Goal: Communication & Community: Answer question/provide support

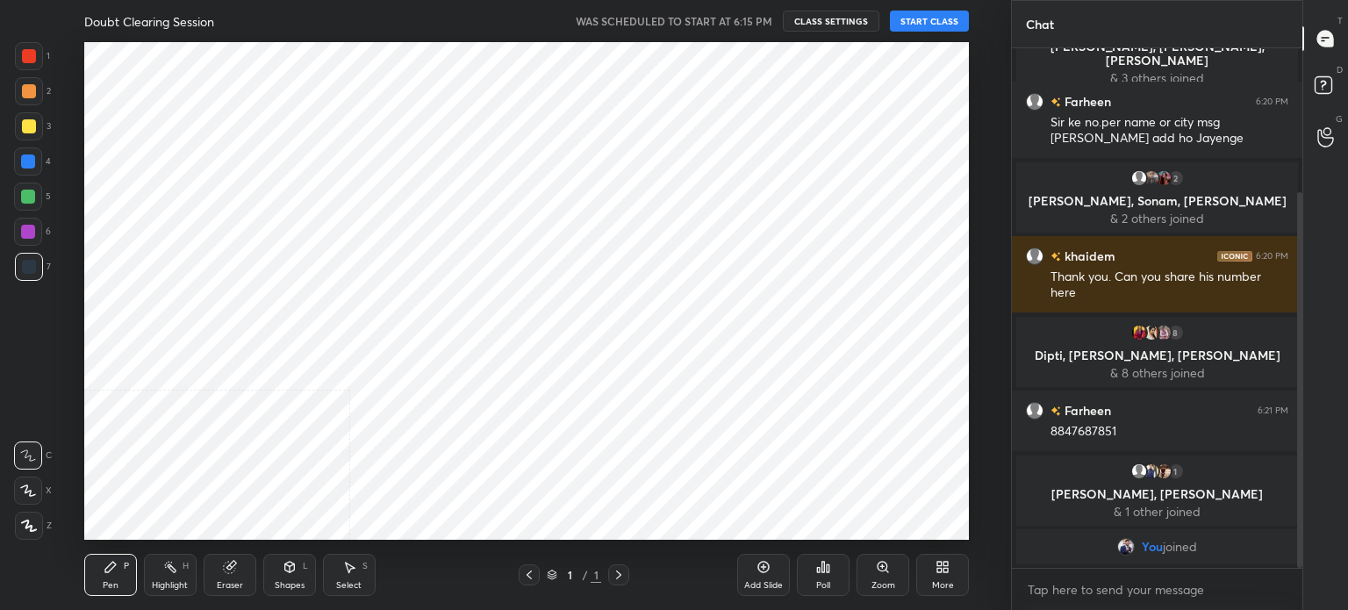
scroll to position [498, 941]
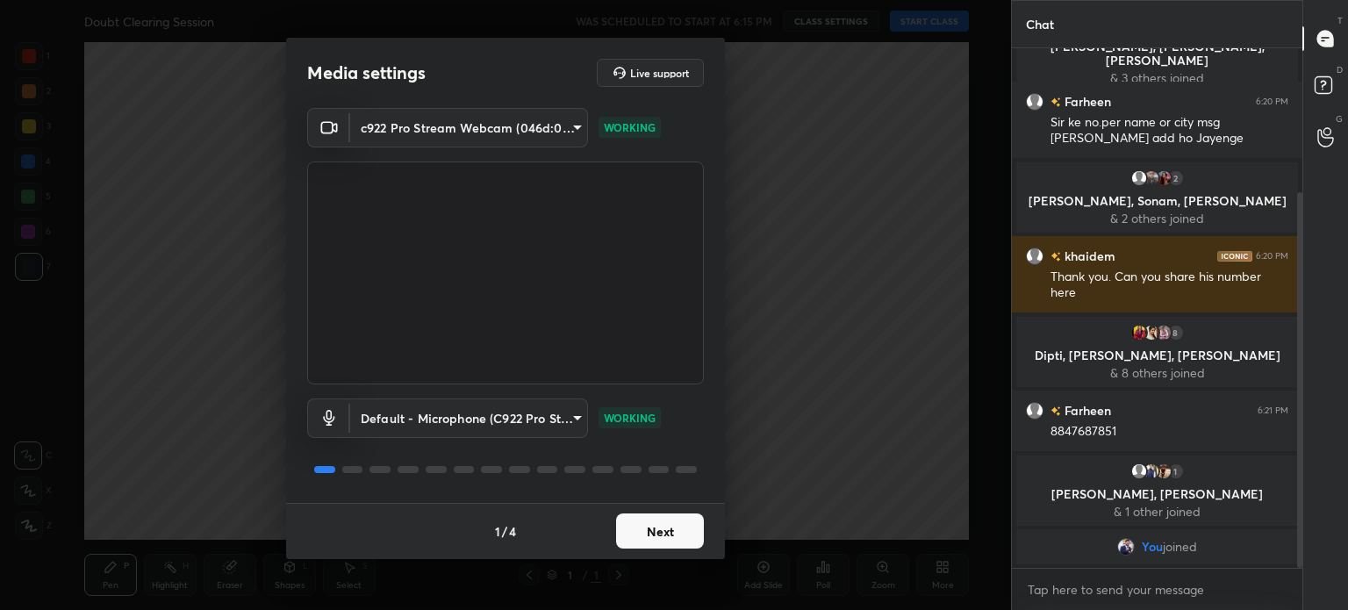
click at [654, 529] on button "Next" at bounding box center [660, 531] width 88 height 35
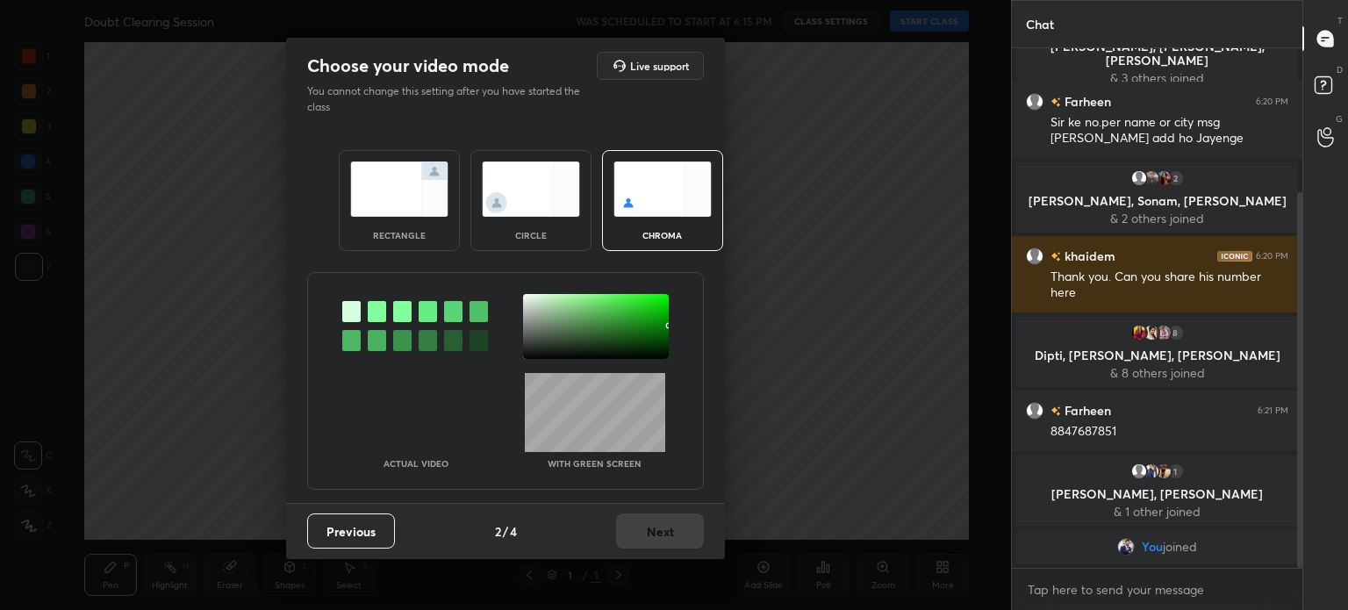
click at [528, 300] on div at bounding box center [596, 326] width 146 height 65
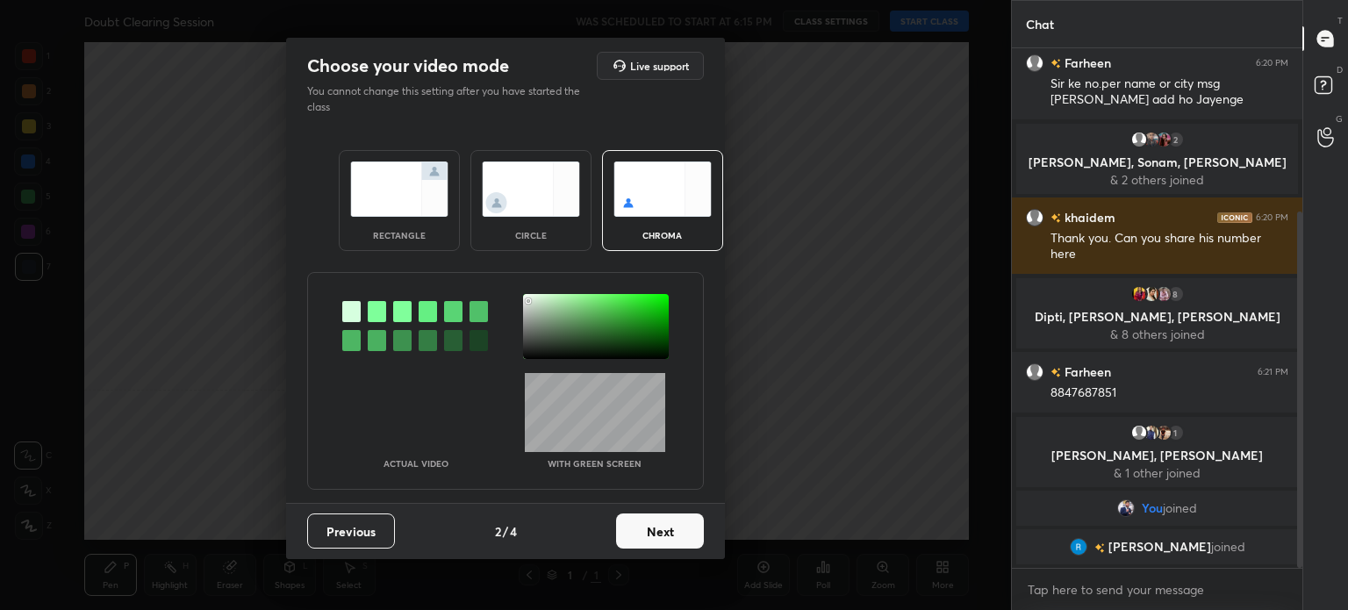
click at [658, 536] on button "Next" at bounding box center [660, 531] width 88 height 35
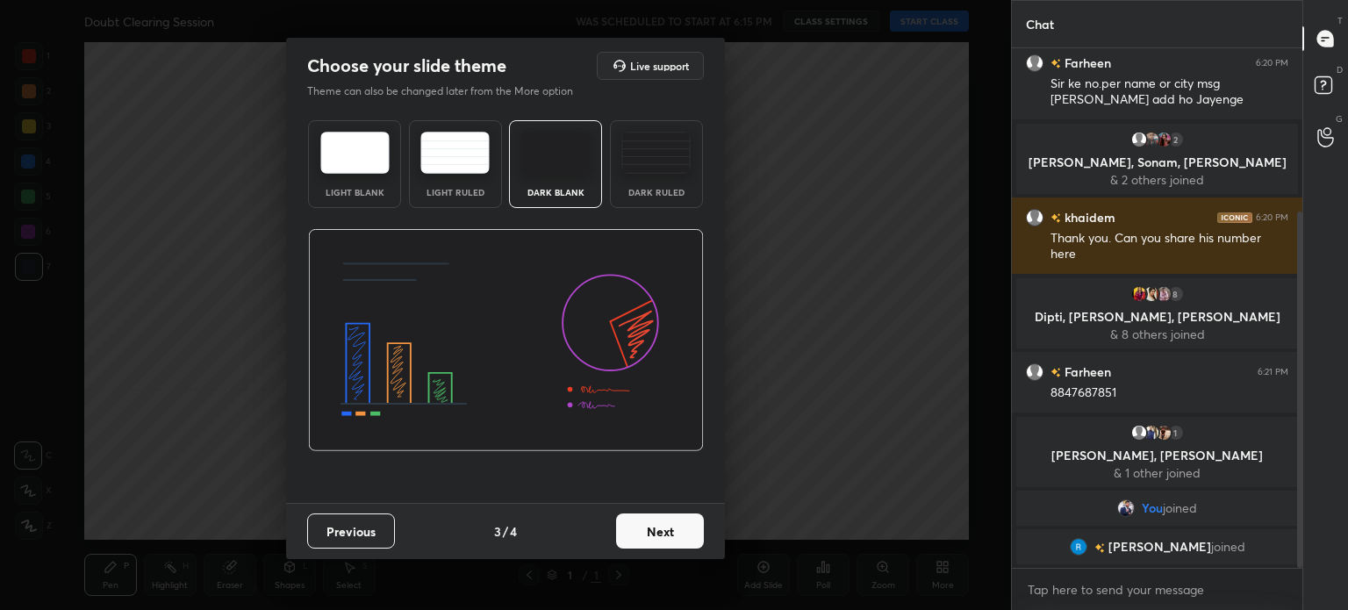
click at [672, 533] on button "Next" at bounding box center [660, 531] width 88 height 35
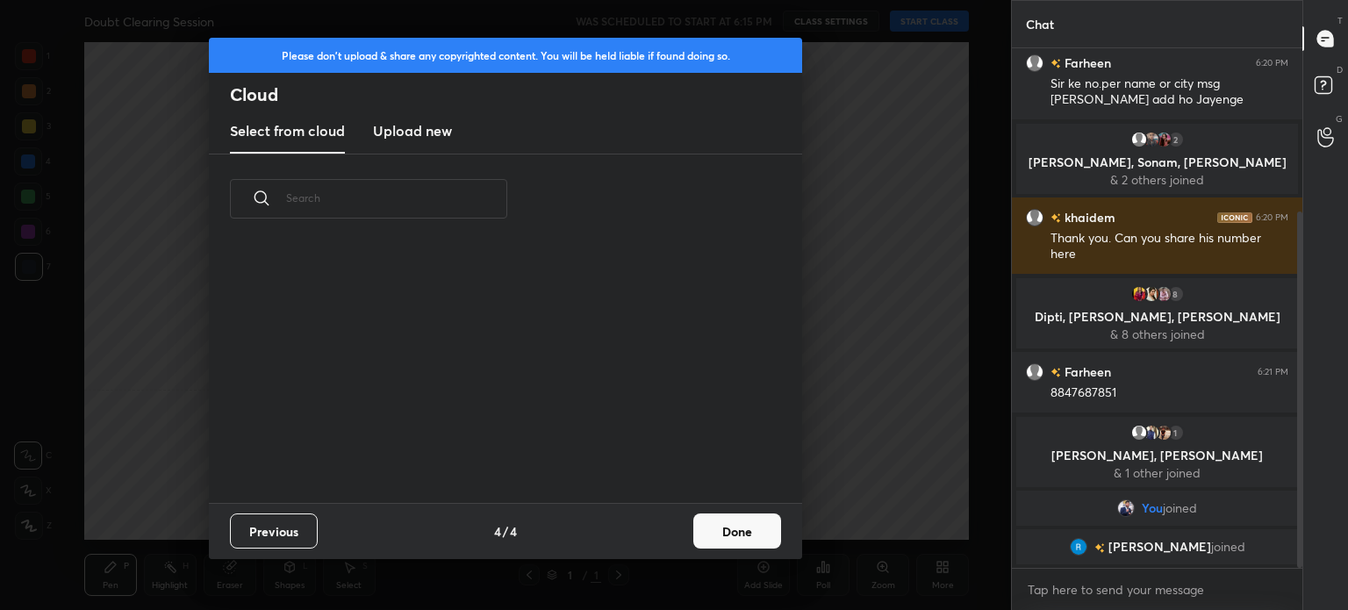
click at [730, 536] on button "Done" at bounding box center [738, 531] width 88 height 35
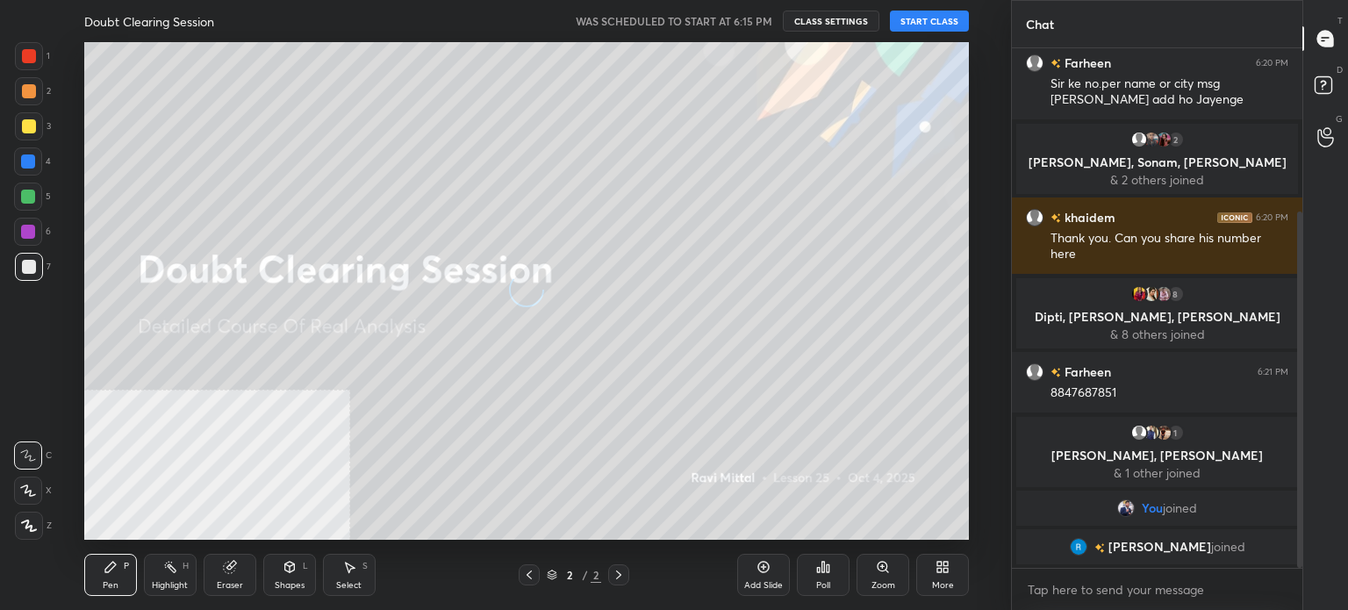
click at [944, 24] on button "START CLASS" at bounding box center [929, 21] width 79 height 21
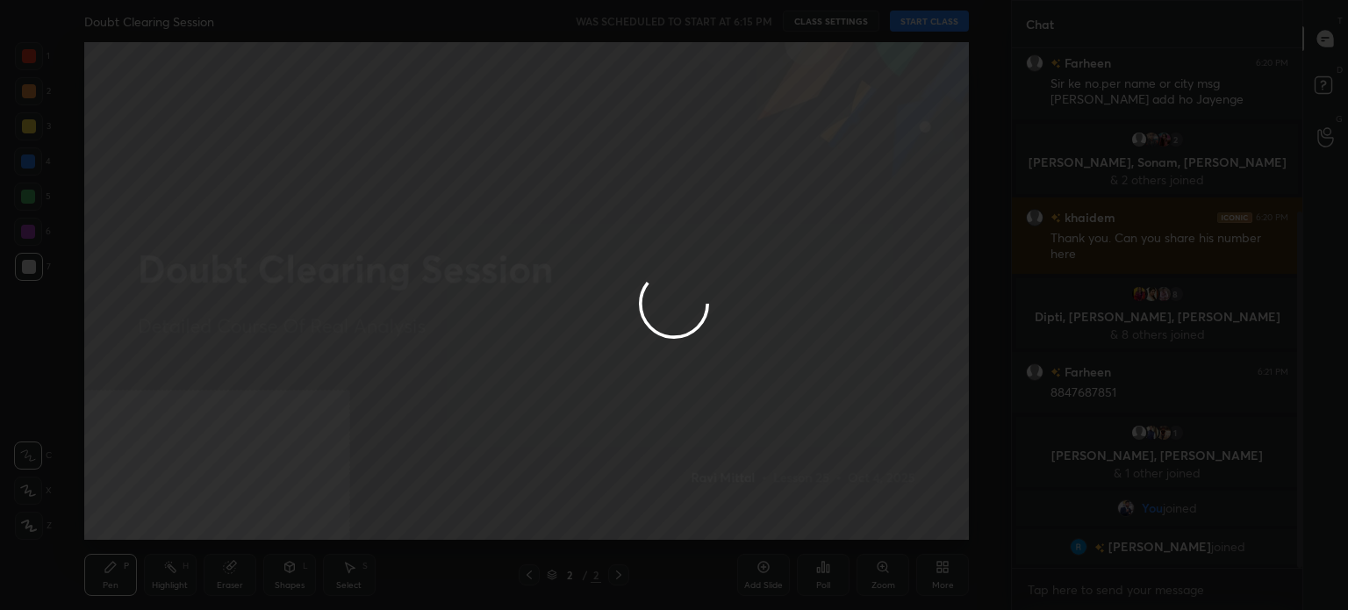
type textarea "x"
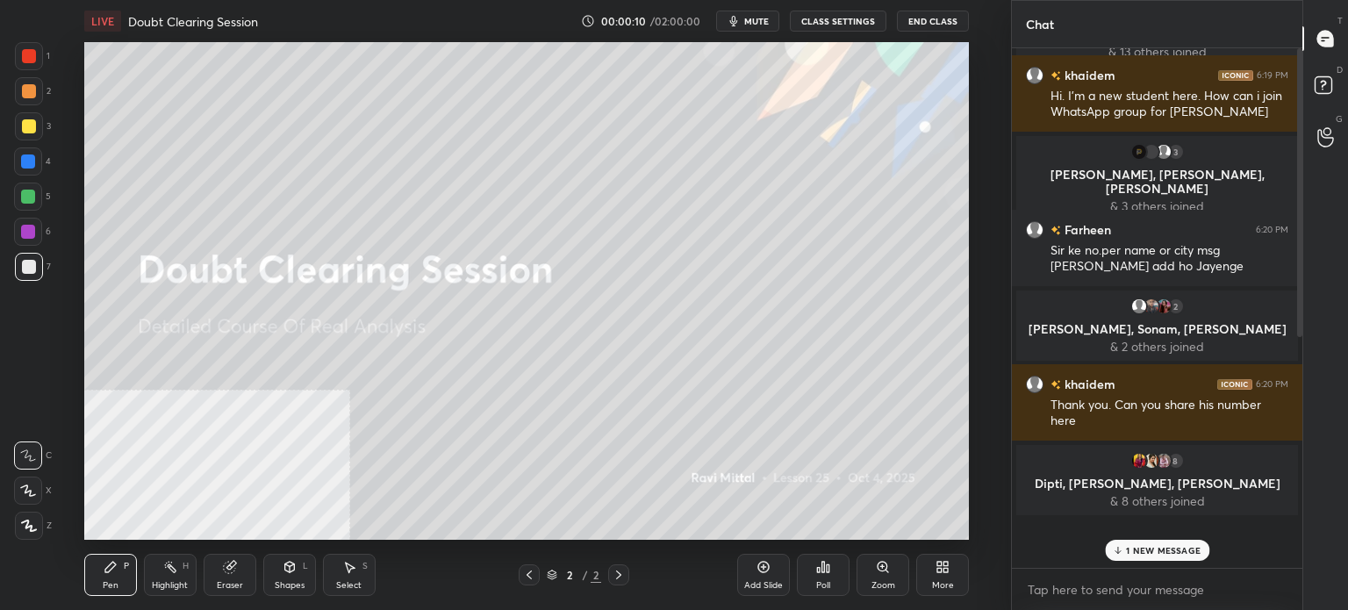
scroll to position [434, 0]
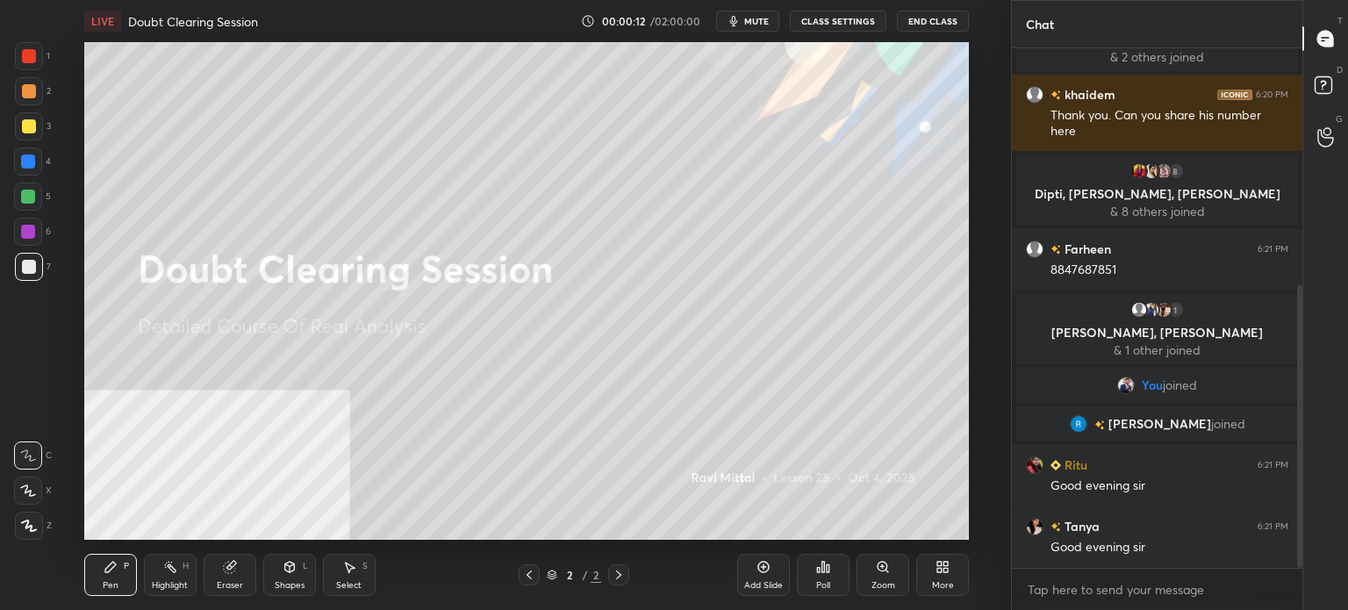
click at [747, 12] on button "mute" at bounding box center [747, 21] width 63 height 21
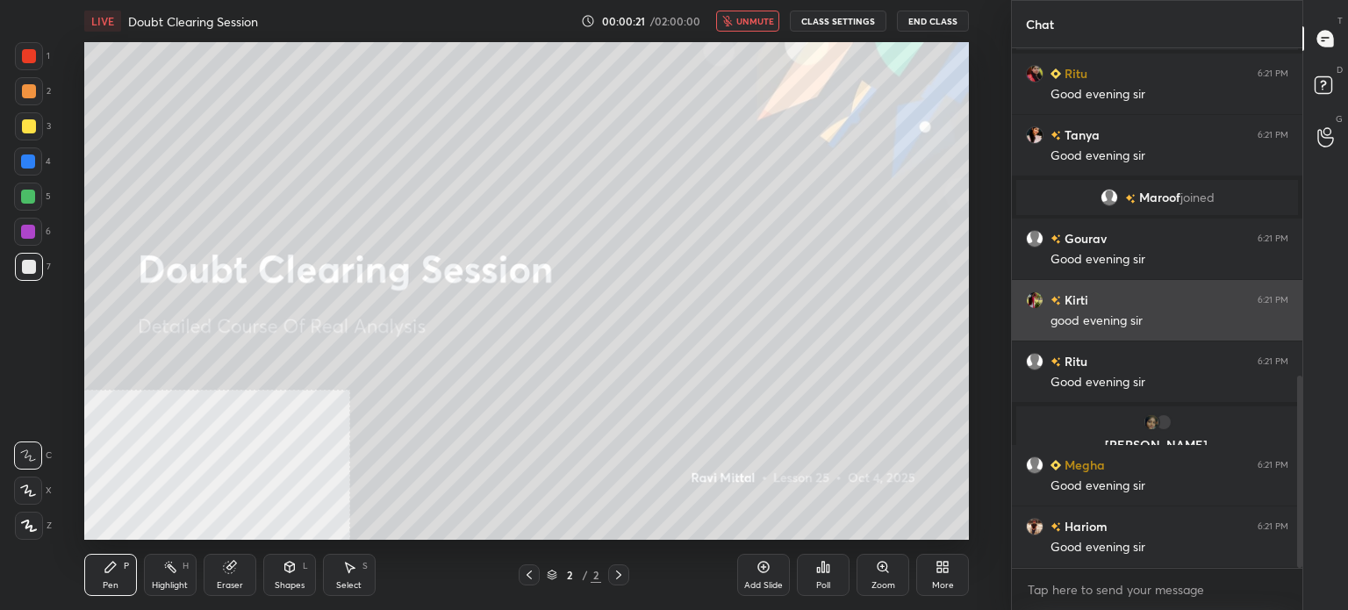
scroll to position [0, 0]
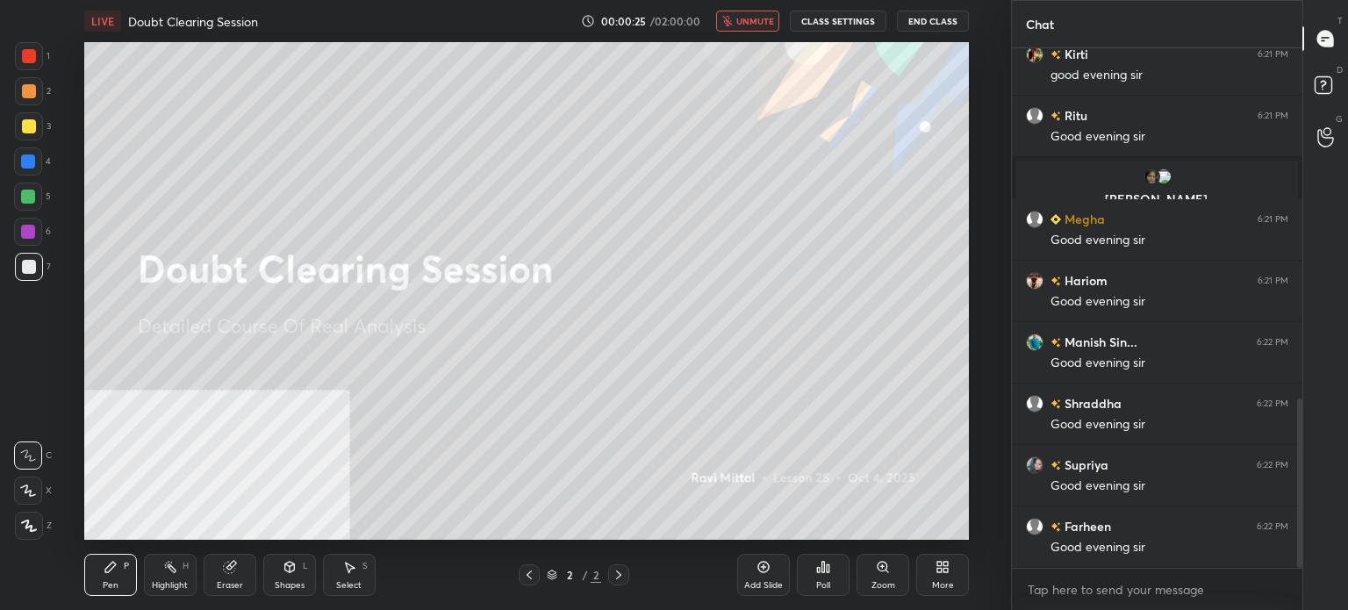
click at [764, 21] on span "unmute" at bounding box center [756, 21] width 38 height 12
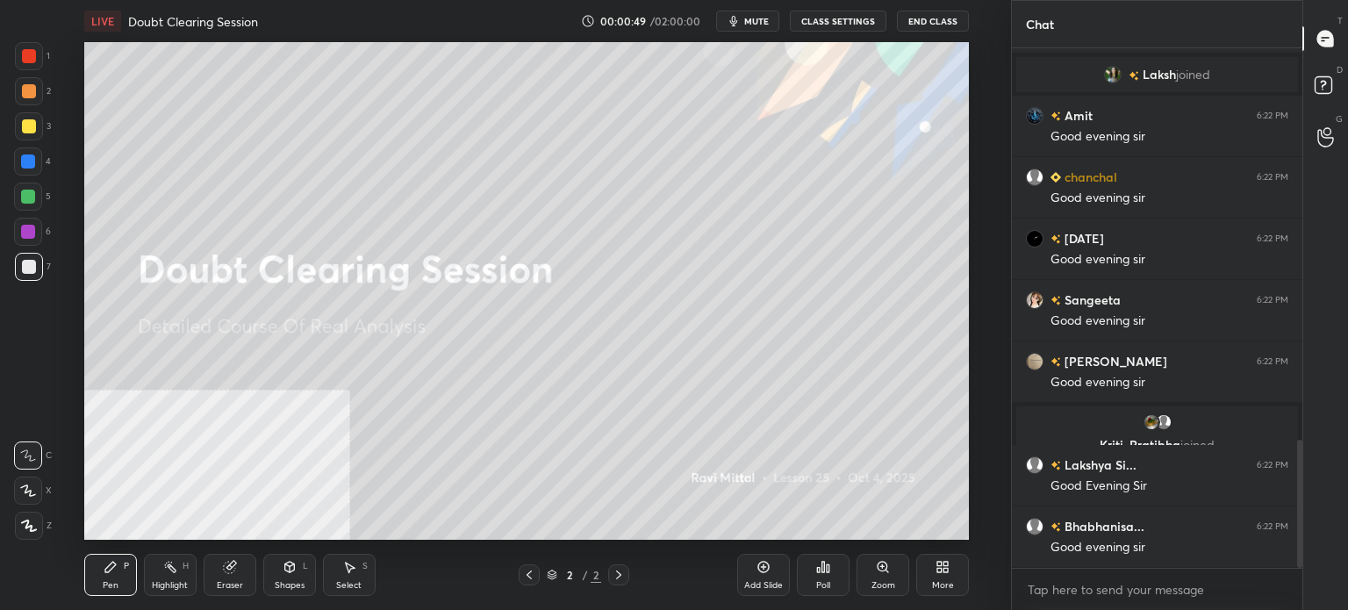
click at [769, 31] on button "mute" at bounding box center [747, 21] width 63 height 21
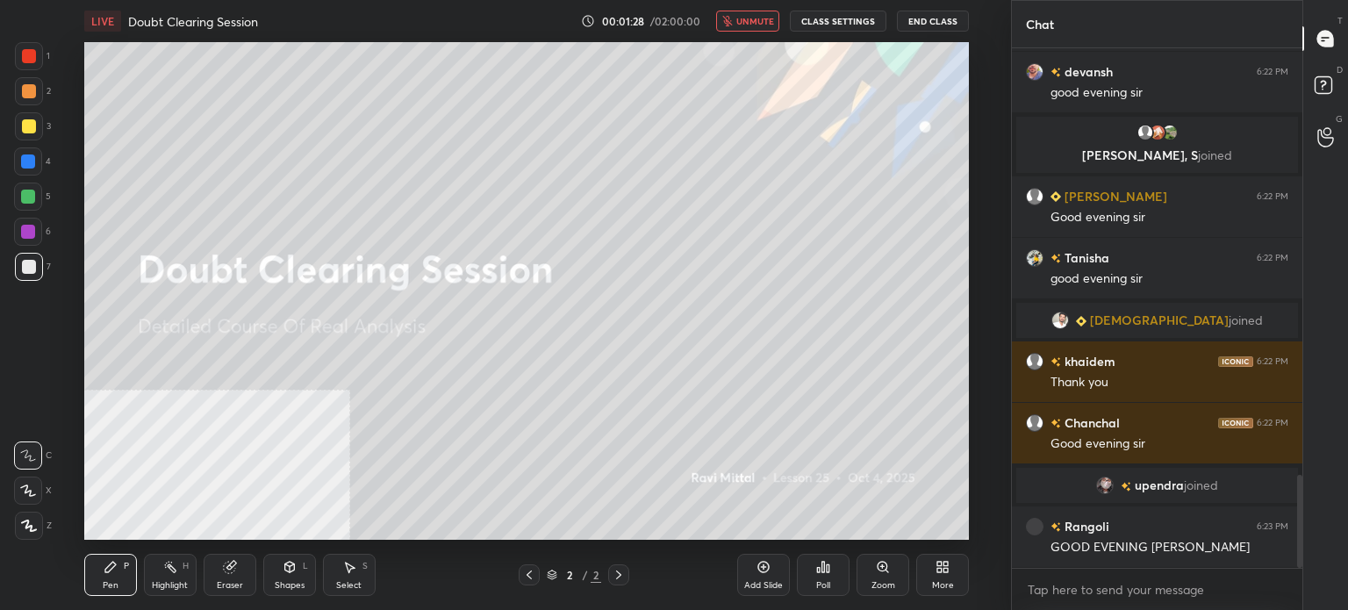
scroll to position [2446, 0]
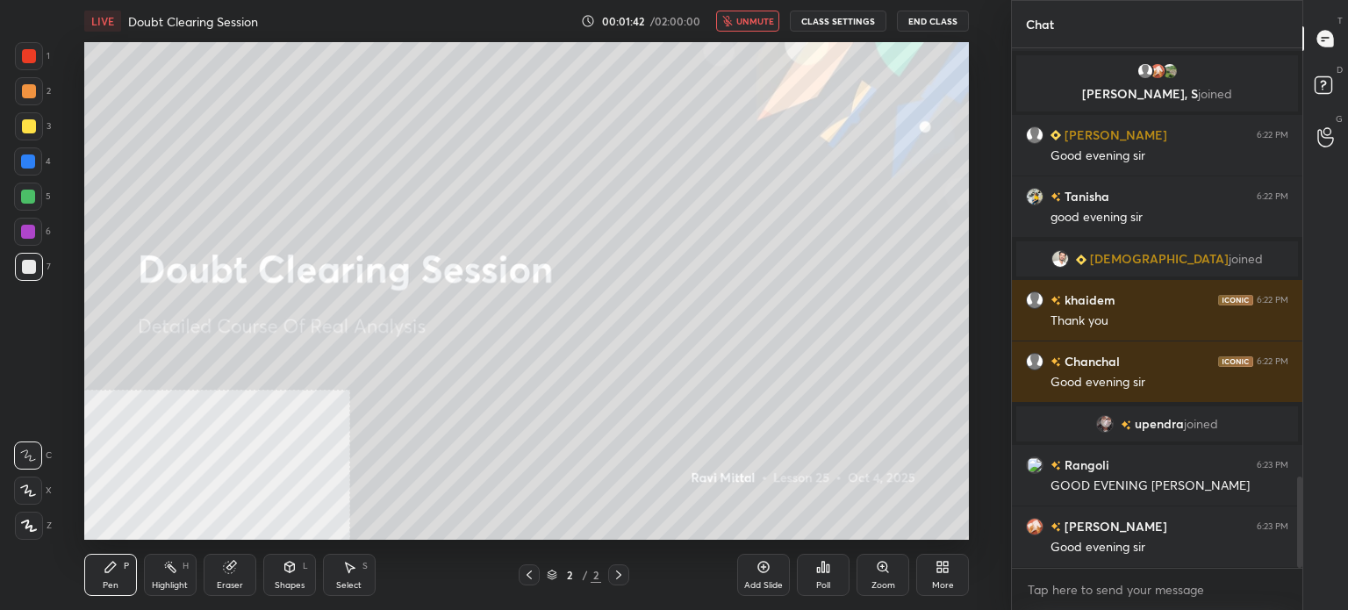
click at [767, 29] on button "unmute" at bounding box center [747, 21] width 63 height 21
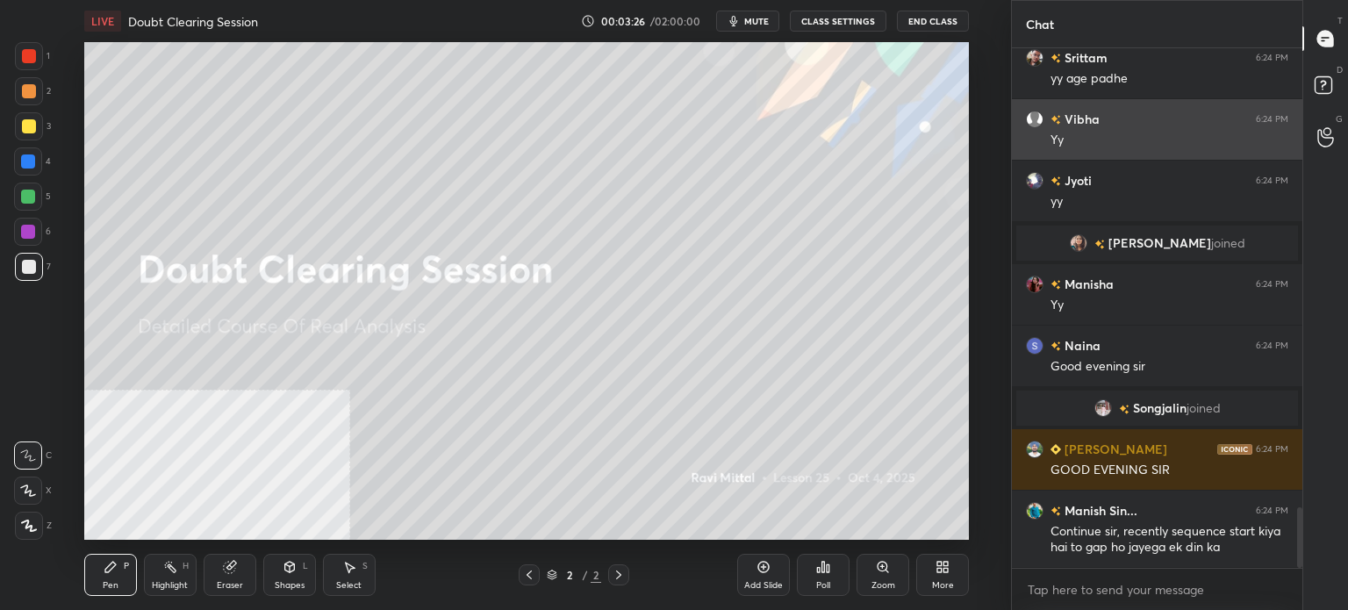
scroll to position [3989, 0]
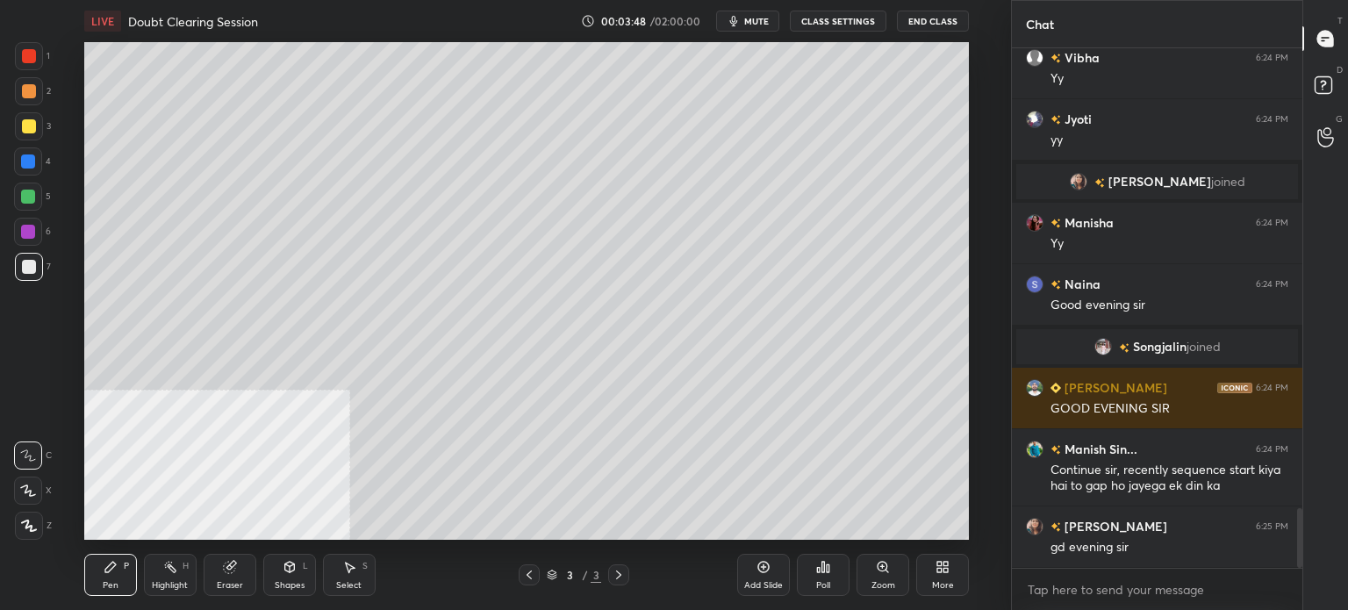
click at [957, 572] on div "More" at bounding box center [943, 575] width 53 height 42
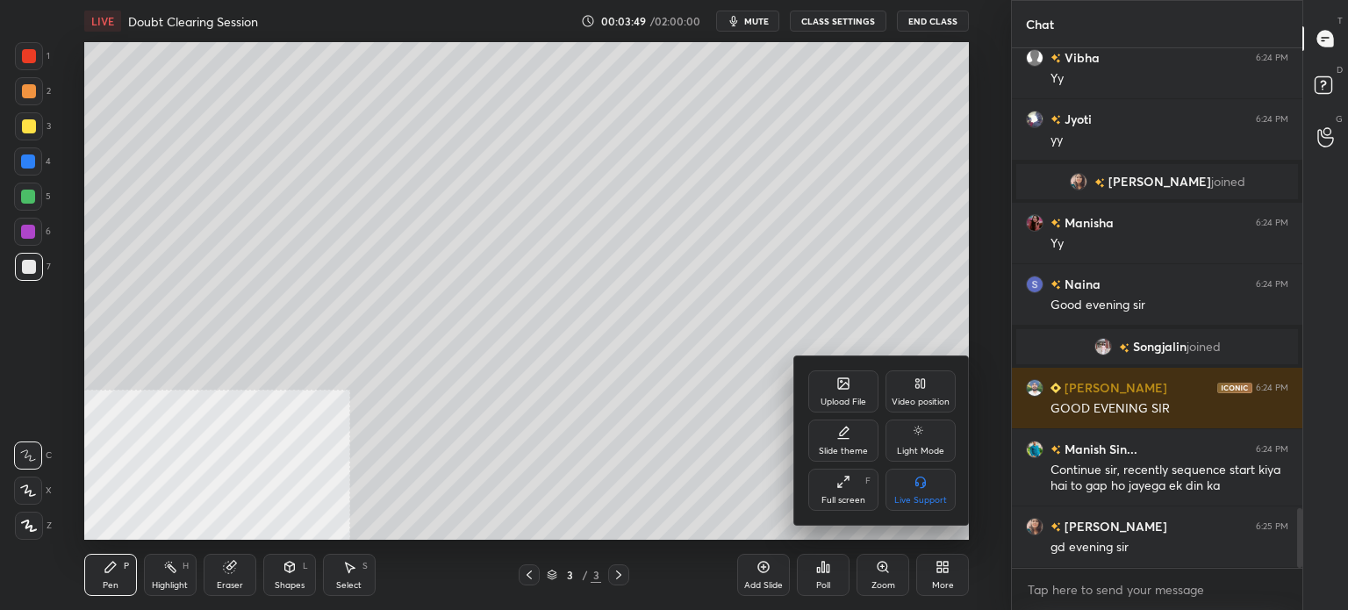
scroll to position [4051, 0]
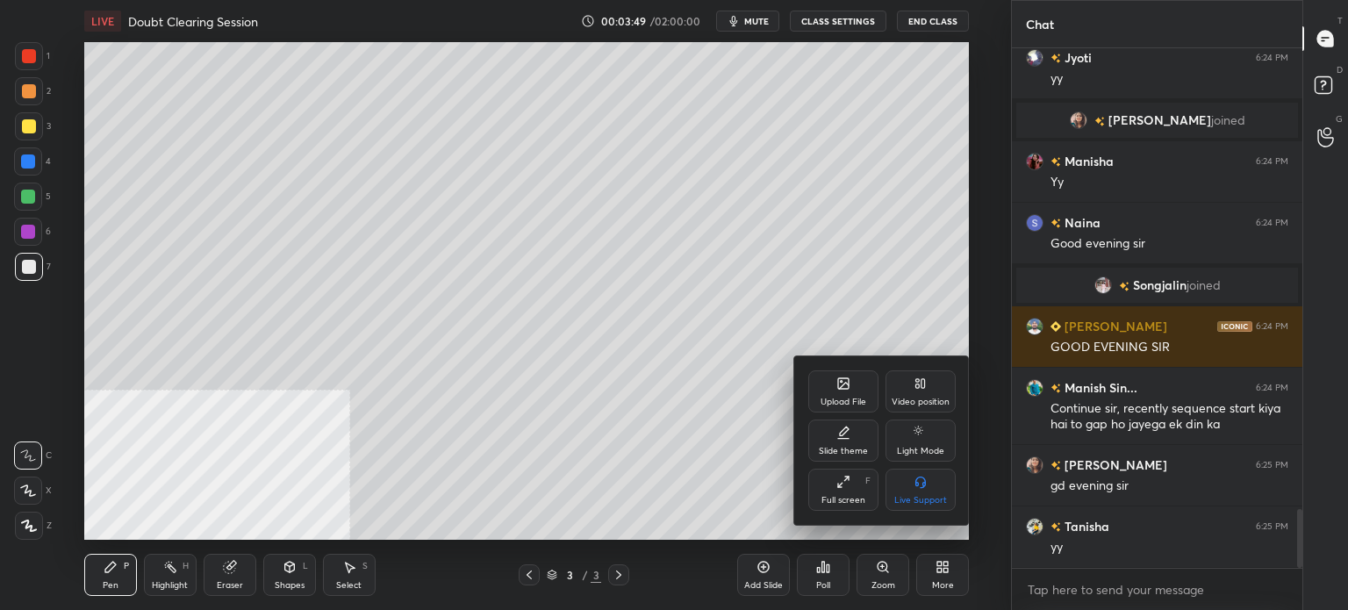
click at [839, 396] on div "Upload File" at bounding box center [844, 391] width 70 height 42
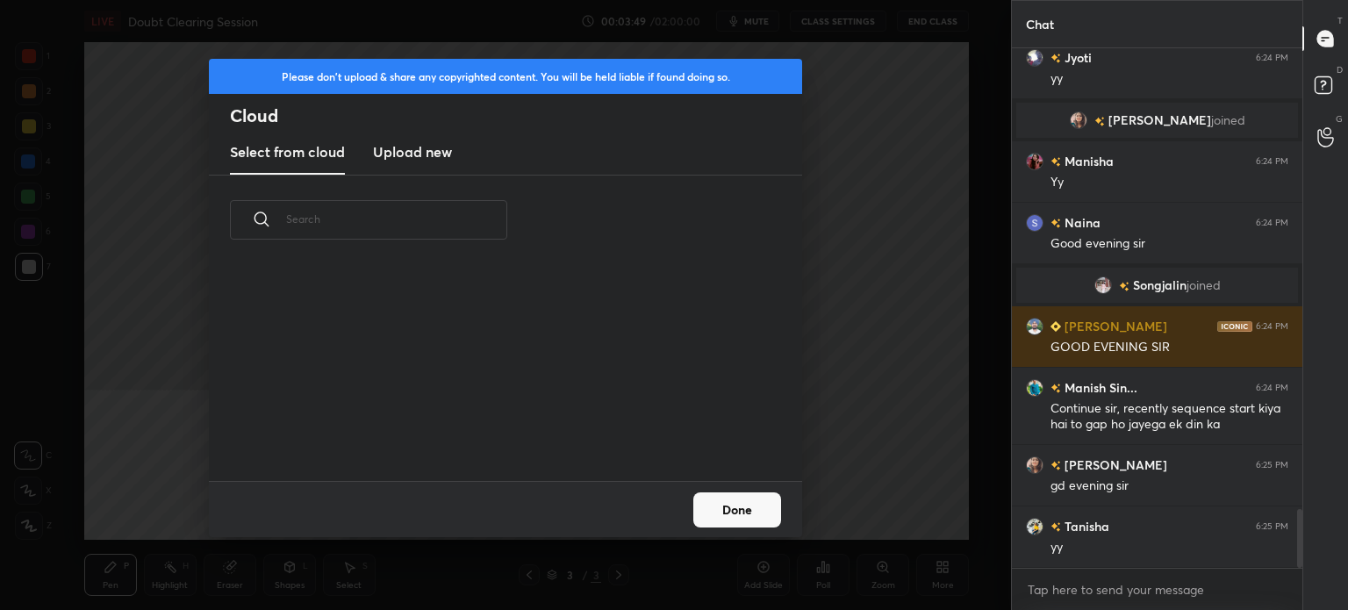
scroll to position [216, 564]
click at [350, 164] on div "Select from cloud Upload new" at bounding box center [505, 153] width 593 height 44
click at [438, 156] on h3 "Upload new" at bounding box center [412, 151] width 79 height 21
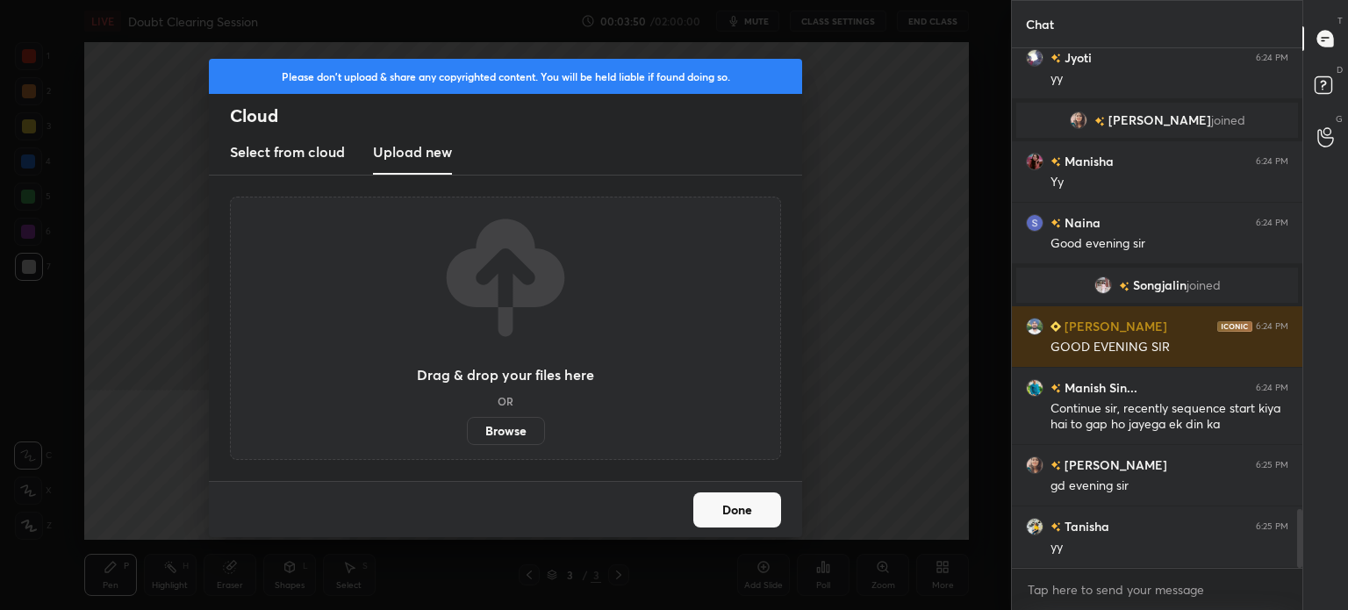
click at [470, 435] on label "Browse" at bounding box center [506, 431] width 78 height 28
click at [467, 435] on input "Browse" at bounding box center [467, 431] width 0 height 28
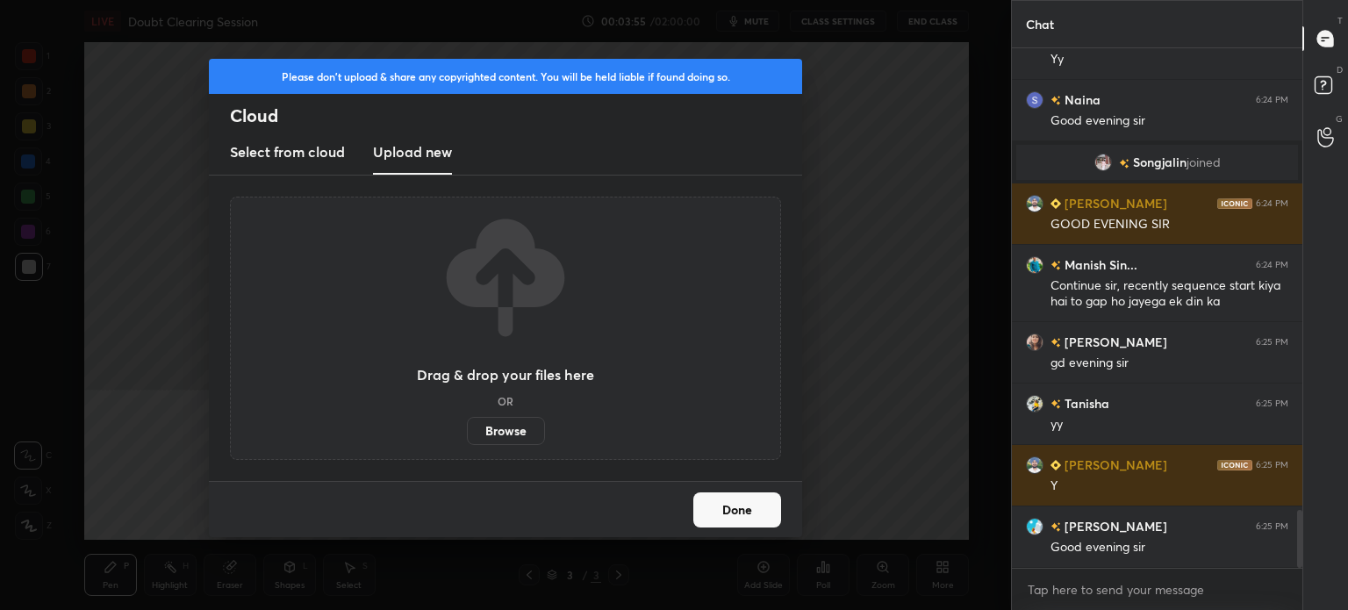
scroll to position [4216, 0]
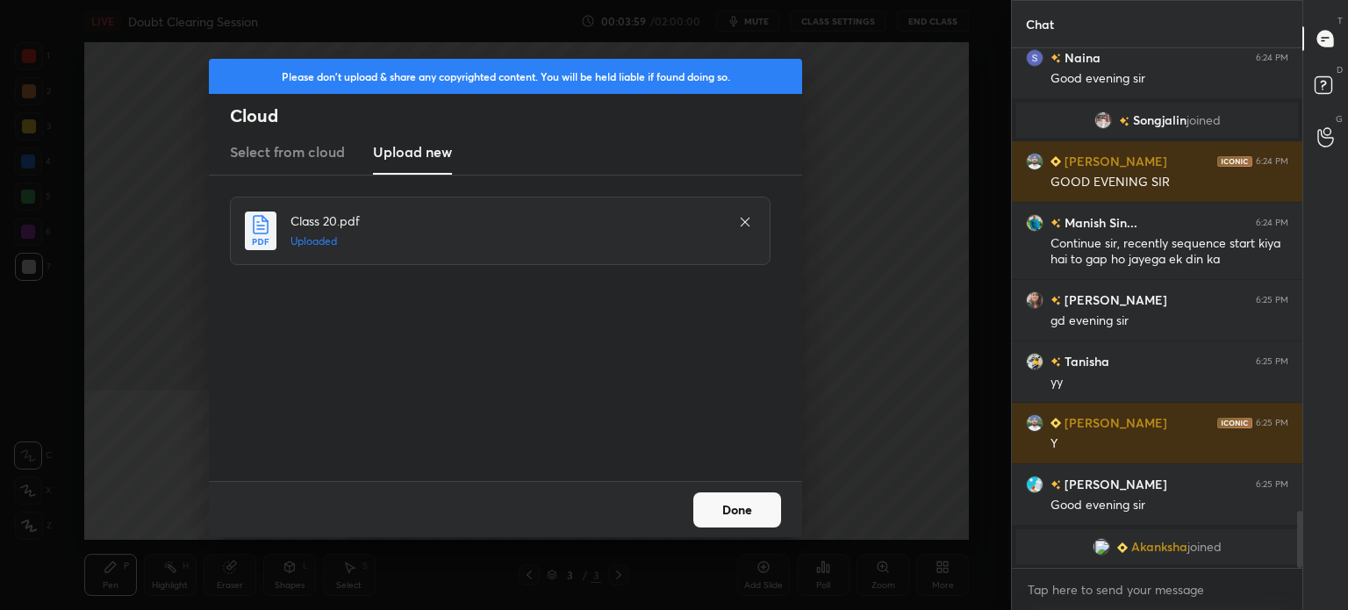
click at [737, 509] on button "Done" at bounding box center [738, 509] width 88 height 35
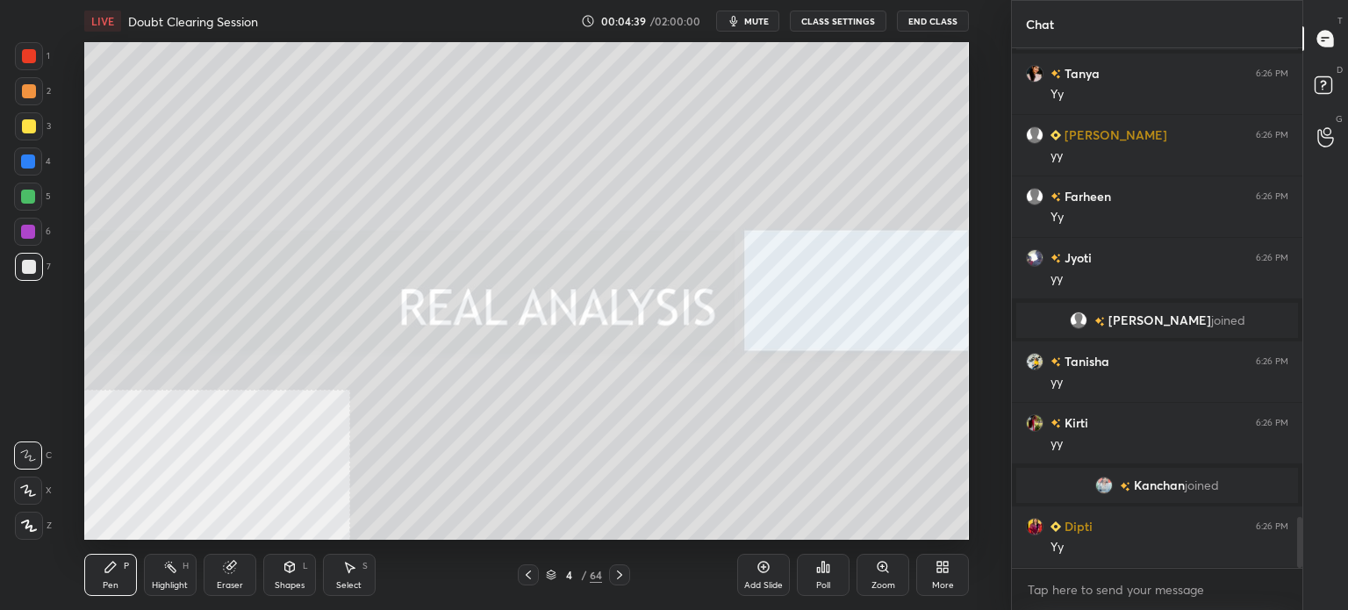
scroll to position [4870, 0]
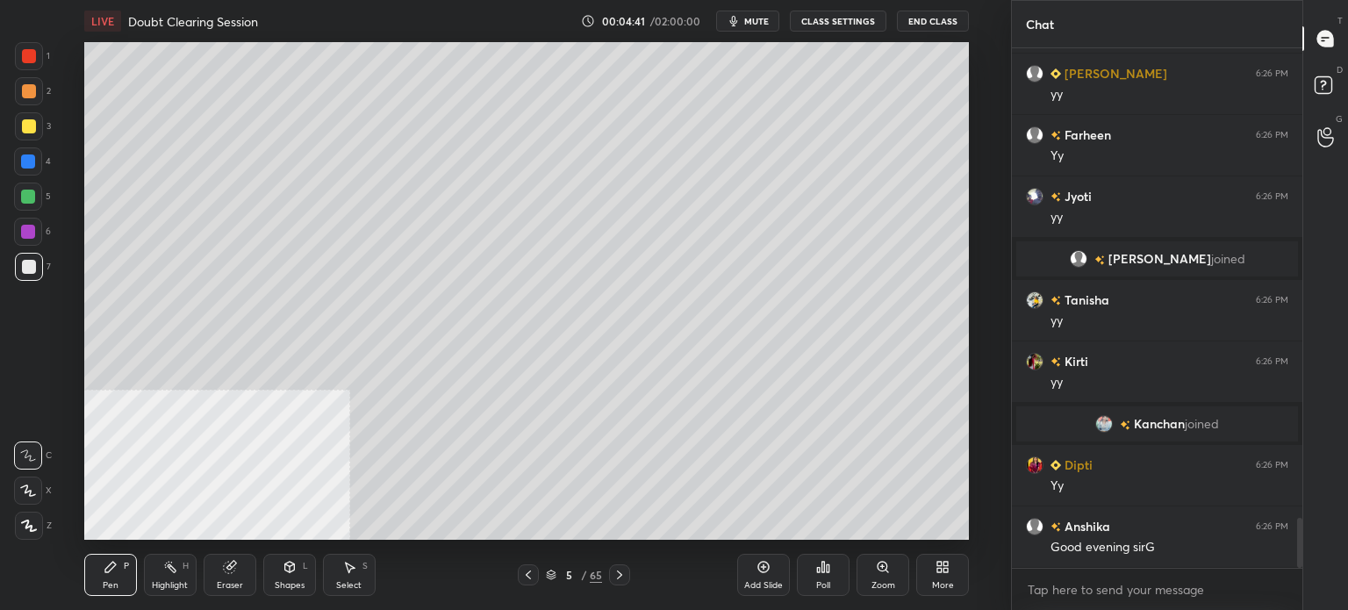
click at [19, 136] on div at bounding box center [29, 126] width 28 height 28
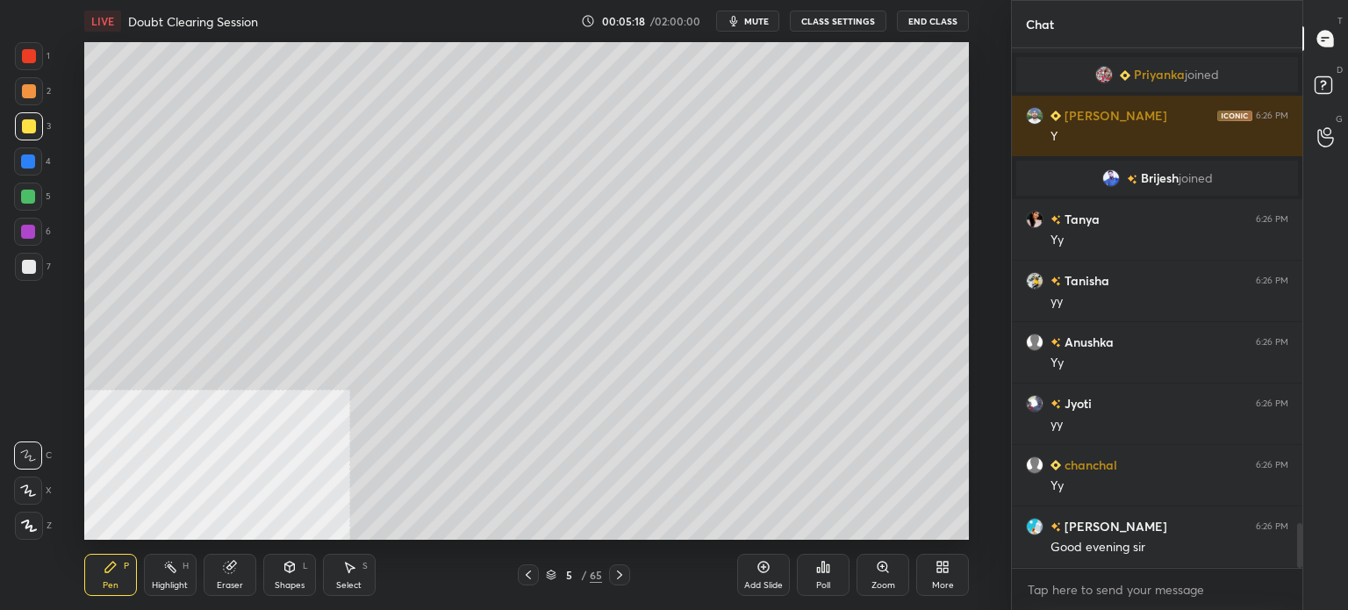
scroll to position [5587, 0]
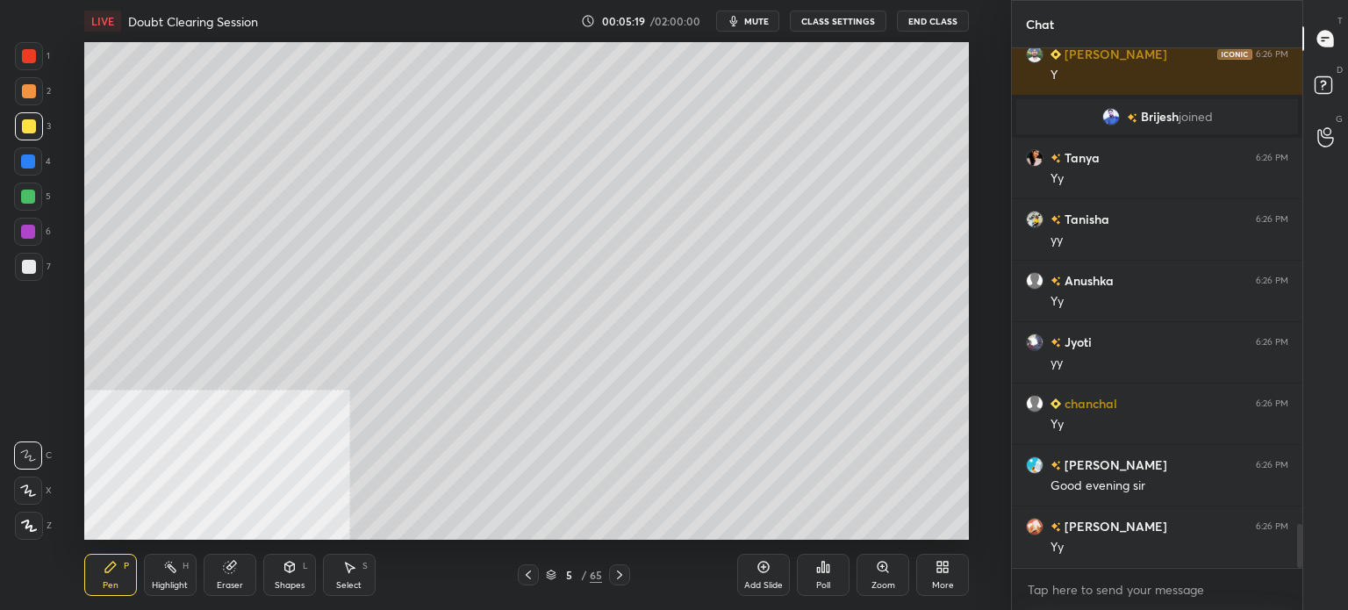
click at [32, 89] on div at bounding box center [29, 91] width 14 height 14
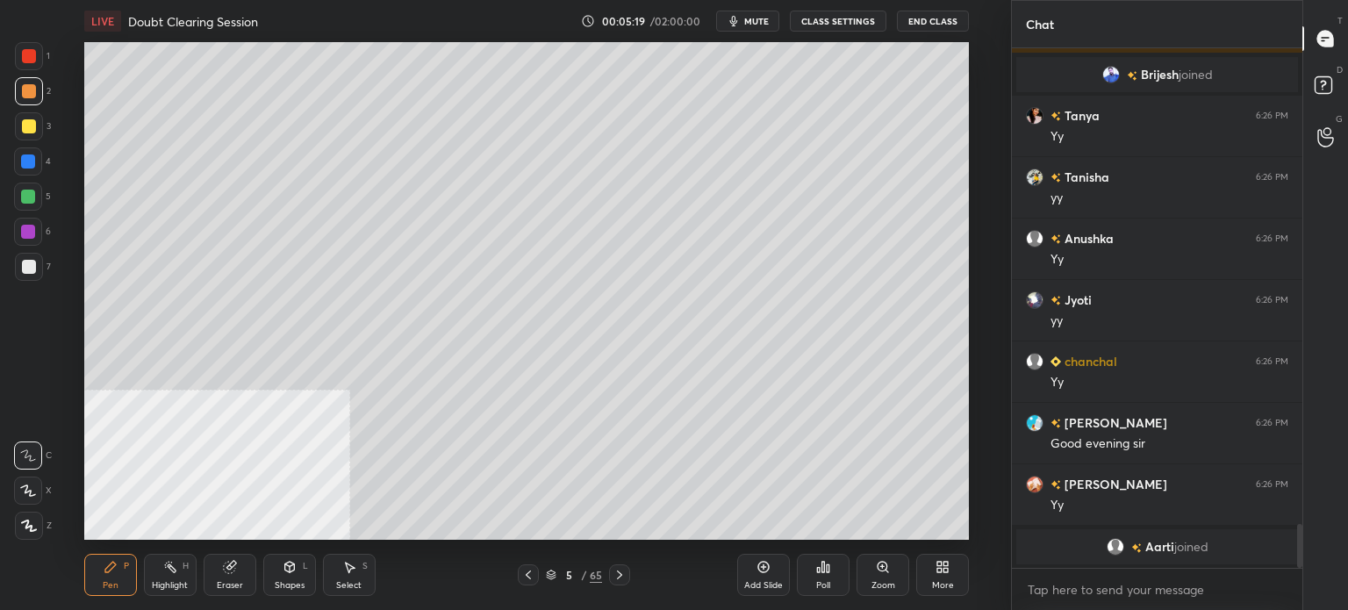
click at [35, 525] on icon at bounding box center [29, 526] width 16 height 12
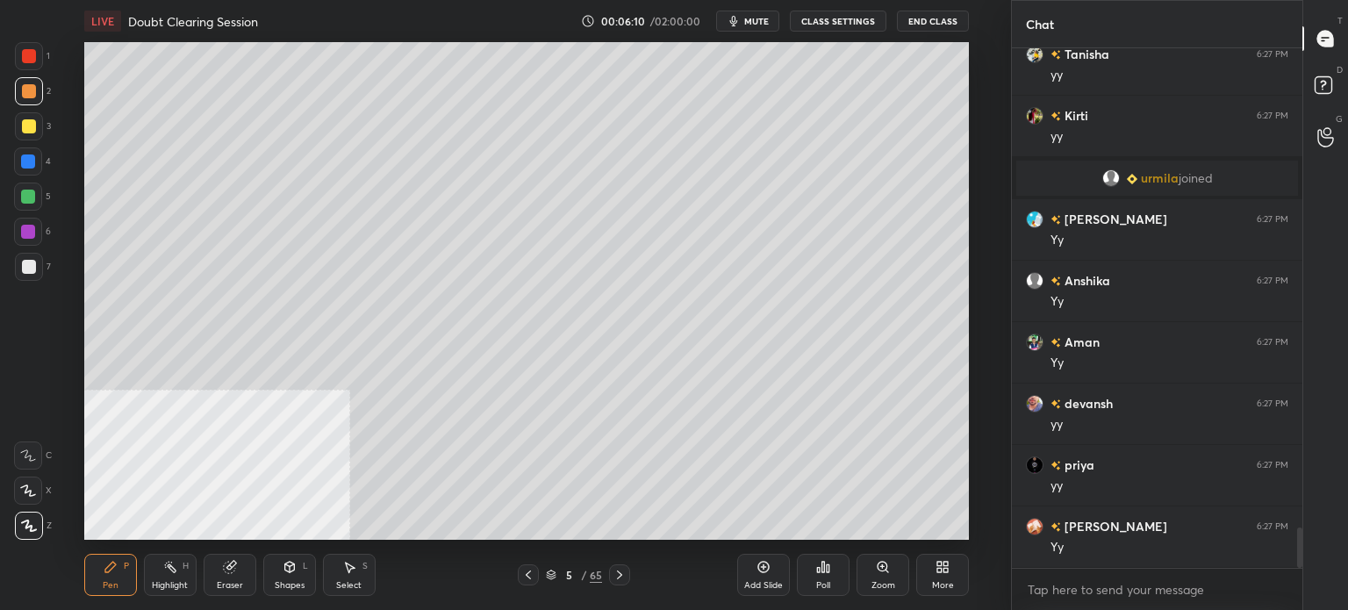
scroll to position [6207, 0]
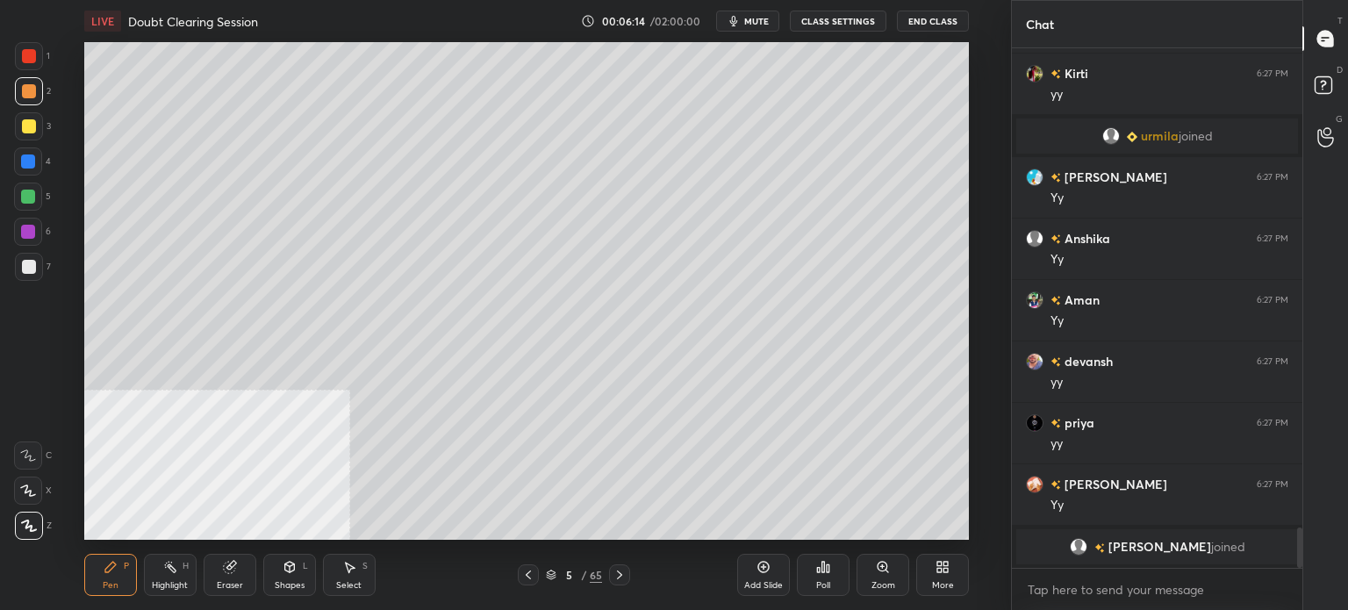
click at [39, 138] on div at bounding box center [29, 126] width 28 height 28
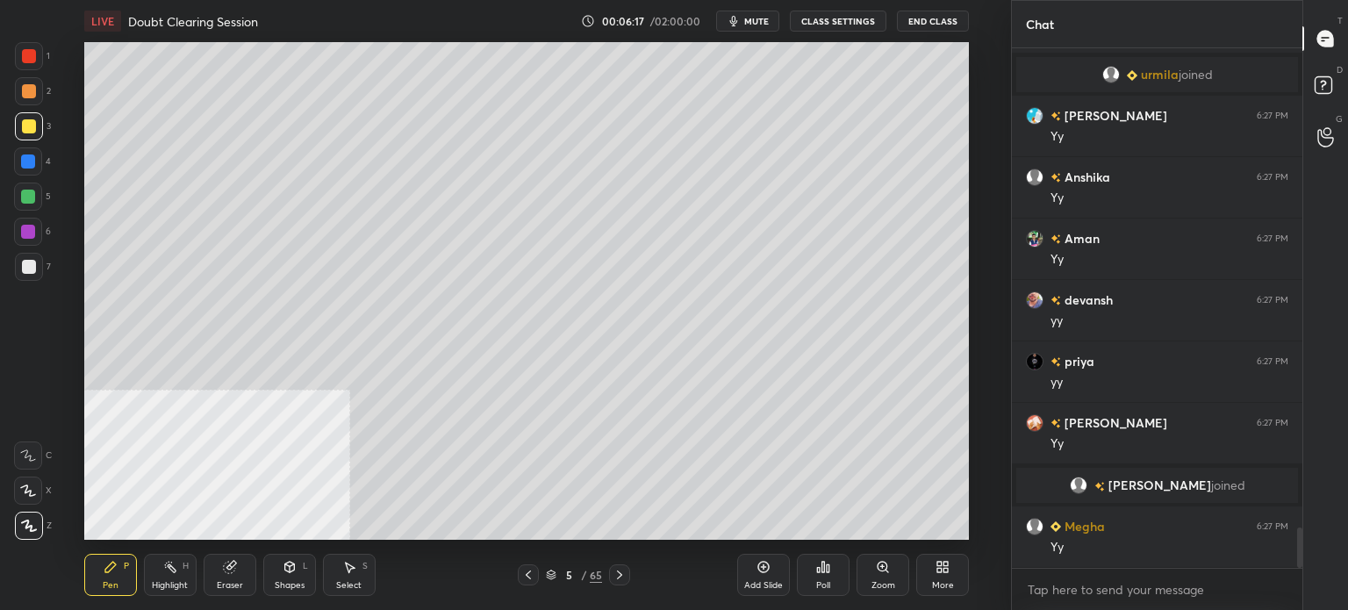
scroll to position [6261, 0]
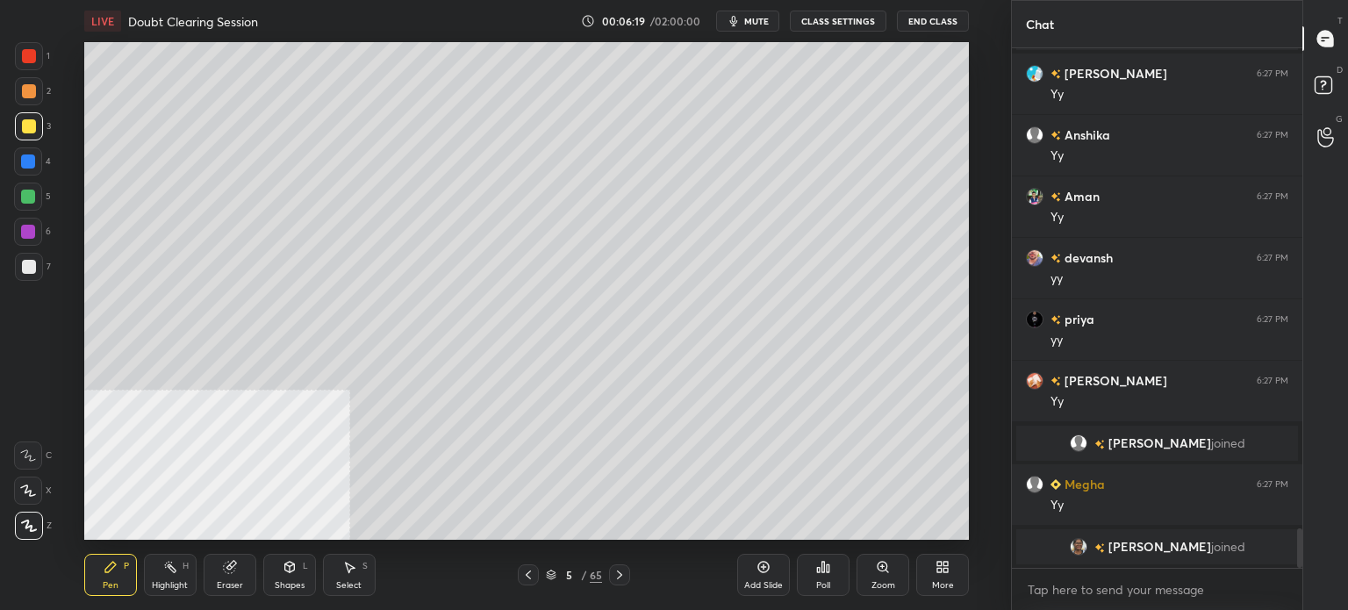
click at [233, 566] on icon at bounding box center [231, 565] width 10 height 9
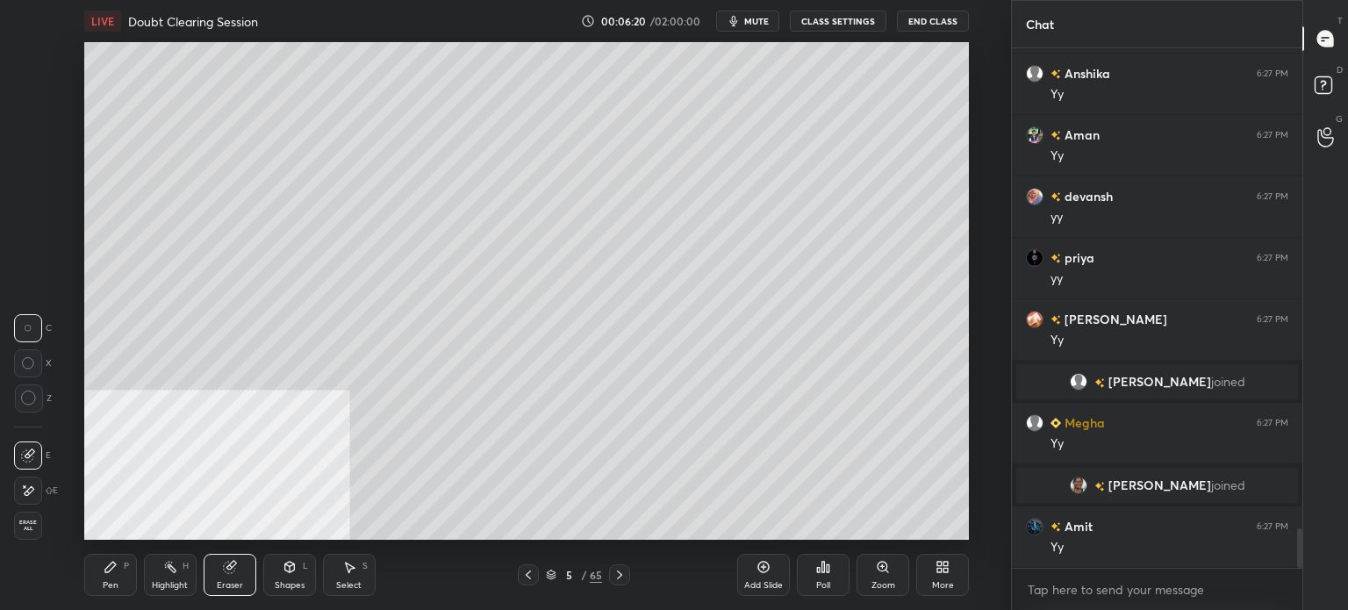
click at [109, 564] on icon at bounding box center [111, 567] width 14 height 14
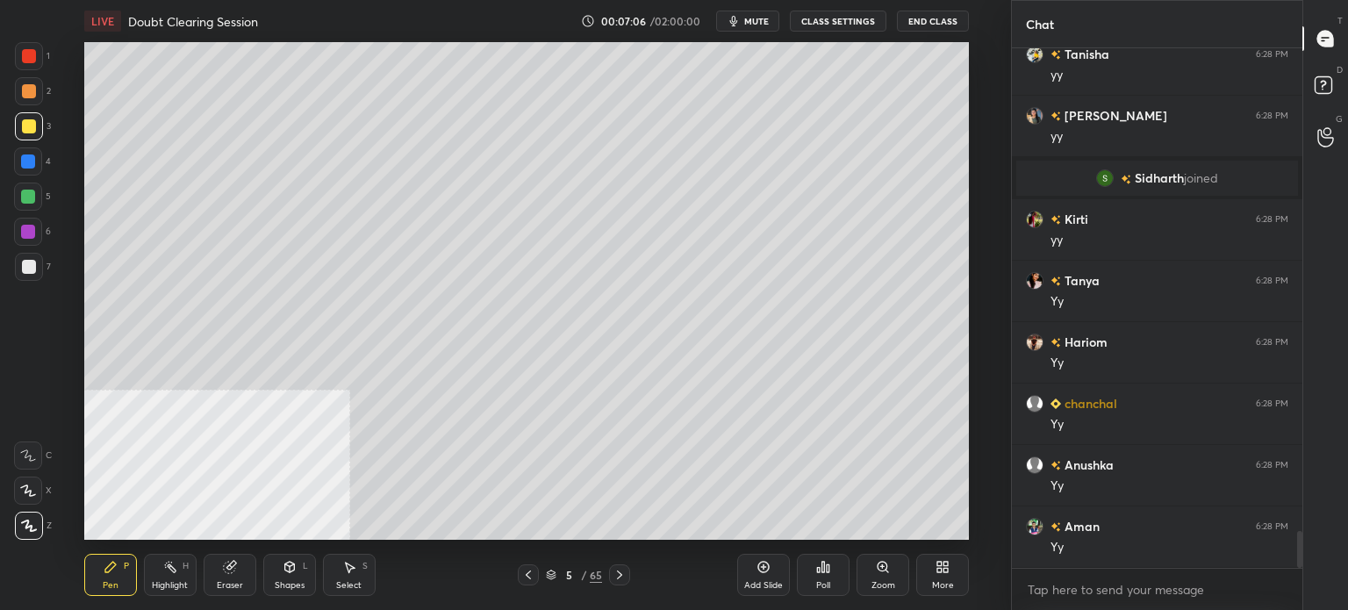
scroll to position [6883, 0]
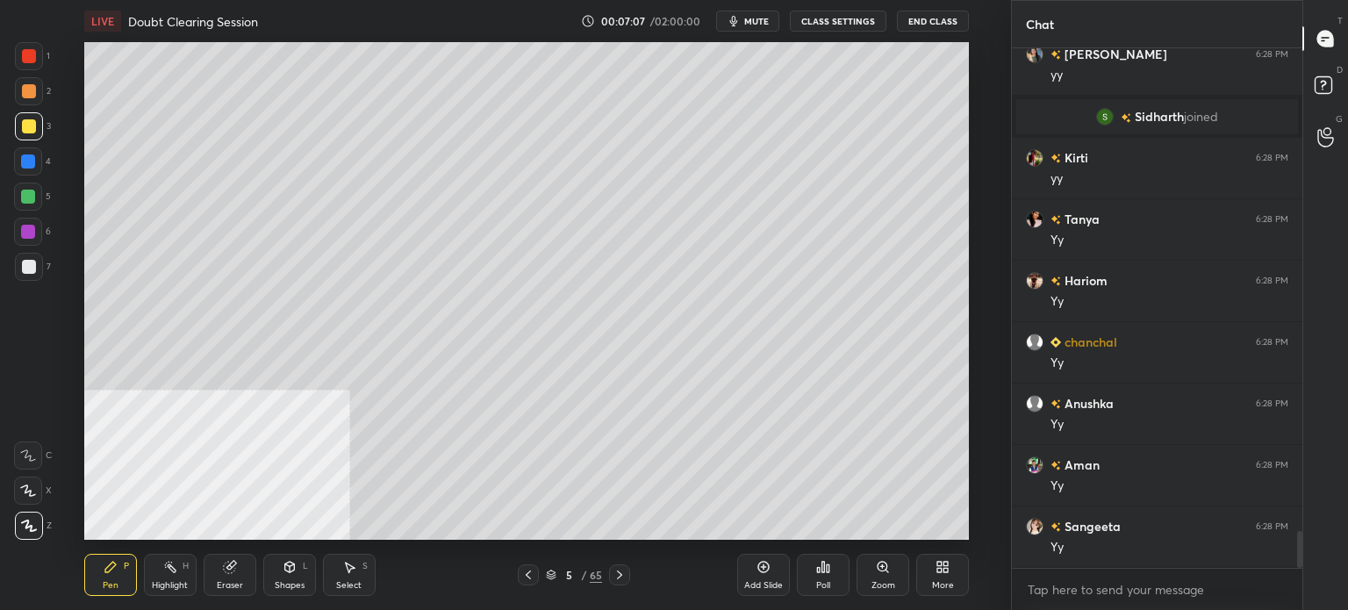
click at [768, 575] on div "Add Slide" at bounding box center [763, 575] width 53 height 42
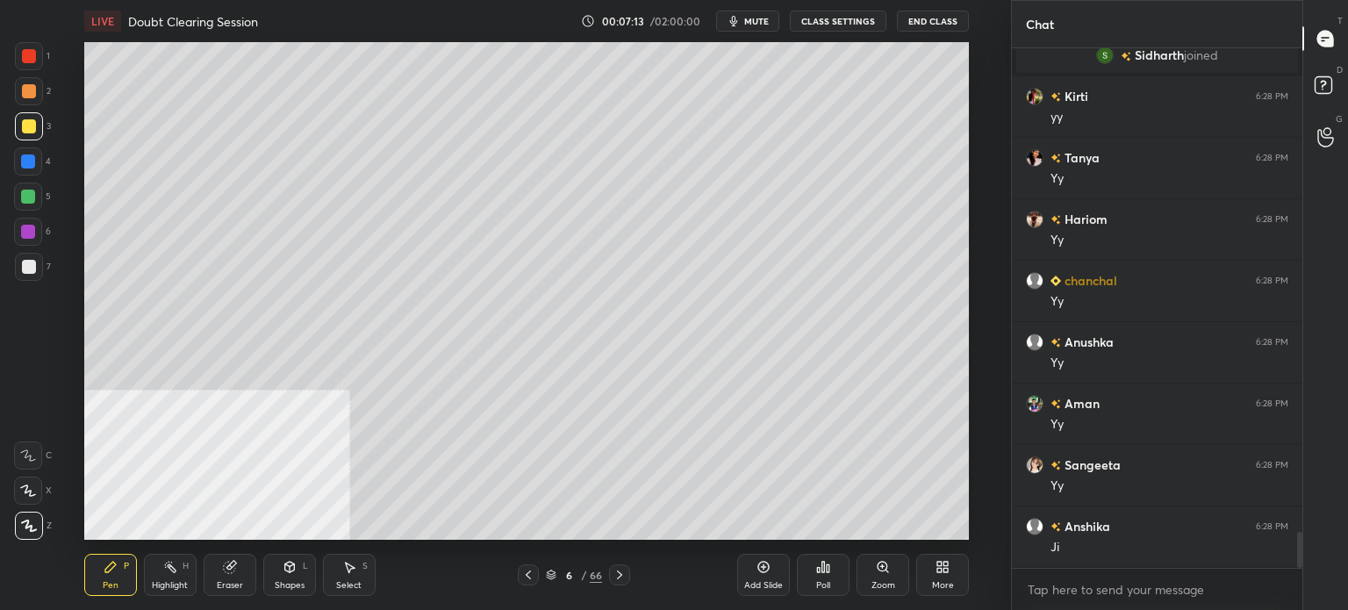
click at [34, 97] on div at bounding box center [29, 91] width 28 height 28
drag, startPoint x: 350, startPoint y: 573, endPoint x: 341, endPoint y: 544, distance: 30.5
click at [349, 572] on icon at bounding box center [349, 567] width 14 height 14
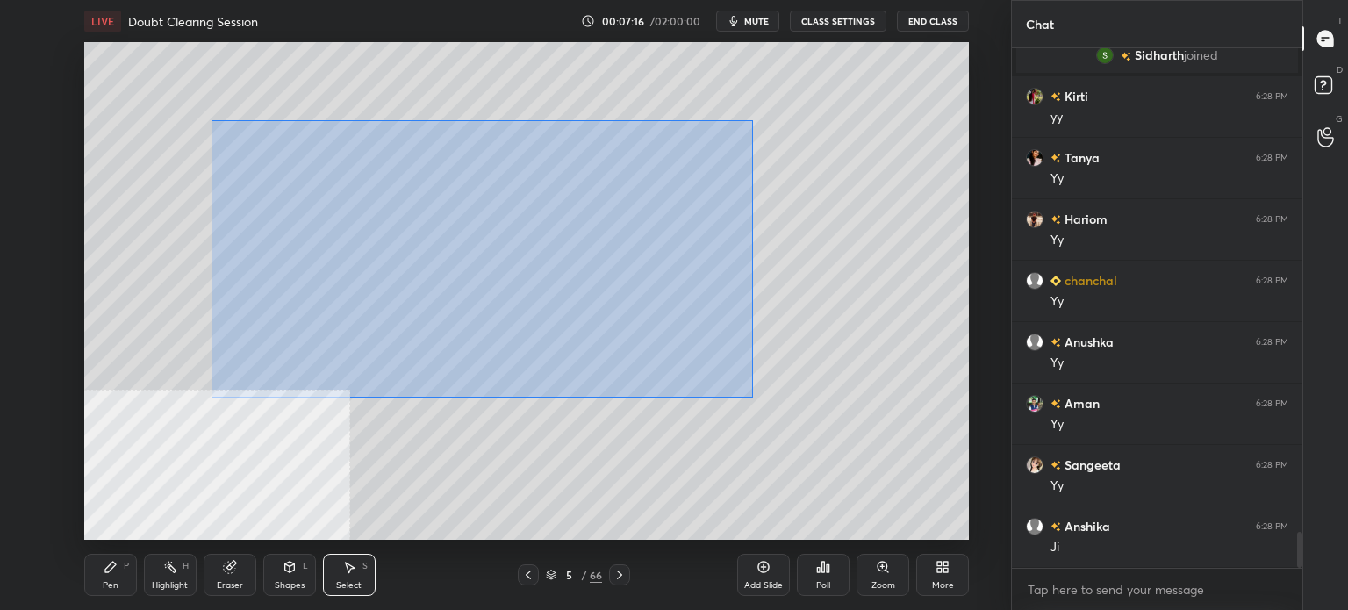
drag, startPoint x: 211, startPoint y: 119, endPoint x: 902, endPoint y: 466, distance: 773.0
click at [925, 505] on div "0 ° Undo Copy Duplicate Duplicate to new slide Delete" at bounding box center [526, 291] width 885 height 498
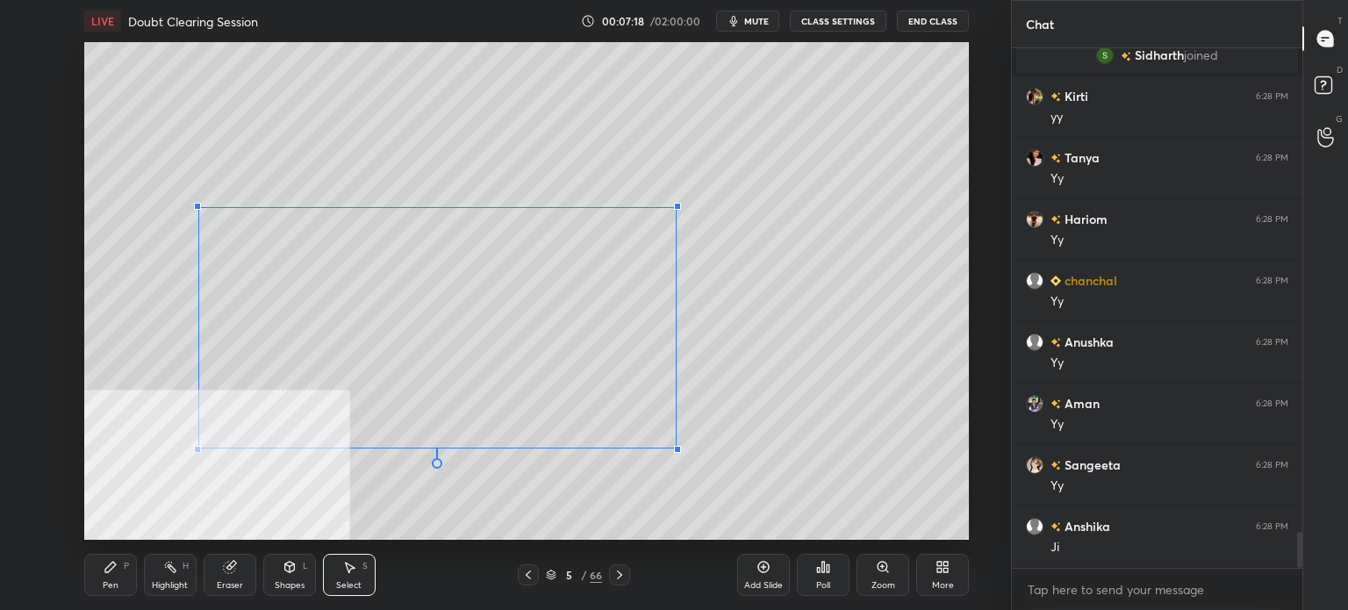
drag, startPoint x: 864, startPoint y: 113, endPoint x: 557, endPoint y: 288, distance: 352.7
click at [674, 206] on div at bounding box center [677, 206] width 7 height 7
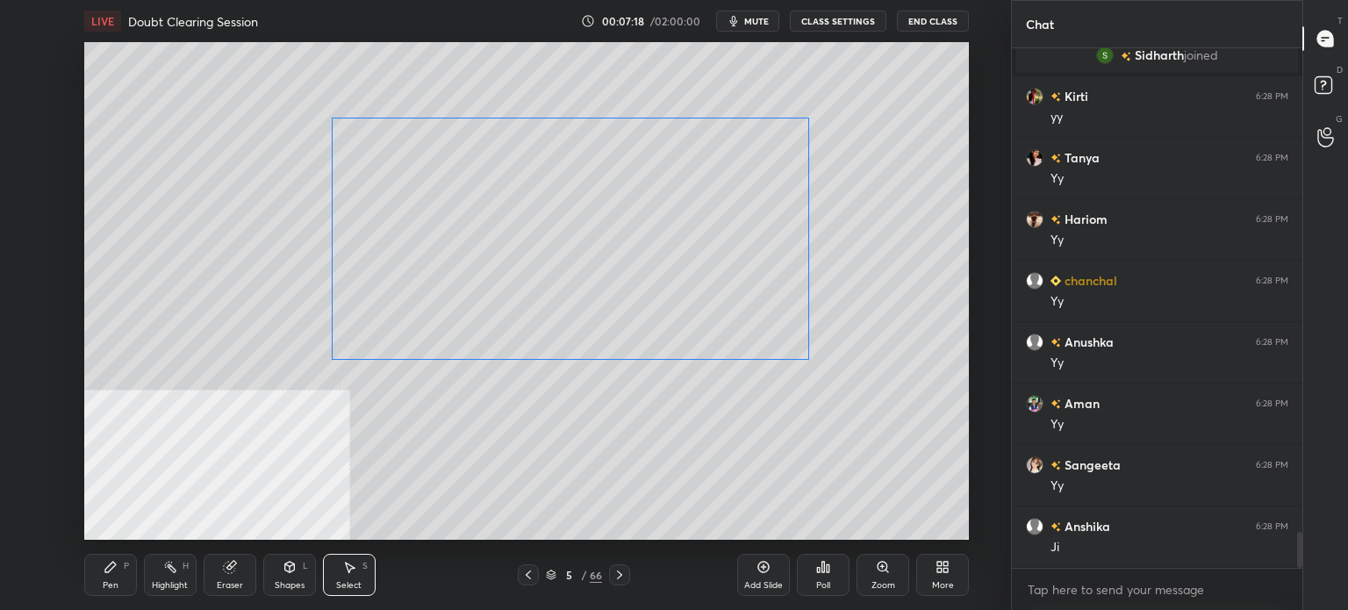
drag, startPoint x: 557, startPoint y: 288, endPoint x: 691, endPoint y: 199, distance: 160.2
click at [691, 199] on div "0 ° Undo Copy Duplicate Duplicate to new slide Delete" at bounding box center [526, 291] width 885 height 498
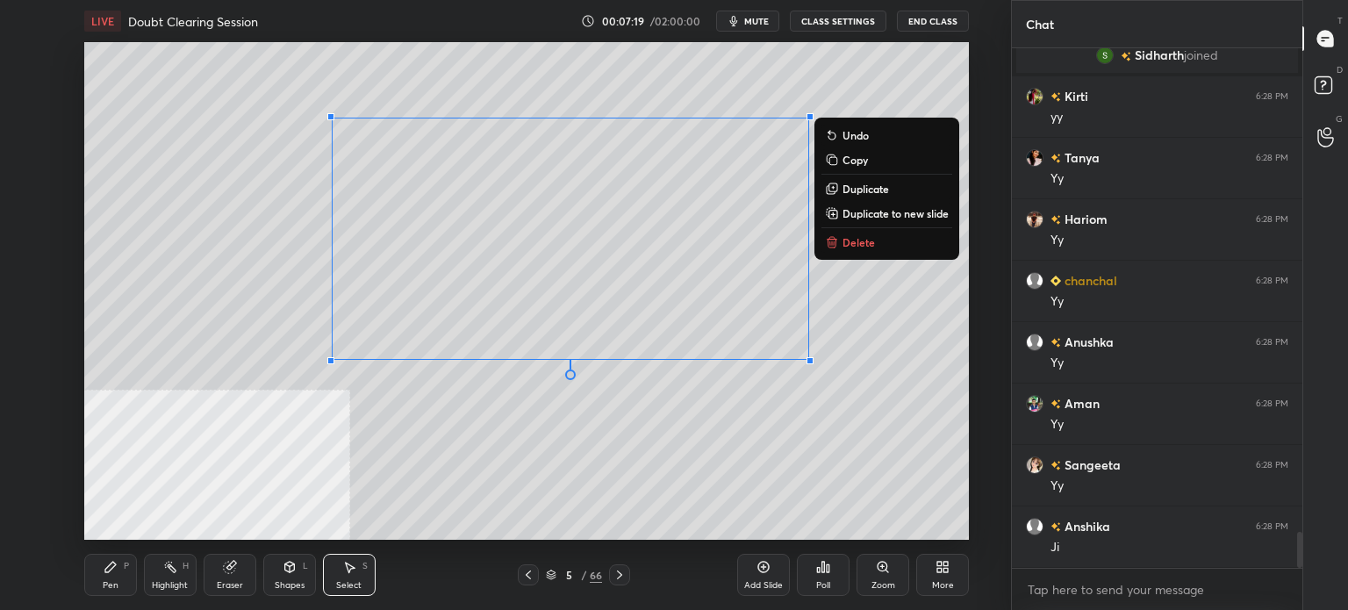
click at [118, 582] on div "Pen" at bounding box center [111, 585] width 16 height 9
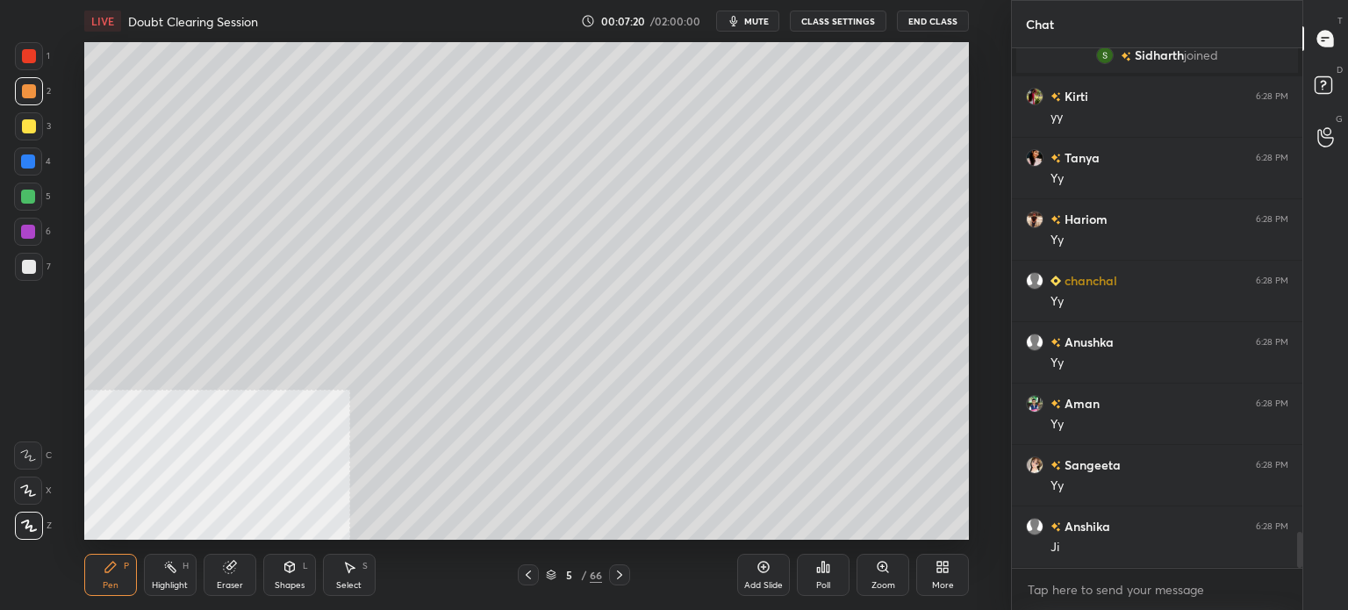
click at [36, 90] on div at bounding box center [29, 91] width 28 height 28
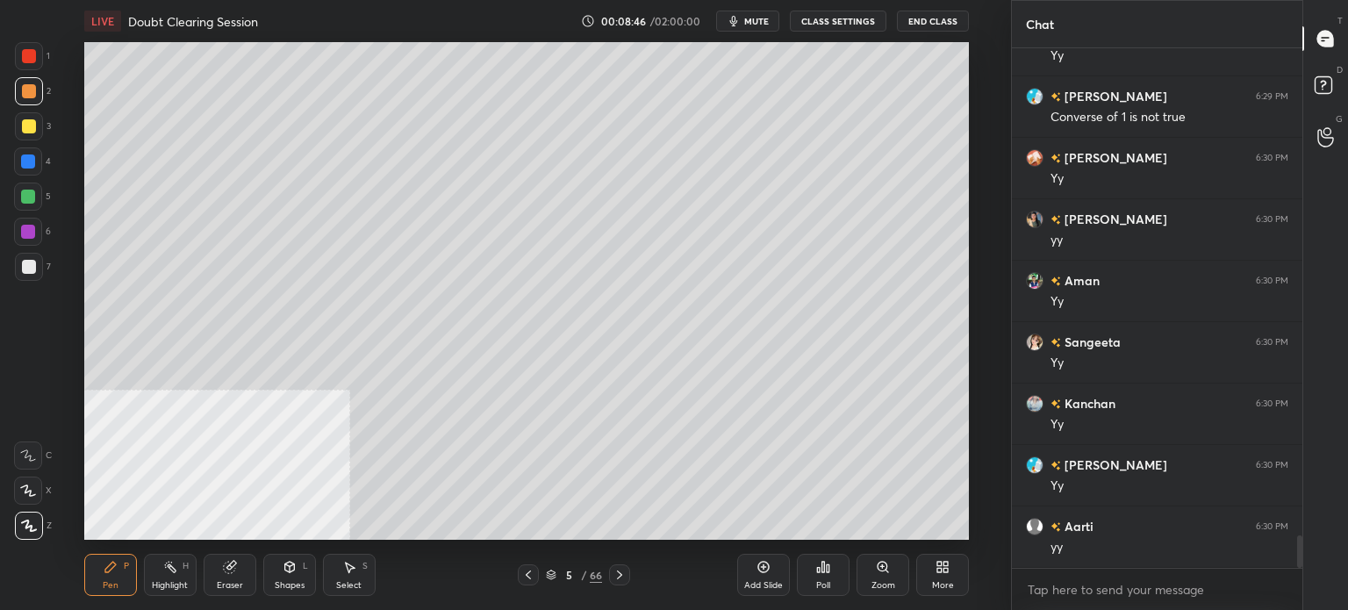
scroll to position [7947, 0]
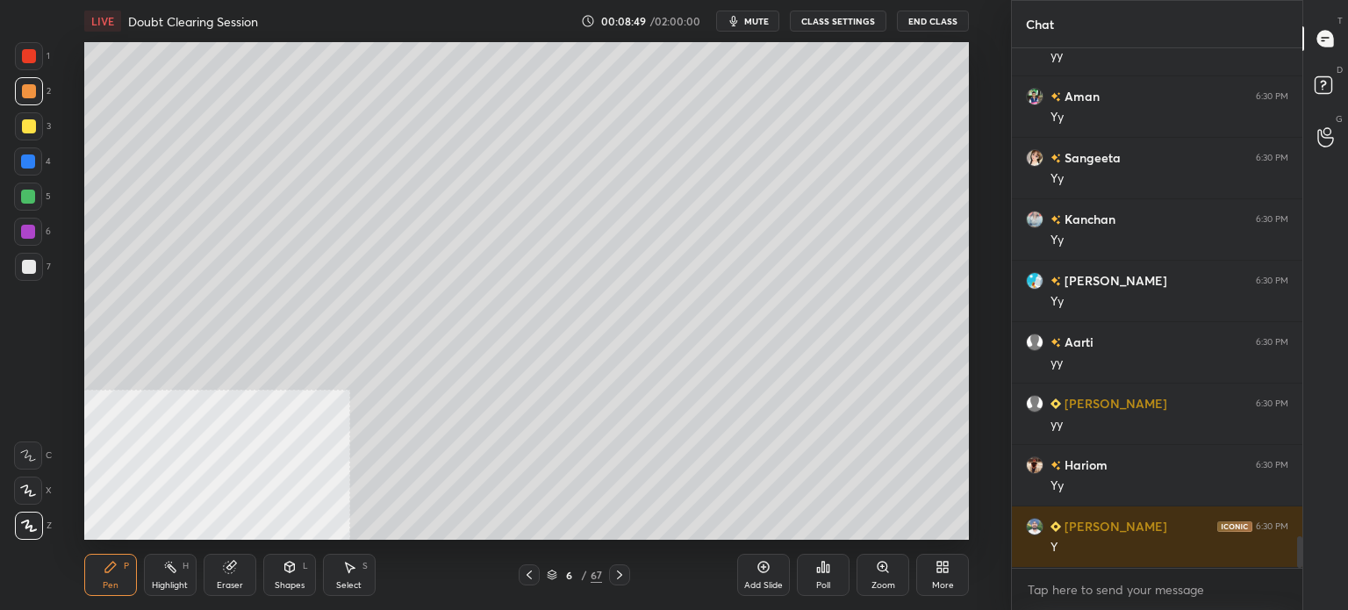
click at [30, 135] on div at bounding box center [29, 126] width 28 height 28
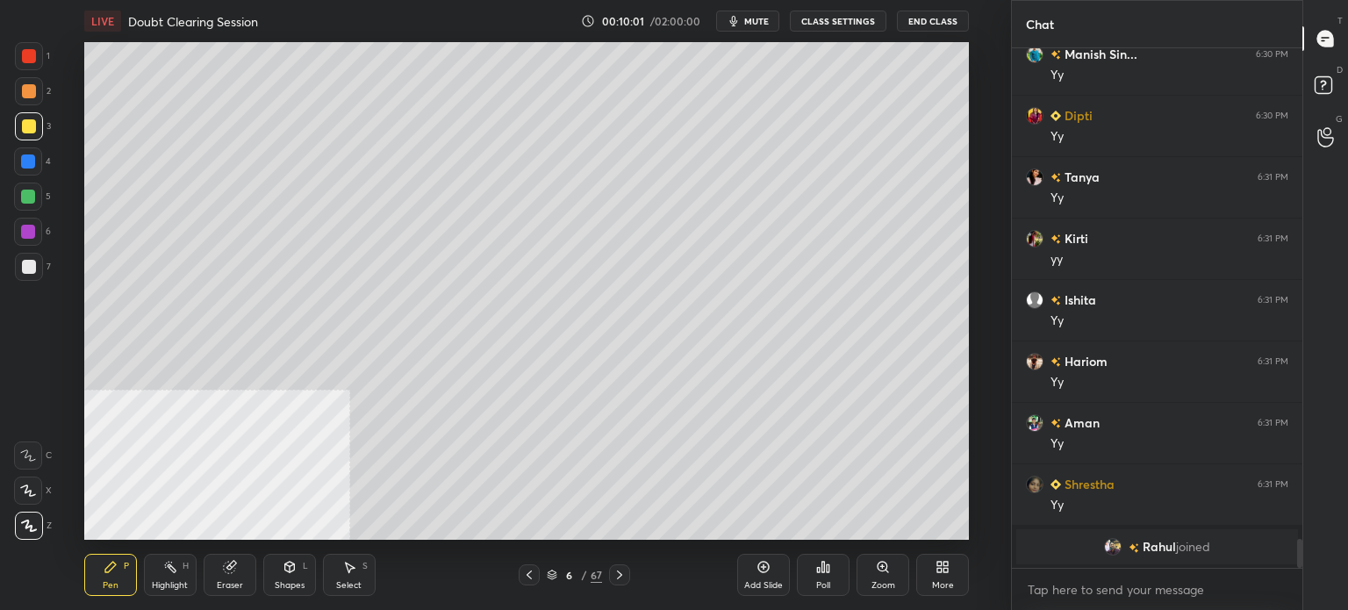
scroll to position [8450, 0]
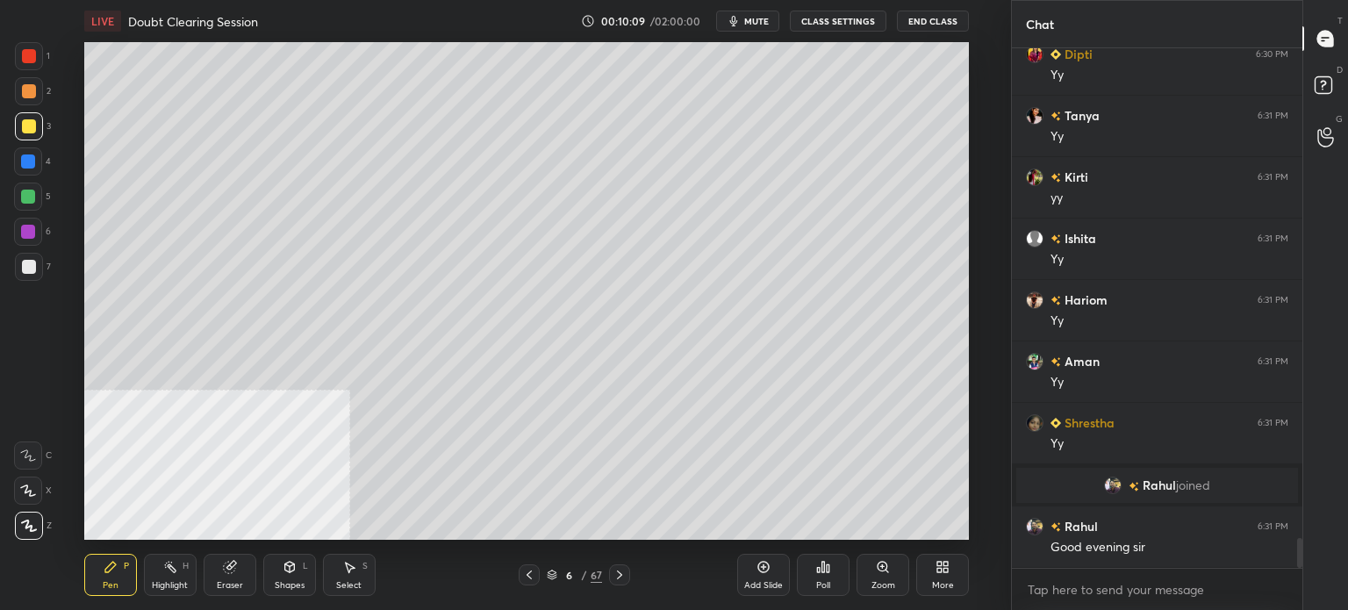
click at [228, 574] on div "Eraser" at bounding box center [230, 575] width 53 height 42
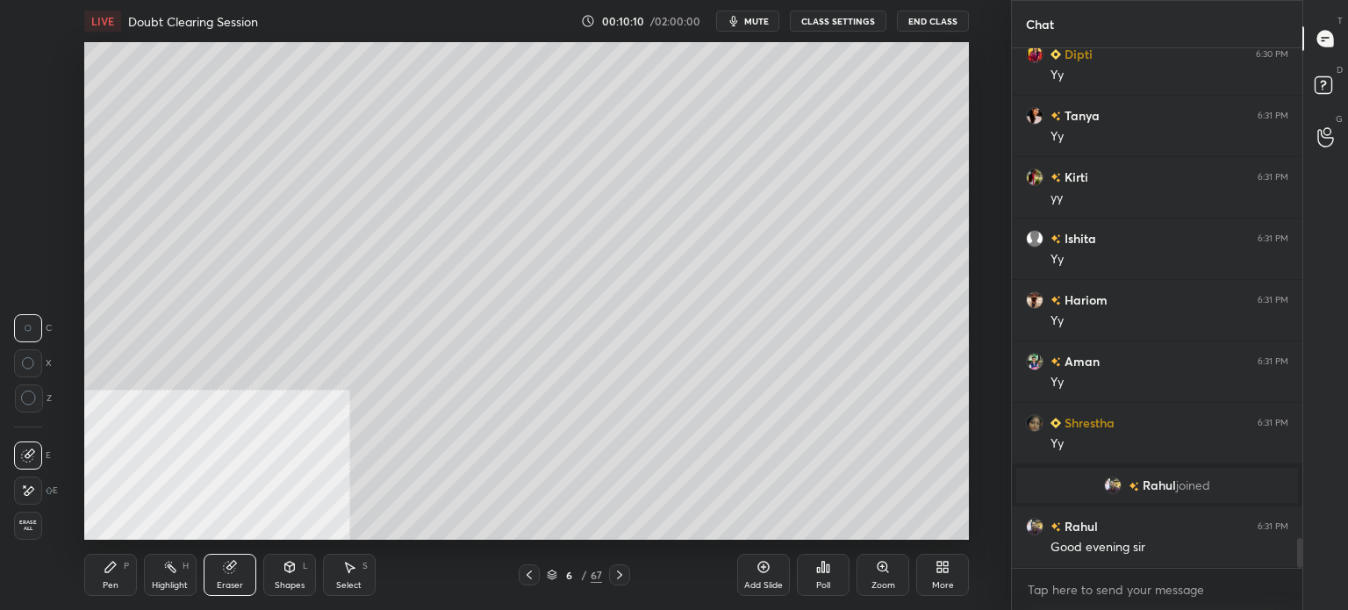
scroll to position [8468, 0]
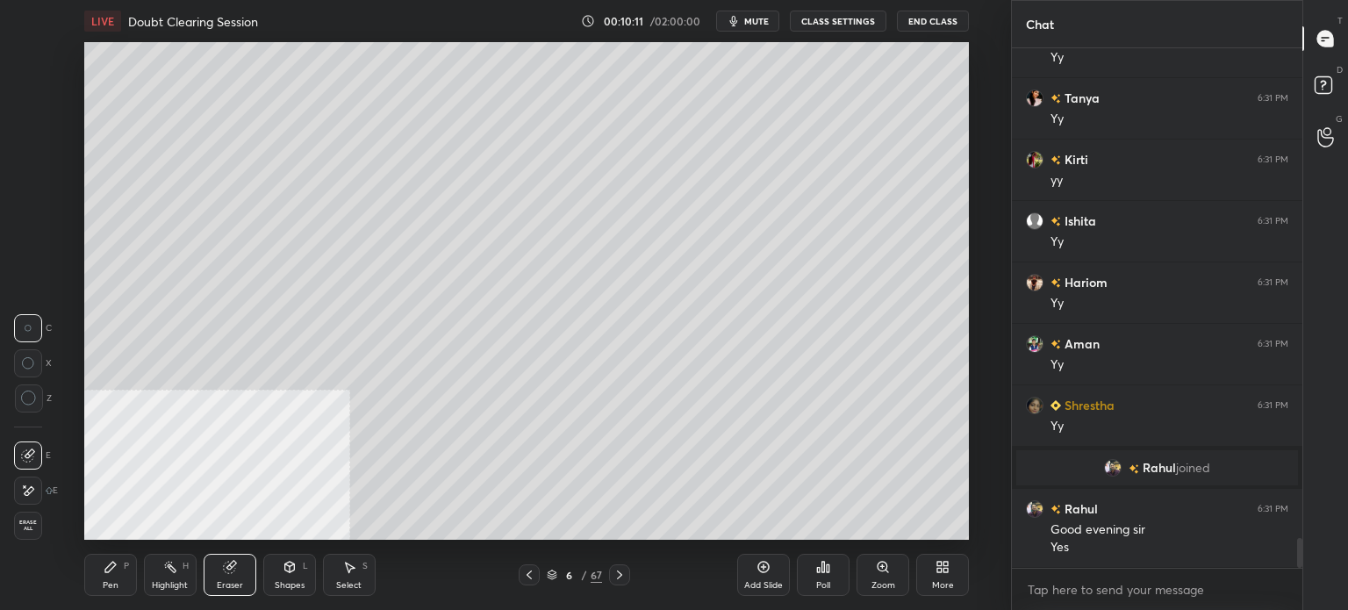
drag, startPoint x: 111, startPoint y: 582, endPoint x: 140, endPoint y: 579, distance: 30.0
click at [114, 583] on div "Pen" at bounding box center [111, 585] width 16 height 9
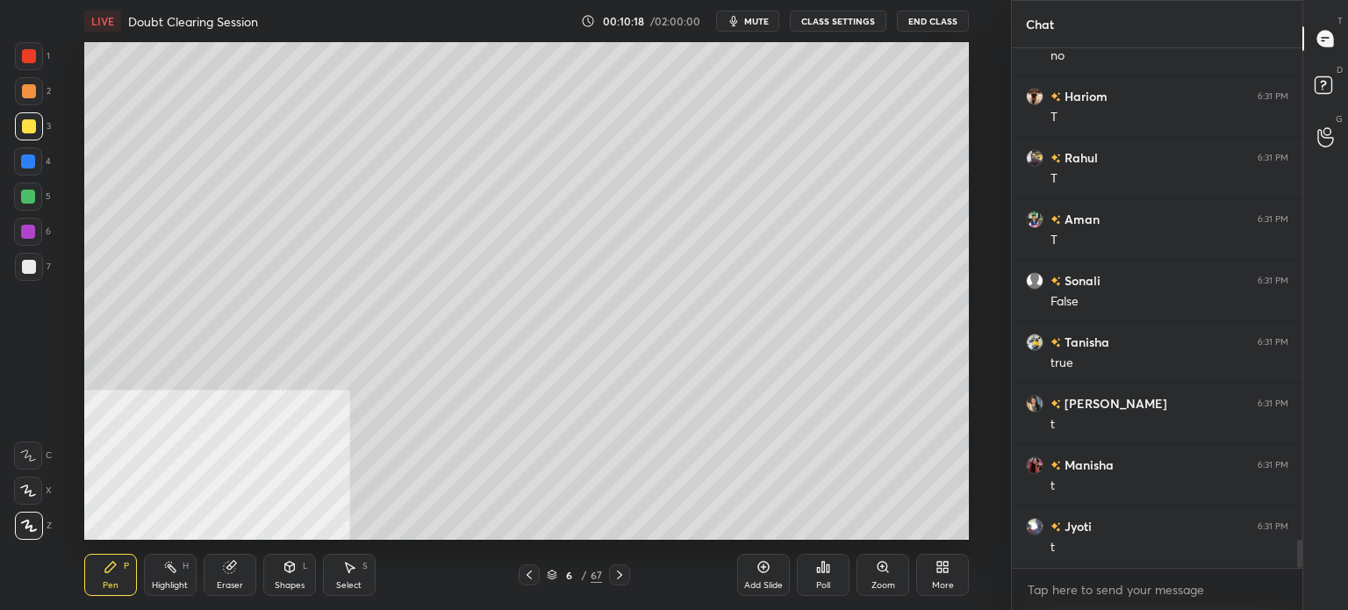
scroll to position [9205, 0]
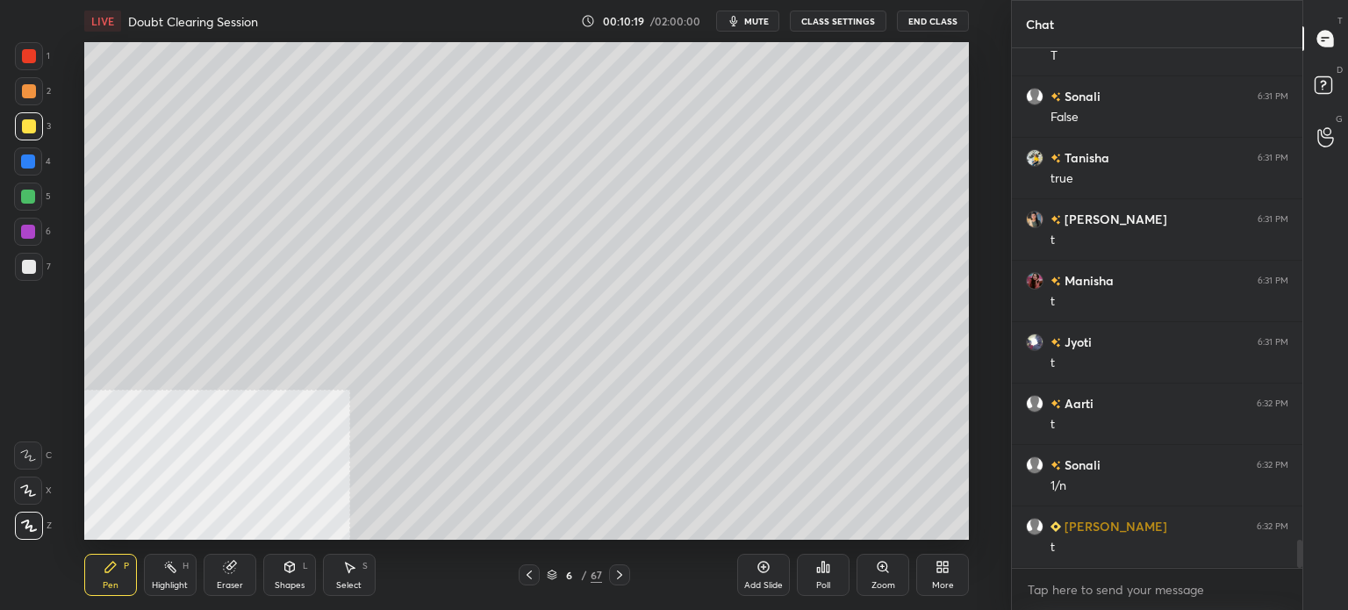
click at [32, 96] on div at bounding box center [29, 91] width 14 height 14
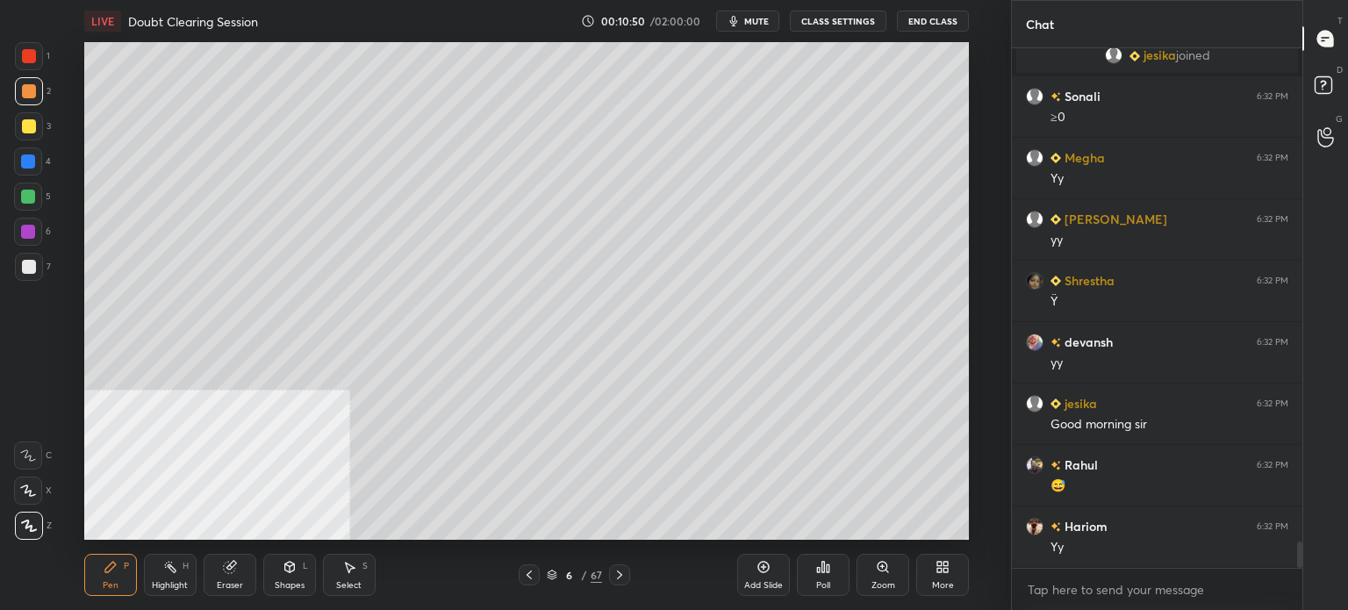
scroll to position [9952, 0]
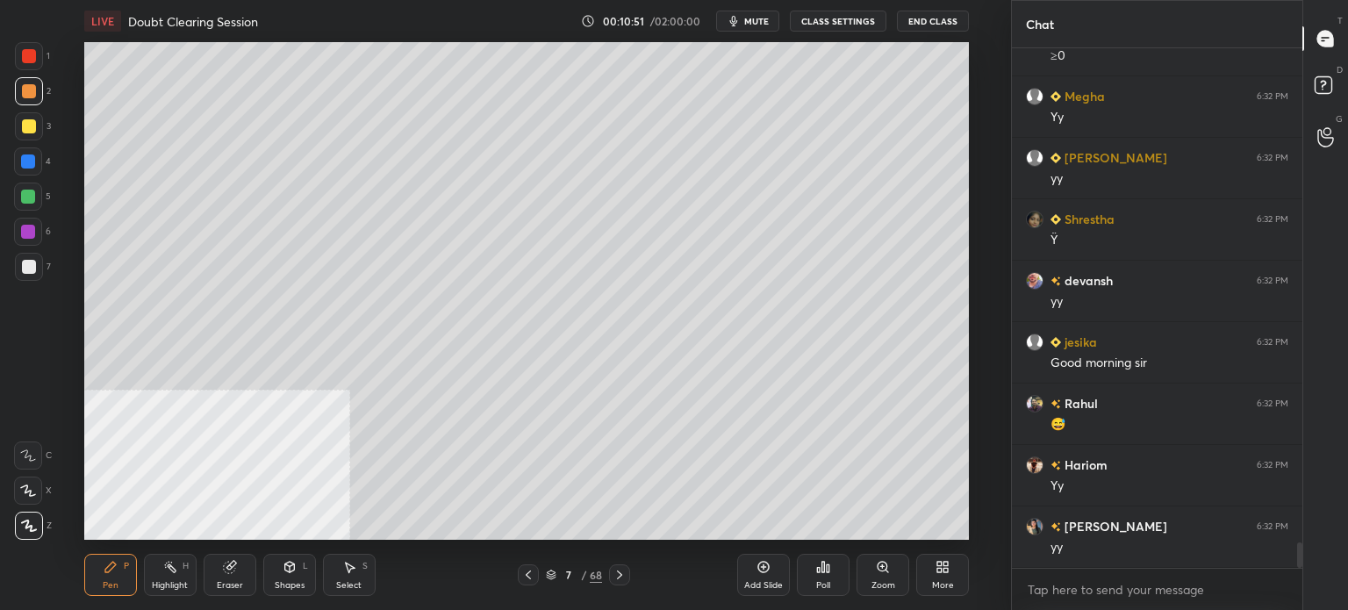
click at [33, 130] on div at bounding box center [29, 126] width 14 height 14
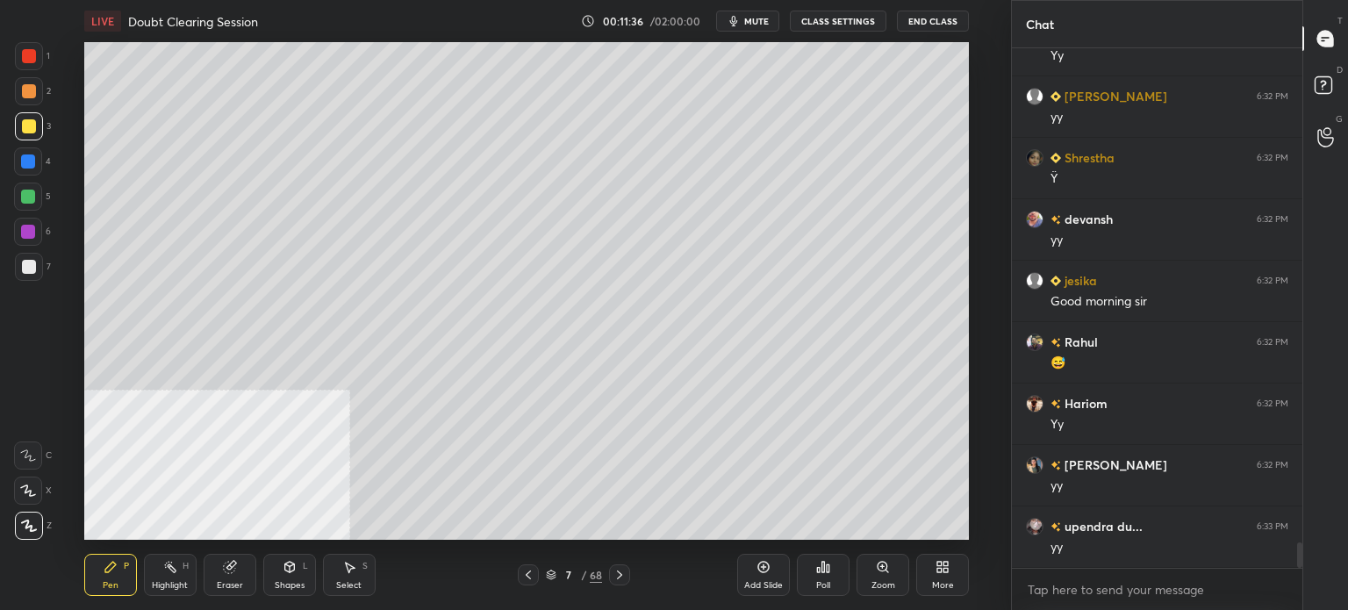
scroll to position [10075, 0]
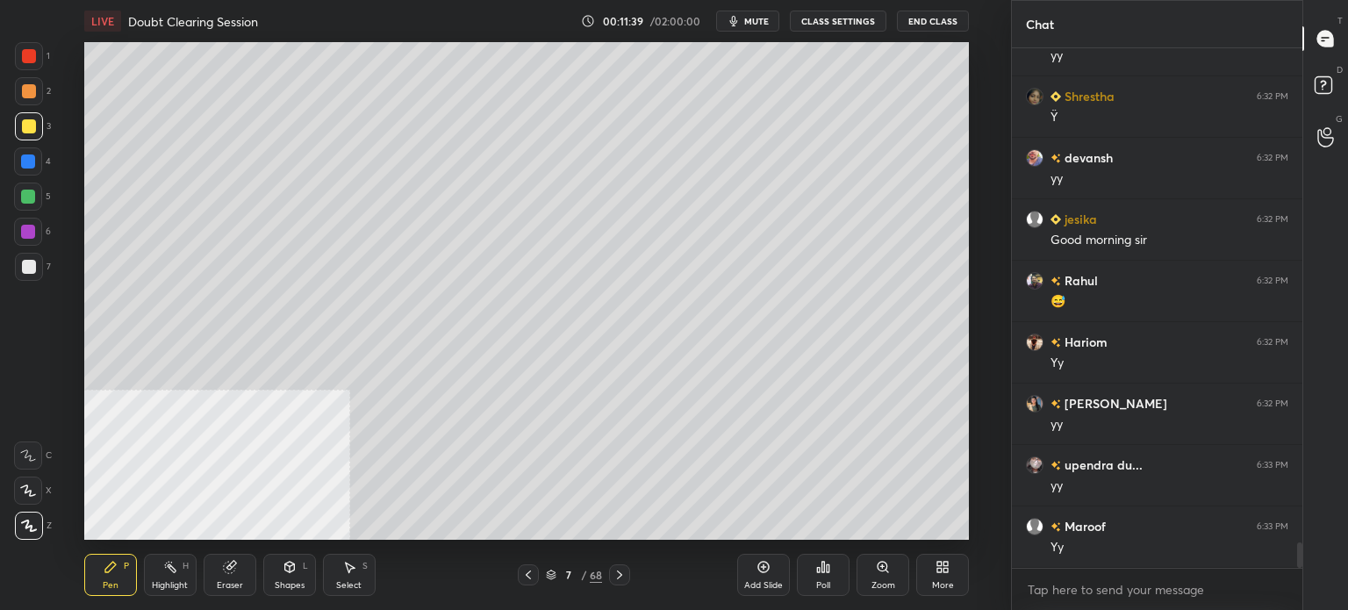
click at [37, 269] on div at bounding box center [29, 267] width 28 height 28
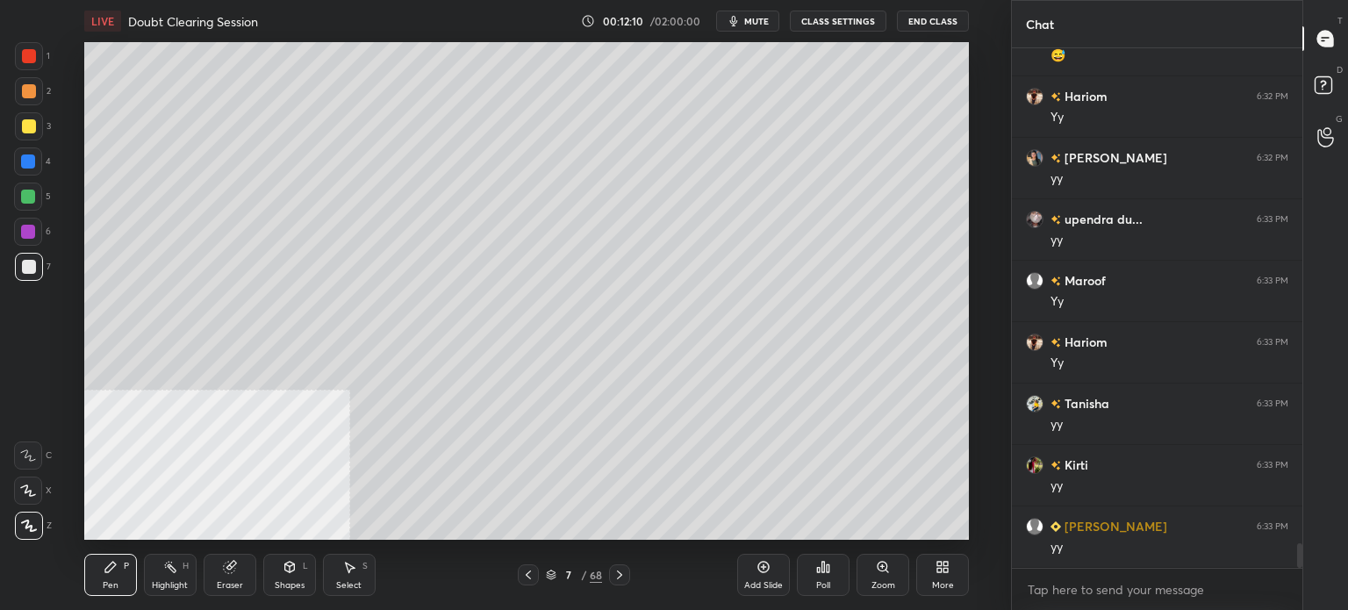
scroll to position [10382, 0]
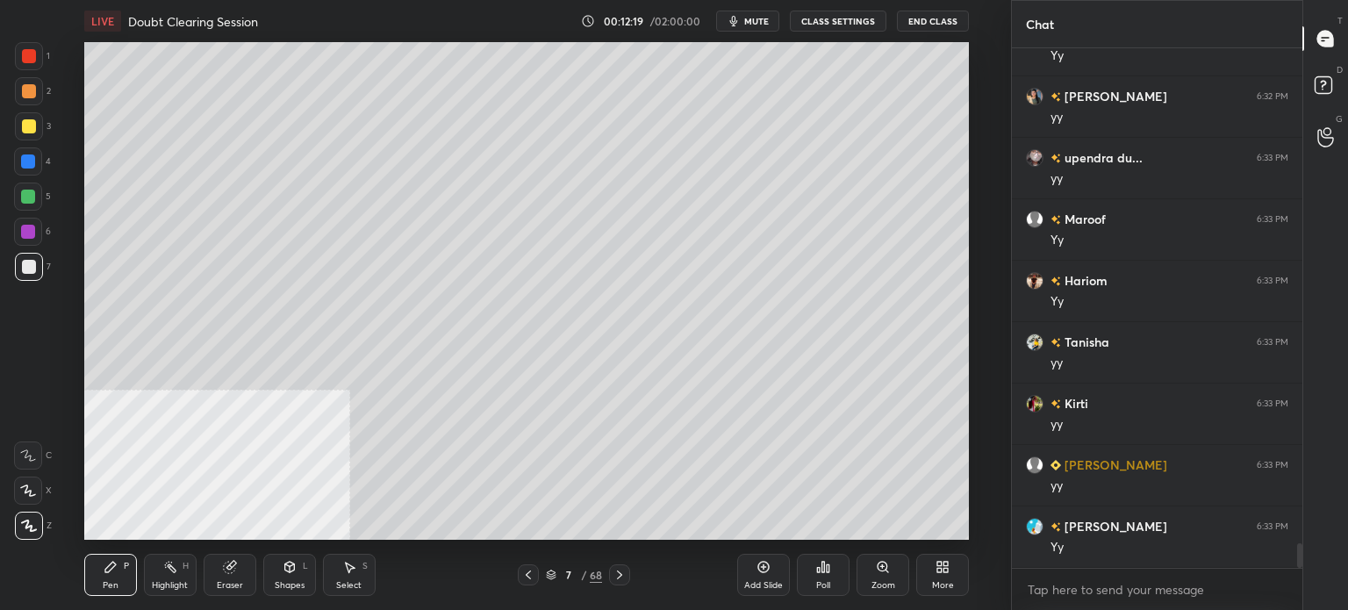
click at [33, 270] on div at bounding box center [29, 267] width 14 height 14
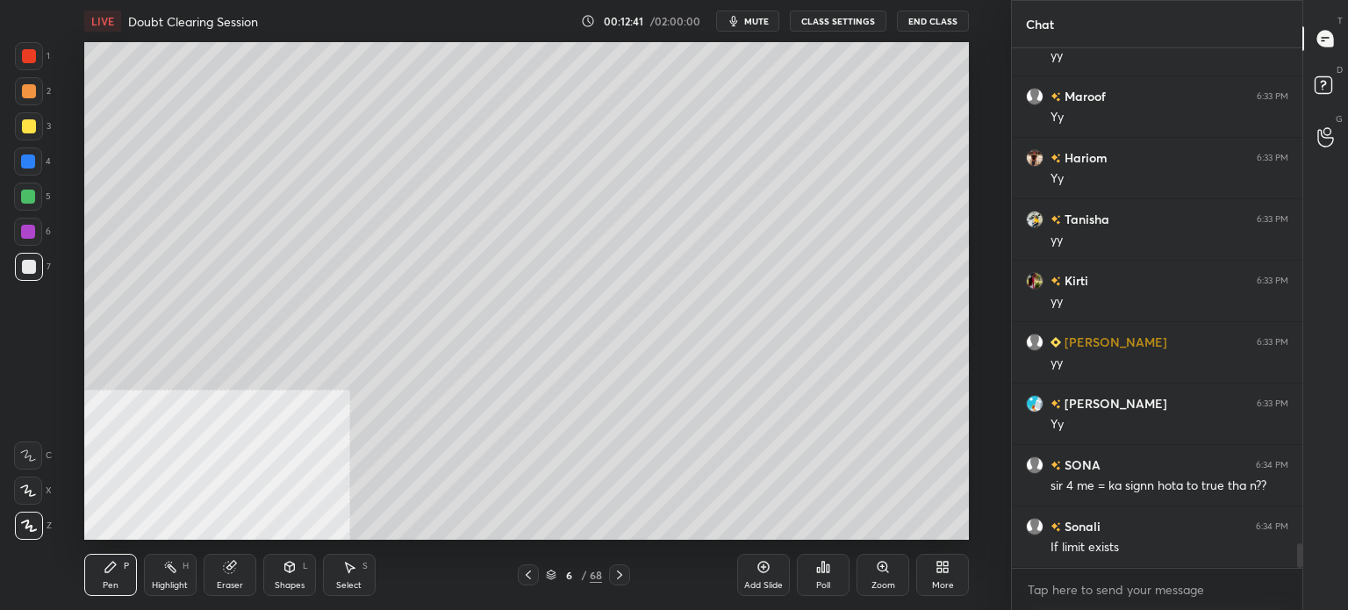
scroll to position [10566, 0]
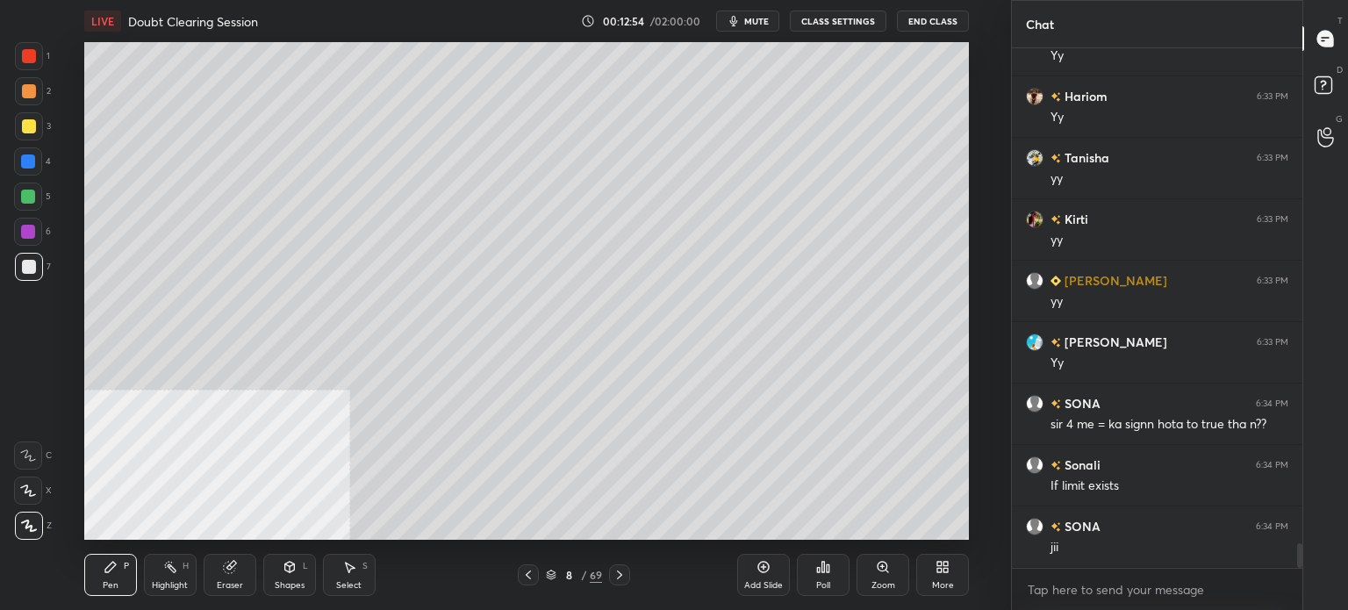
click at [33, 126] on div at bounding box center [29, 126] width 14 height 14
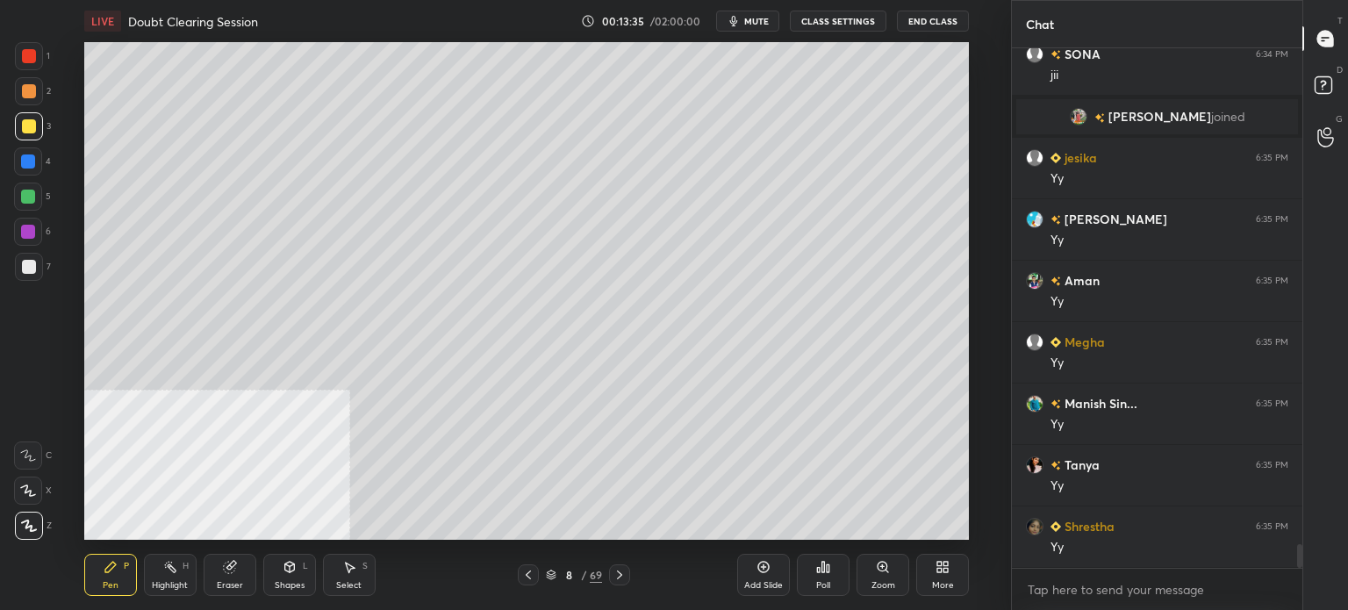
scroll to position [10749, 0]
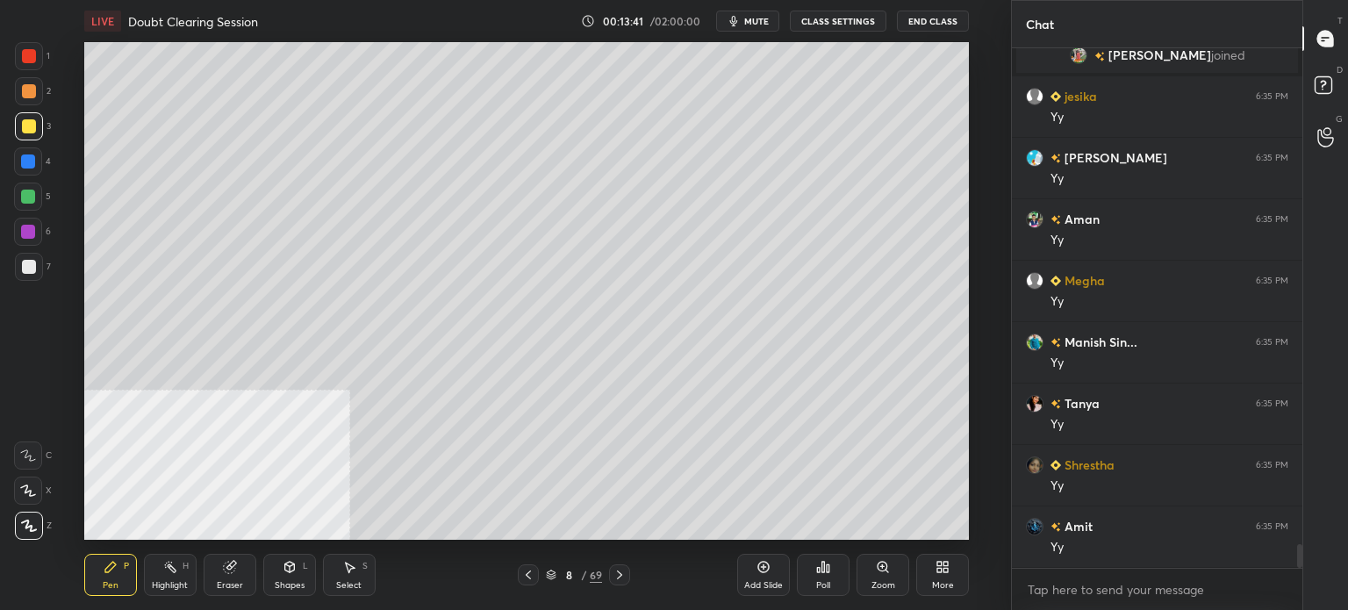
click at [760, 15] on span "mute" at bounding box center [756, 21] width 25 height 12
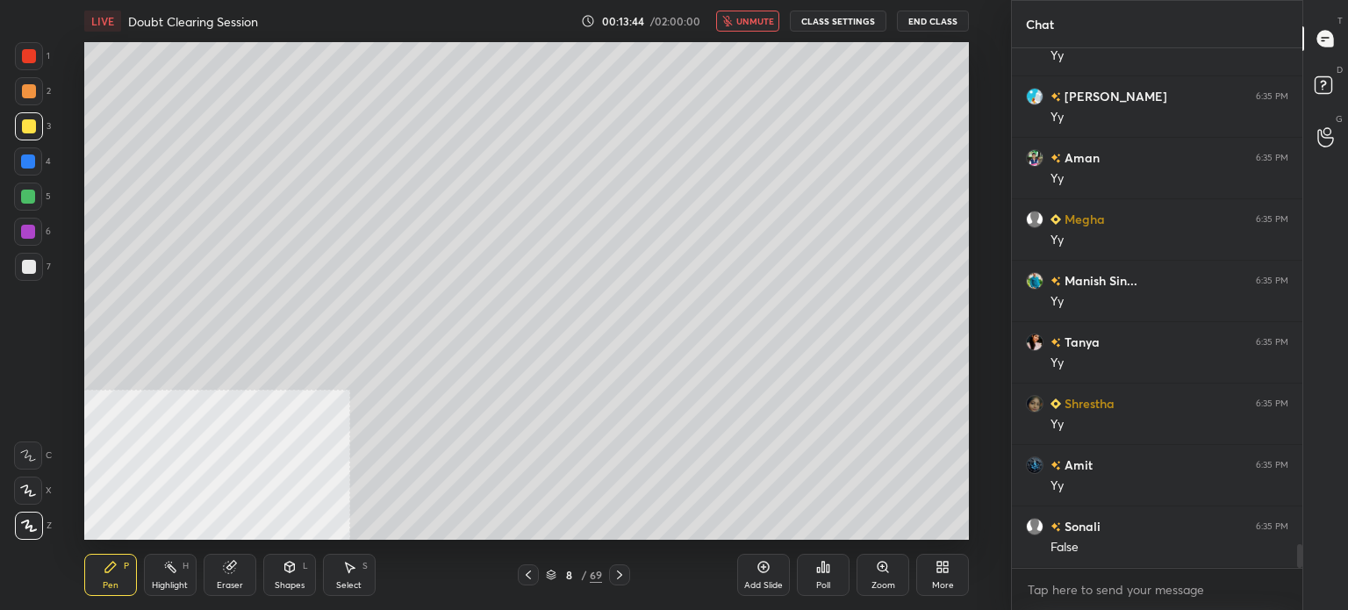
scroll to position [10933, 0]
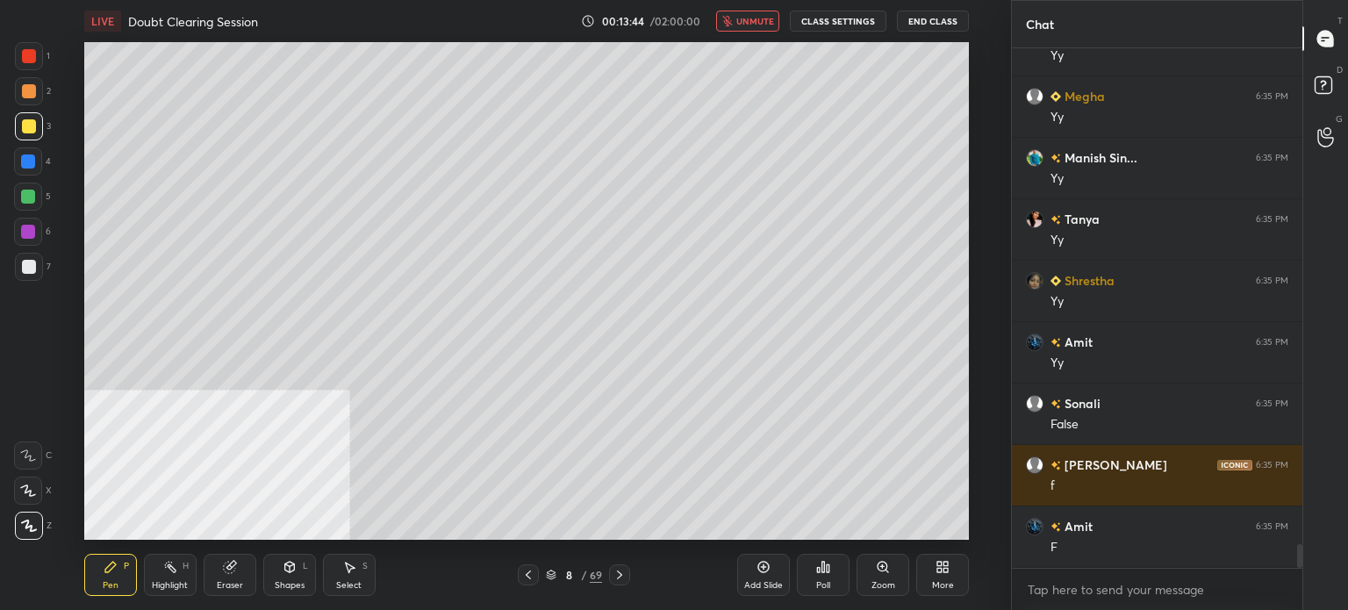
click at [744, 18] on span "unmute" at bounding box center [756, 21] width 38 height 12
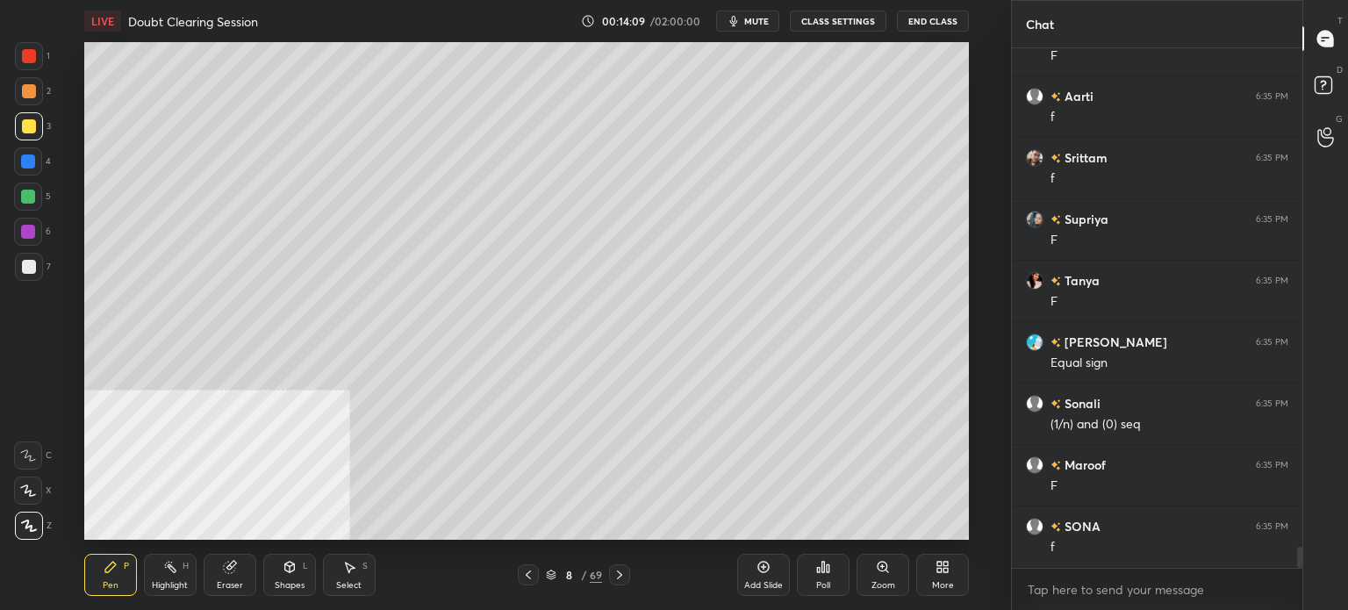
scroll to position [12101, 0]
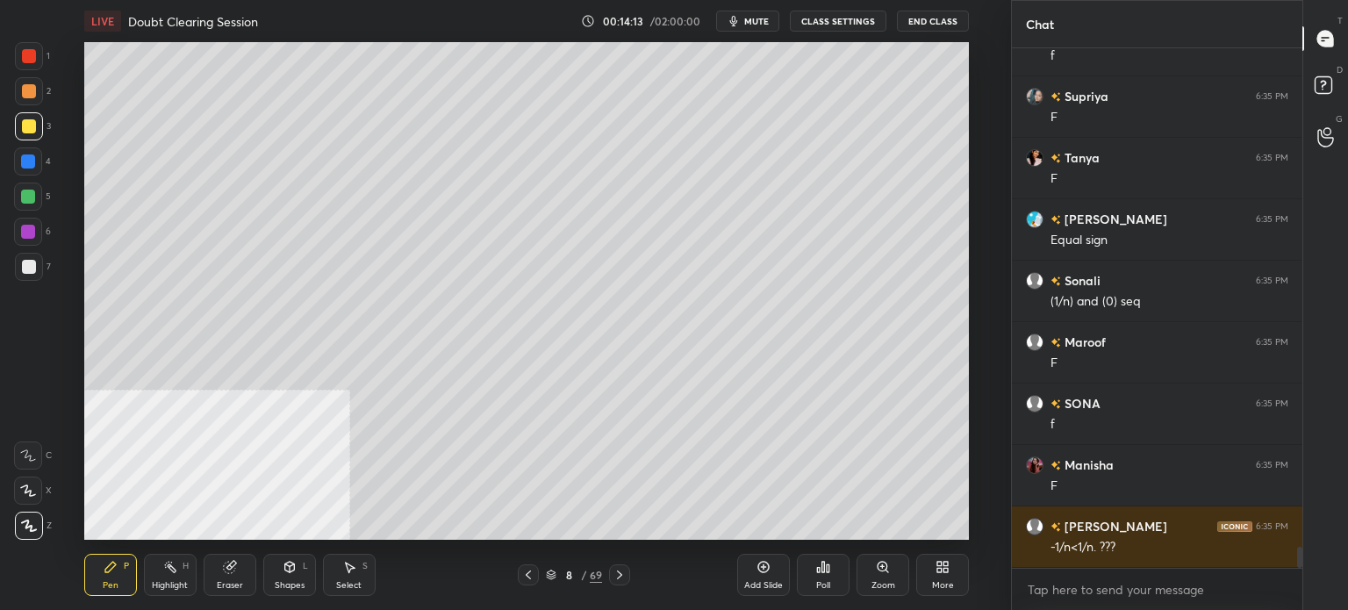
click at [30, 270] on div at bounding box center [29, 267] width 14 height 14
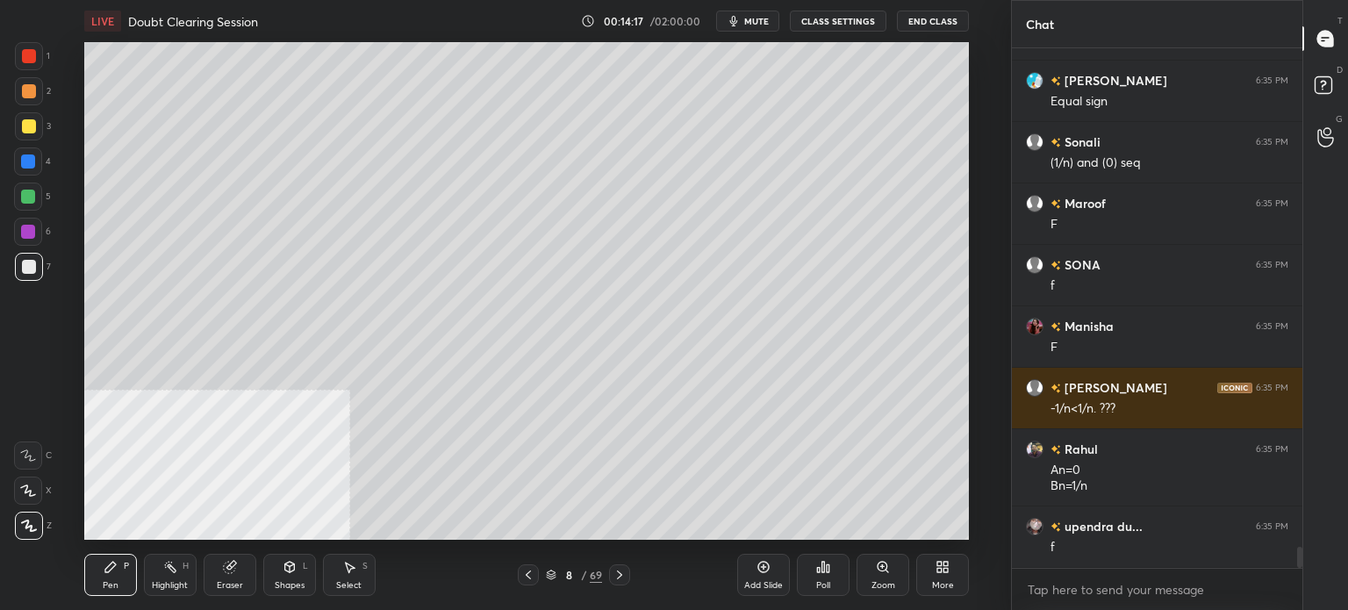
scroll to position [12362, 0]
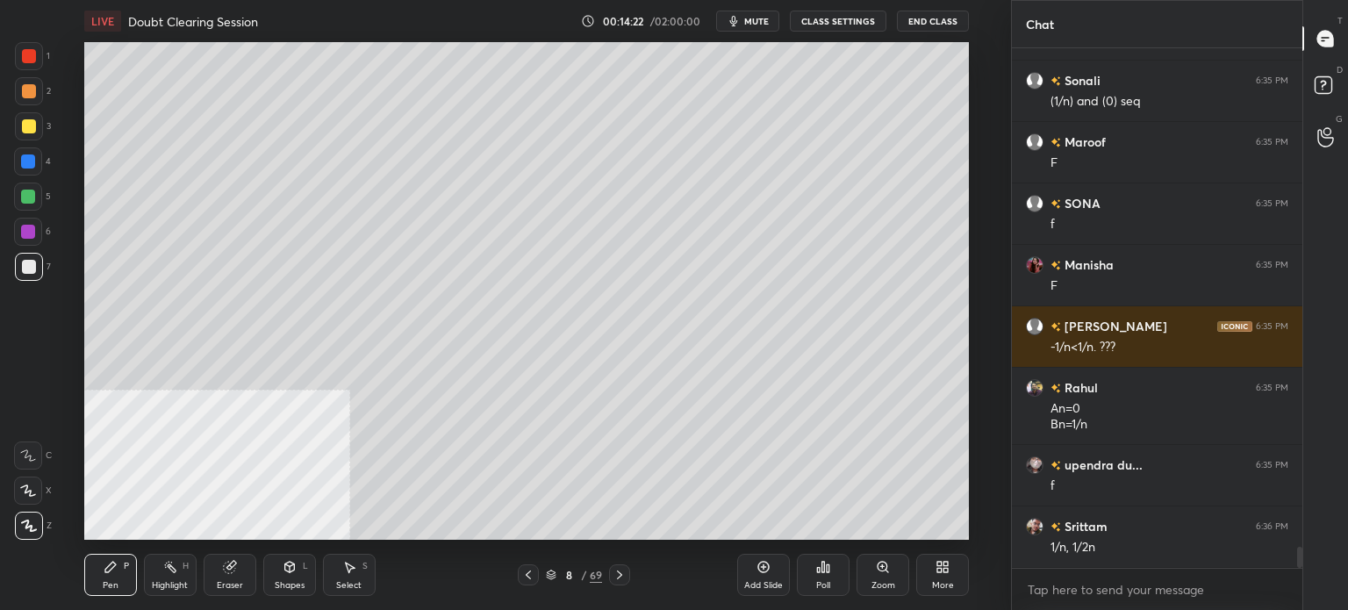
click at [241, 572] on div "Eraser" at bounding box center [230, 575] width 53 height 42
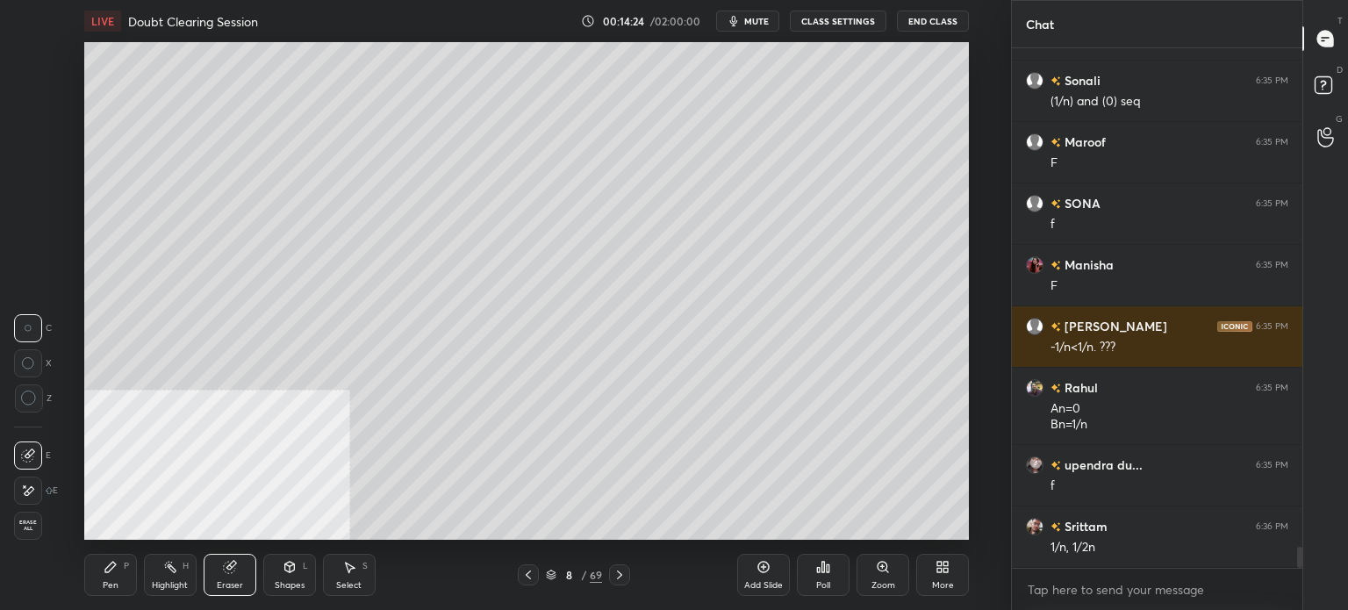
click at [114, 567] on icon at bounding box center [111, 567] width 14 height 14
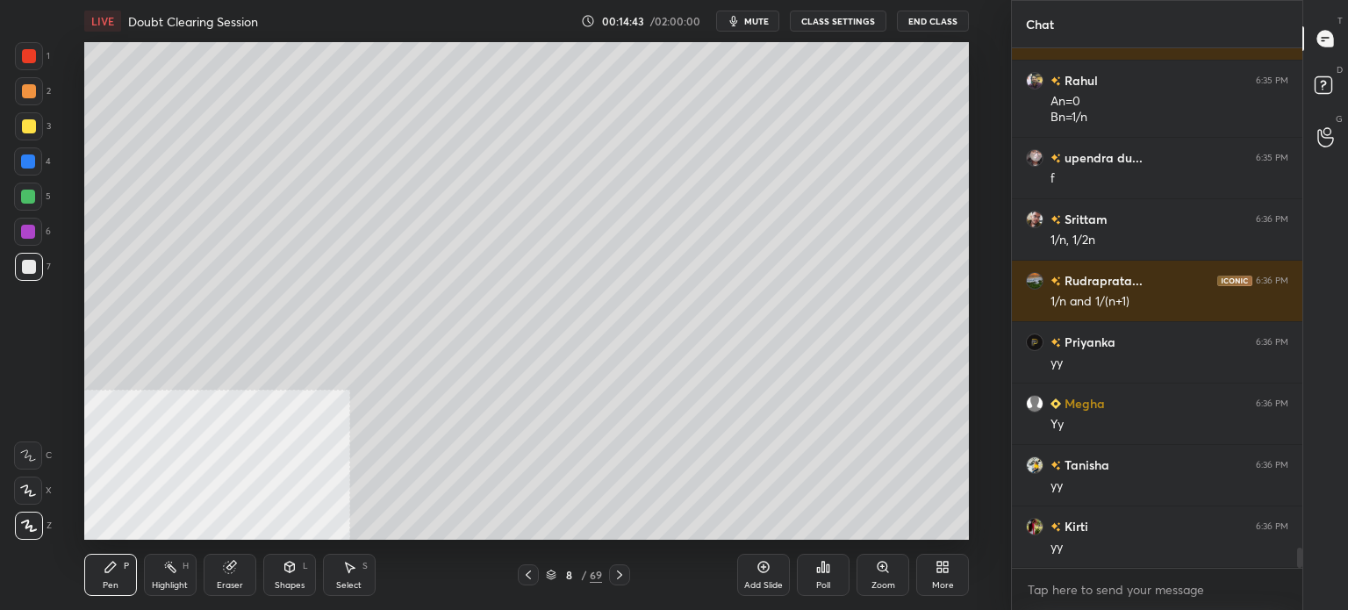
scroll to position [12731, 0]
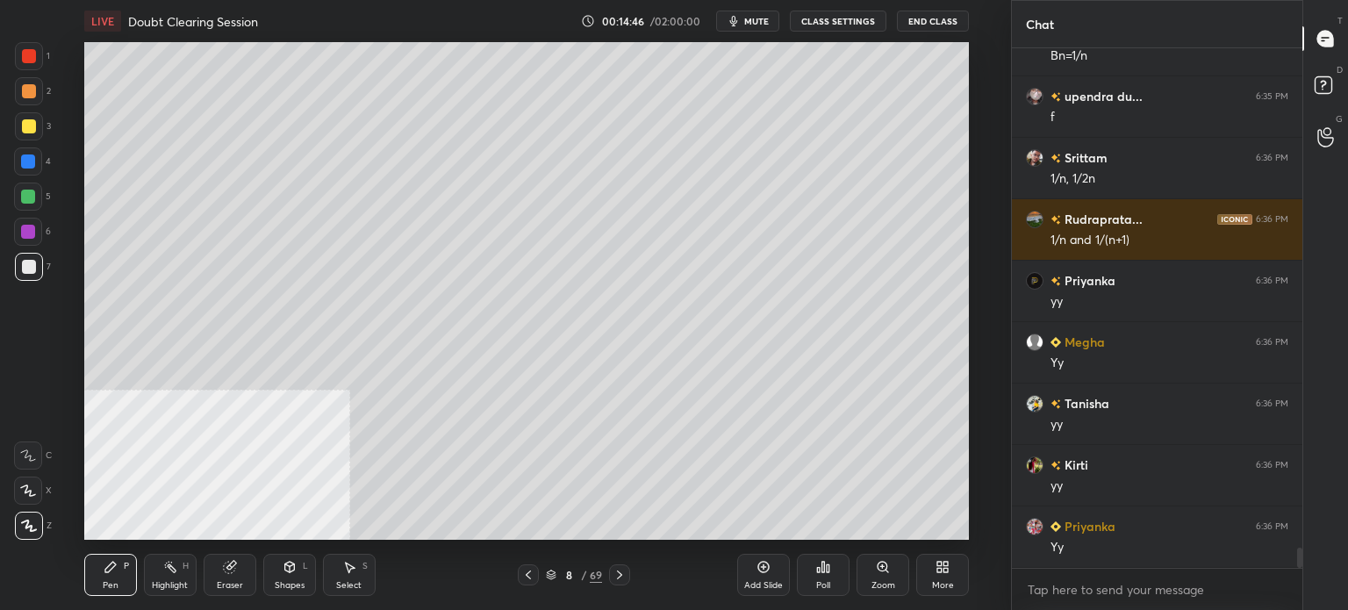
click at [362, 561] on div "Select S" at bounding box center [349, 575] width 53 height 42
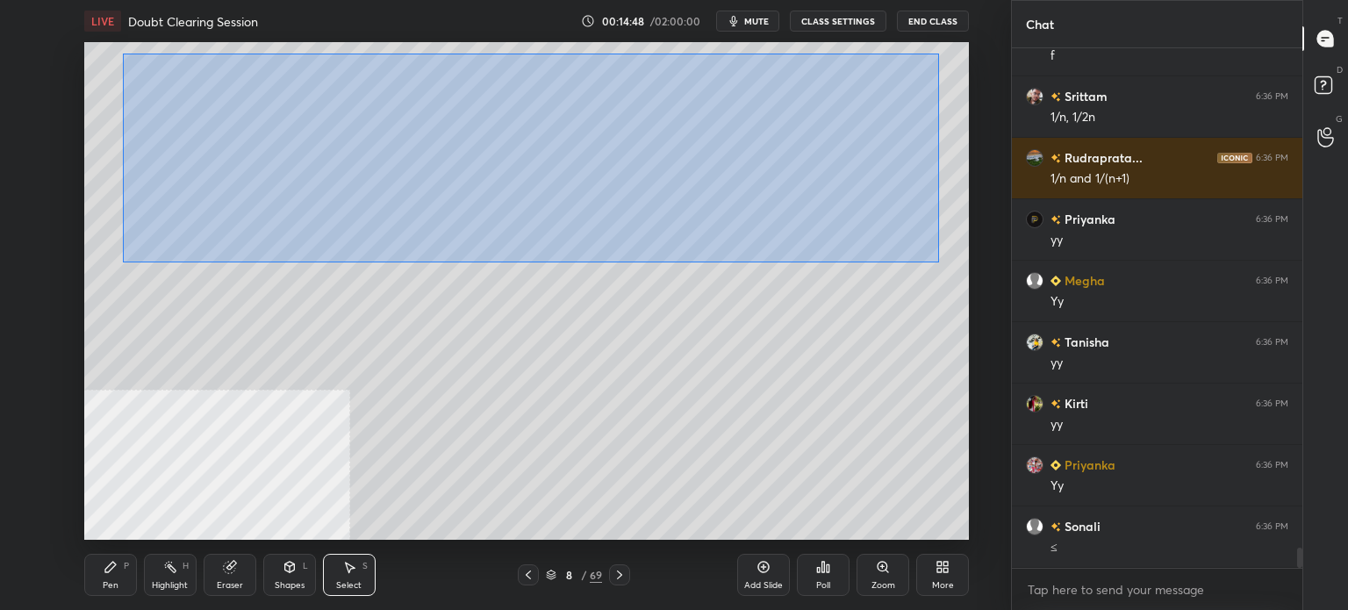
drag, startPoint x: 200, startPoint y: 90, endPoint x: 939, endPoint y: 262, distance: 759.1
click at [939, 262] on div "0 ° Undo Copy Duplicate Duplicate to new slide Delete" at bounding box center [526, 291] width 885 height 498
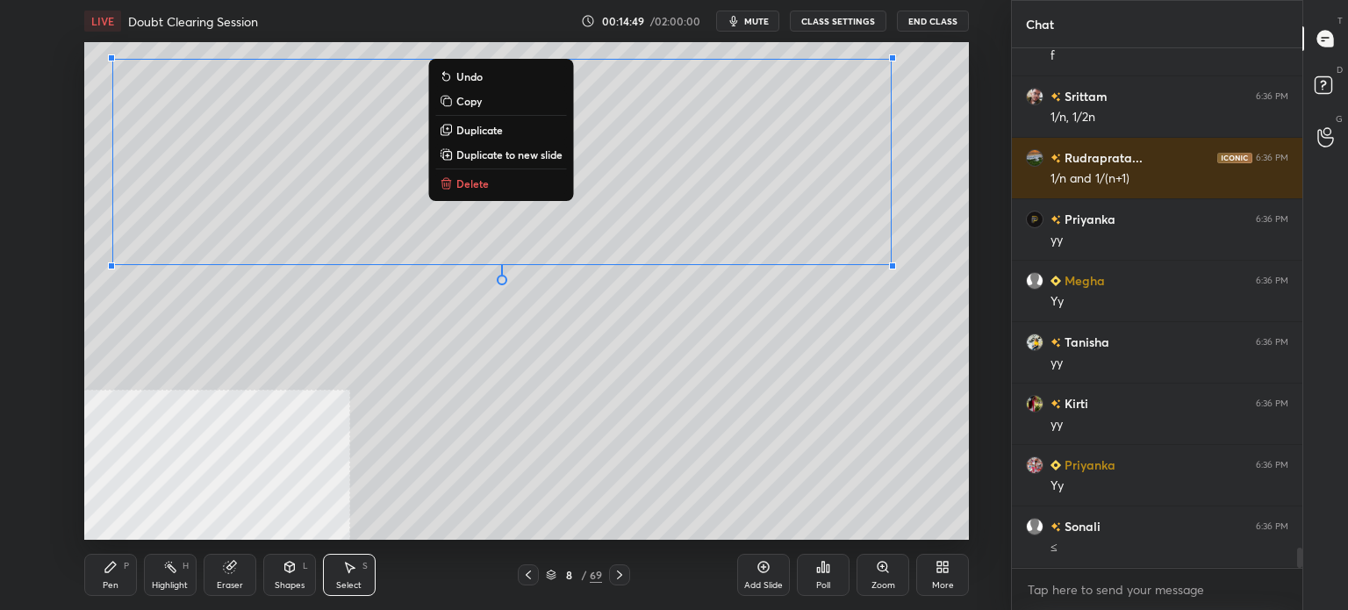
click at [481, 154] on p "Duplicate to new slide" at bounding box center [509, 154] width 106 height 14
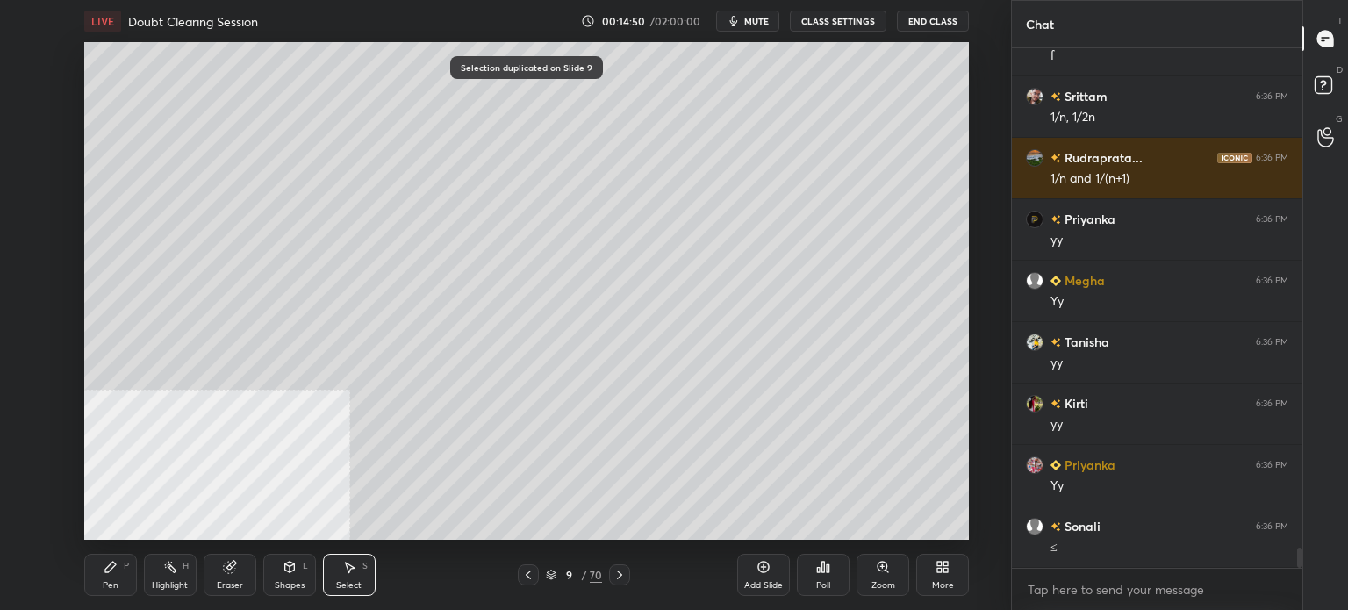
drag, startPoint x: 228, startPoint y: 576, endPoint x: 230, endPoint y: 543, distance: 32.5
click at [229, 572] on div "Eraser" at bounding box center [230, 575] width 53 height 42
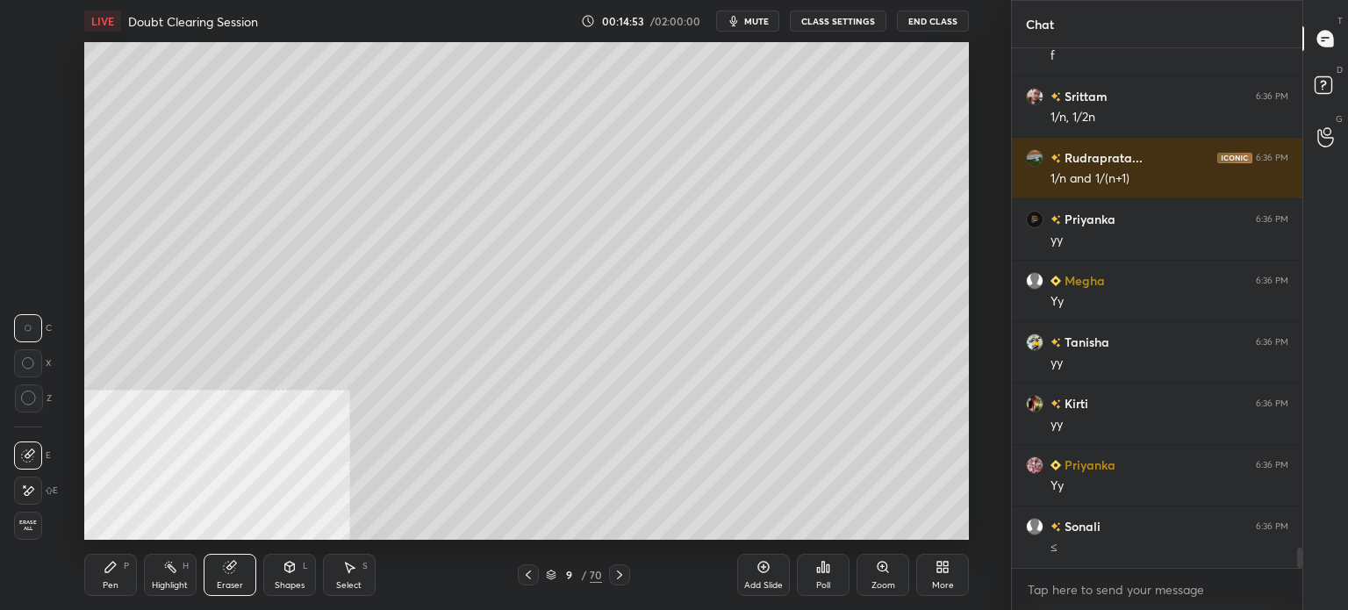
drag, startPoint x: 112, startPoint y: 579, endPoint x: 156, endPoint y: 541, distance: 58.5
click at [116, 576] on div "Pen P" at bounding box center [110, 575] width 53 height 42
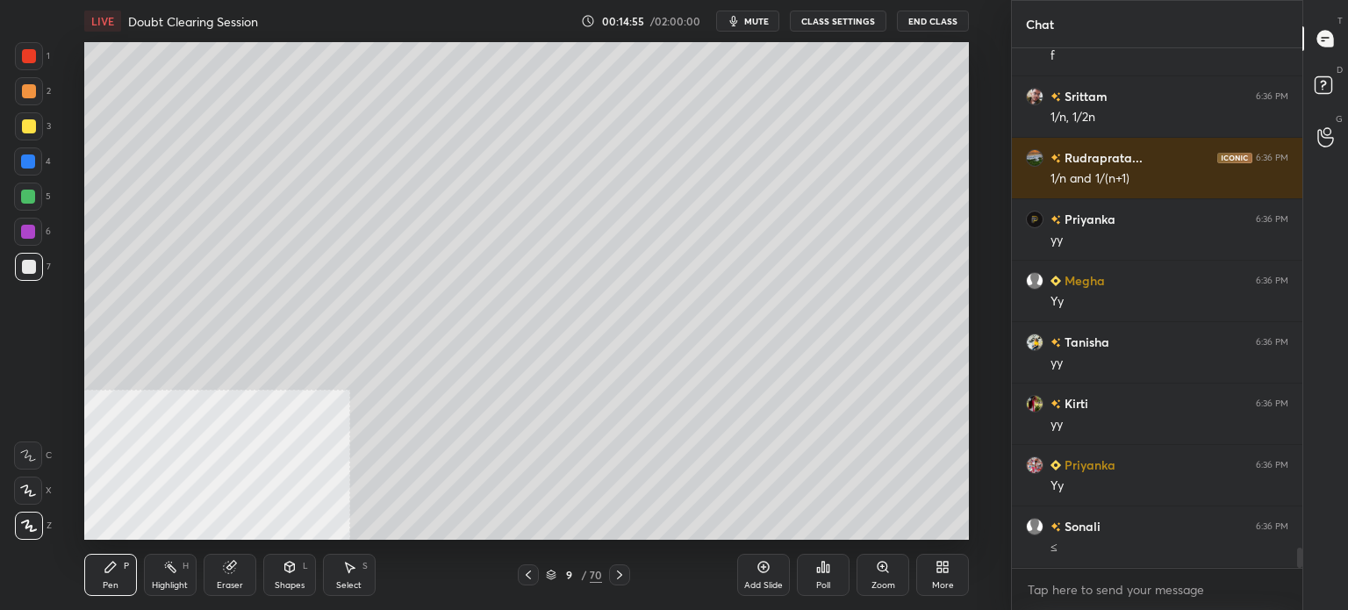
click at [237, 581] on div "Eraser" at bounding box center [230, 585] width 26 height 9
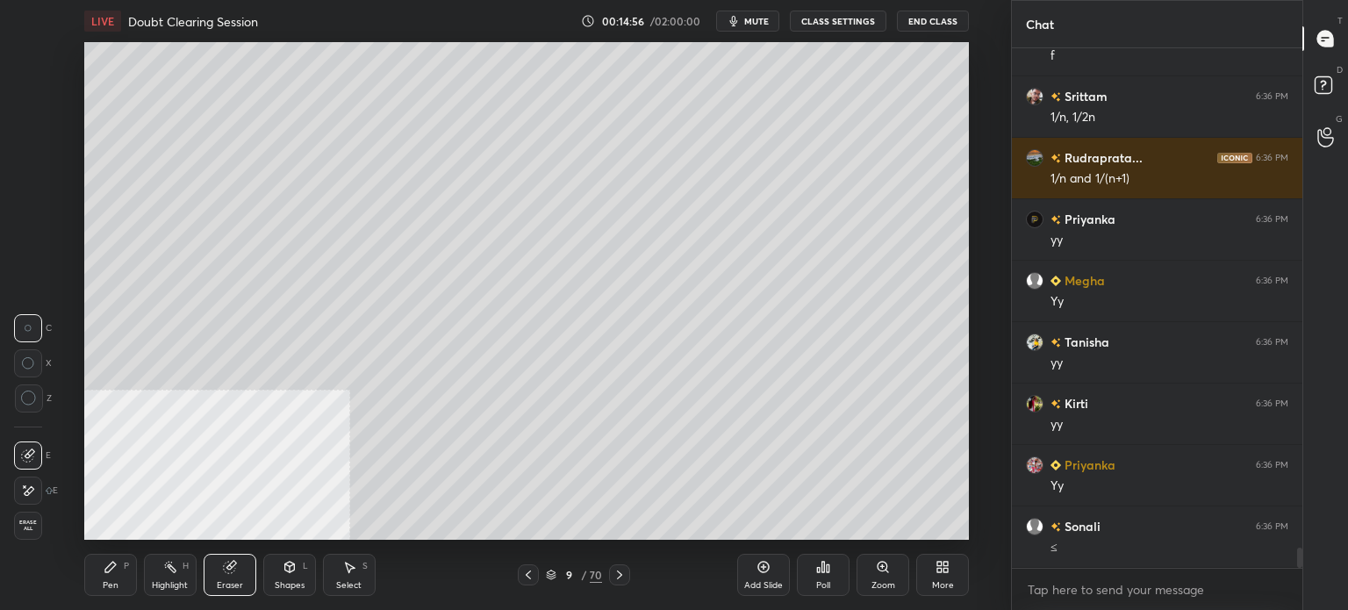
scroll to position [12854, 0]
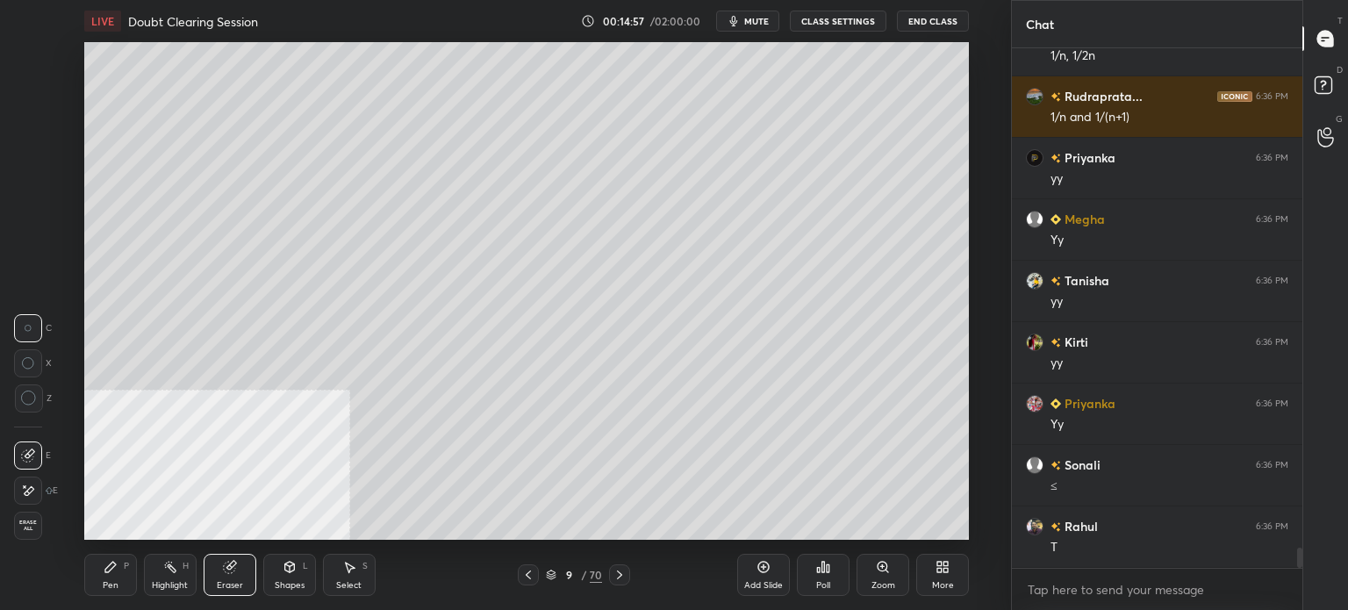
click at [121, 571] on div "Pen P" at bounding box center [110, 575] width 53 height 42
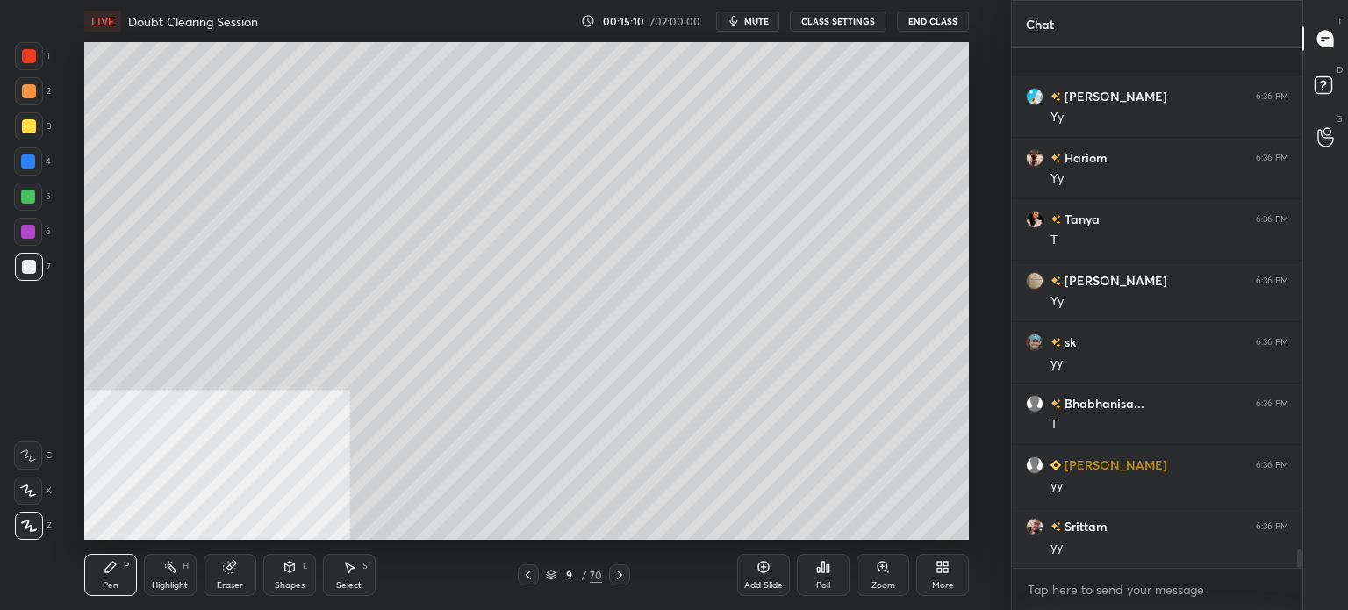
scroll to position [14144, 0]
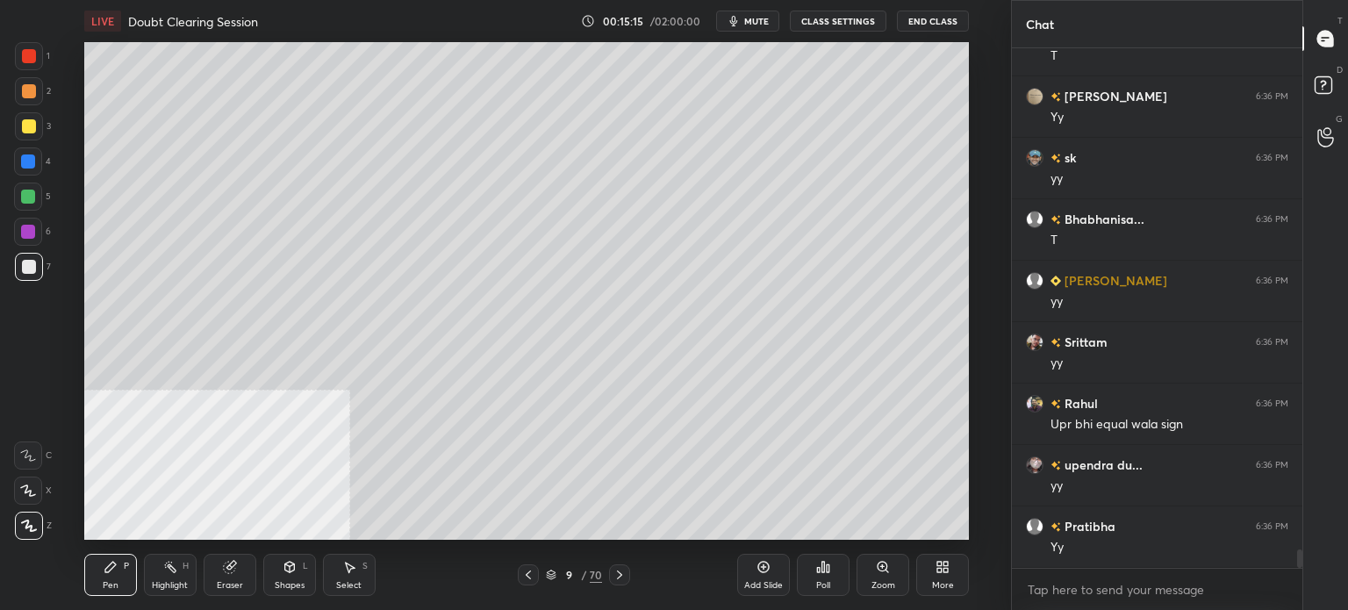
drag, startPoint x: 363, startPoint y: 584, endPoint x: 368, endPoint y: 571, distance: 14.2
click at [363, 583] on div "Select S" at bounding box center [349, 575] width 53 height 42
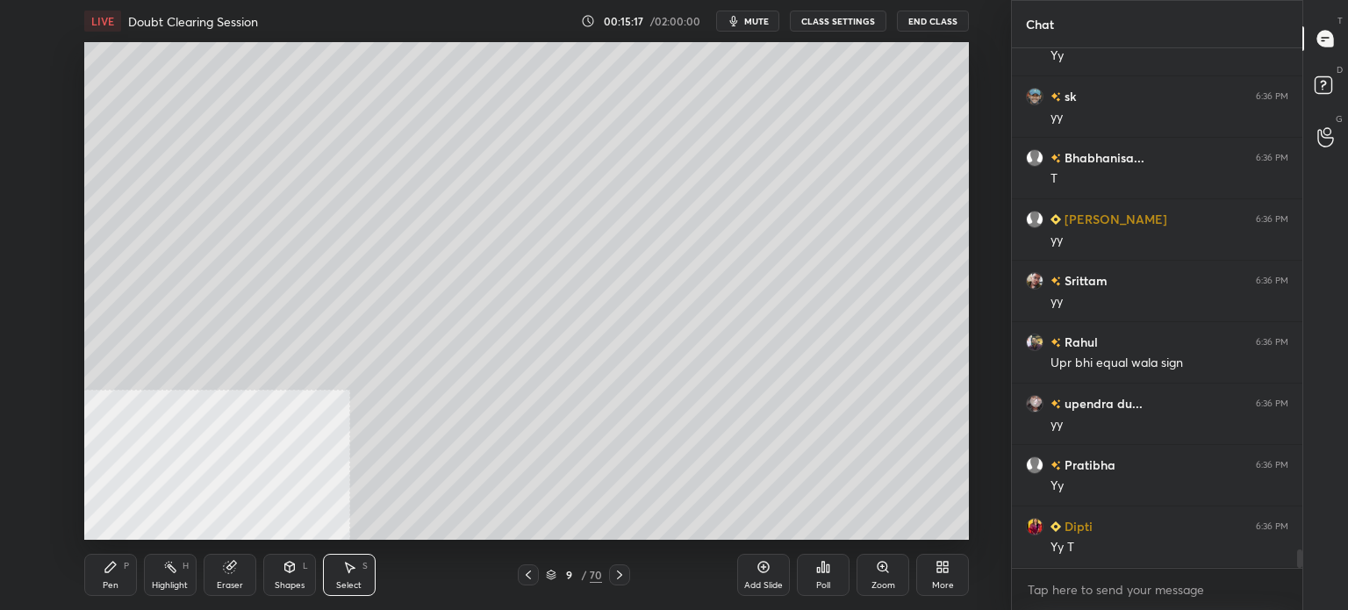
scroll to position [14329, 0]
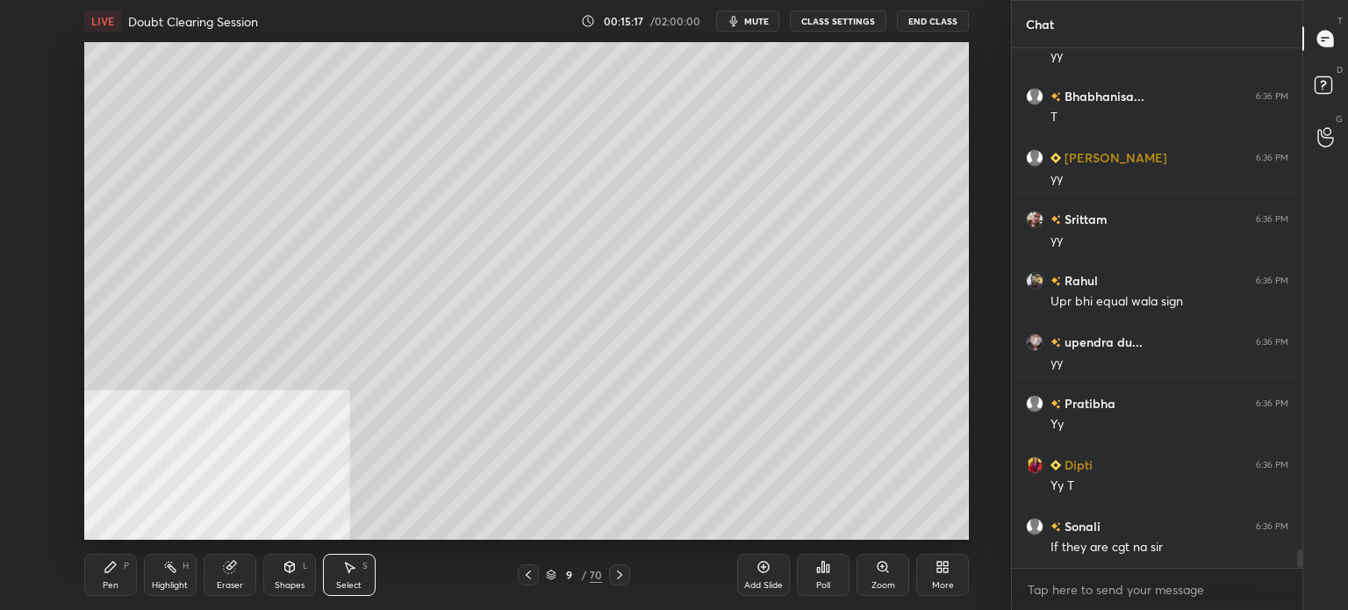
click at [105, 585] on div "Pen" at bounding box center [111, 585] width 16 height 9
click at [232, 581] on div "Eraser" at bounding box center [230, 585] width 26 height 9
click at [32, 492] on icon at bounding box center [28, 491] width 14 height 15
click at [358, 568] on div "Select S" at bounding box center [349, 575] width 53 height 42
click at [762, 102] on div "0 ° Undo Copy Duplicate Duplicate to new slide Delete" at bounding box center [526, 291] width 885 height 498
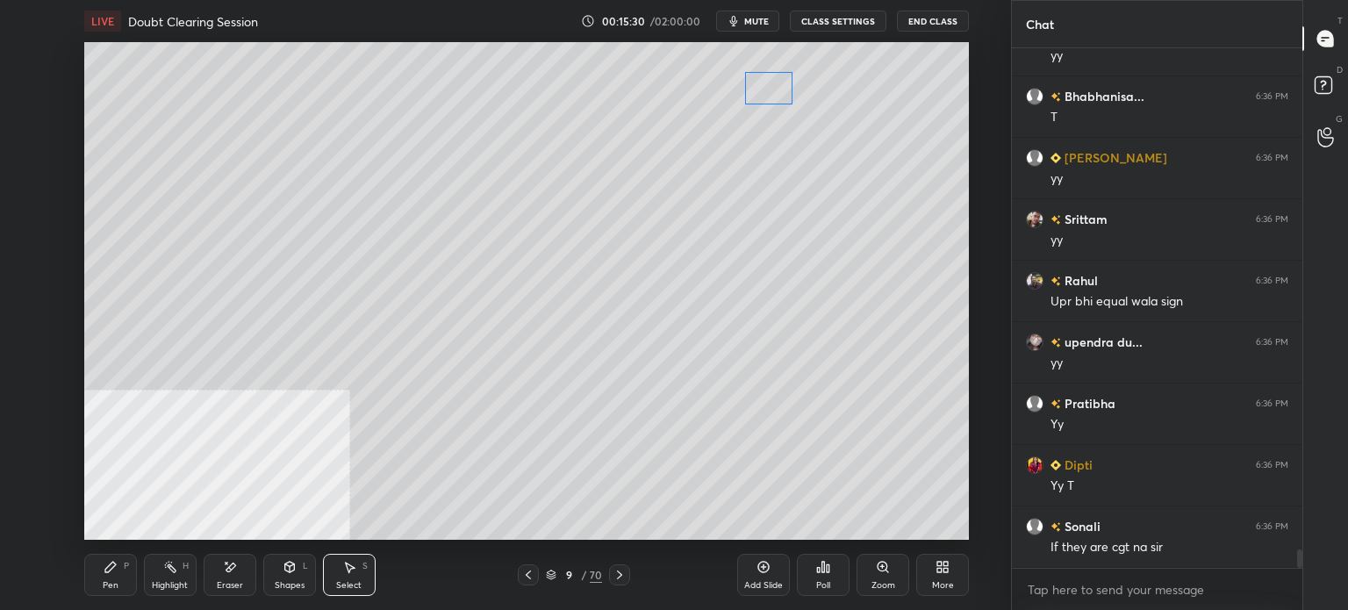
drag, startPoint x: 730, startPoint y: 90, endPoint x: 780, endPoint y: 90, distance: 50.0
click at [780, 90] on div "0 ° Undo Copy Duplicate Duplicate to new slide Delete" at bounding box center [526, 291] width 885 height 498
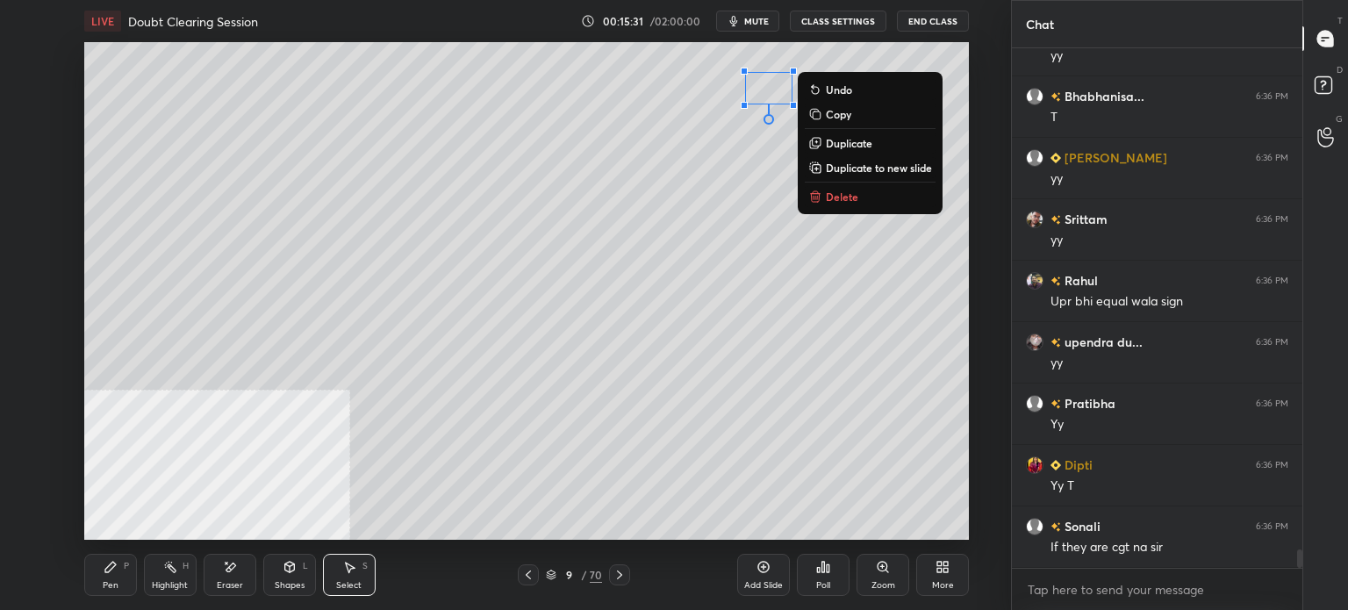
click at [111, 568] on icon at bounding box center [110, 567] width 11 height 11
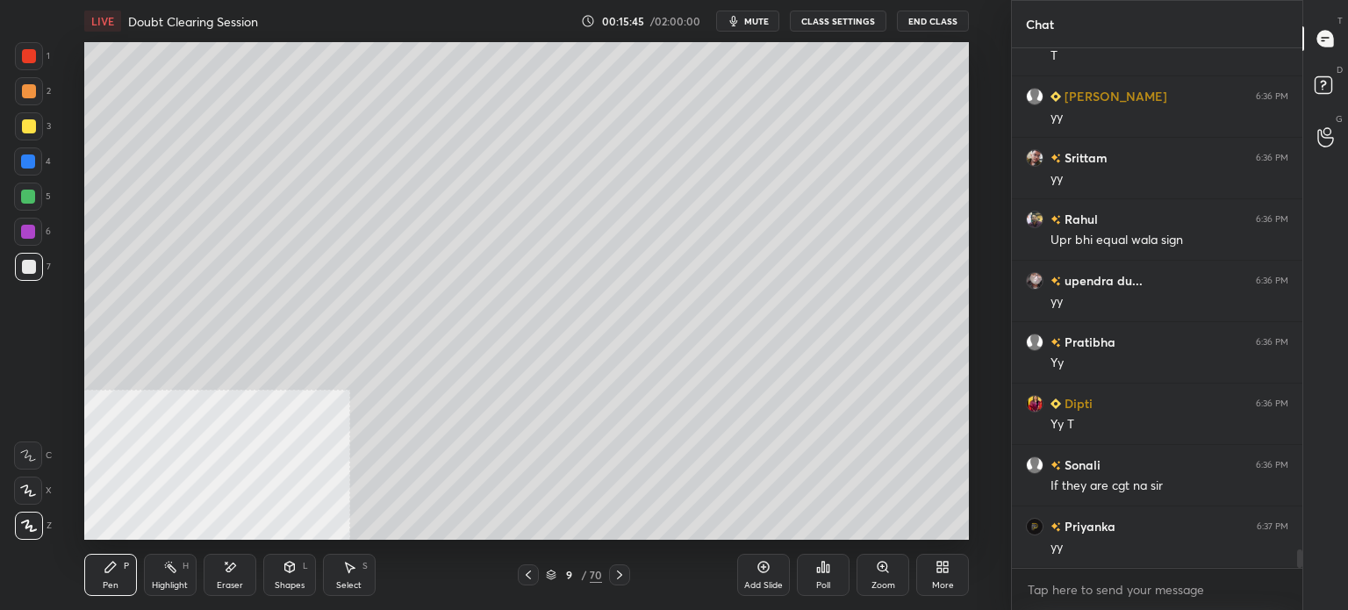
scroll to position [14432, 0]
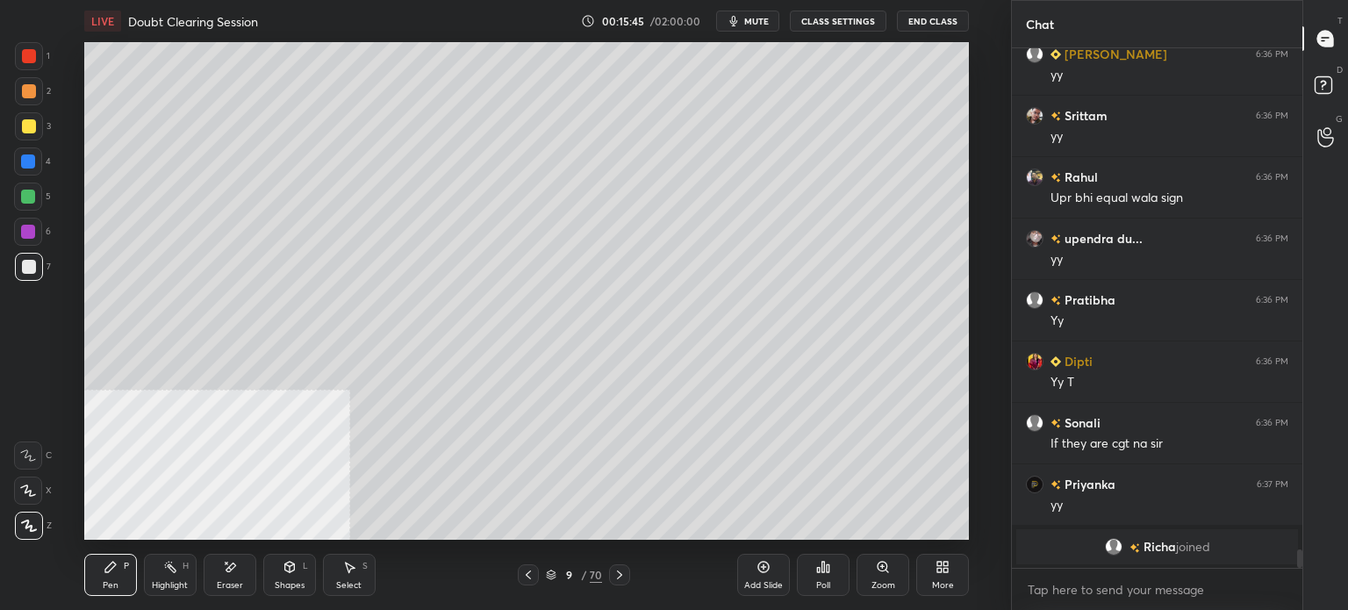
drag, startPoint x: 356, startPoint y: 564, endPoint x: 352, endPoint y: 547, distance: 18.1
click at [356, 564] on div "Select S" at bounding box center [349, 575] width 53 height 42
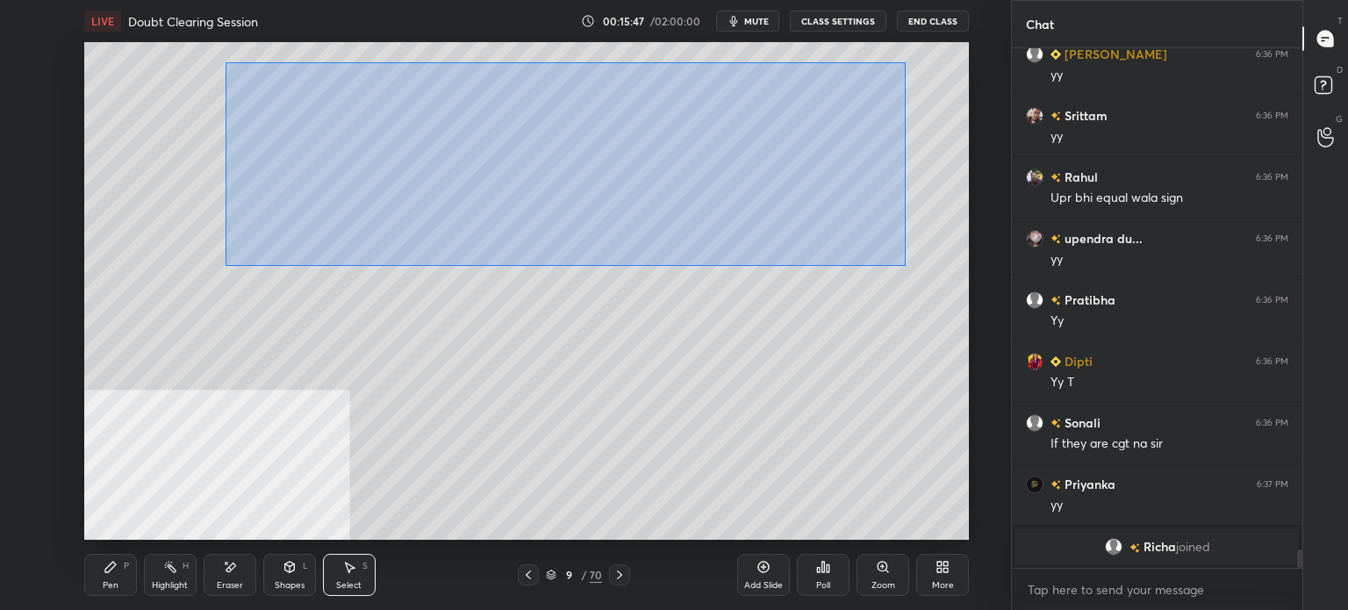
drag, startPoint x: 225, startPoint y: 62, endPoint x: 891, endPoint y: 205, distance: 681.3
click at [907, 261] on div "0 ° Undo Copy Duplicate Duplicate to new slide Delete" at bounding box center [526, 291] width 885 height 498
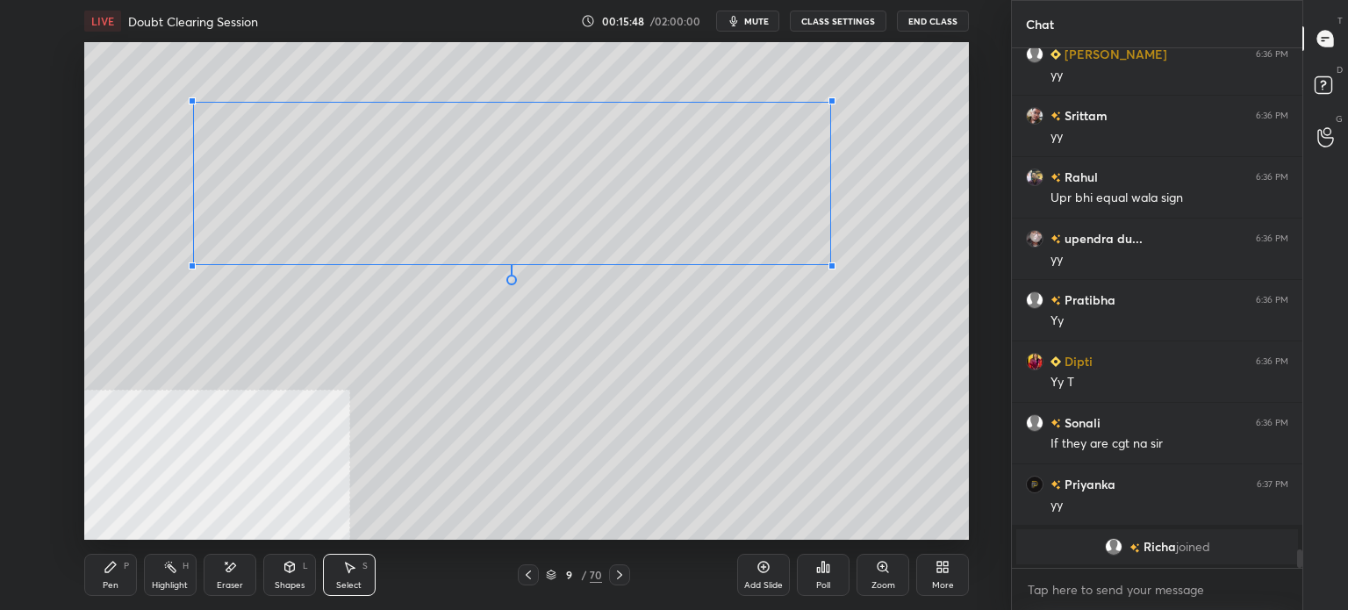
drag, startPoint x: 893, startPoint y: 66, endPoint x: 768, endPoint y: 172, distance: 163.8
click at [829, 104] on div at bounding box center [832, 100] width 7 height 7
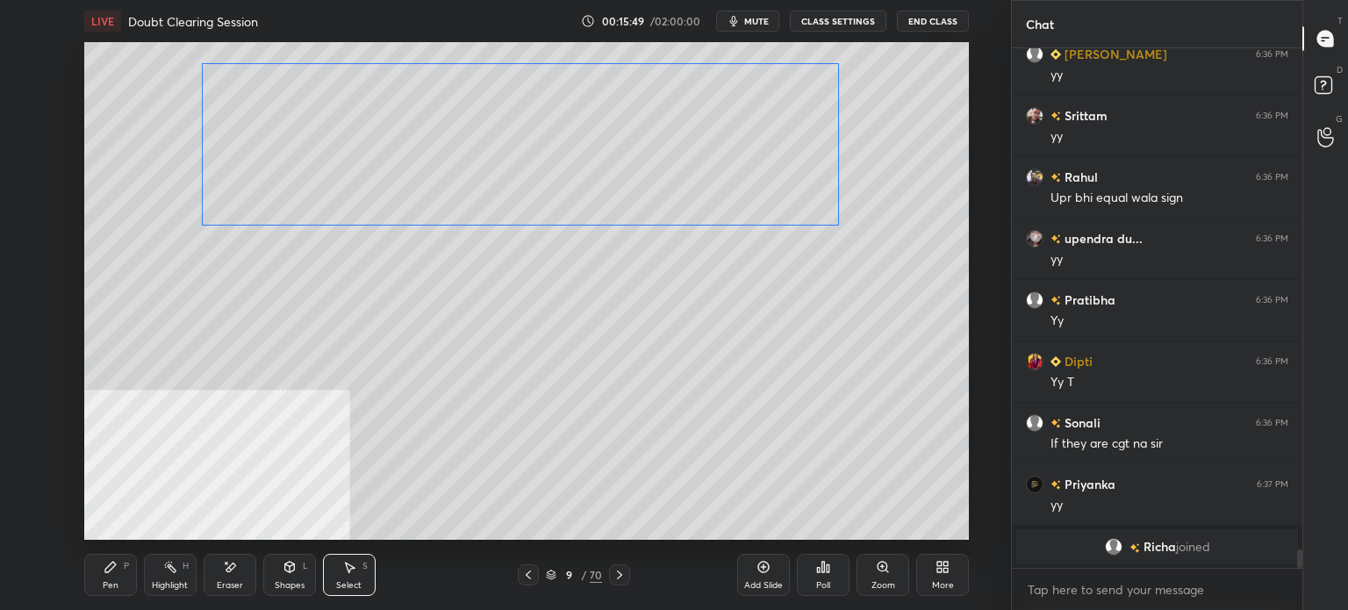
drag, startPoint x: 768, startPoint y: 172, endPoint x: 777, endPoint y: 133, distance: 40.5
click at [777, 133] on div "0 ° Undo Copy Duplicate Duplicate to new slide Delete" at bounding box center [526, 291] width 885 height 498
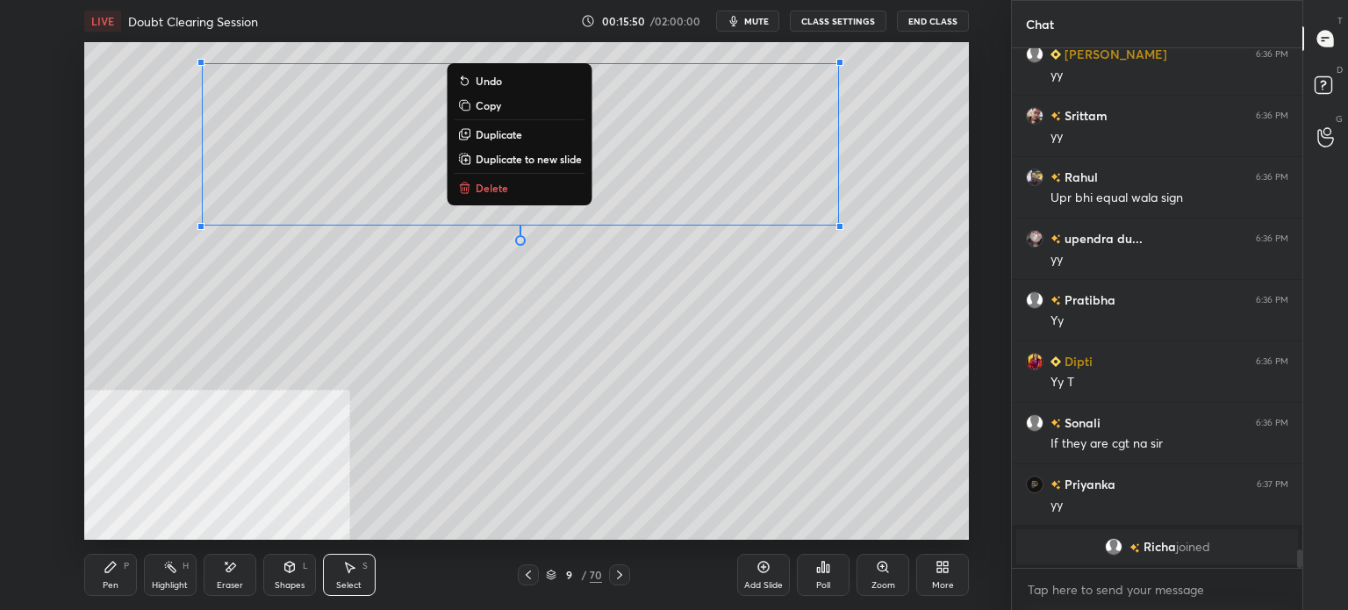
click at [521, 136] on p "Duplicate" at bounding box center [499, 134] width 47 height 14
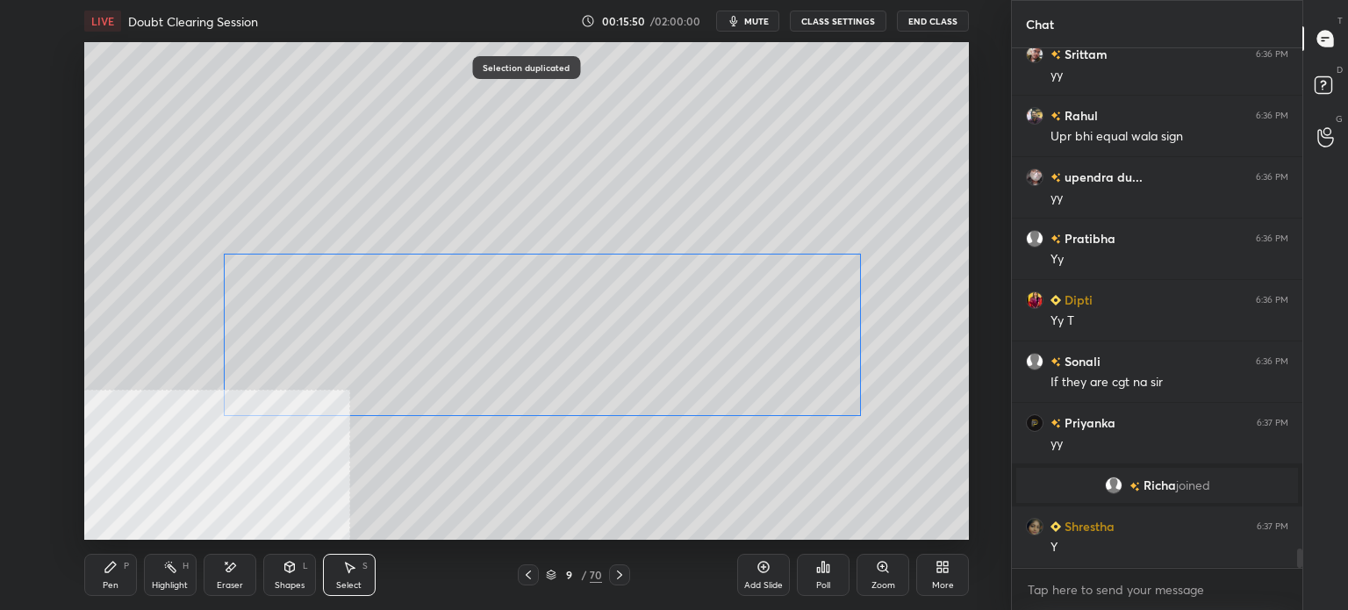
scroll to position [13323, 0]
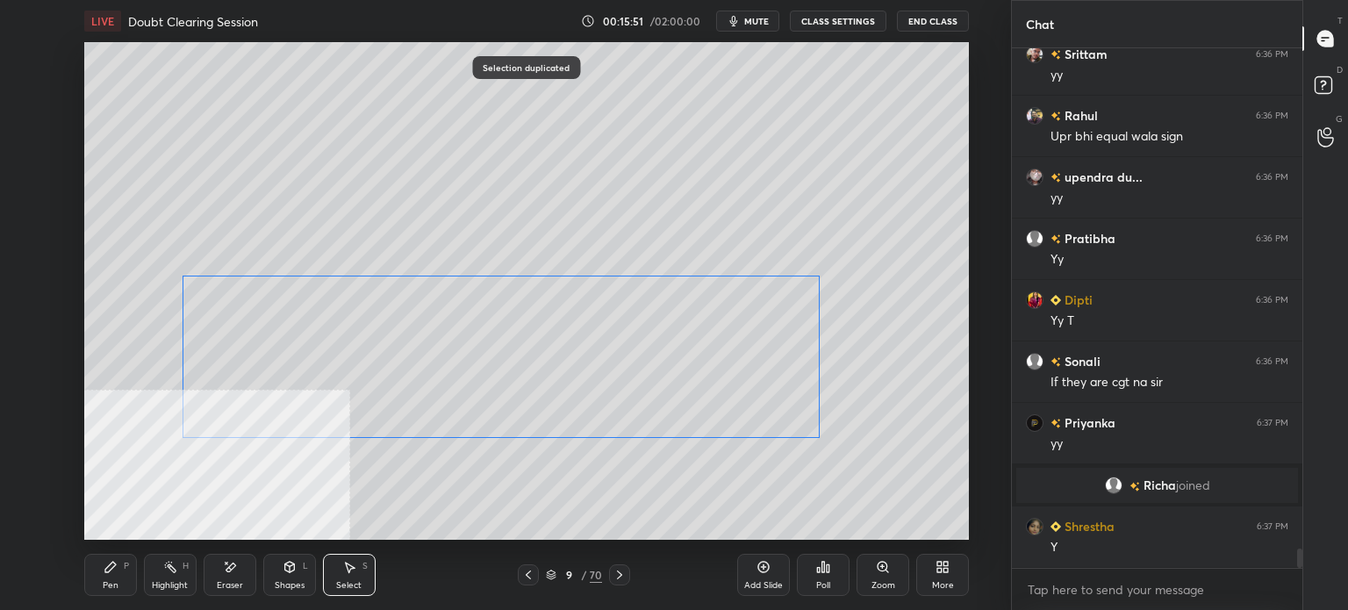
drag, startPoint x: 405, startPoint y: 356, endPoint x: 363, endPoint y: 377, distance: 46.3
click at [363, 377] on div "0 ° Undo Copy Duplicate Duplicate to new slide Delete" at bounding box center [526, 291] width 885 height 498
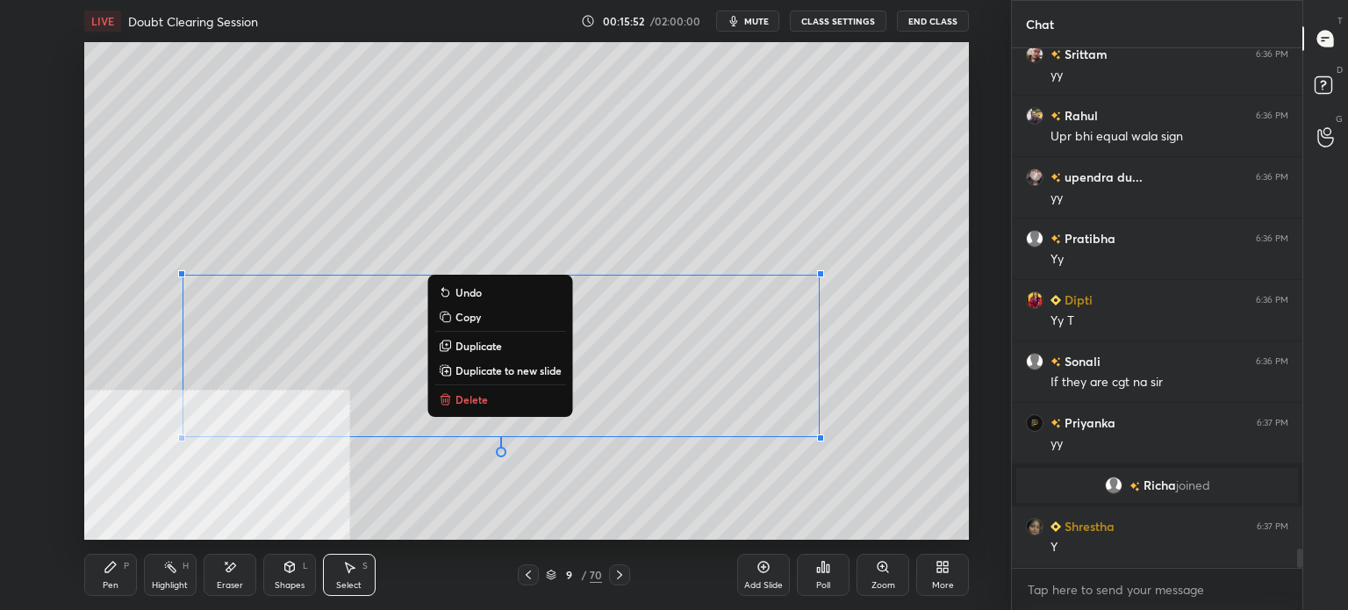
click at [106, 591] on div "Pen P" at bounding box center [110, 575] width 53 height 42
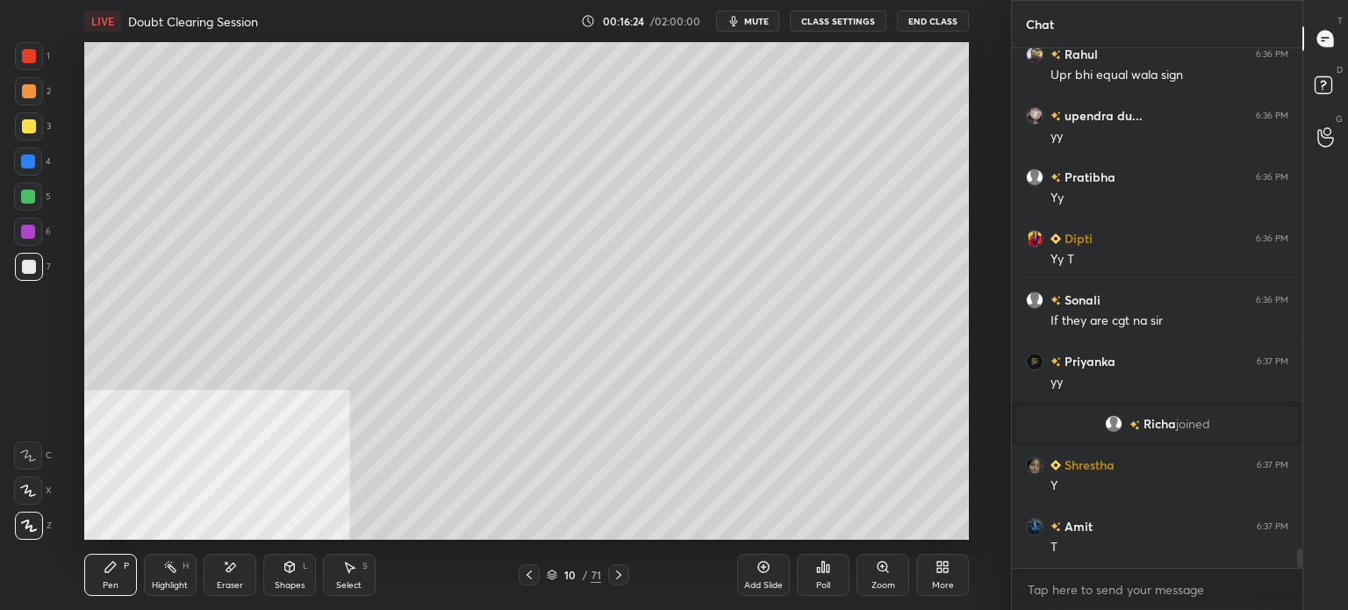
scroll to position [13446, 0]
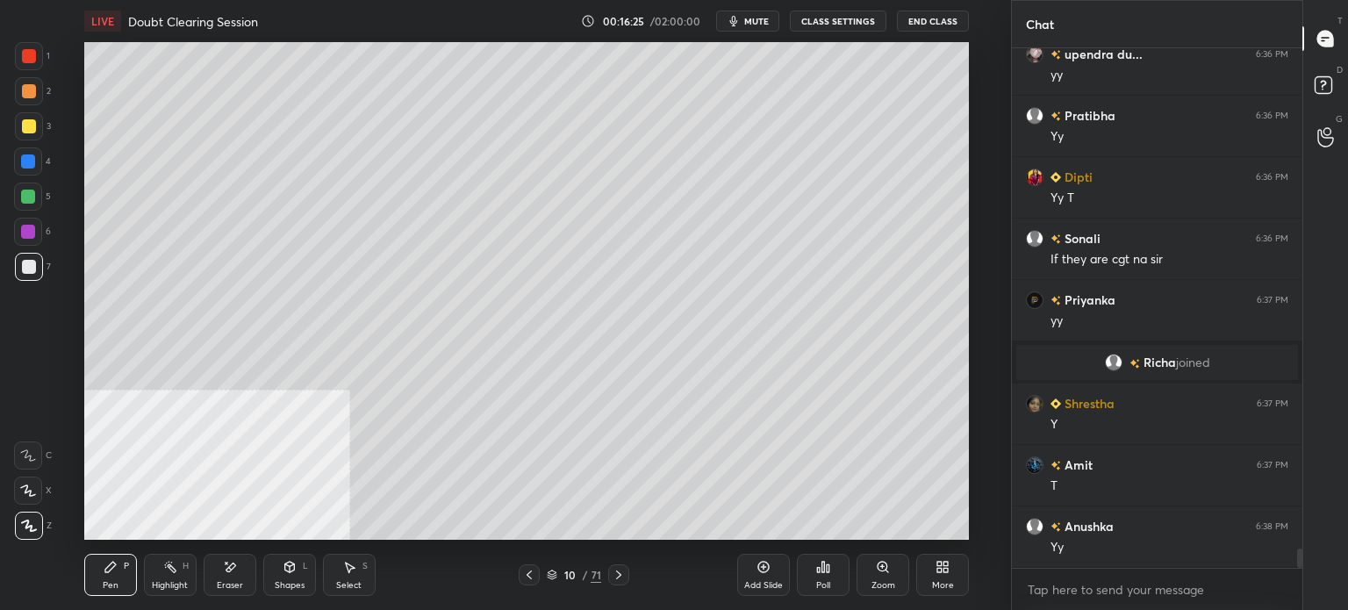
click at [24, 126] on div at bounding box center [29, 126] width 14 height 14
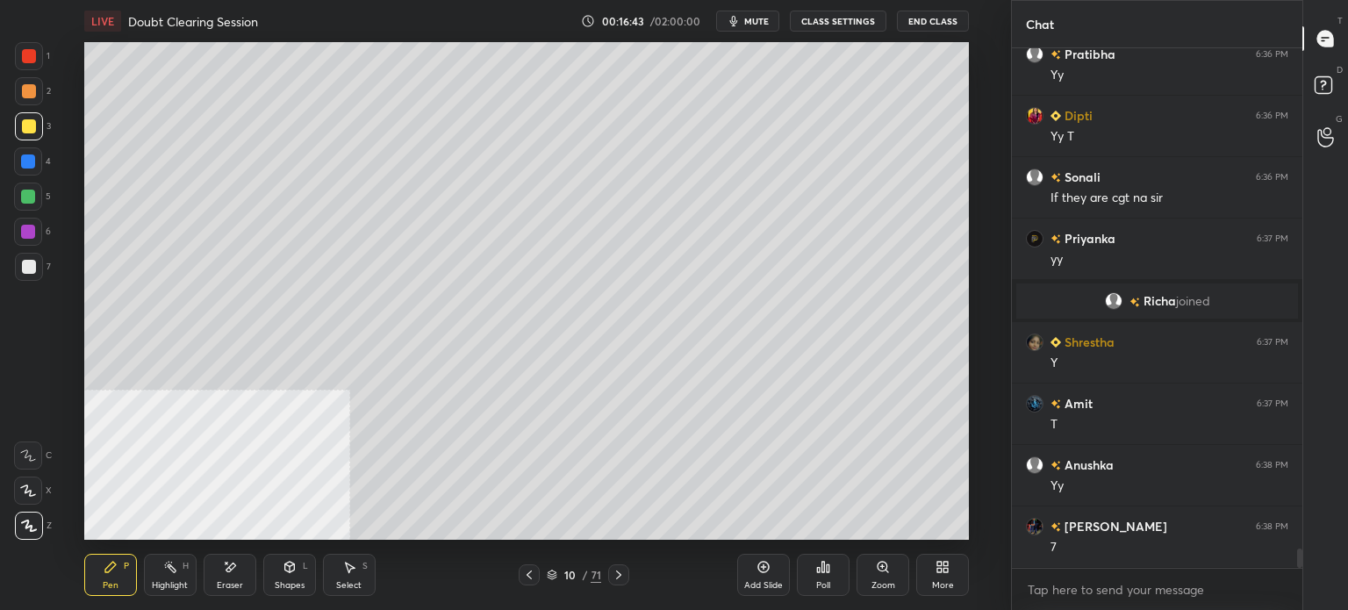
scroll to position [13569, 0]
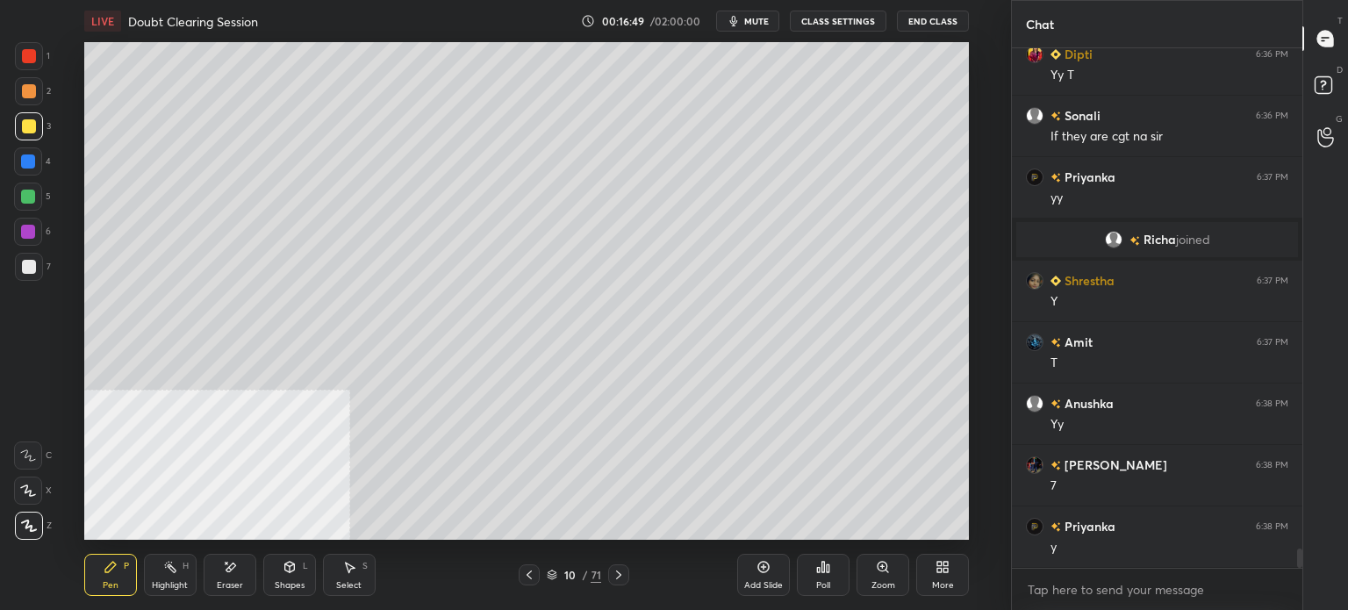
click at [284, 572] on icon at bounding box center [290, 567] width 14 height 14
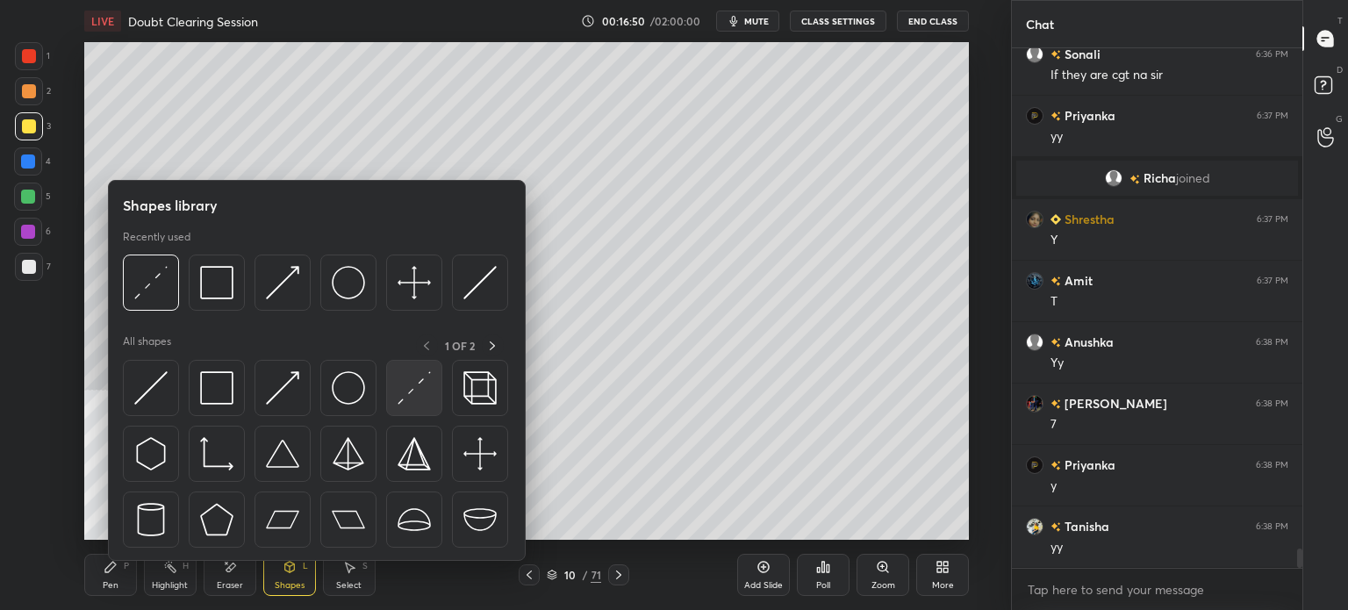
click at [412, 396] on img at bounding box center [414, 387] width 33 height 33
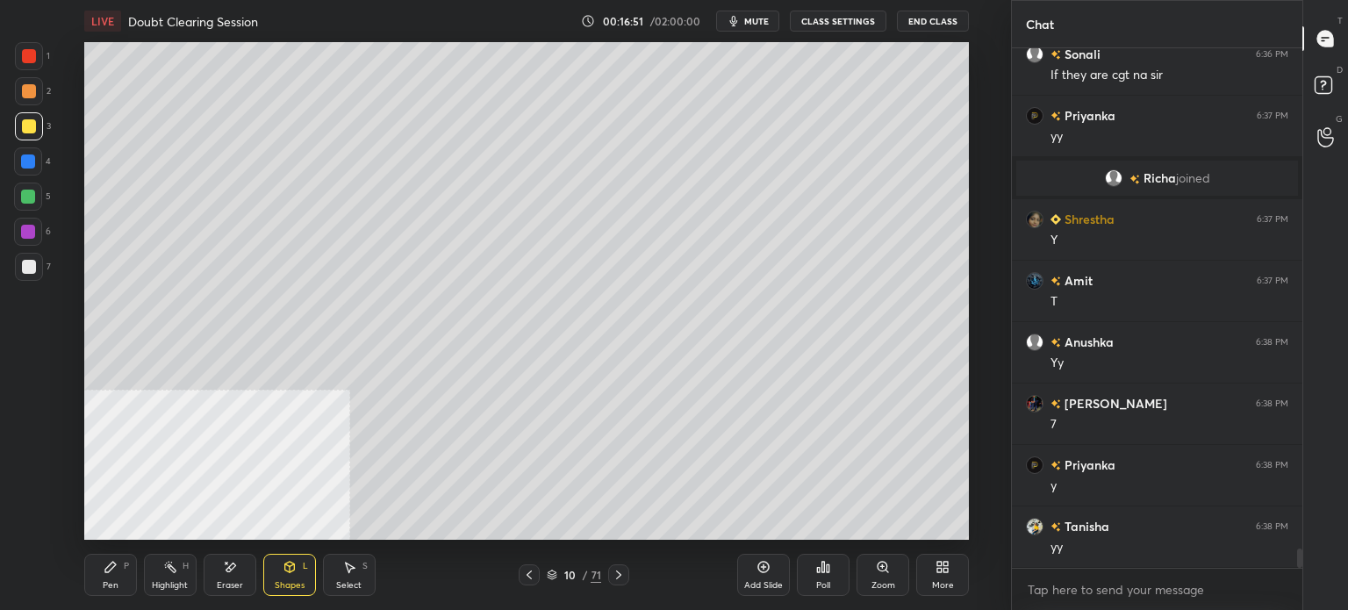
scroll to position [13691, 0]
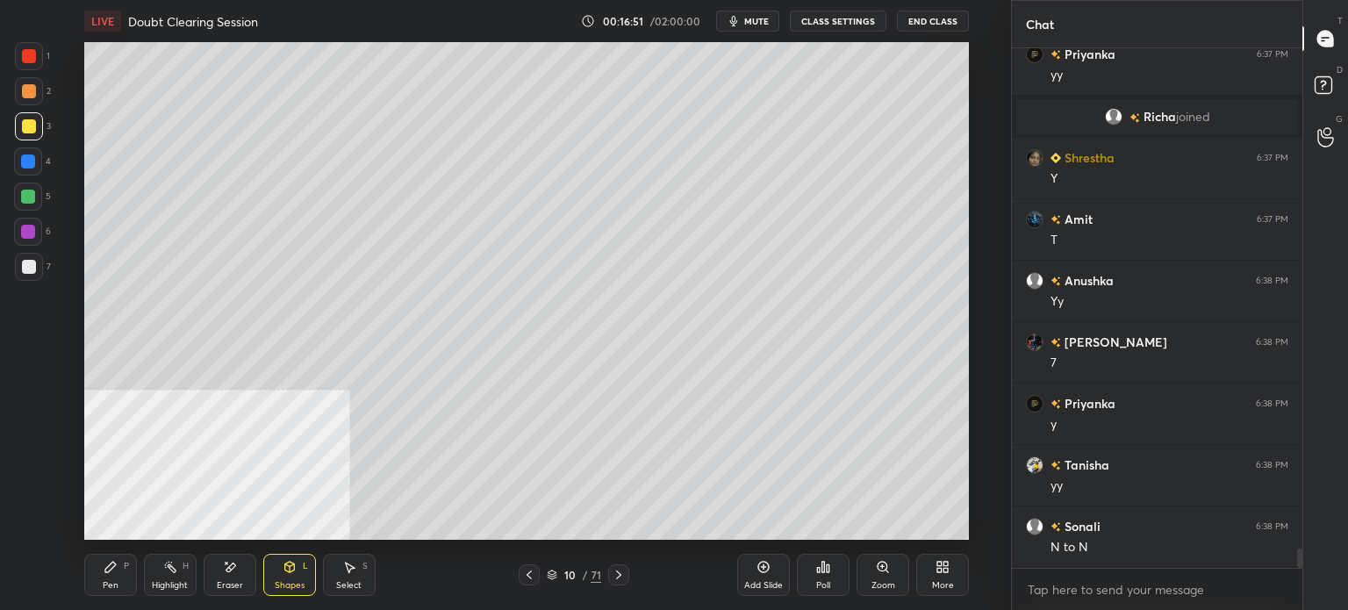
drag, startPoint x: 91, startPoint y: 589, endPoint x: 147, endPoint y: 540, distance: 74.7
click at [96, 590] on div "Pen P" at bounding box center [110, 575] width 53 height 42
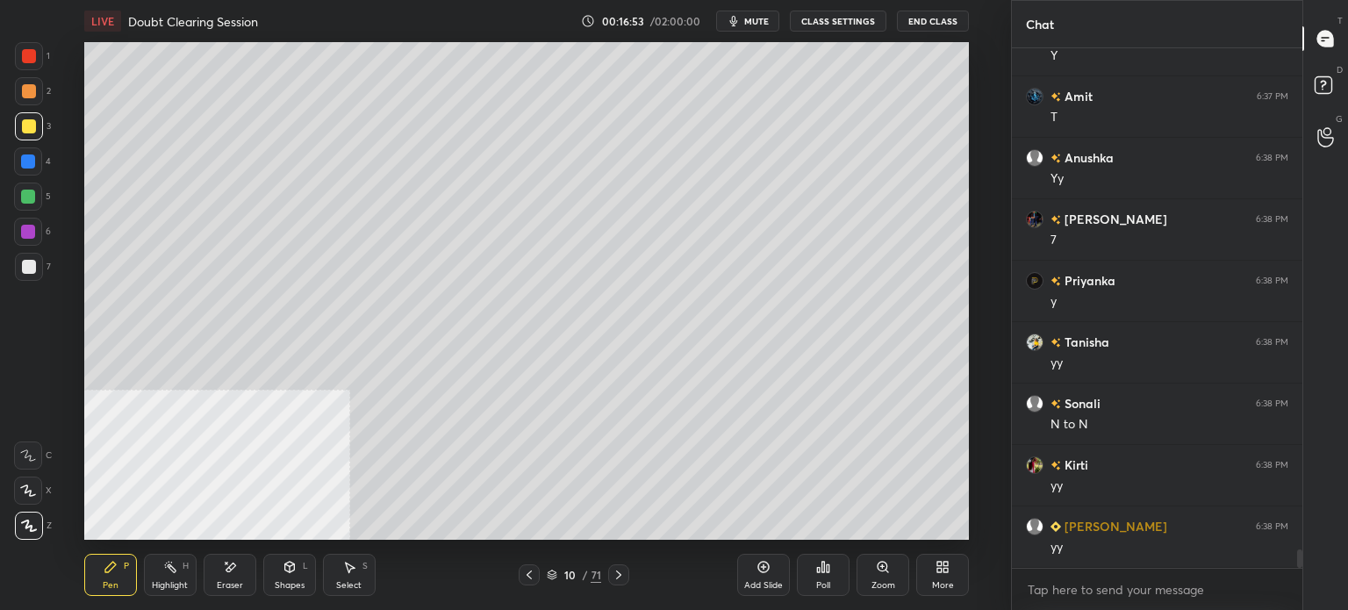
scroll to position [13876, 0]
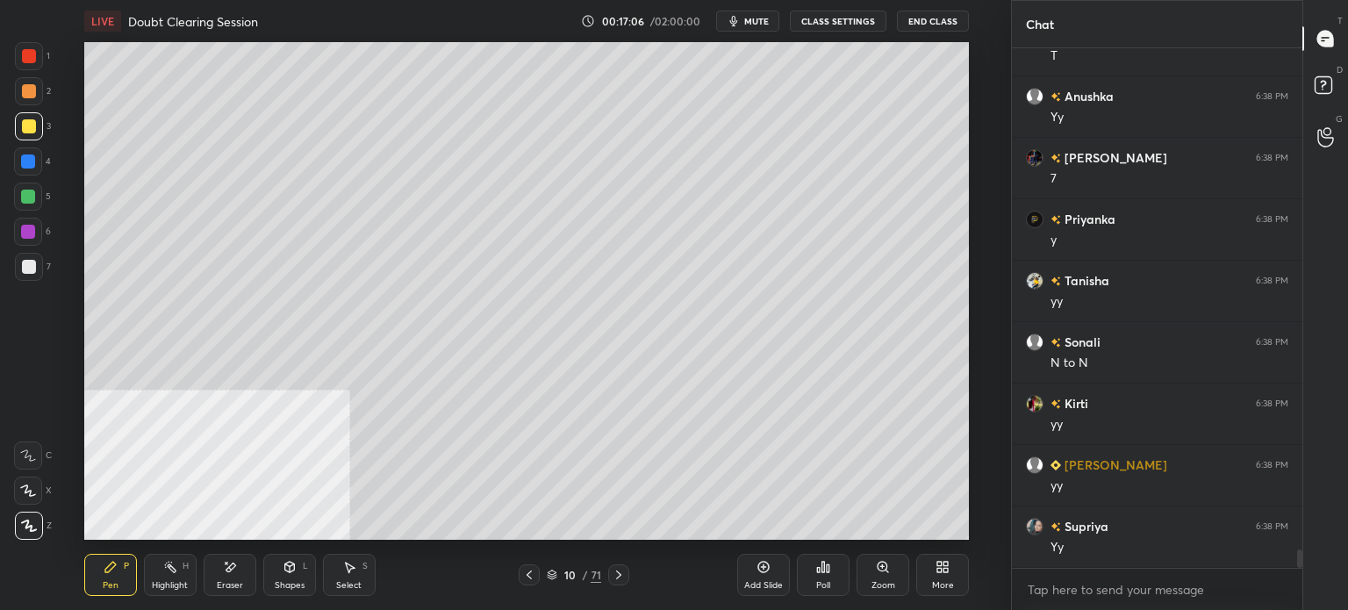
click at [345, 577] on div "Select S" at bounding box center [349, 575] width 53 height 42
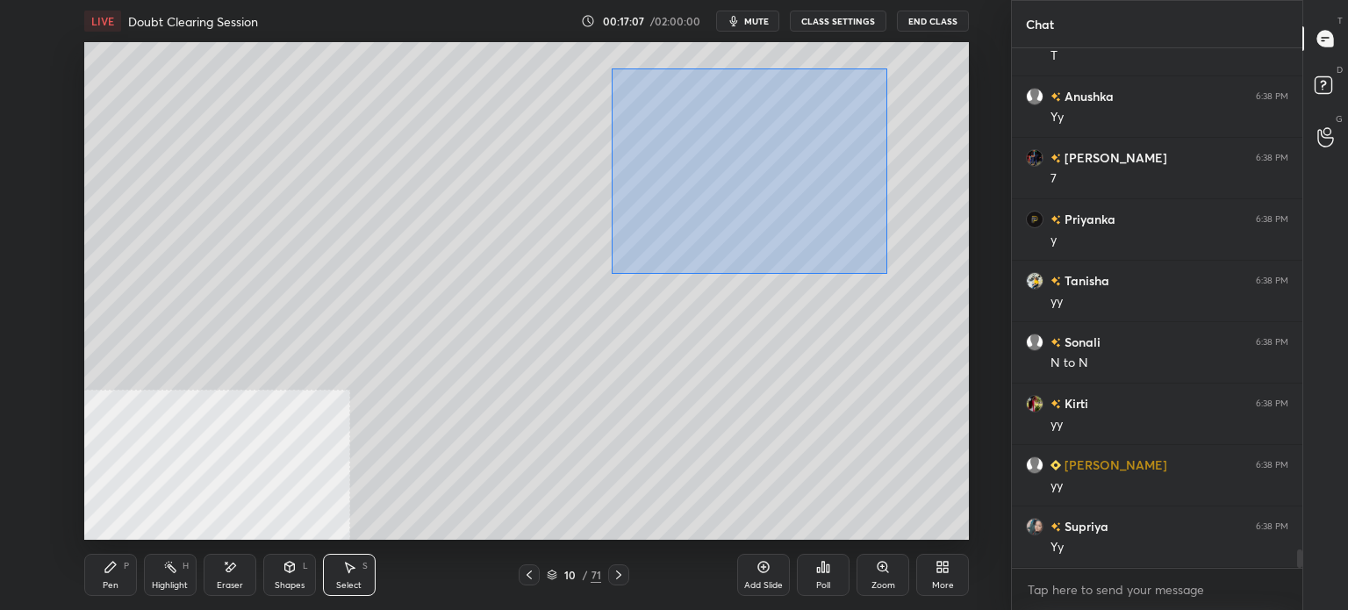
drag, startPoint x: 695, startPoint y: 138, endPoint x: 903, endPoint y: 273, distance: 248.1
click at [973, 321] on div "0 ° Undo Copy Duplicate Duplicate to new slide Delete Setting up your live clas…" at bounding box center [526, 291] width 941 height 498
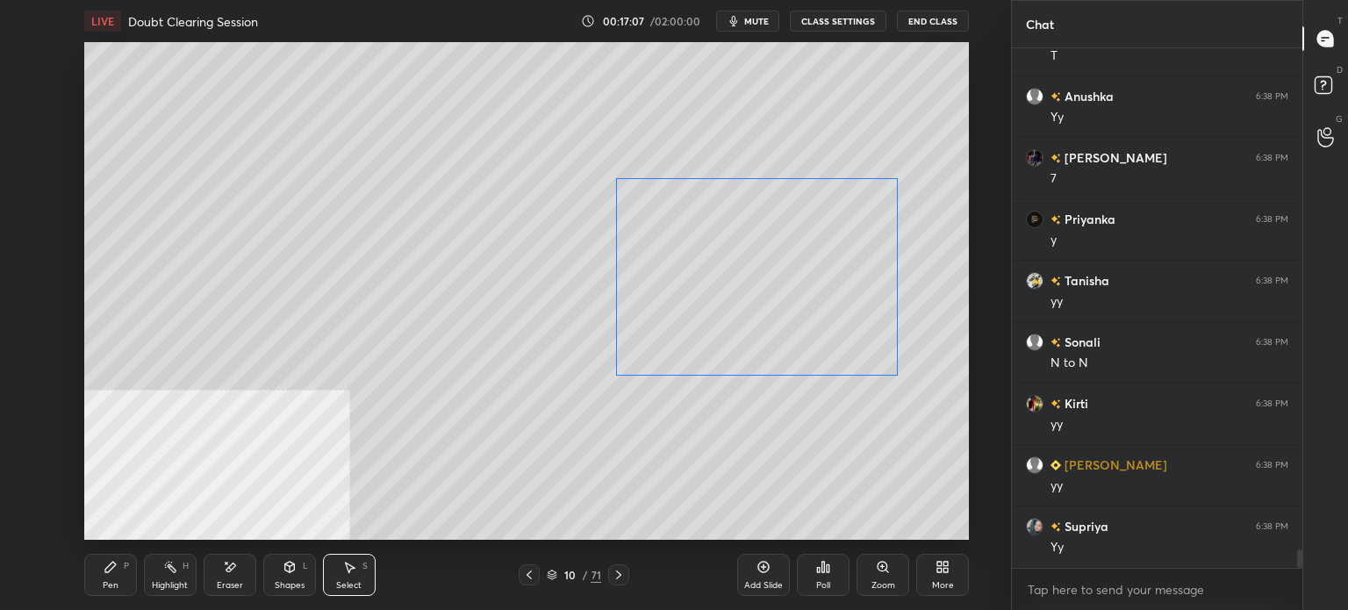
drag, startPoint x: 850, startPoint y: 255, endPoint x: 844, endPoint y: 335, distance: 80.1
click at [845, 336] on div "0 ° Undo Copy Duplicate Duplicate to new slide Delete" at bounding box center [526, 291] width 885 height 498
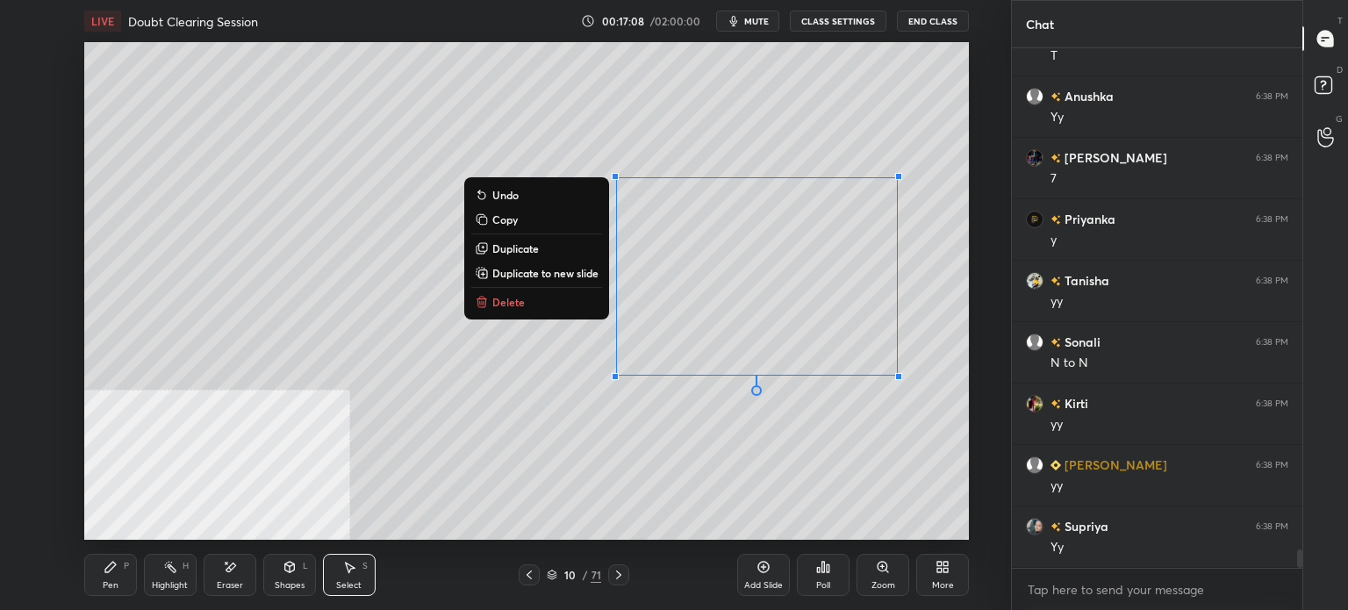
click at [110, 582] on div "Pen" at bounding box center [111, 585] width 16 height 9
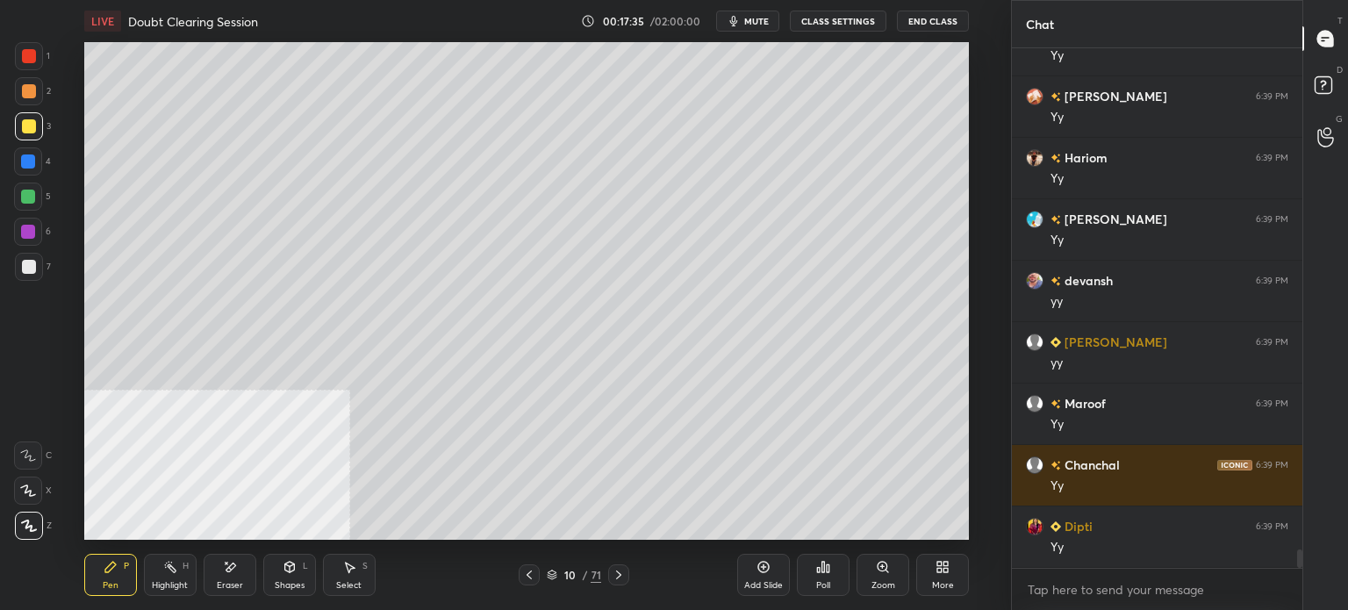
scroll to position [14490, 0]
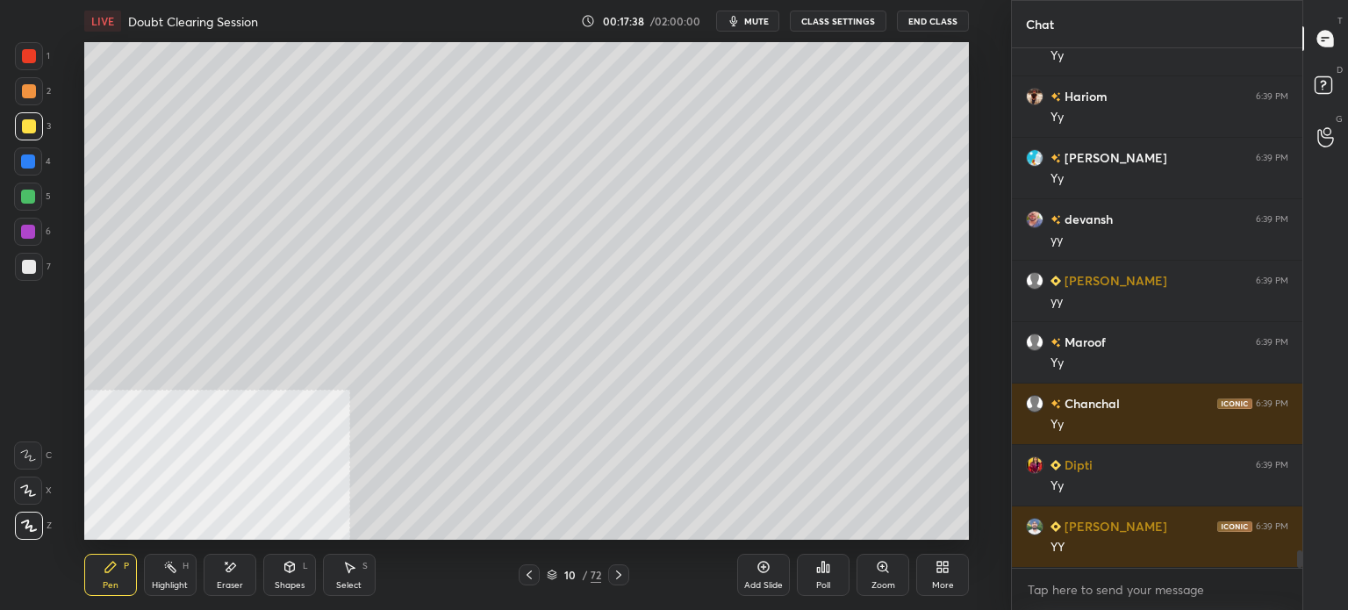
click at [358, 579] on div "Select S" at bounding box center [349, 575] width 53 height 42
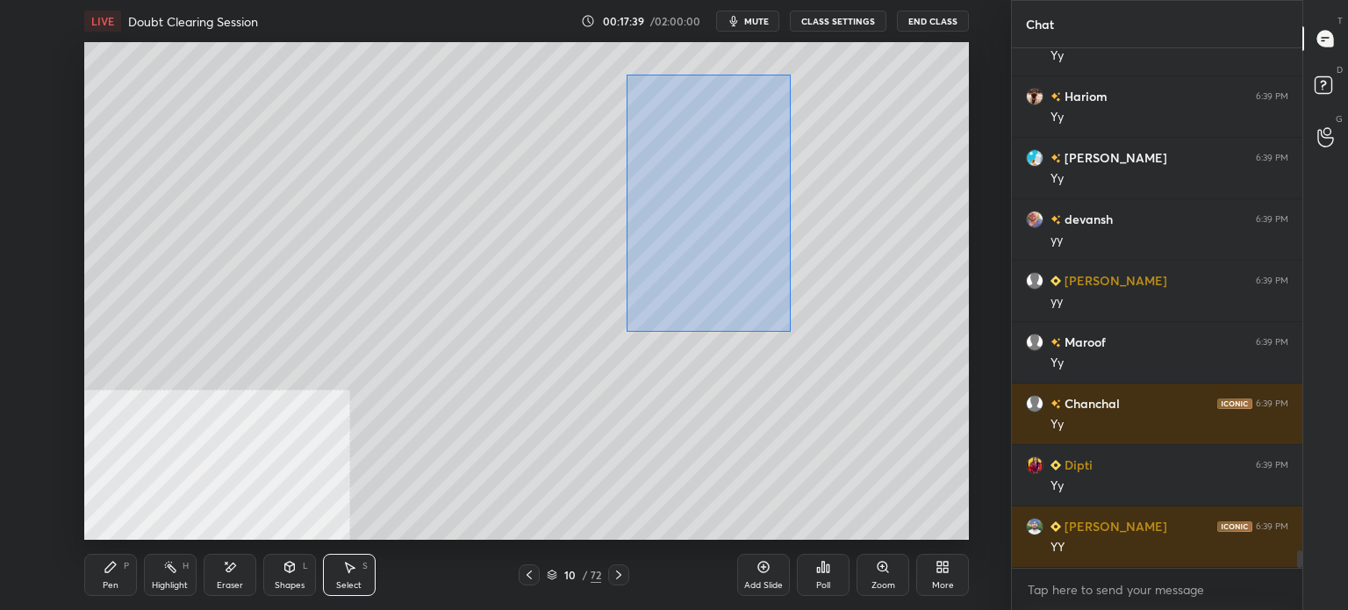
drag, startPoint x: 720, startPoint y: 246, endPoint x: 936, endPoint y: 410, distance: 271.3
click at [983, 505] on div "0 ° Undo Copy Duplicate Duplicate to new slide Delete Setting up your live clas…" at bounding box center [526, 291] width 941 height 498
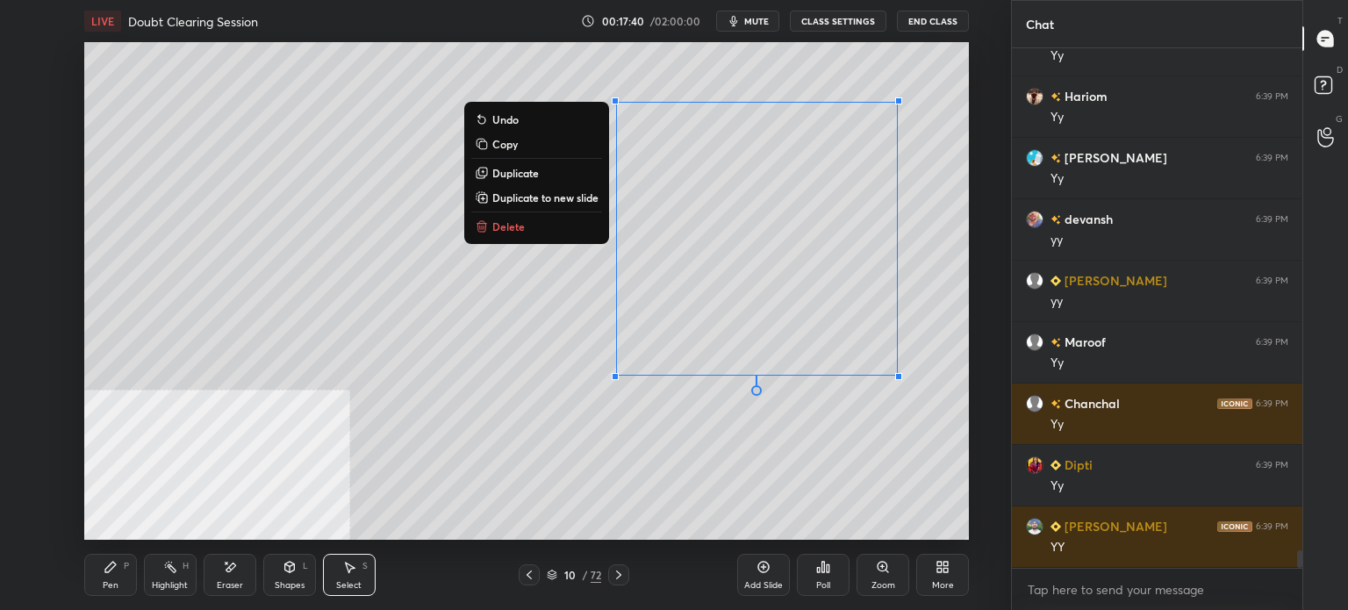
click at [548, 202] on p "Duplicate to new slide" at bounding box center [545, 198] width 106 height 14
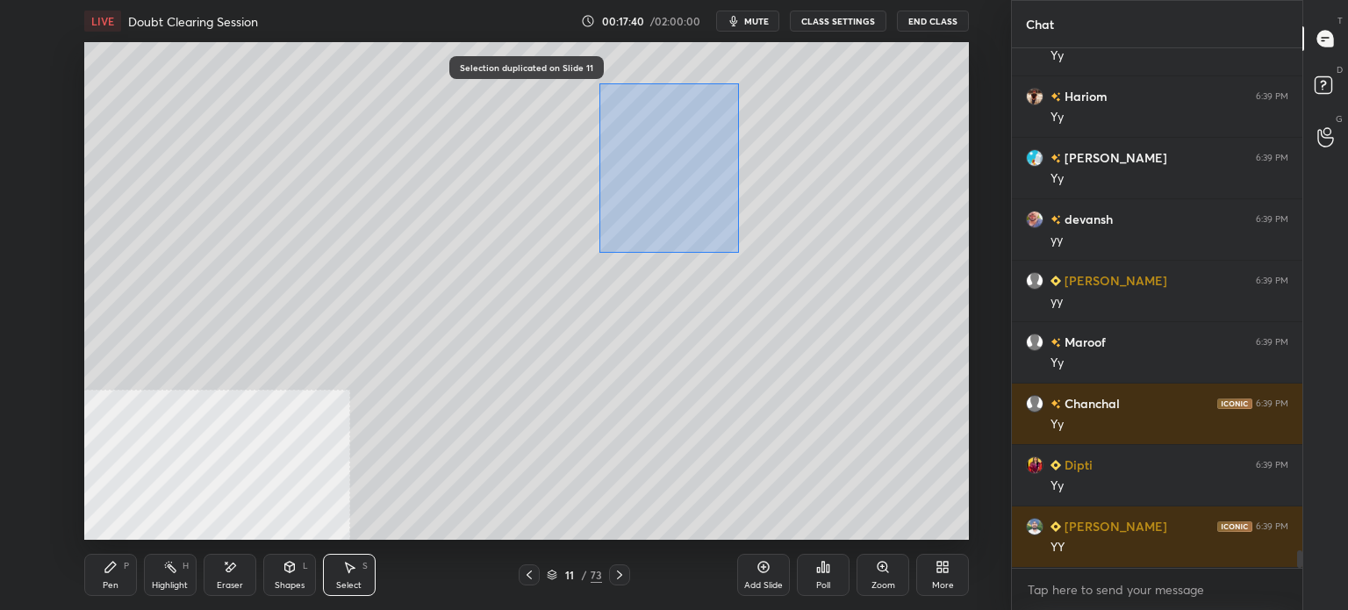
drag, startPoint x: 629, startPoint y: 125, endPoint x: 917, endPoint y: 429, distance: 419.8
click at [985, 489] on div "0 ° Undo Copy Duplicate Duplicate to new slide Delete Selection duplicated on S…" at bounding box center [526, 291] width 941 height 498
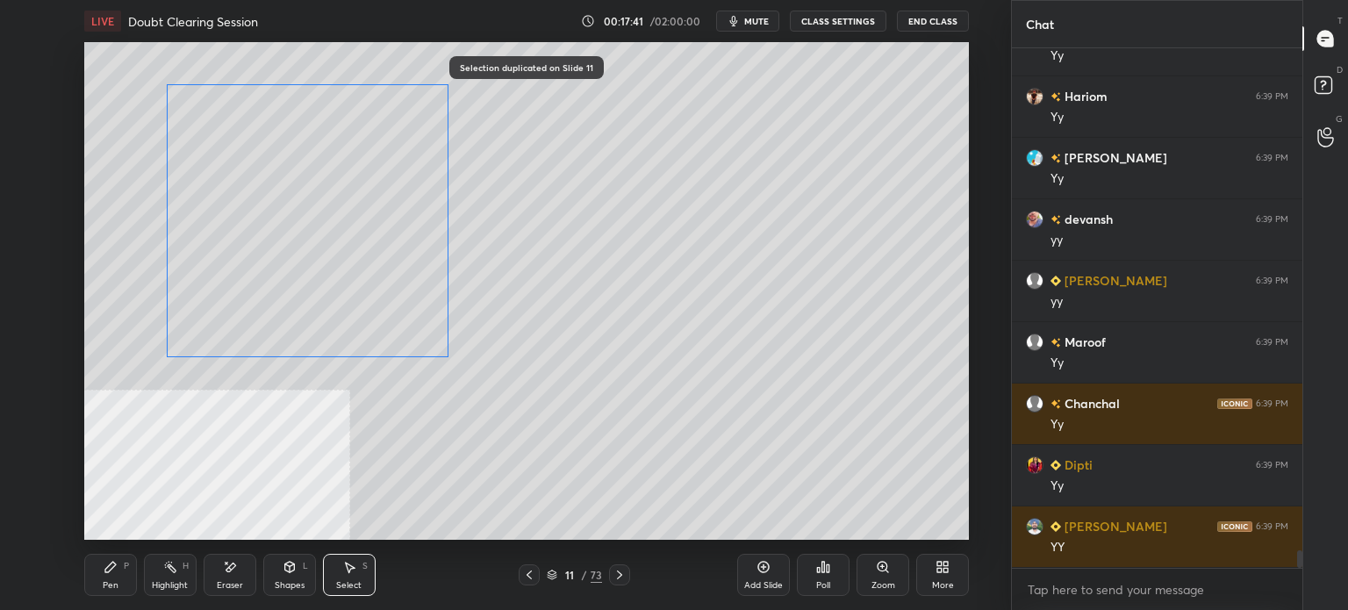
drag, startPoint x: 541, startPoint y: 275, endPoint x: 270, endPoint y: 301, distance: 271.7
click at [267, 262] on div "0 ° Undo Copy Duplicate Duplicate to new slide Delete" at bounding box center [526, 291] width 885 height 498
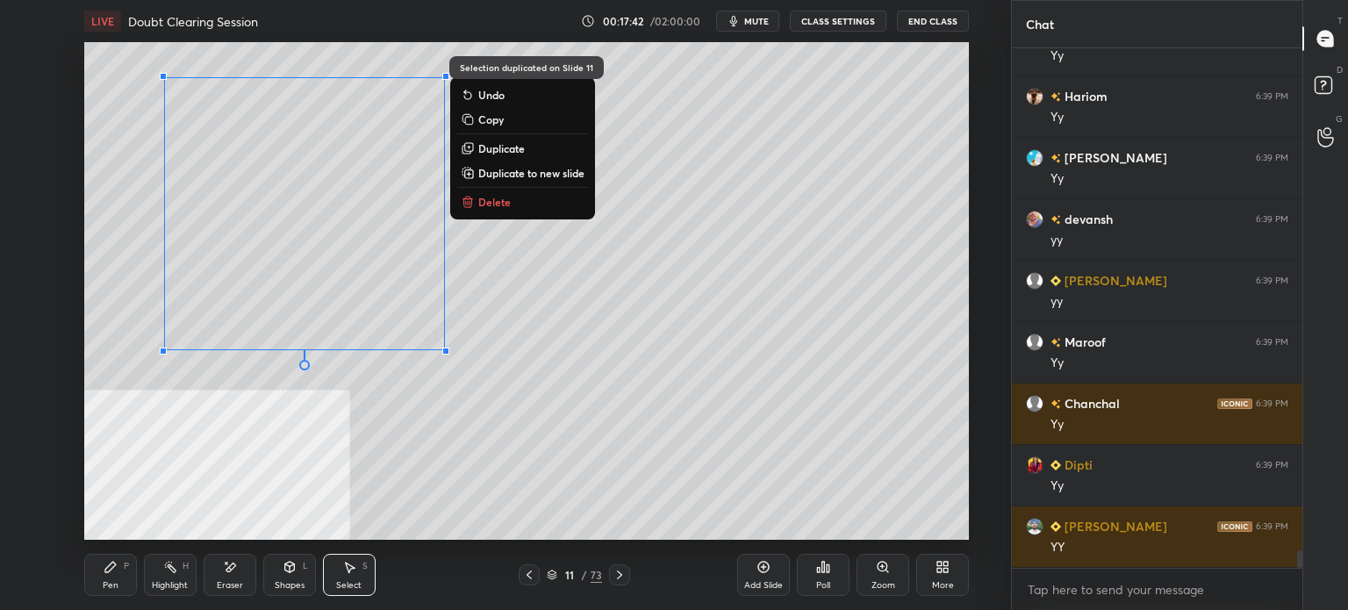
click at [228, 575] on div "Eraser" at bounding box center [230, 575] width 53 height 42
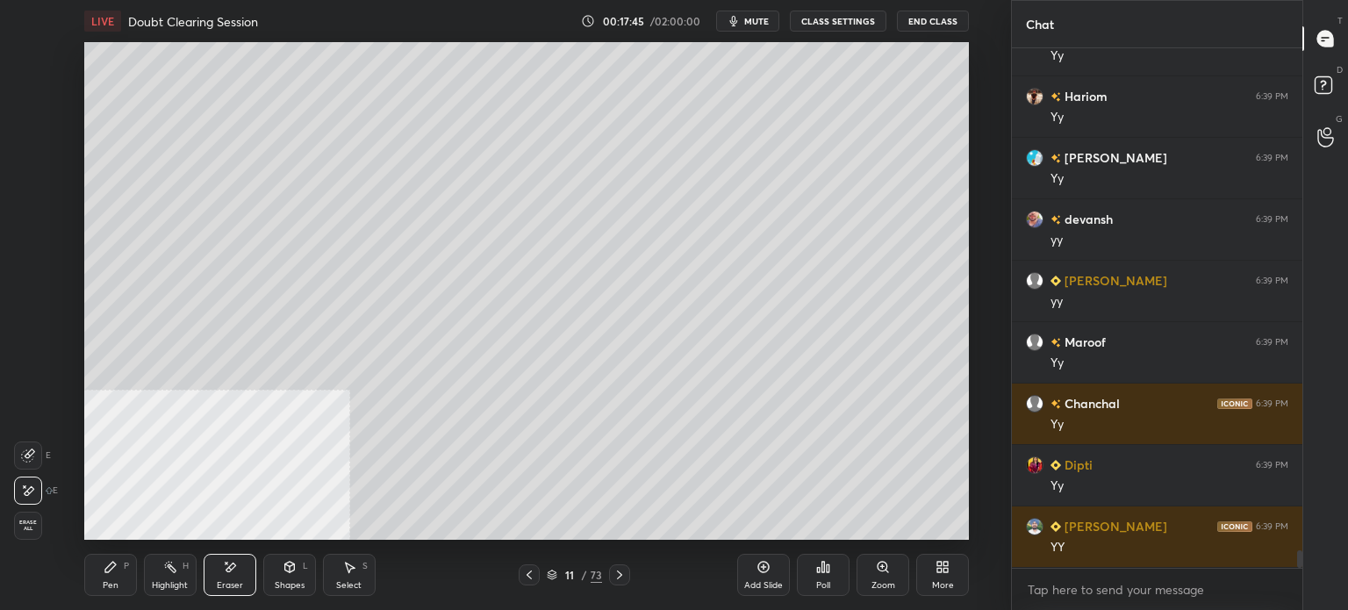
click at [103, 581] on div "Pen" at bounding box center [111, 585] width 16 height 9
drag, startPoint x: 349, startPoint y: 580, endPoint x: 349, endPoint y: 565, distance: 14.9
click at [350, 581] on div "Select" at bounding box center [348, 585] width 25 height 9
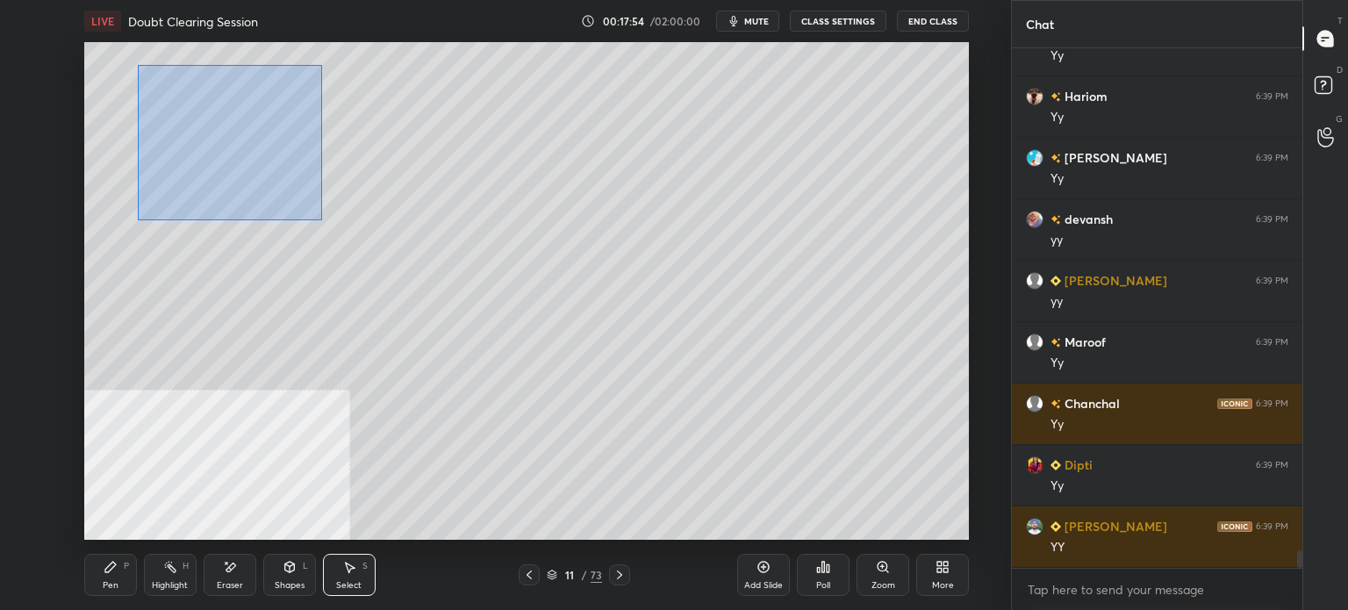
drag, startPoint x: 142, startPoint y: 66, endPoint x: 549, endPoint y: 402, distance: 527.5
click at [563, 413] on div "0 ° Undo Copy Duplicate Duplicate to new slide Delete" at bounding box center [526, 291] width 885 height 498
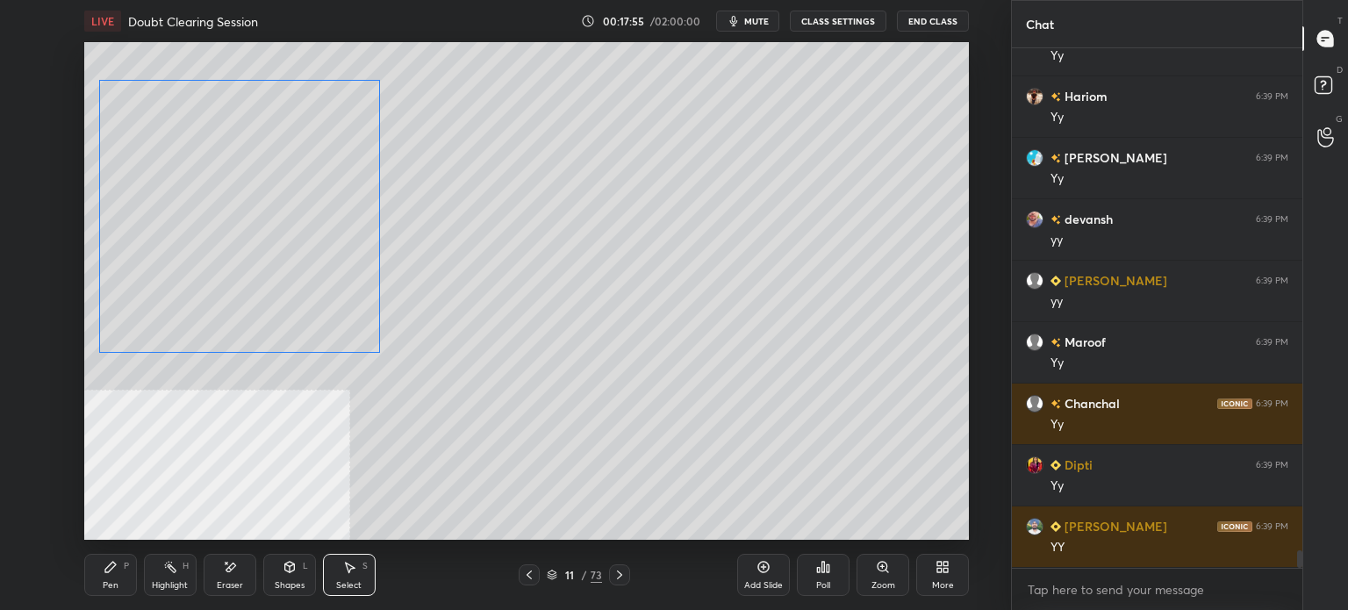
drag, startPoint x: 364, startPoint y: 301, endPoint x: 382, endPoint y: 362, distance: 63.1
click at [355, 302] on div "0 ° Undo Copy Duplicate Duplicate to new slide Delete" at bounding box center [526, 291] width 885 height 498
drag, startPoint x: 382, startPoint y: 355, endPoint x: 320, endPoint y: 385, distance: 69.5
click at [287, 277] on div at bounding box center [286, 279] width 7 height 7
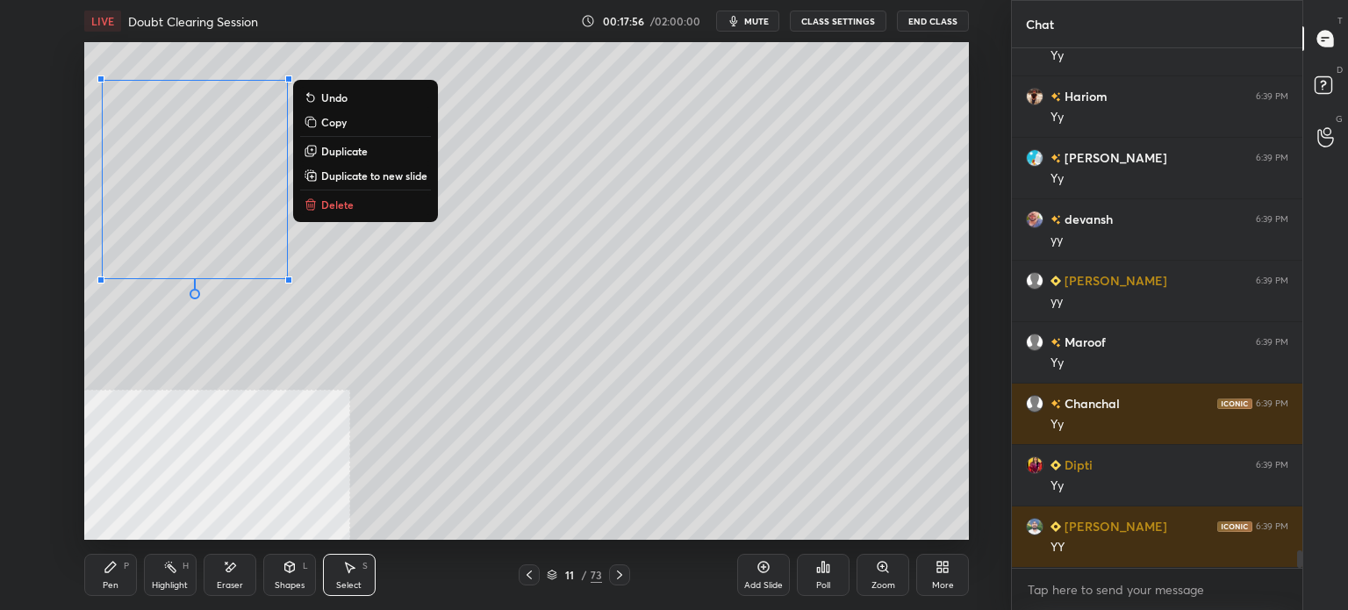
click at [290, 583] on div "Shapes" at bounding box center [290, 585] width 30 height 9
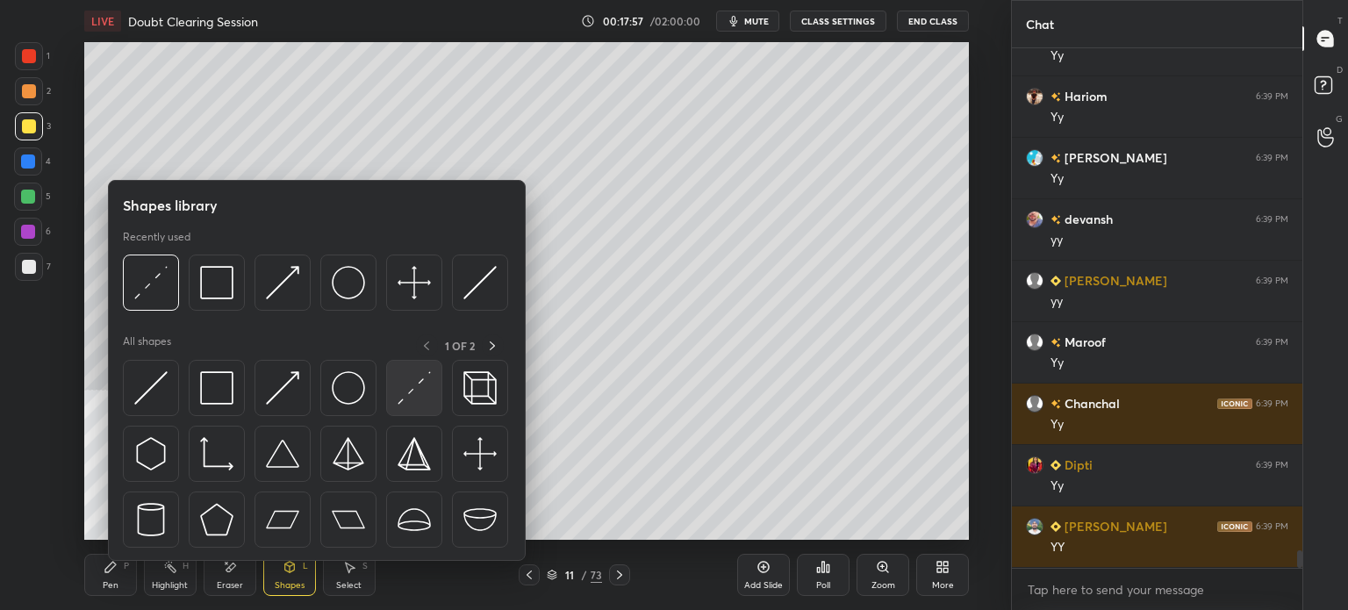
click at [416, 394] on img at bounding box center [414, 387] width 33 height 33
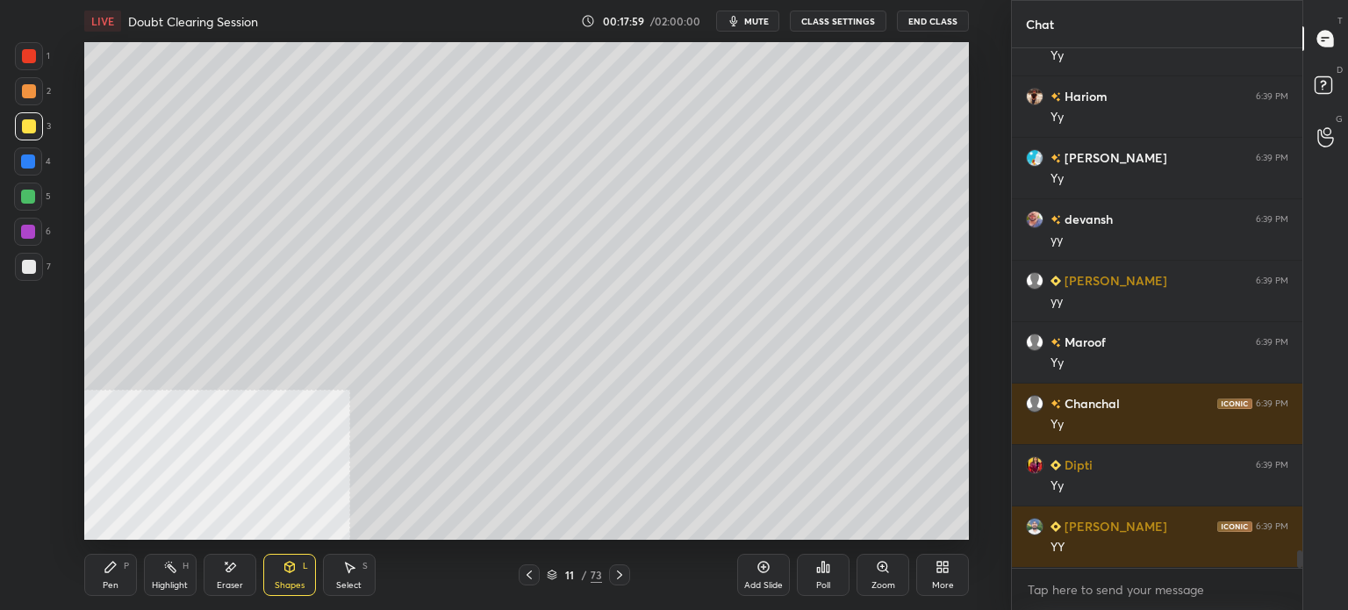
click at [110, 585] on div "Pen" at bounding box center [111, 585] width 16 height 9
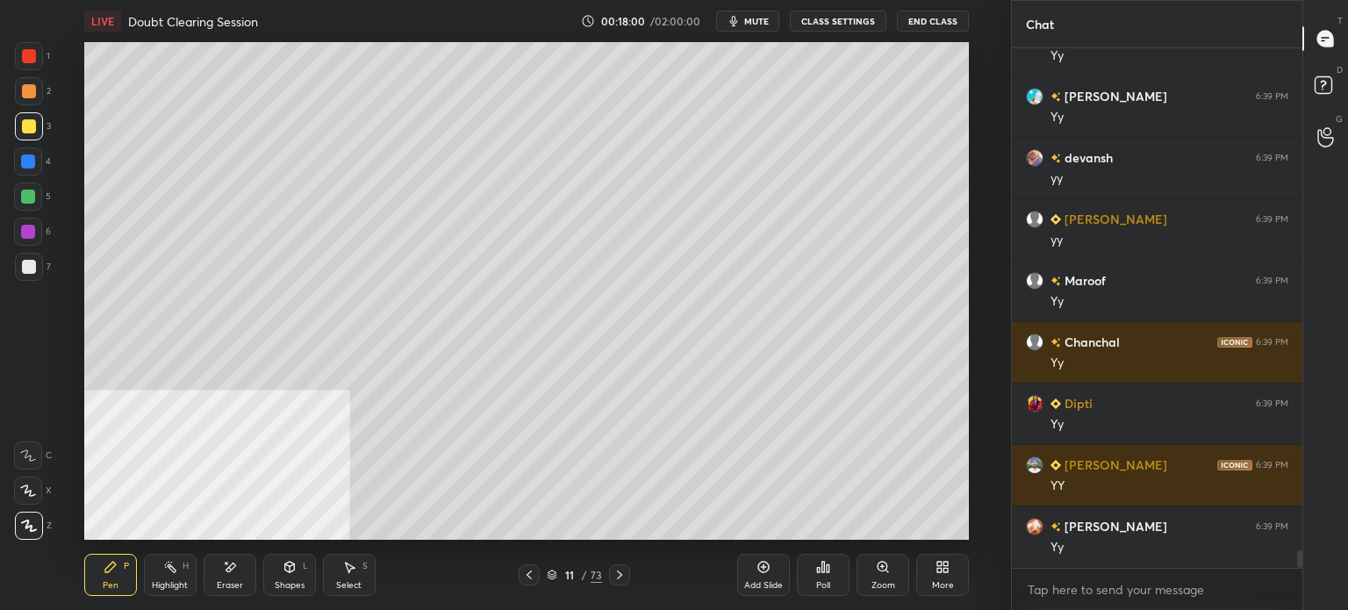
click at [28, 262] on div at bounding box center [29, 267] width 14 height 14
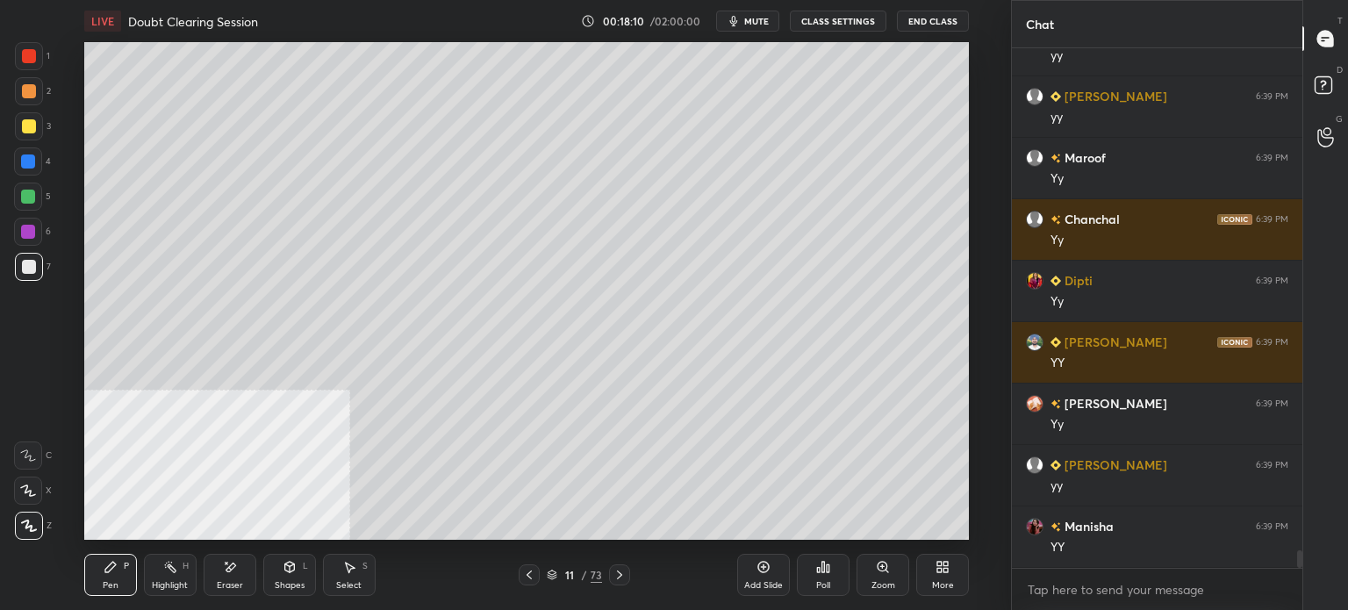
scroll to position [14736, 0]
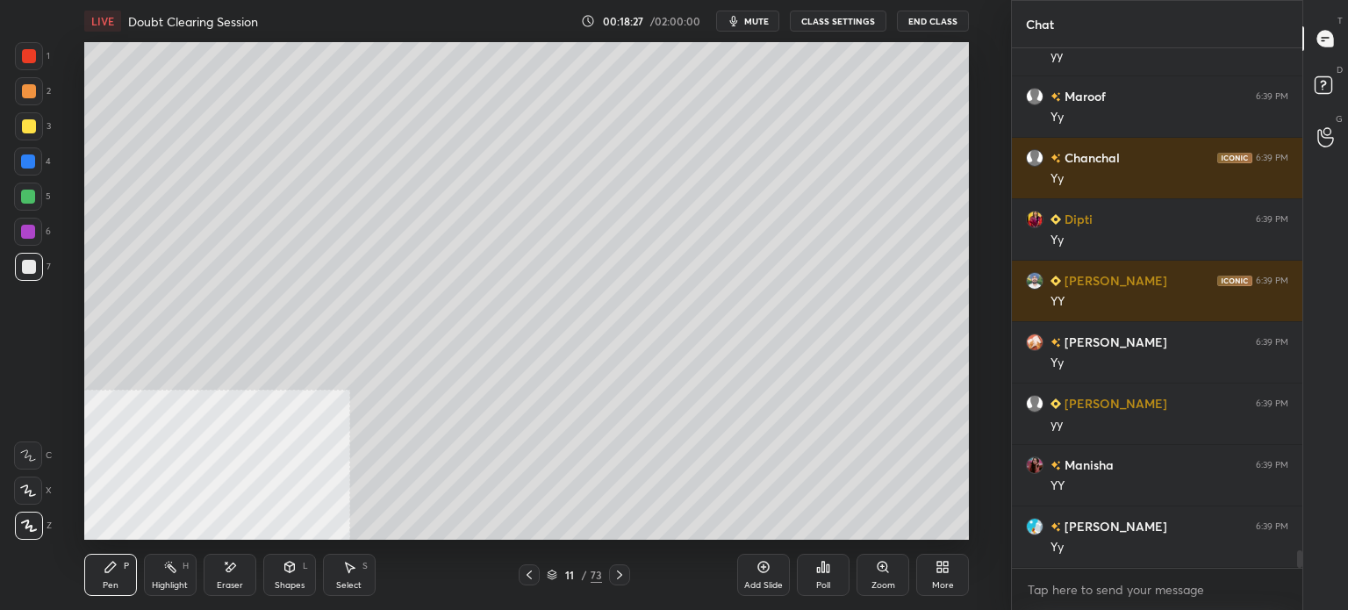
click at [354, 583] on div "Select" at bounding box center [348, 585] width 25 height 9
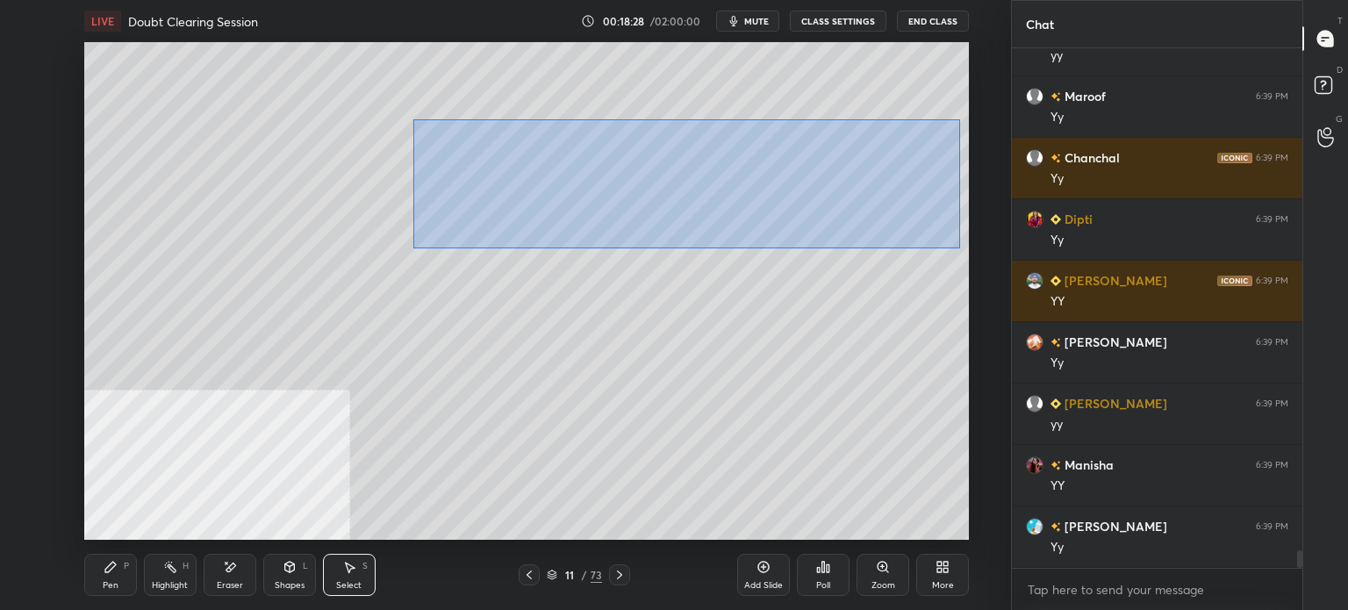
drag, startPoint x: 446, startPoint y: 133, endPoint x: 957, endPoint y: 245, distance: 523.1
click at [959, 247] on div "0 ° Undo Copy Duplicate Duplicate to new slide Delete" at bounding box center [526, 291] width 885 height 498
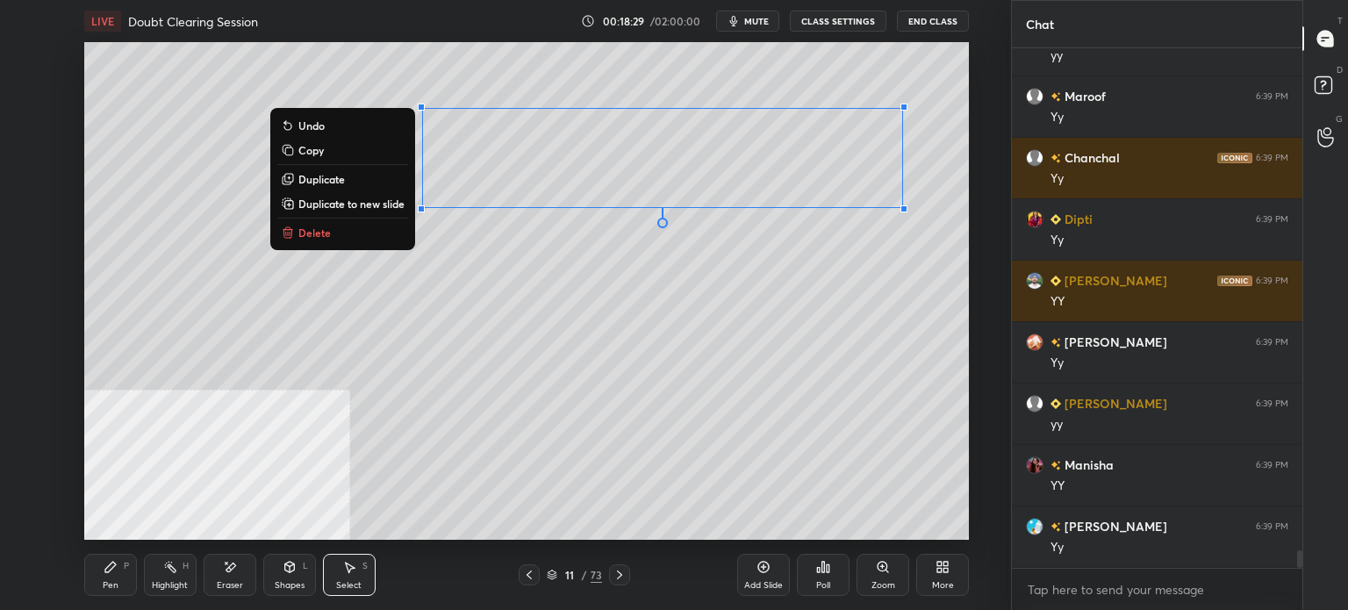
click at [347, 178] on button "Duplicate" at bounding box center [342, 179] width 131 height 21
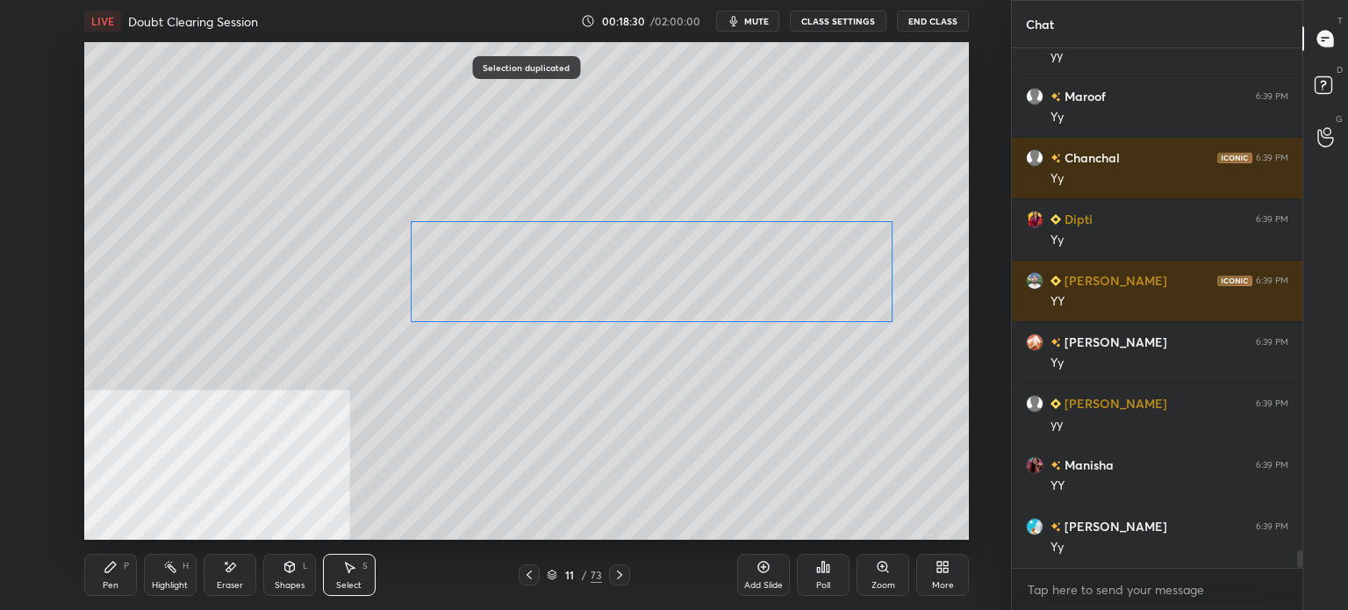
drag, startPoint x: 547, startPoint y: 234, endPoint x: 523, endPoint y: 299, distance: 69.2
click at [523, 299] on div "0 ° Undo Copy Duplicate Duplicate to new slide Delete" at bounding box center [526, 291] width 885 height 498
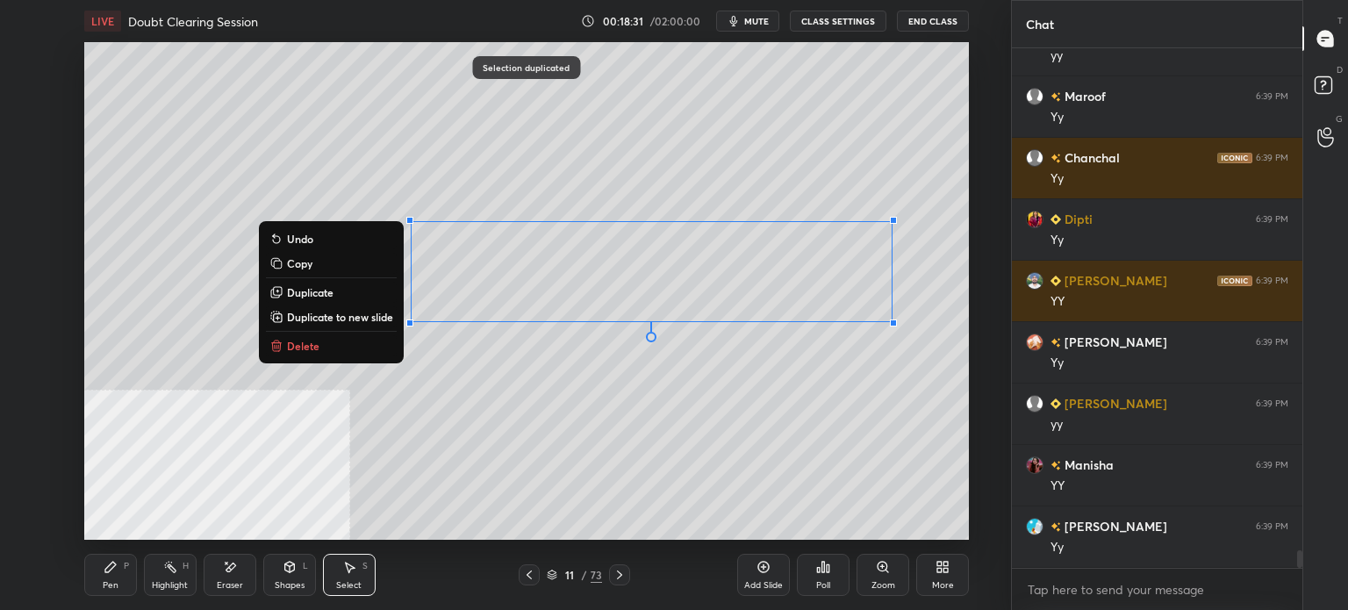
drag, startPoint x: 324, startPoint y: 288, endPoint x: 393, endPoint y: 299, distance: 70.3
click at [325, 291] on p "Duplicate" at bounding box center [310, 292] width 47 height 14
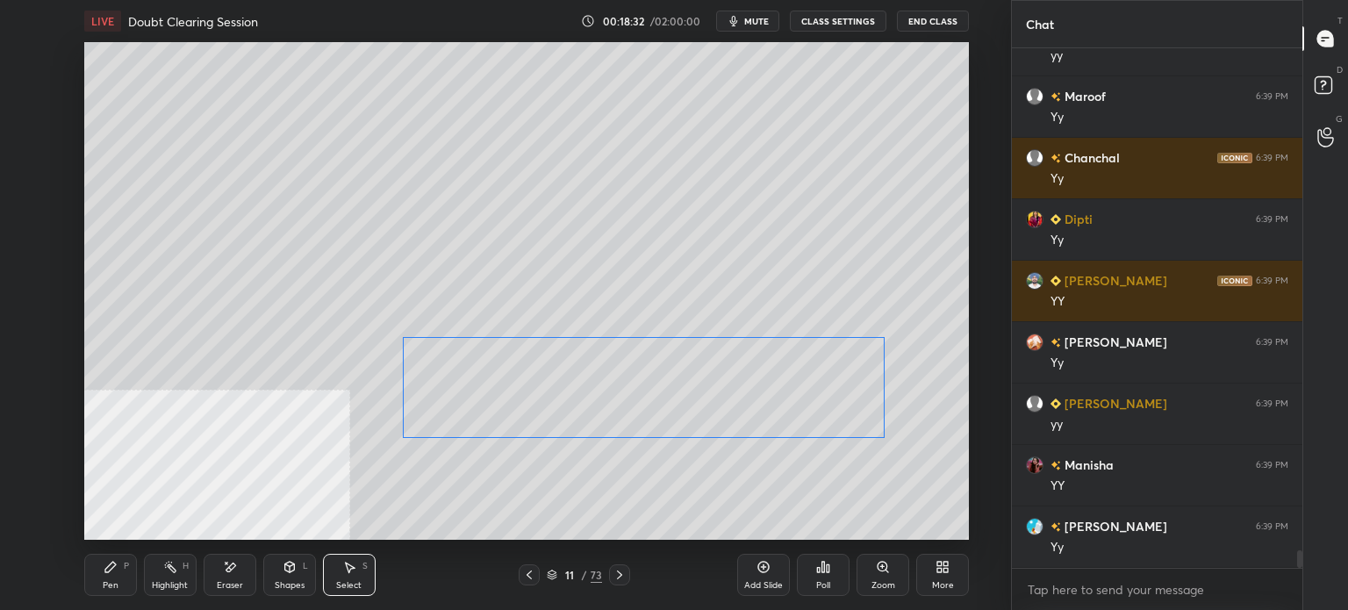
click at [549, 385] on div "0 ° Undo Copy Duplicate Duplicate to new slide Delete" at bounding box center [526, 291] width 885 height 498
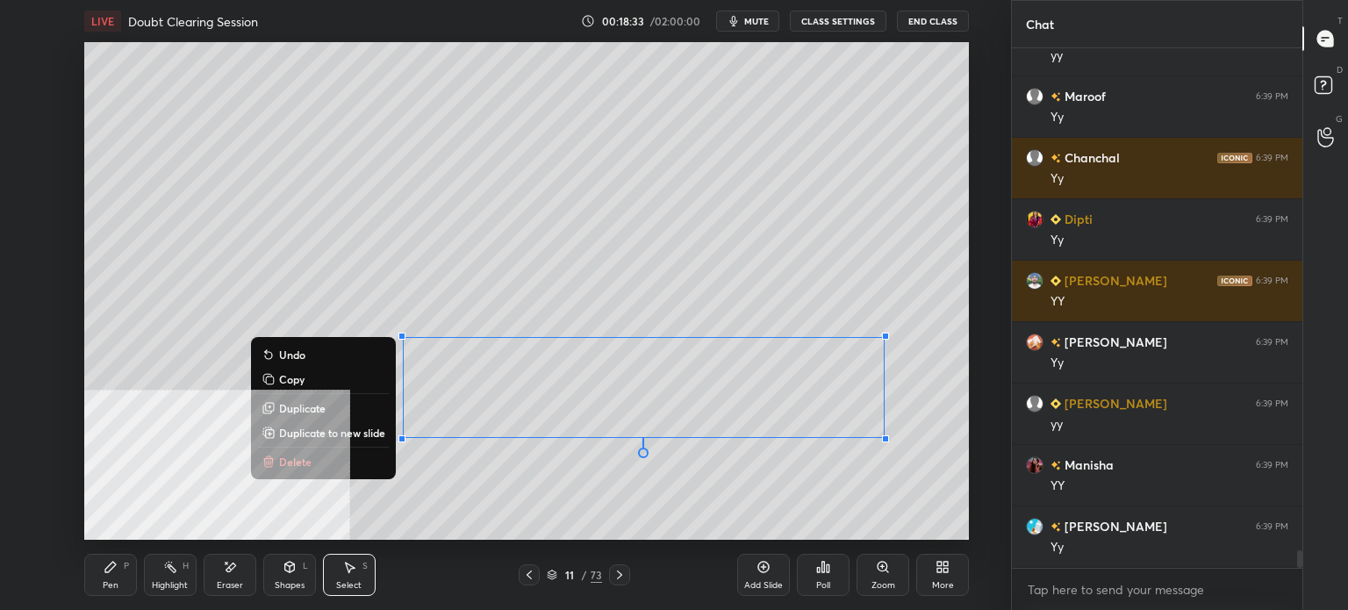
click at [341, 413] on button "Duplicate" at bounding box center [323, 408] width 131 height 21
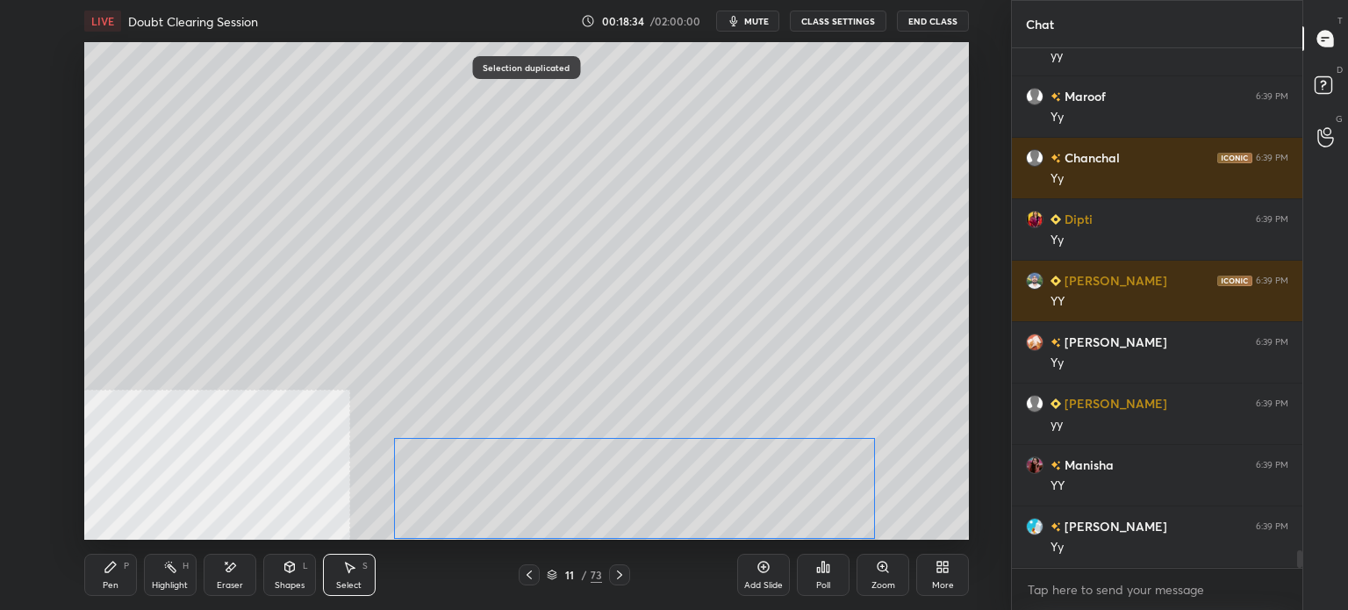
drag, startPoint x: 505, startPoint y: 471, endPoint x: 522, endPoint y: 501, distance: 34.6
click at [522, 501] on div "0 ° Undo Copy Duplicate Duplicate to new slide Delete" at bounding box center [526, 291] width 885 height 498
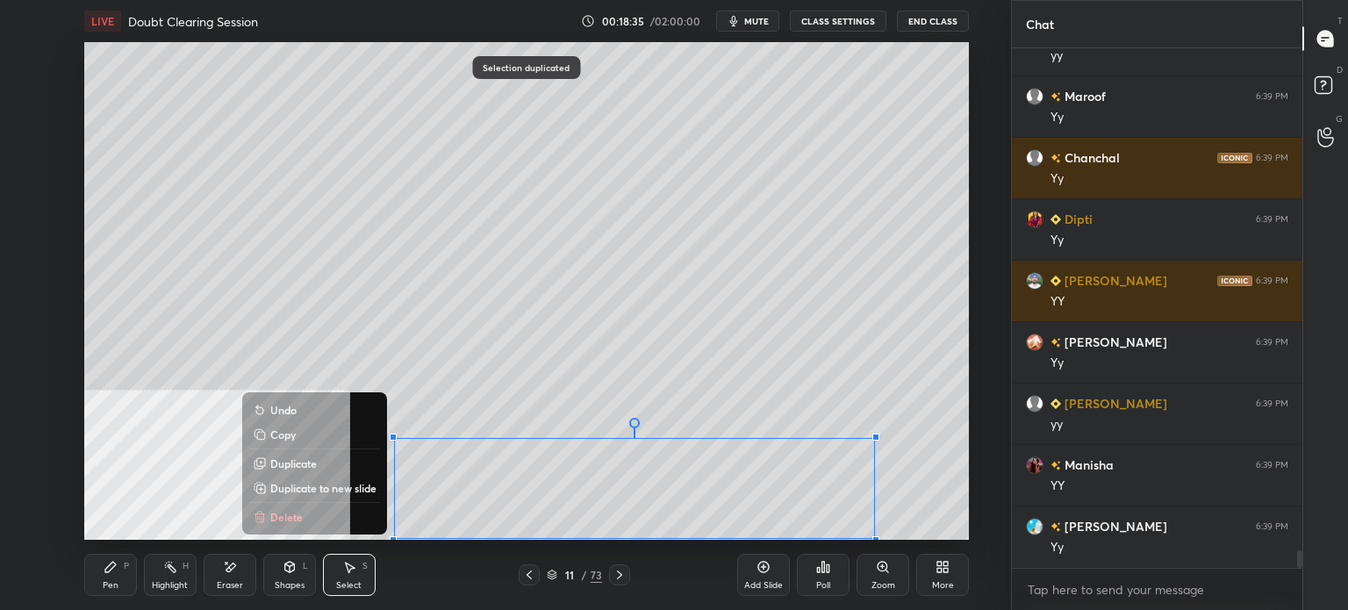
click at [123, 582] on div "Pen P" at bounding box center [110, 575] width 53 height 42
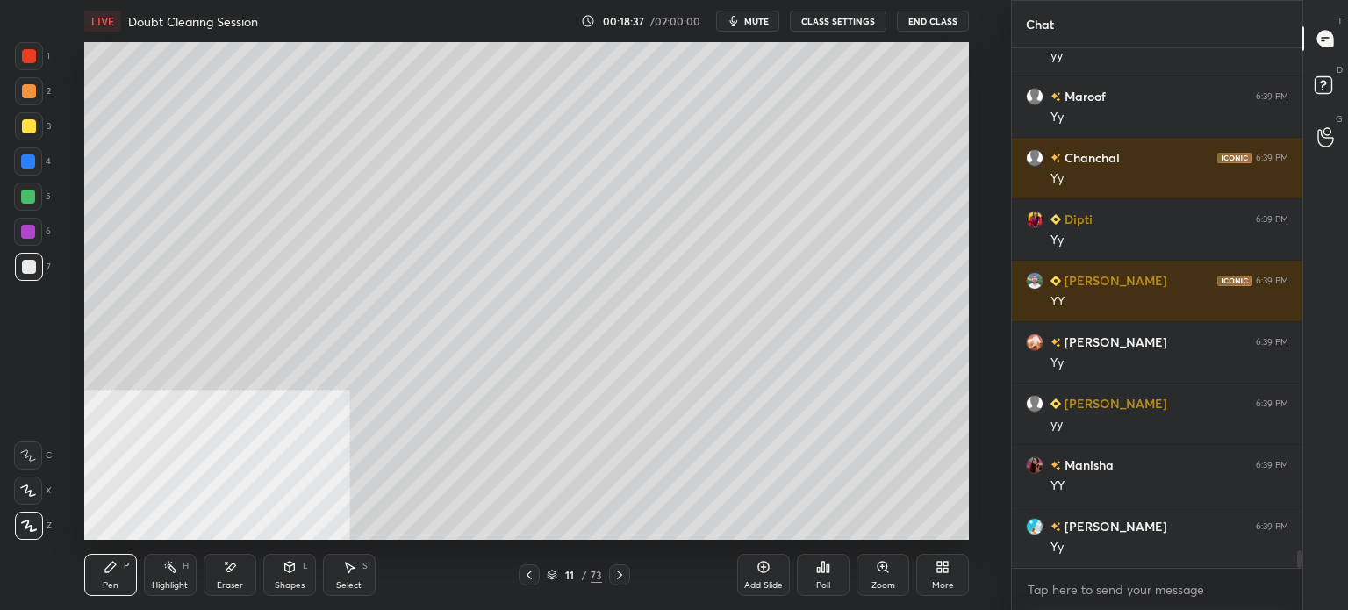
scroll to position [14798, 0]
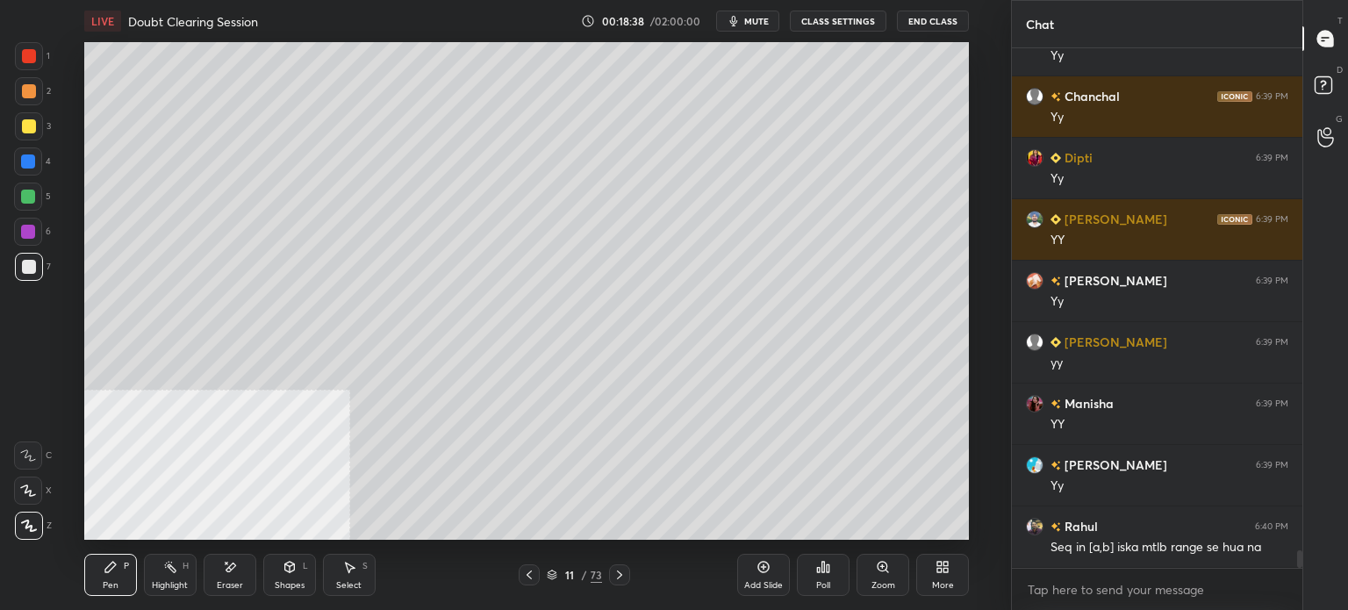
click at [223, 572] on icon at bounding box center [230, 567] width 14 height 15
click at [118, 578] on div "Pen P" at bounding box center [110, 575] width 53 height 42
click at [239, 571] on div "Eraser" at bounding box center [230, 575] width 53 height 42
click at [119, 580] on div "Pen P" at bounding box center [110, 575] width 53 height 42
drag, startPoint x: 239, startPoint y: 572, endPoint x: 270, endPoint y: 563, distance: 32.8
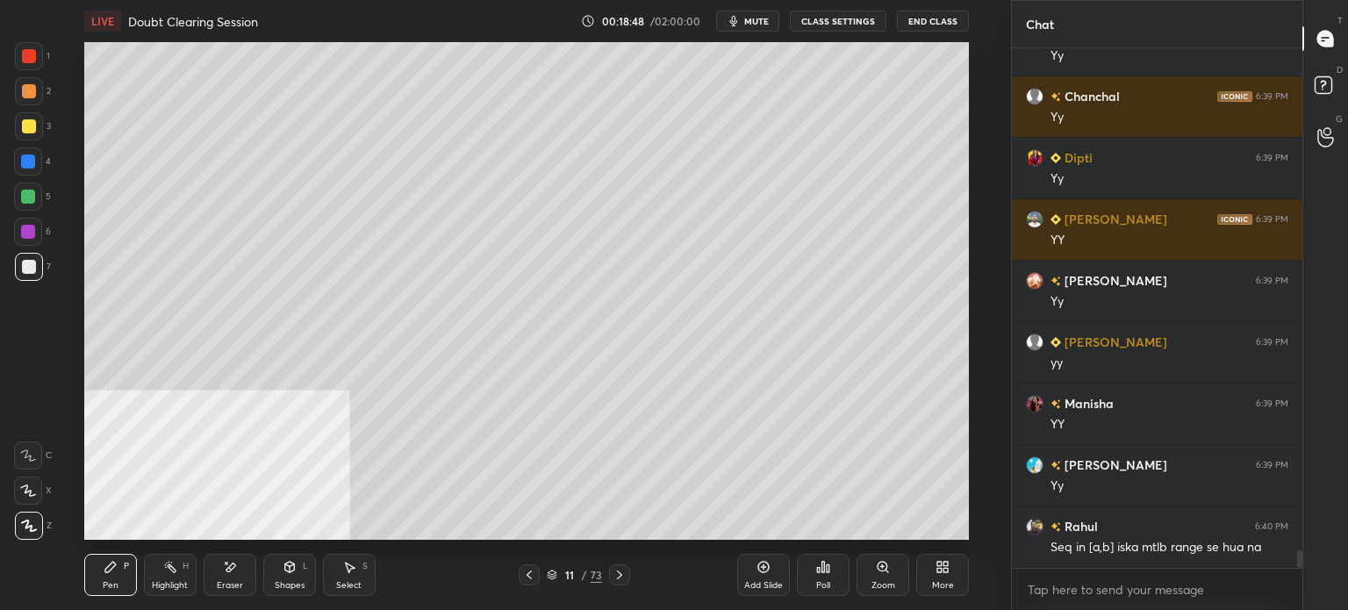
click at [242, 572] on div "Eraser" at bounding box center [230, 575] width 53 height 42
click at [129, 574] on div "Pen P" at bounding box center [110, 575] width 53 height 42
click at [636, 541] on div "LIVE Doubt Clearing Session 00:18:52 / 02:00:00 mute CLASS SETTINGS End Class S…" at bounding box center [526, 305] width 941 height 610
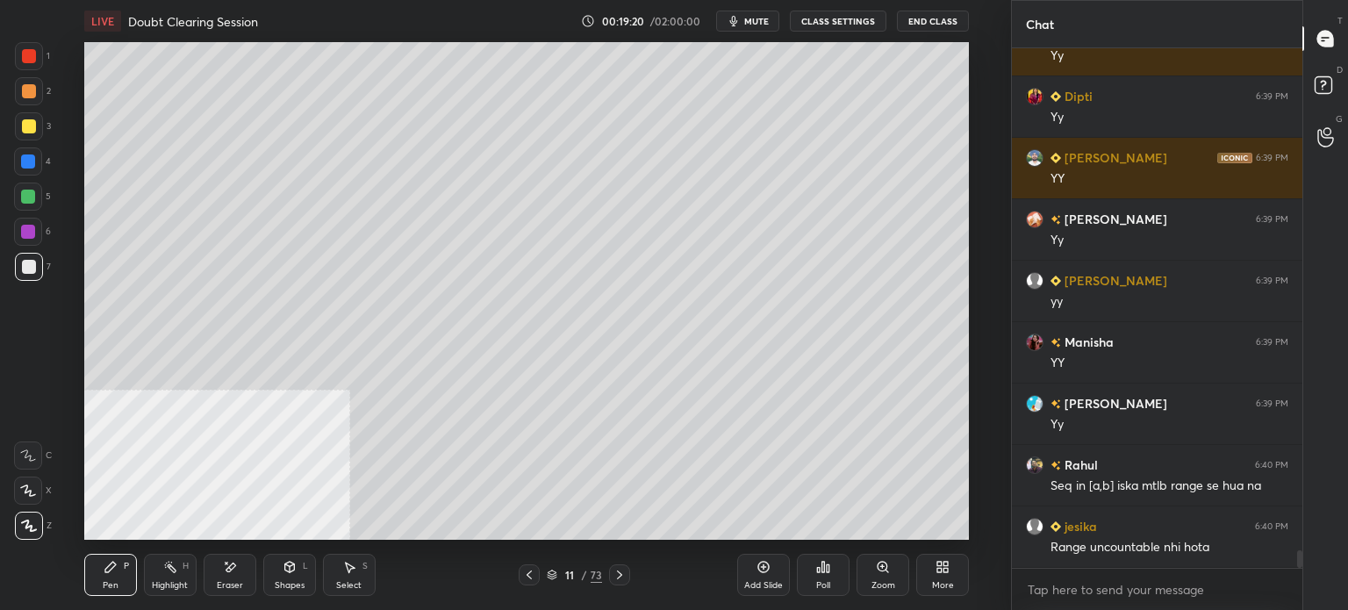
scroll to position [14920, 0]
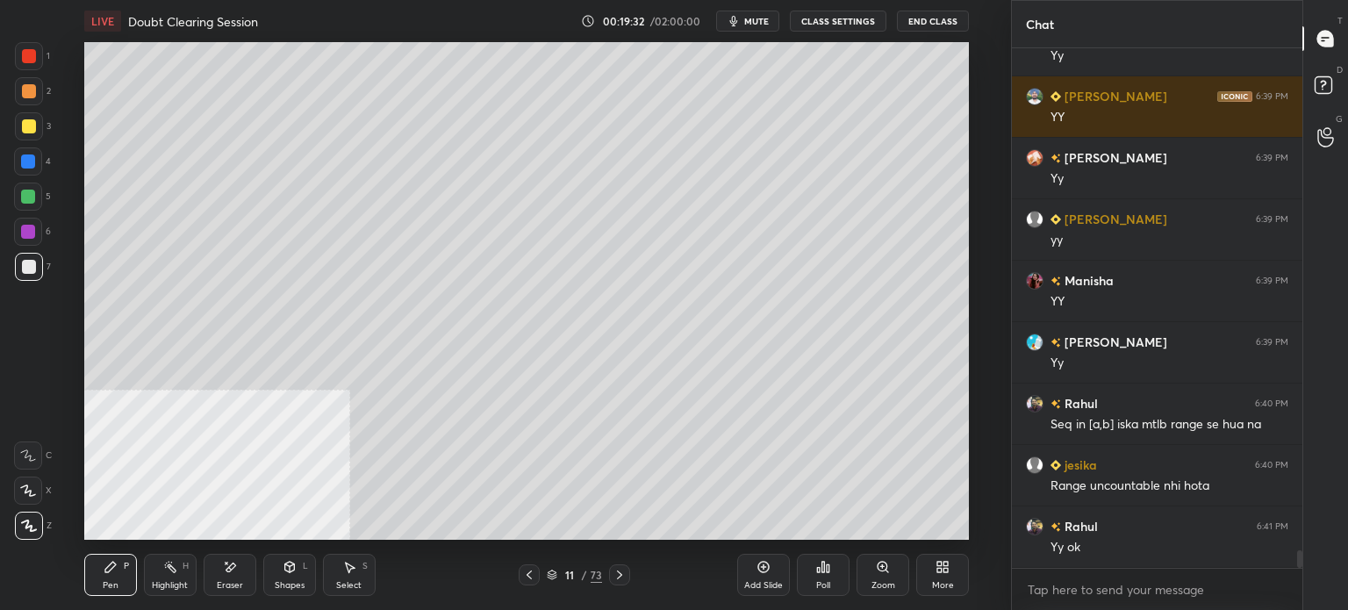
click at [773, 14] on button "mute" at bounding box center [747, 21] width 63 height 21
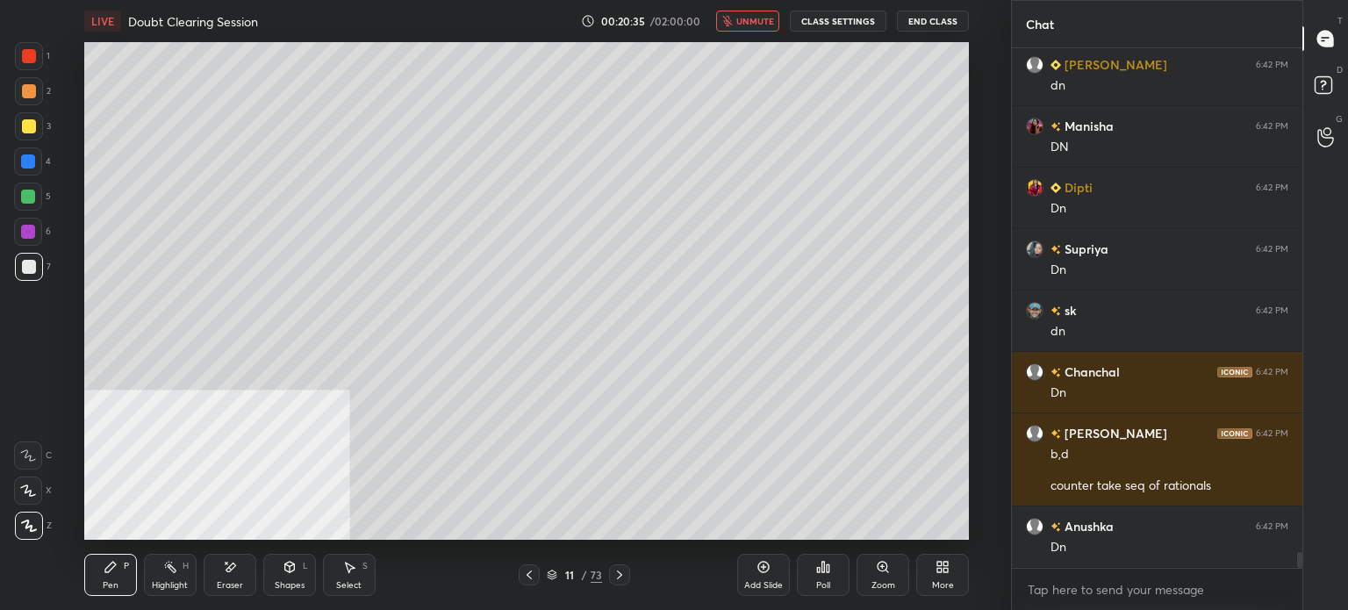
scroll to position [16285, 0]
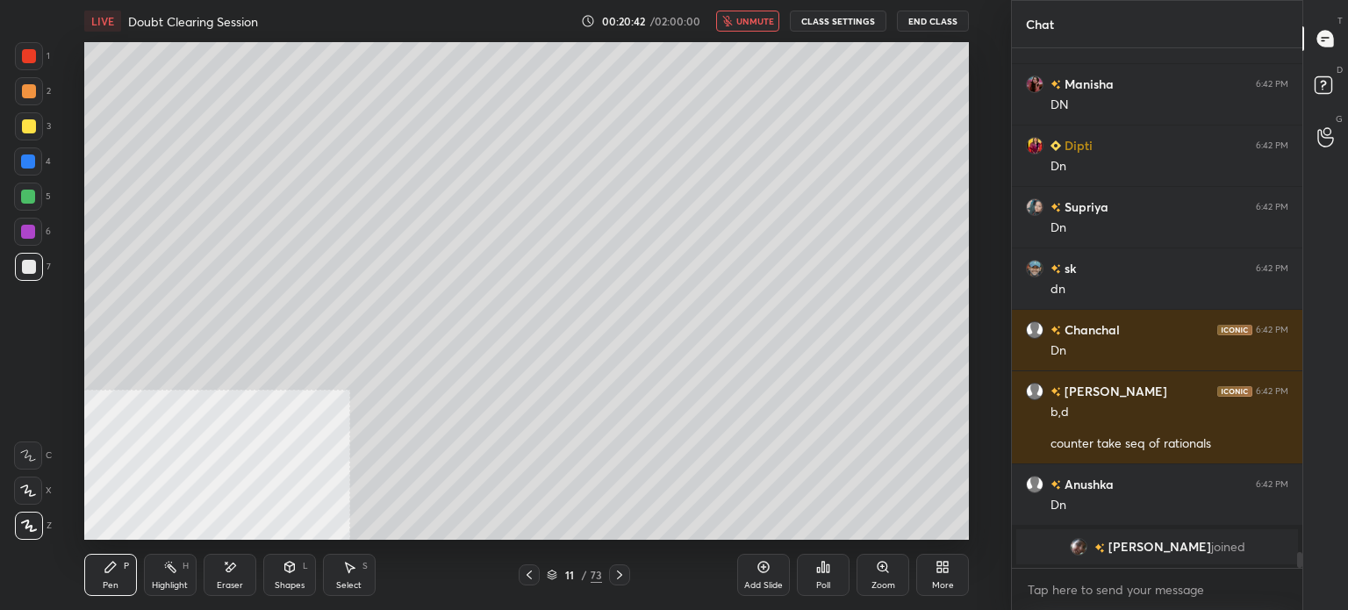
click at [755, 21] on span "unmute" at bounding box center [756, 21] width 38 height 12
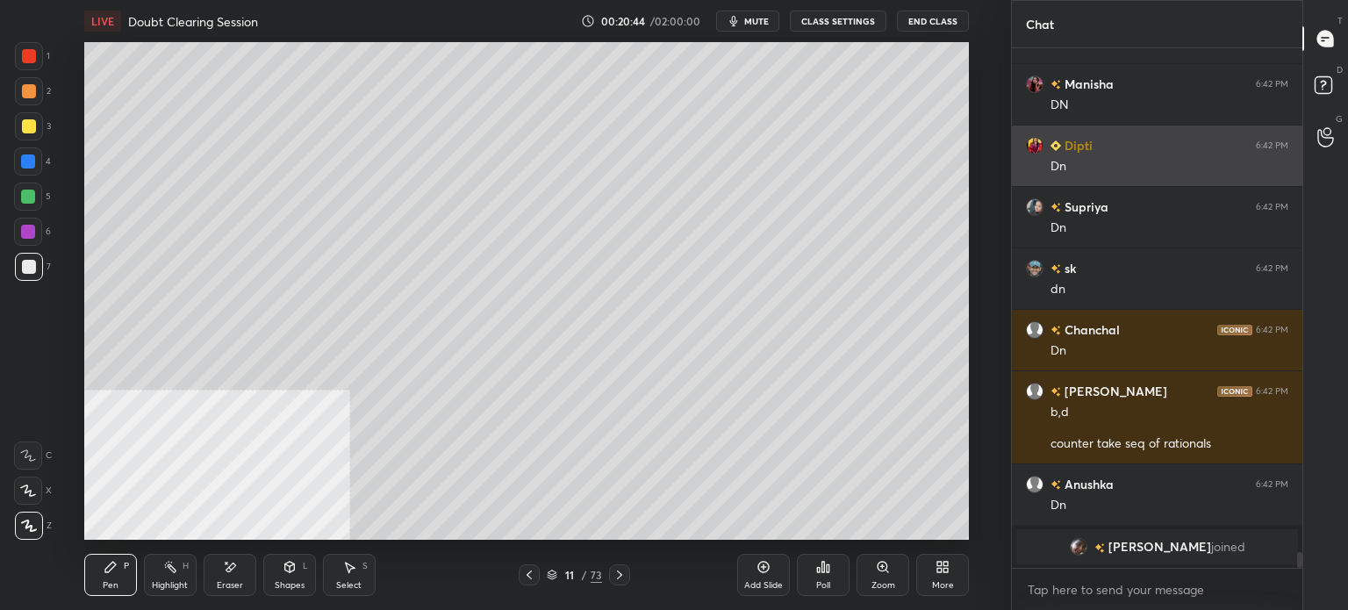
scroll to position [15505, 0]
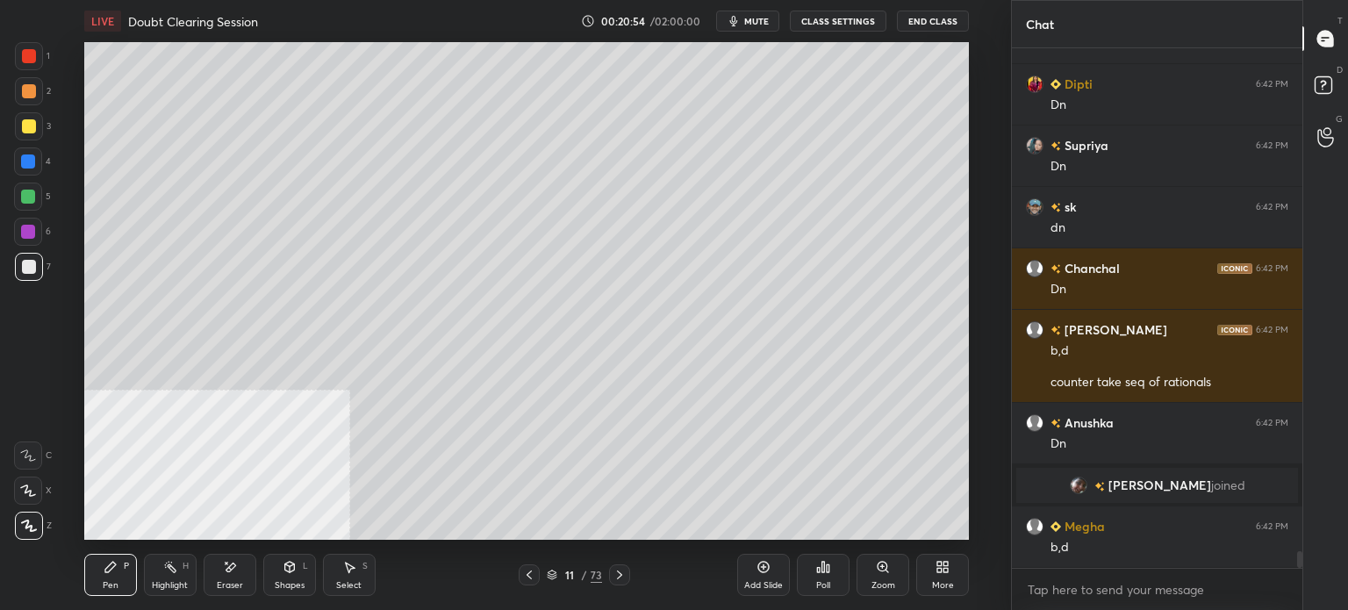
click at [29, 133] on div at bounding box center [29, 126] width 14 height 14
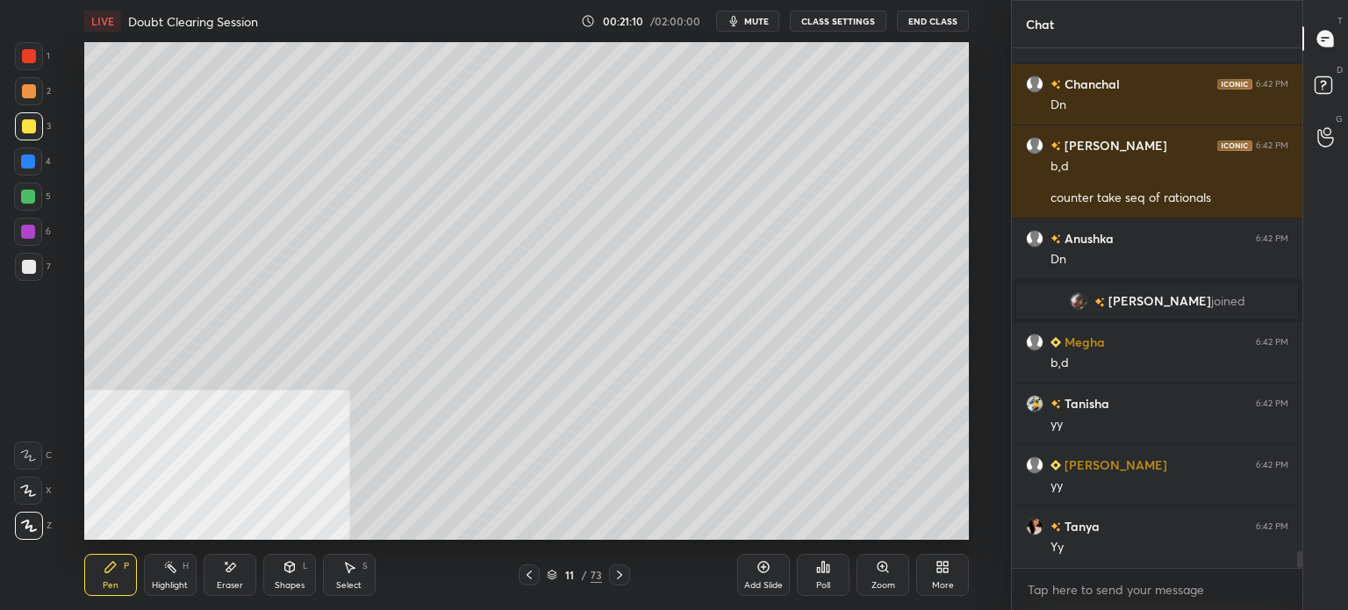
scroll to position [15751, 0]
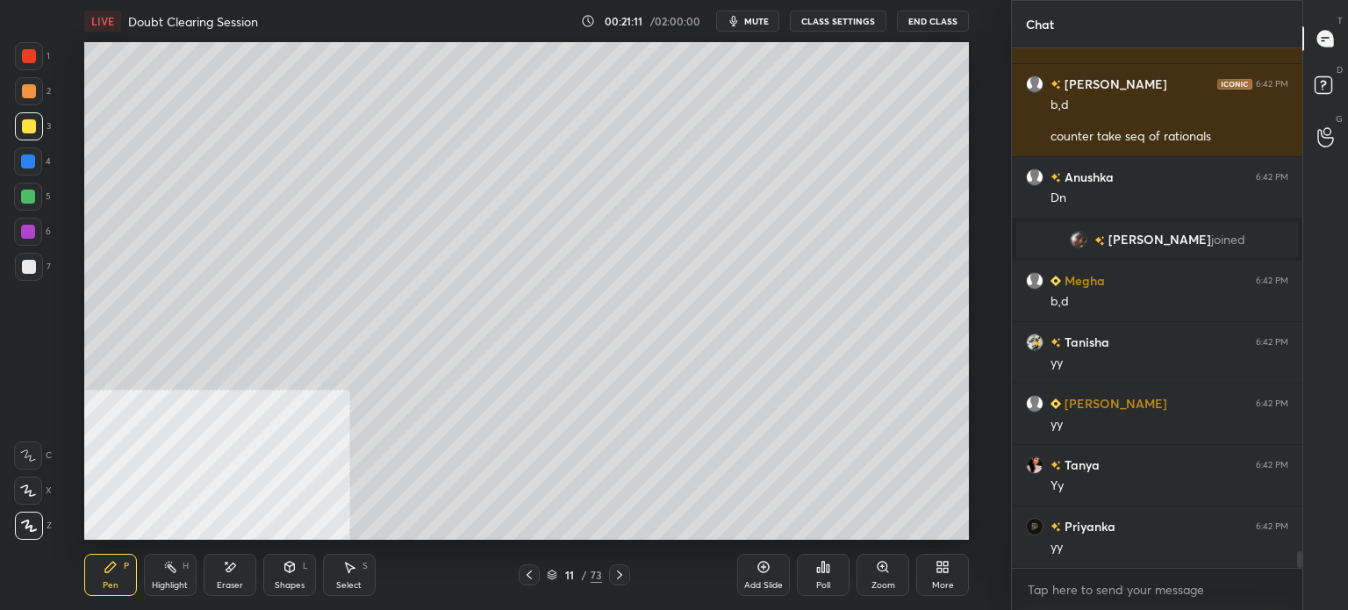
click at [353, 599] on div "Pen P Highlight H Eraser Shapes L Select S 11 / 73 Add Slide Poll Zoom More" at bounding box center [526, 575] width 885 height 70
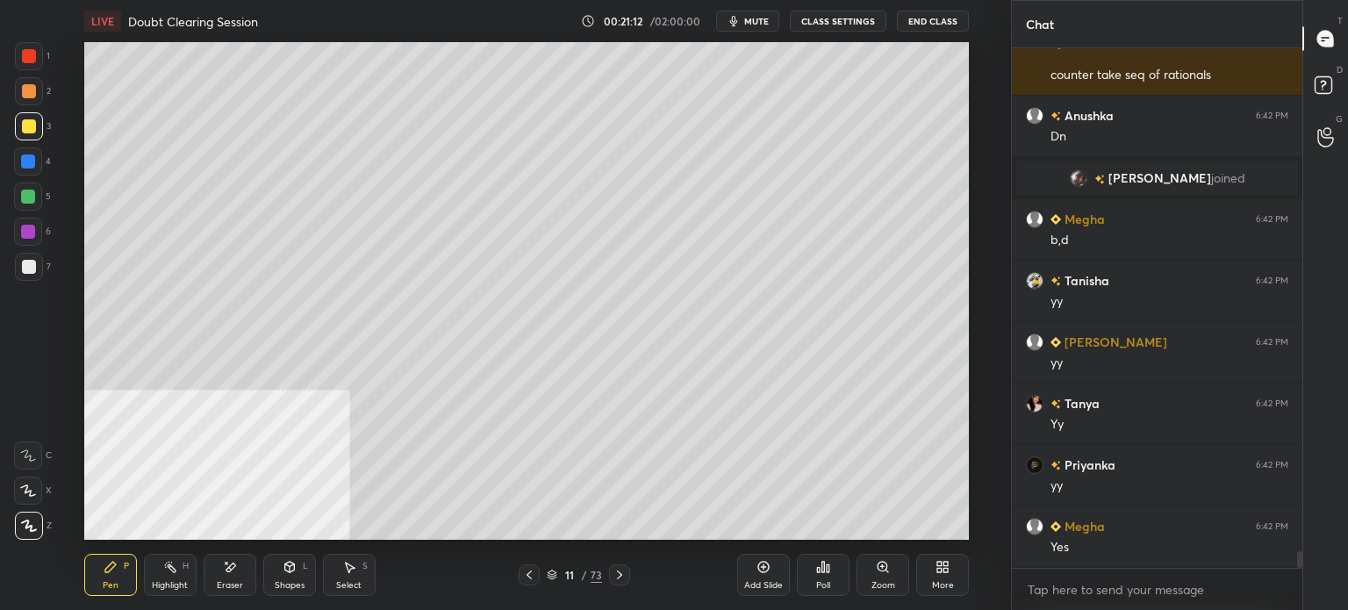
click at [358, 578] on div "Select S" at bounding box center [349, 575] width 53 height 42
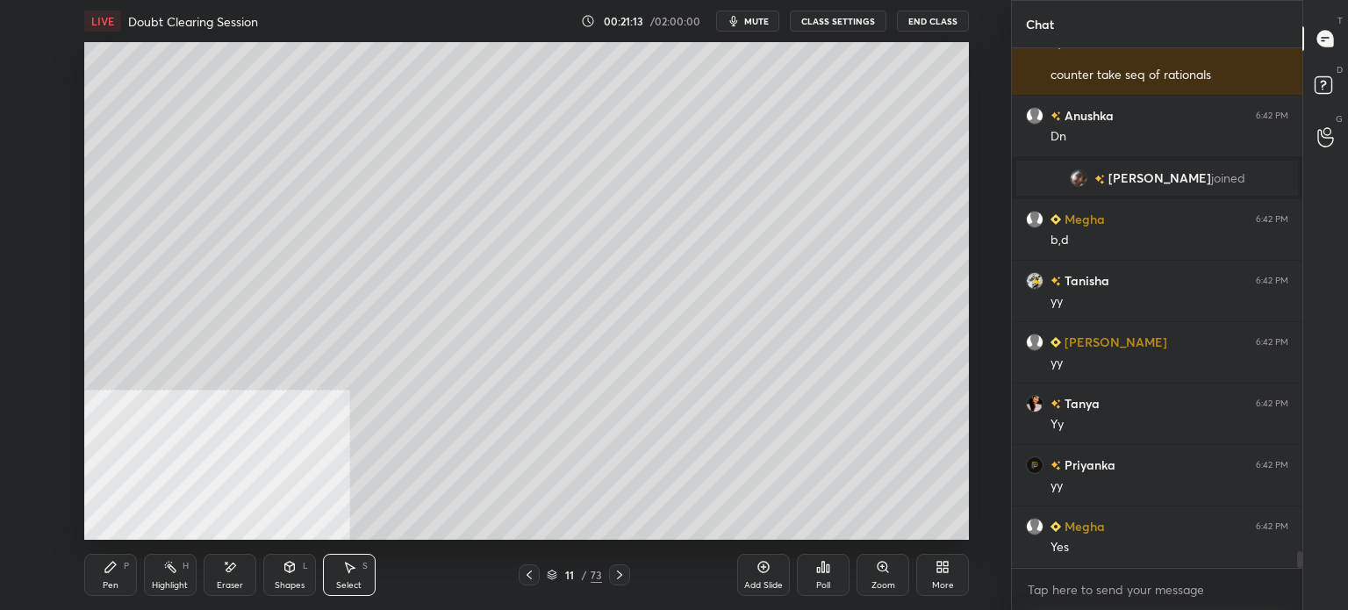
scroll to position [15874, 0]
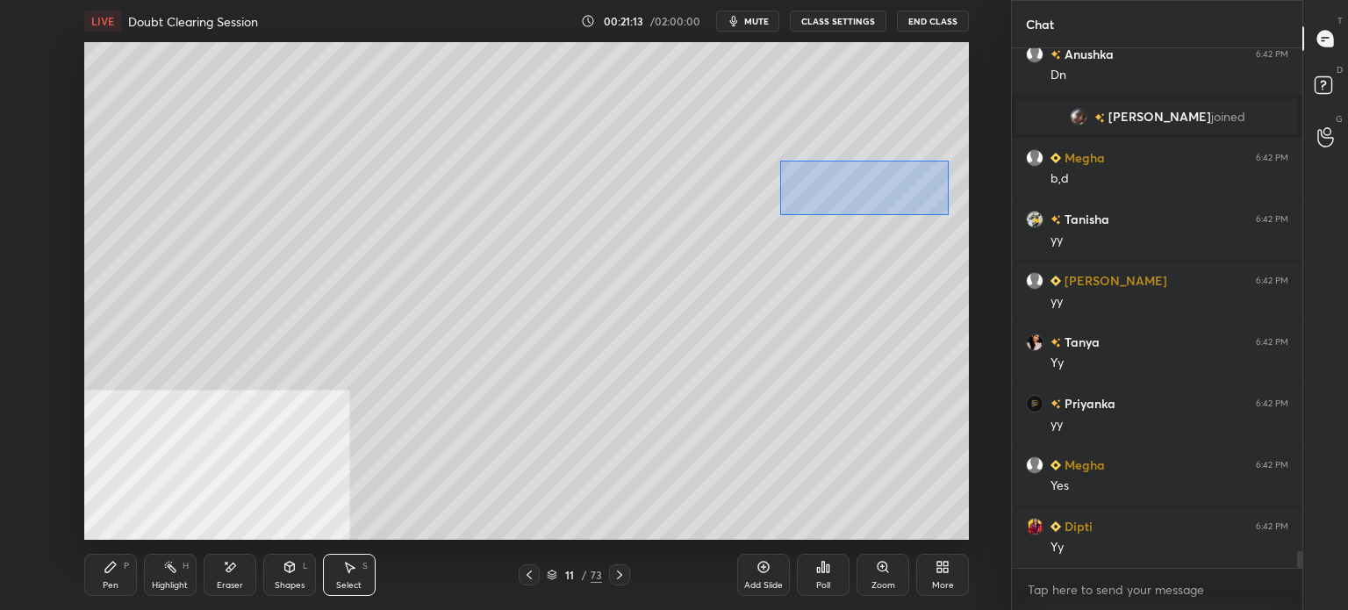
drag, startPoint x: 829, startPoint y: 178, endPoint x: 945, endPoint y: 204, distance: 119.5
click at [946, 205] on div "0 ° Undo Copy Duplicate Duplicate to new slide Delete" at bounding box center [526, 291] width 885 height 498
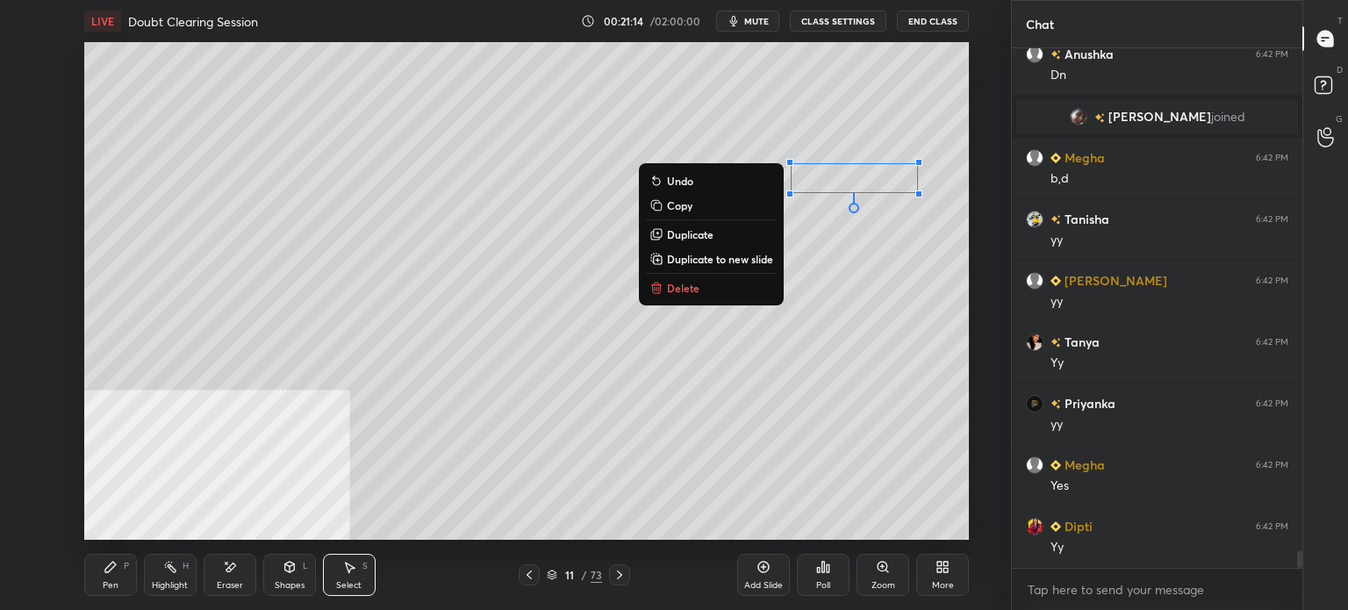
scroll to position [15997, 0]
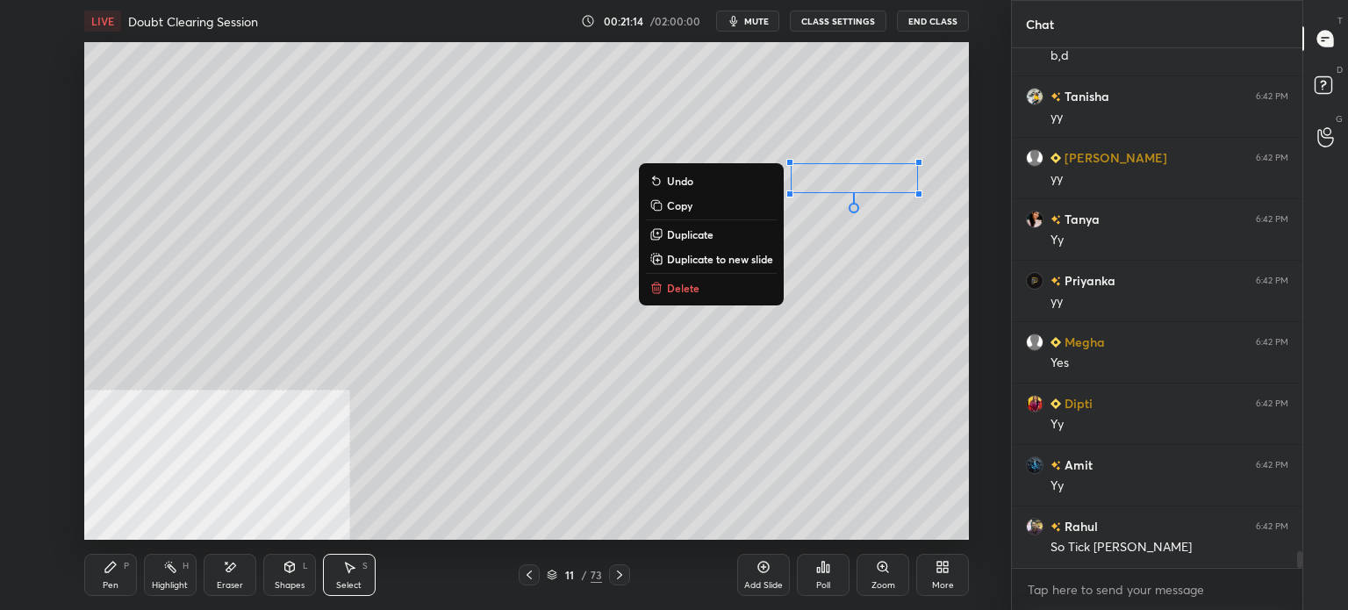
click at [724, 260] on p "Duplicate to new slide" at bounding box center [720, 259] width 106 height 14
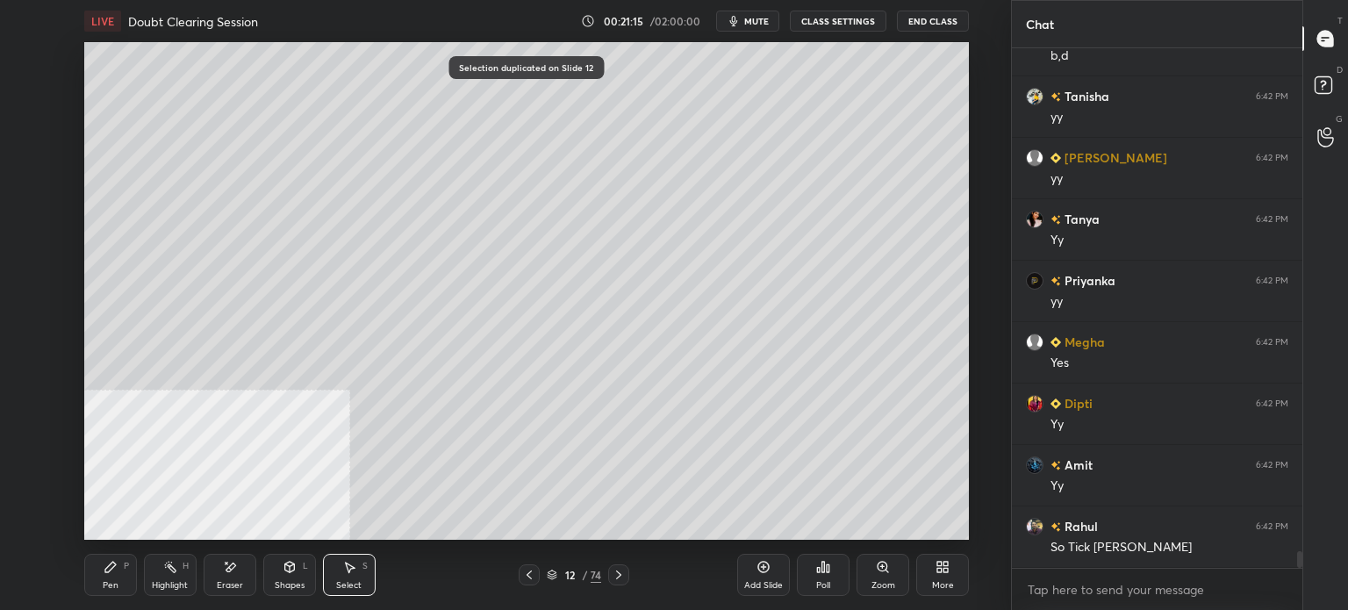
scroll to position [16058, 0]
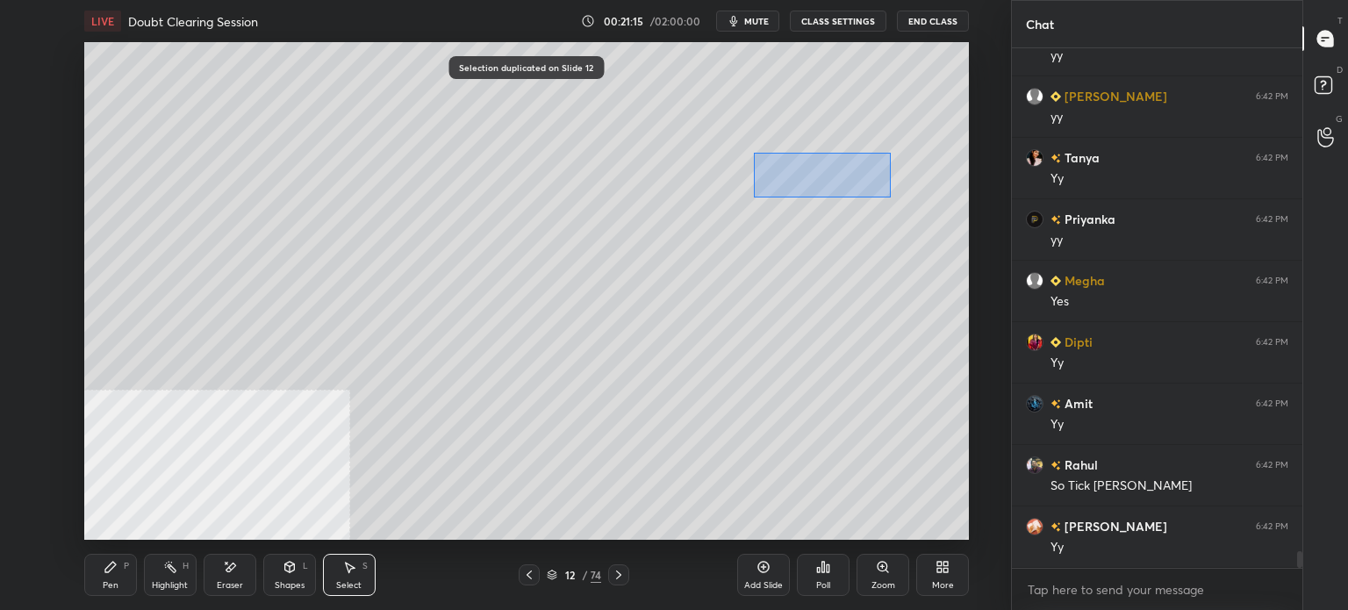
drag, startPoint x: 841, startPoint y: 187, endPoint x: 913, endPoint y: 203, distance: 73.7
click at [962, 213] on div "0 ° Undo Copy Duplicate Duplicate to new slide Delete" at bounding box center [526, 291] width 885 height 498
drag, startPoint x: 873, startPoint y: 182, endPoint x: 491, endPoint y: 187, distance: 381.9
click at [514, 154] on div "0 ° Undo Copy Duplicate Duplicate to new slide Delete" at bounding box center [526, 291] width 885 height 498
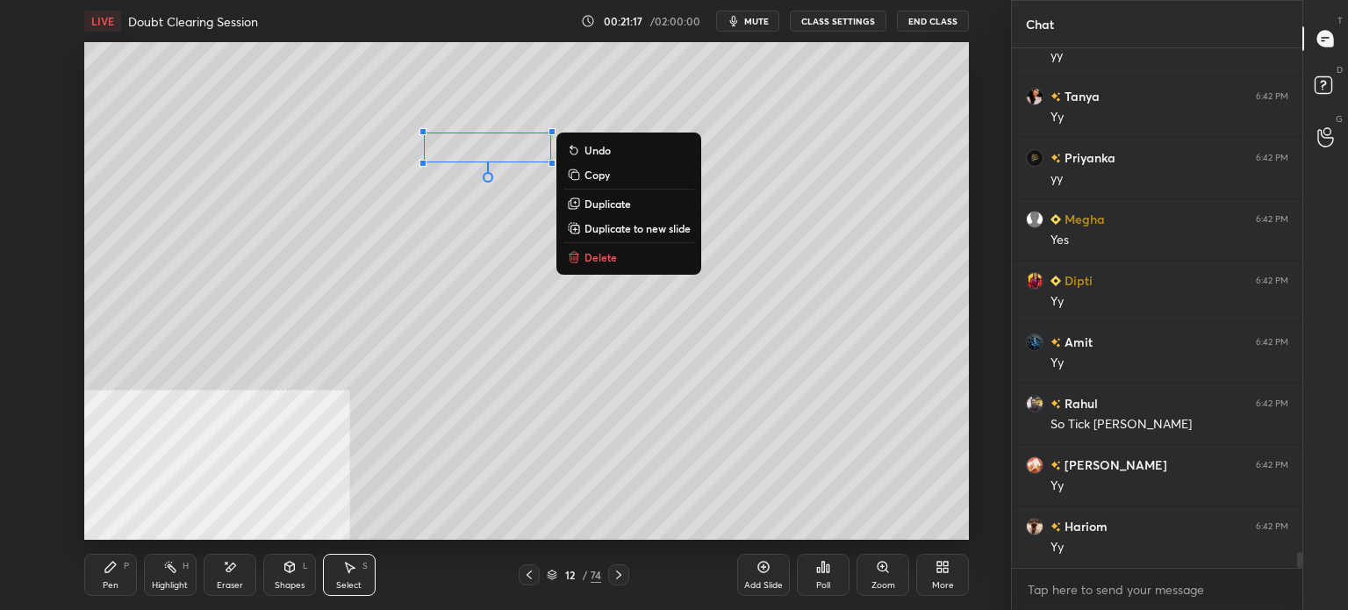
click at [103, 581] on div "Pen" at bounding box center [111, 585] width 16 height 9
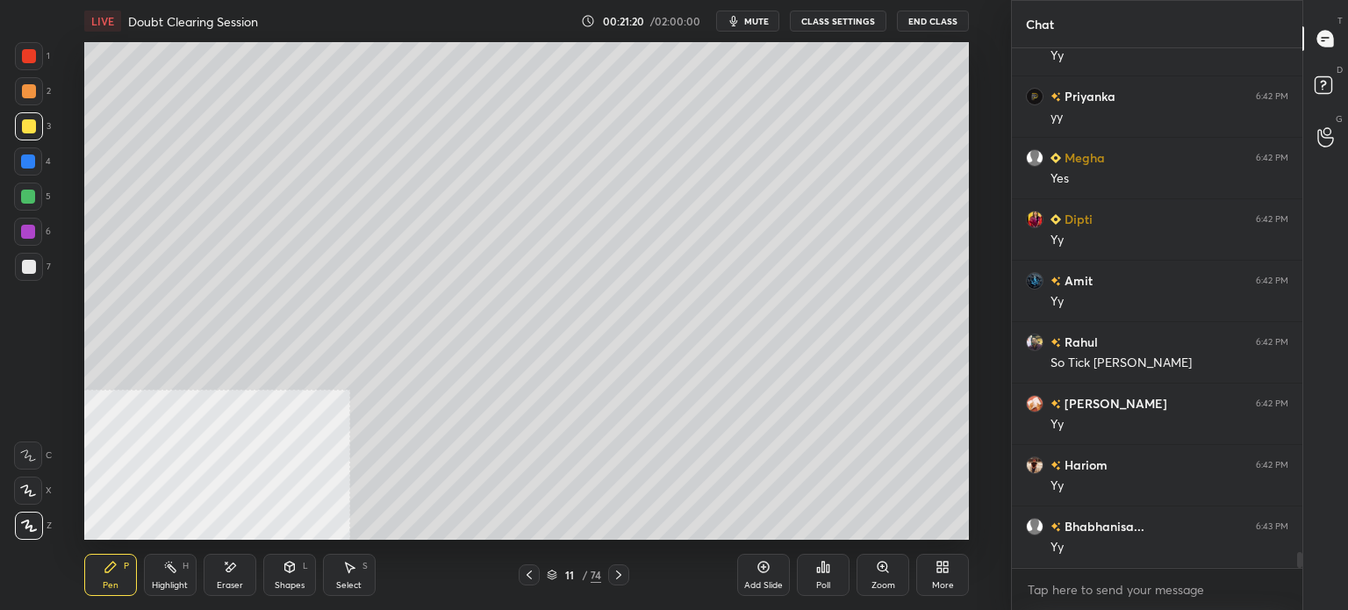
scroll to position [16243, 0]
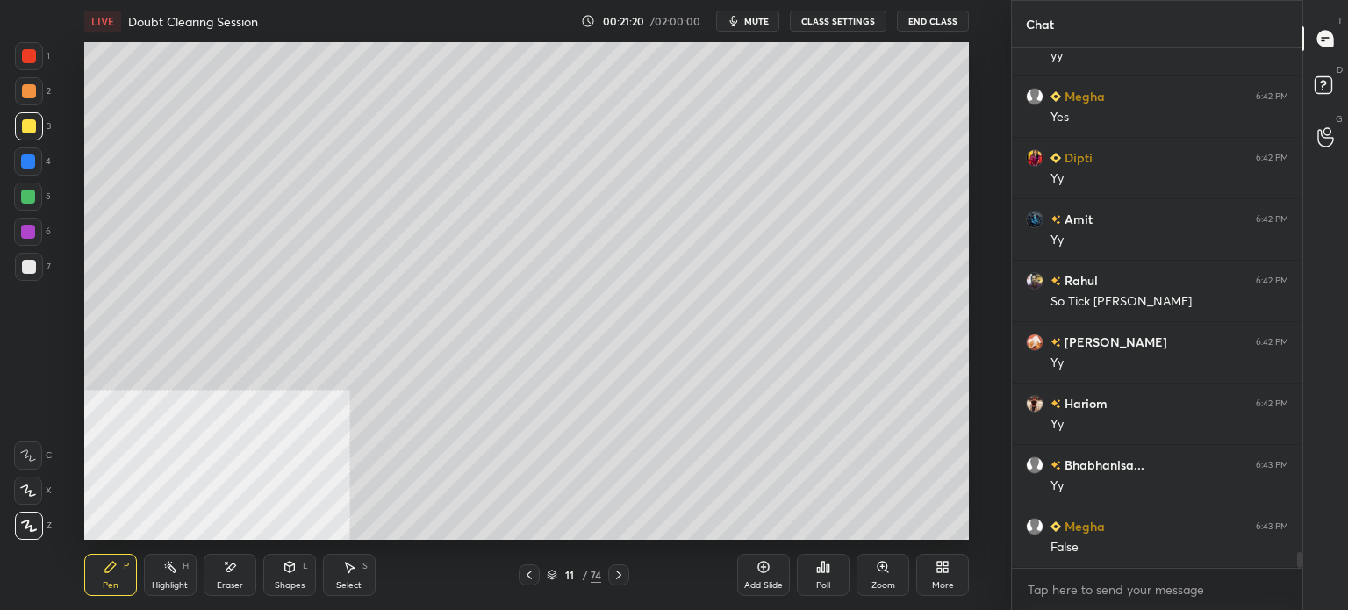
click at [240, 573] on div "Eraser" at bounding box center [230, 575] width 53 height 42
click at [105, 603] on div "Pen P Highlight H Eraser Shapes L Select S 11 / 74 Add Slide Poll Zoom More" at bounding box center [526, 575] width 885 height 70
click at [110, 583] on div "Pen" at bounding box center [111, 585] width 16 height 9
click at [33, 272] on div at bounding box center [29, 267] width 14 height 14
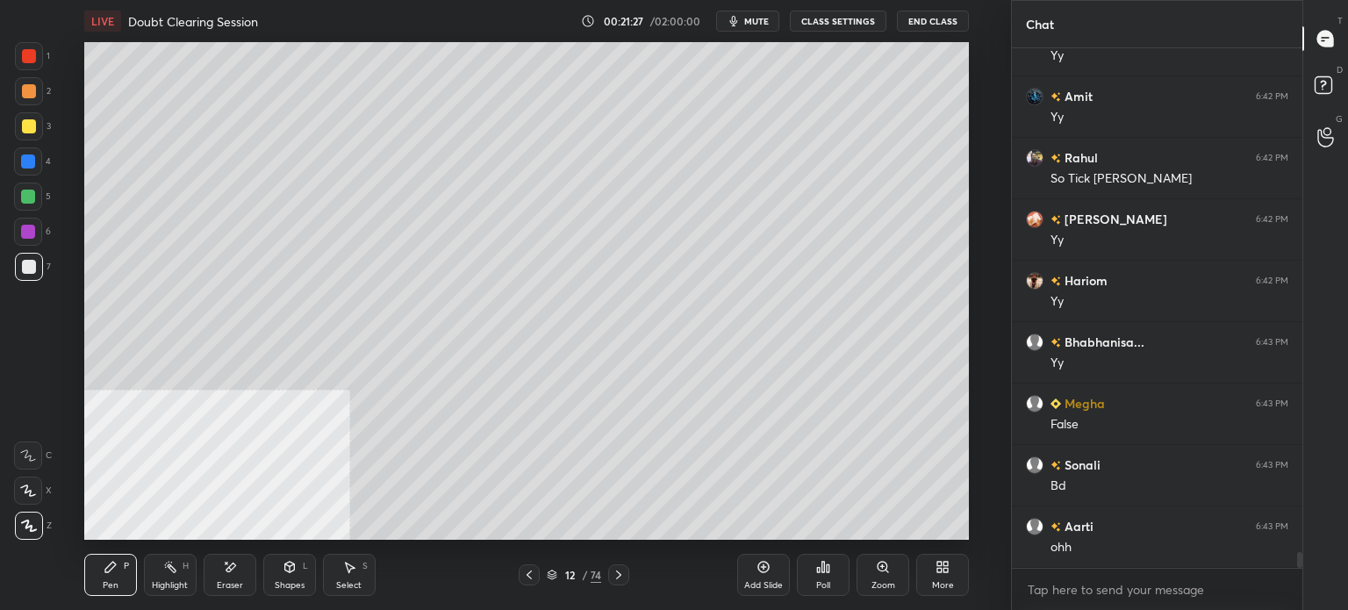
scroll to position [16408, 0]
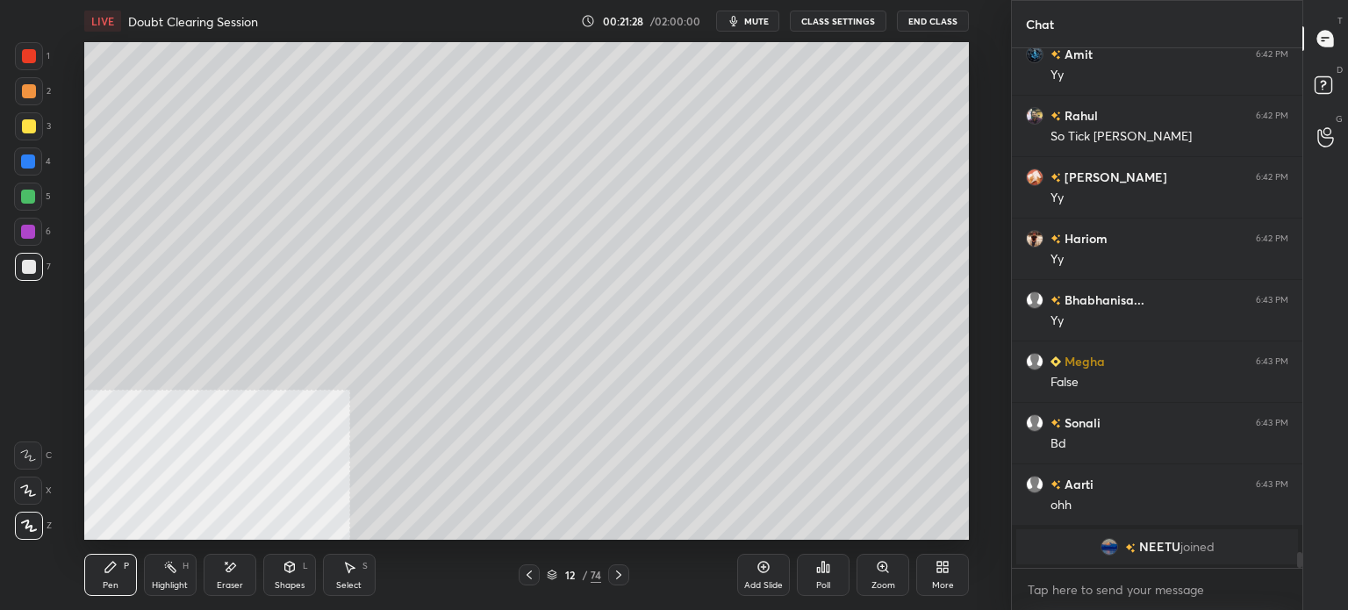
click at [28, 126] on div at bounding box center [29, 126] width 14 height 14
click at [233, 564] on icon at bounding box center [231, 567] width 10 height 9
drag, startPoint x: 100, startPoint y: 582, endPoint x: 133, endPoint y: 544, distance: 49.8
click at [103, 582] on div "Pen P" at bounding box center [110, 575] width 53 height 42
drag, startPoint x: 228, startPoint y: 568, endPoint x: 274, endPoint y: 540, distance: 53.6
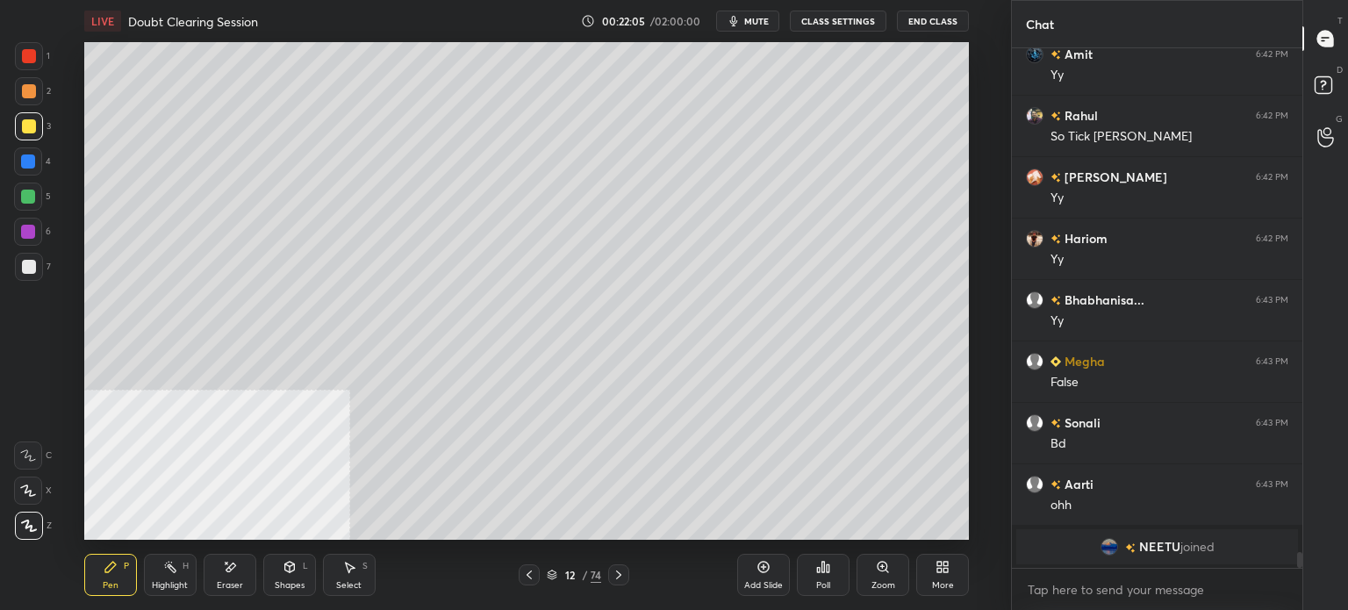
click at [234, 567] on icon at bounding box center [231, 567] width 10 height 9
drag, startPoint x: 126, startPoint y: 567, endPoint x: 147, endPoint y: 550, distance: 28.1
click at [124, 567] on div "P" at bounding box center [126, 566] width 5 height 9
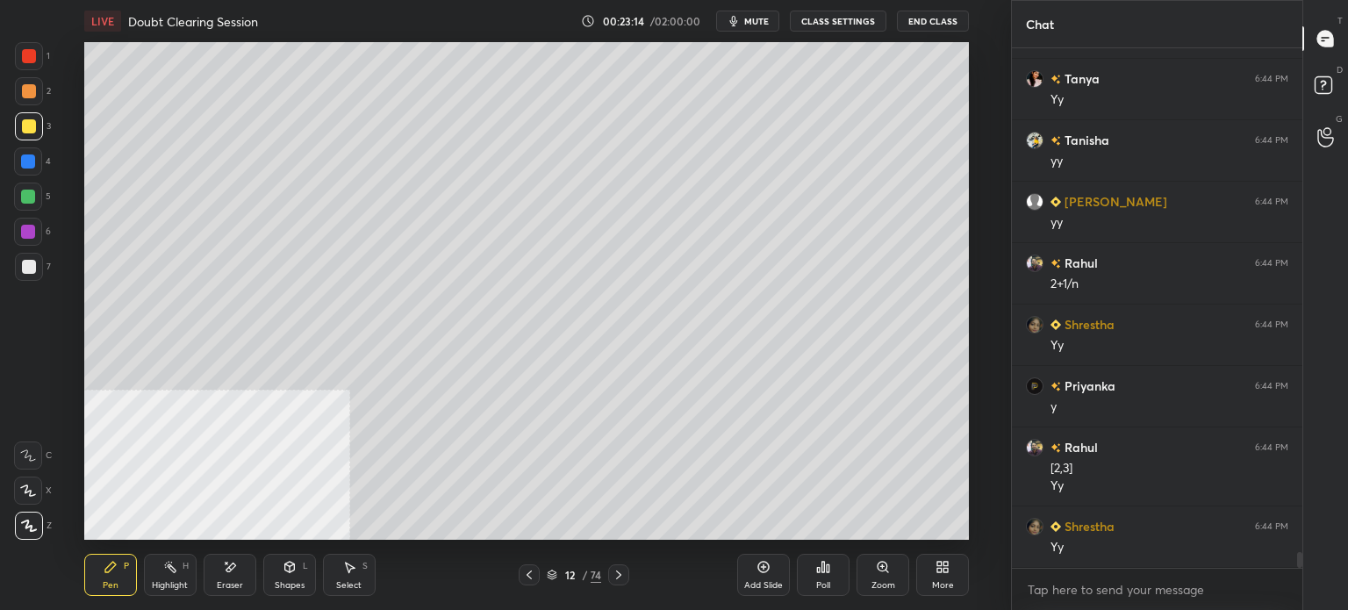
scroll to position [16978, 0]
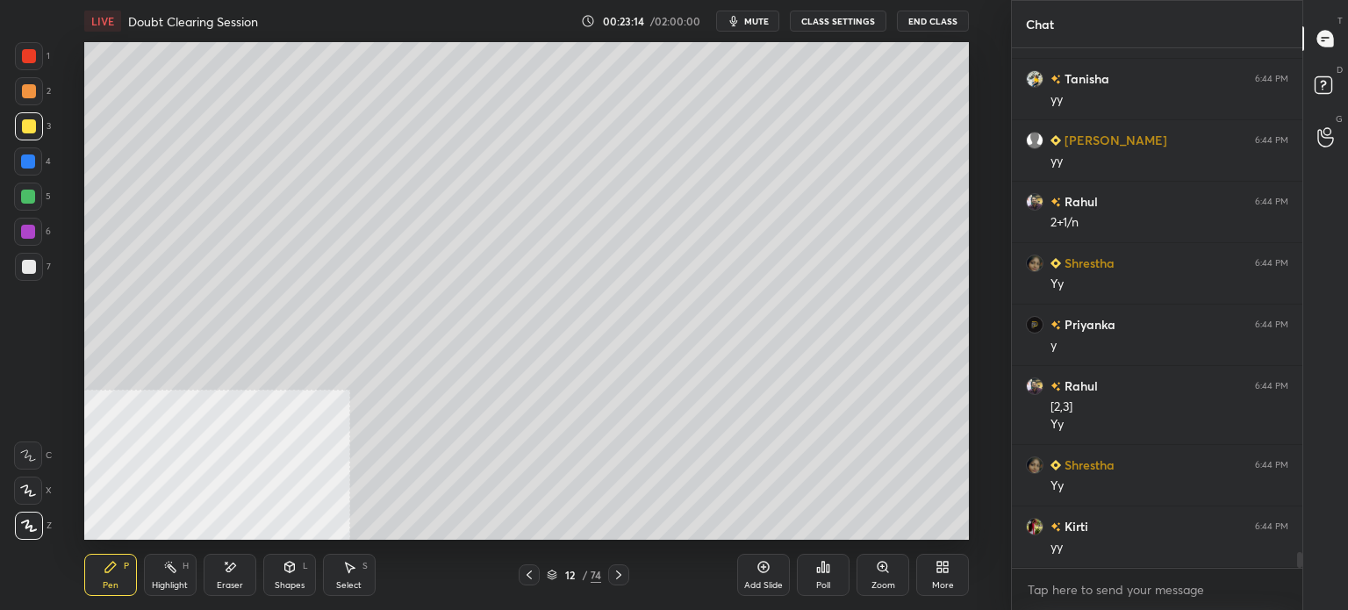
drag, startPoint x: 355, startPoint y: 576, endPoint x: 361, endPoint y: 546, distance: 30.5
click at [356, 577] on div "Select S" at bounding box center [349, 575] width 53 height 42
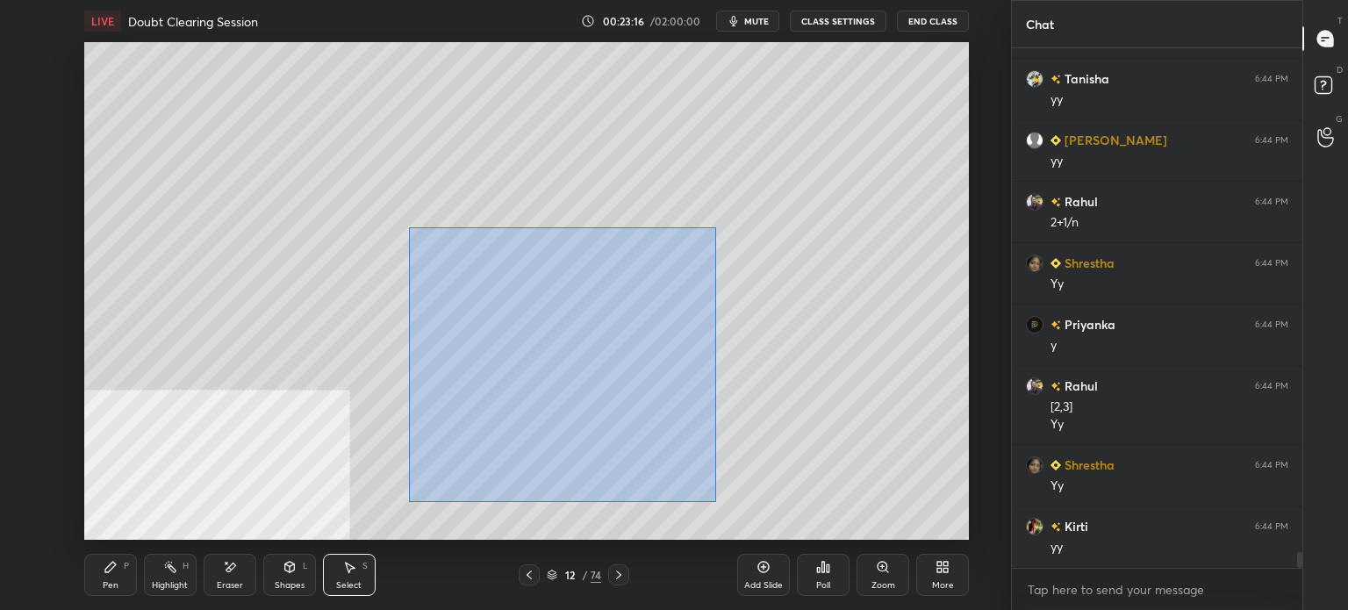
drag, startPoint x: 474, startPoint y: 304, endPoint x: 681, endPoint y: 468, distance: 264.3
click at [715, 502] on div "0 ° Undo Copy Duplicate Duplicate to new slide Delete" at bounding box center [526, 291] width 885 height 498
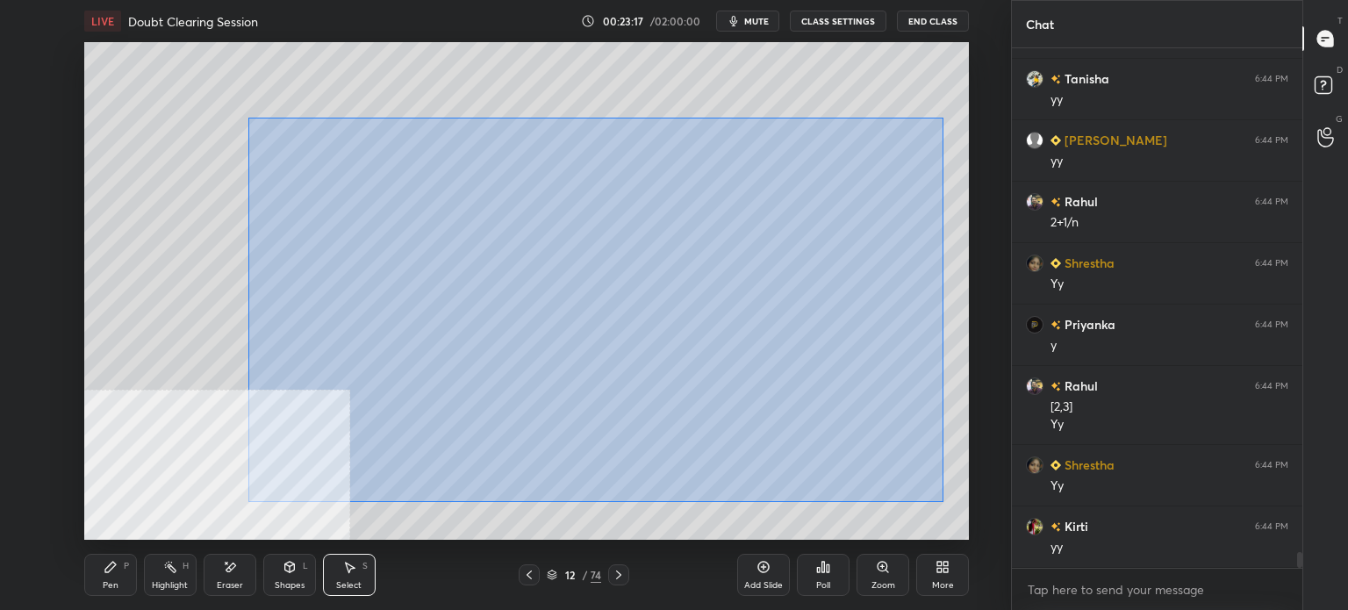
drag, startPoint x: 244, startPoint y: 107, endPoint x: 942, endPoint y: 500, distance: 801.1
click at [942, 500] on div "0 ° Undo Copy Duplicate Duplicate to new slide Delete" at bounding box center [526, 291] width 885 height 498
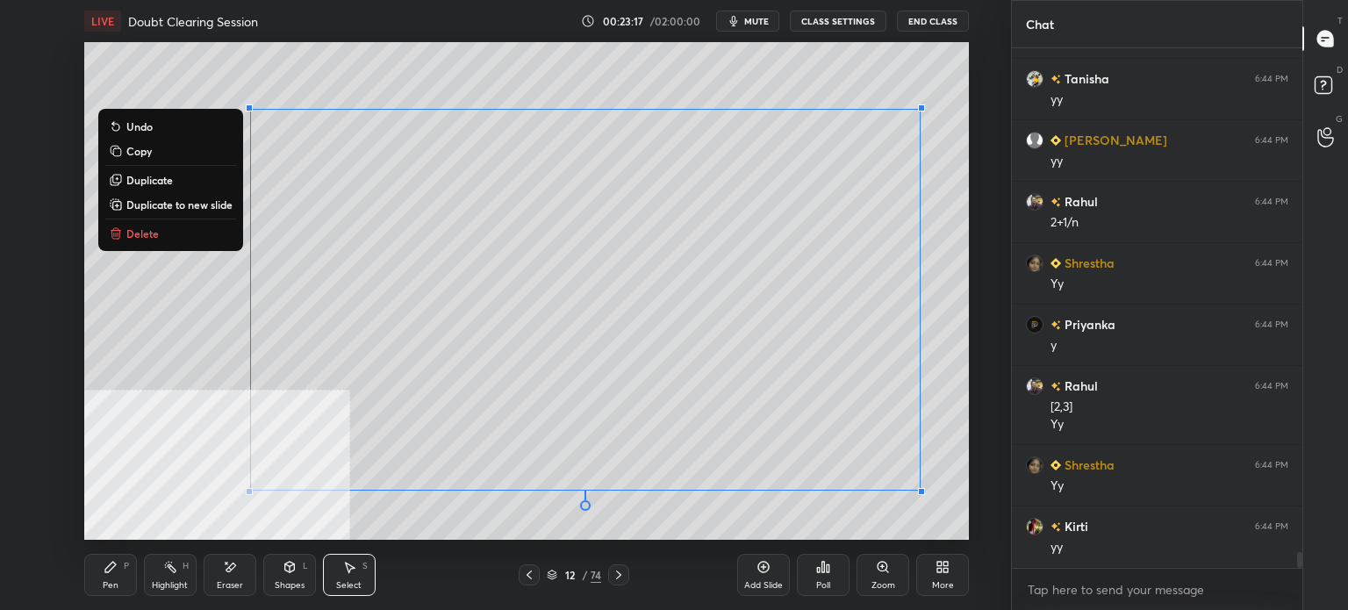
scroll to position [17040, 0]
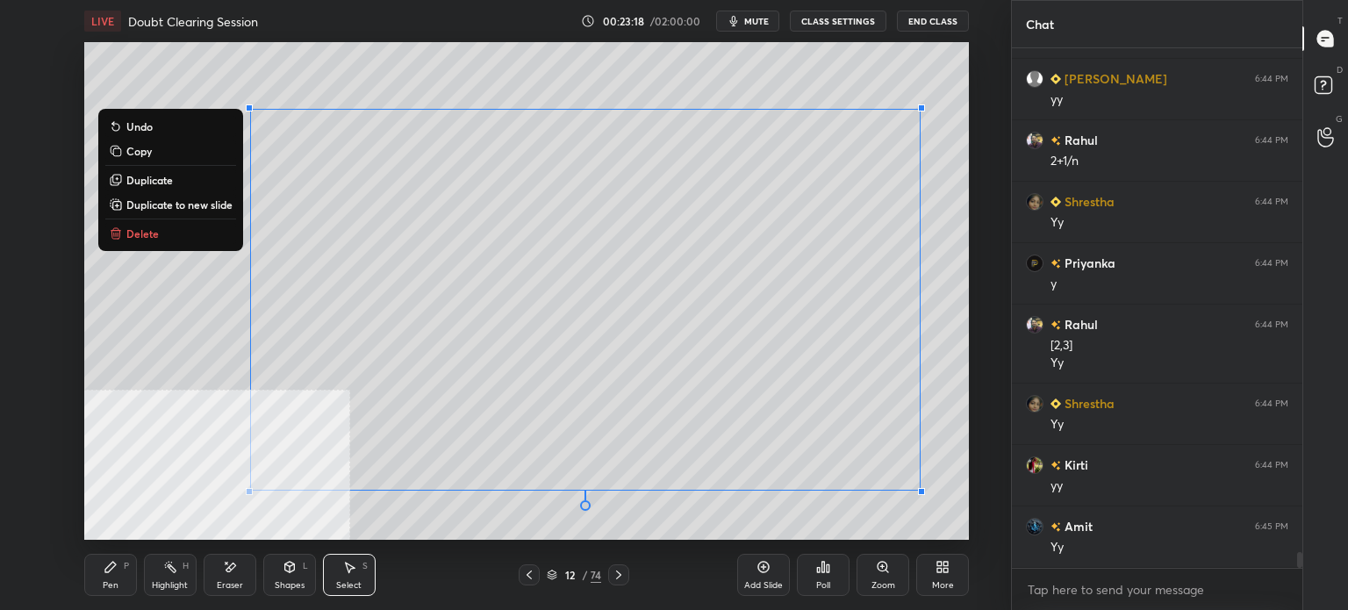
click at [206, 203] on p "Duplicate to new slide" at bounding box center [179, 205] width 106 height 14
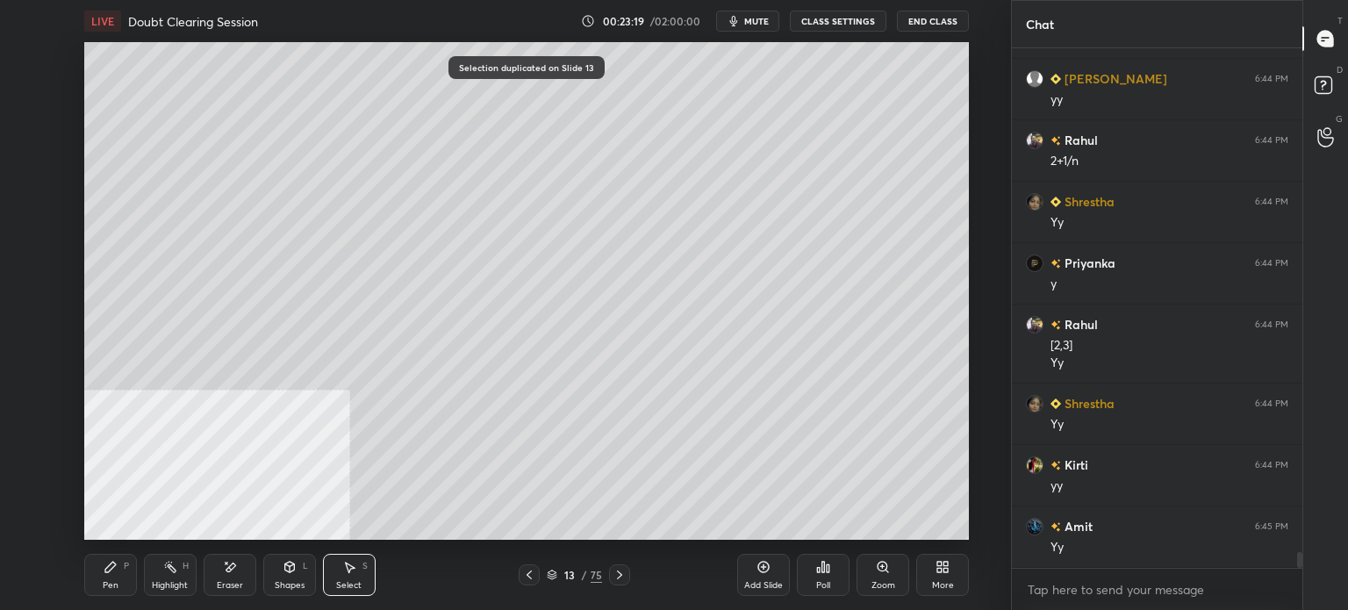
click at [240, 569] on div "Eraser" at bounding box center [230, 575] width 53 height 42
drag, startPoint x: 114, startPoint y: 565, endPoint x: 161, endPoint y: 542, distance: 52.2
click at [116, 565] on icon at bounding box center [111, 567] width 14 height 14
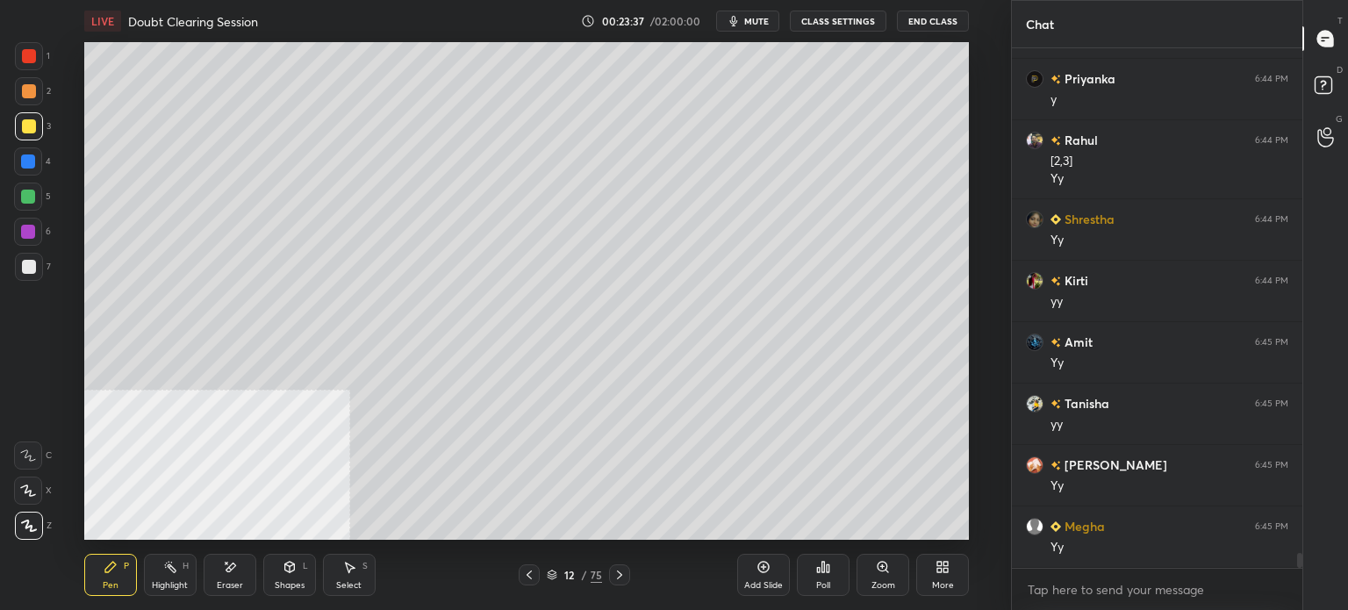
scroll to position [17285, 0]
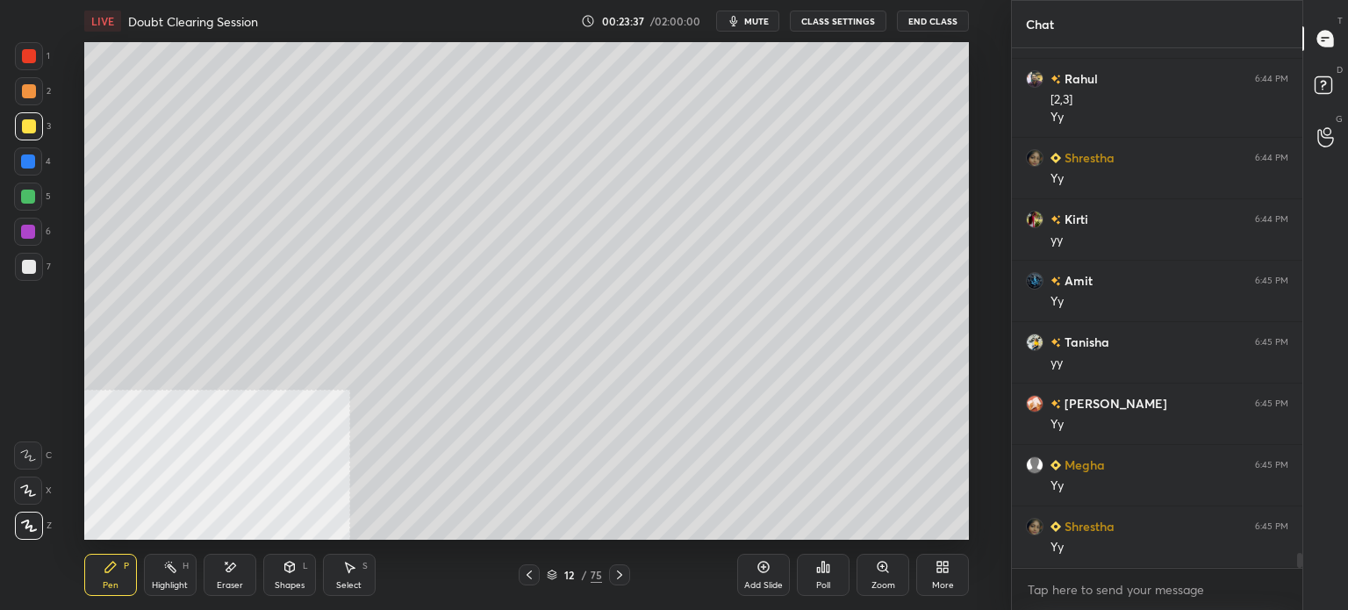
click at [240, 581] on div "Eraser" at bounding box center [230, 585] width 26 height 9
click at [108, 578] on div "Pen P" at bounding box center [110, 575] width 53 height 42
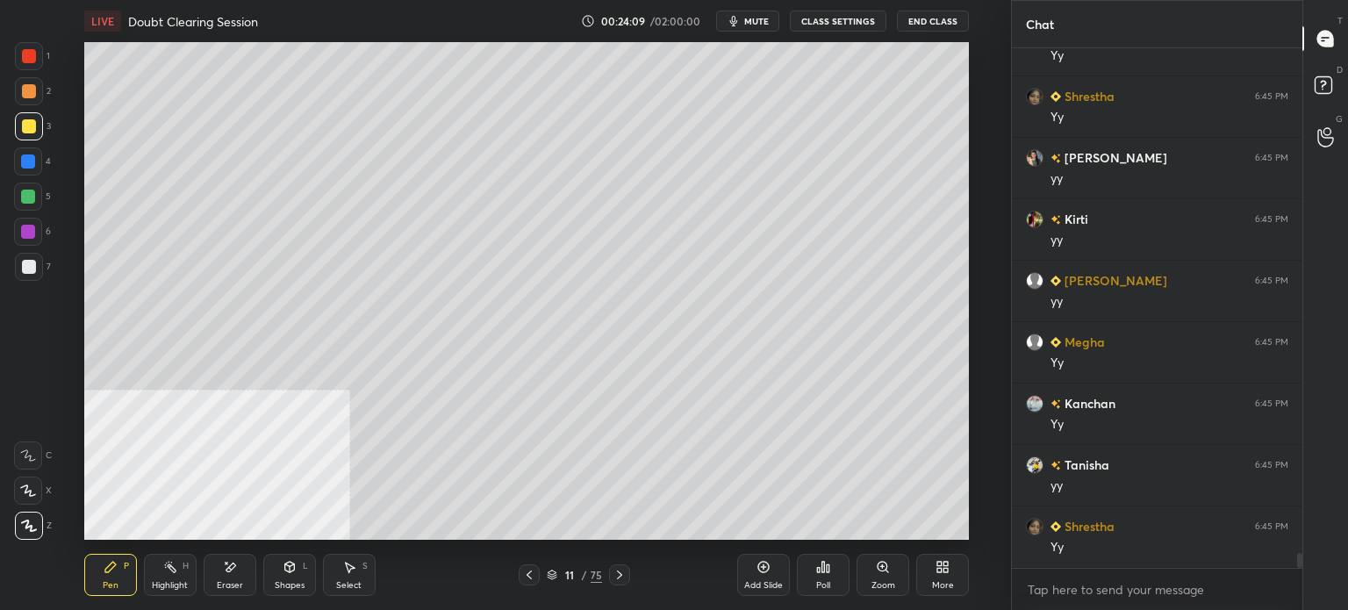
scroll to position [17777, 0]
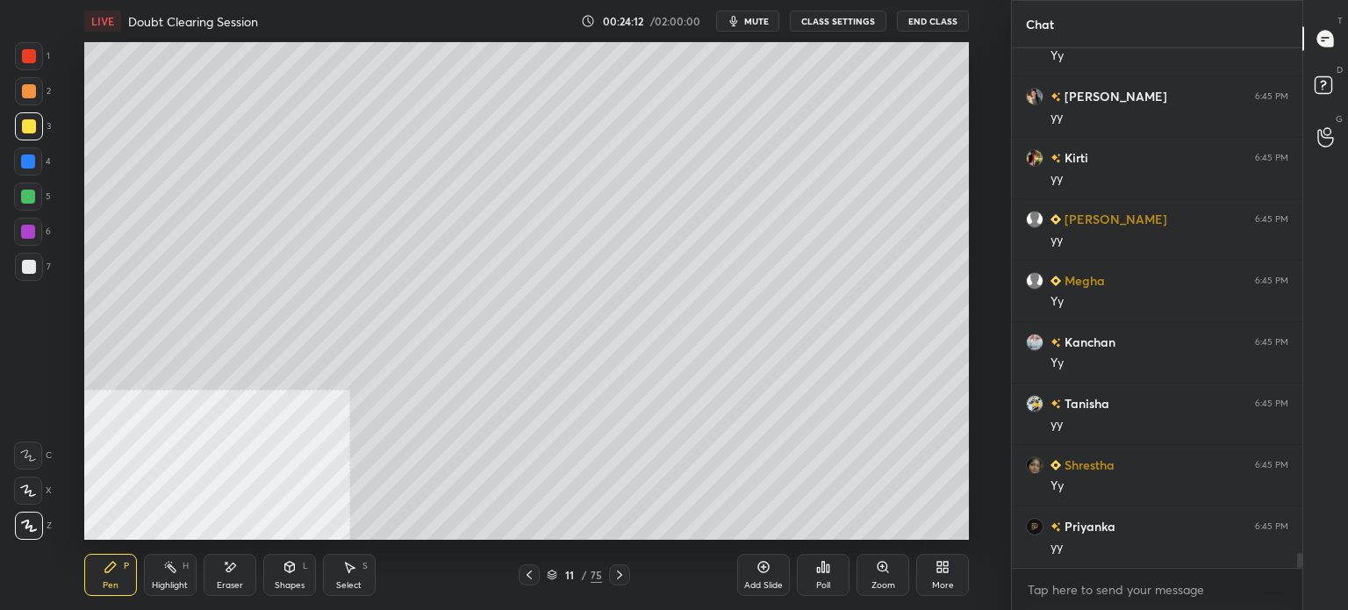
click at [226, 579] on div "Eraser" at bounding box center [230, 575] width 53 height 42
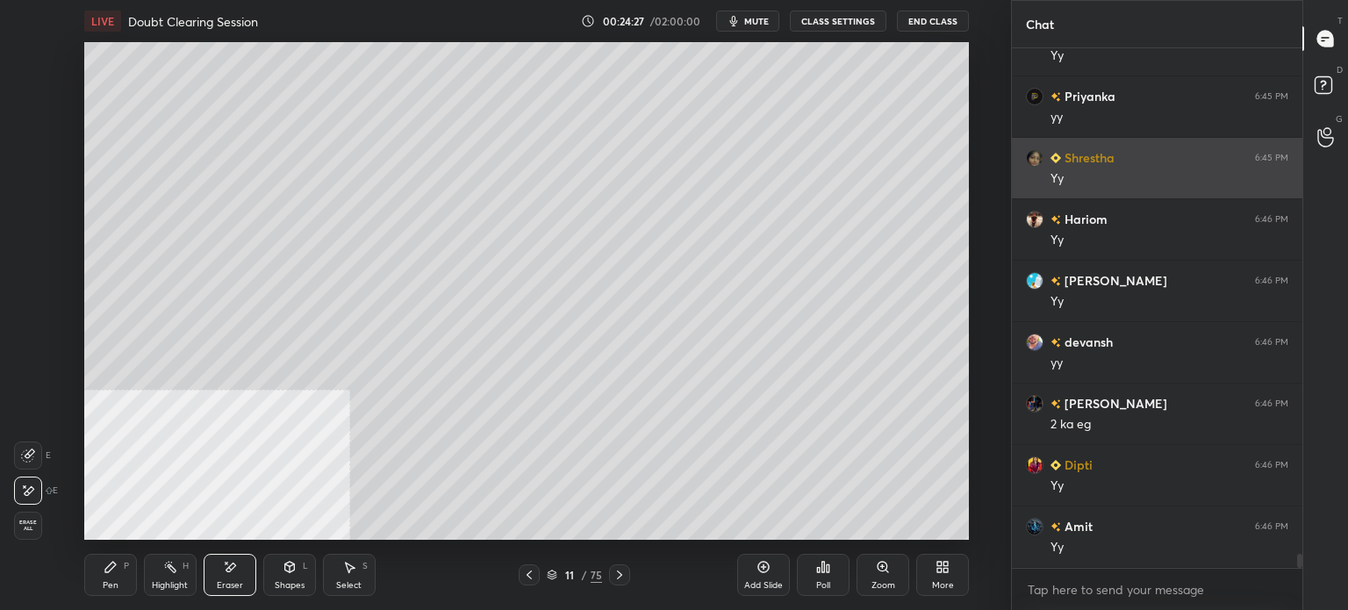
scroll to position [18269, 0]
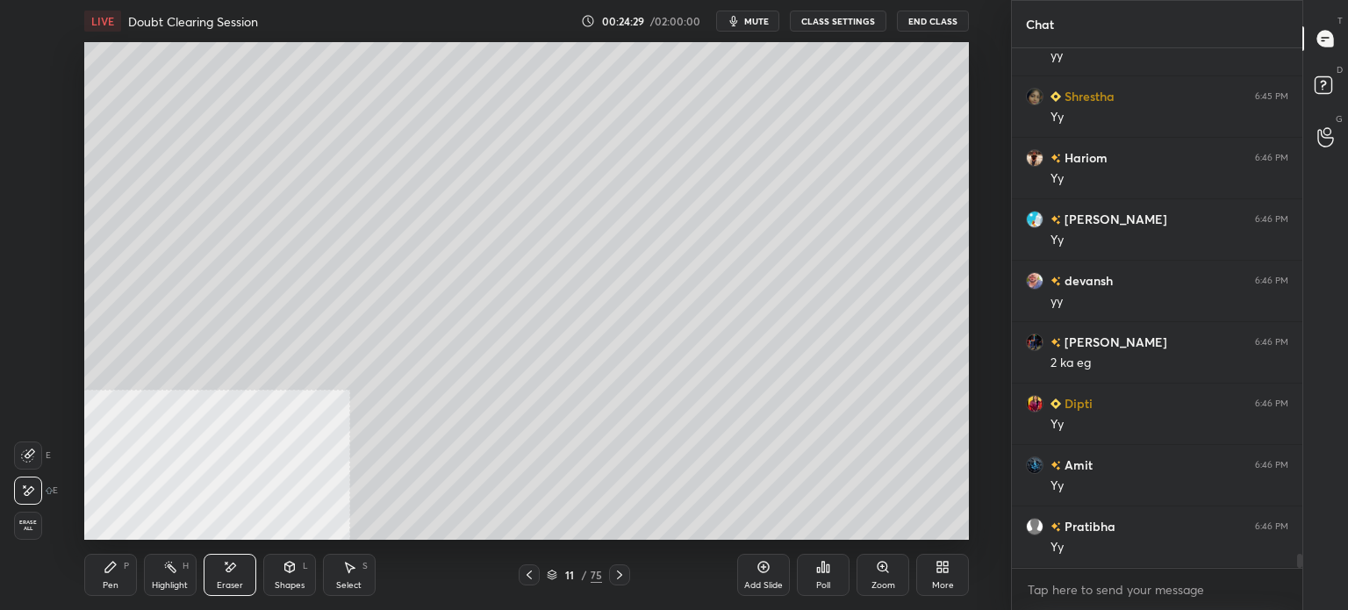
drag, startPoint x: 137, startPoint y: 585, endPoint x: 180, endPoint y: 561, distance: 49.1
click at [137, 587] on div "Pen P Highlight H Eraser Shapes L Select S" at bounding box center [247, 575] width 327 height 42
click at [130, 575] on div "Pen P" at bounding box center [110, 575] width 53 height 42
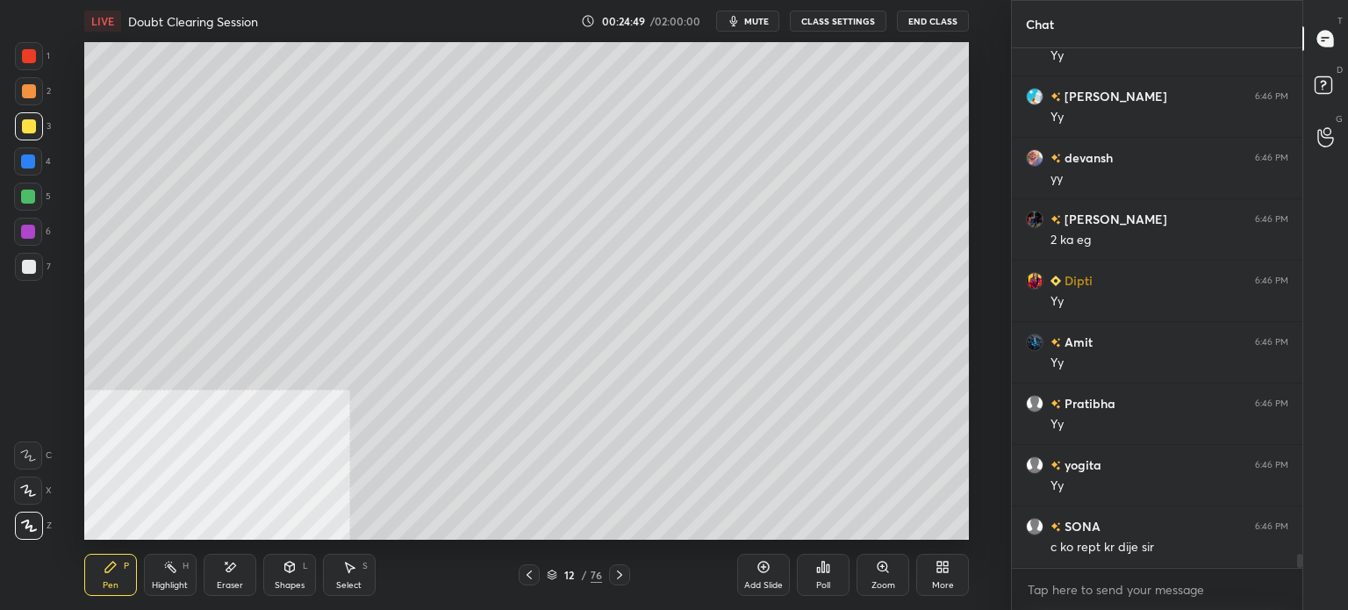
scroll to position [18453, 0]
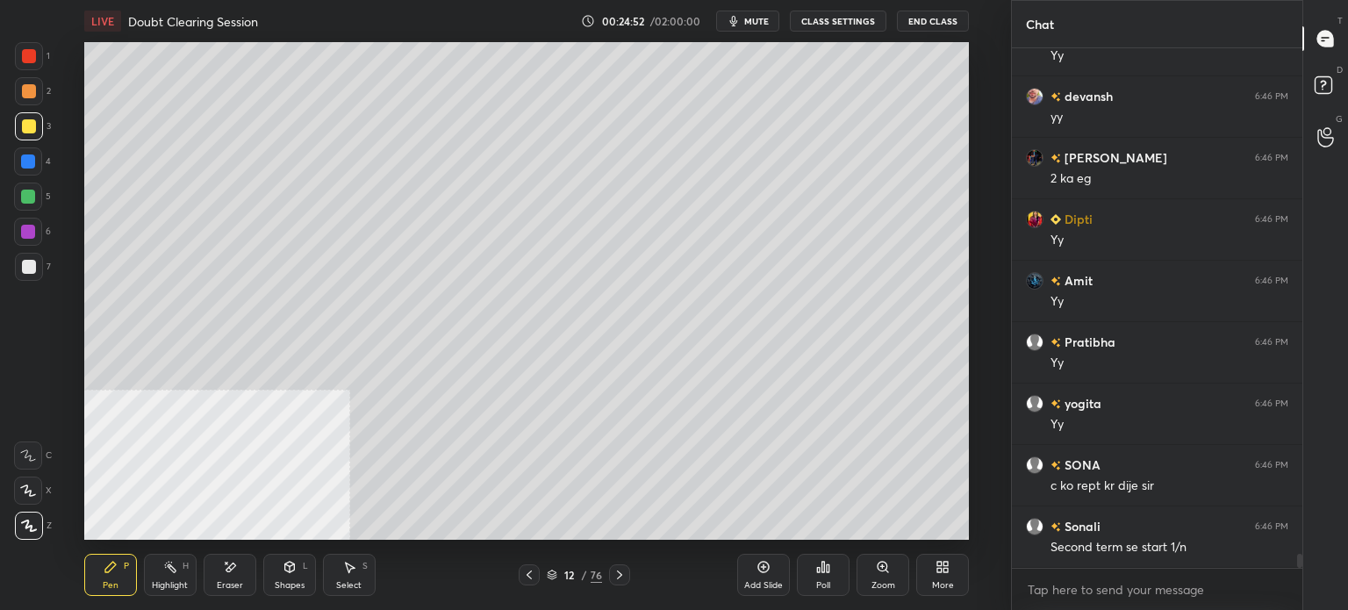
drag, startPoint x: 236, startPoint y: 561, endPoint x: 257, endPoint y: 545, distance: 26.3
click at [241, 564] on div "Eraser" at bounding box center [230, 575] width 53 height 42
click at [107, 589] on div "Pen" at bounding box center [111, 585] width 16 height 9
click at [235, 579] on div "Eraser" at bounding box center [230, 575] width 53 height 42
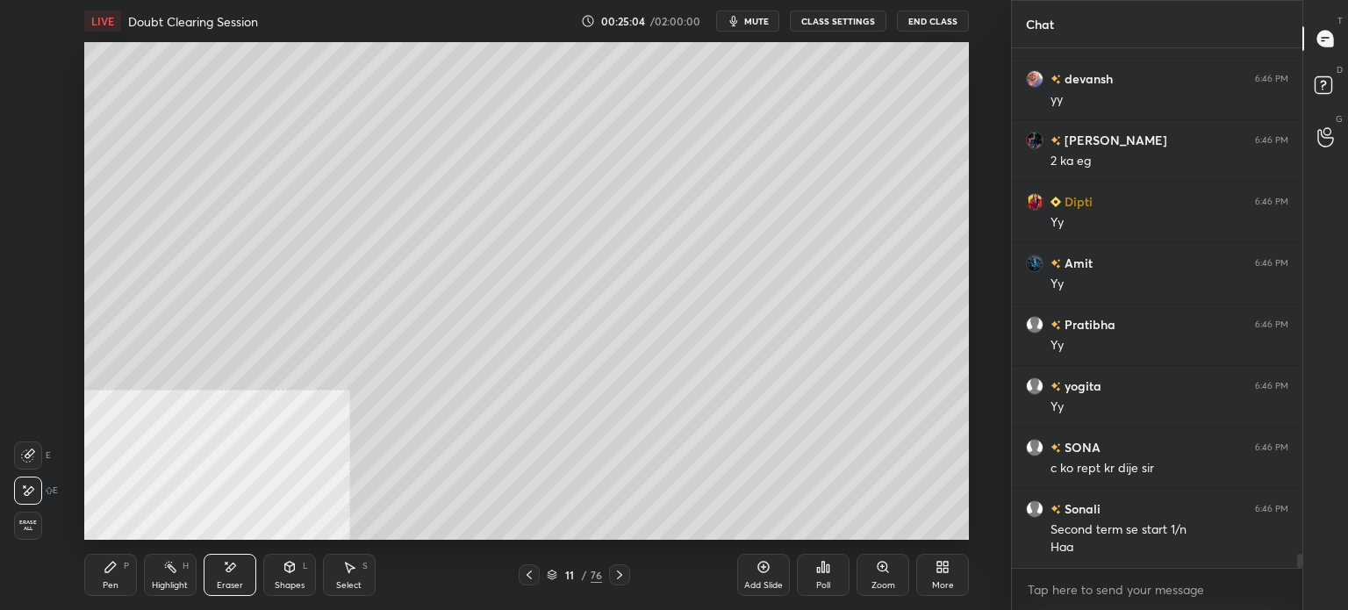
drag, startPoint x: 118, startPoint y: 575, endPoint x: 166, endPoint y: 549, distance: 55.0
click at [121, 576] on div "Pen P" at bounding box center [110, 575] width 53 height 42
drag, startPoint x: 240, startPoint y: 574, endPoint x: 245, endPoint y: 554, distance: 20.9
click at [241, 574] on div "Eraser" at bounding box center [230, 575] width 53 height 42
click at [100, 575] on div "Pen P" at bounding box center [110, 575] width 53 height 42
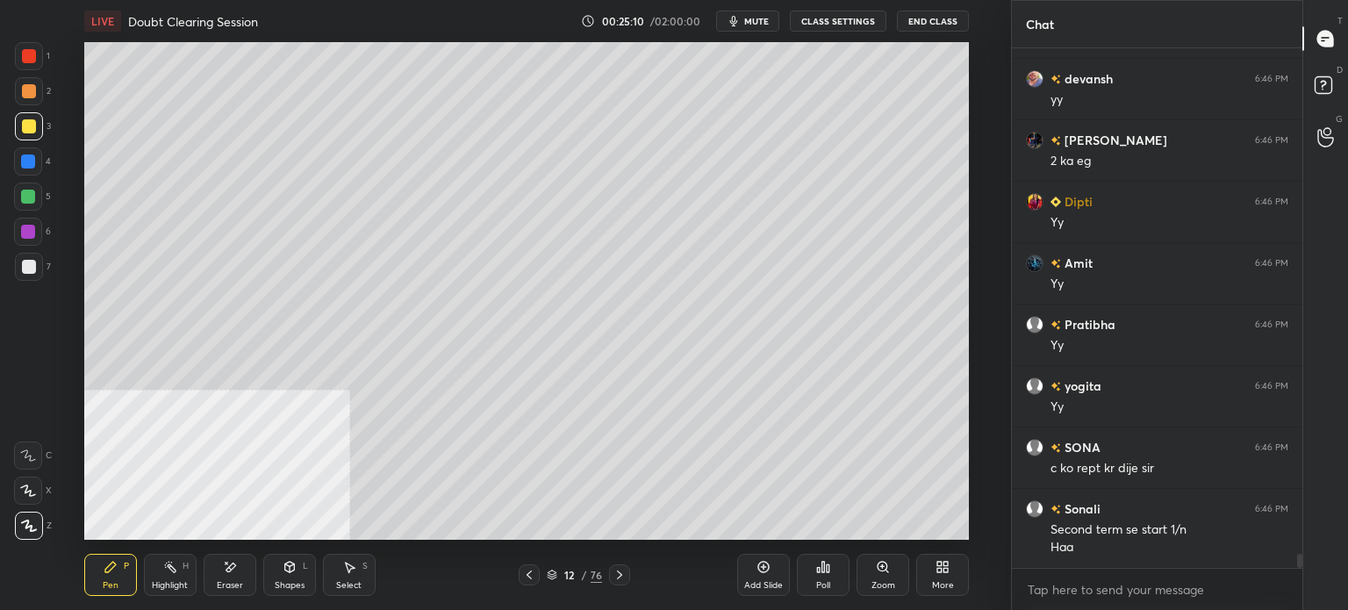
scroll to position [18532, 0]
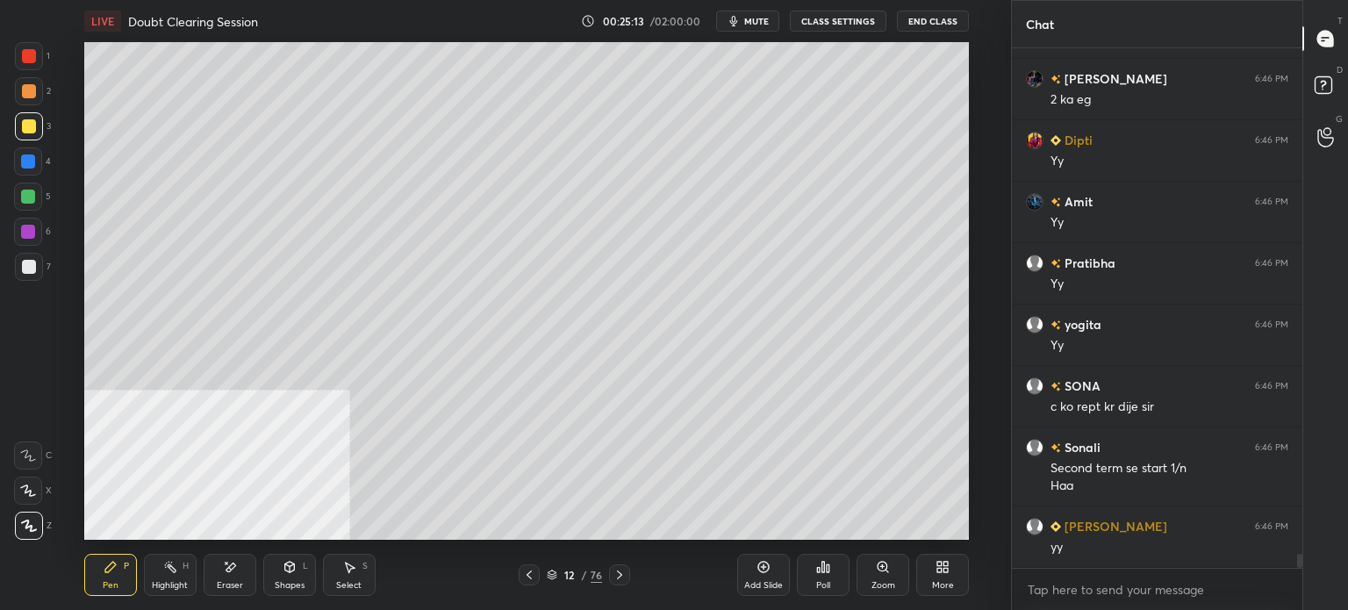
drag, startPoint x: 355, startPoint y: 574, endPoint x: 358, endPoint y: 551, distance: 23.1
click at [356, 572] on div "Select S" at bounding box center [349, 575] width 53 height 42
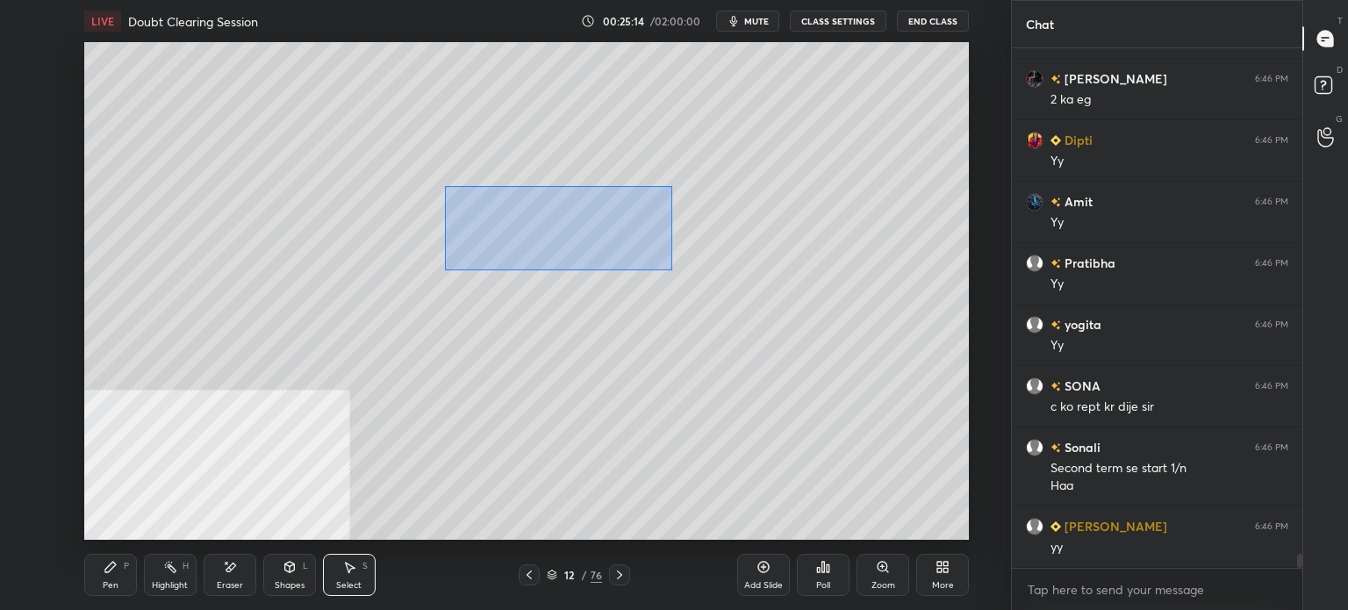
drag, startPoint x: 578, startPoint y: 240, endPoint x: 689, endPoint y: 277, distance: 117.7
click at [692, 278] on div "0 ° Undo Copy Duplicate Duplicate to new slide Delete" at bounding box center [526, 291] width 885 height 498
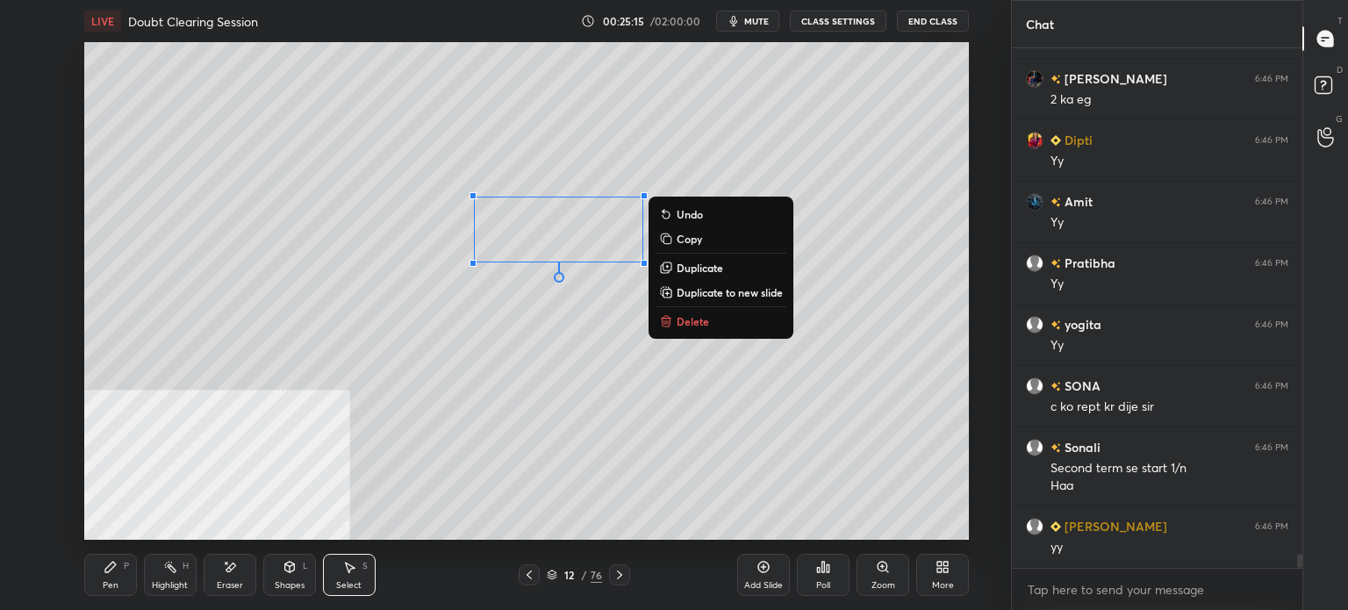
click at [525, 327] on div "0 ° Undo Copy Duplicate Duplicate to new slide Delete" at bounding box center [526, 291] width 885 height 498
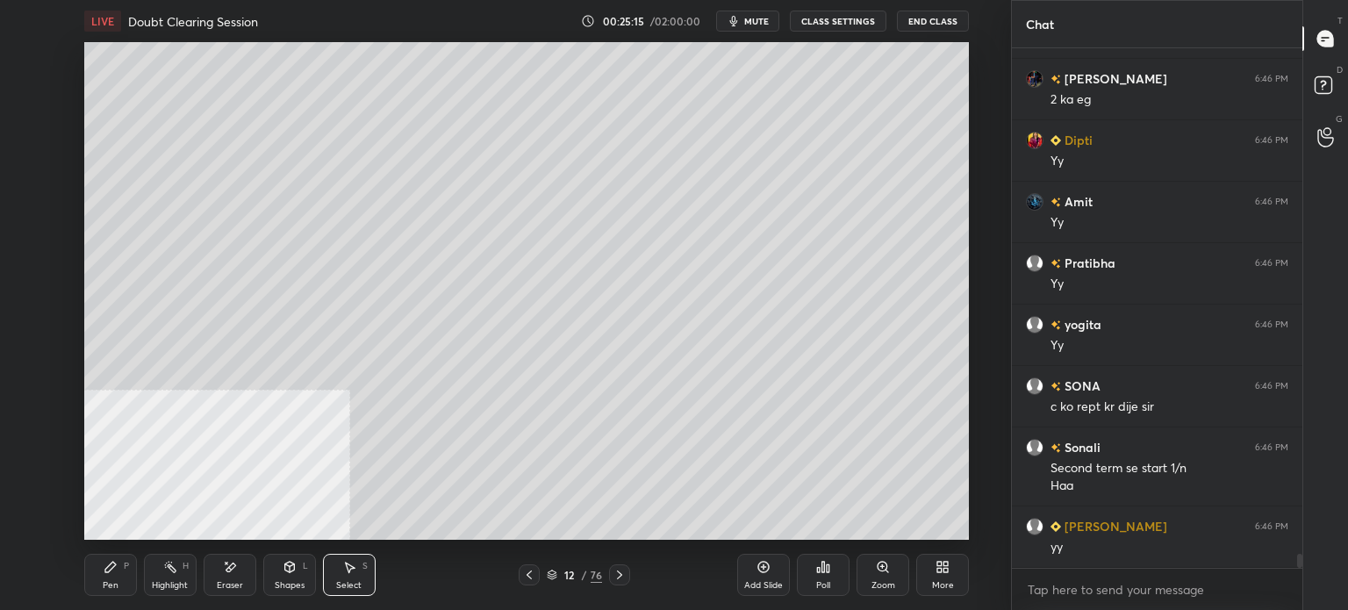
click at [118, 575] on div "Pen P" at bounding box center [110, 575] width 53 height 42
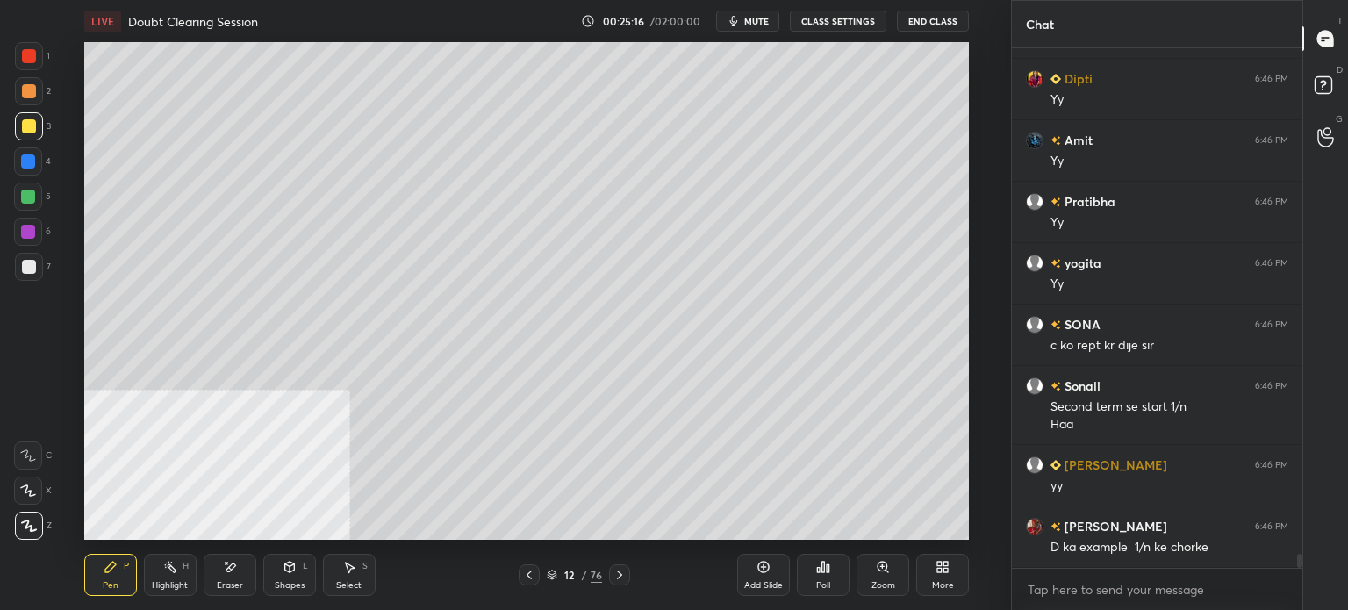
scroll to position [18655, 0]
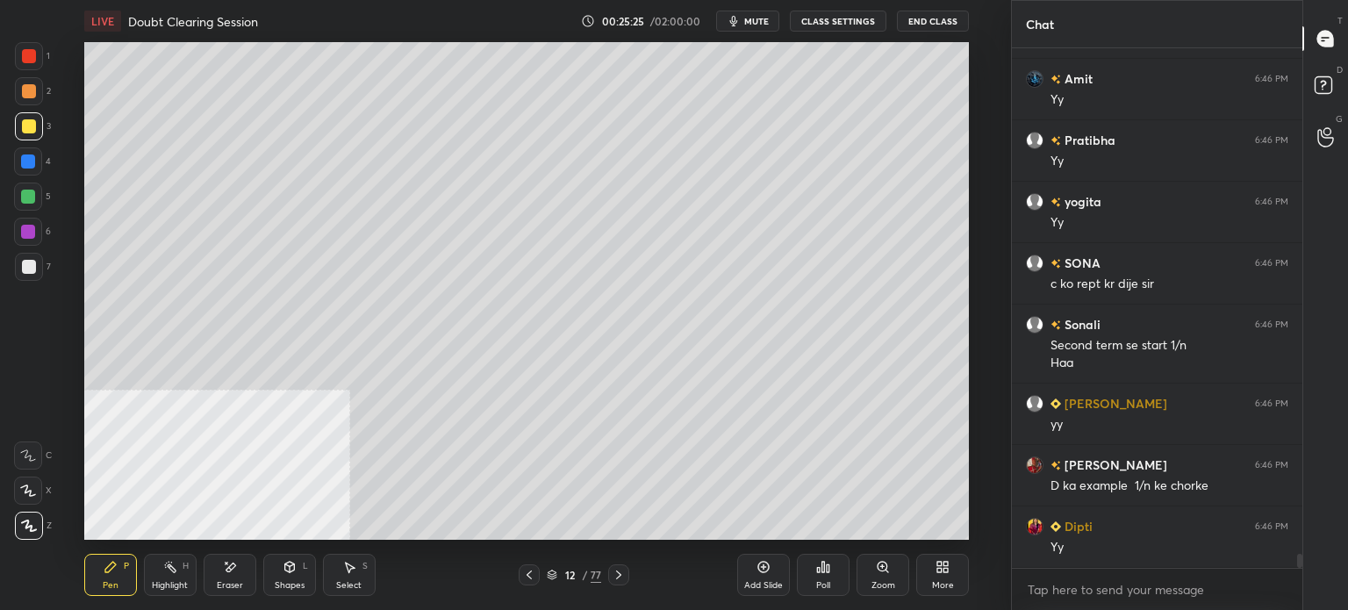
click at [36, 126] on div at bounding box center [29, 126] width 28 height 28
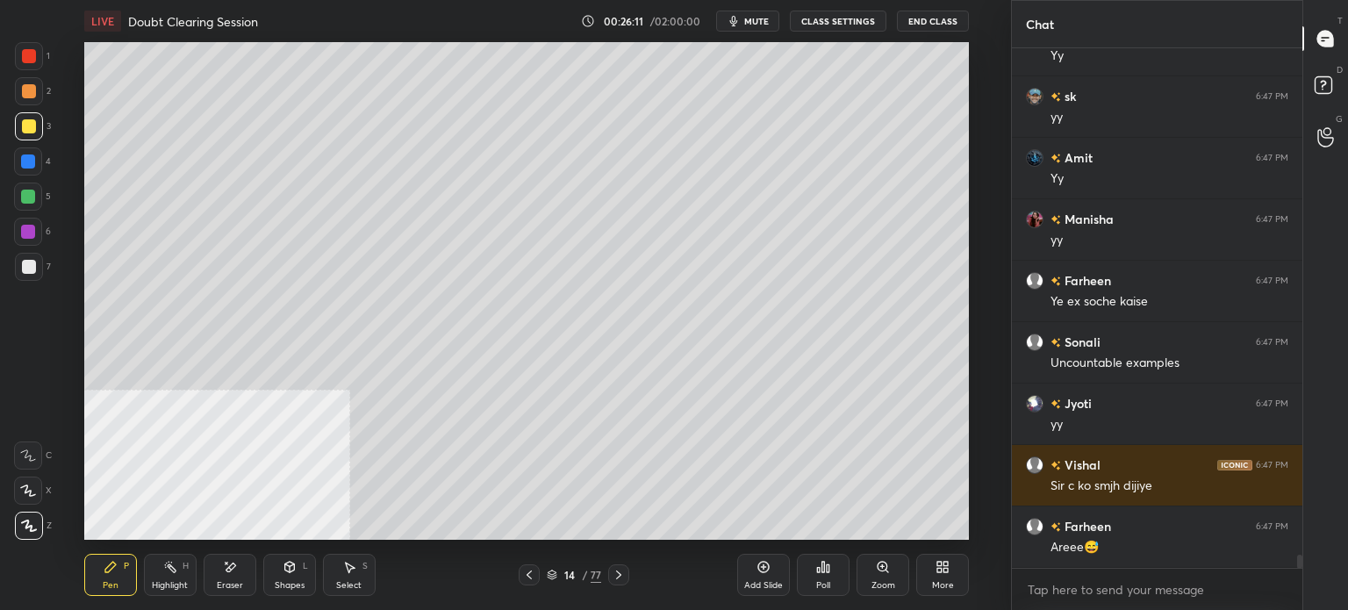
scroll to position [19454, 0]
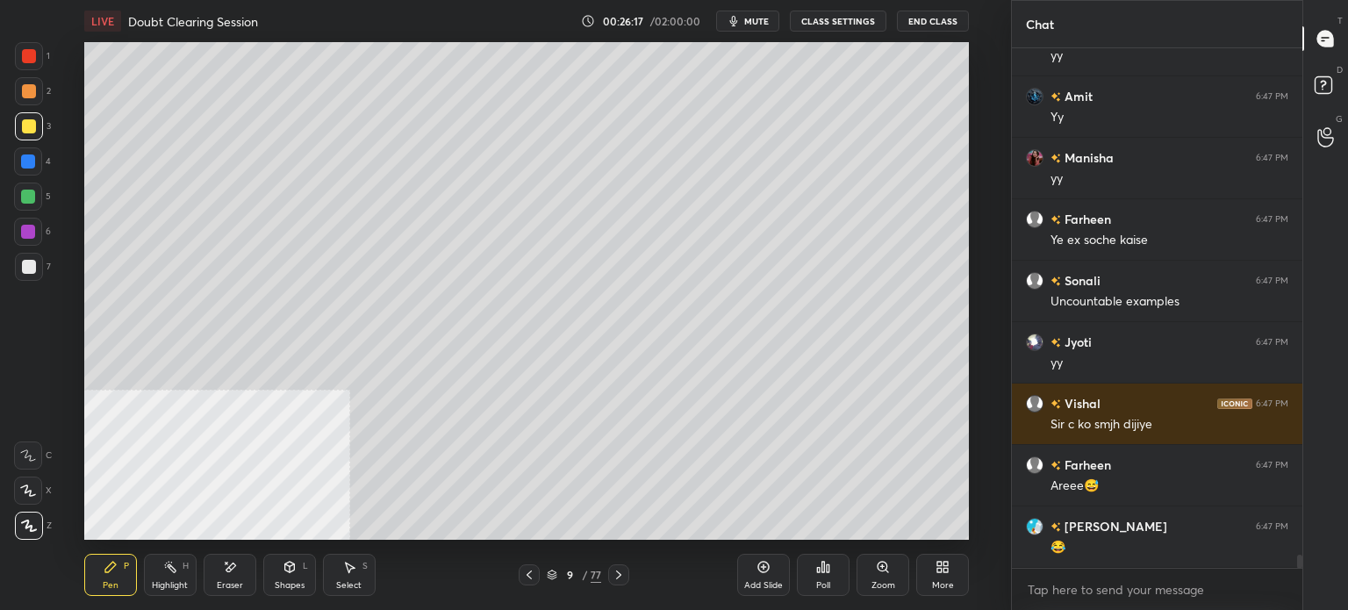
click at [30, 91] on div at bounding box center [29, 91] width 14 height 14
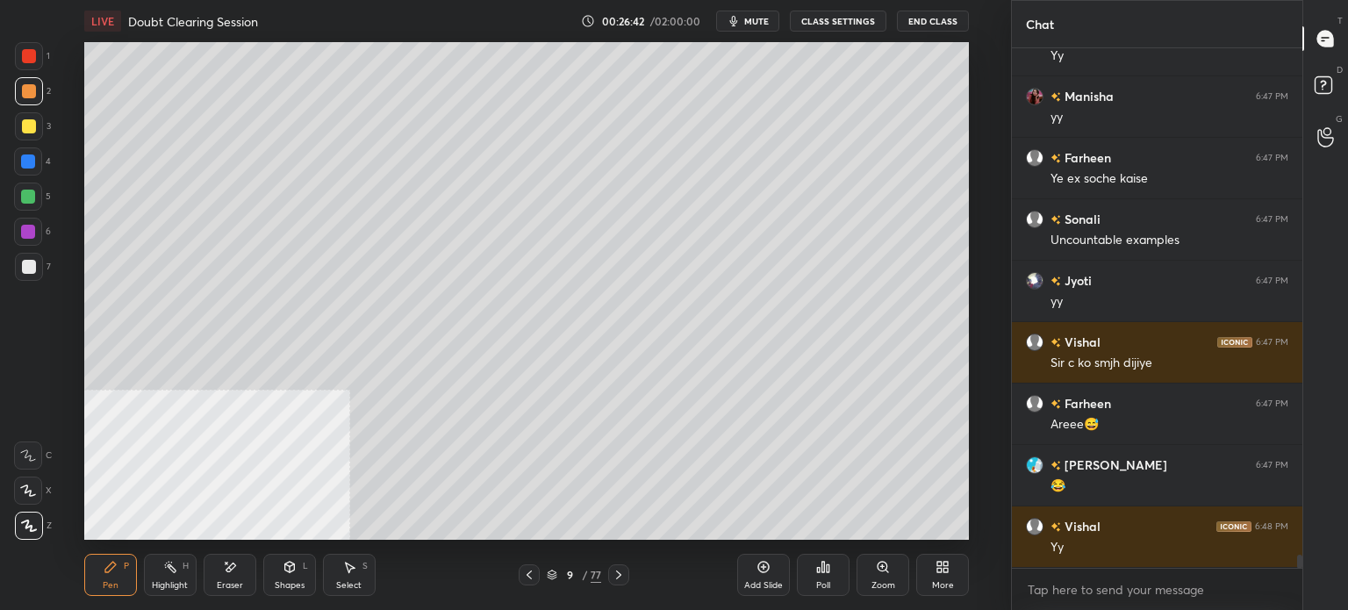
scroll to position [19557, 0]
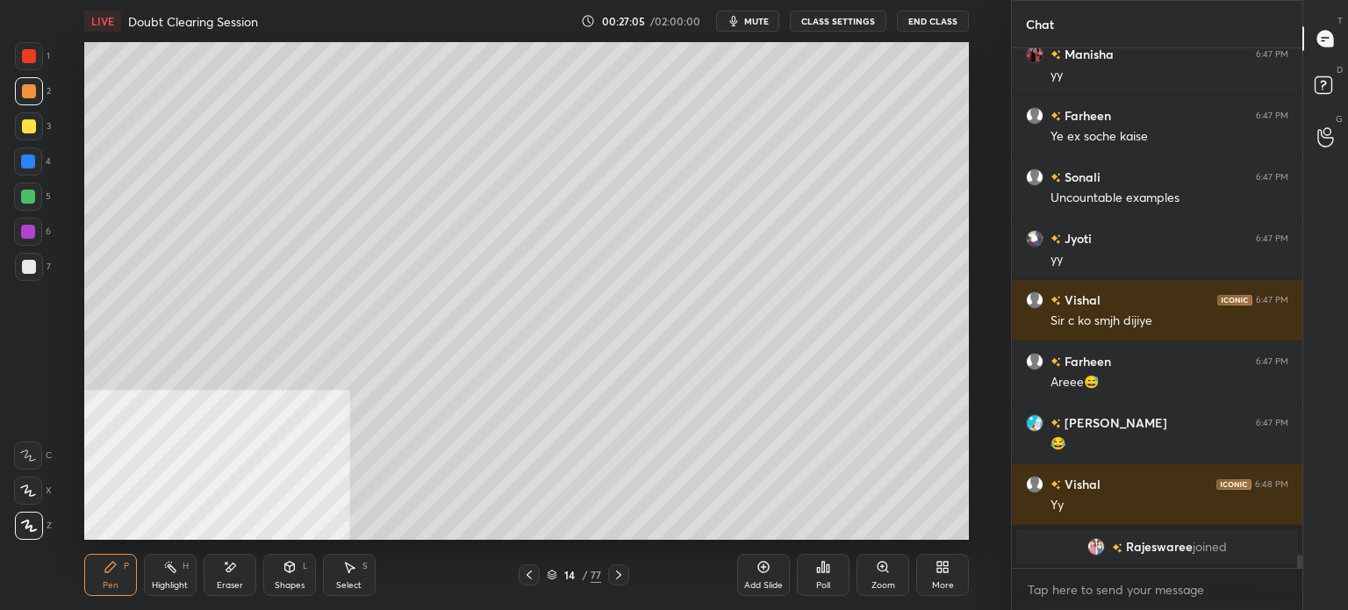
drag, startPoint x: 226, startPoint y: 586, endPoint x: 242, endPoint y: 557, distance: 32.7
click at [229, 586] on div "Eraser" at bounding box center [230, 585] width 26 height 9
click at [106, 586] on div "Pen" at bounding box center [111, 585] width 16 height 9
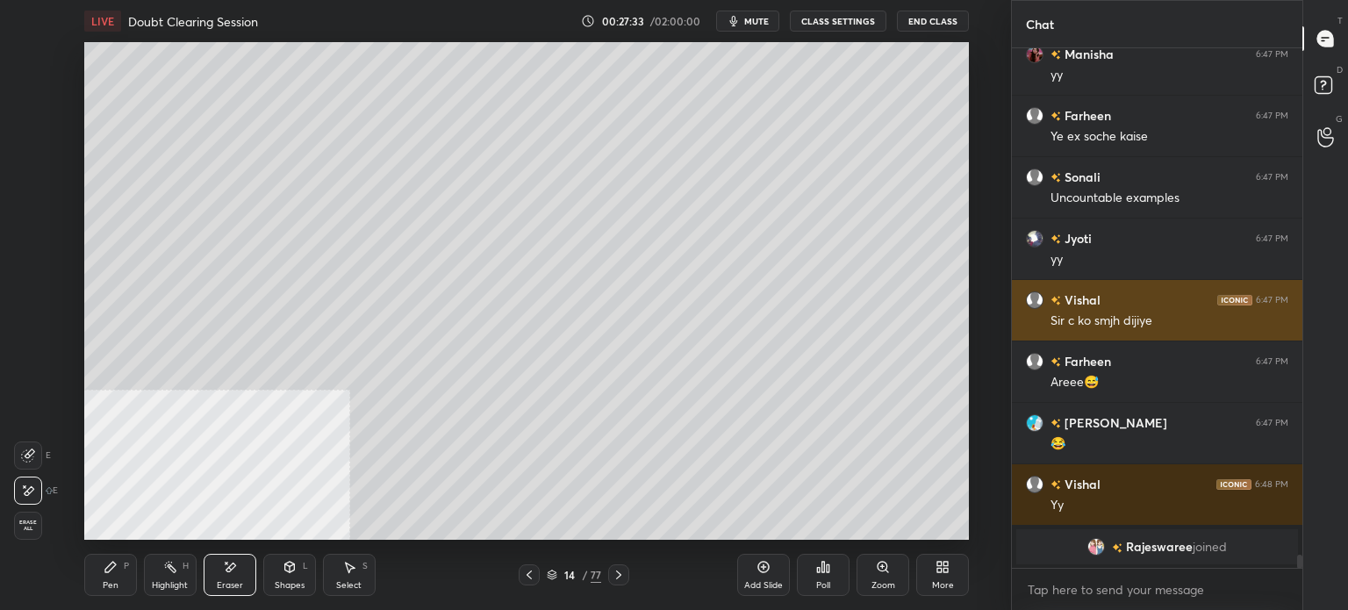
scroll to position [18572, 0]
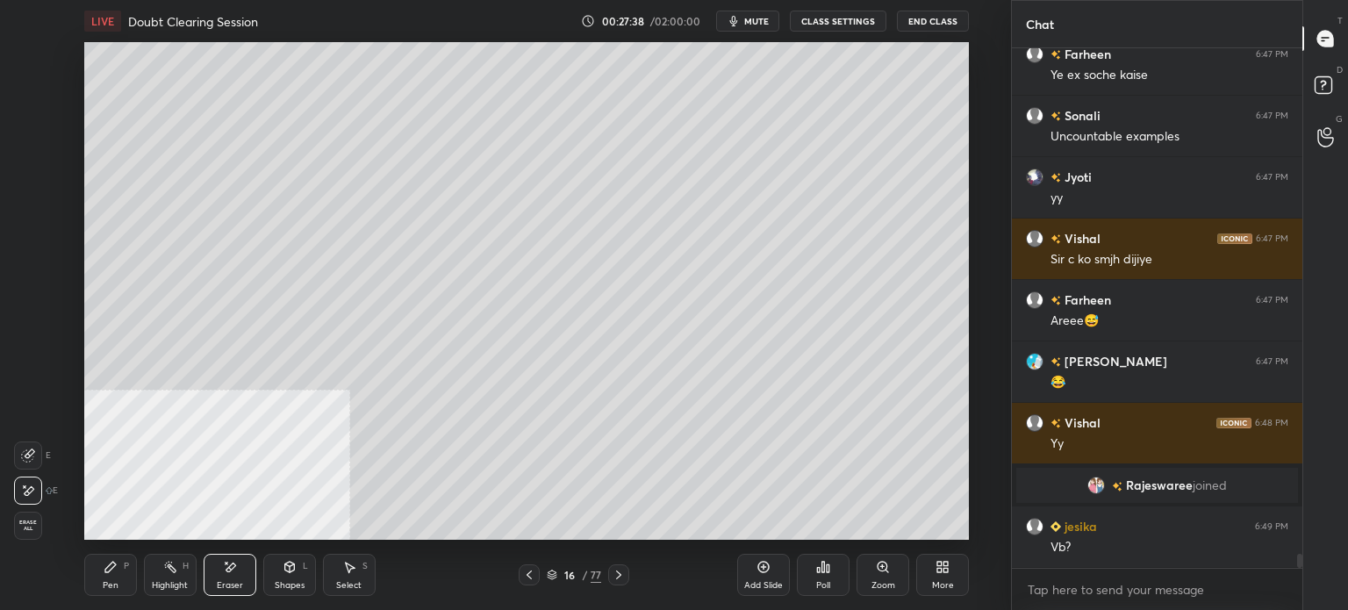
click at [104, 571] on icon at bounding box center [111, 567] width 14 height 14
click at [28, 89] on div at bounding box center [29, 91] width 14 height 14
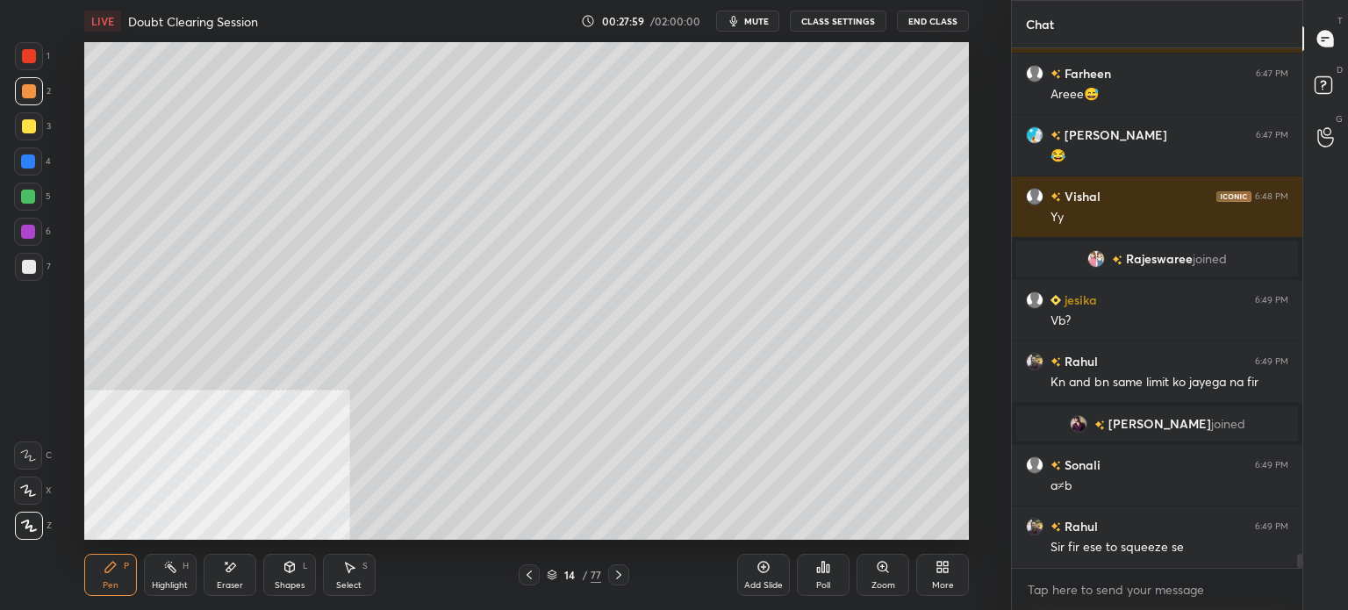
scroll to position [18764, 0]
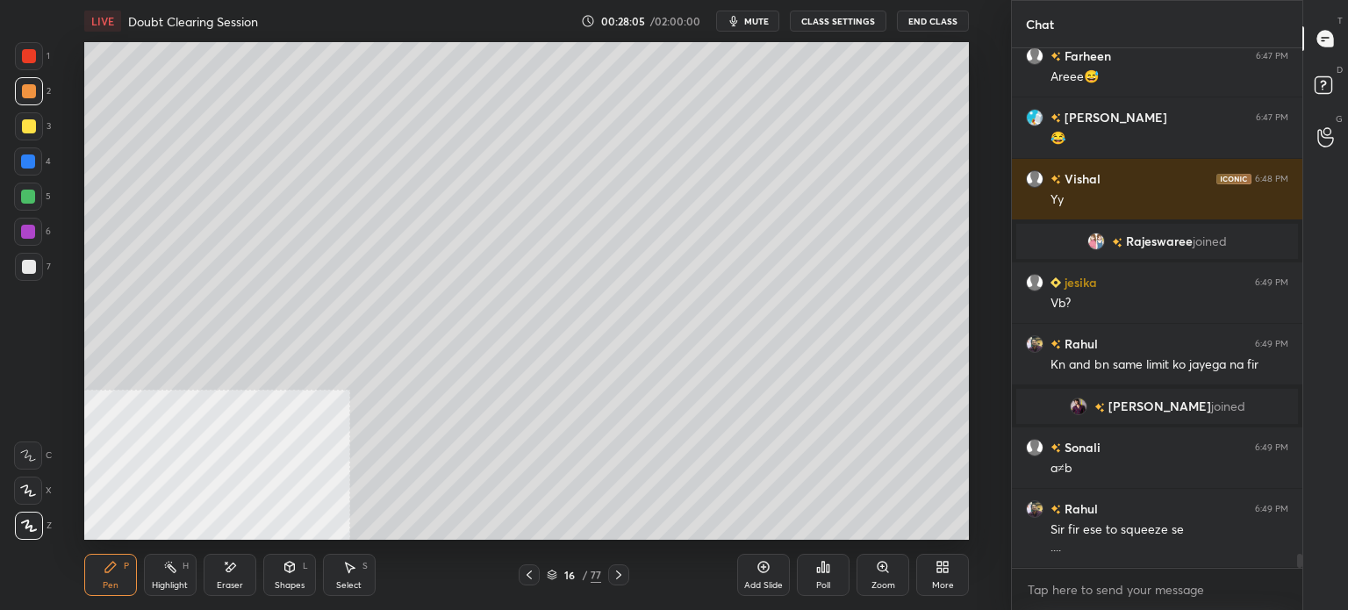
click at [29, 135] on div at bounding box center [29, 126] width 28 height 28
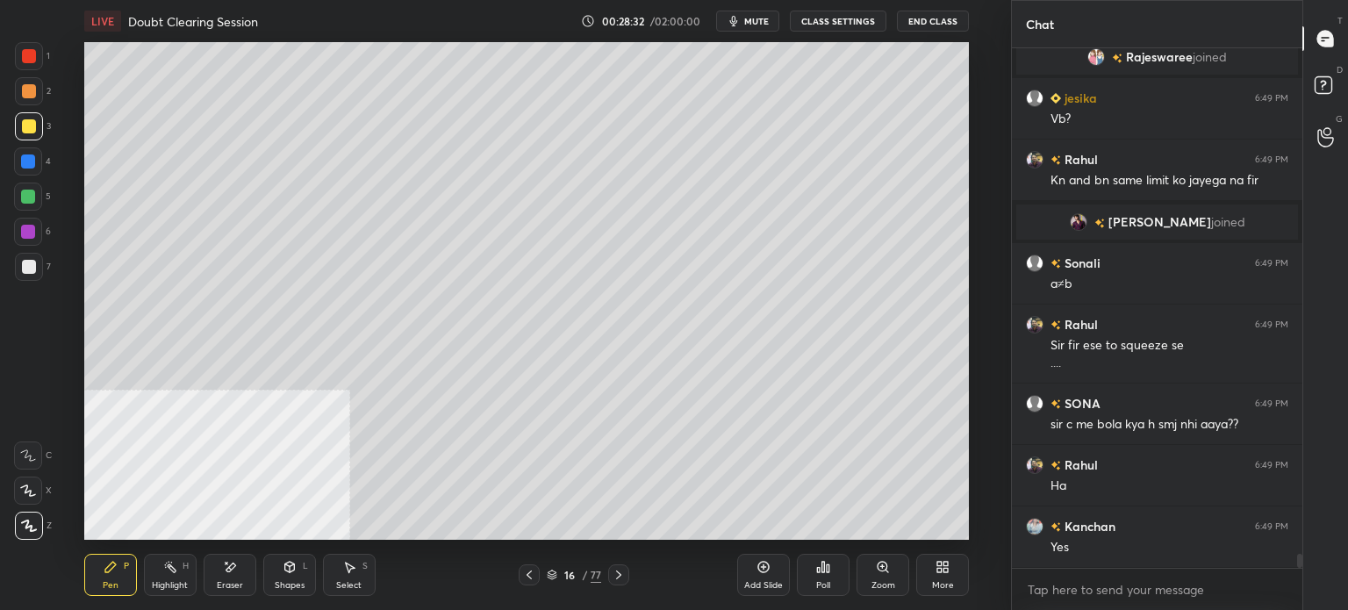
scroll to position [19010, 0]
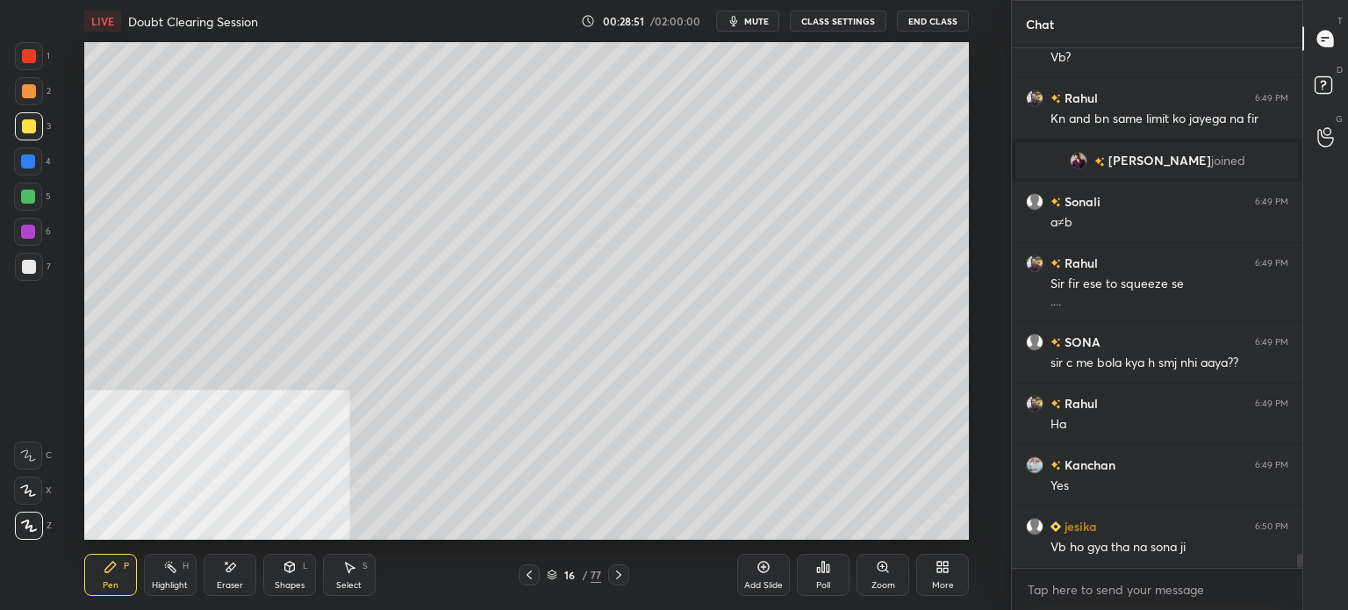
click at [356, 576] on div "Select S" at bounding box center [349, 575] width 53 height 42
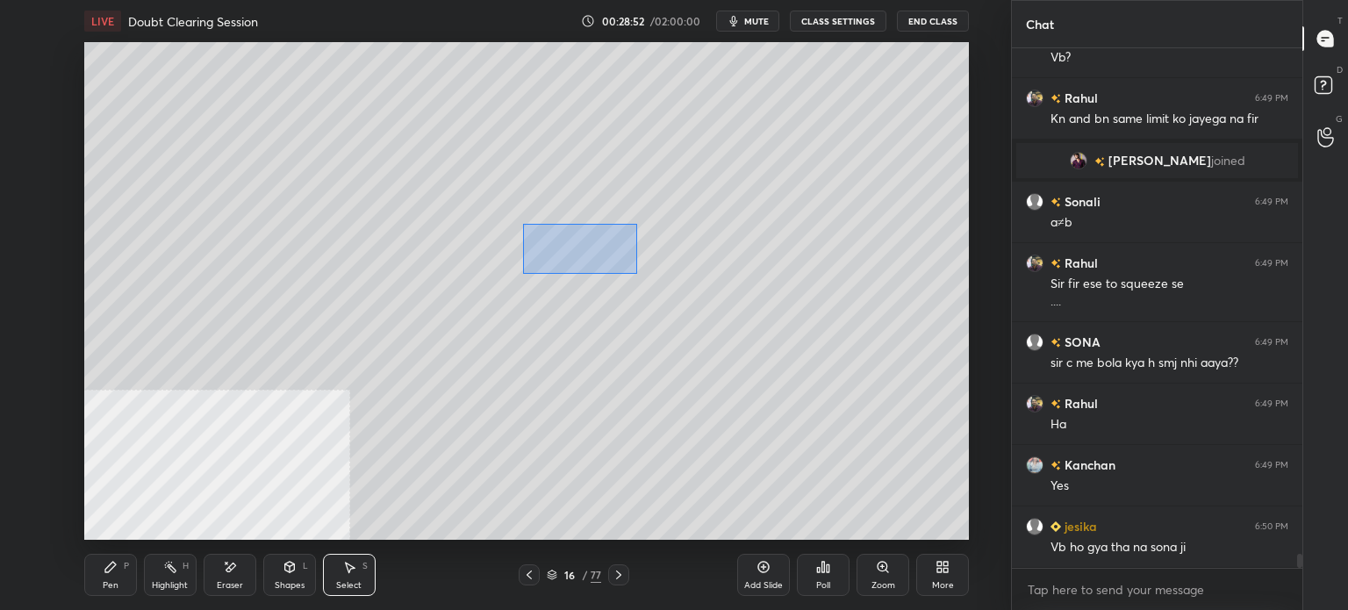
drag, startPoint x: 636, startPoint y: 273, endPoint x: 744, endPoint y: 282, distance: 107.5
click at [768, 299] on div "0 ° Undo Copy Duplicate Duplicate to new slide Delete" at bounding box center [526, 291] width 885 height 498
drag, startPoint x: 751, startPoint y: 260, endPoint x: 732, endPoint y: 265, distance: 19.2
click at [750, 260] on div "0 ° Undo Copy Duplicate Duplicate to new slide Delete" at bounding box center [526, 291] width 885 height 498
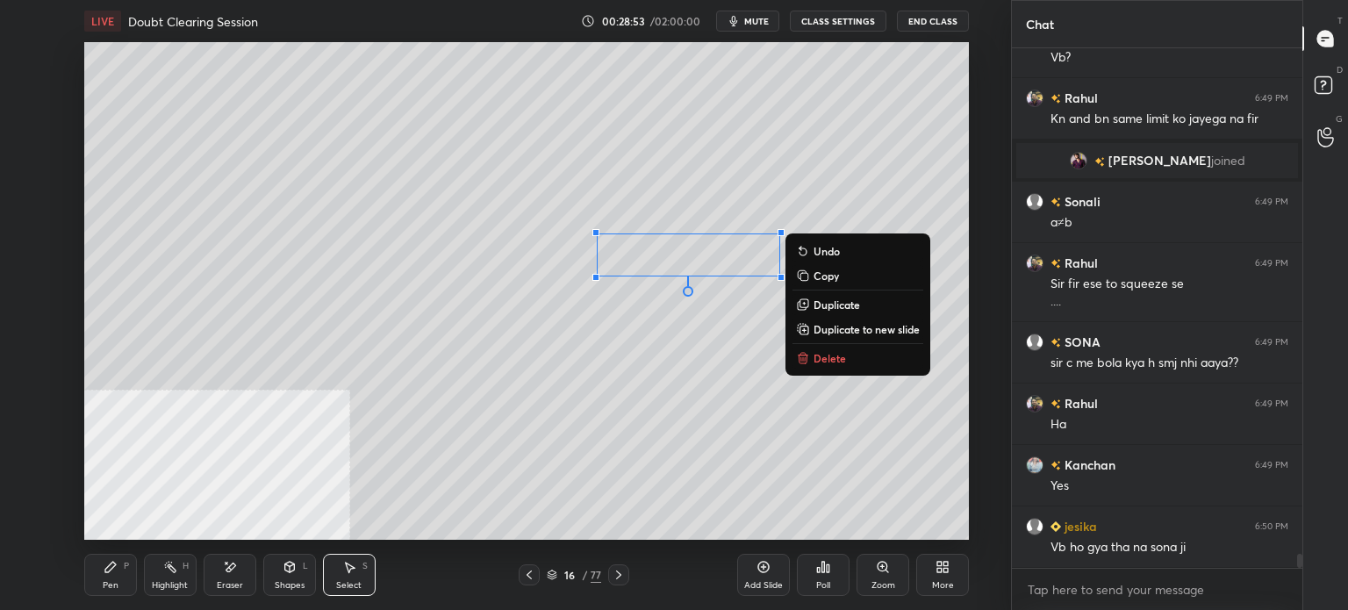
click at [115, 585] on div "Pen" at bounding box center [111, 585] width 16 height 9
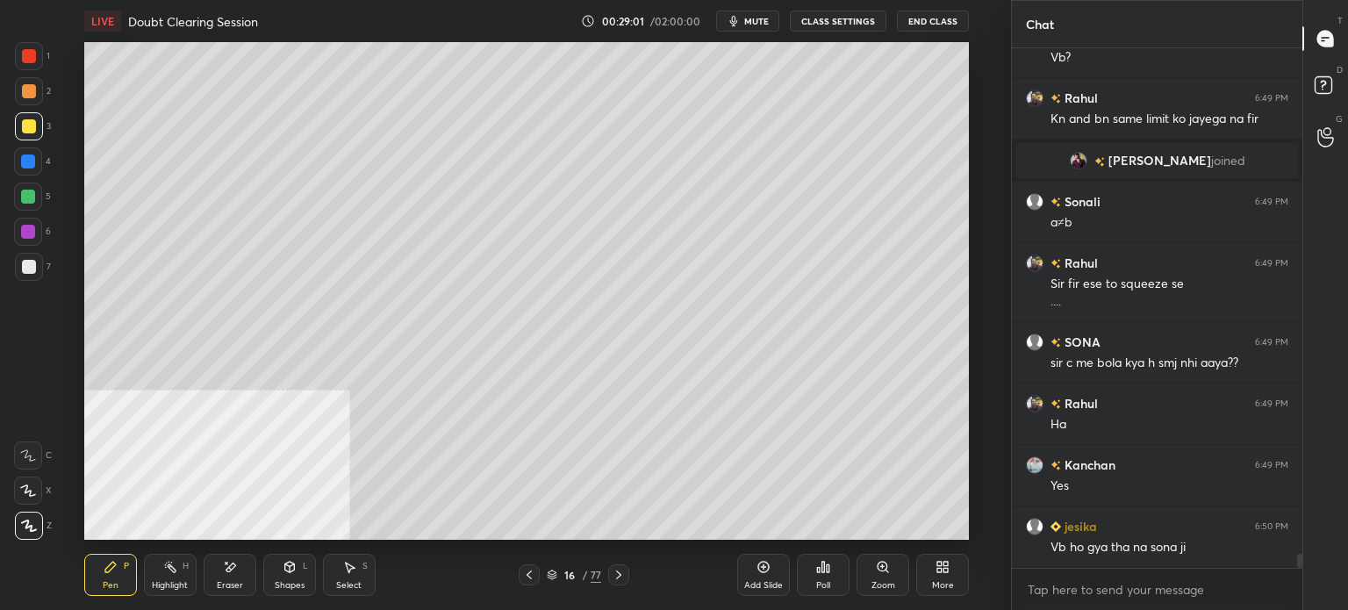
click at [758, 23] on span "mute" at bounding box center [756, 21] width 25 height 12
click at [762, 20] on span "unmute" at bounding box center [756, 21] width 38 height 12
click at [222, 585] on div "Eraser" at bounding box center [230, 585] width 26 height 9
drag, startPoint x: 102, startPoint y: 579, endPoint x: 111, endPoint y: 573, distance: 10.2
click at [105, 579] on div "Pen P" at bounding box center [110, 575] width 53 height 42
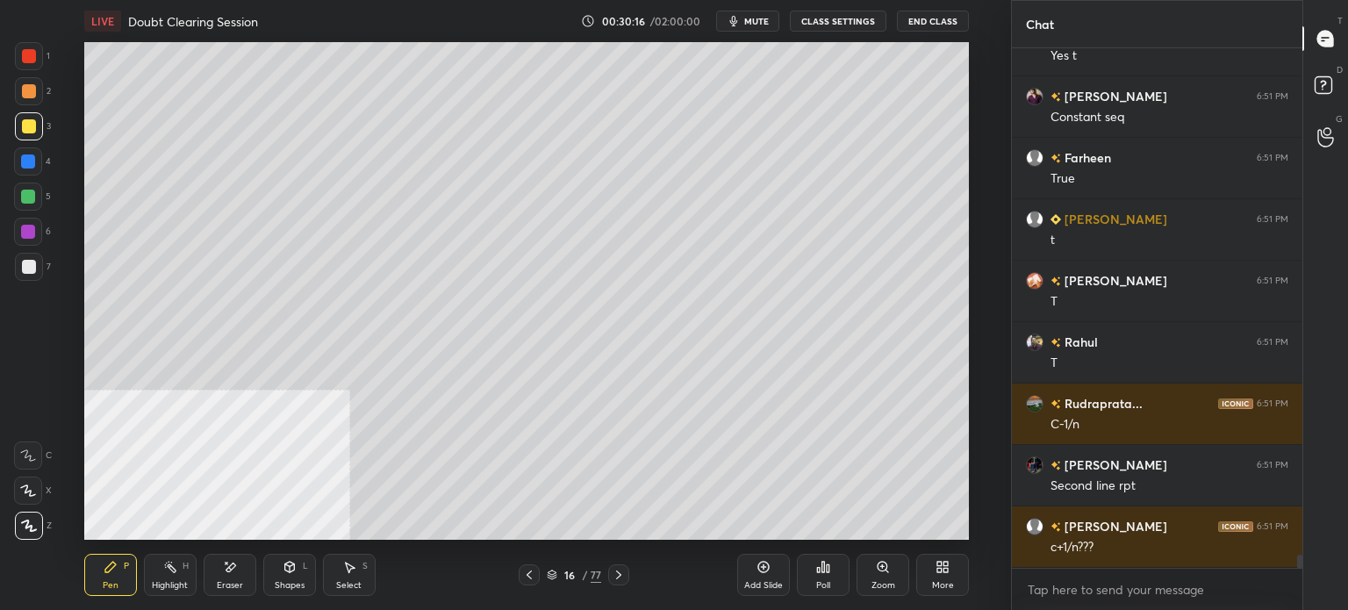
scroll to position [20256, 0]
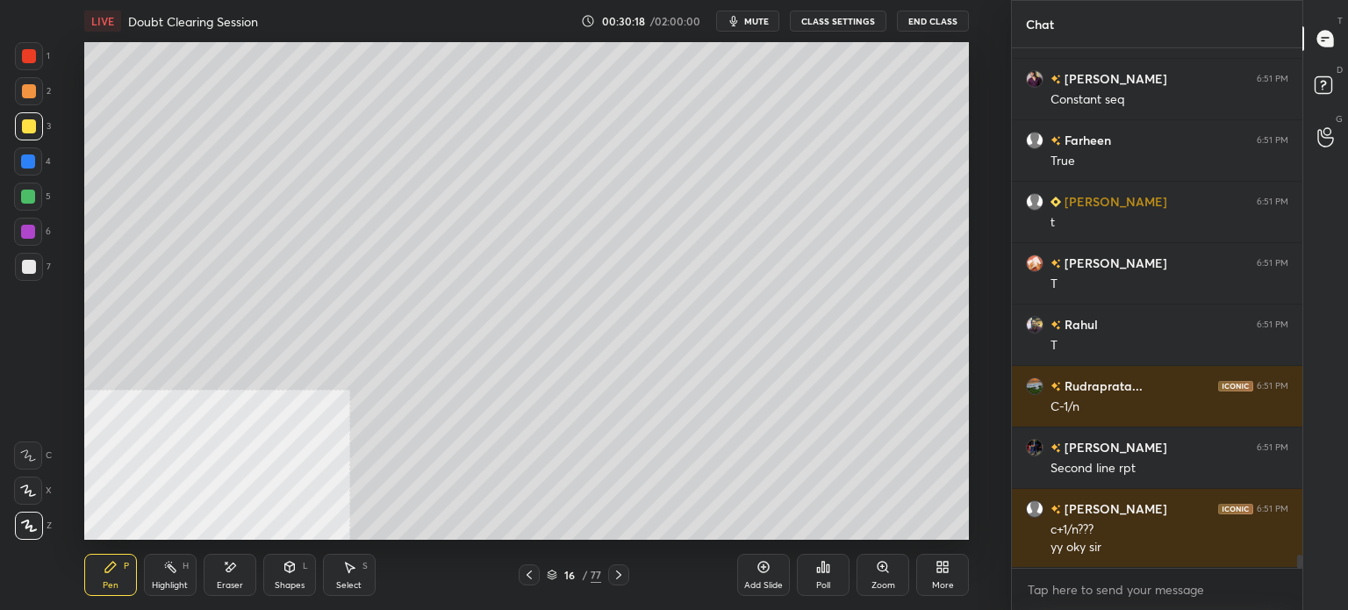
click at [234, 583] on div "Eraser" at bounding box center [230, 585] width 26 height 9
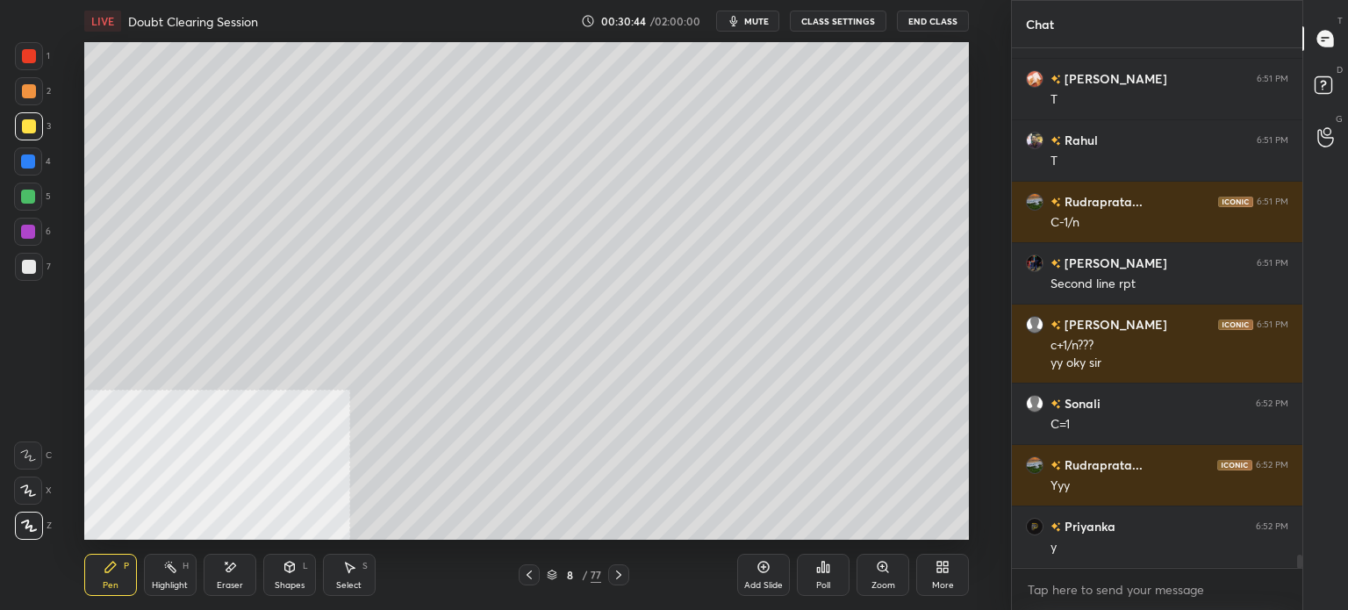
scroll to position [20502, 0]
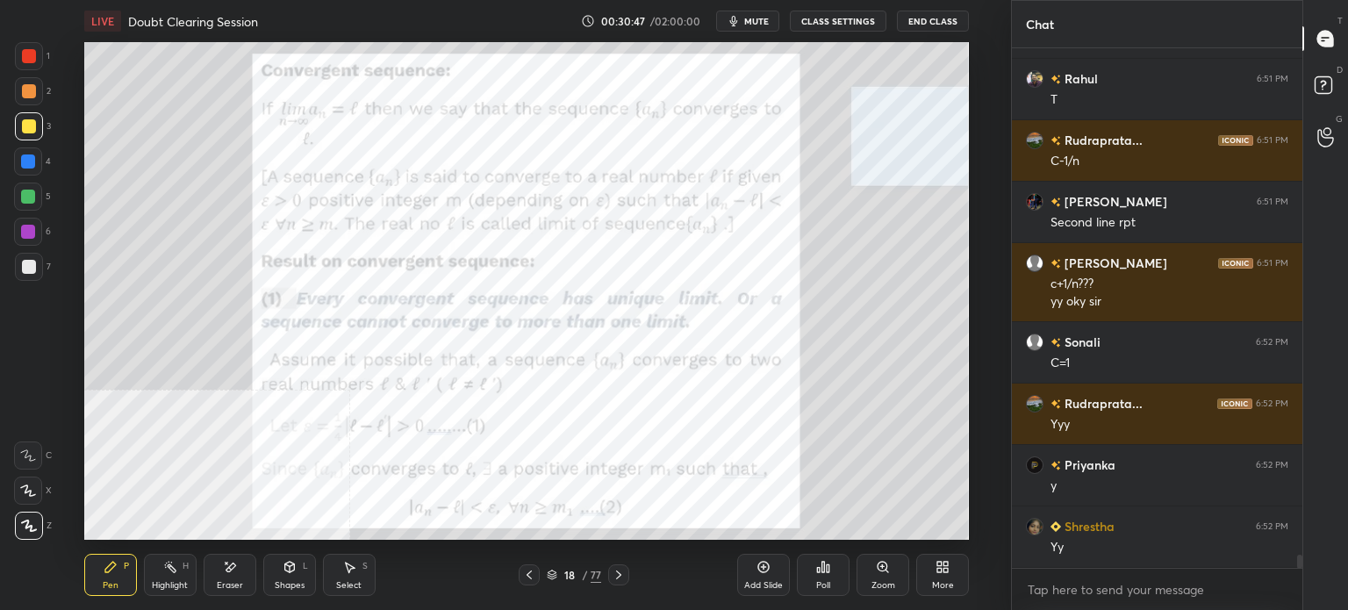
click at [30, 55] on div at bounding box center [29, 56] width 14 height 14
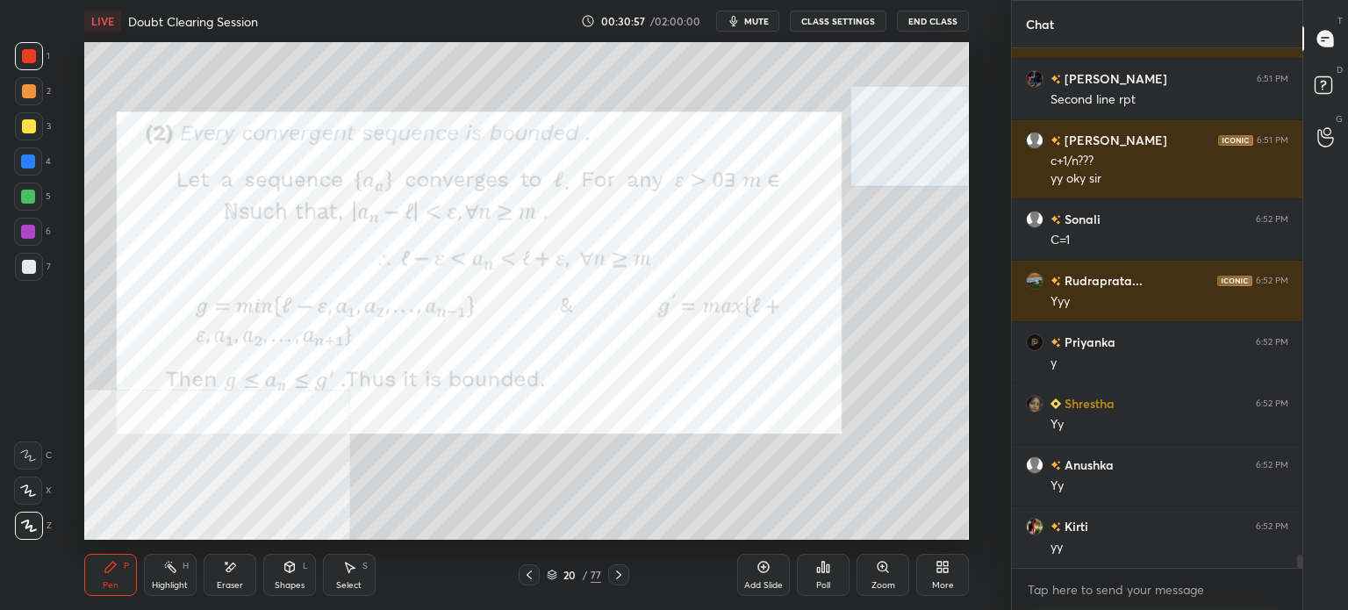
scroll to position [20686, 0]
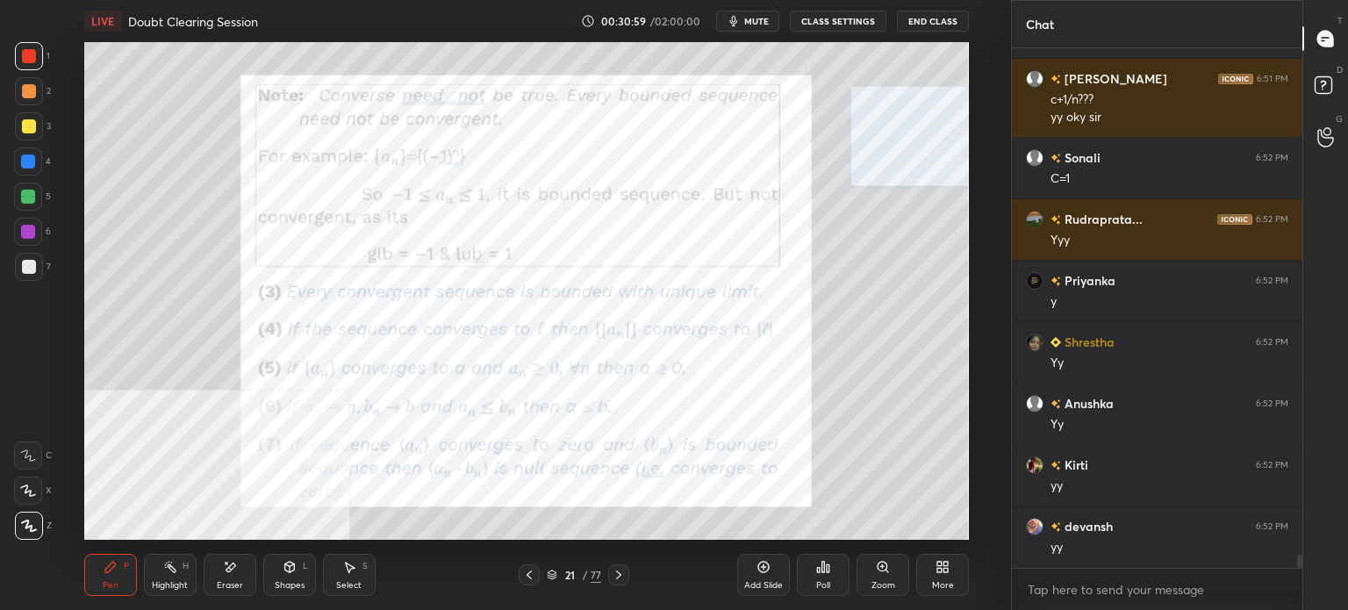
click at [943, 578] on div "More" at bounding box center [943, 575] width 53 height 42
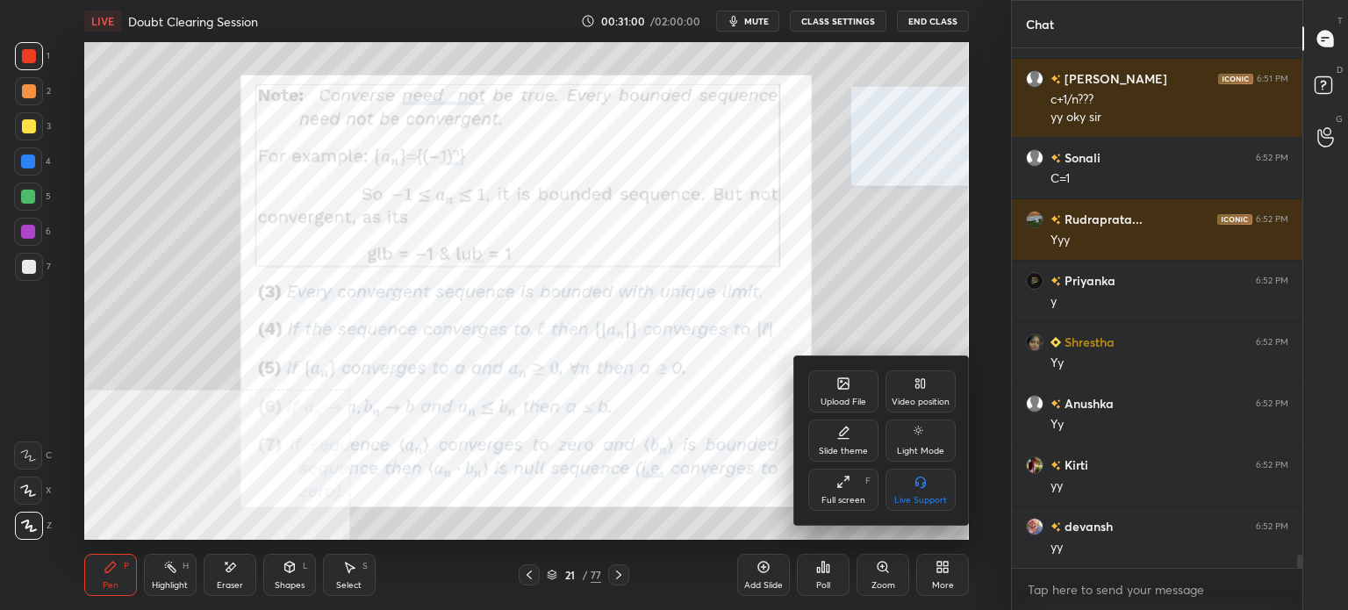
click at [931, 379] on div "Video position" at bounding box center [921, 391] width 70 height 42
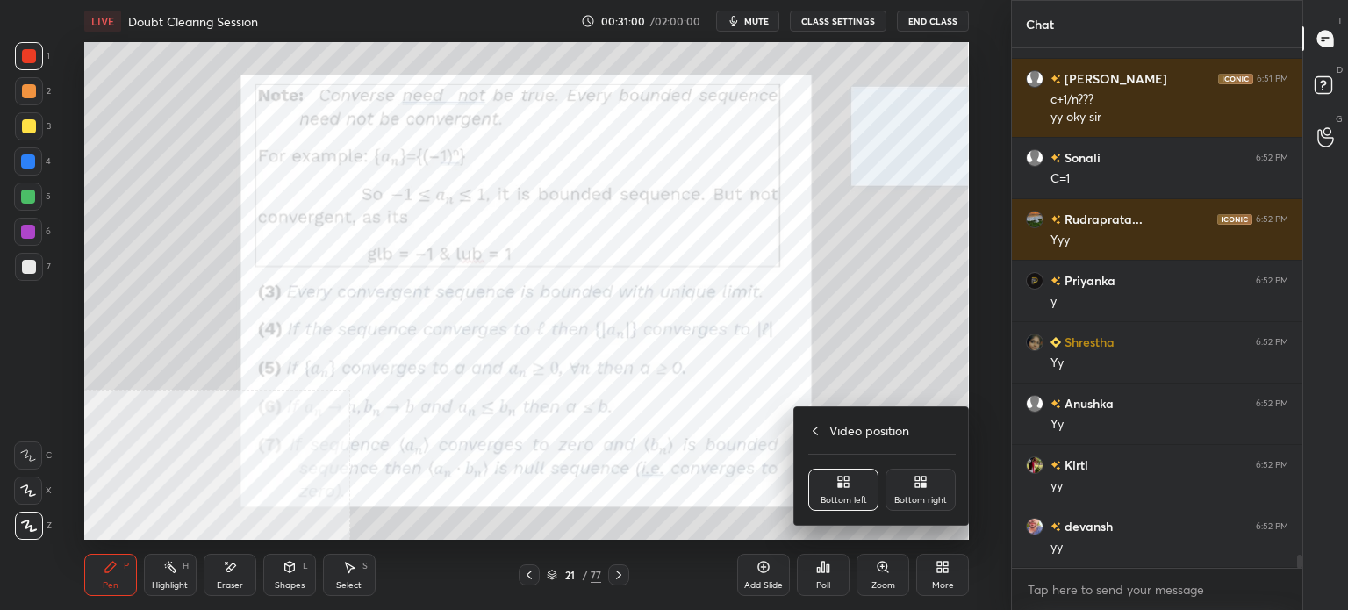
click at [926, 480] on icon at bounding box center [924, 479] width 4 height 4
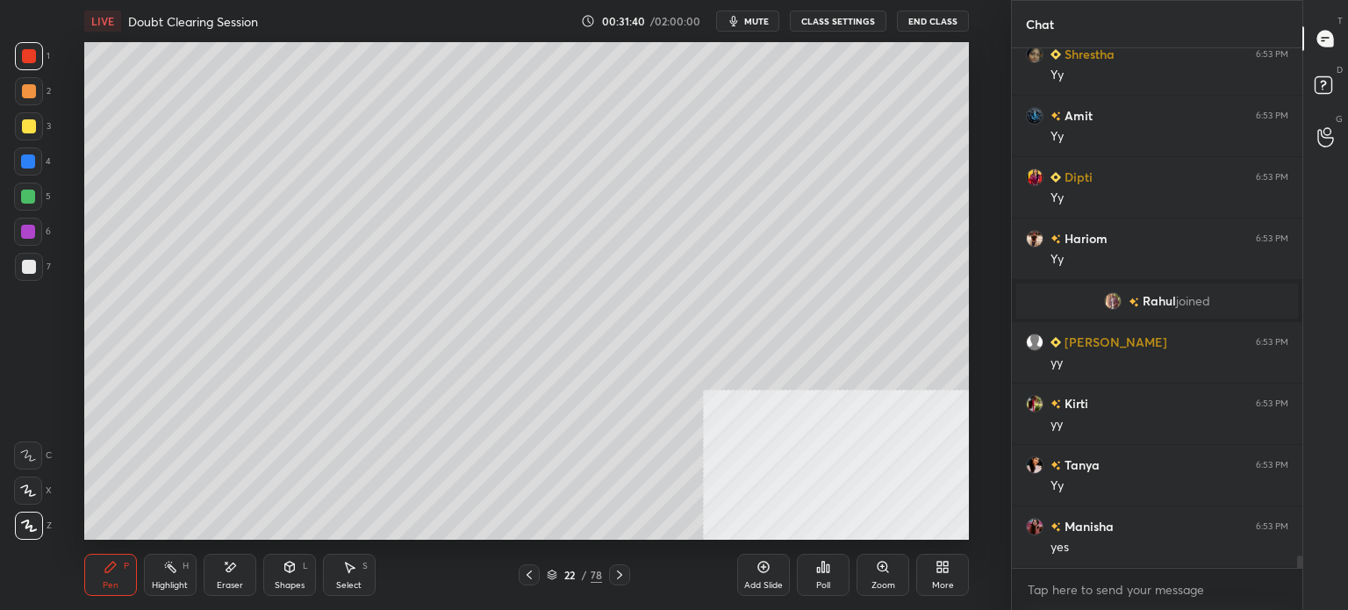
scroll to position [21004, 0]
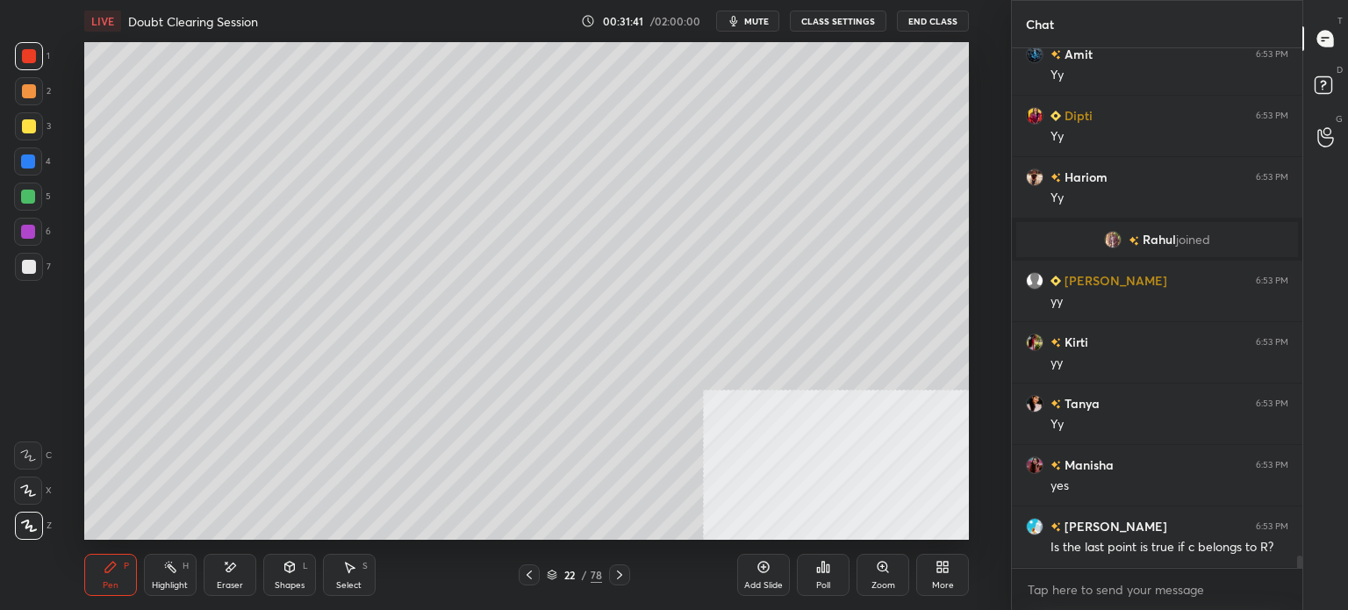
click at [22, 127] on div at bounding box center [29, 126] width 14 height 14
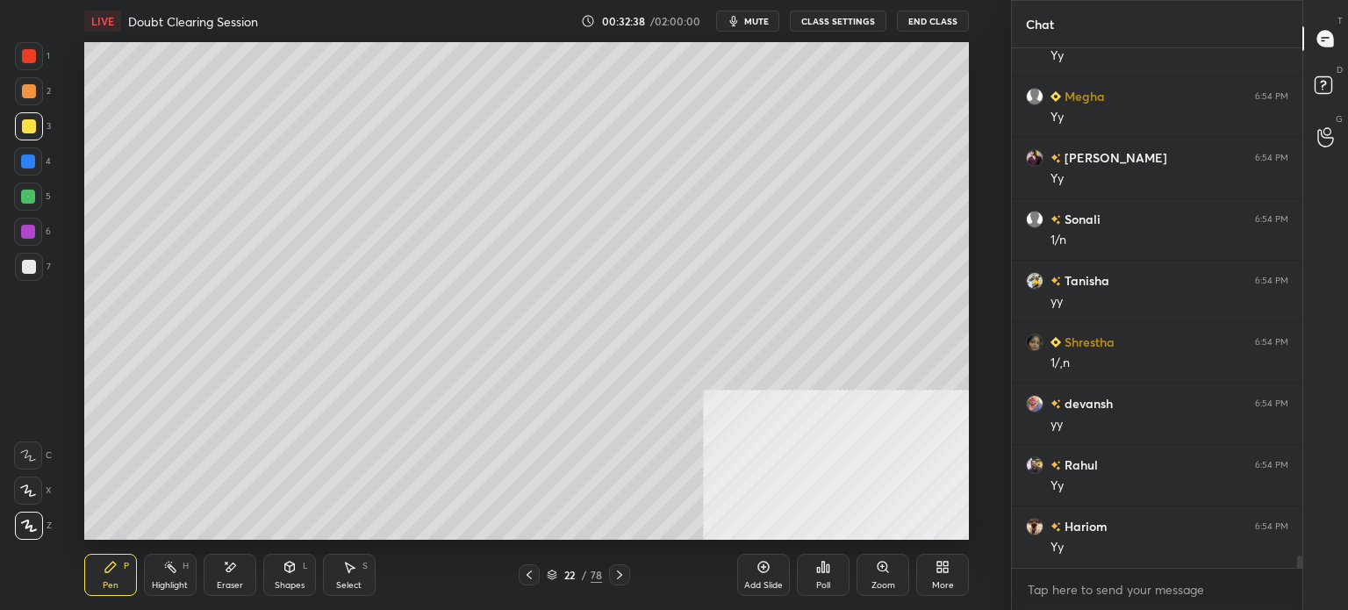
scroll to position [22189, 0]
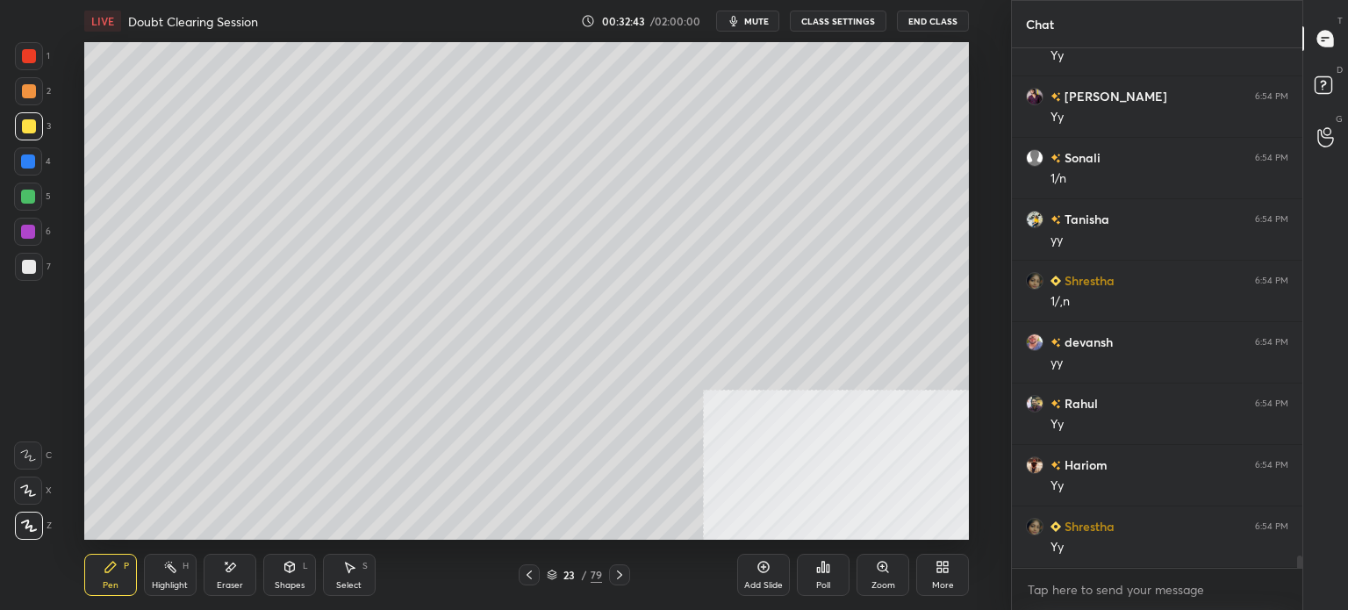
click at [29, 98] on div at bounding box center [29, 91] width 28 height 28
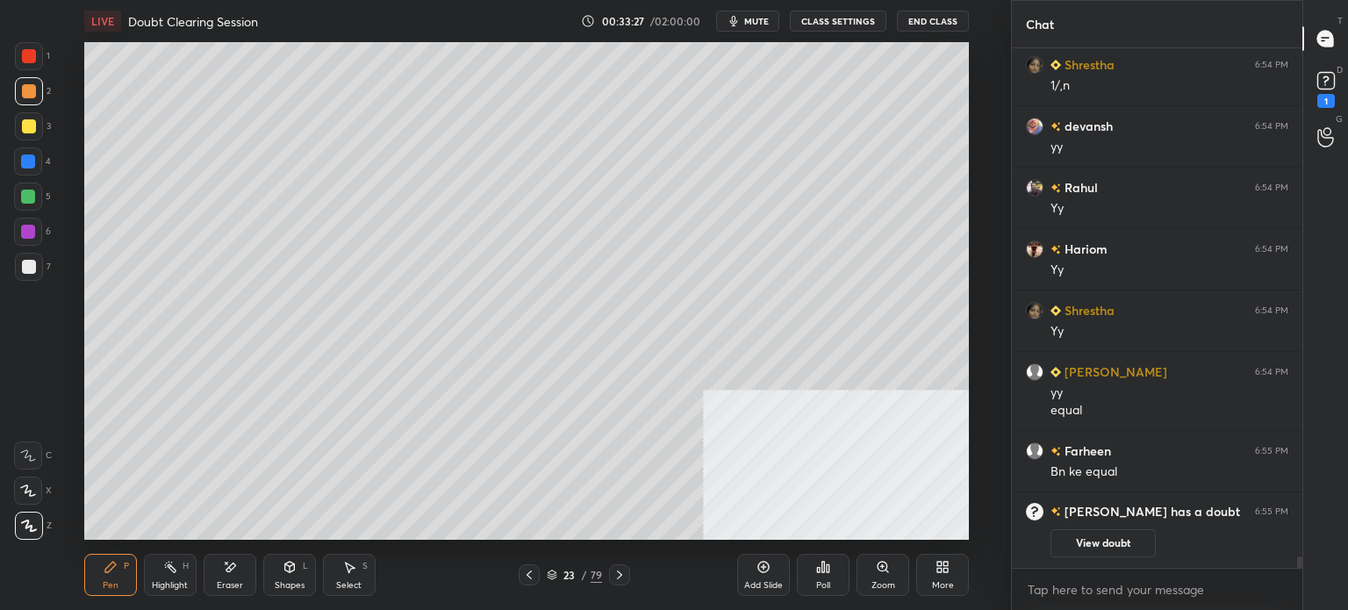
scroll to position [21994, 0]
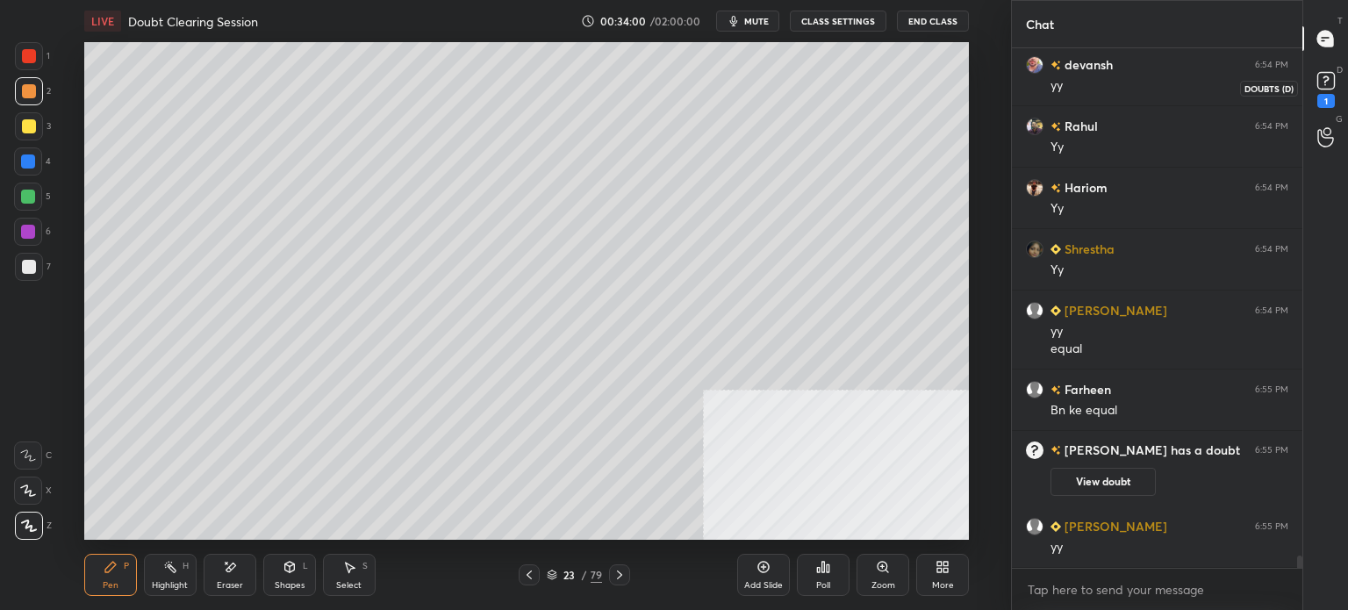
click at [1334, 87] on rect at bounding box center [1326, 81] width 17 height 17
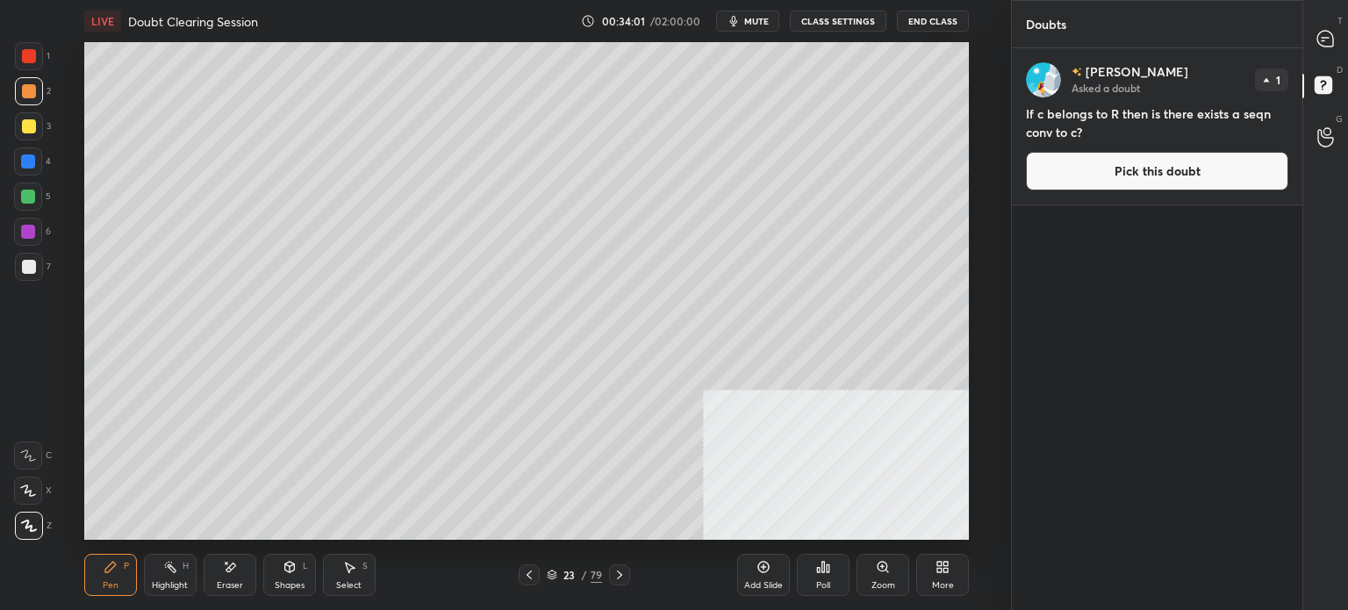
click at [1348, 34] on div "T Messages (T)" at bounding box center [1326, 38] width 45 height 49
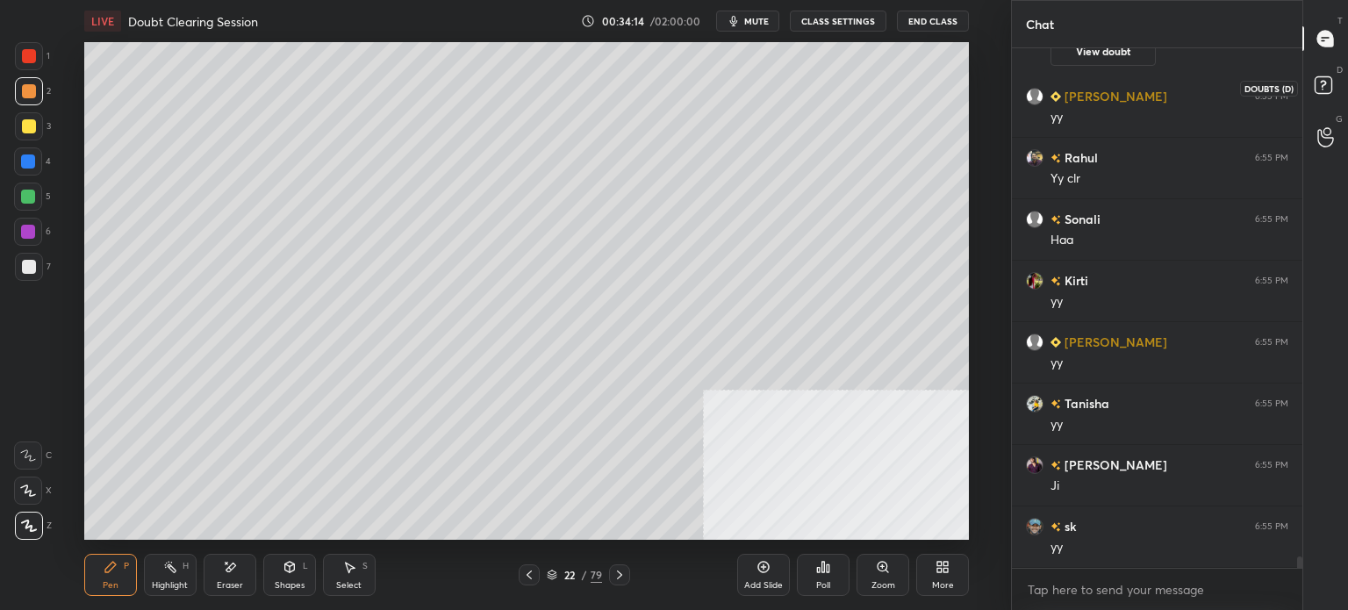
scroll to position [22948, 0]
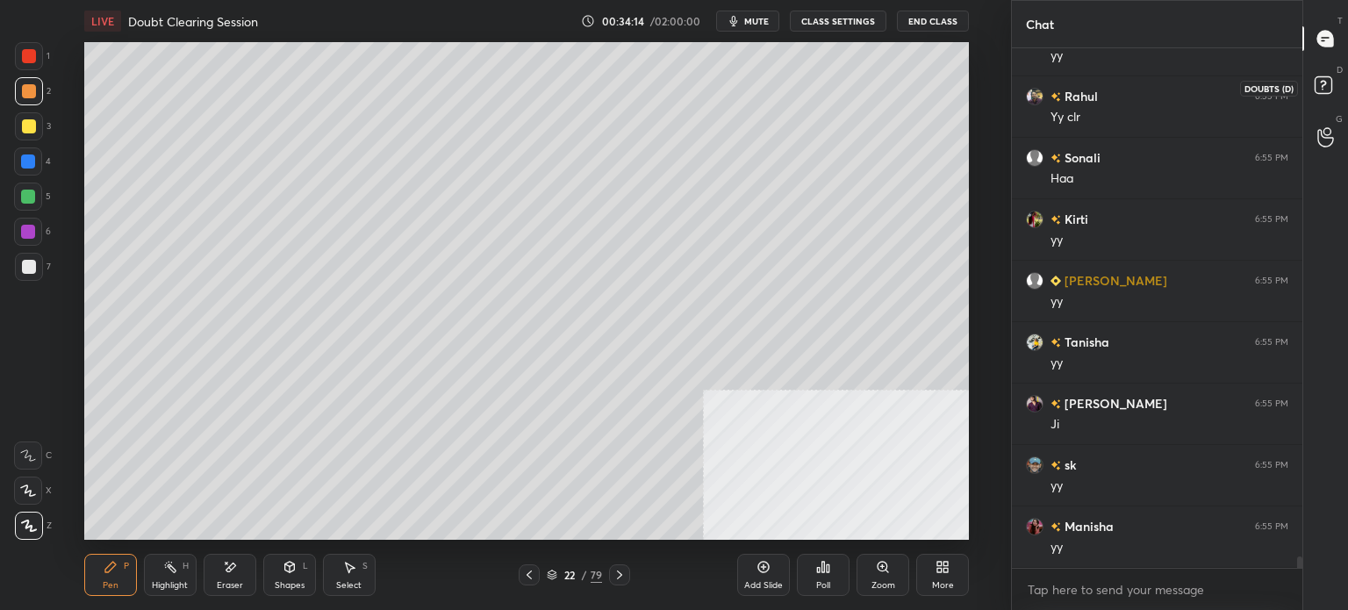
click at [1336, 90] on icon at bounding box center [1327, 88] width 32 height 32
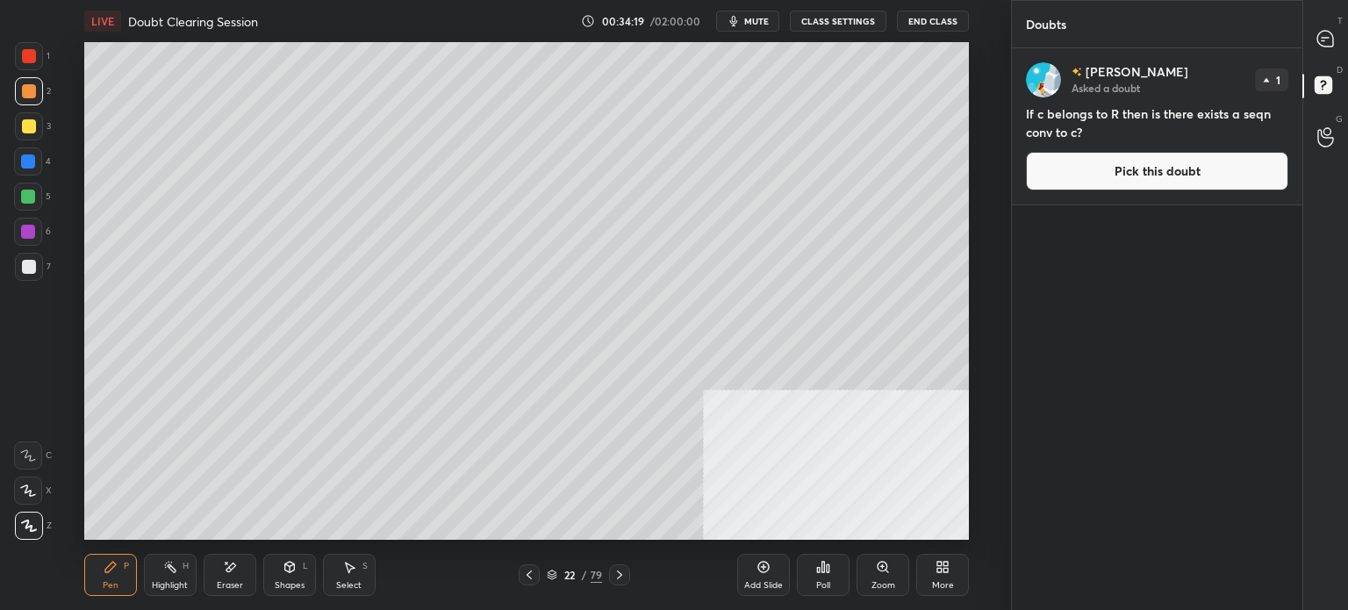
click at [1134, 174] on button "Pick this doubt" at bounding box center [1157, 171] width 262 height 39
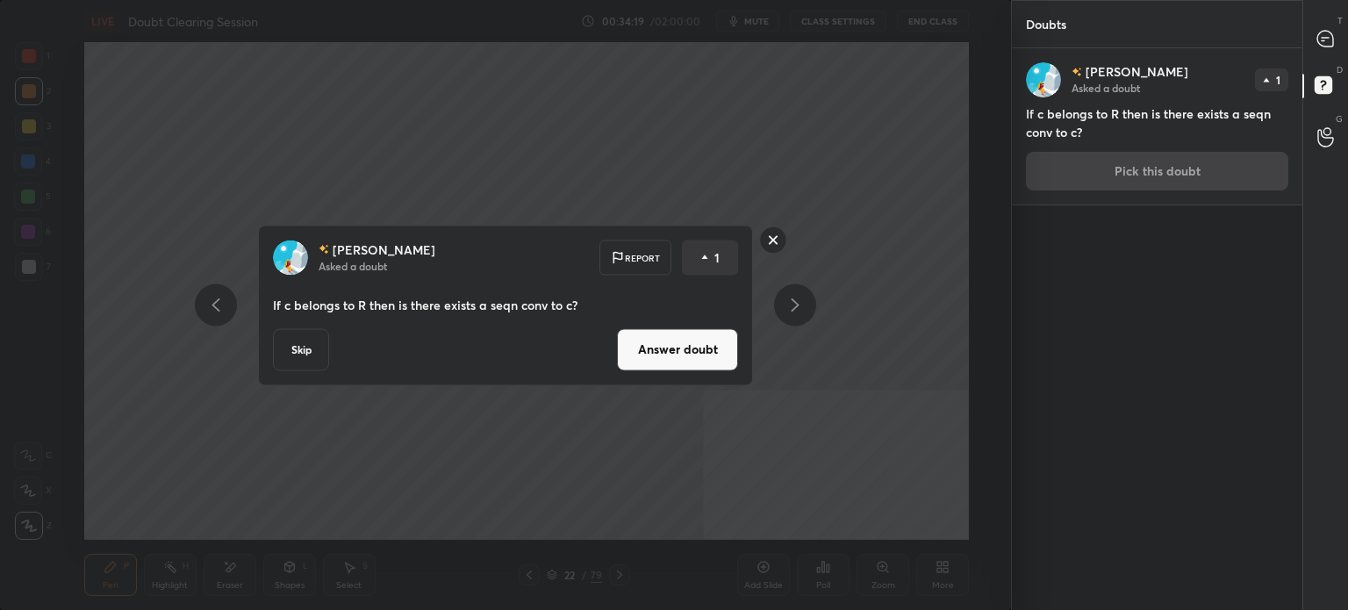
click at [687, 356] on button "Answer doubt" at bounding box center [677, 349] width 121 height 42
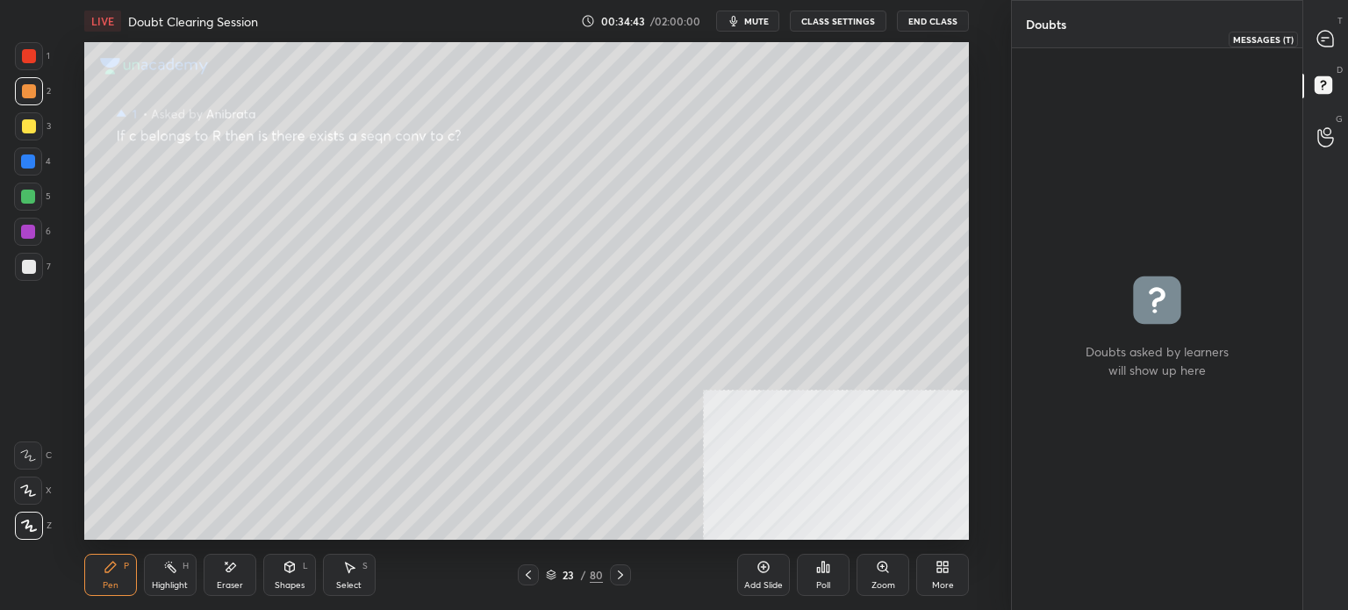
click at [1331, 33] on icon at bounding box center [1326, 39] width 16 height 16
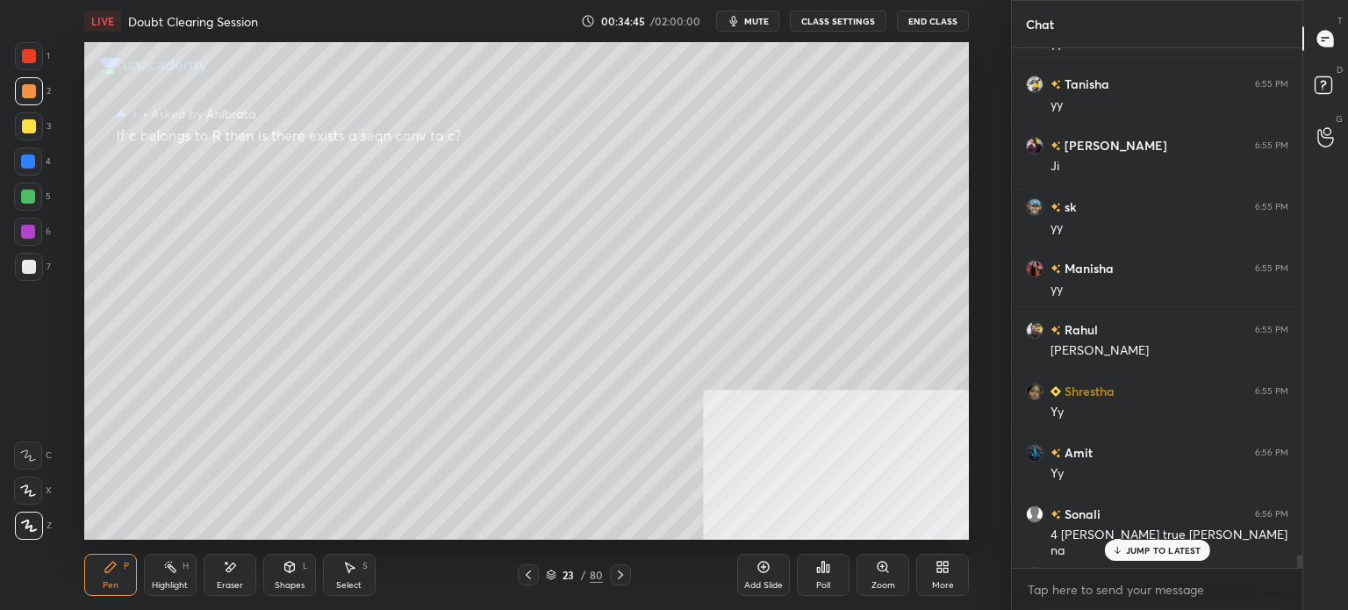
scroll to position [23180, 0]
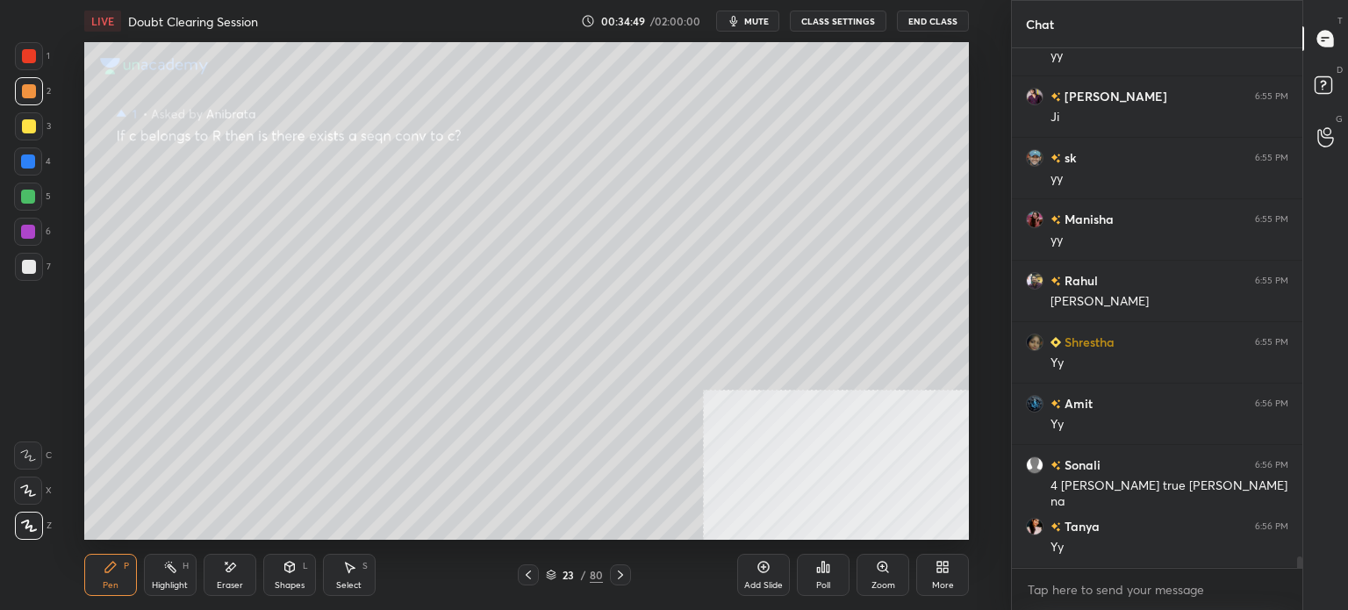
click at [25, 127] on div at bounding box center [29, 126] width 14 height 14
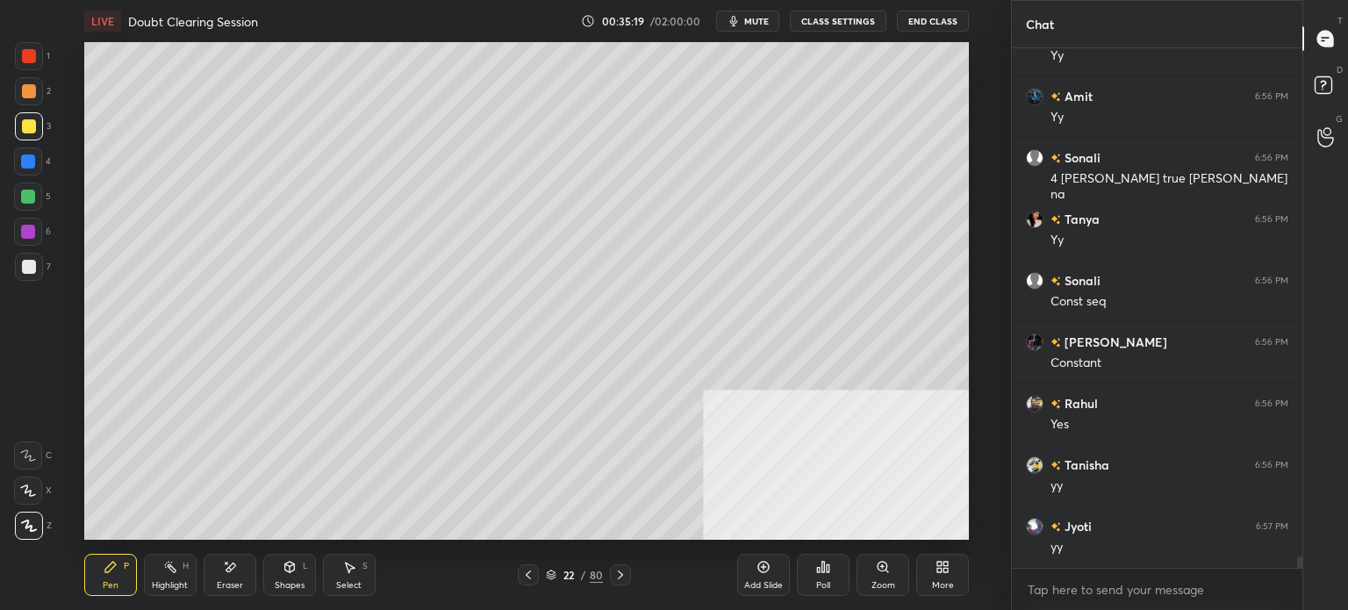
scroll to position [23548, 0]
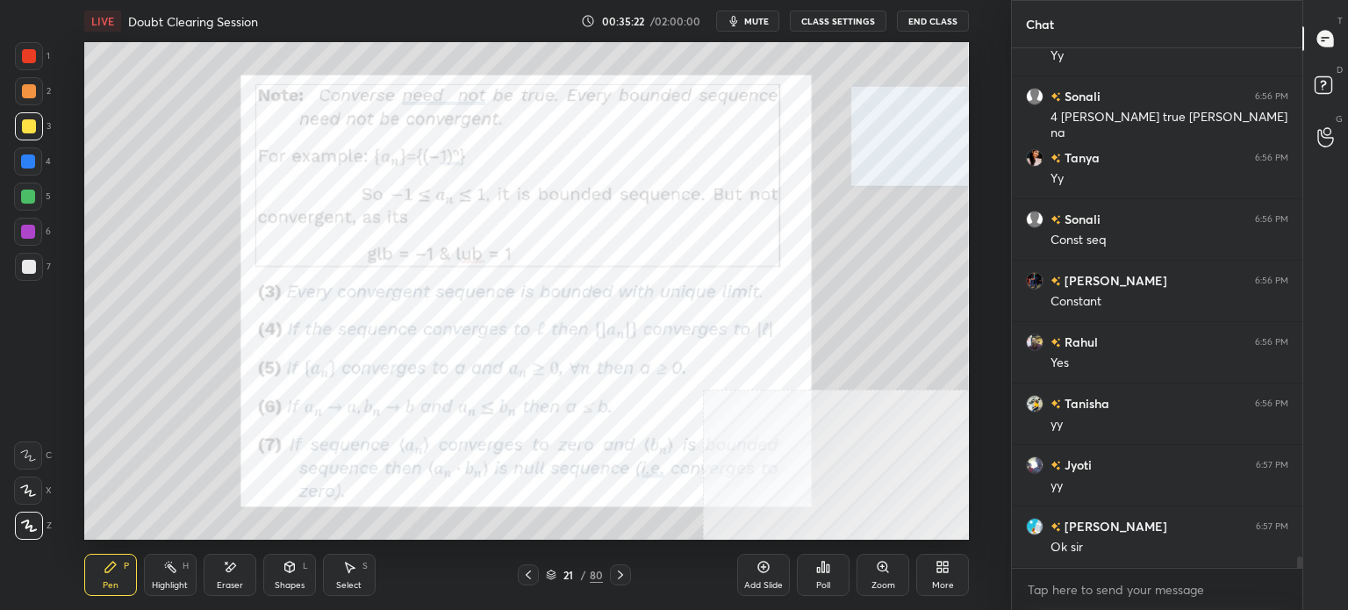
click at [31, 61] on div at bounding box center [29, 56] width 14 height 14
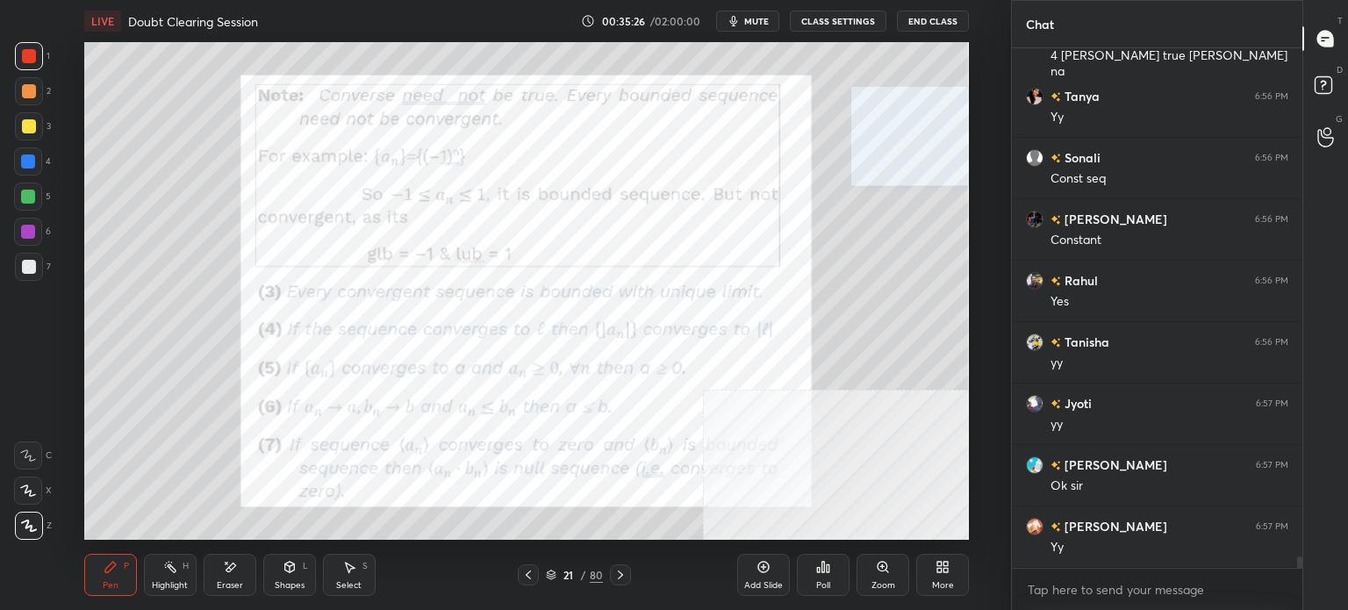
click at [25, 127] on div at bounding box center [29, 126] width 14 height 14
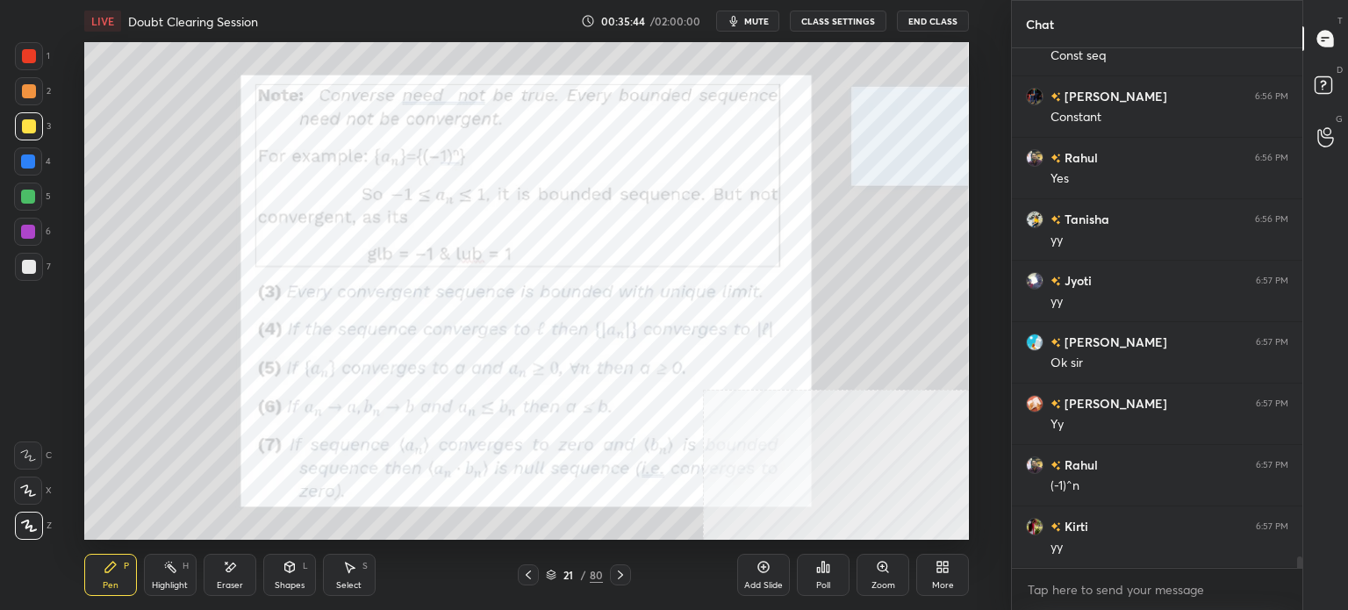
scroll to position [23794, 0]
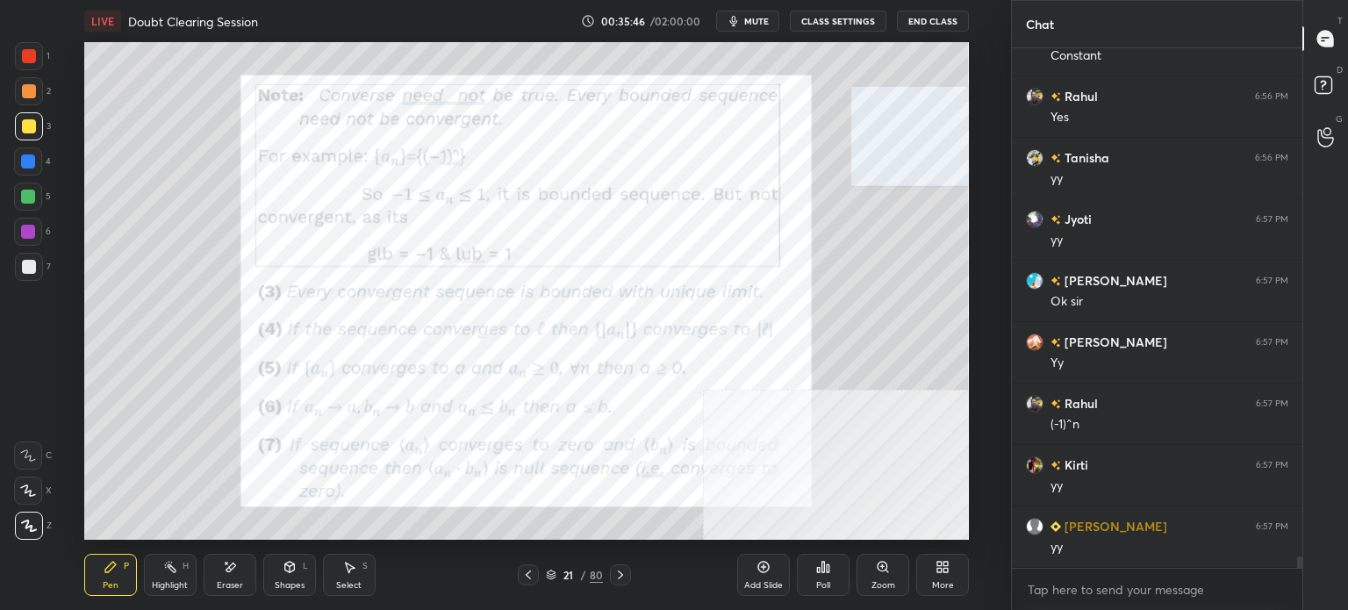
drag, startPoint x: 28, startPoint y: 61, endPoint x: 42, endPoint y: 66, distance: 14.7
click at [30, 62] on div at bounding box center [29, 56] width 14 height 14
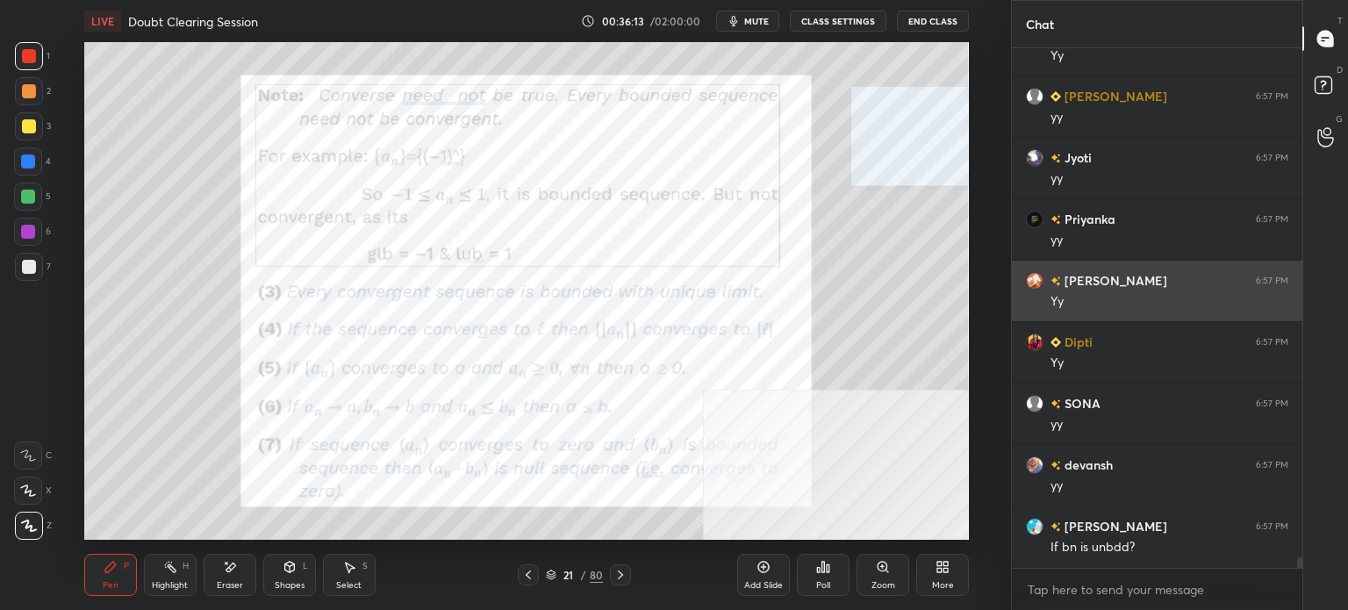
scroll to position [24716, 0]
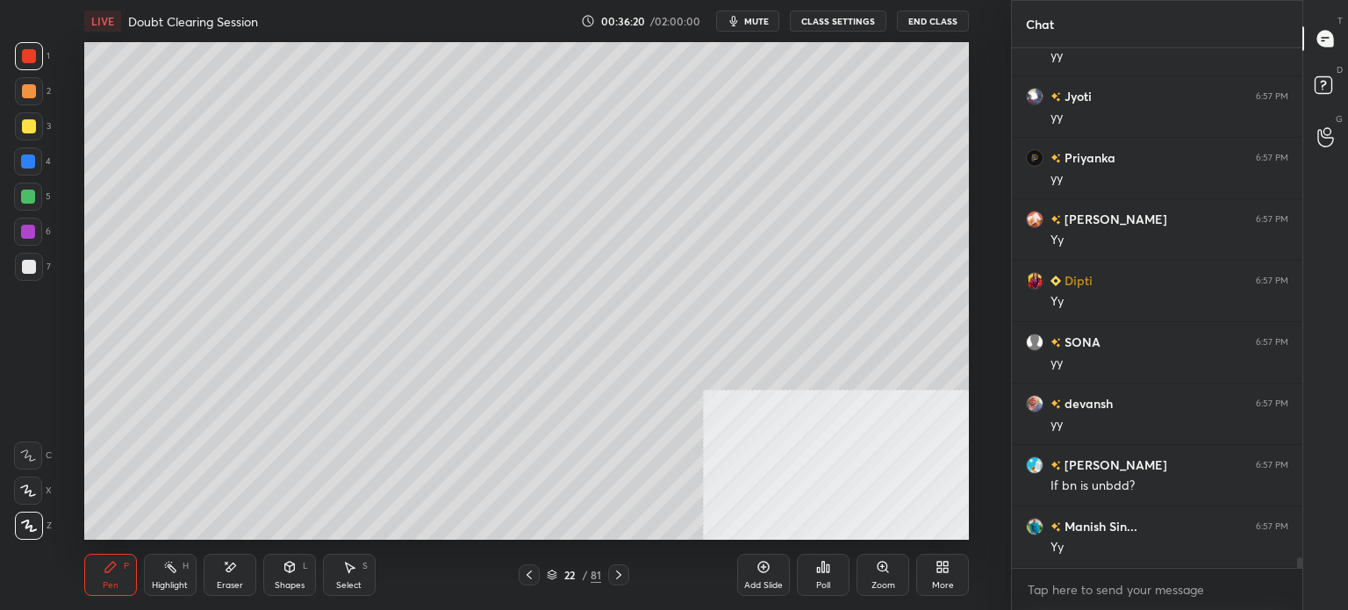
click at [32, 132] on div at bounding box center [29, 126] width 14 height 14
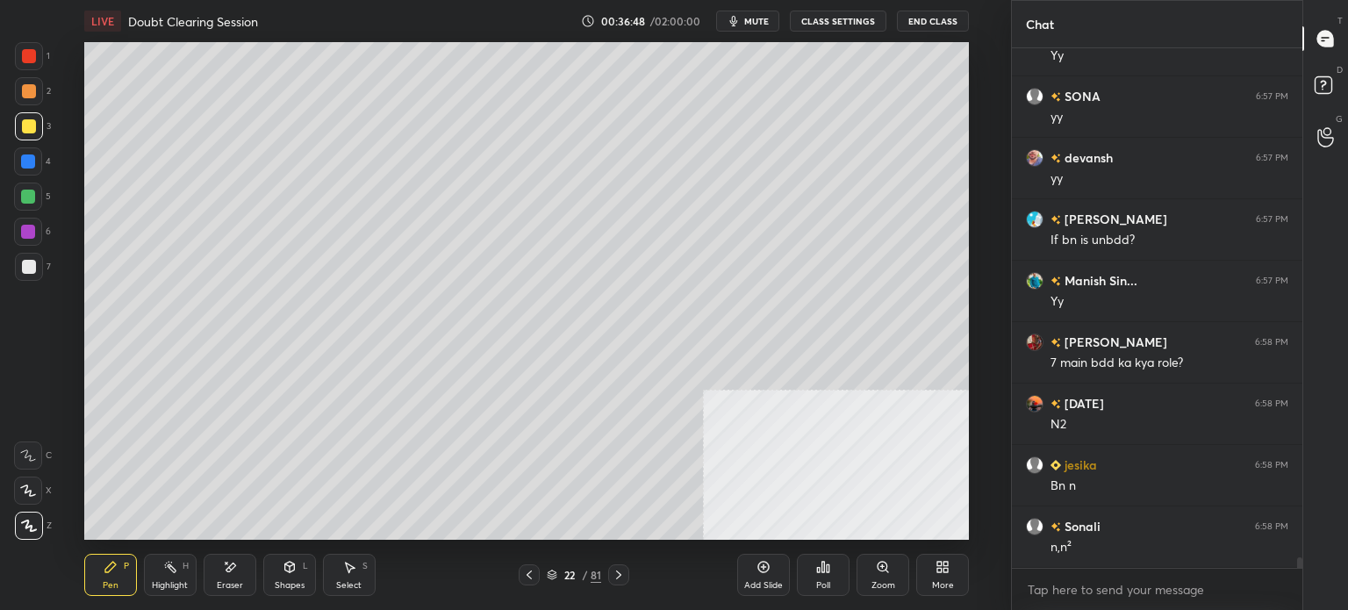
scroll to position [25023, 0]
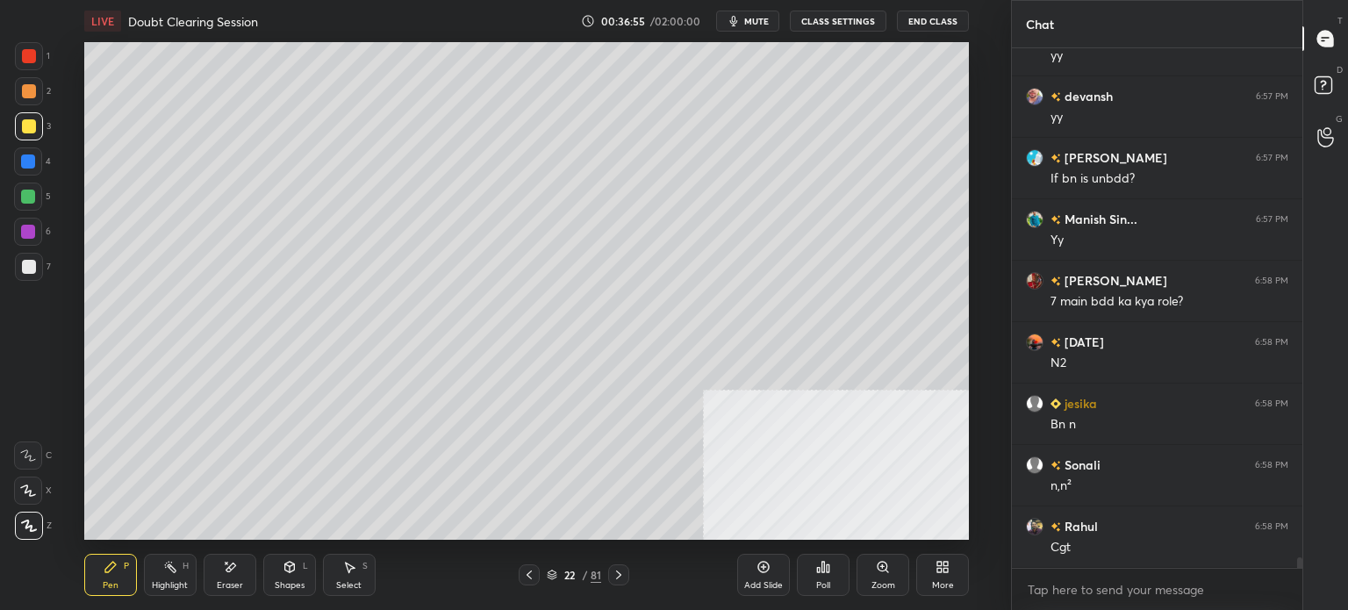
click at [364, 573] on div "Select S" at bounding box center [349, 575] width 53 height 42
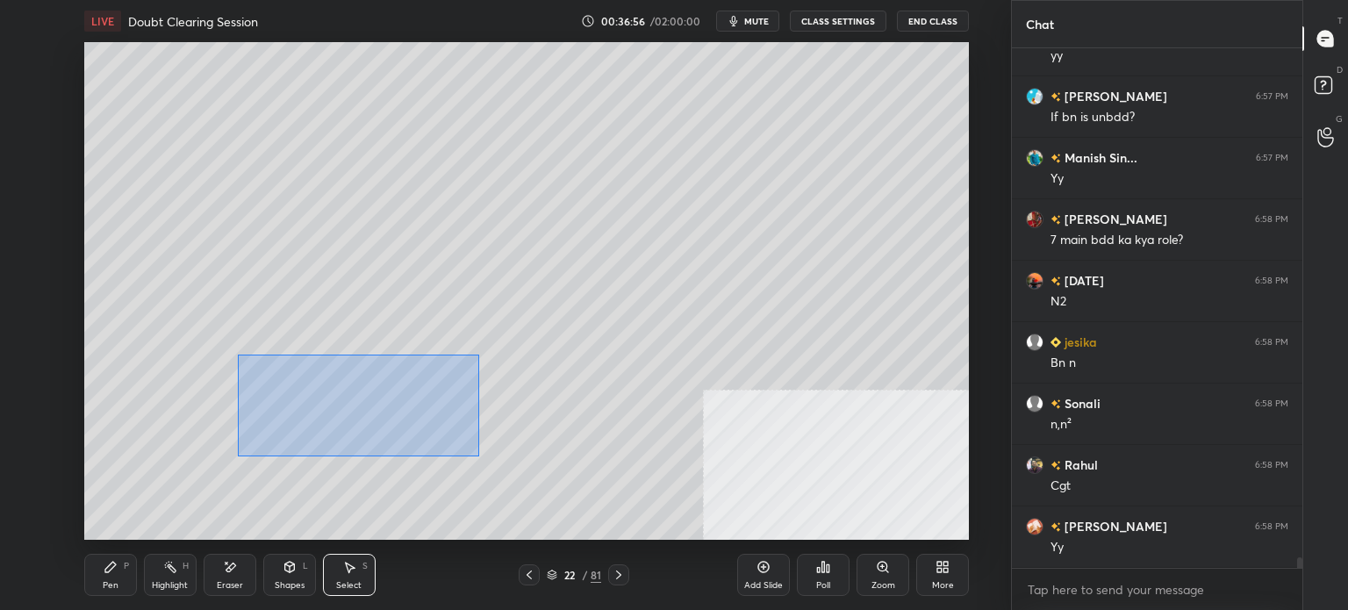
drag, startPoint x: 346, startPoint y: 413, endPoint x: 630, endPoint y: 498, distance: 296.7
click at [675, 521] on div "0 ° Undo Copy Duplicate Duplicate to new slide Delete" at bounding box center [526, 291] width 885 height 498
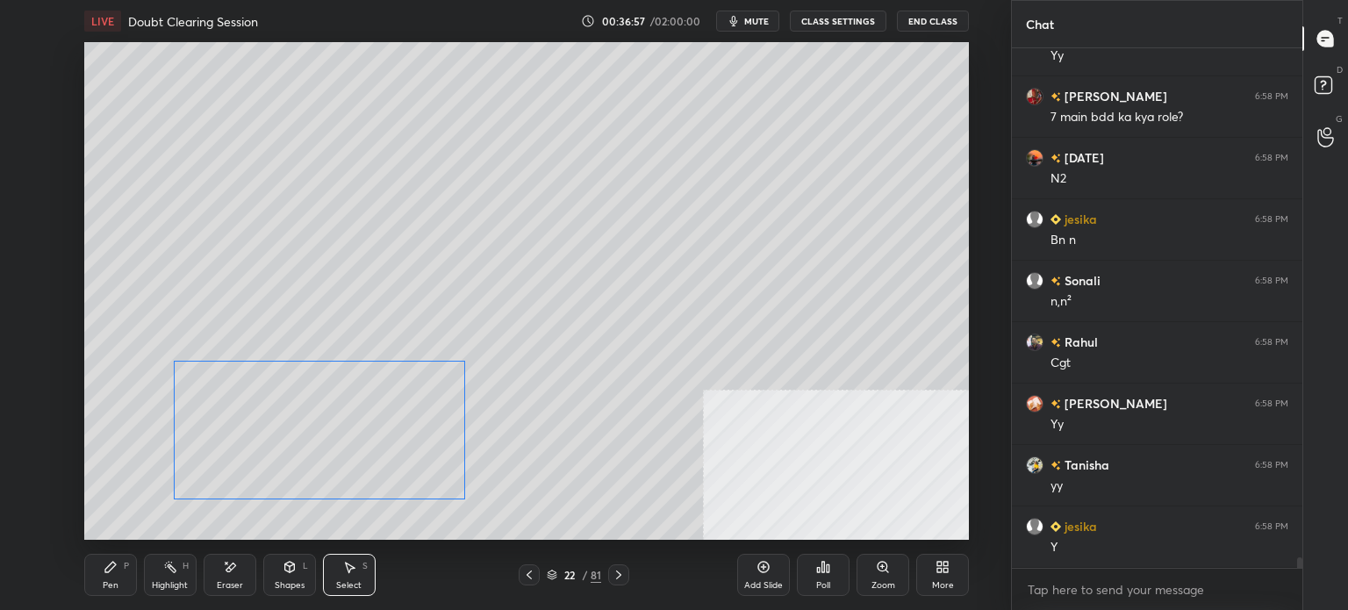
drag, startPoint x: 565, startPoint y: 461, endPoint x: 410, endPoint y: 470, distance: 155.6
click at [431, 459] on div "0 ° Undo Copy Duplicate Duplicate to new slide Delete" at bounding box center [526, 291] width 885 height 498
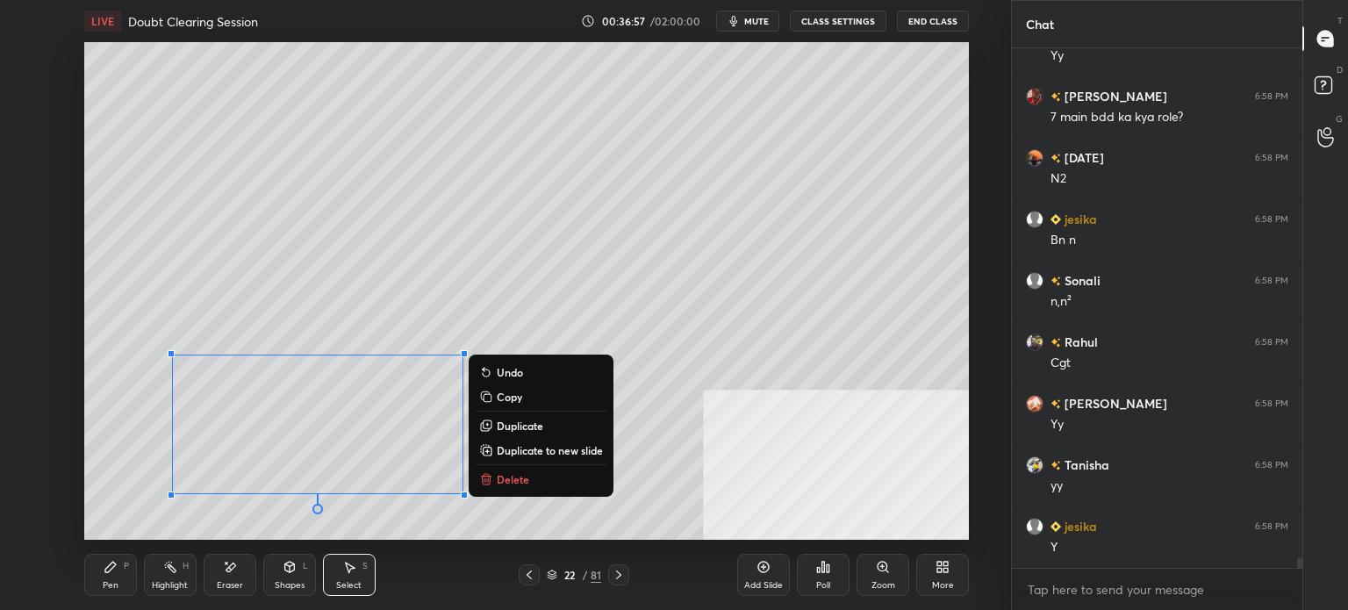
scroll to position [25269, 0]
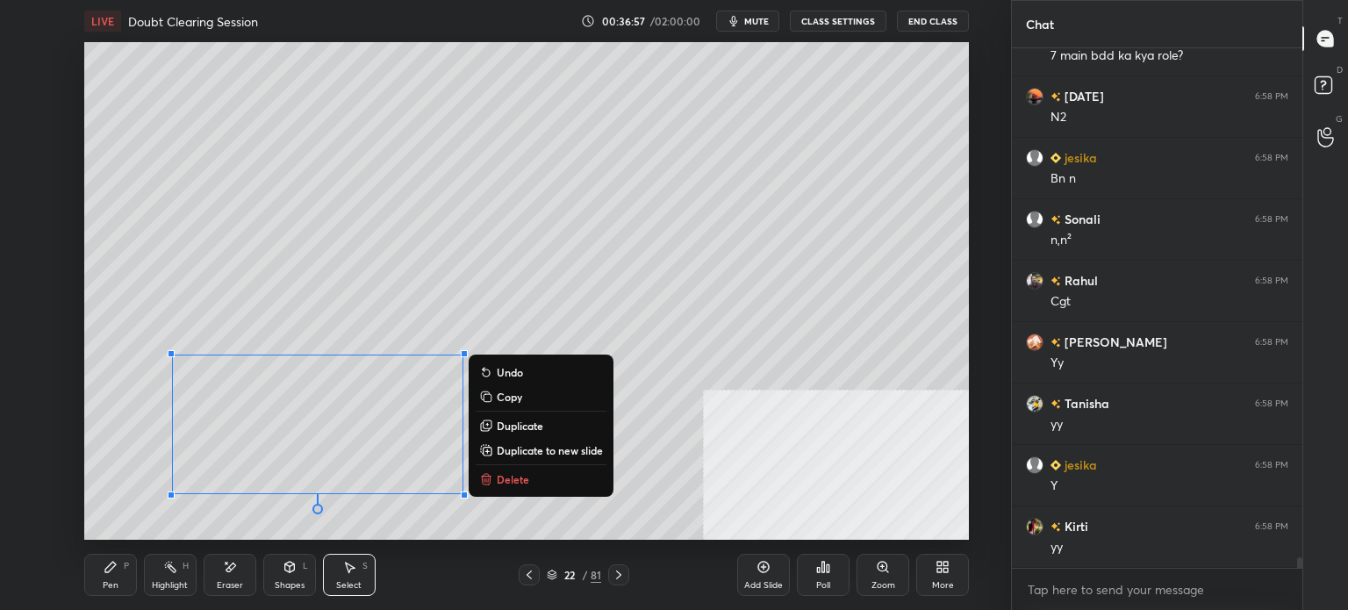
click at [95, 595] on div "Pen P" at bounding box center [110, 575] width 53 height 42
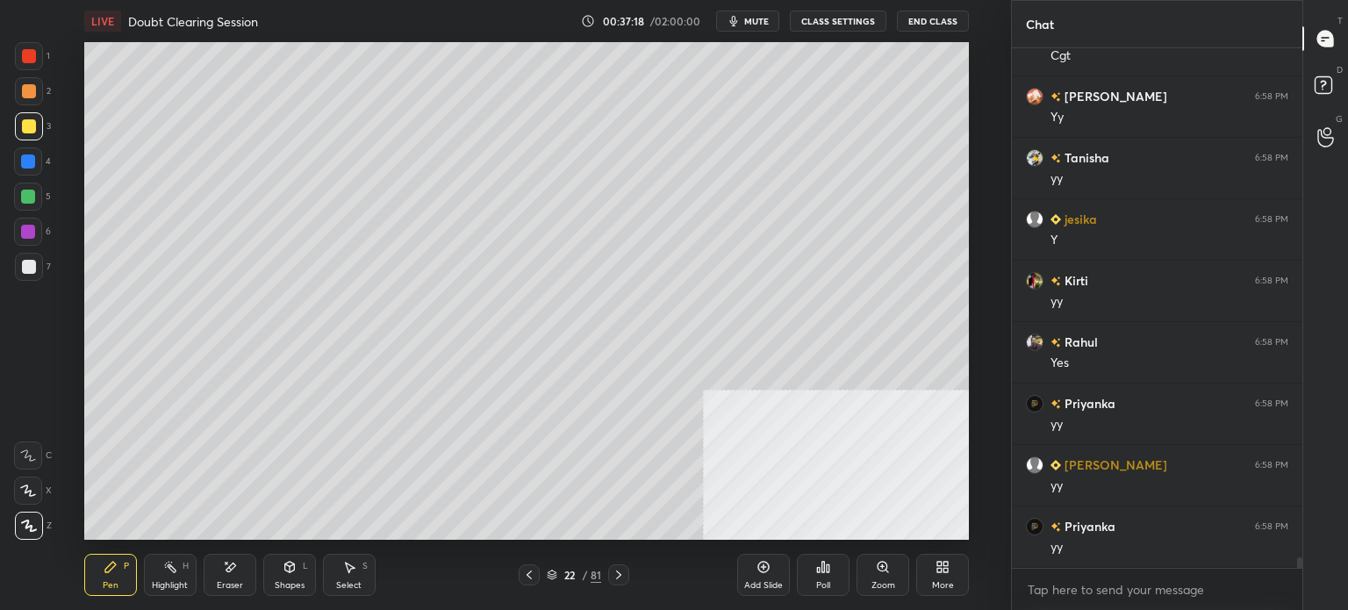
scroll to position [25576, 0]
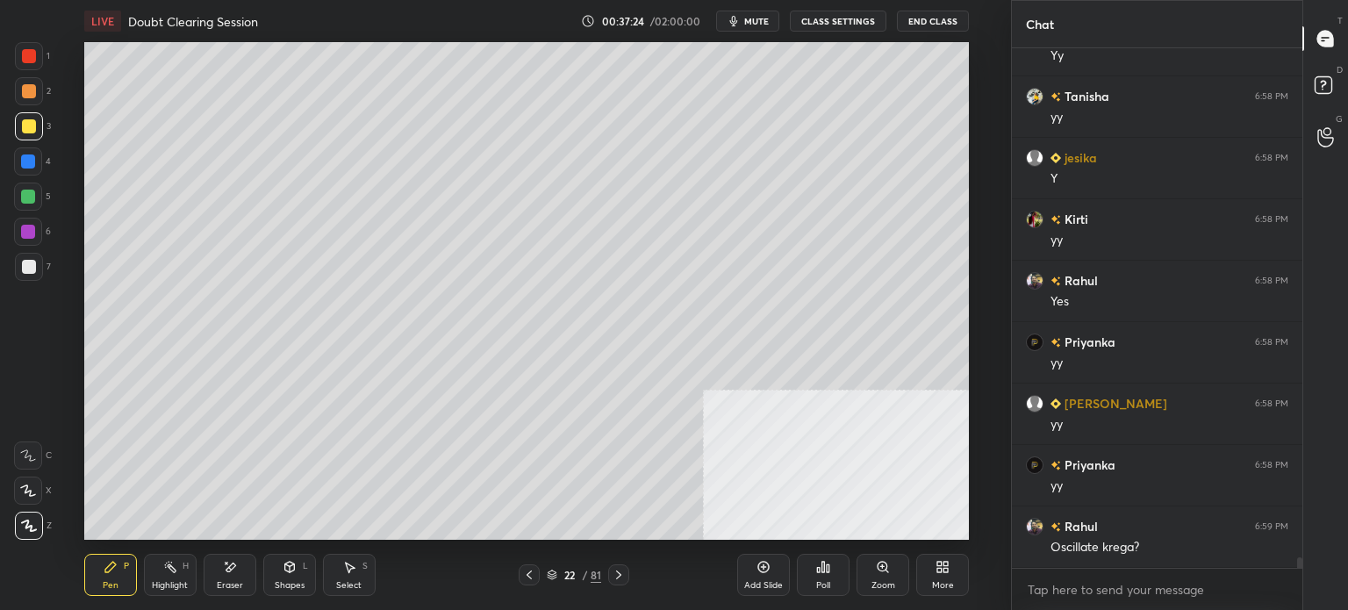
click at [343, 592] on div "Select S" at bounding box center [349, 575] width 53 height 42
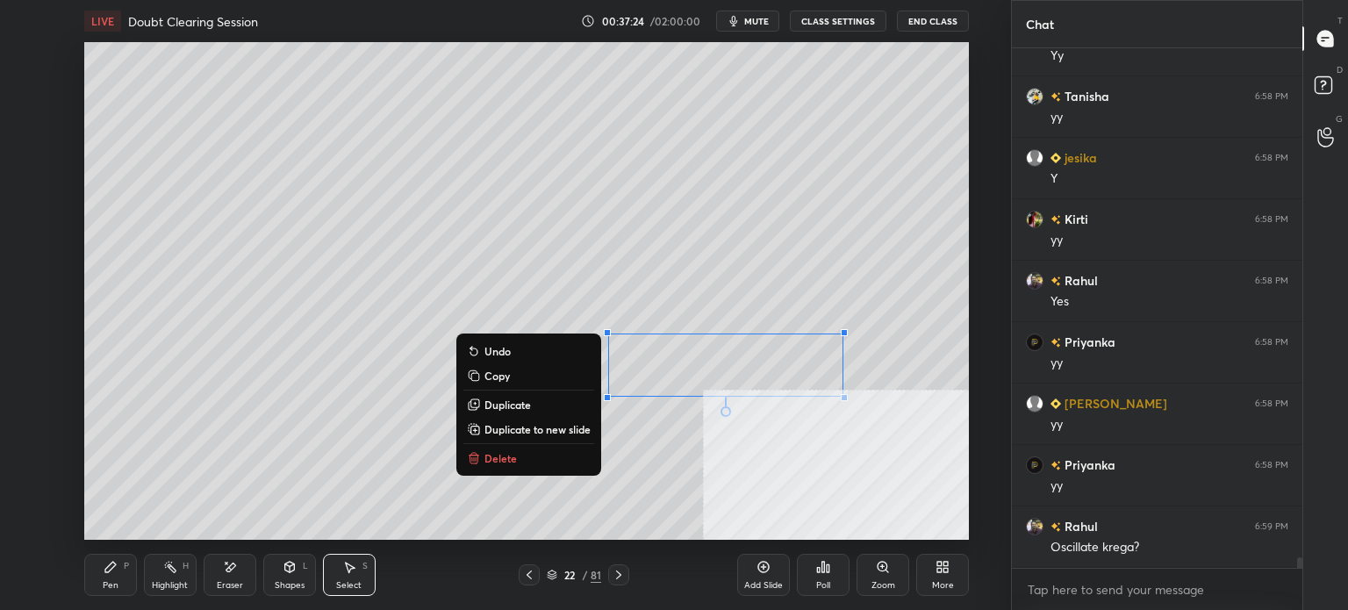
drag, startPoint x: 606, startPoint y: 339, endPoint x: 871, endPoint y: 392, distance: 270.3
click at [979, 415] on div "0 ° Undo Copy Duplicate Duplicate to new slide Delete Setting up your live clas…" at bounding box center [526, 291] width 941 height 498
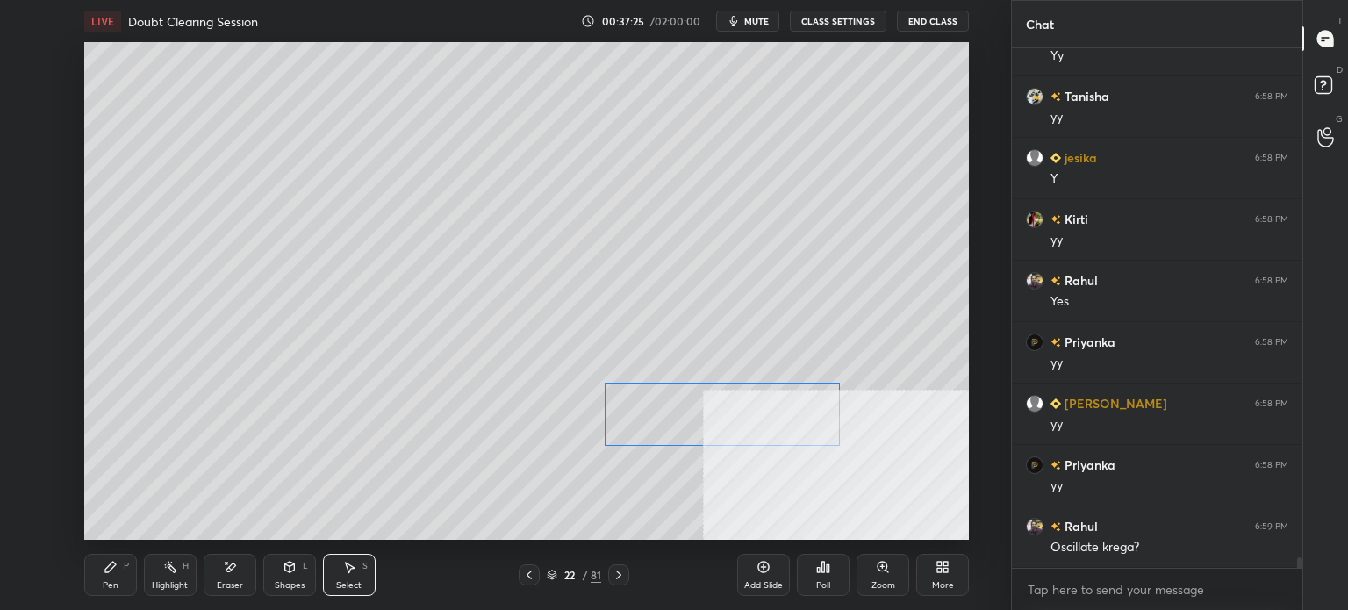
drag, startPoint x: 826, startPoint y: 378, endPoint x: 823, endPoint y: 428, distance: 49.3
click at [823, 428] on div "0 ° Undo Copy Duplicate Duplicate to new slide Delete" at bounding box center [526, 291] width 885 height 498
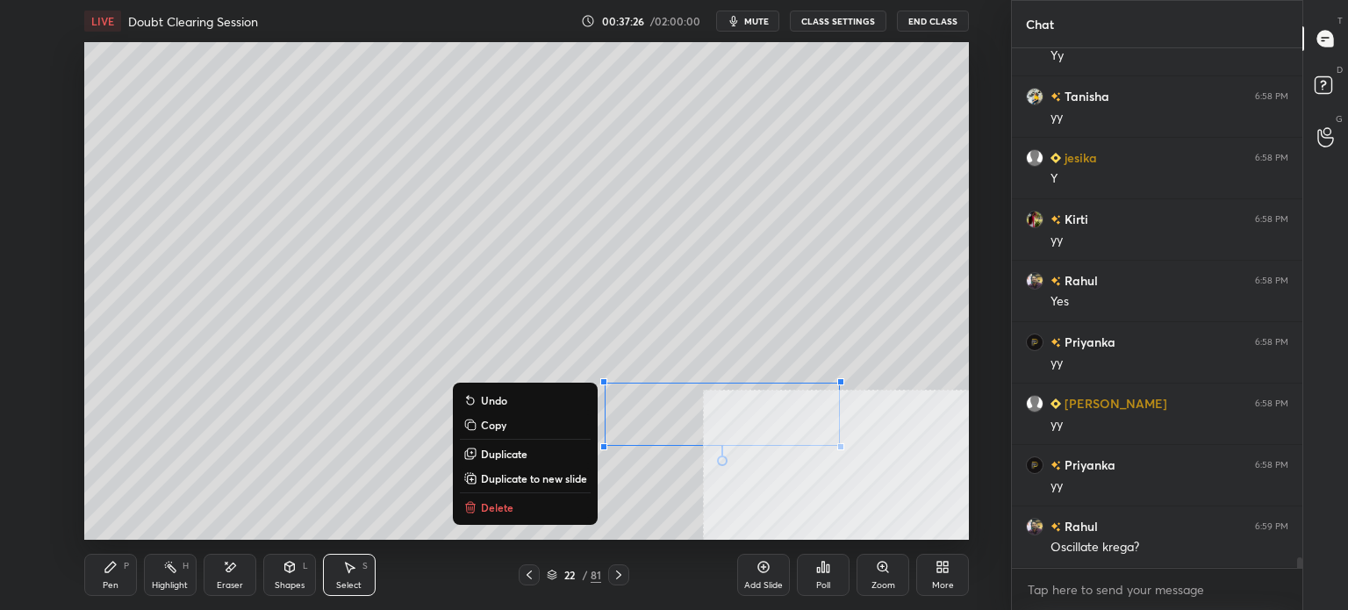
click at [117, 584] on div "Pen P" at bounding box center [110, 575] width 53 height 42
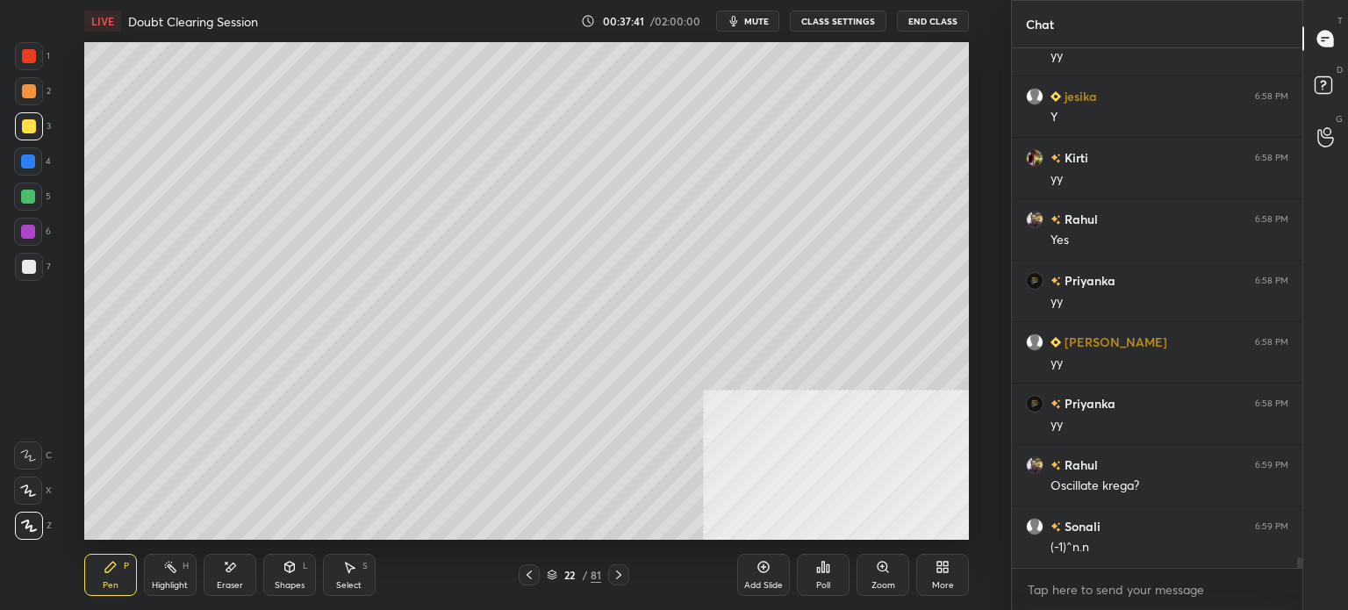
scroll to position [25699, 0]
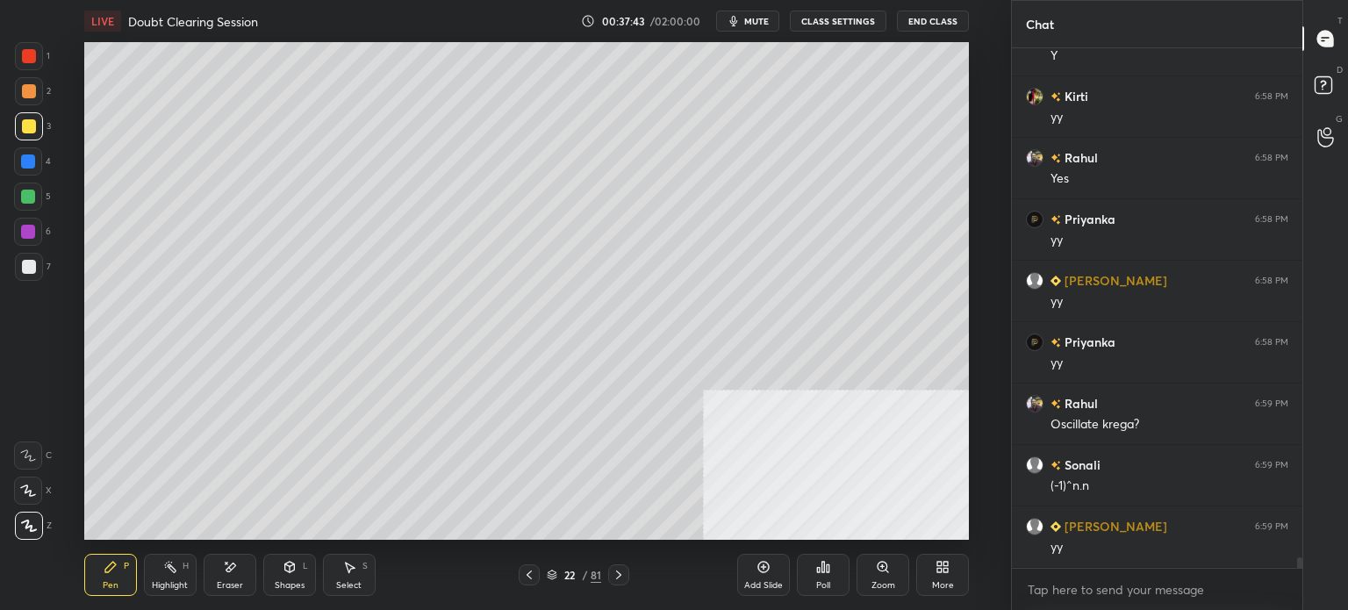
click at [945, 564] on icon at bounding box center [947, 564] width 4 height 4
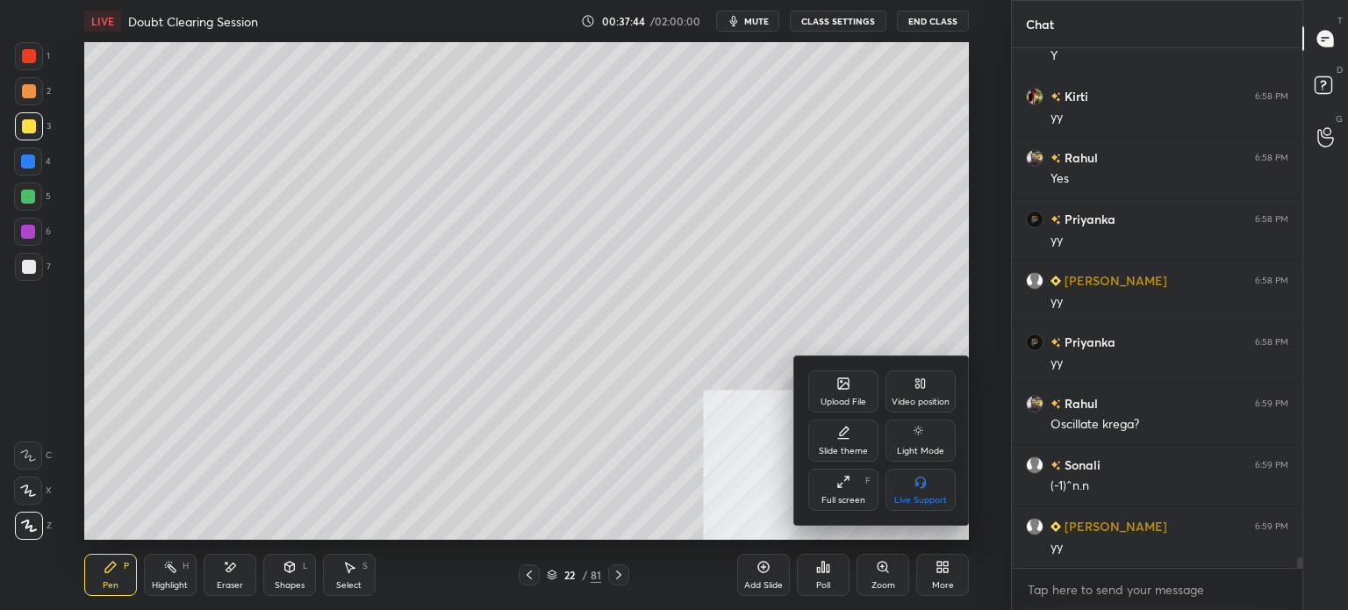
click at [920, 390] on icon at bounding box center [921, 384] width 14 height 14
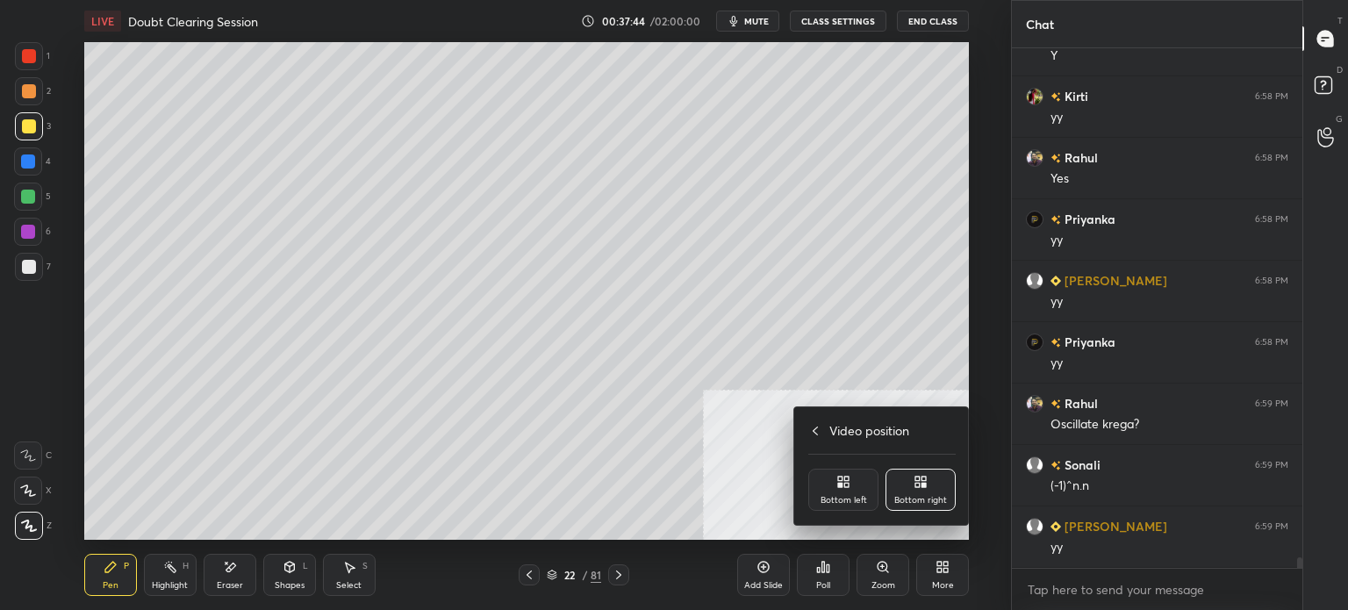
click at [809, 502] on div "Bottom left" at bounding box center [844, 490] width 70 height 42
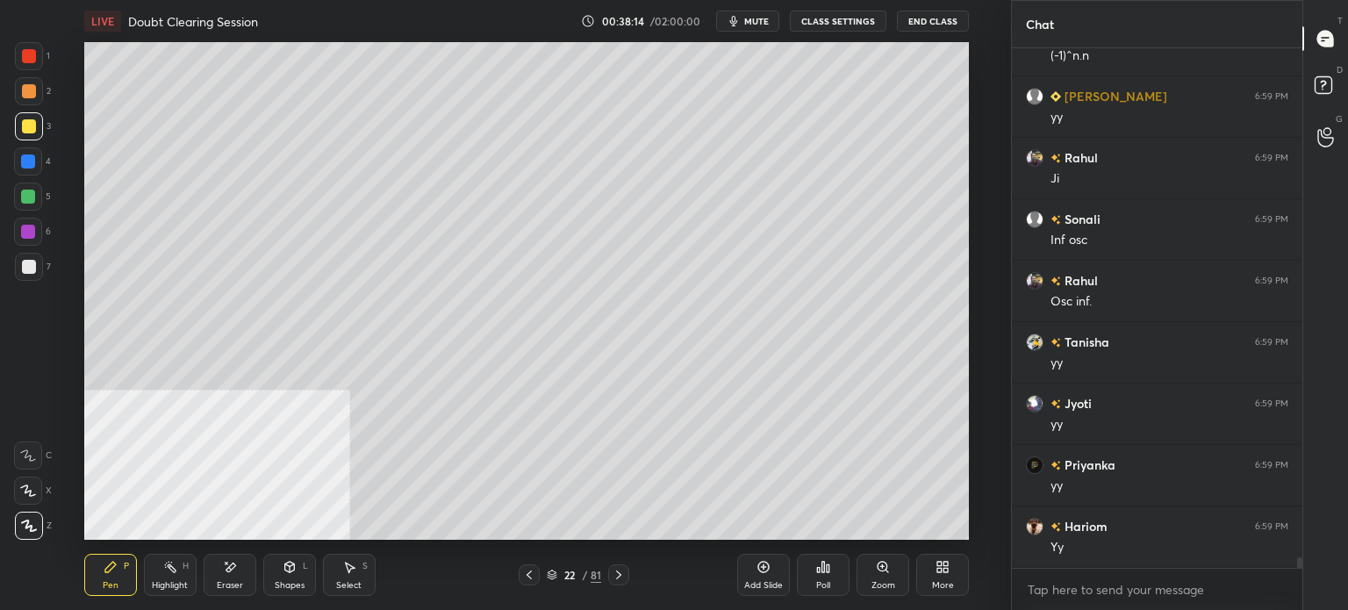
scroll to position [26191, 0]
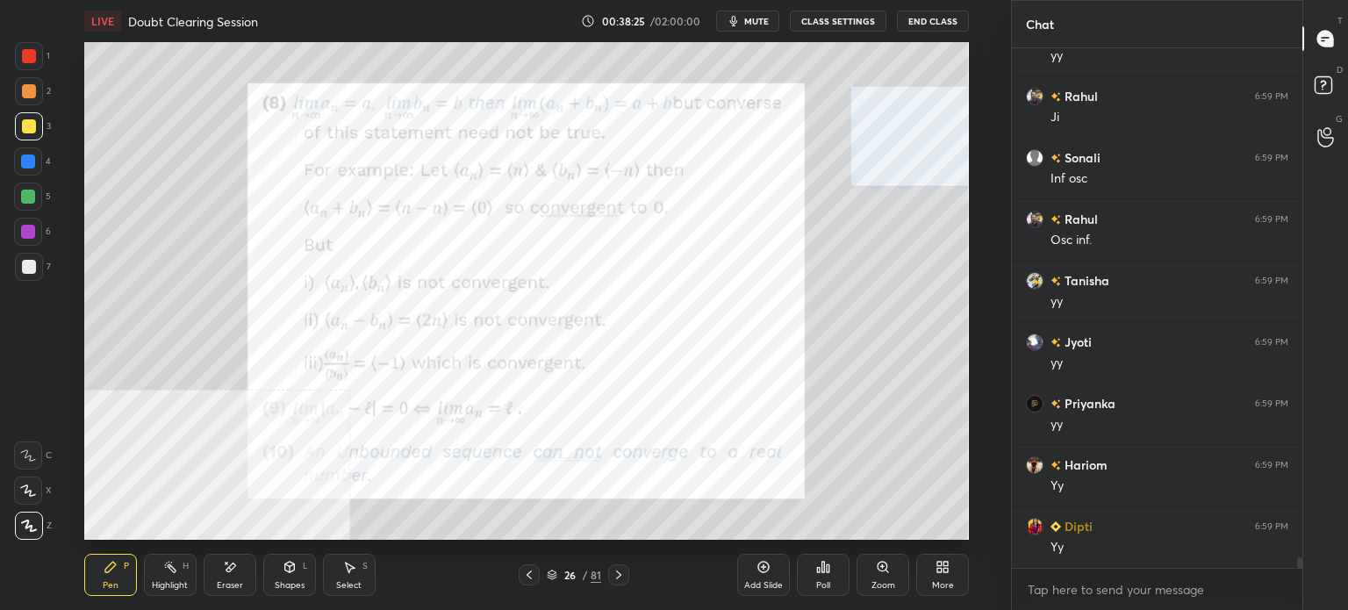
click at [945, 577] on div "More" at bounding box center [943, 575] width 53 height 42
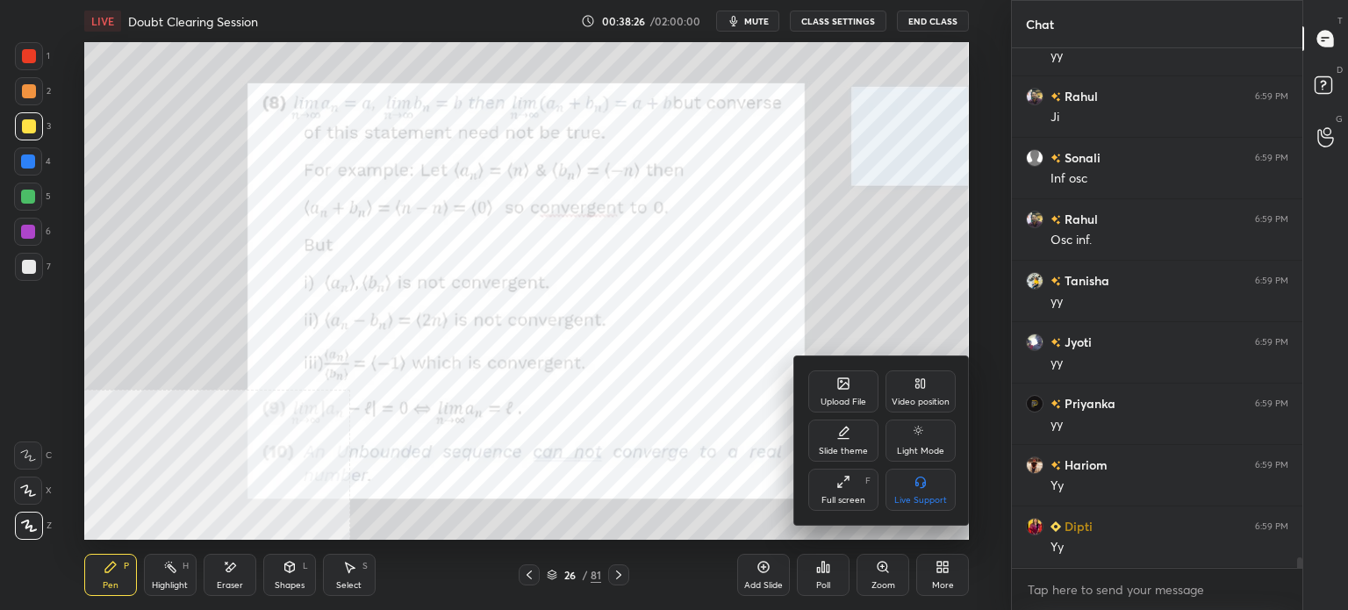
drag, startPoint x: 929, startPoint y: 390, endPoint x: 924, endPoint y: 405, distance: 15.8
click at [927, 394] on div "Video position" at bounding box center [921, 391] width 70 height 42
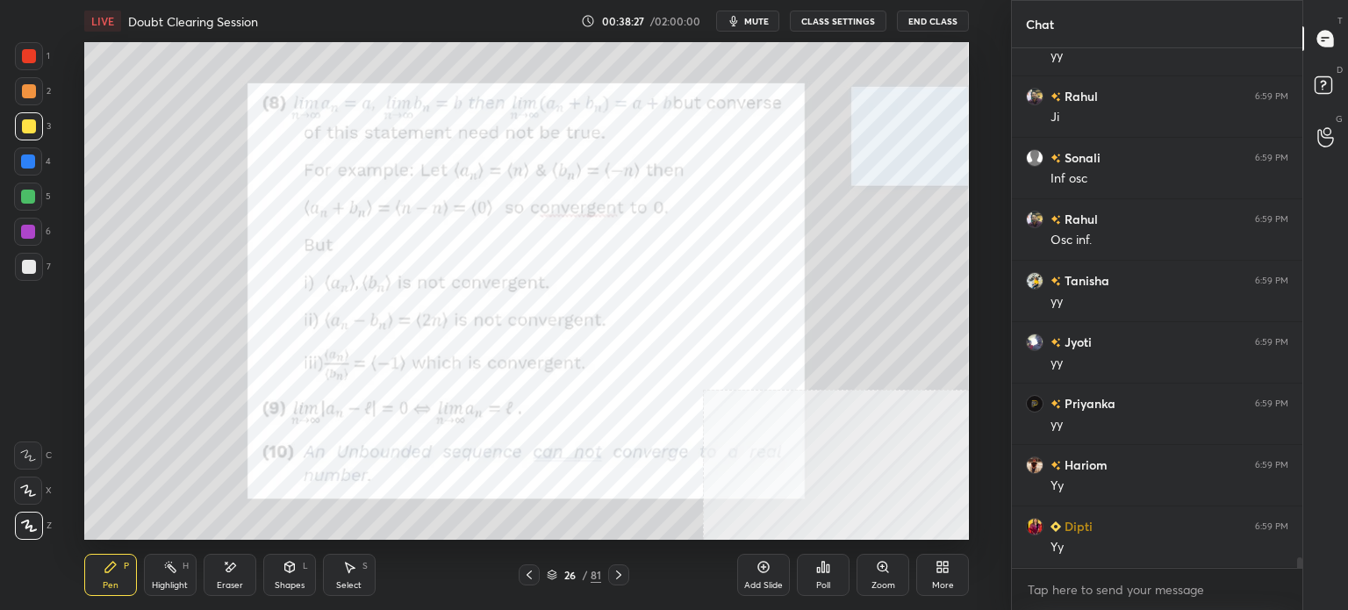
click at [28, 59] on div at bounding box center [29, 56] width 14 height 14
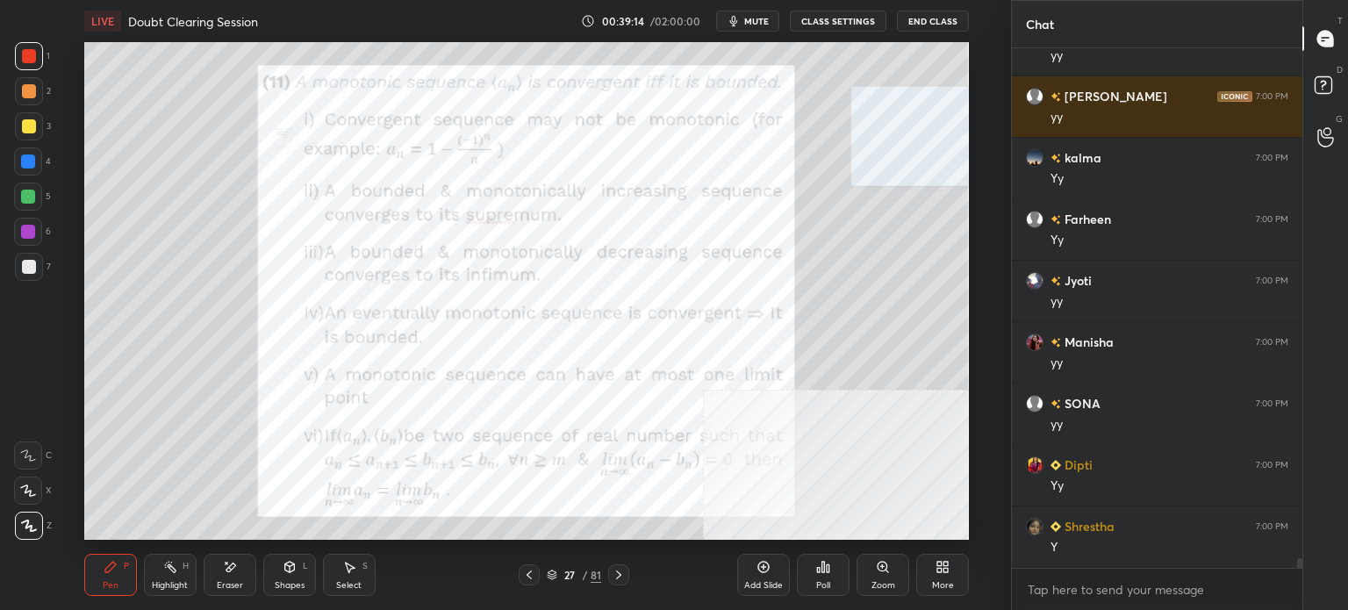
scroll to position [27911, 0]
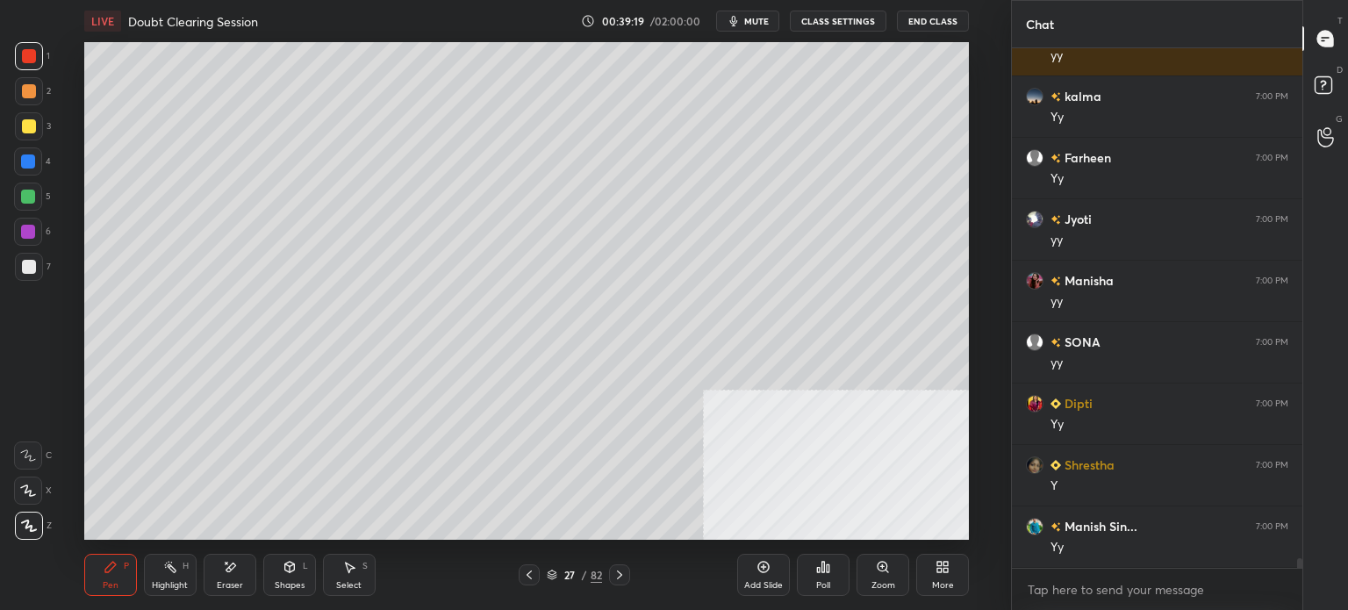
click at [25, 126] on div at bounding box center [29, 126] width 14 height 14
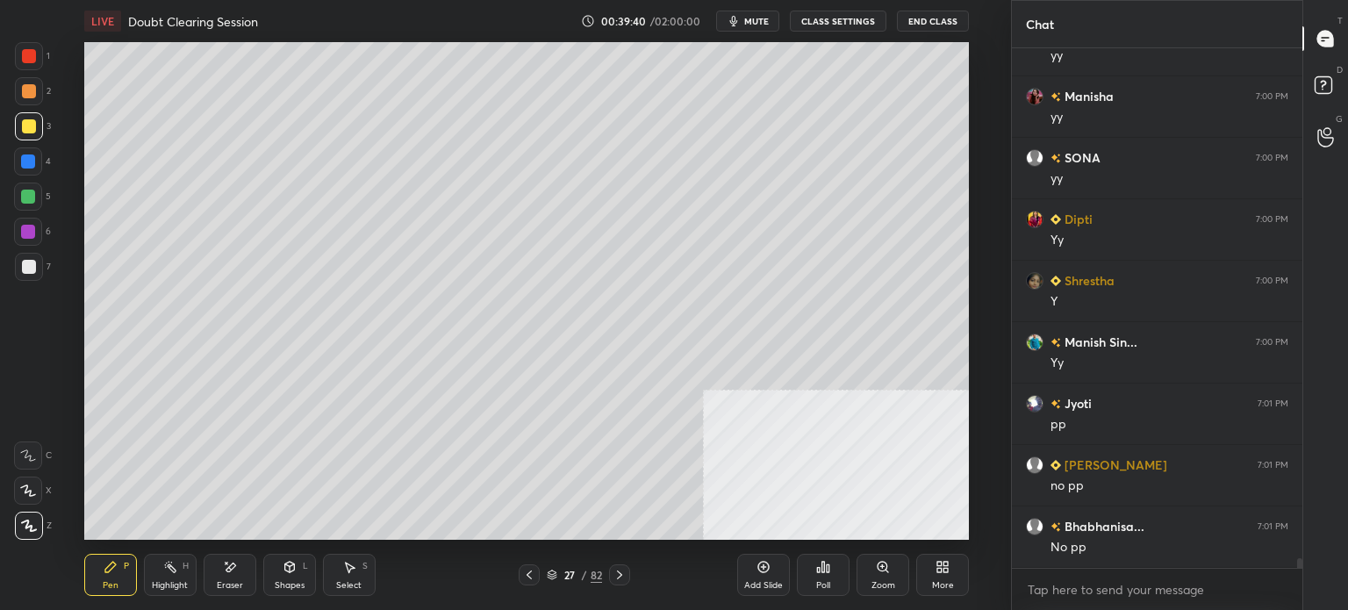
scroll to position [28157, 0]
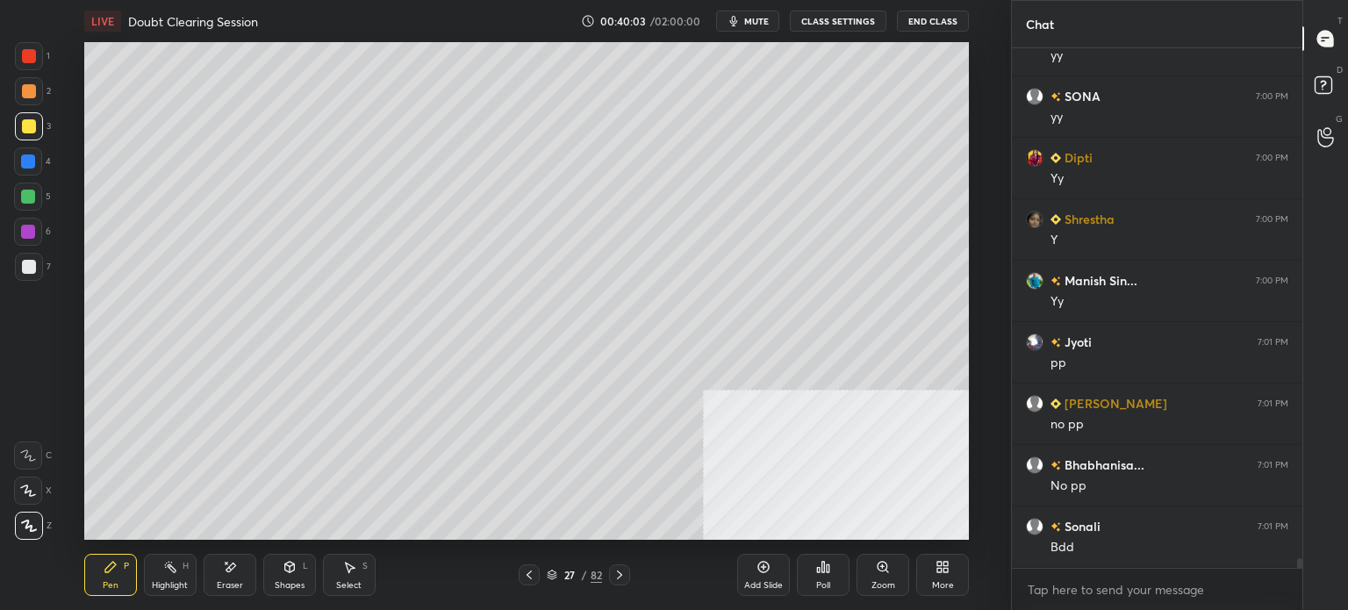
click at [758, 22] on span "mute" at bounding box center [756, 21] width 25 height 12
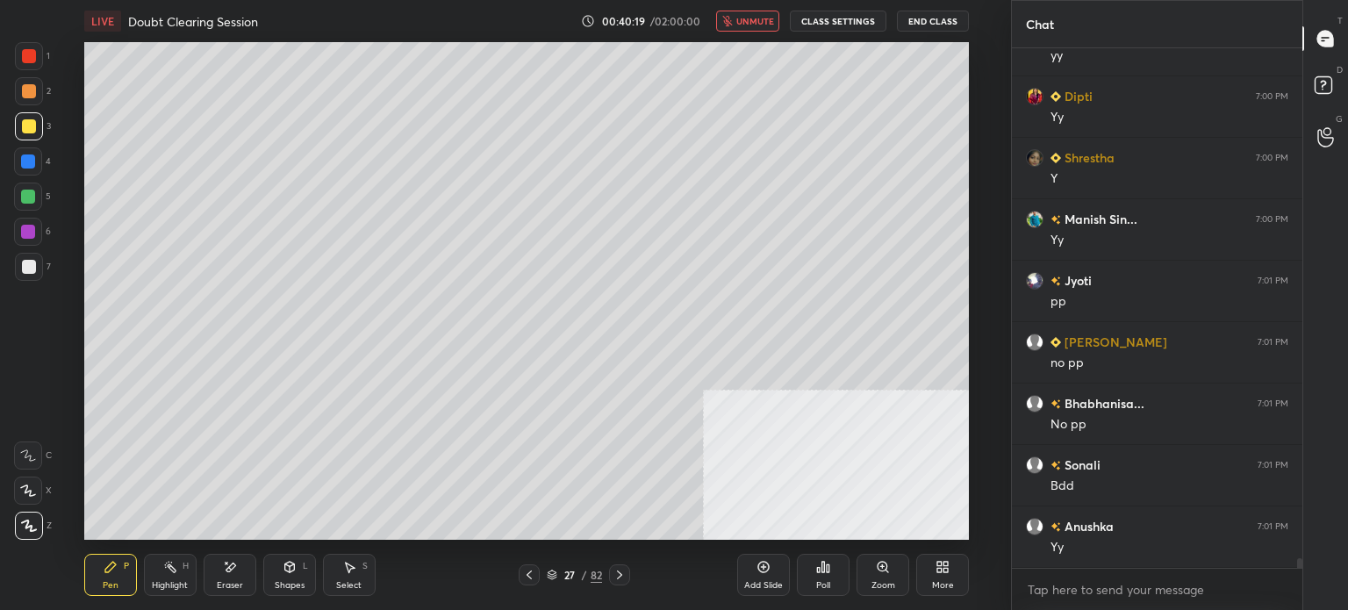
click at [760, 26] on span "unmute" at bounding box center [756, 21] width 38 height 12
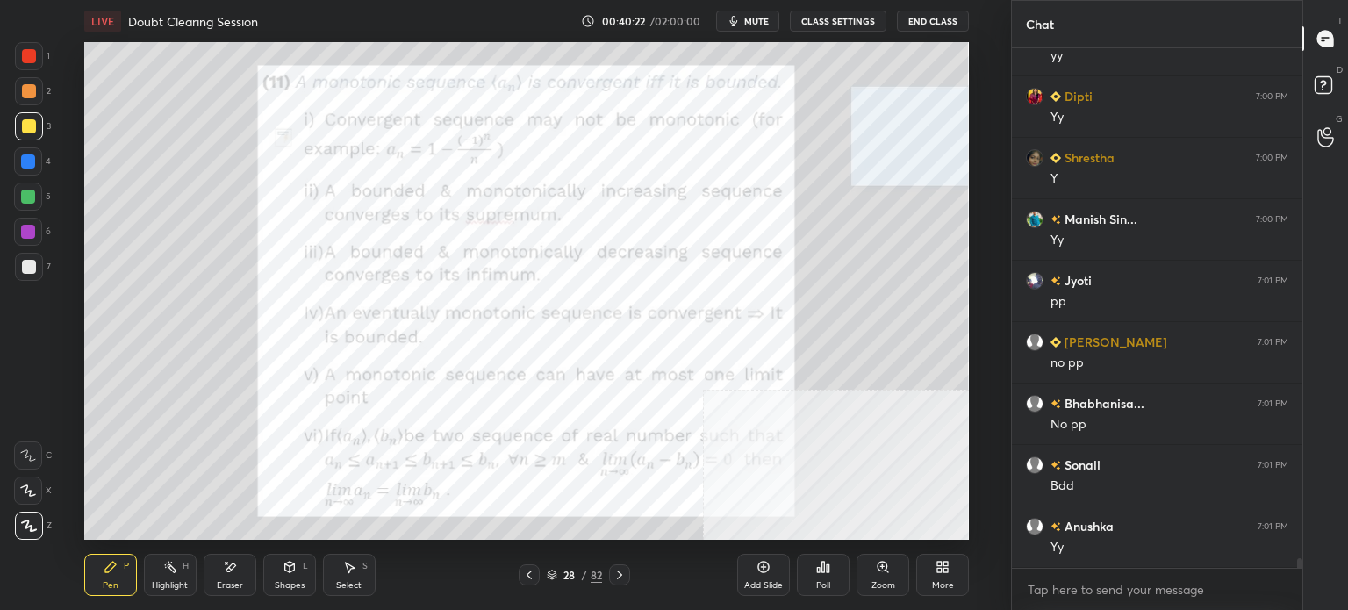
click at [752, 21] on span "mute" at bounding box center [756, 21] width 25 height 12
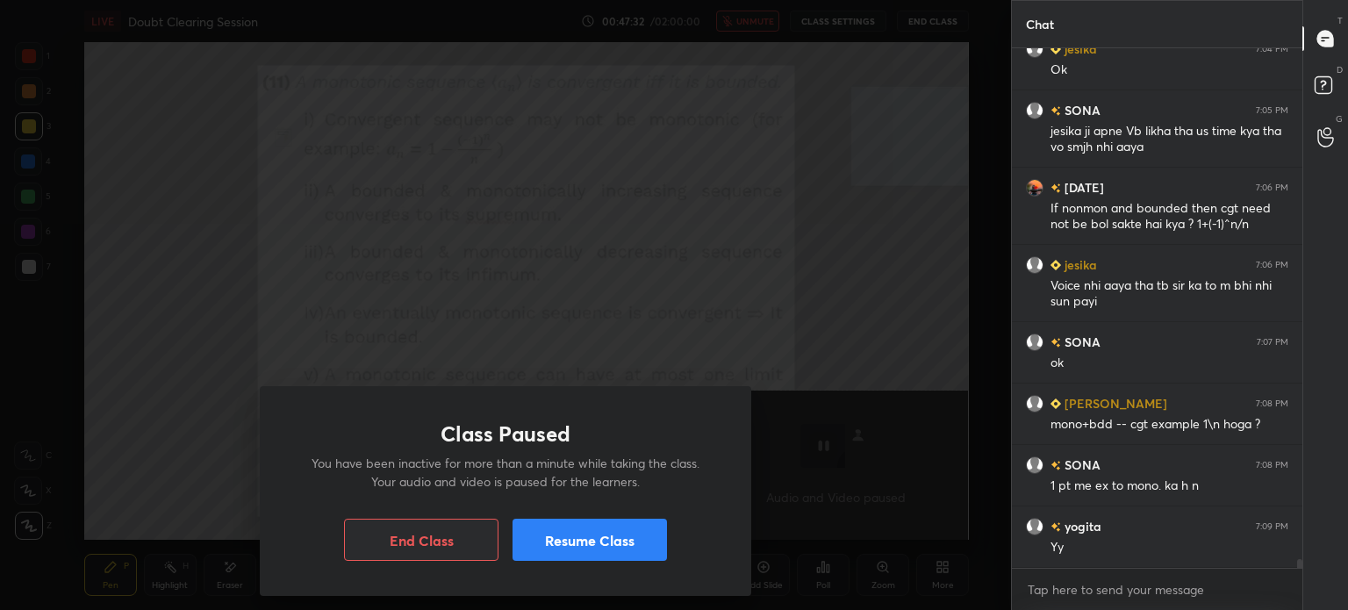
scroll to position [29439, 0]
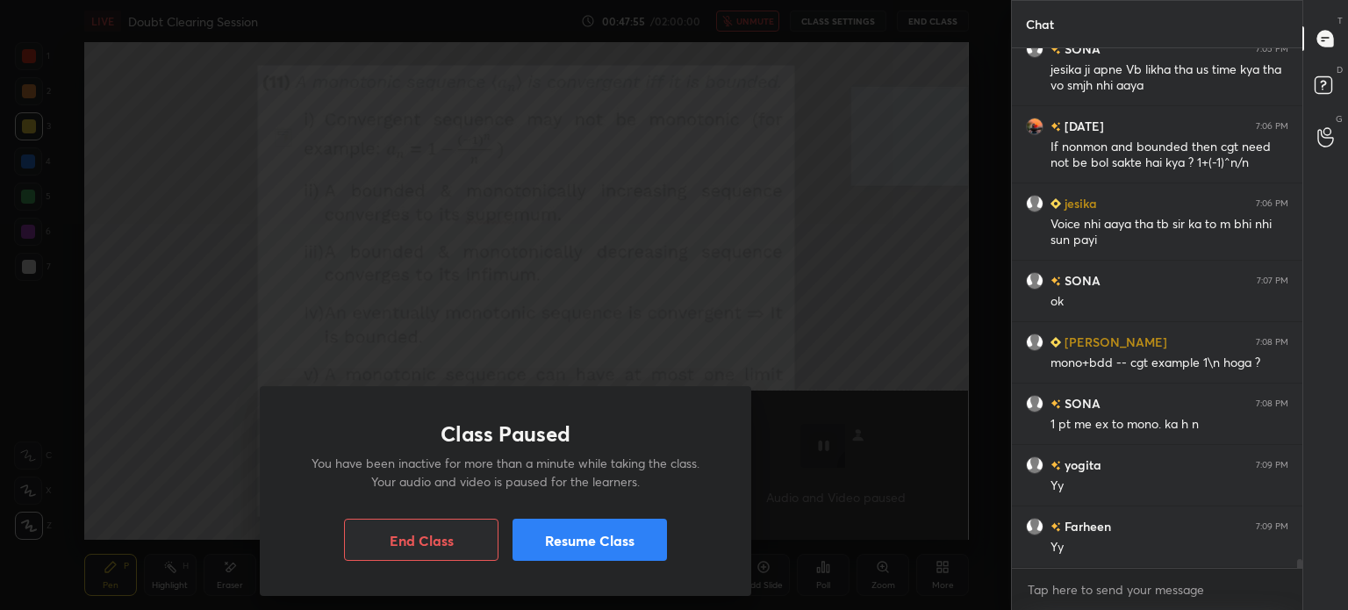
click at [634, 534] on button "Resume Class" at bounding box center [590, 540] width 155 height 42
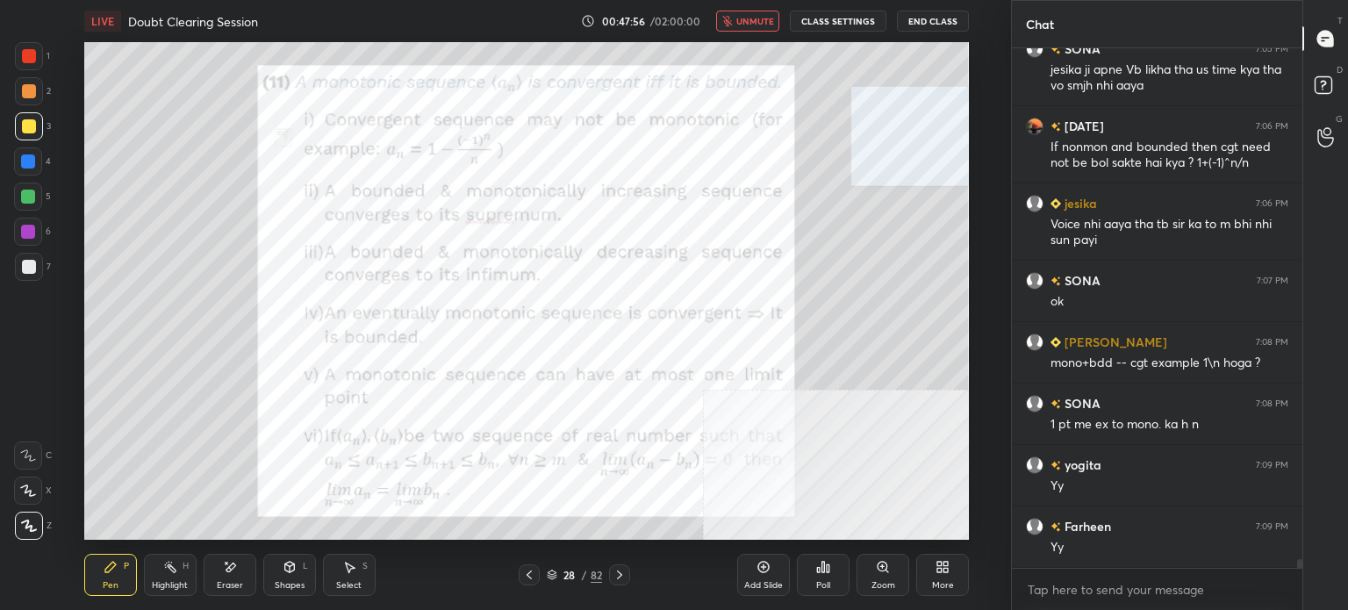
click at [764, 17] on span "unmute" at bounding box center [756, 21] width 38 height 12
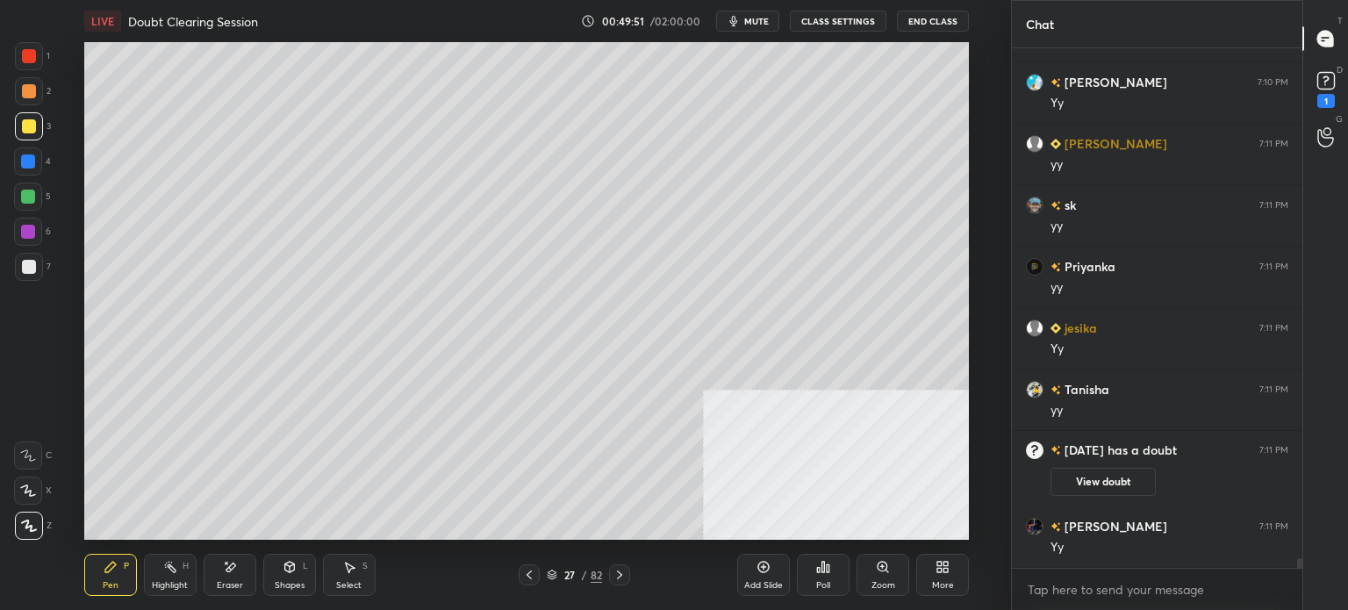
scroll to position [28798, 0]
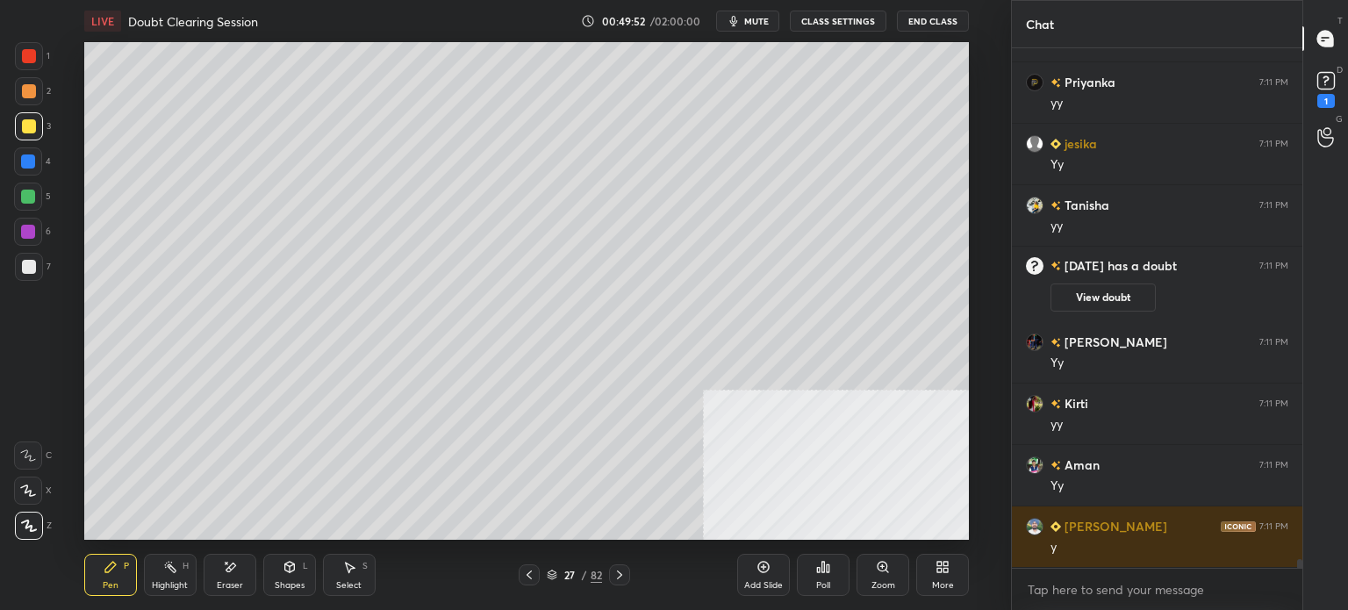
drag, startPoint x: 344, startPoint y: 582, endPoint x: 327, endPoint y: 542, distance: 44.0
click at [344, 582] on div "Select" at bounding box center [348, 585] width 25 height 9
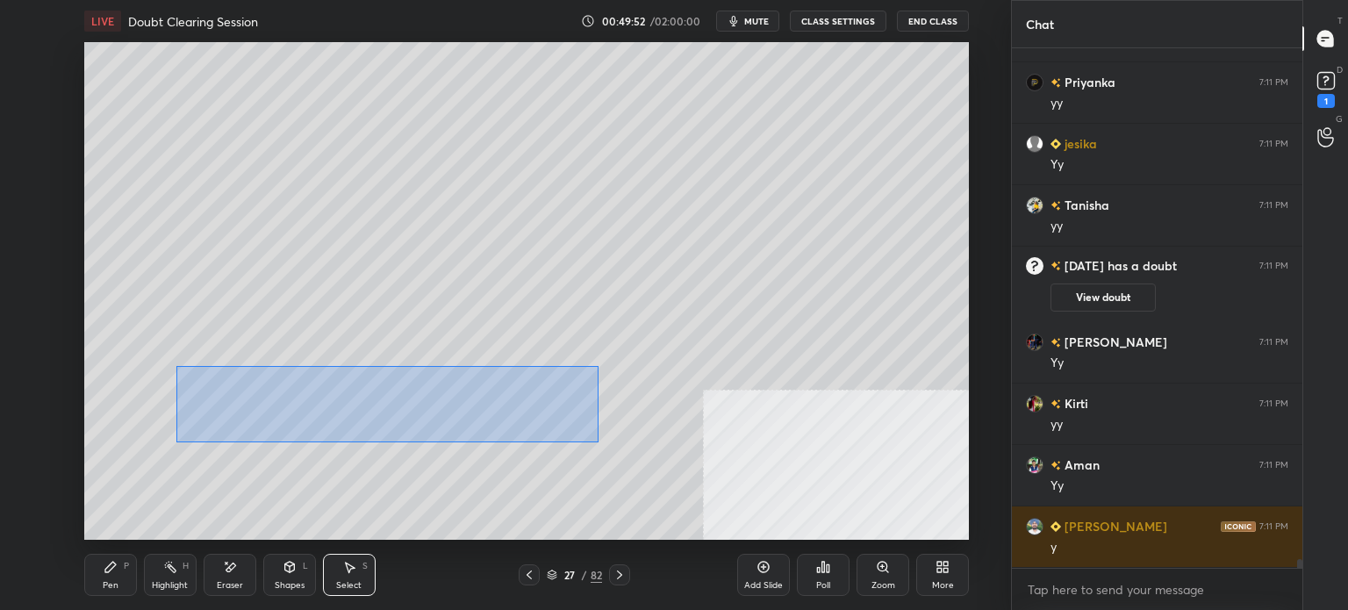
drag, startPoint x: 221, startPoint y: 378, endPoint x: 679, endPoint y: 436, distance: 461.0
click at [719, 451] on div "0 ° Undo Copy Duplicate Duplicate to new slide Delete" at bounding box center [526, 291] width 885 height 498
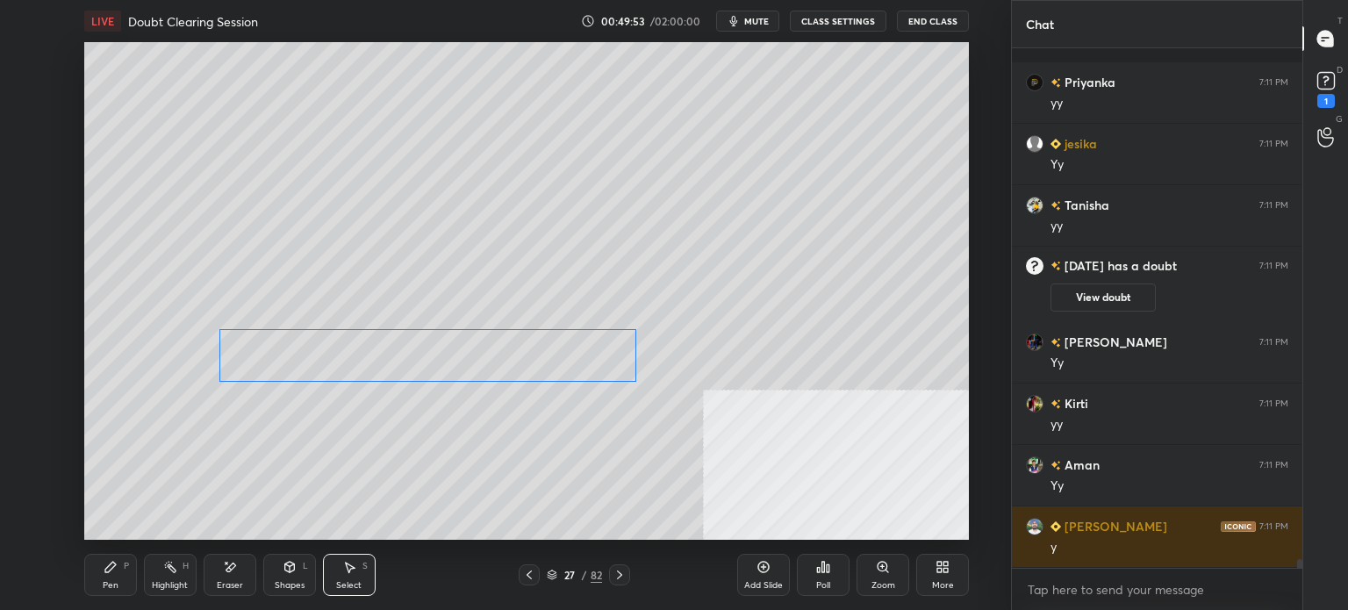
scroll to position [28921, 0]
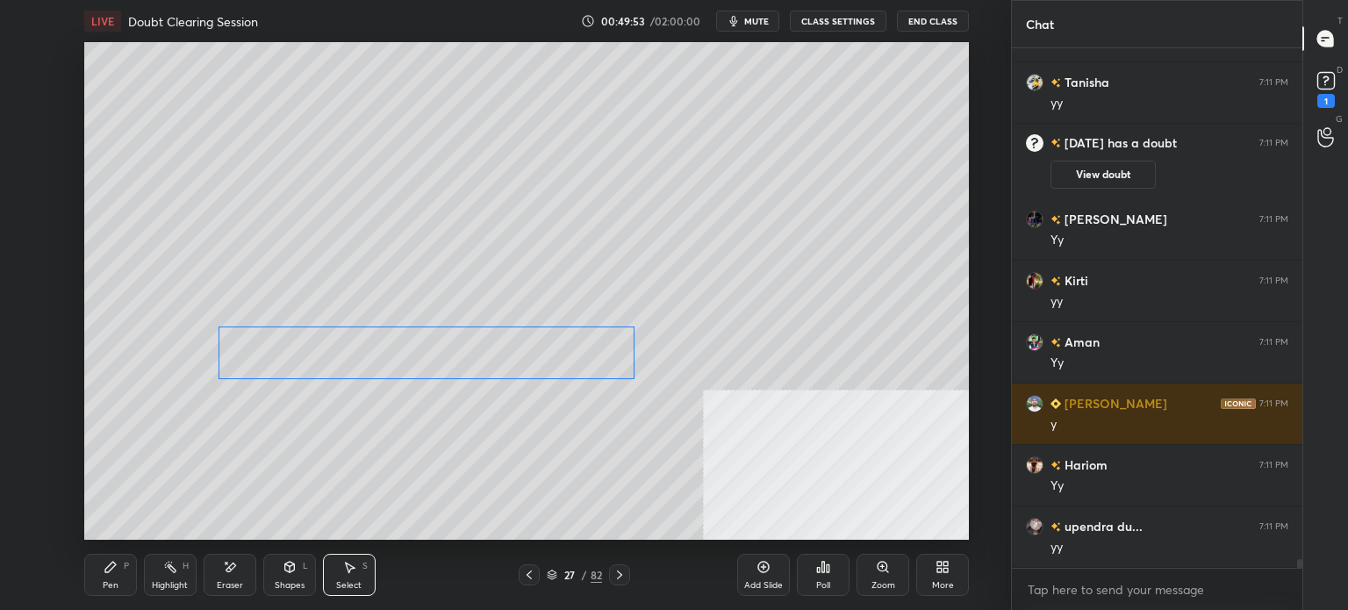
click at [608, 361] on div "0 ° Undo Copy Duplicate Duplicate to new slide Delete" at bounding box center [526, 291] width 885 height 498
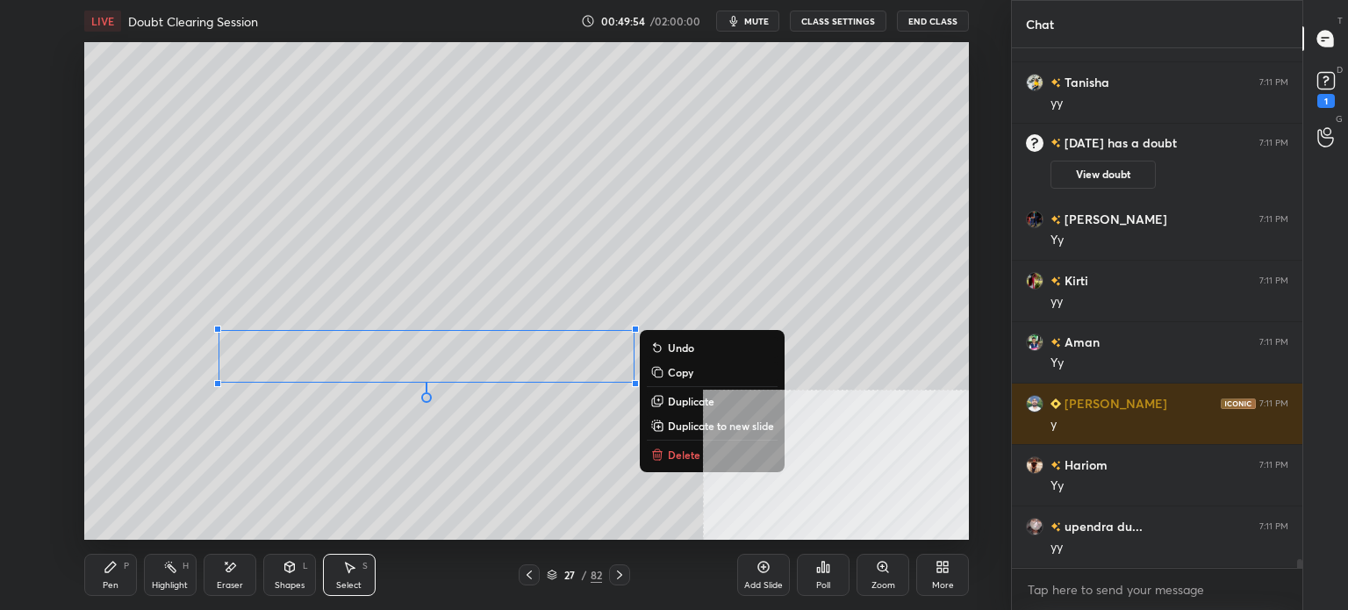
click at [116, 582] on div "Pen" at bounding box center [111, 585] width 16 height 9
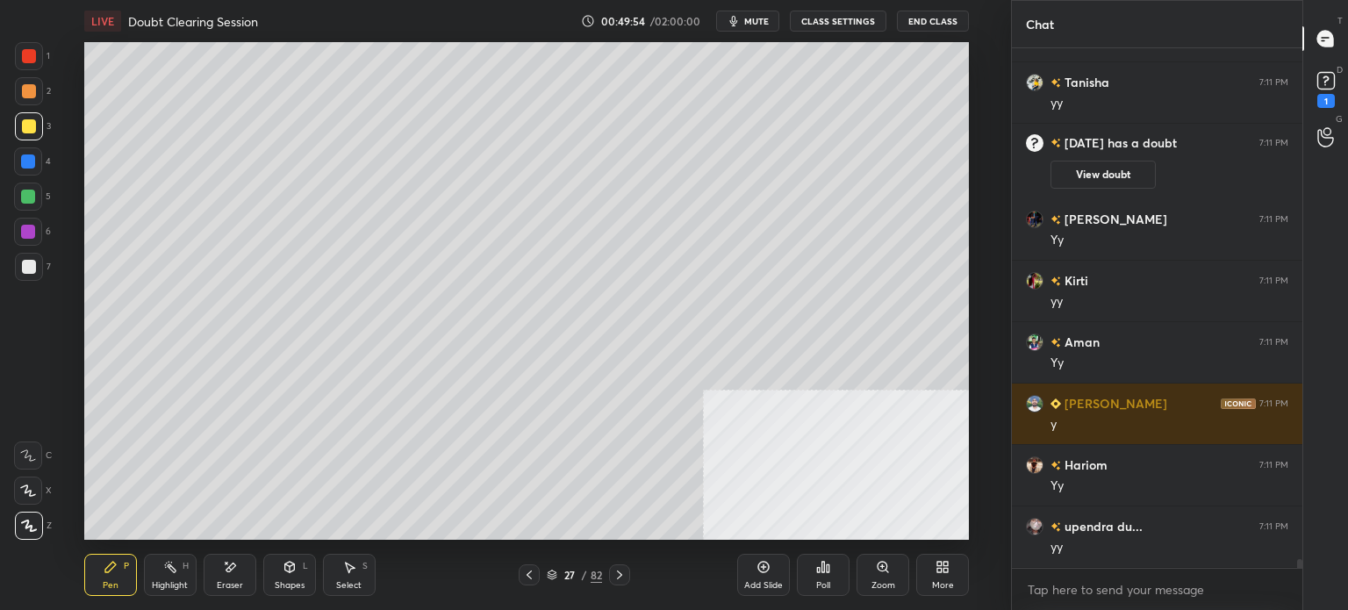
scroll to position [28982, 0]
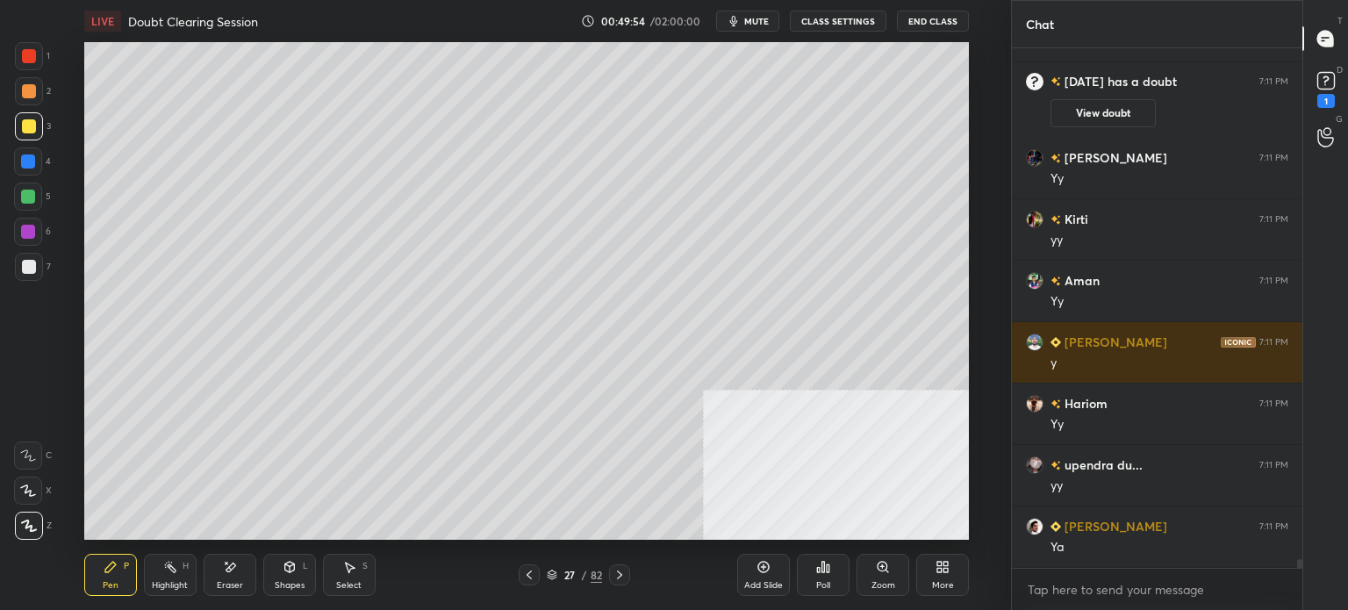
click at [34, 273] on div at bounding box center [29, 267] width 14 height 14
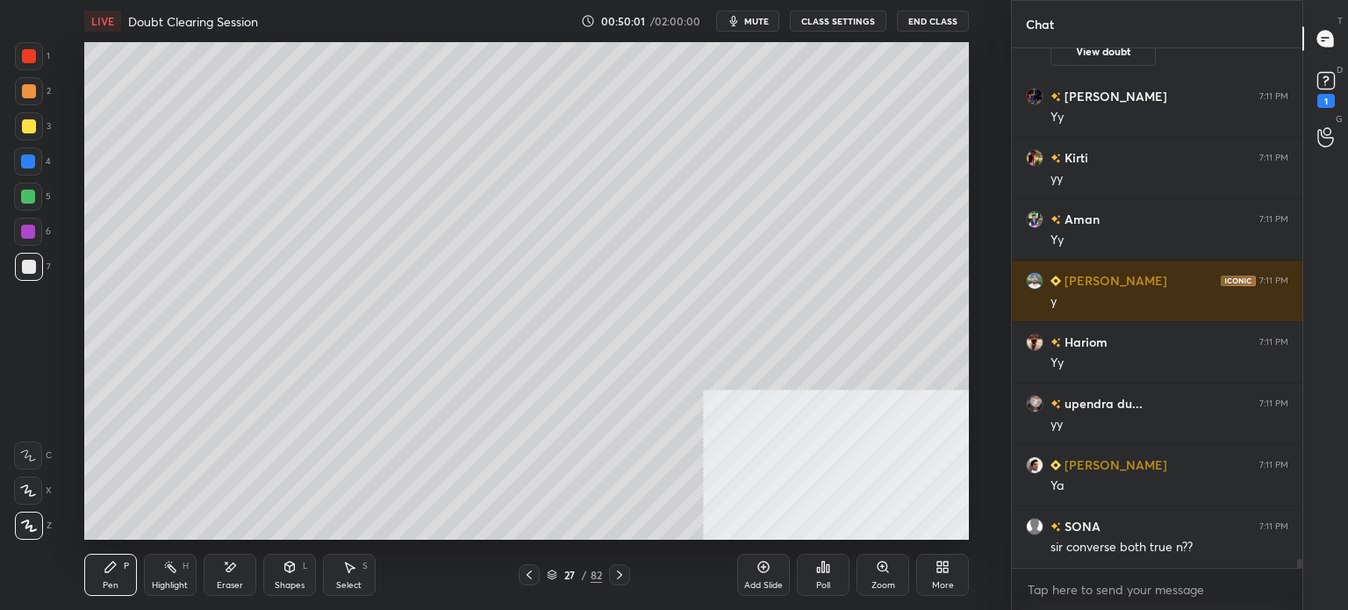
click at [235, 579] on div "Eraser" at bounding box center [230, 575] width 53 height 42
click at [115, 582] on div "Pen" at bounding box center [111, 585] width 16 height 9
click at [955, 576] on div "More" at bounding box center [943, 575] width 53 height 42
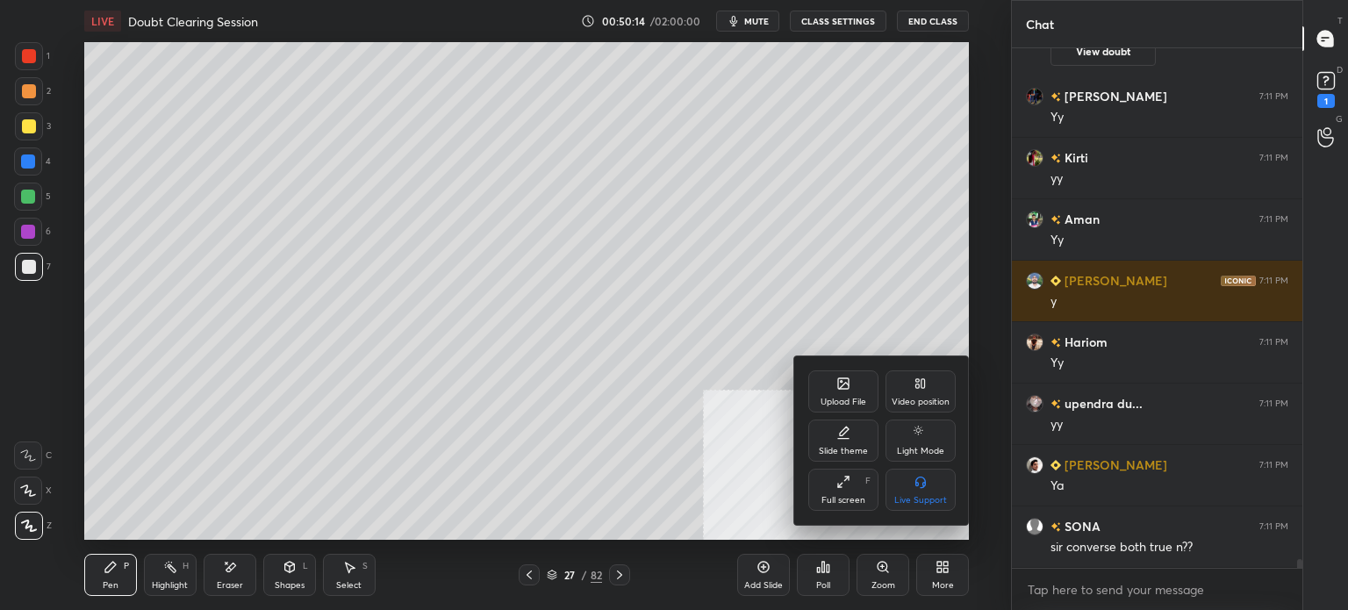
click at [927, 399] on div "Video position" at bounding box center [921, 402] width 58 height 9
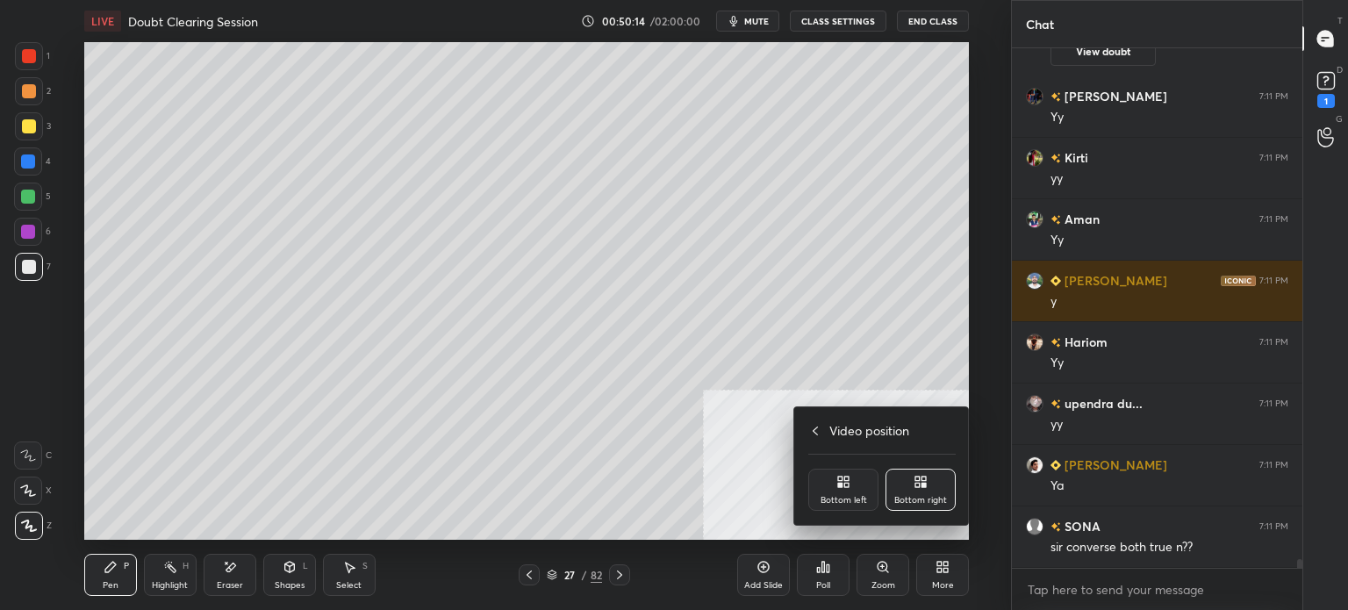
click at [856, 496] on div "Bottom left" at bounding box center [844, 500] width 47 height 9
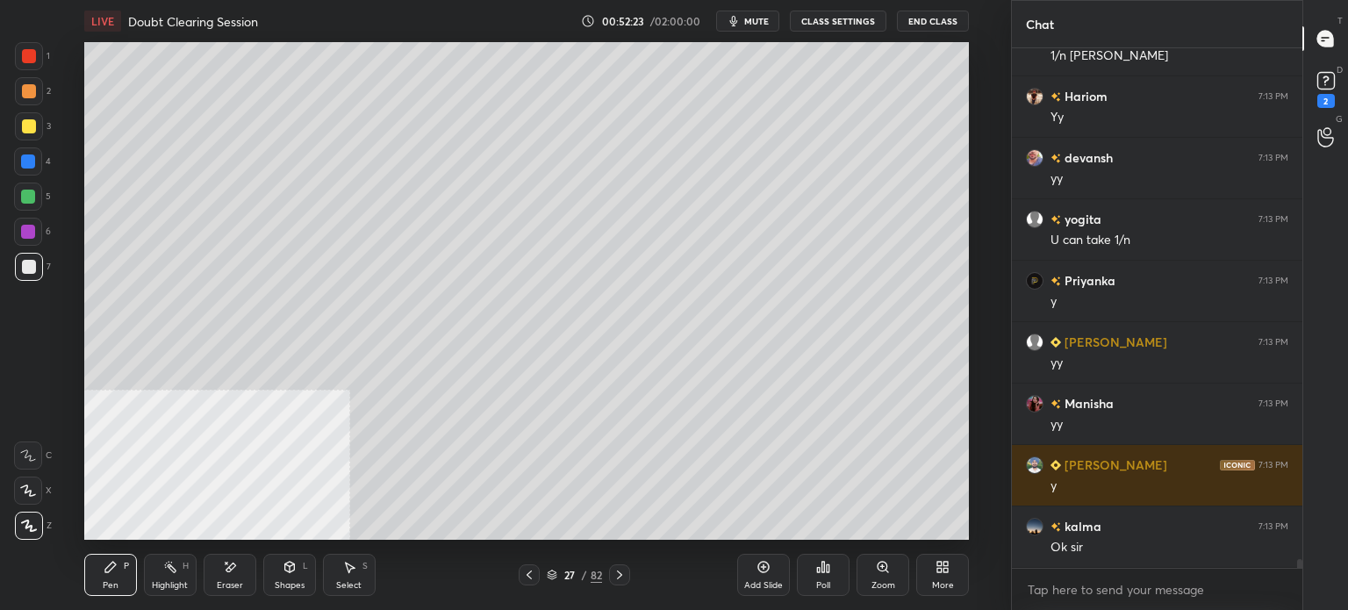
scroll to position [30366, 0]
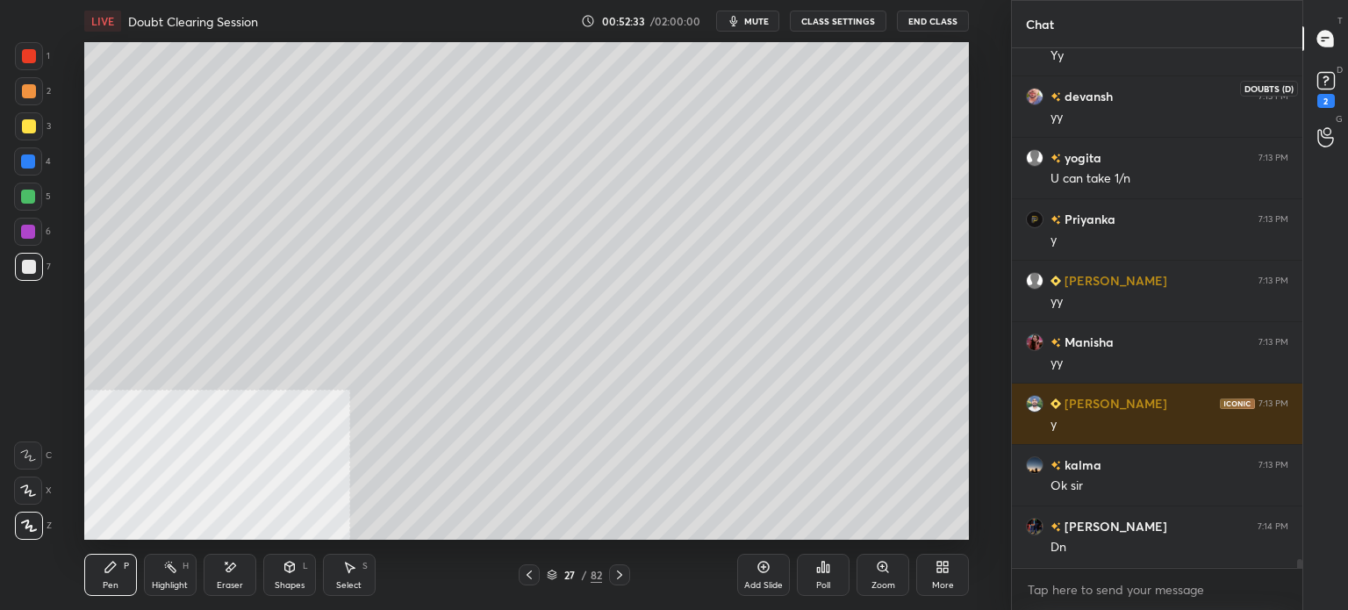
click at [1326, 93] on div "2" at bounding box center [1326, 88] width 26 height 40
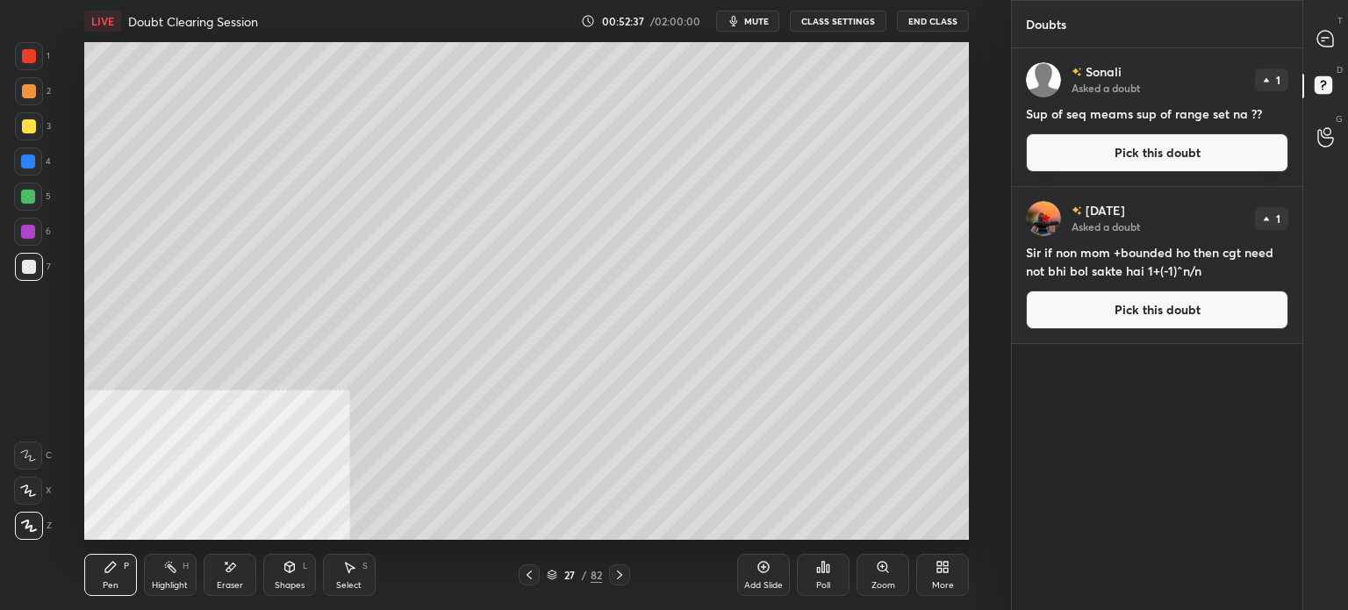
click at [1347, 36] on div "T Messages (T)" at bounding box center [1326, 38] width 45 height 49
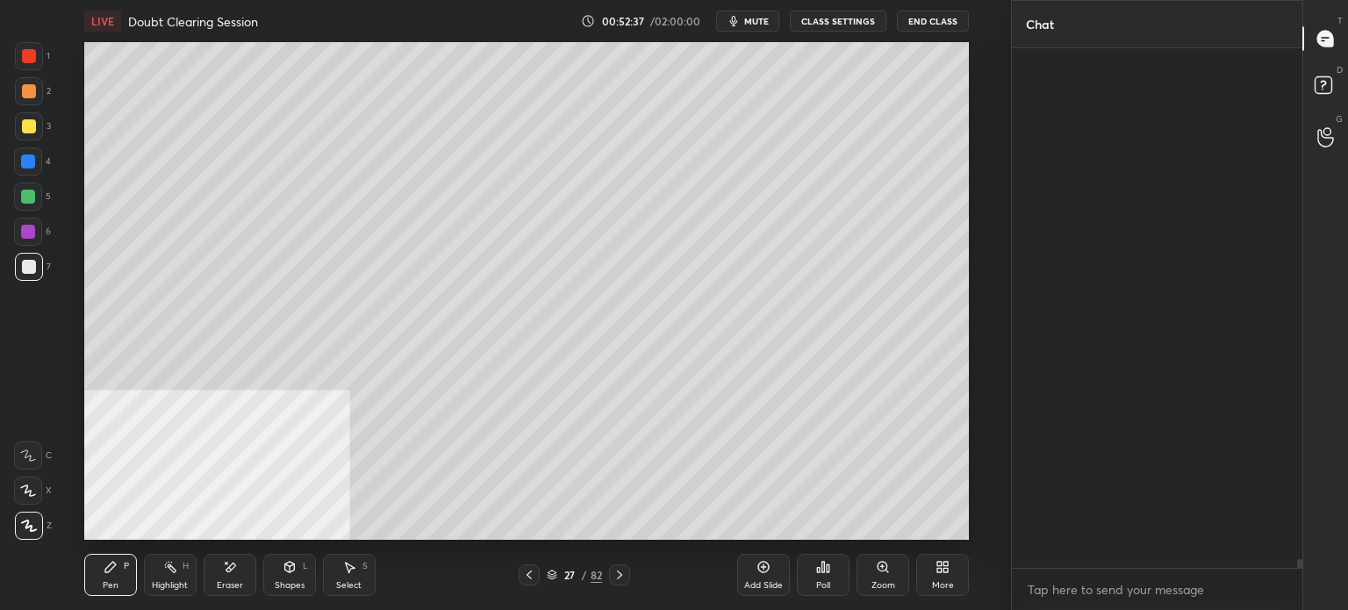
scroll to position [514, 285]
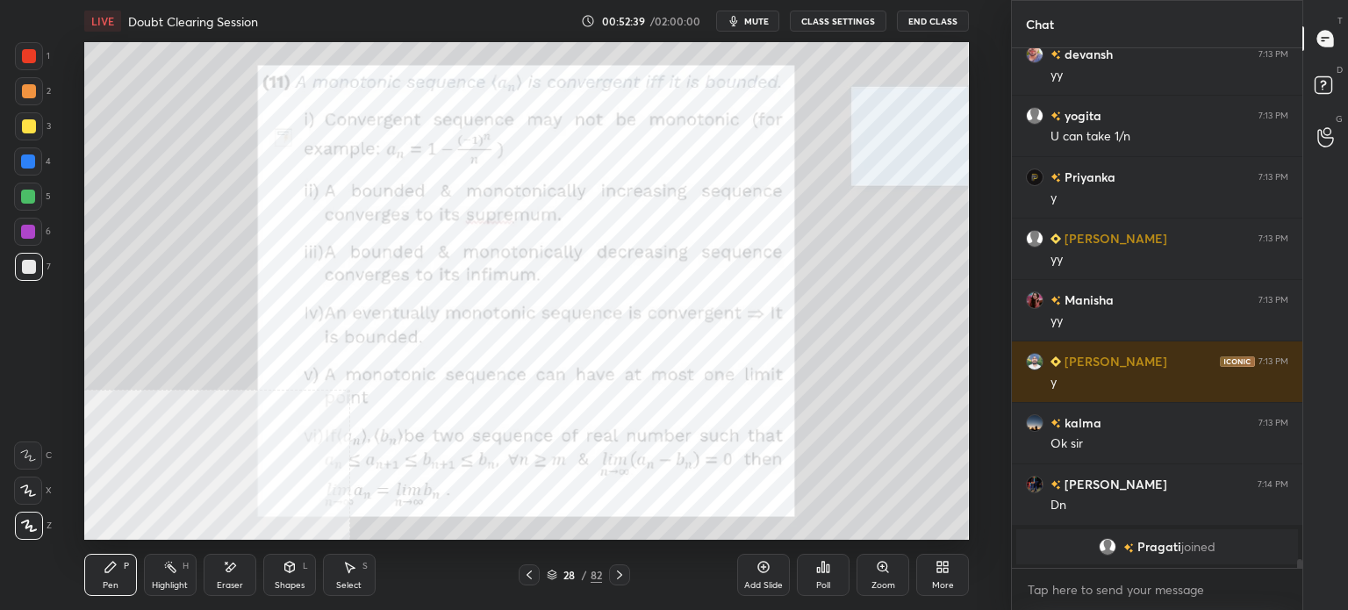
drag, startPoint x: 22, startPoint y: 59, endPoint x: 54, endPoint y: 56, distance: 31.7
click at [25, 60] on div at bounding box center [29, 56] width 14 height 14
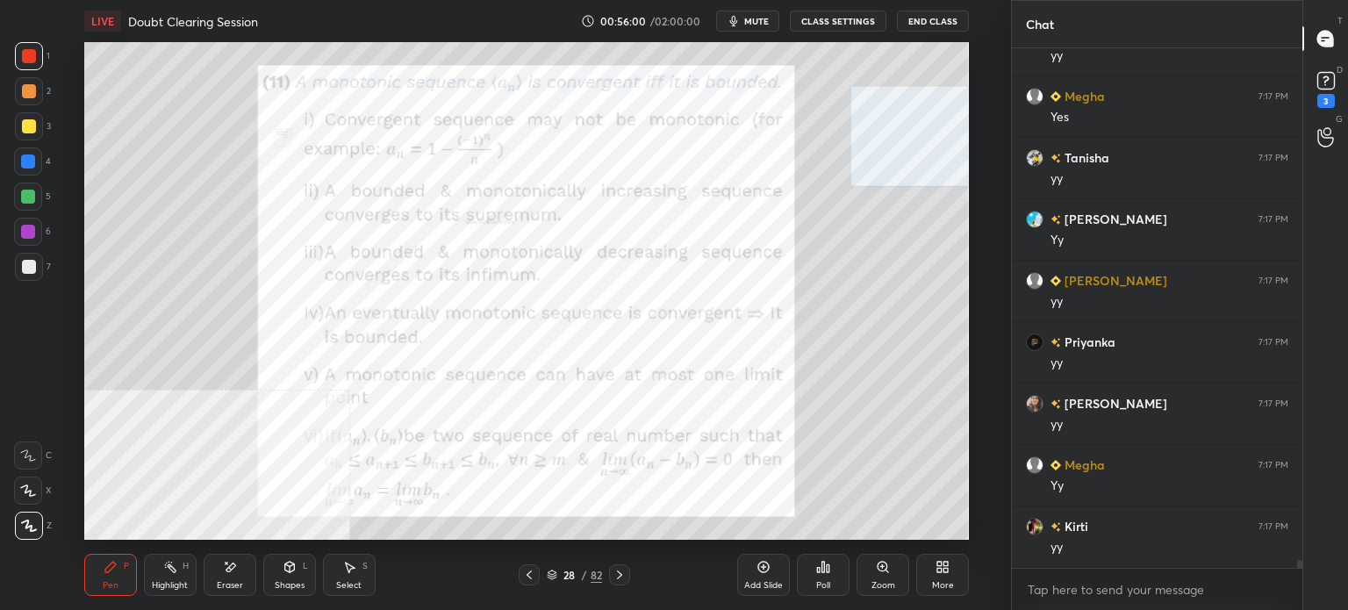
scroll to position [33031, 0]
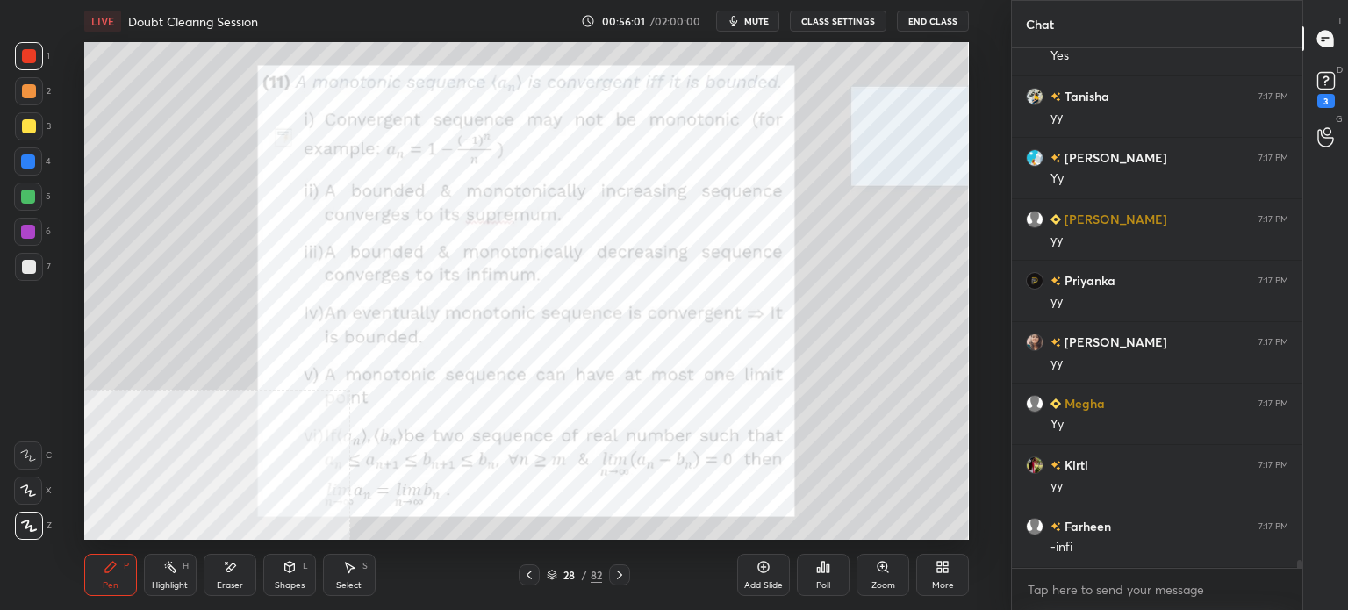
click at [948, 589] on div "More" at bounding box center [943, 585] width 22 height 9
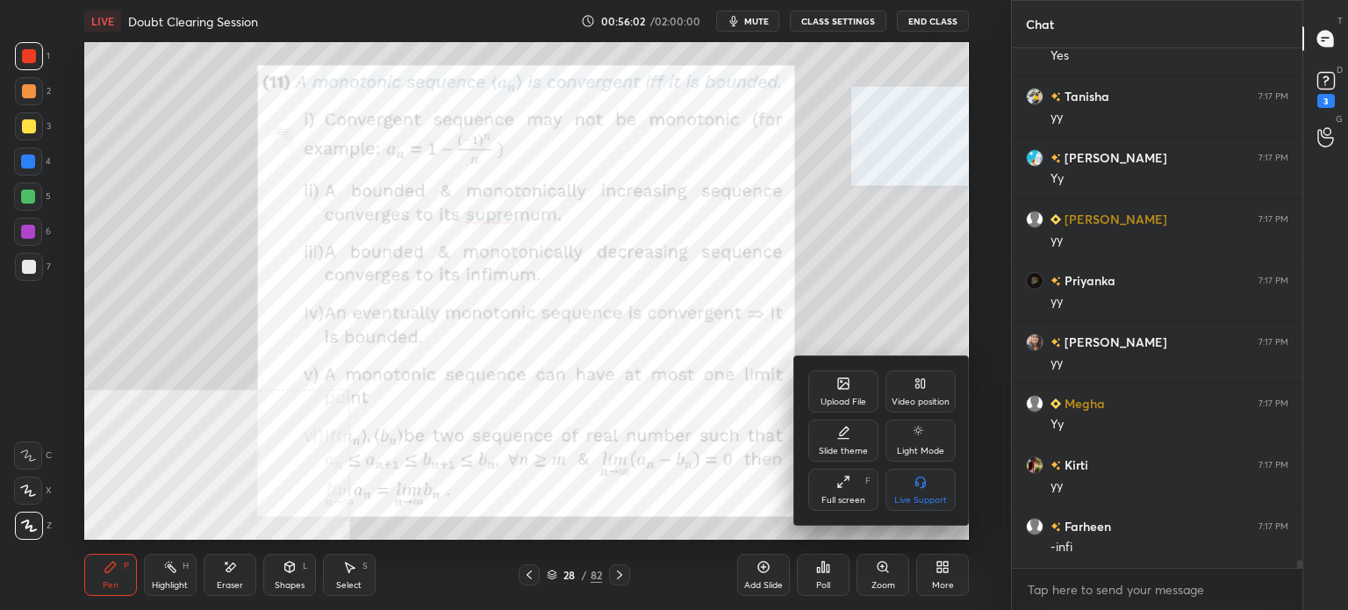
click at [924, 400] on div "Video position" at bounding box center [921, 391] width 70 height 42
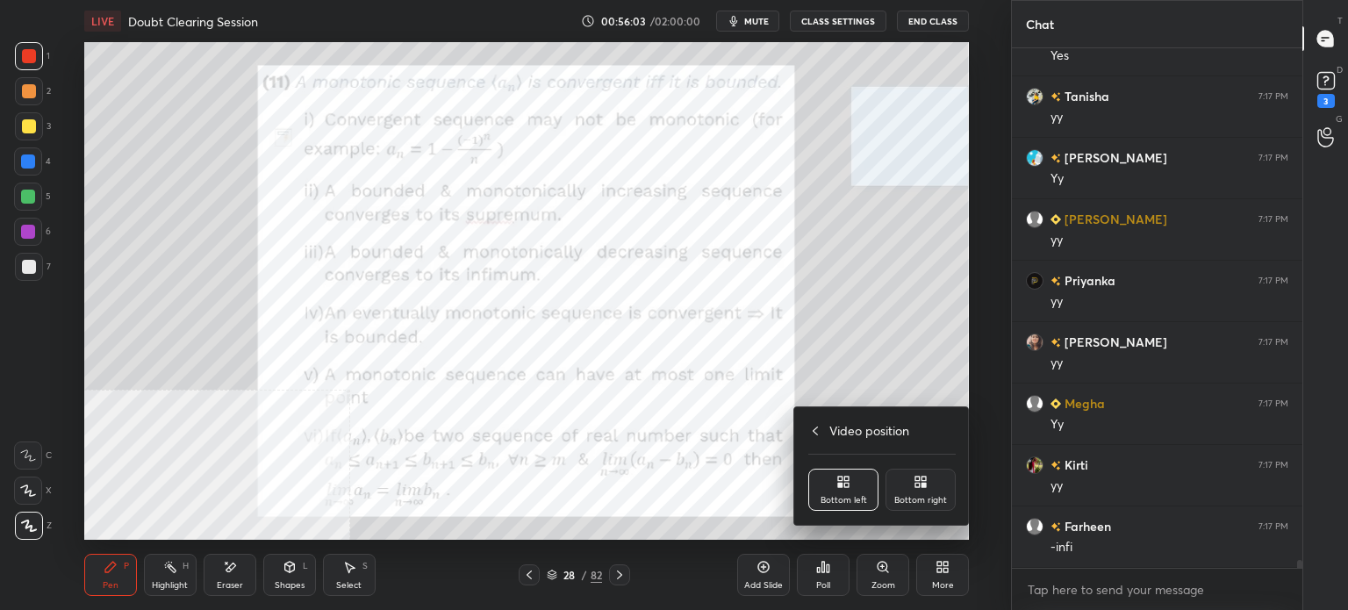
click at [924, 471] on div "Bottom right" at bounding box center [921, 490] width 70 height 42
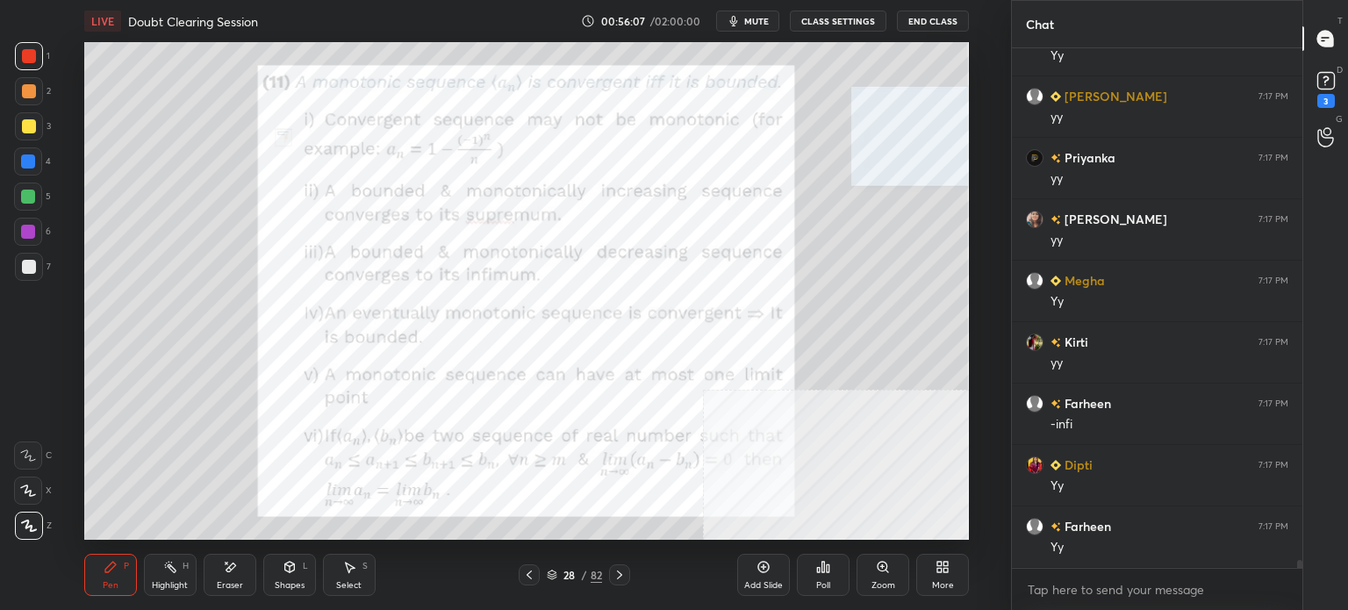
scroll to position [33216, 0]
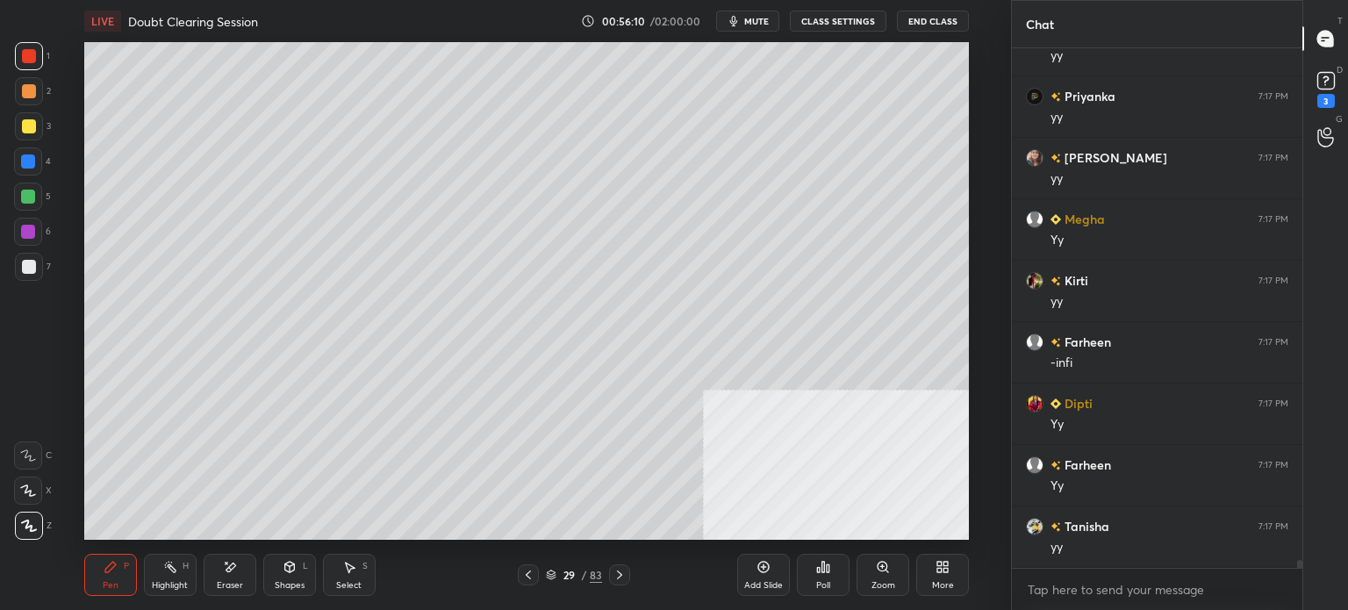
click at [24, 122] on div at bounding box center [29, 126] width 14 height 14
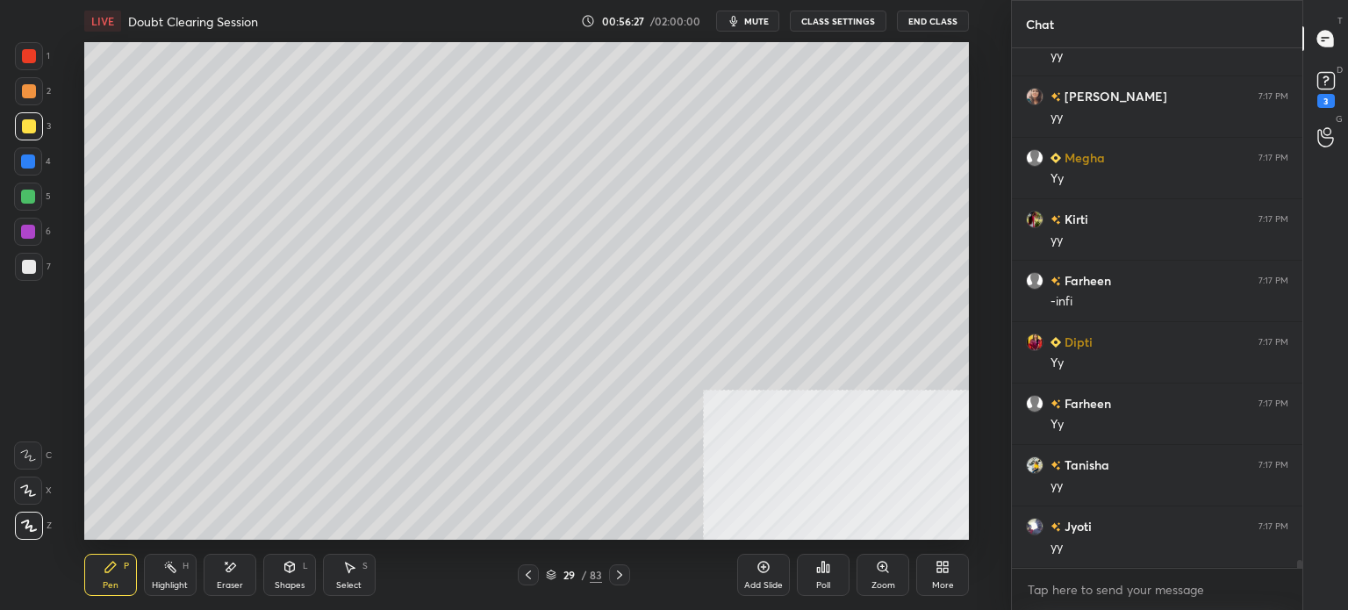
click at [354, 561] on icon at bounding box center [349, 567] width 14 height 14
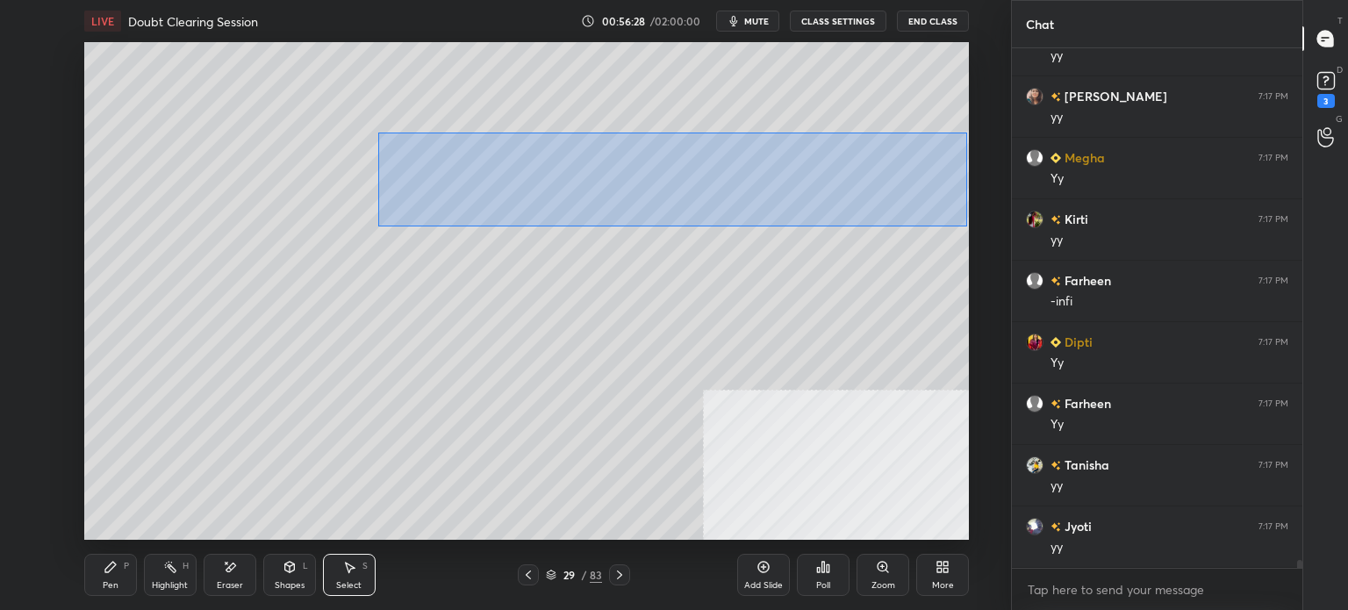
drag, startPoint x: 378, startPoint y: 133, endPoint x: 966, endPoint y: 221, distance: 594.0
click at [966, 220] on div "0 ° Undo Copy Duplicate Duplicate to new slide Delete" at bounding box center [526, 291] width 885 height 498
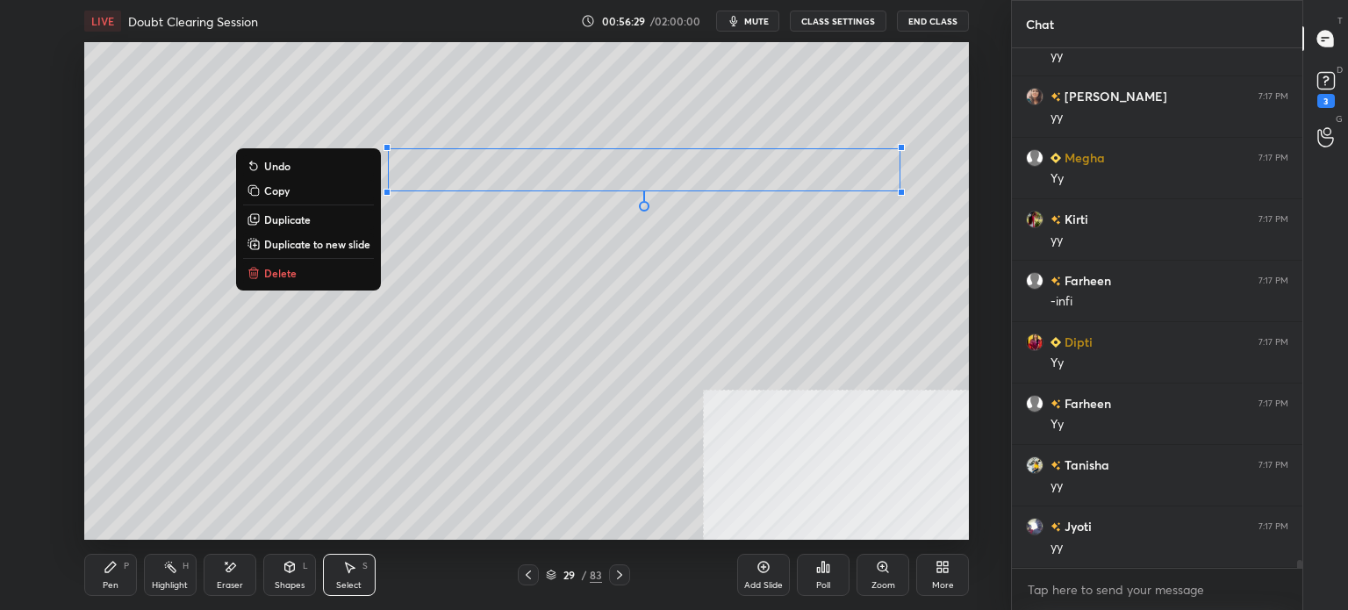
click at [336, 217] on button "Duplicate" at bounding box center [308, 219] width 131 height 21
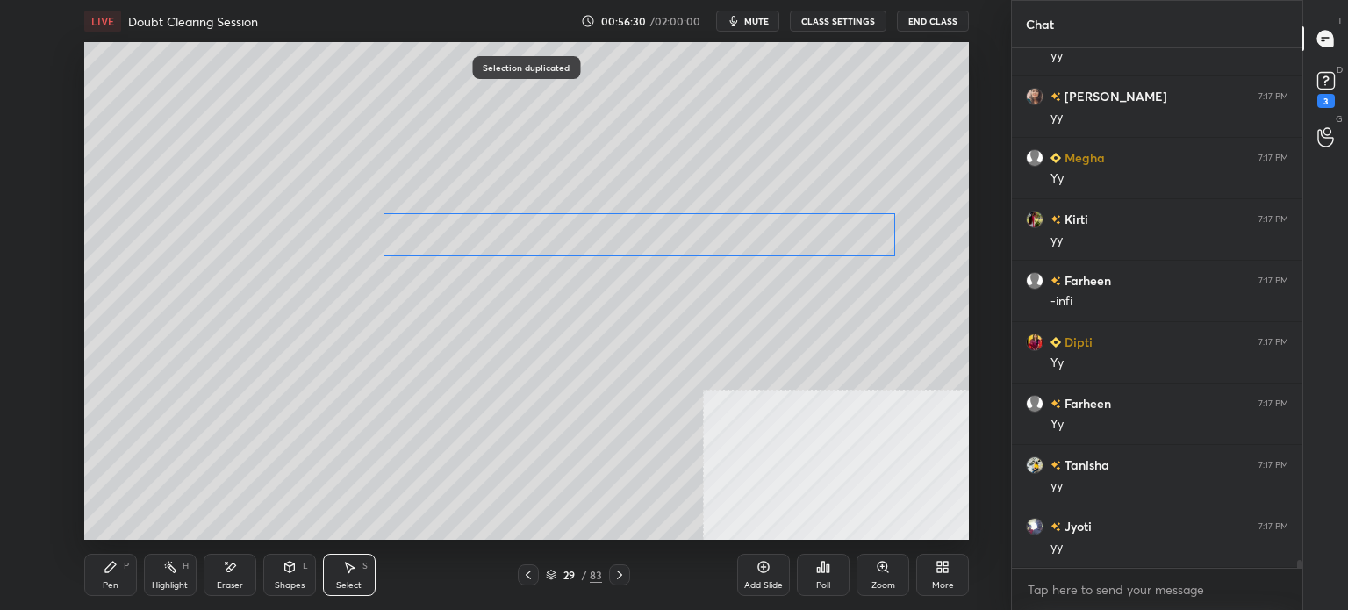
drag, startPoint x: 495, startPoint y: 235, endPoint x: 472, endPoint y: 243, distance: 24.2
click at [472, 244] on div "0 ° Undo Copy Duplicate Duplicate to new slide Delete" at bounding box center [526, 291] width 885 height 498
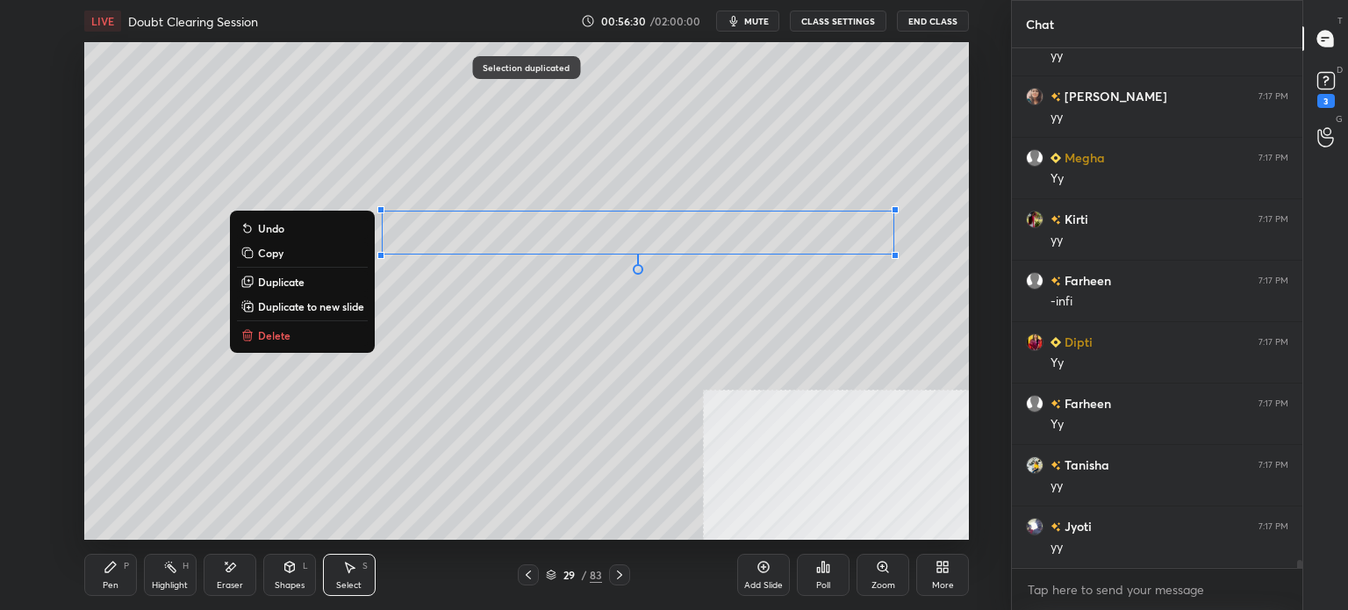
drag, startPoint x: 240, startPoint y: 581, endPoint x: 249, endPoint y: 550, distance: 33.0
click at [236, 579] on div "Eraser" at bounding box center [230, 575] width 53 height 42
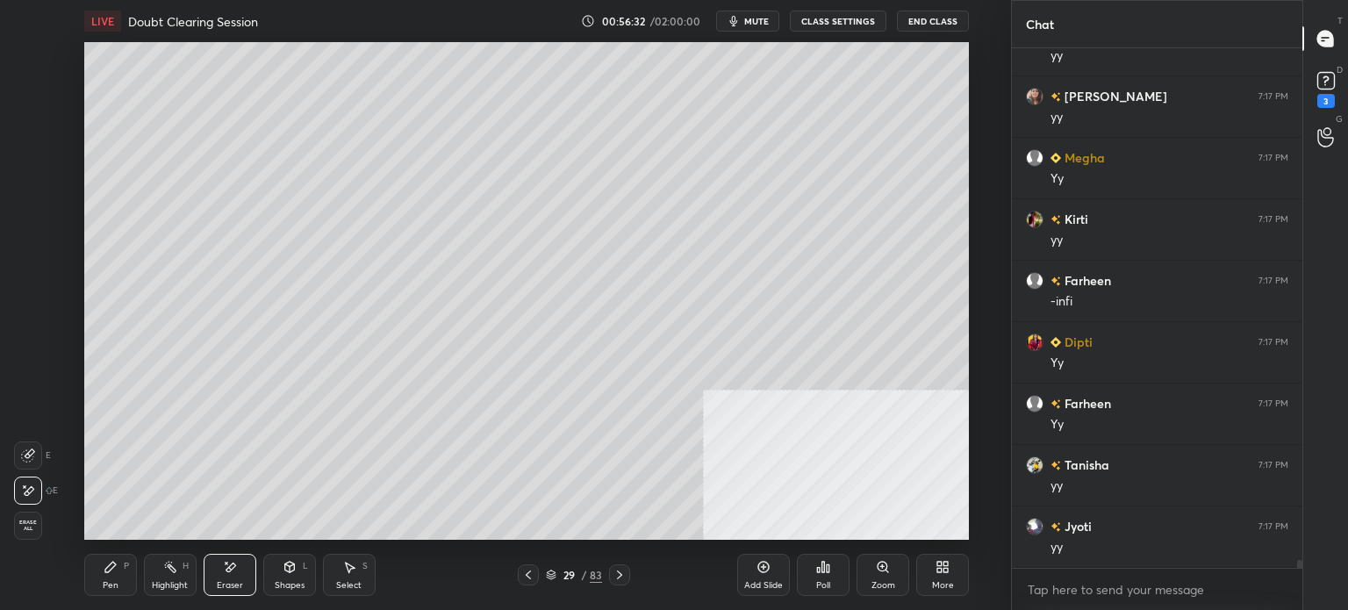
drag, startPoint x: 113, startPoint y: 576, endPoint x: 131, endPoint y: 548, distance: 33.1
click at [113, 577] on div "Pen P" at bounding box center [110, 575] width 53 height 42
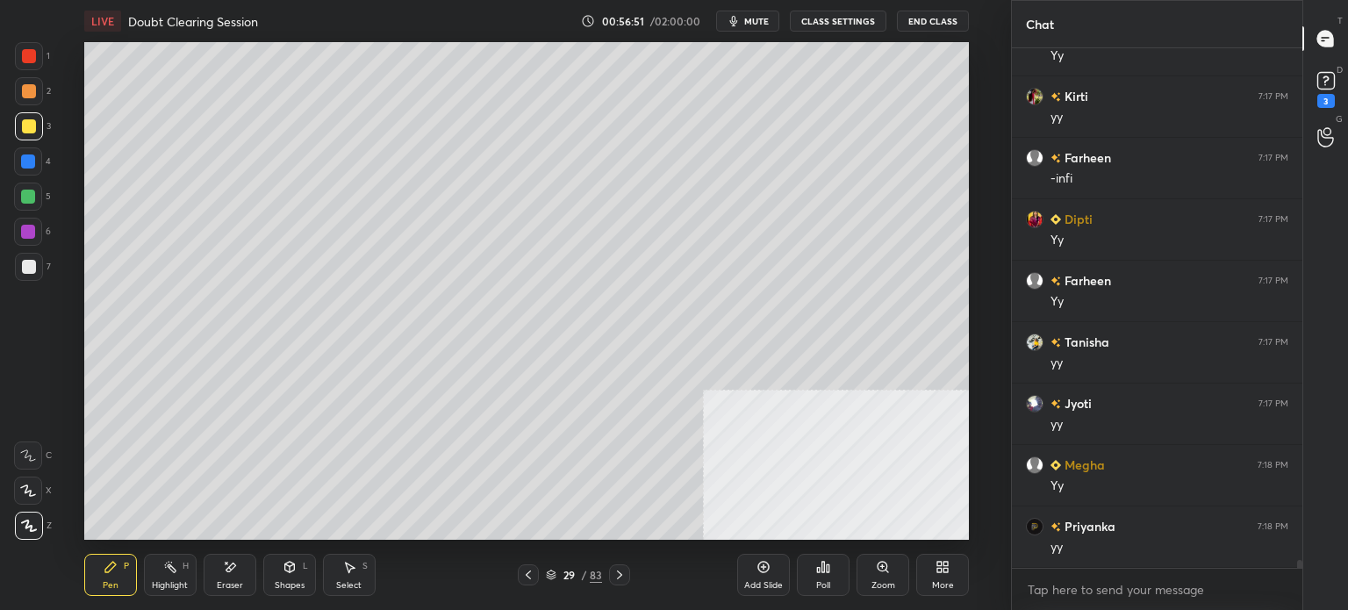
scroll to position [33475, 0]
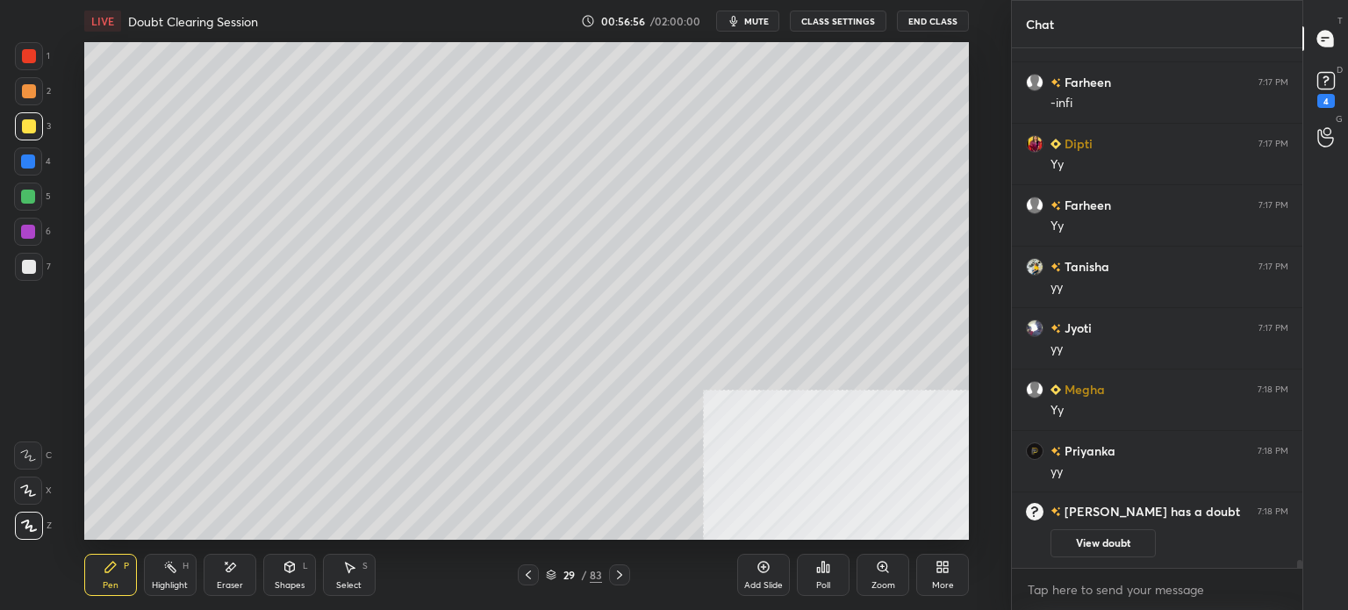
click at [355, 575] on div "Select S" at bounding box center [349, 575] width 53 height 42
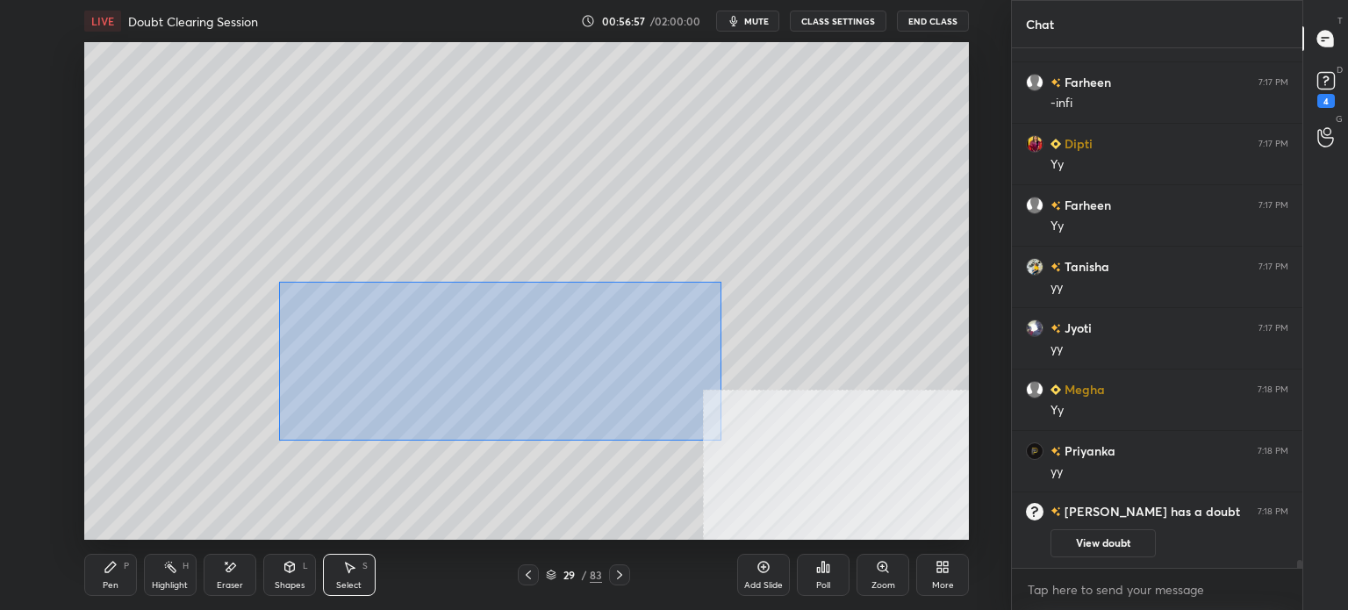
drag, startPoint x: 302, startPoint y: 299, endPoint x: 393, endPoint y: 376, distance: 119.0
click at [327, 404] on div "0 ° Undo Copy Duplicate Duplicate to new slide Delete" at bounding box center [526, 291] width 885 height 498
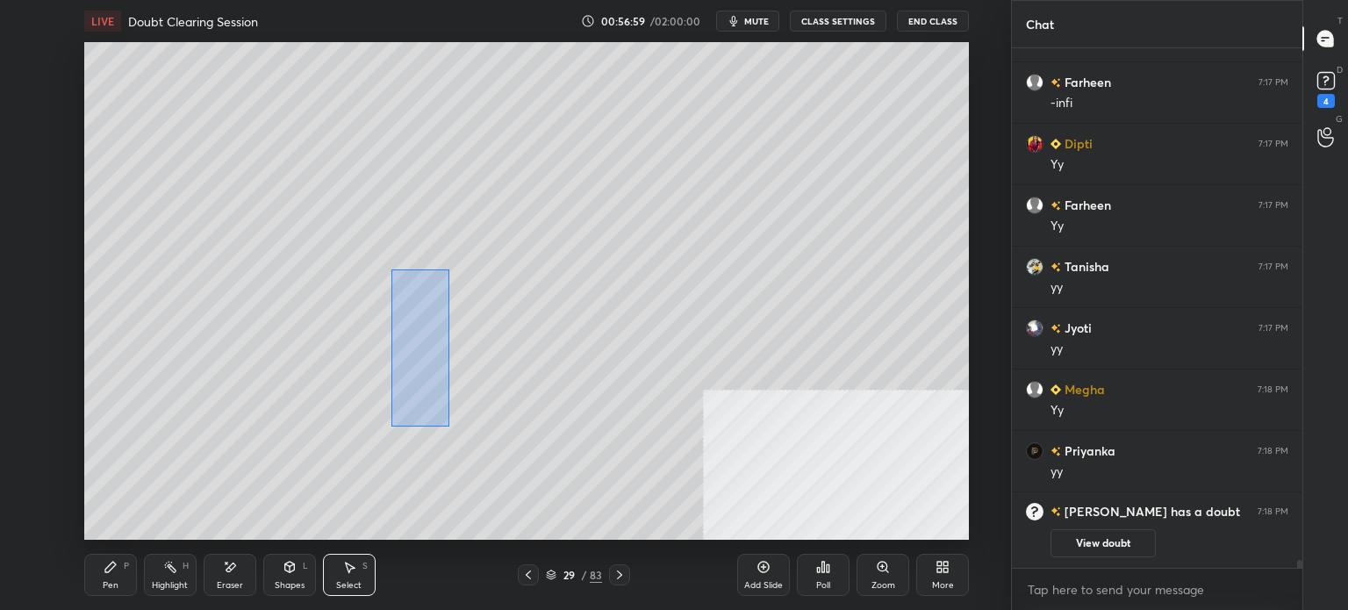
drag, startPoint x: 427, startPoint y: 321, endPoint x: 453, endPoint y: 421, distance: 103.5
click at [450, 421] on div "0 ° Undo Copy Duplicate Duplicate to new slide Delete" at bounding box center [526, 291] width 885 height 498
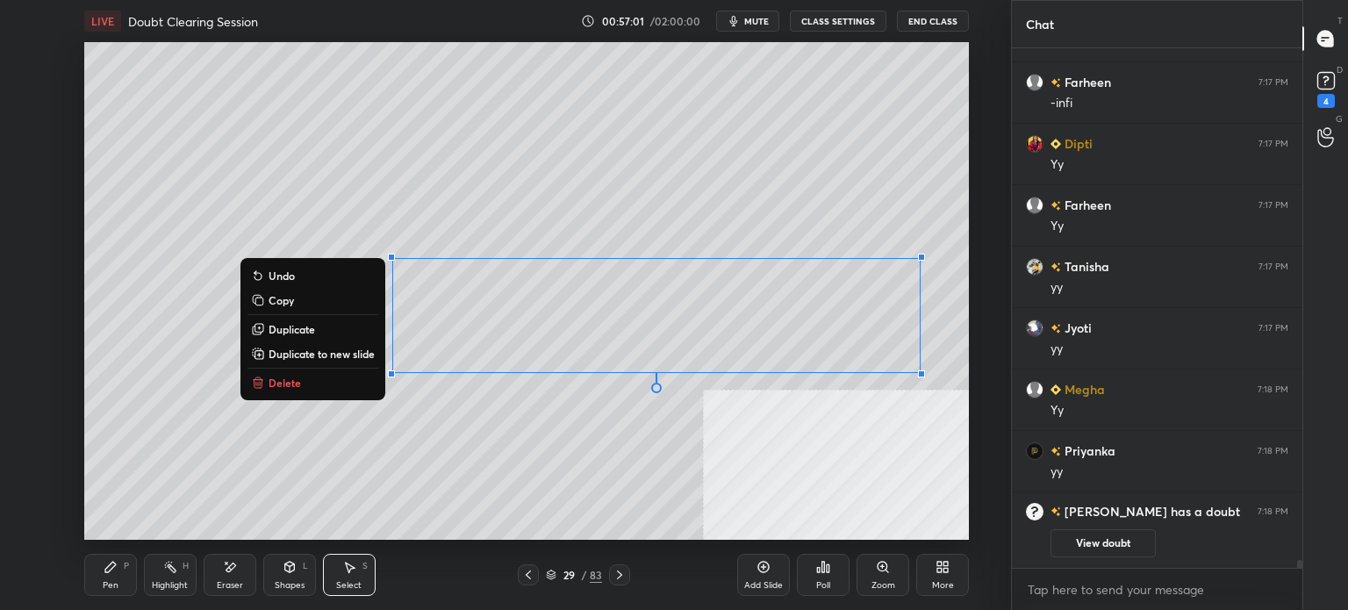
drag, startPoint x: 428, startPoint y: 322, endPoint x: 824, endPoint y: 442, distance: 413.5
click at [999, 464] on div "1 2 3 4 5 6 7 C X Z E E Erase all H H LIVE Doubt Clearing Session 00:57:01 / 02…" at bounding box center [505, 305] width 1011 height 610
click at [551, 456] on div "0 ° Undo Copy Duplicate Duplicate to new slide Delete" at bounding box center [526, 291] width 885 height 498
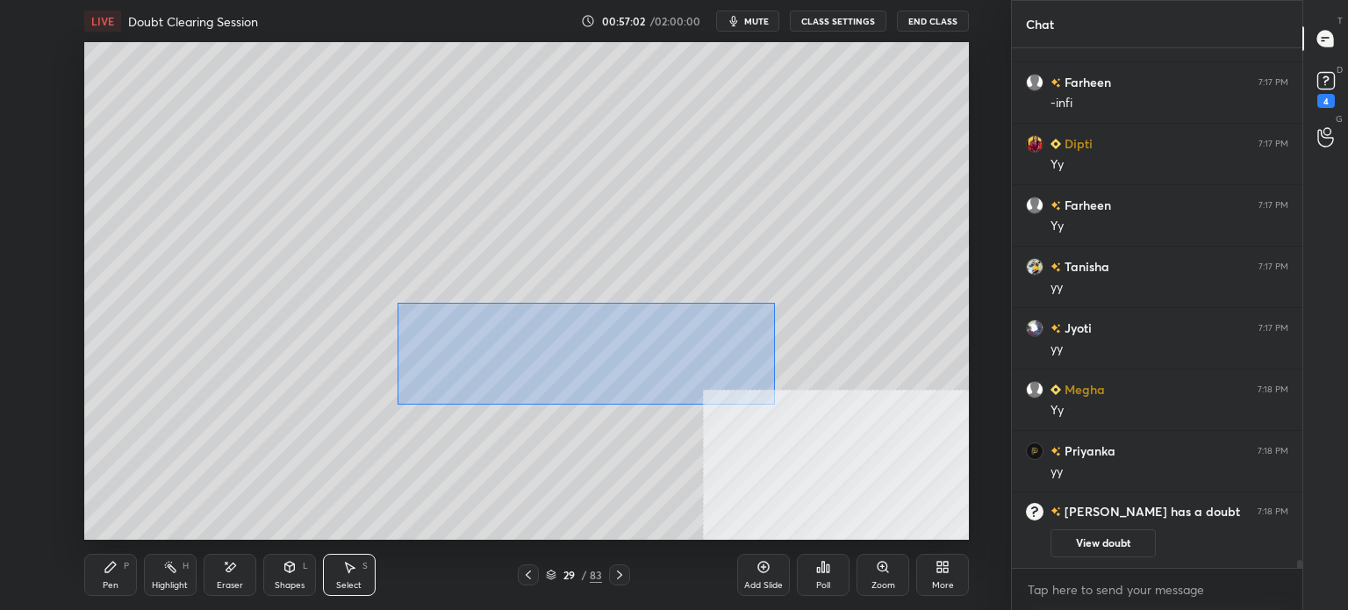
click at [969, 458] on div "0 ° Undo Copy Duplicate Duplicate to new slide Delete" at bounding box center [526, 291] width 885 height 498
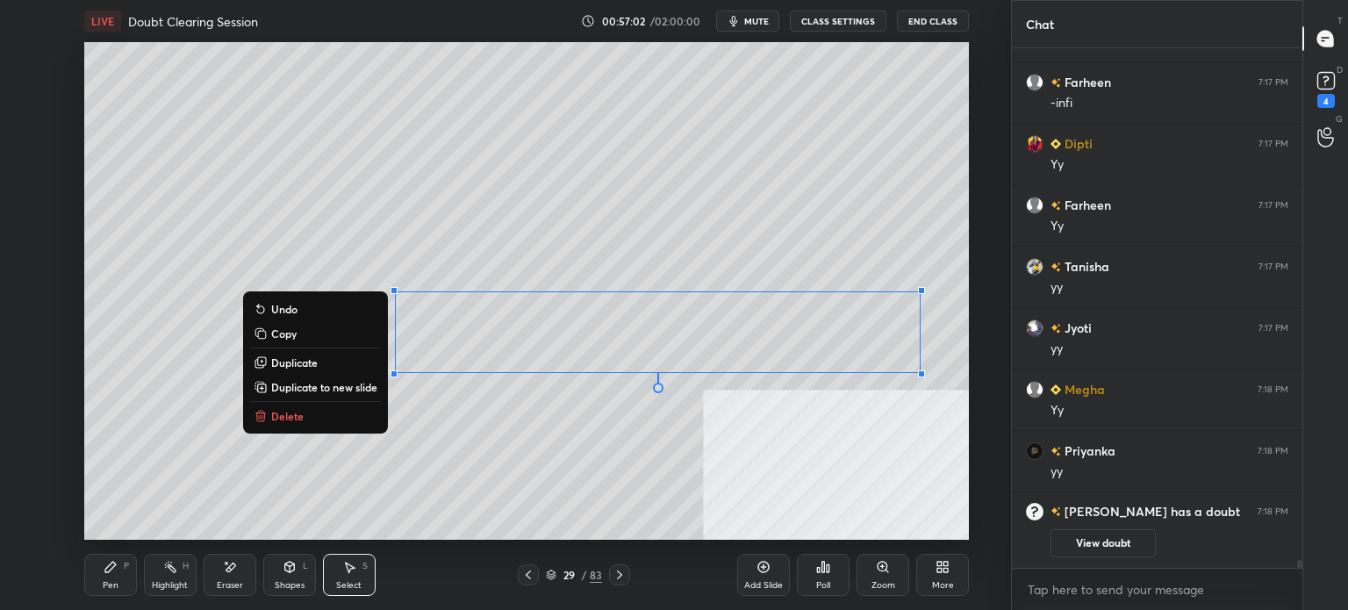
drag, startPoint x: 328, startPoint y: 364, endPoint x: 337, endPoint y: 366, distance: 9.0
click at [330, 365] on button "Duplicate" at bounding box center [315, 362] width 131 height 21
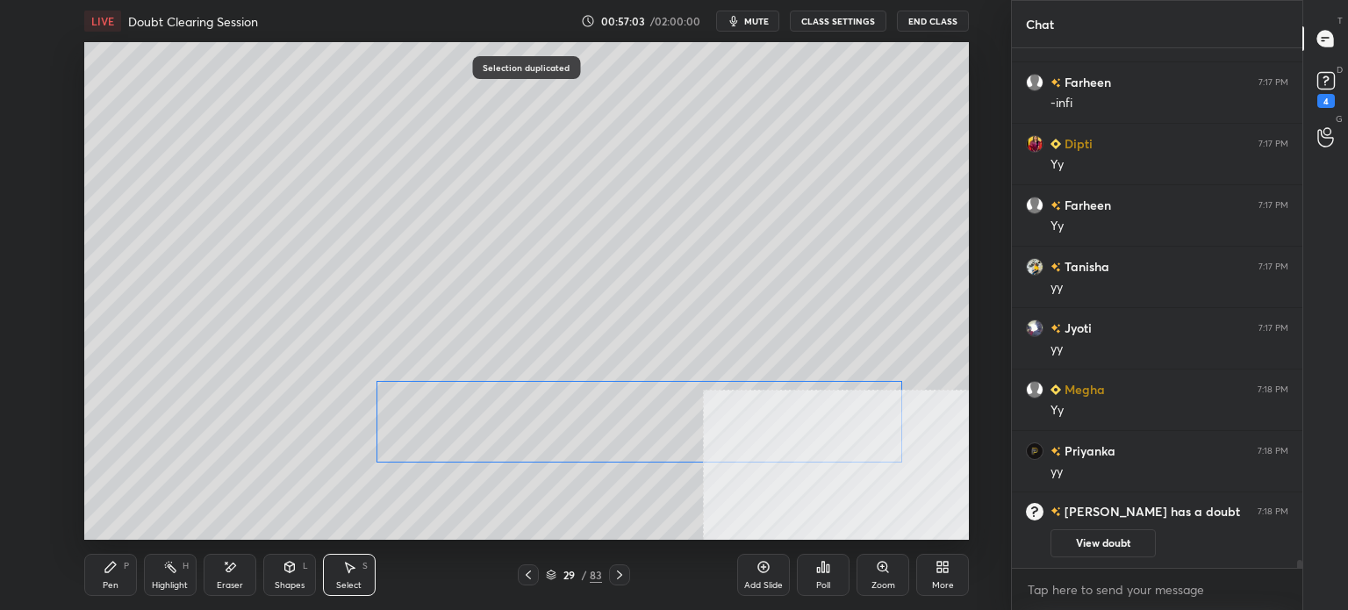
drag, startPoint x: 543, startPoint y: 382, endPoint x: 368, endPoint y: 466, distance: 194.0
click at [515, 421] on div "0 ° Undo Copy Duplicate Duplicate to new slide Delete" at bounding box center [526, 291] width 885 height 498
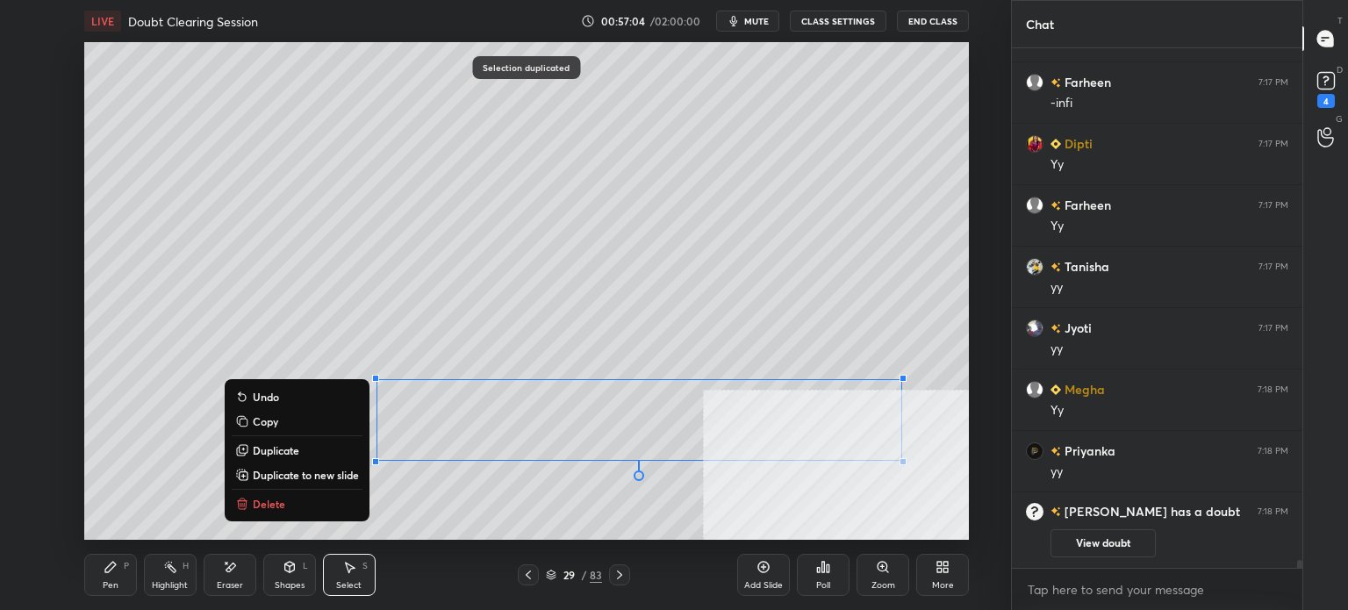
click at [117, 581] on div "Pen" at bounding box center [111, 585] width 16 height 9
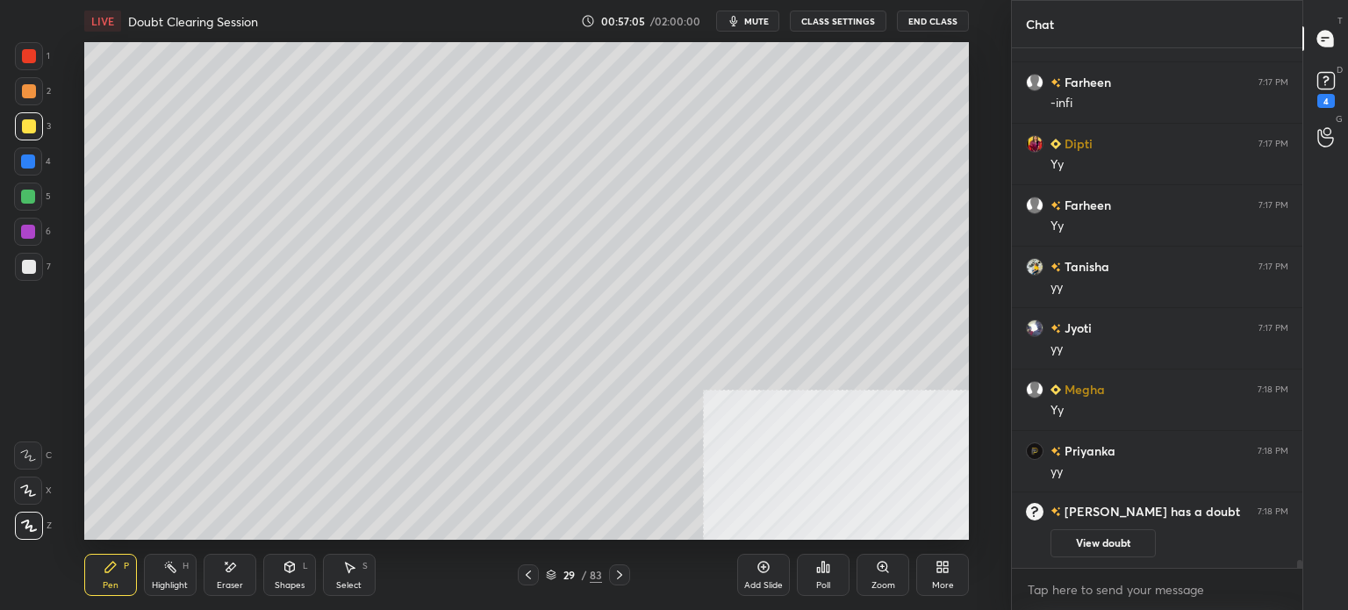
click at [234, 581] on div "Eraser" at bounding box center [230, 585] width 26 height 9
click at [120, 586] on div "Pen P" at bounding box center [110, 575] width 53 height 42
click at [945, 572] on icon at bounding box center [947, 570] width 4 height 4
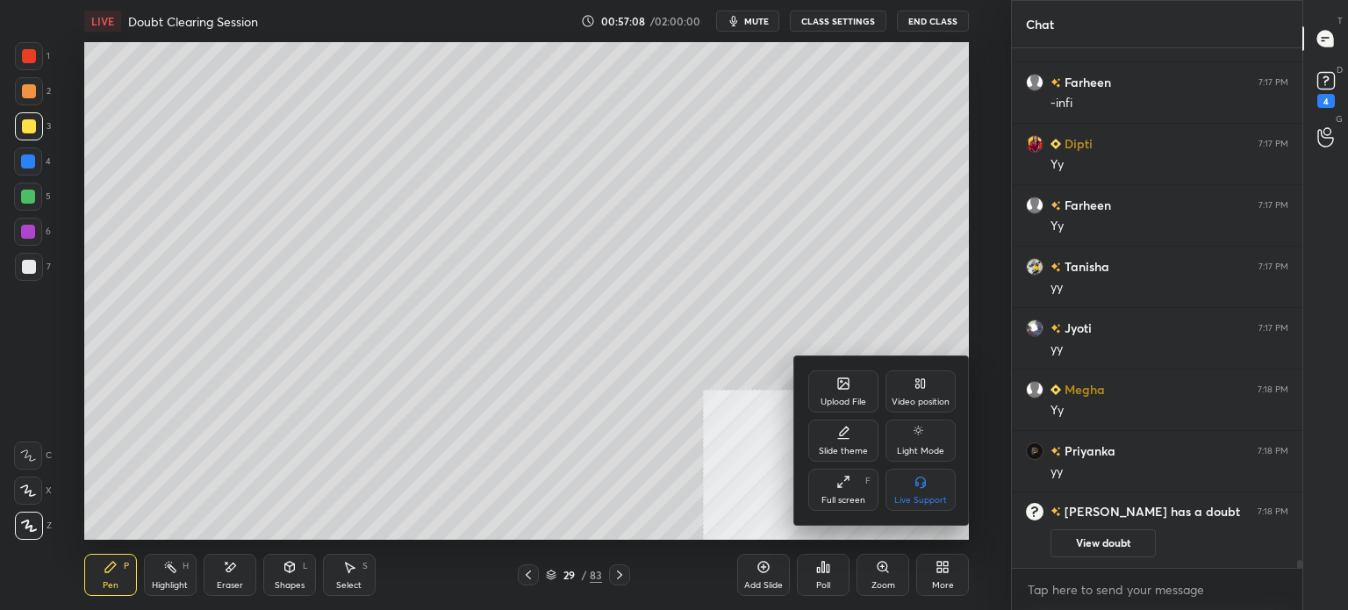
click at [922, 382] on icon at bounding box center [924, 383] width 4 height 9
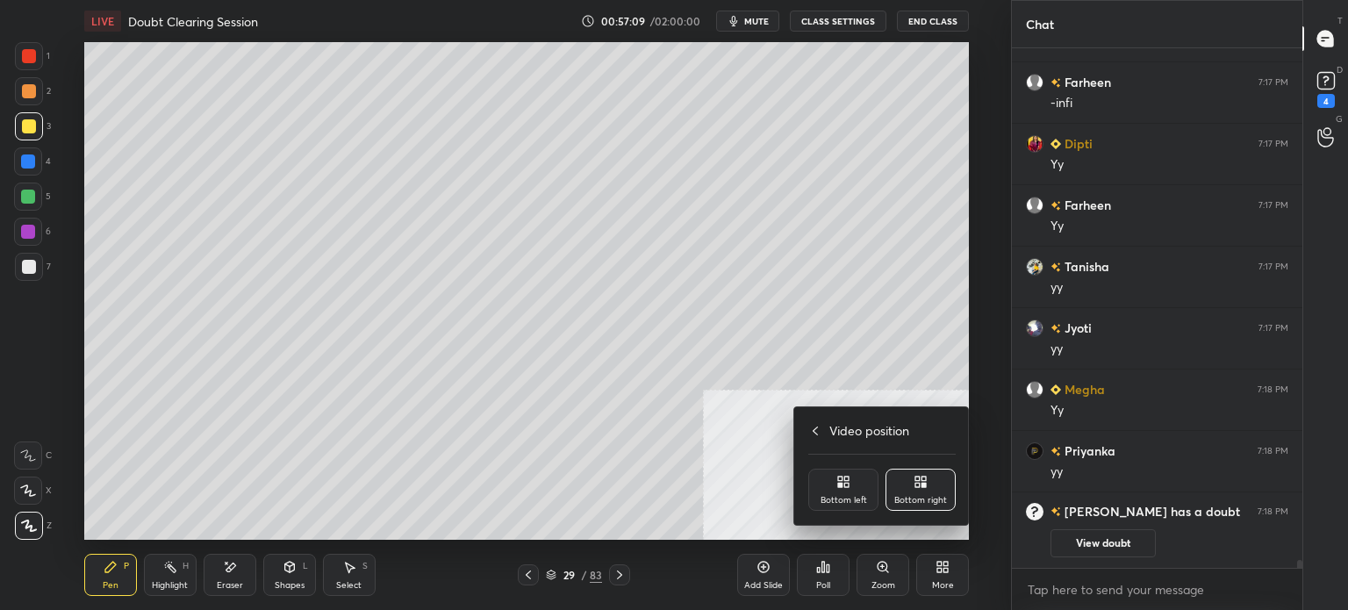
click at [847, 470] on div "Bottom left" at bounding box center [844, 490] width 70 height 42
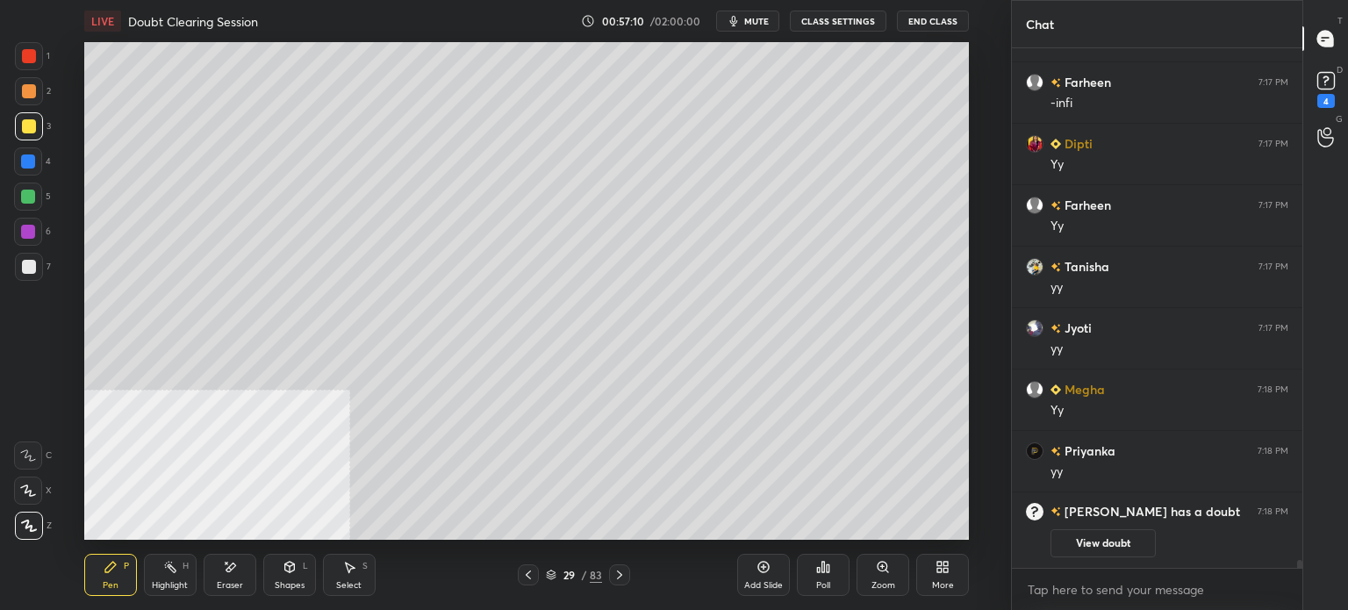
drag, startPoint x: 229, startPoint y: 577, endPoint x: 286, endPoint y: 564, distance: 58.6
click at [233, 579] on div "Eraser" at bounding box center [230, 575] width 53 height 42
drag, startPoint x: 104, startPoint y: 577, endPoint x: 147, endPoint y: 579, distance: 42.2
click at [108, 579] on div "Pen P" at bounding box center [110, 575] width 53 height 42
click at [1339, 91] on div "4" at bounding box center [1326, 88] width 35 height 32
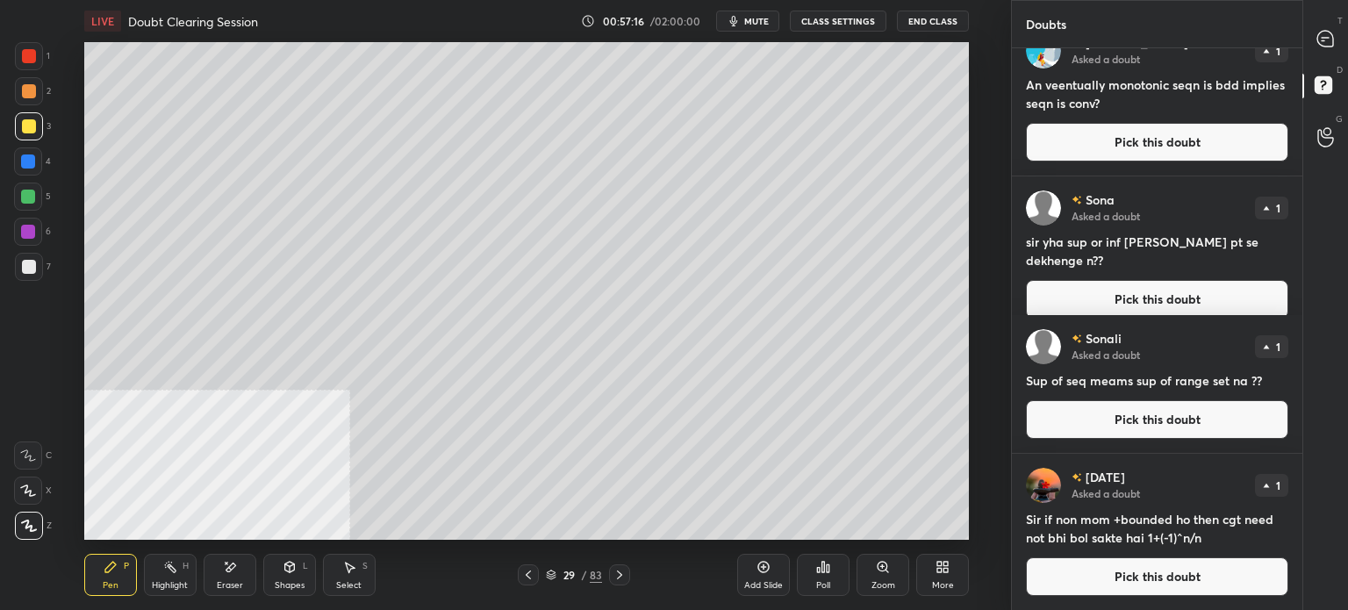
scroll to position [326, 0]
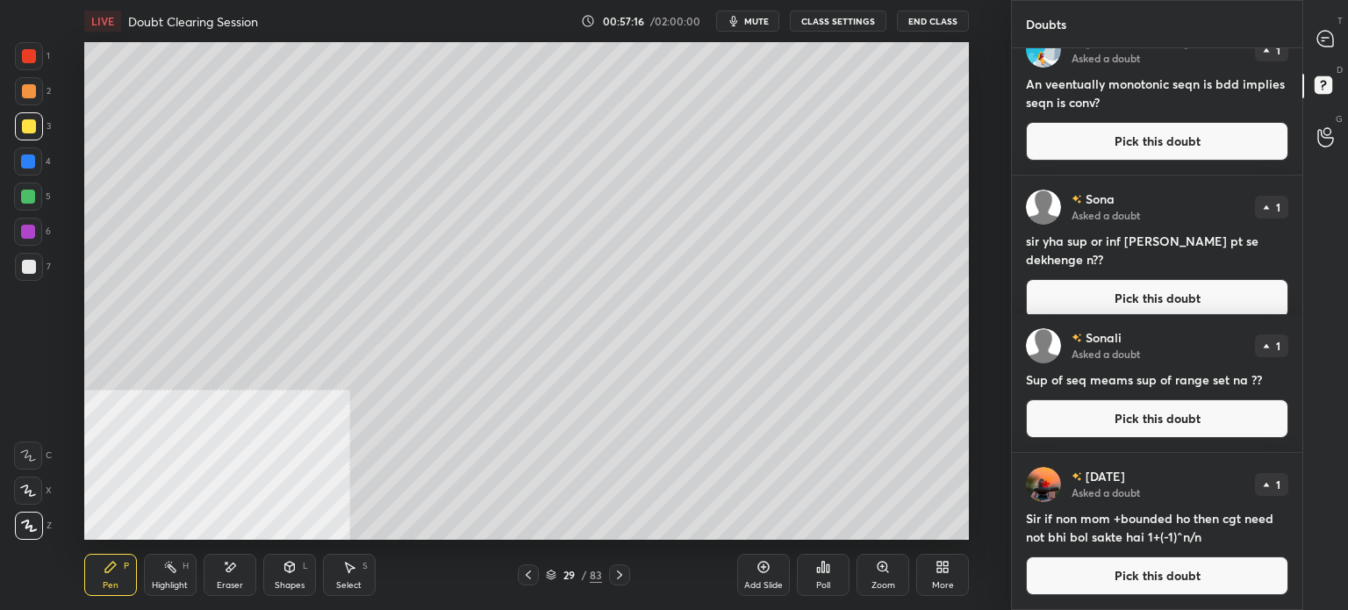
click at [1331, 30] on icon at bounding box center [1326, 39] width 18 height 18
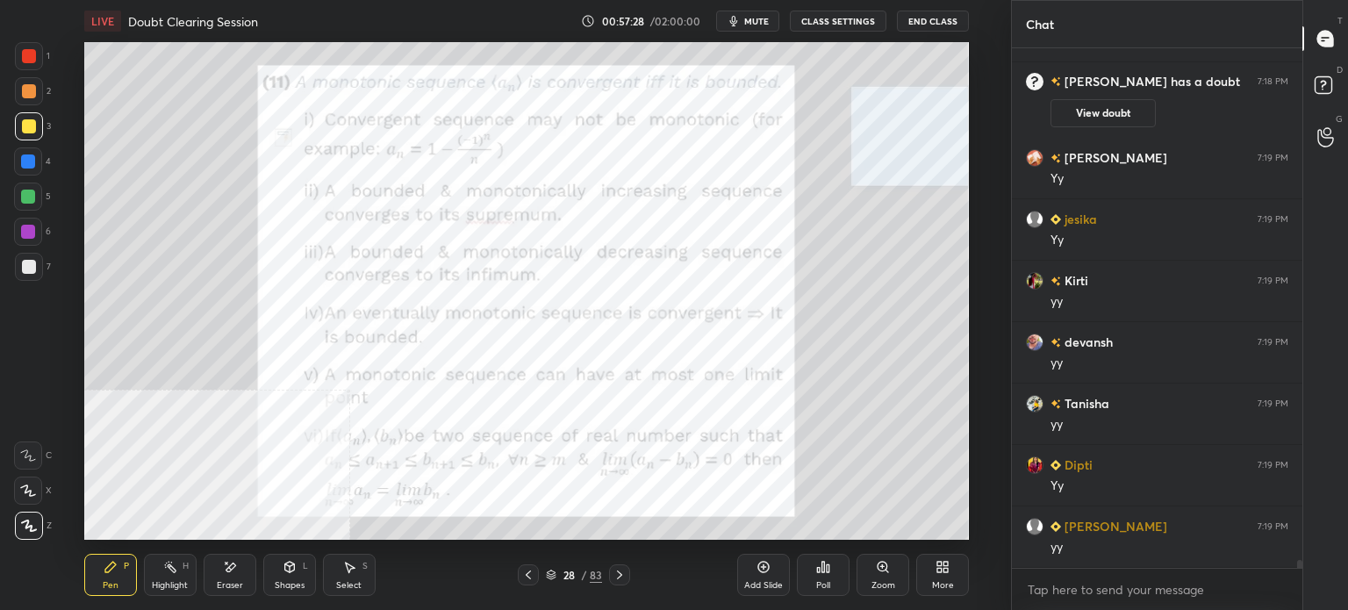
scroll to position [33825, 0]
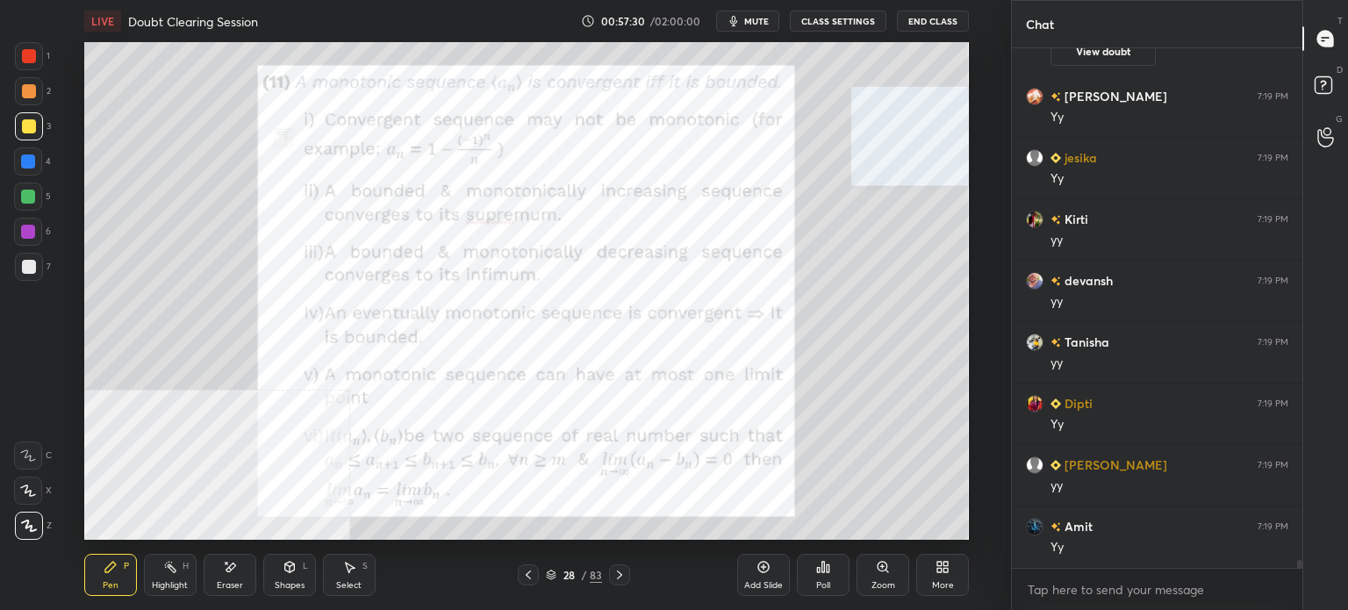
click at [32, 62] on div at bounding box center [29, 56] width 14 height 14
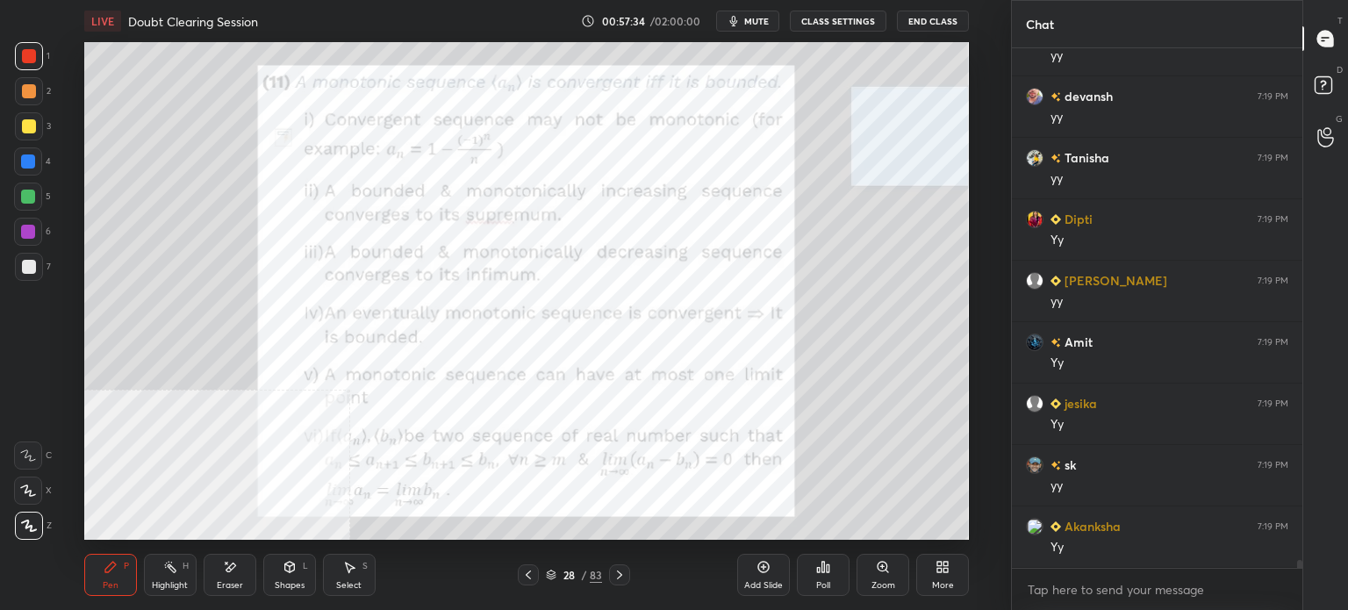
scroll to position [34071, 0]
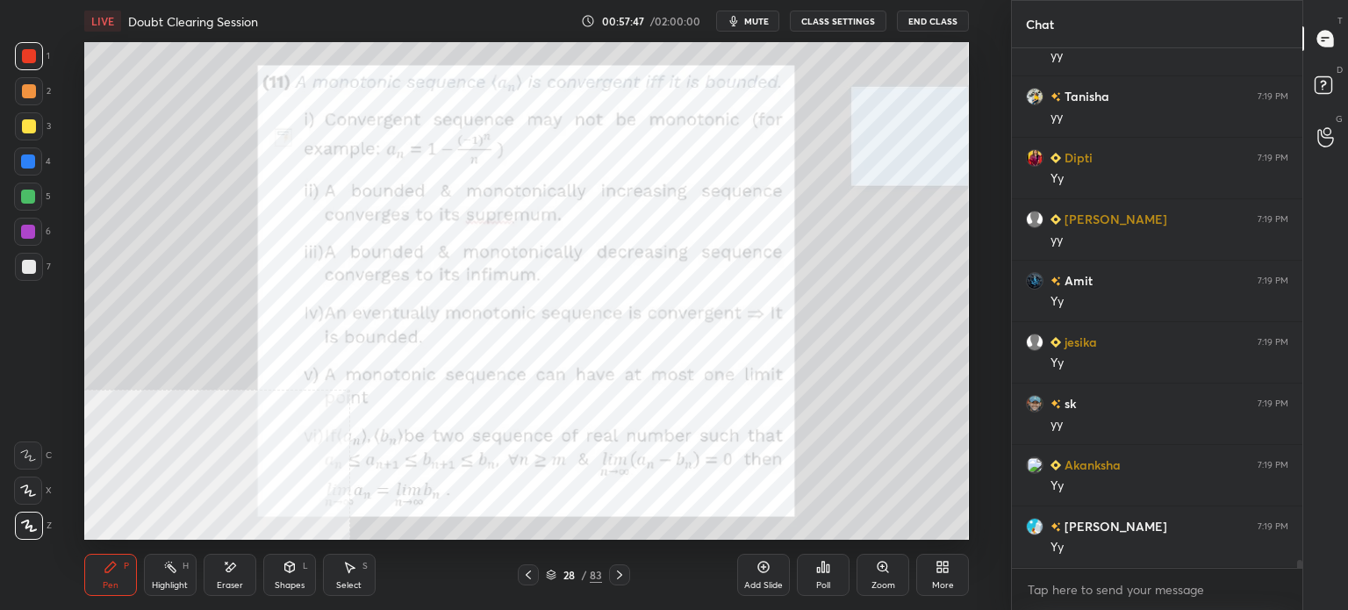
click at [959, 573] on div "More" at bounding box center [943, 575] width 53 height 42
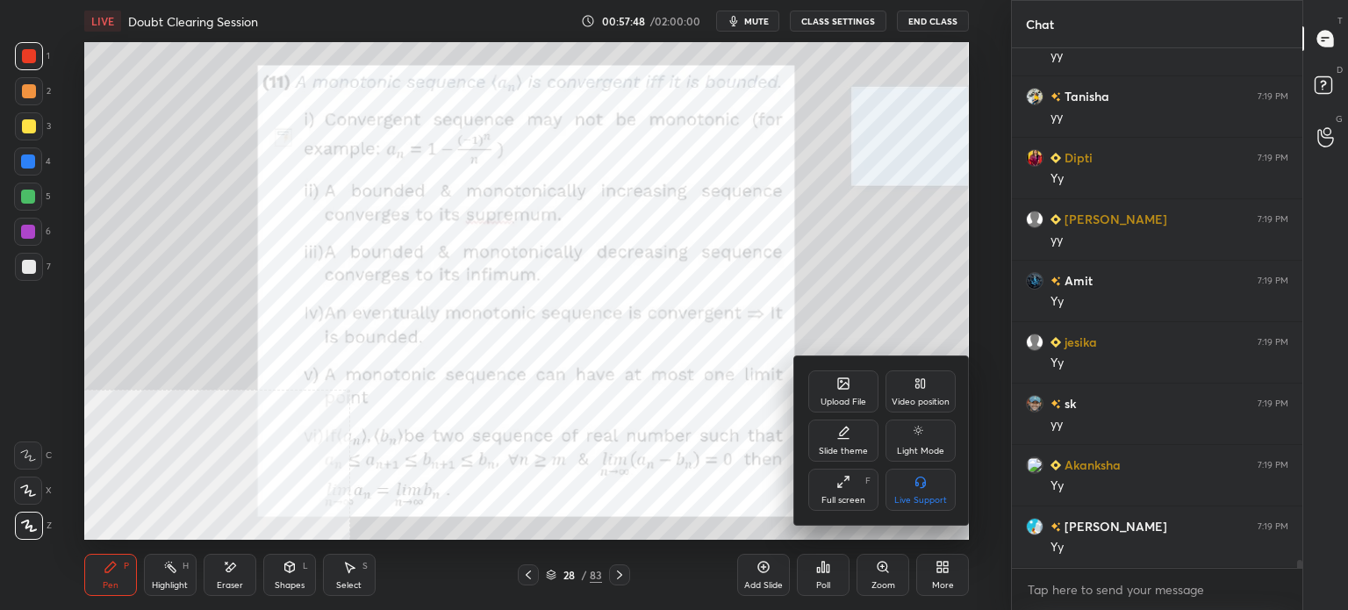
click at [921, 399] on div "Video position" at bounding box center [921, 402] width 58 height 9
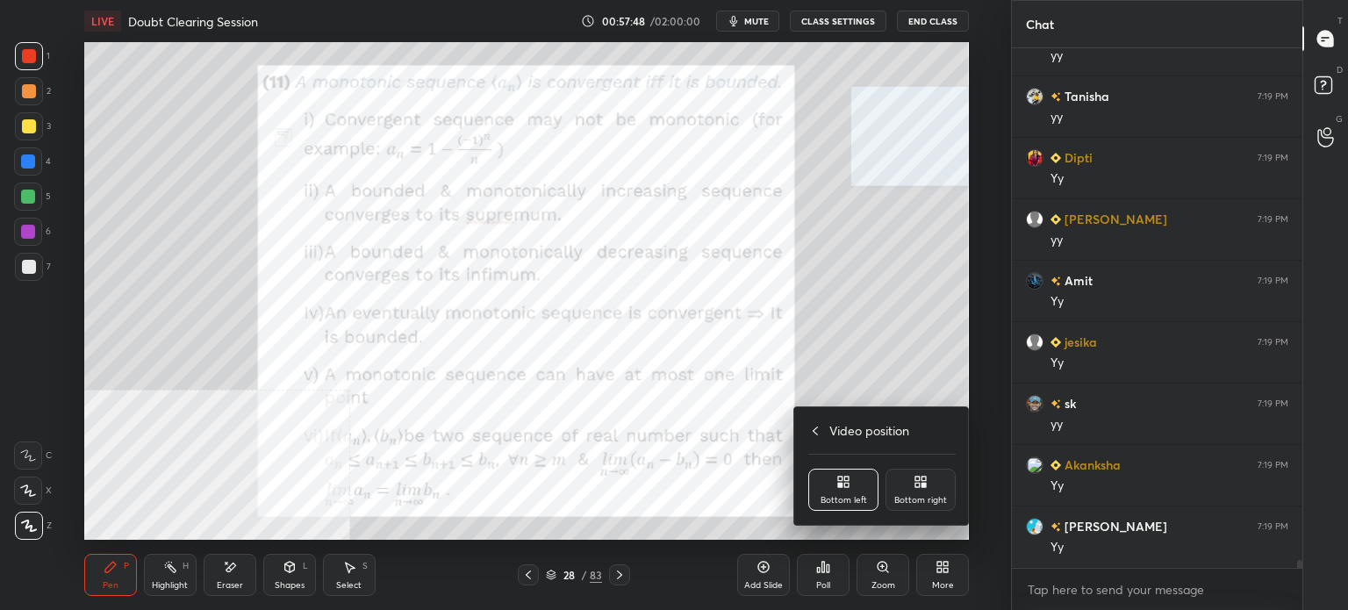
click at [920, 477] on icon at bounding box center [921, 482] width 14 height 14
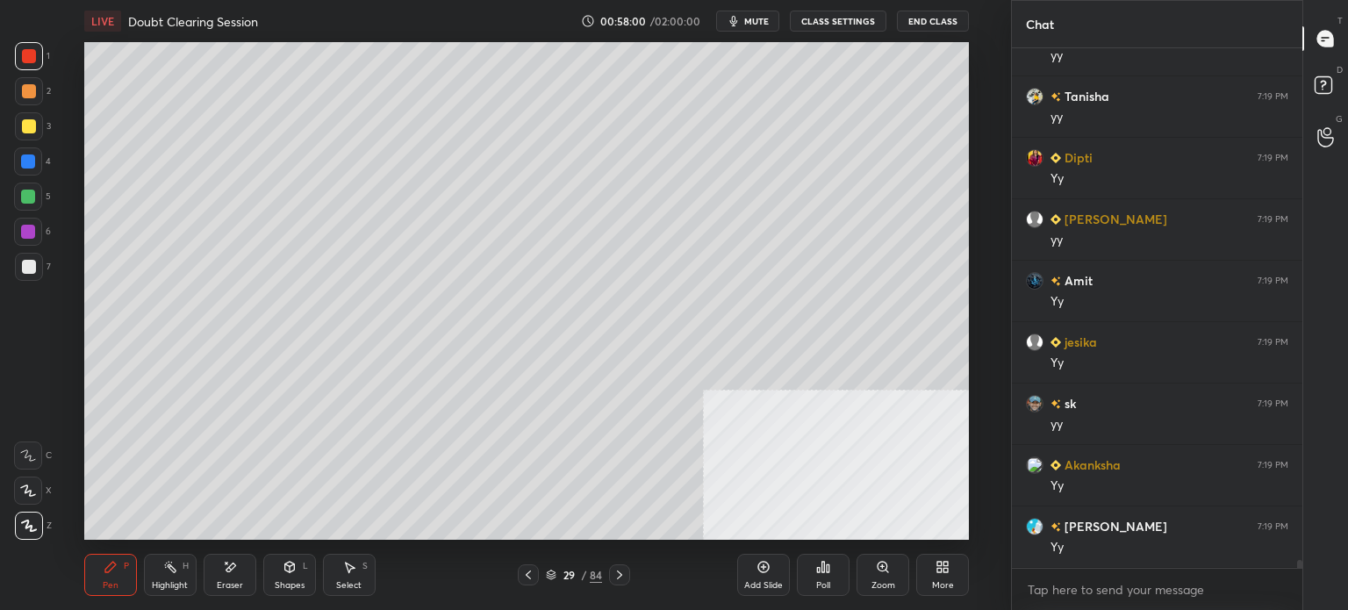
click at [25, 130] on div at bounding box center [29, 126] width 14 height 14
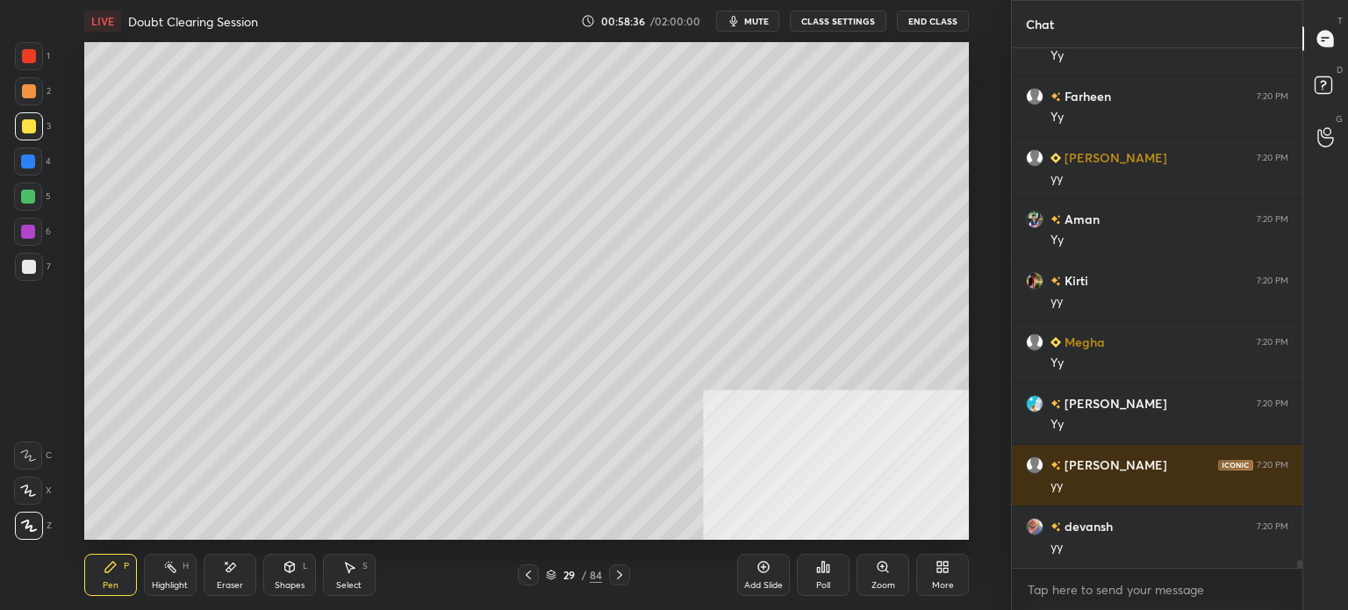
scroll to position [34869, 0]
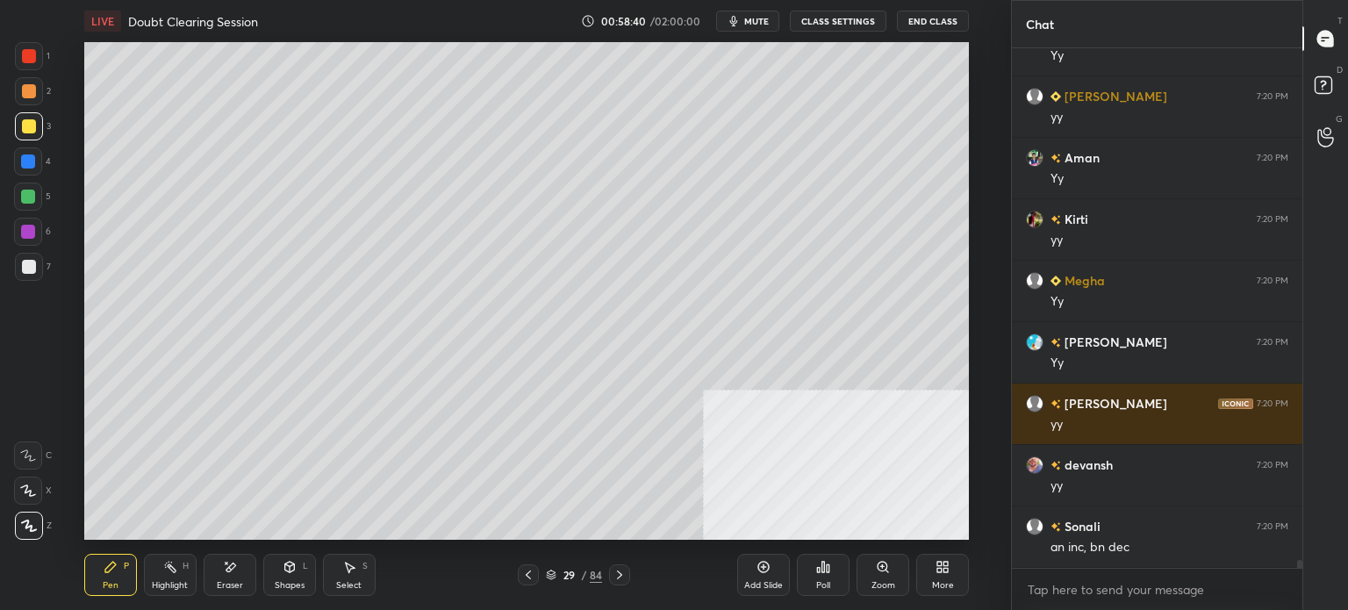
click at [338, 572] on div "Select S" at bounding box center [349, 575] width 53 height 42
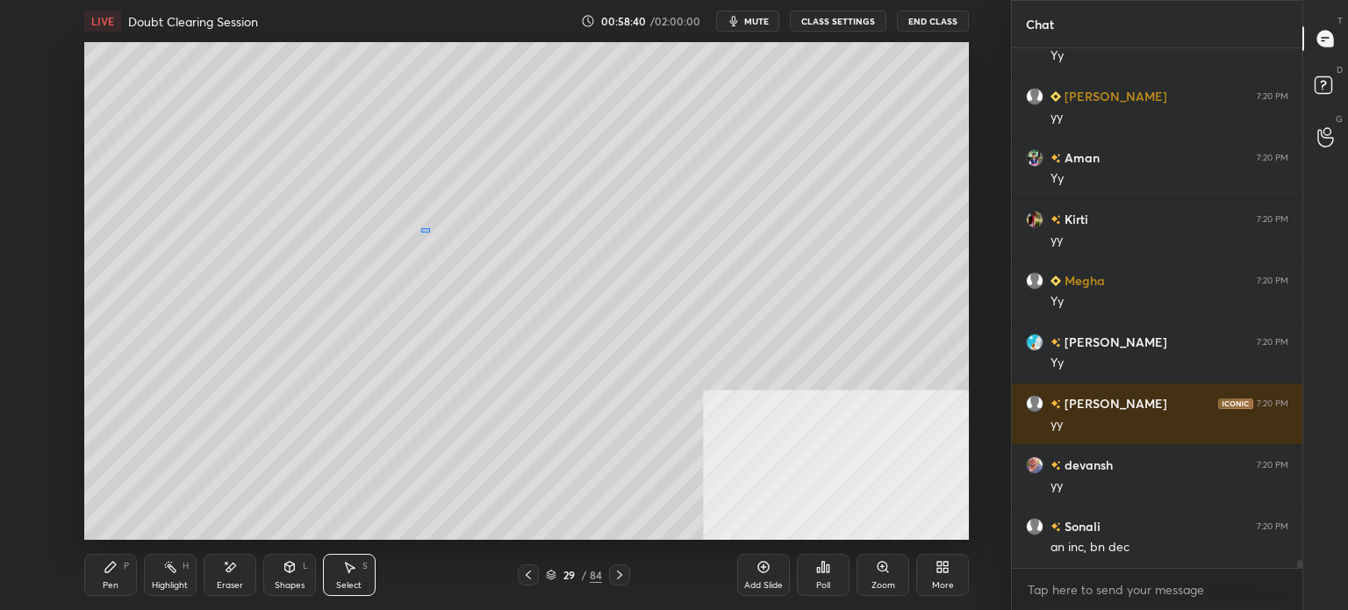
drag, startPoint x: 429, startPoint y: 233, endPoint x: 904, endPoint y: 357, distance: 491.0
click at [904, 357] on div "0 ° Undo Copy Duplicate Duplicate to new slide Delete" at bounding box center [526, 291] width 885 height 498
drag, startPoint x: 677, startPoint y: 294, endPoint x: 586, endPoint y: 322, distance: 94.7
click at [658, 382] on div "0 ° Undo Copy Duplicate Duplicate to new slide Delete" at bounding box center [526, 291] width 885 height 498
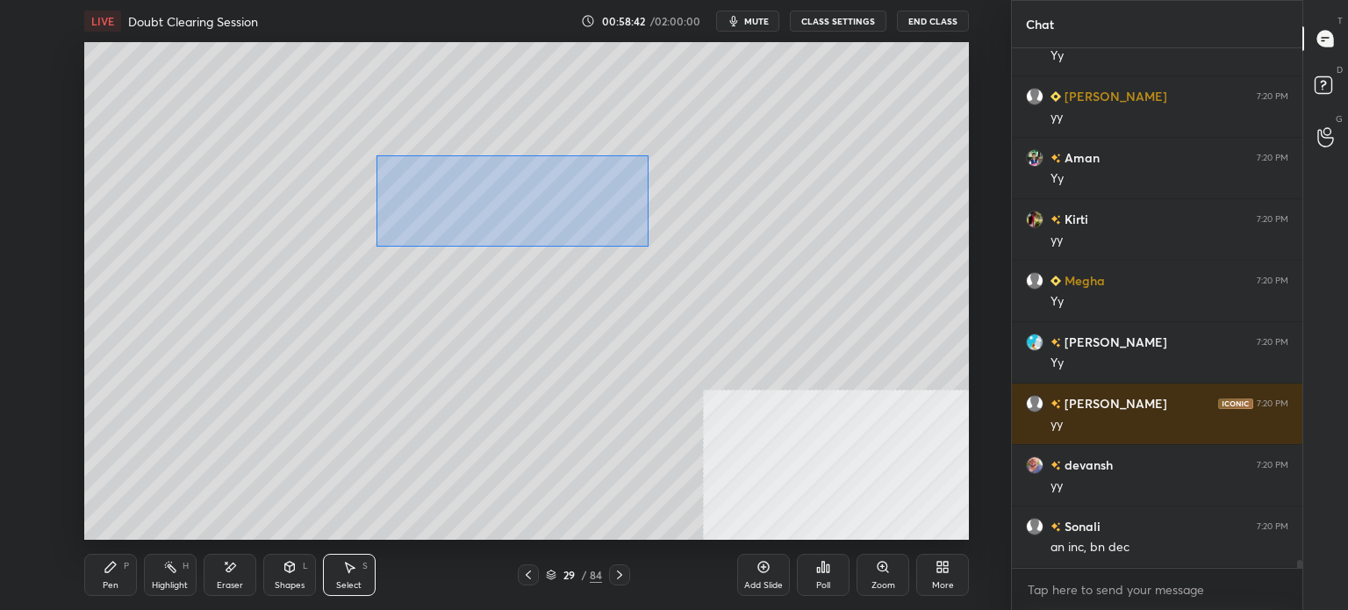
drag, startPoint x: 600, startPoint y: 238, endPoint x: 803, endPoint y: 273, distance: 206.7
click at [803, 273] on div "0 ° Undo Copy Duplicate Duplicate to new slide Delete" at bounding box center [526, 291] width 885 height 498
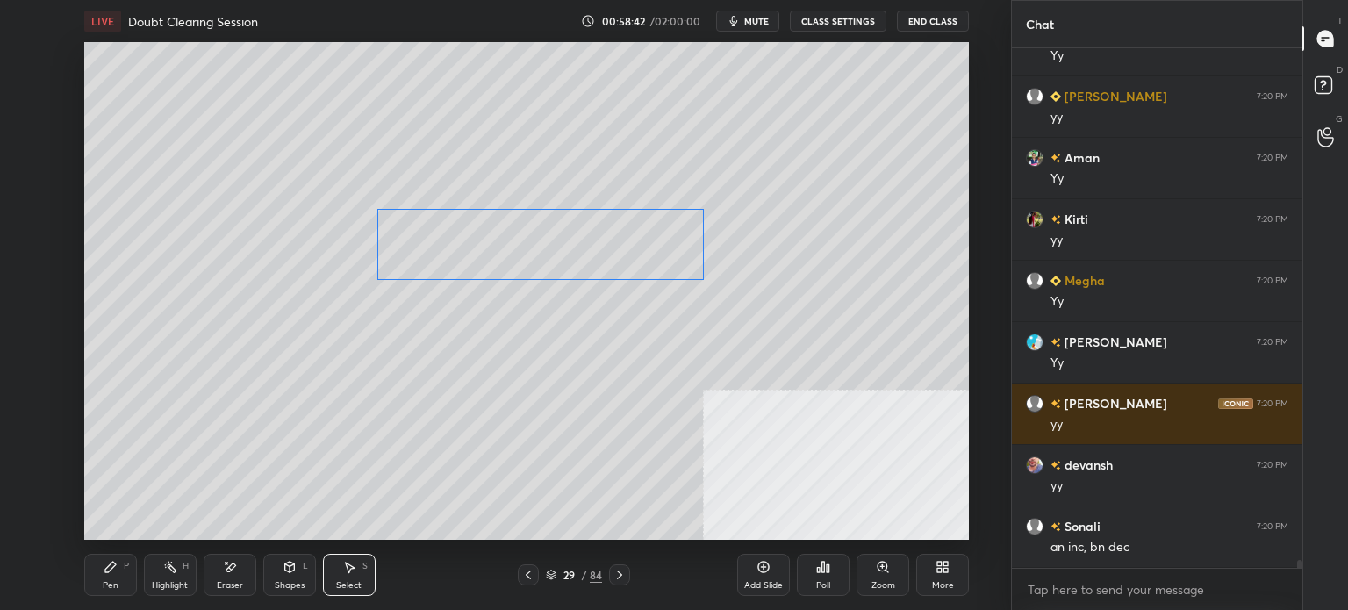
drag, startPoint x: 643, startPoint y: 255, endPoint x: 646, endPoint y: 264, distance: 10.3
click at [639, 273] on div "0 ° Undo Copy Duplicate Duplicate to new slide Delete" at bounding box center [526, 291] width 885 height 498
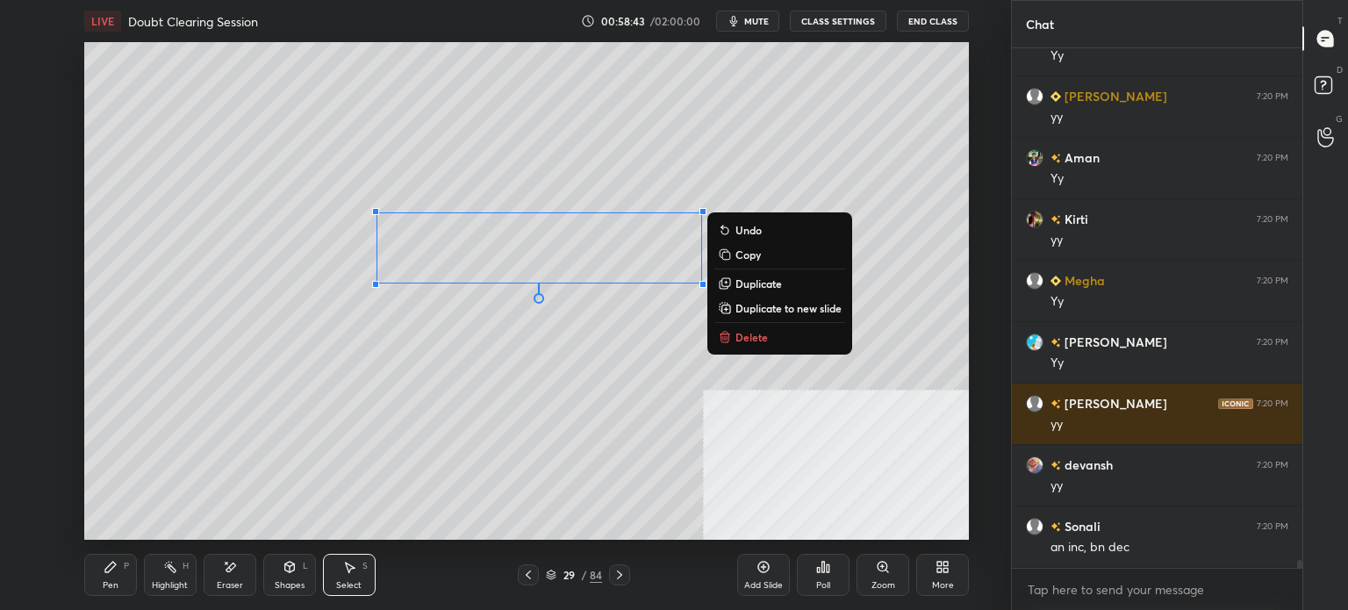
click at [93, 575] on div "Pen P" at bounding box center [110, 575] width 53 height 42
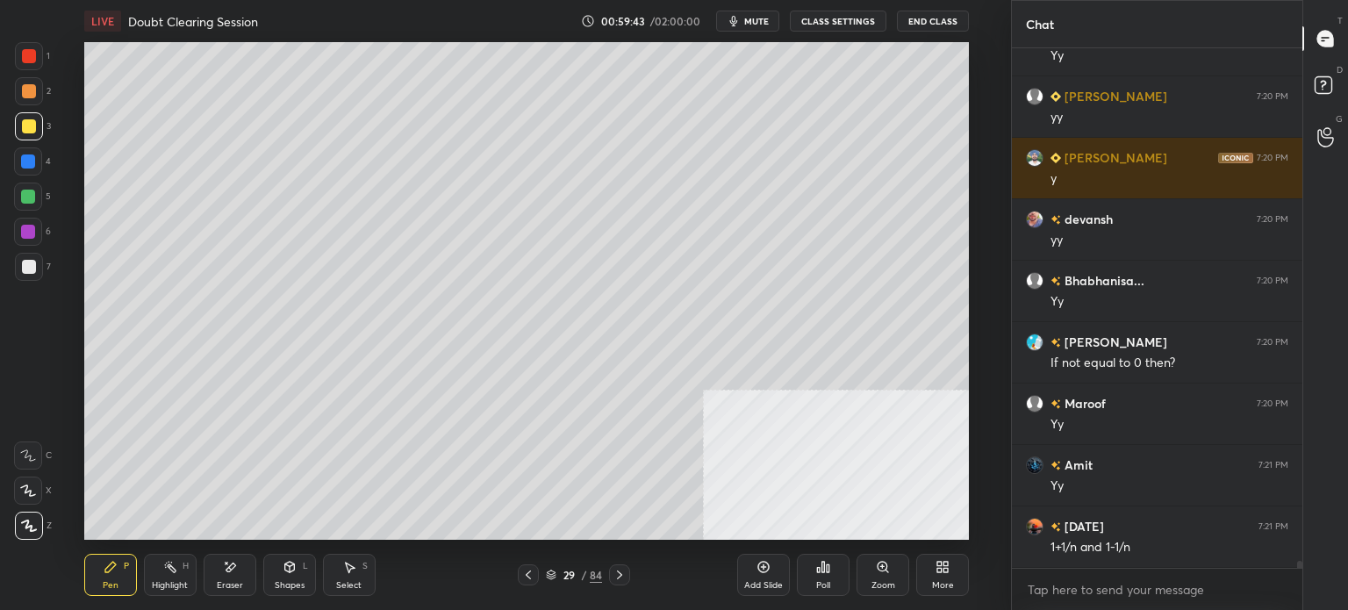
scroll to position [35868, 0]
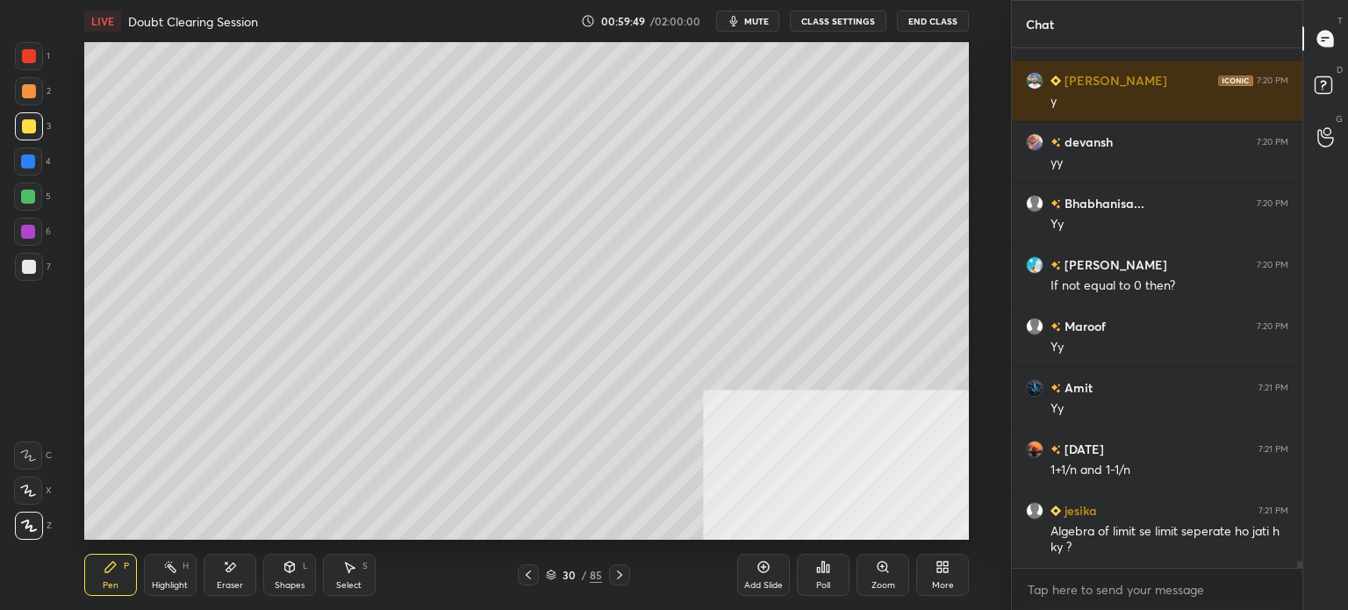
click at [24, 119] on div at bounding box center [29, 126] width 14 height 14
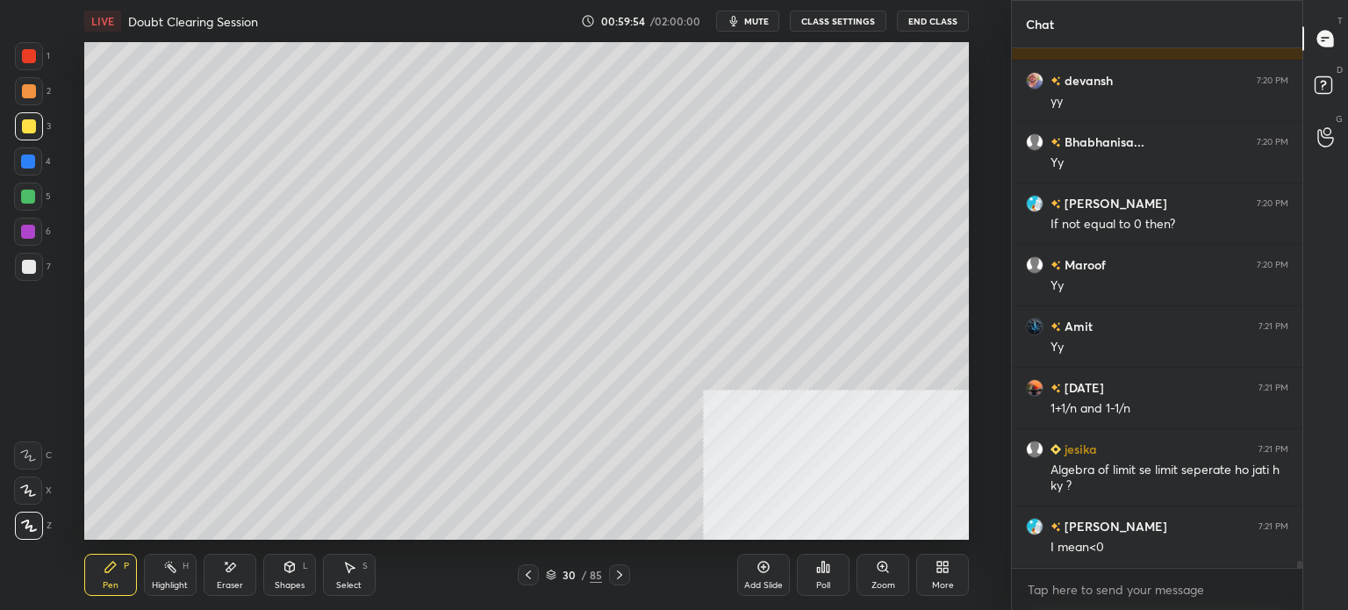
scroll to position [35991, 0]
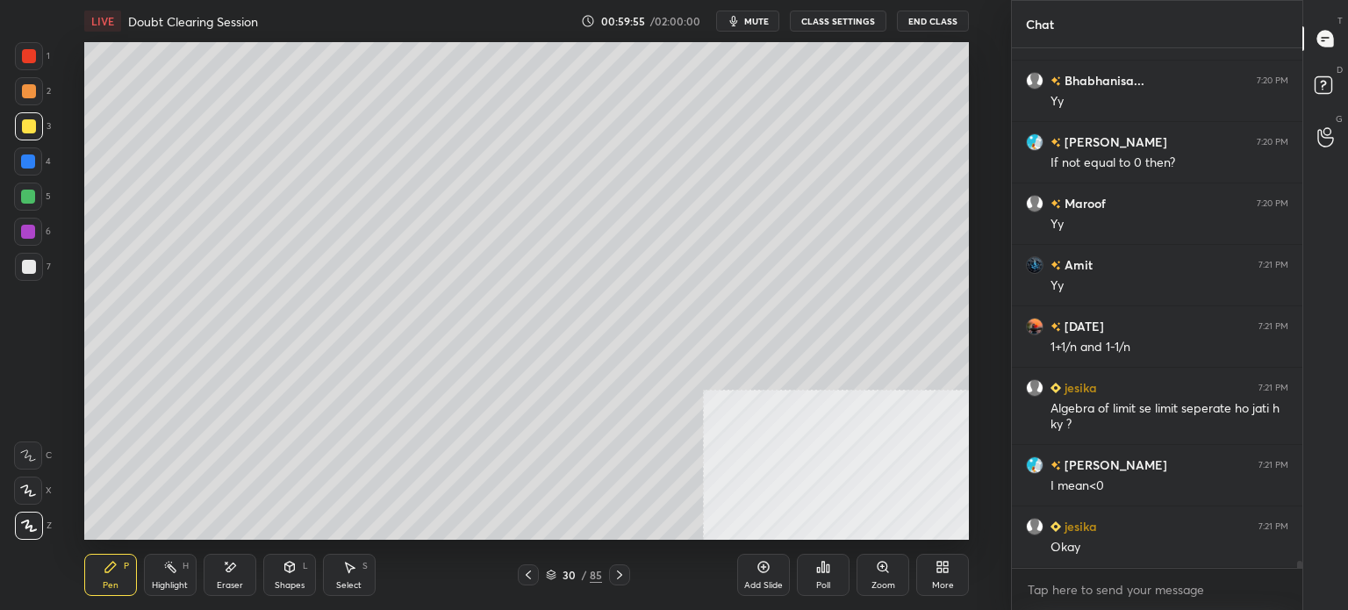
click at [353, 560] on icon at bounding box center [349, 567] width 14 height 14
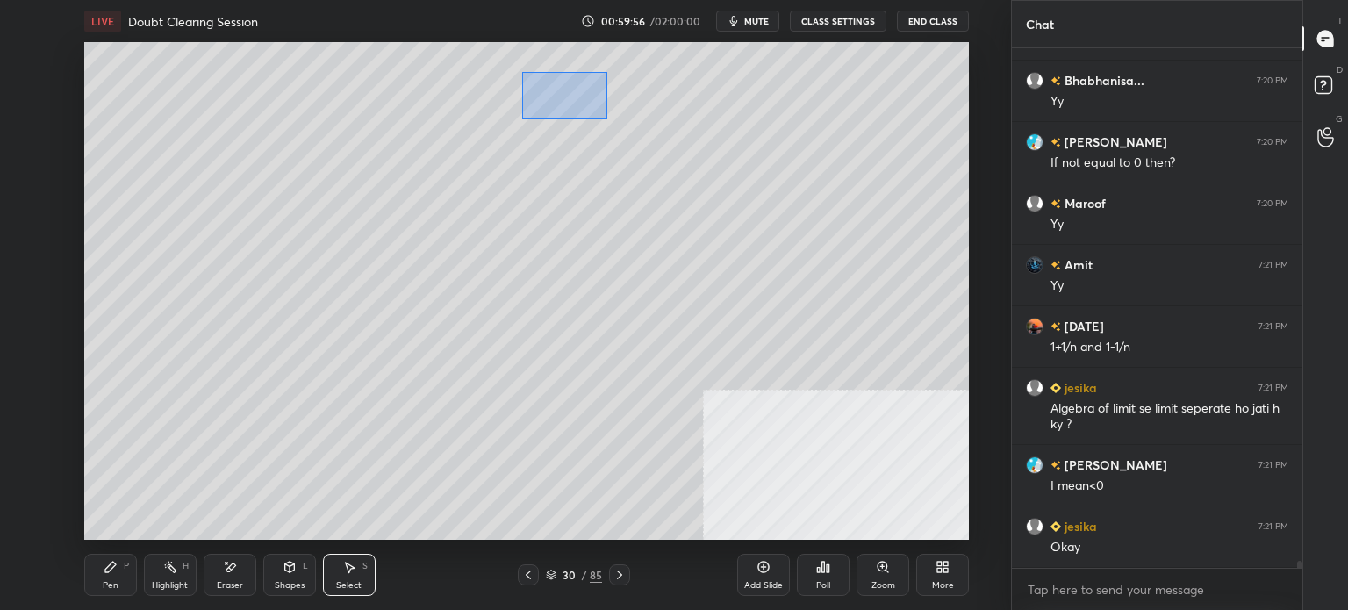
drag, startPoint x: 555, startPoint y: 91, endPoint x: 708, endPoint y: 168, distance: 171.6
click at [720, 173] on div "0 ° Undo Copy Duplicate Duplicate to new slide Delete" at bounding box center [526, 291] width 885 height 498
drag, startPoint x: 607, startPoint y: 117, endPoint x: 214, endPoint y: 113, distance: 393.3
click at [214, 113] on div "0 ° Undo Copy Duplicate Duplicate to new slide Delete" at bounding box center [526, 291] width 885 height 498
drag, startPoint x: 205, startPoint y: 87, endPoint x: 407, endPoint y: 150, distance: 211.6
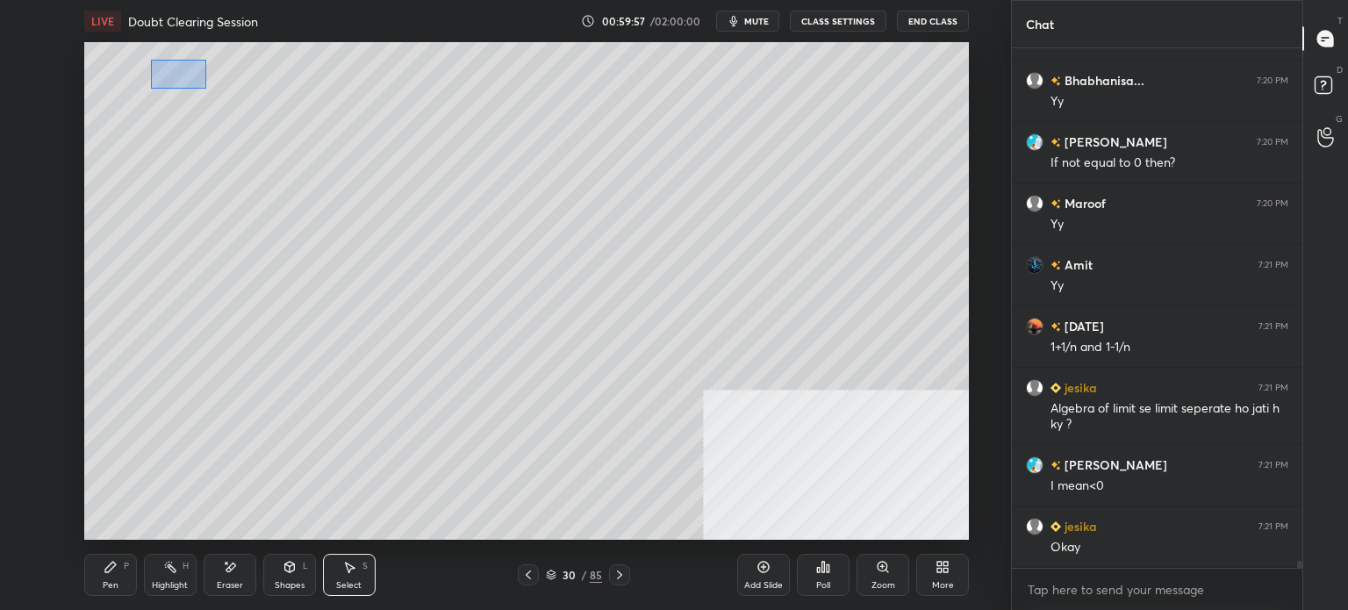
click at [471, 181] on div "0 ° Undo Copy Duplicate Duplicate to new slide Delete" at bounding box center [526, 291] width 885 height 498
drag, startPoint x: 543, startPoint y: 145, endPoint x: 544, endPoint y: 217, distance: 72.0
click at [586, 132] on div "0 ° Undo Copy Duplicate Duplicate to new slide Delete" at bounding box center [526, 291] width 885 height 498
drag, startPoint x: 545, startPoint y: 234, endPoint x: 553, endPoint y: 172, distance: 62.8
click at [544, 231] on div "0 ° Undo Copy Duplicate Duplicate to new slide Delete" at bounding box center [526, 291] width 885 height 498
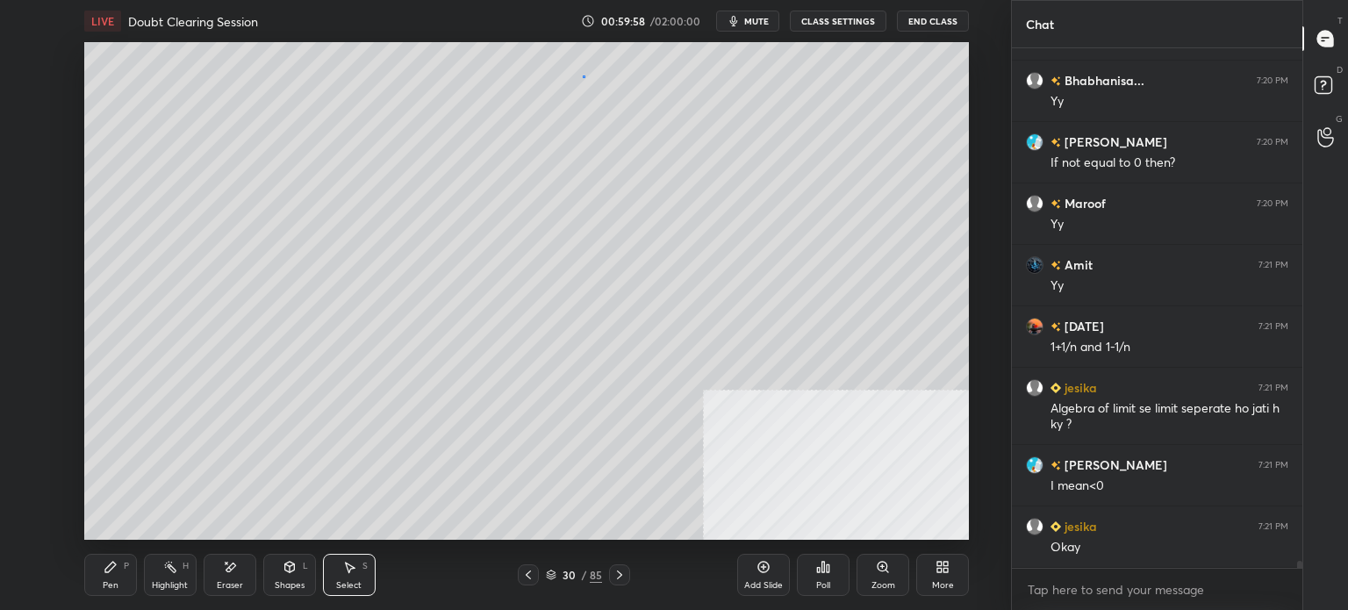
drag, startPoint x: 583, startPoint y: 75, endPoint x: 711, endPoint y: 158, distance: 152.4
click at [733, 179] on div "0 ° Undo Copy Duplicate Duplicate to new slide Delete" at bounding box center [526, 291] width 885 height 498
drag, startPoint x: 677, startPoint y: 120, endPoint x: 650, endPoint y: 176, distance: 62.4
click at [758, 122] on div "0 ° Undo Copy Duplicate Duplicate to new slide Delete" at bounding box center [526, 291] width 885 height 498
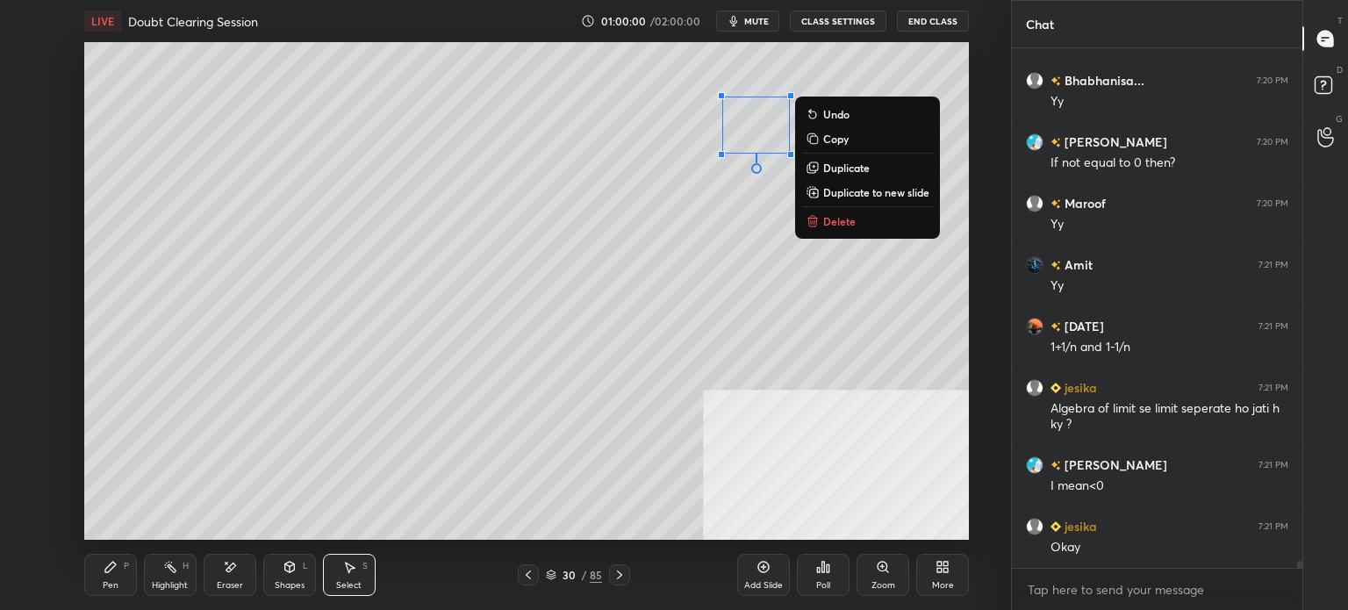
click at [117, 569] on icon at bounding box center [111, 567] width 14 height 14
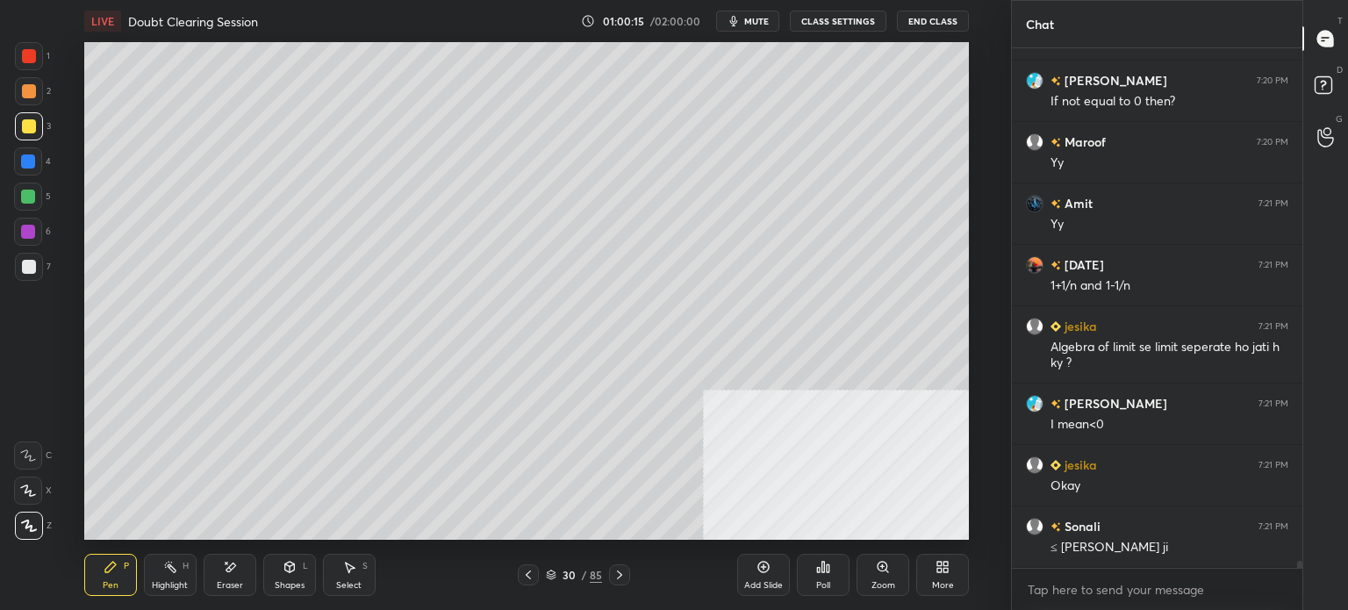
scroll to position [36130, 0]
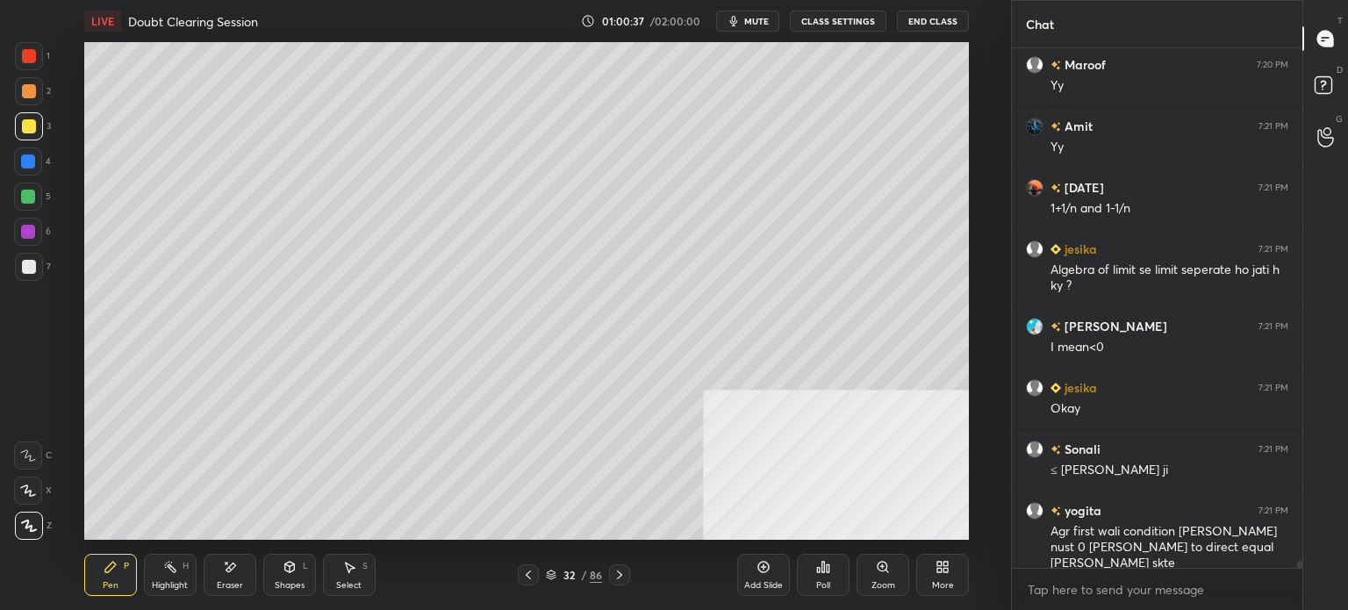
click at [34, 91] on div at bounding box center [29, 91] width 14 height 14
click at [1336, 79] on icon at bounding box center [1327, 88] width 32 height 32
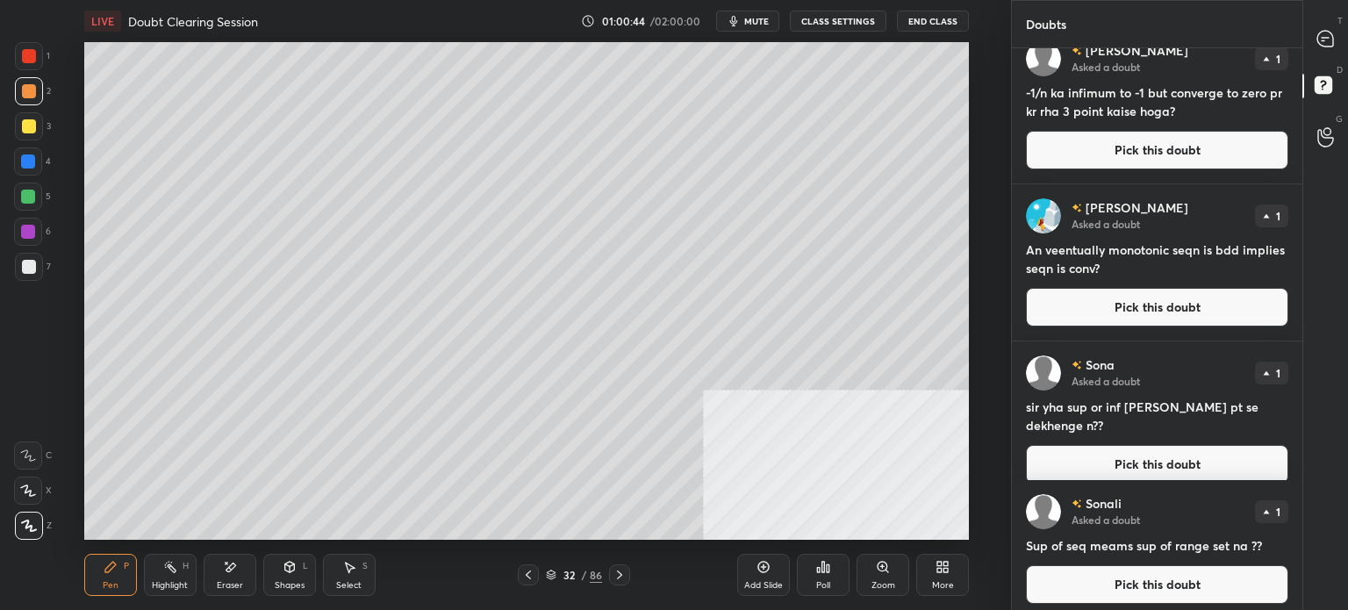
scroll to position [0, 0]
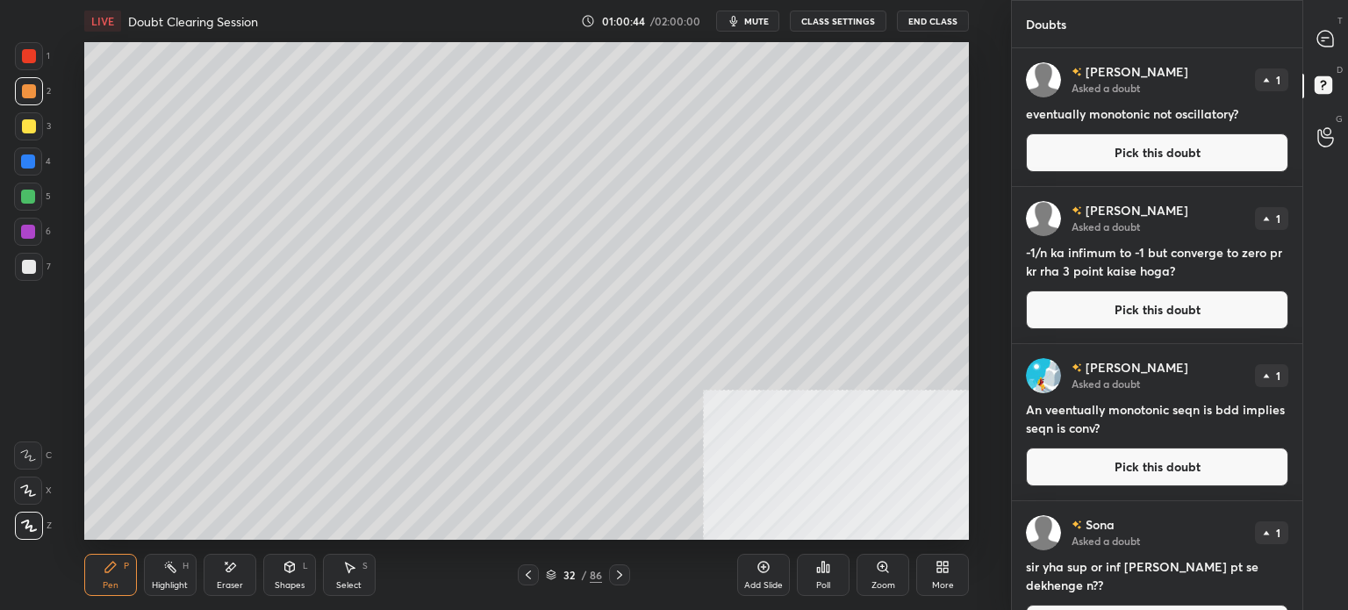
click at [1118, 128] on div "[PERSON_NAME] Asked a doubt 1 eventually monotonic not oscillatory? Pick this d…" at bounding box center [1157, 117] width 291 height 138
click at [1108, 160] on button "Pick this doubt" at bounding box center [1157, 152] width 262 height 39
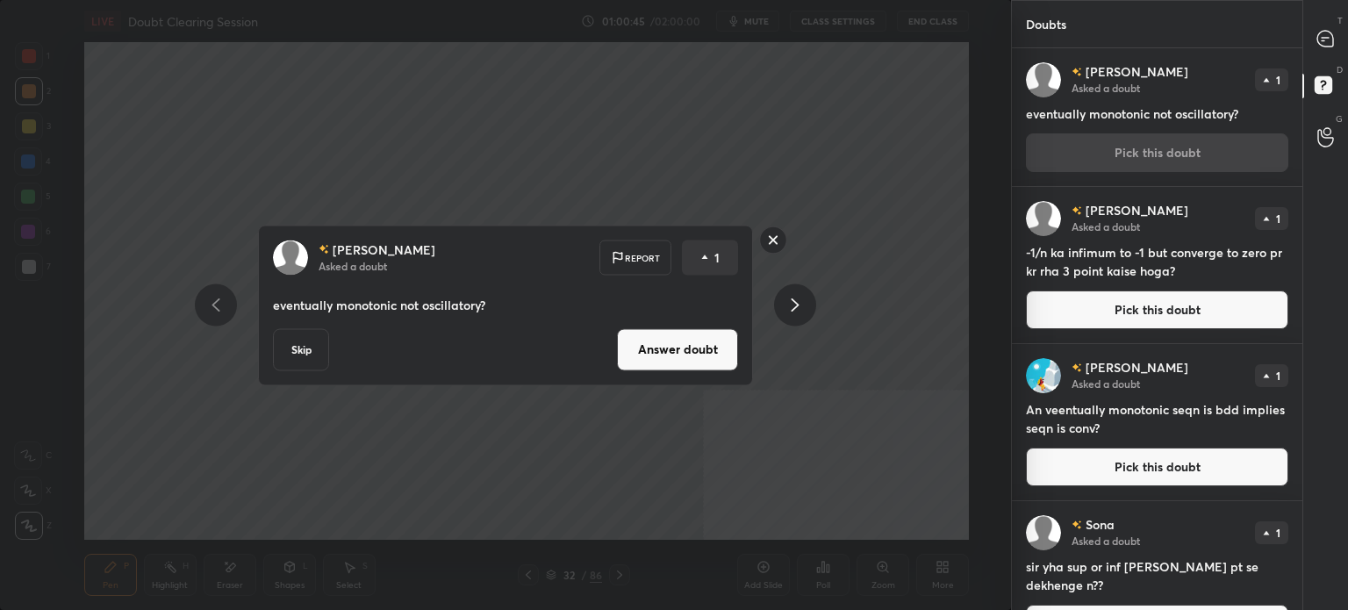
click at [680, 356] on button "Answer doubt" at bounding box center [677, 349] width 121 height 42
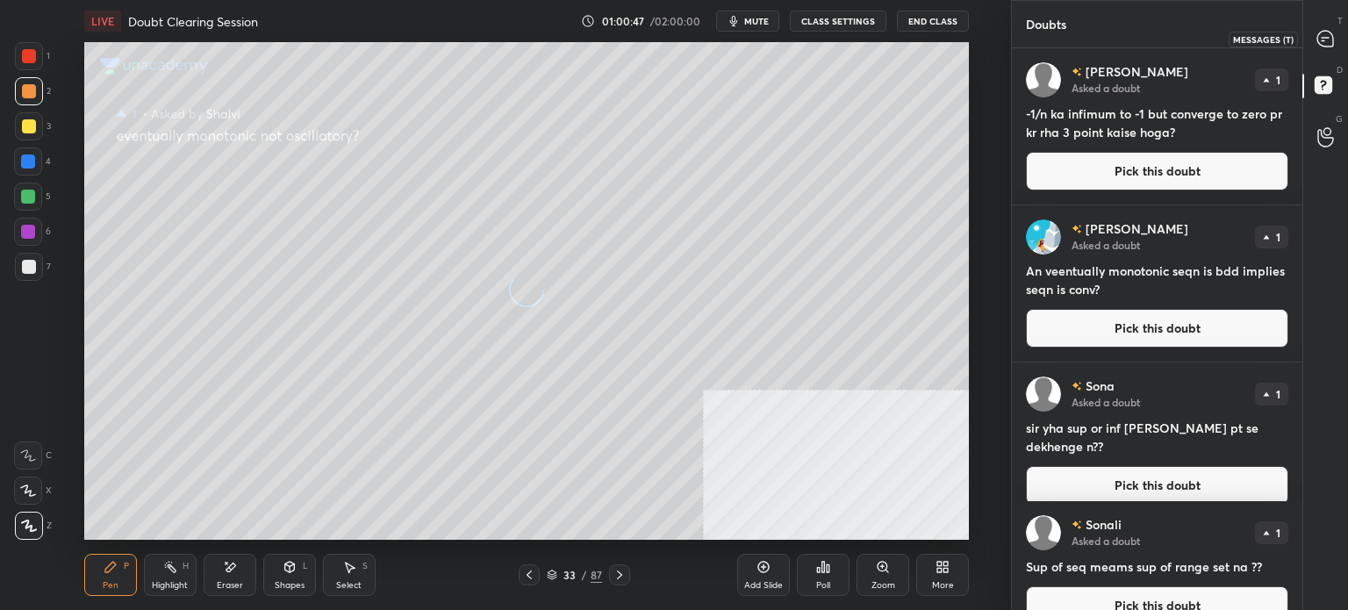
click at [1339, 34] on div at bounding box center [1326, 39] width 35 height 32
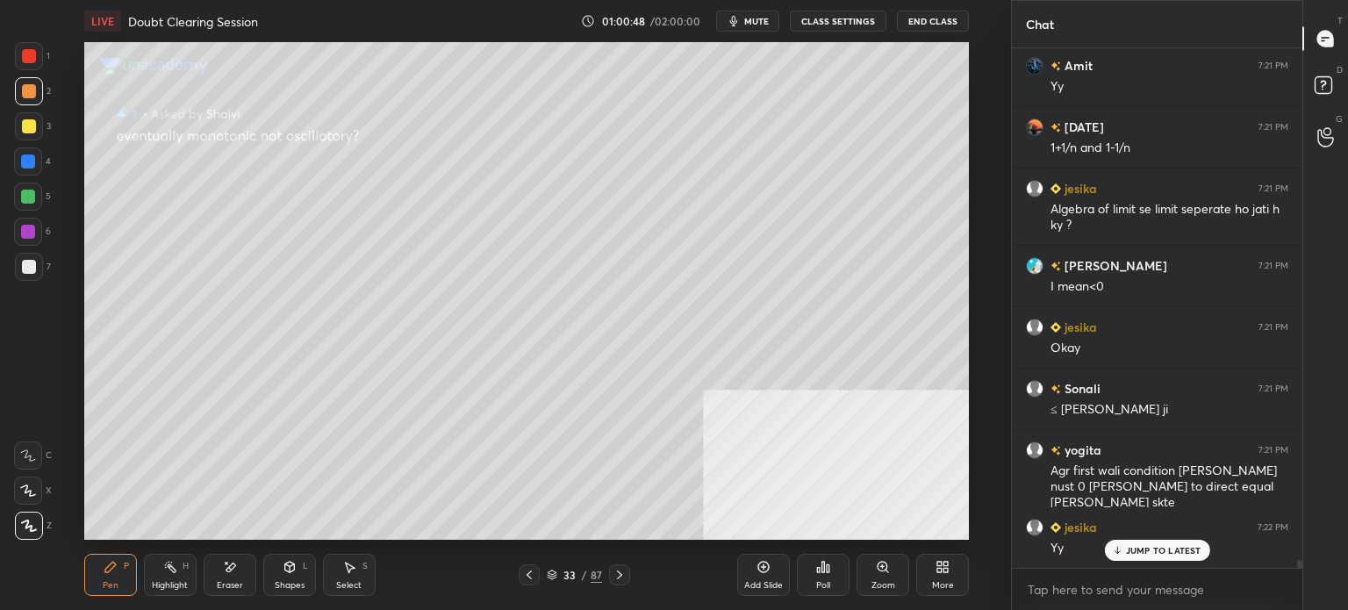
scroll to position [36116, 0]
click at [1328, 84] on rect at bounding box center [1323, 85] width 17 height 17
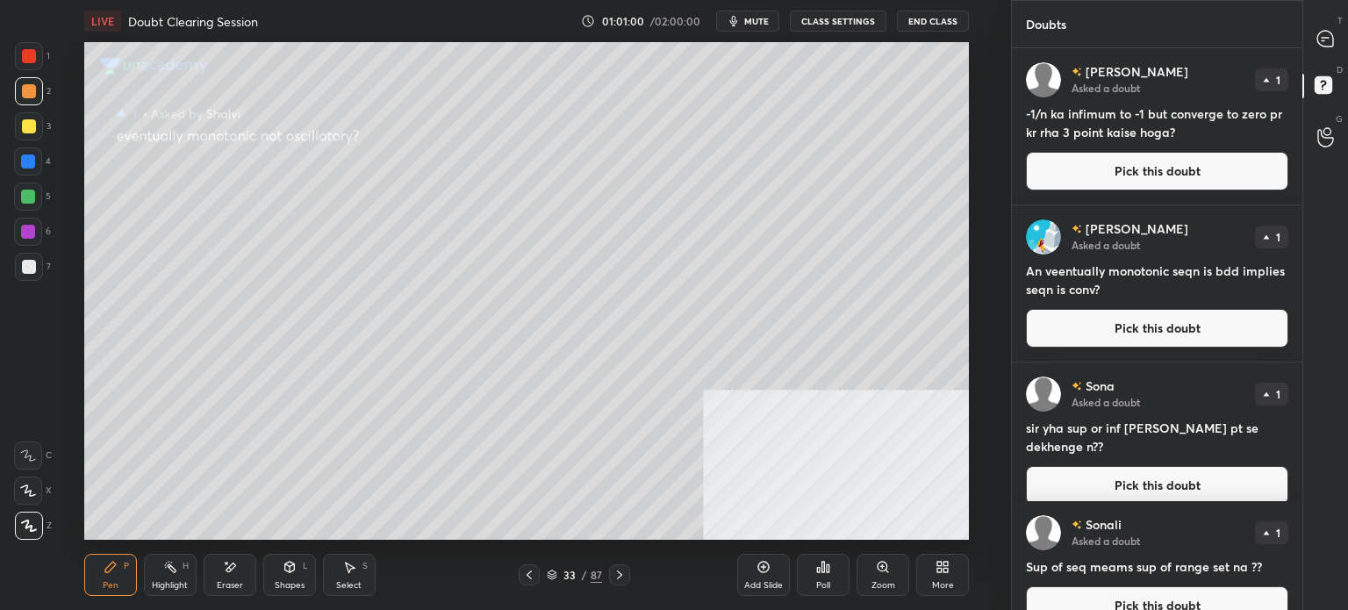
click at [1075, 180] on button "Pick this doubt" at bounding box center [1157, 171] width 262 height 39
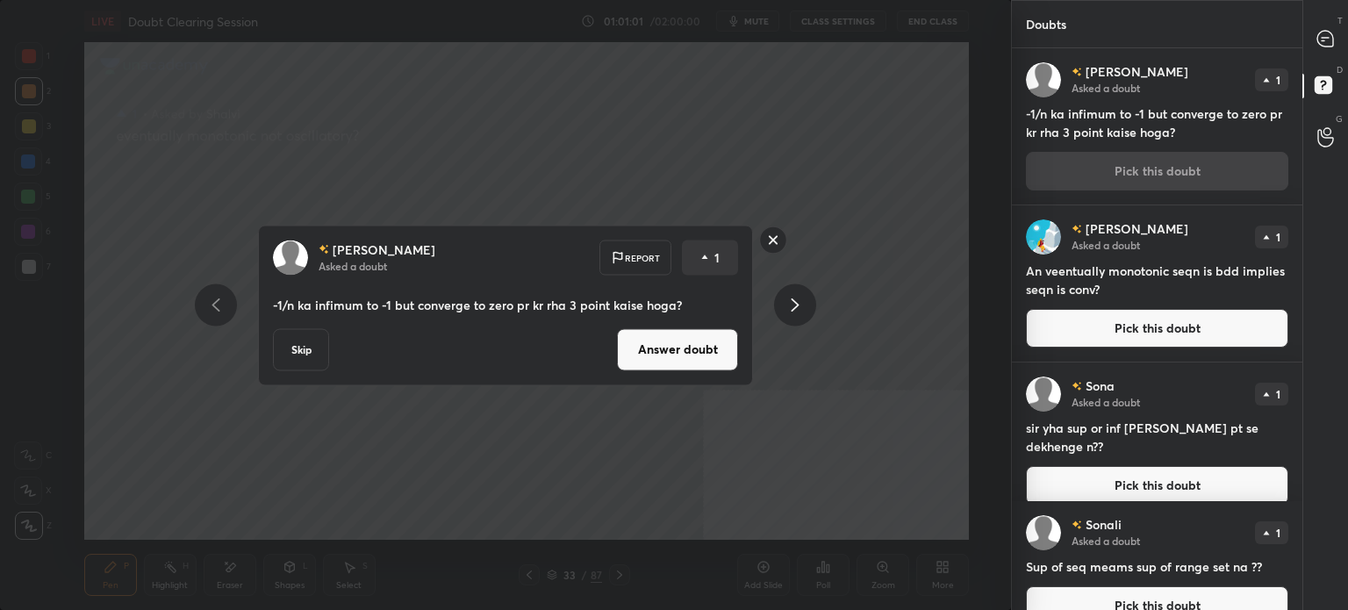
click at [679, 343] on button "Answer doubt" at bounding box center [677, 349] width 121 height 42
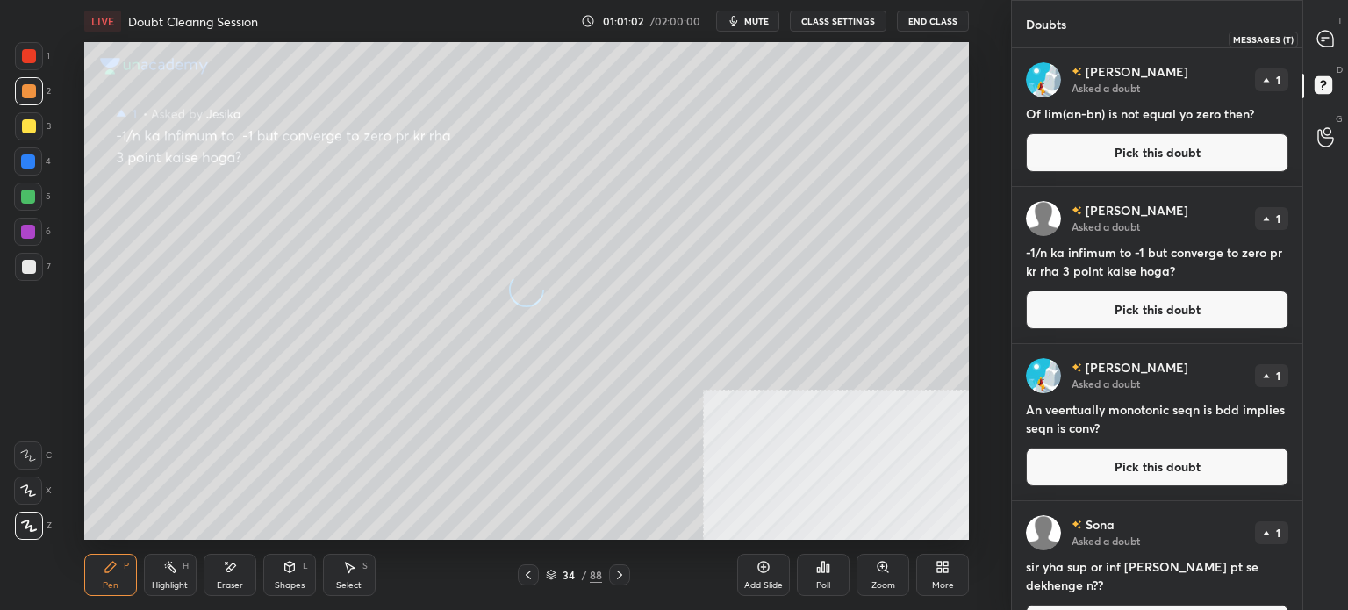
click at [1334, 45] on icon at bounding box center [1326, 39] width 18 height 18
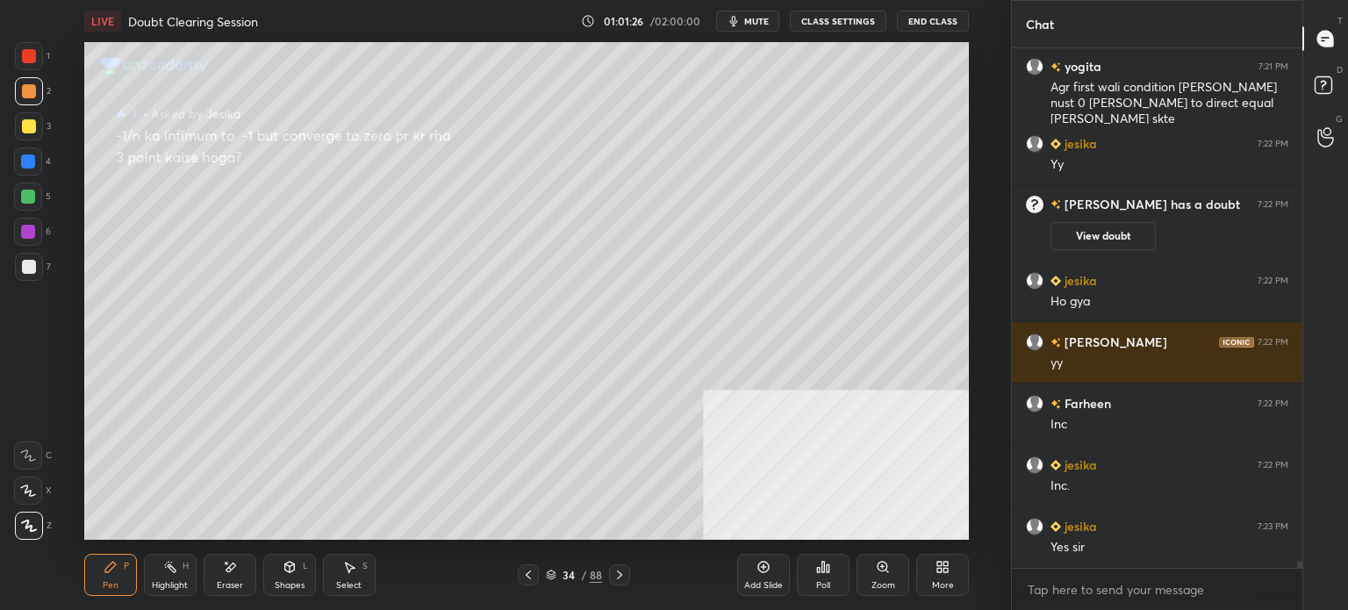
scroll to position [36472, 0]
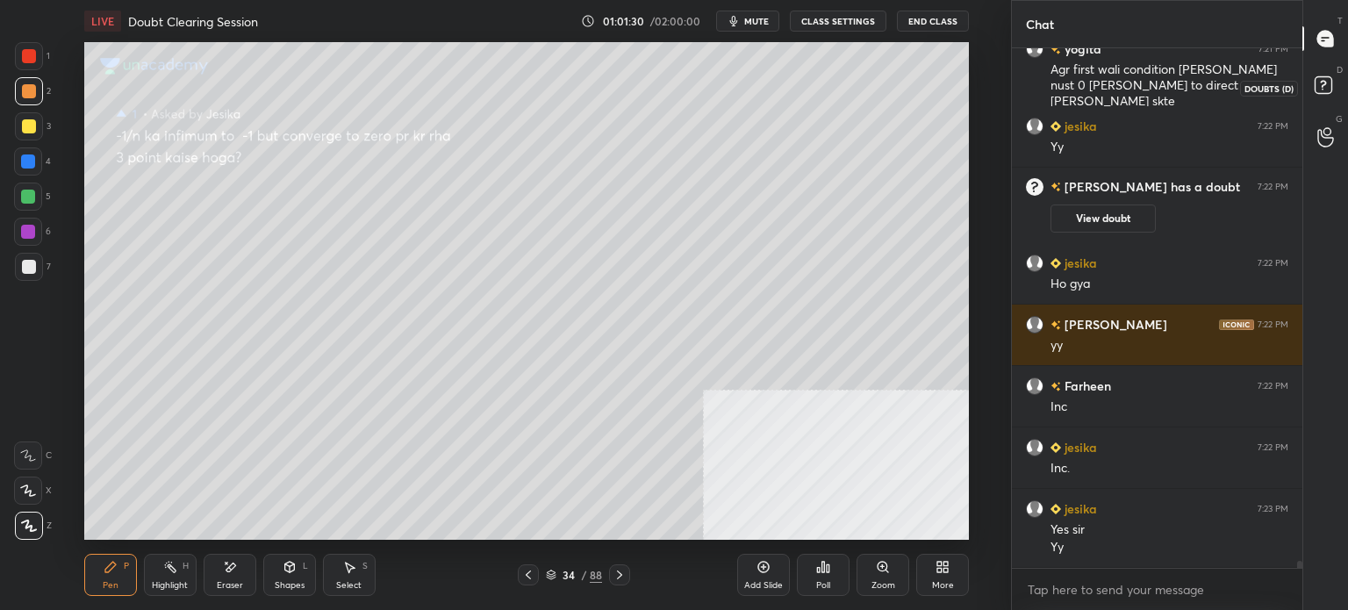
click at [1336, 75] on icon at bounding box center [1327, 88] width 32 height 32
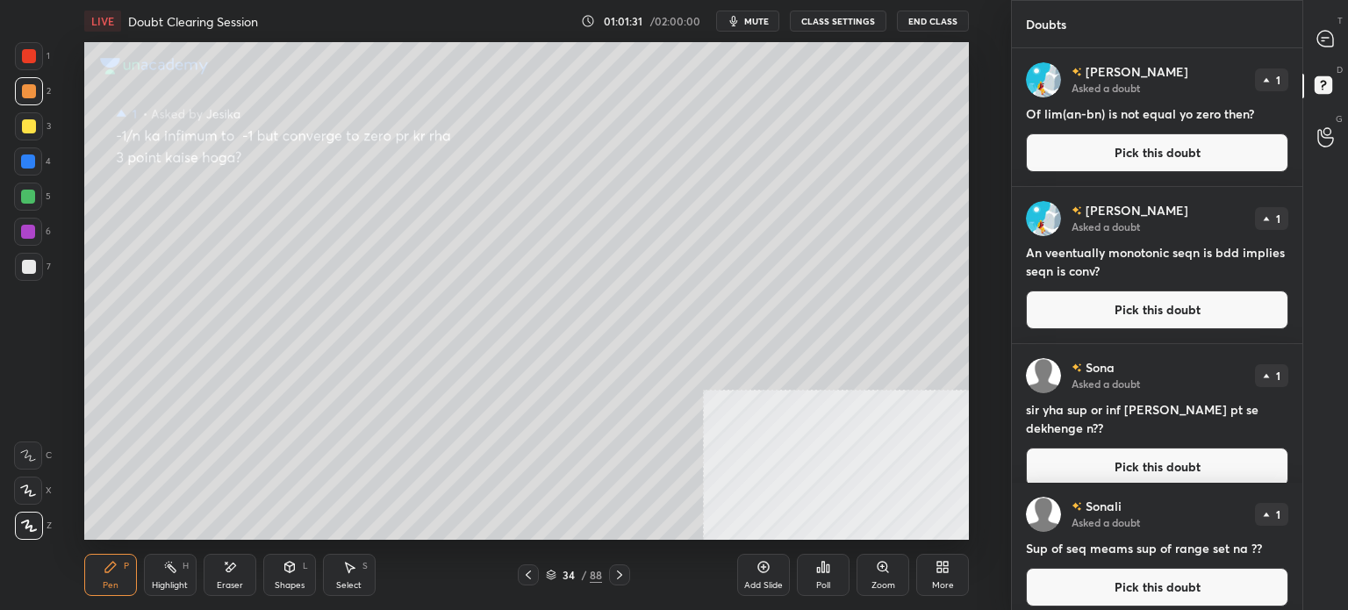
click at [1120, 161] on button "Pick this doubt" at bounding box center [1157, 152] width 262 height 39
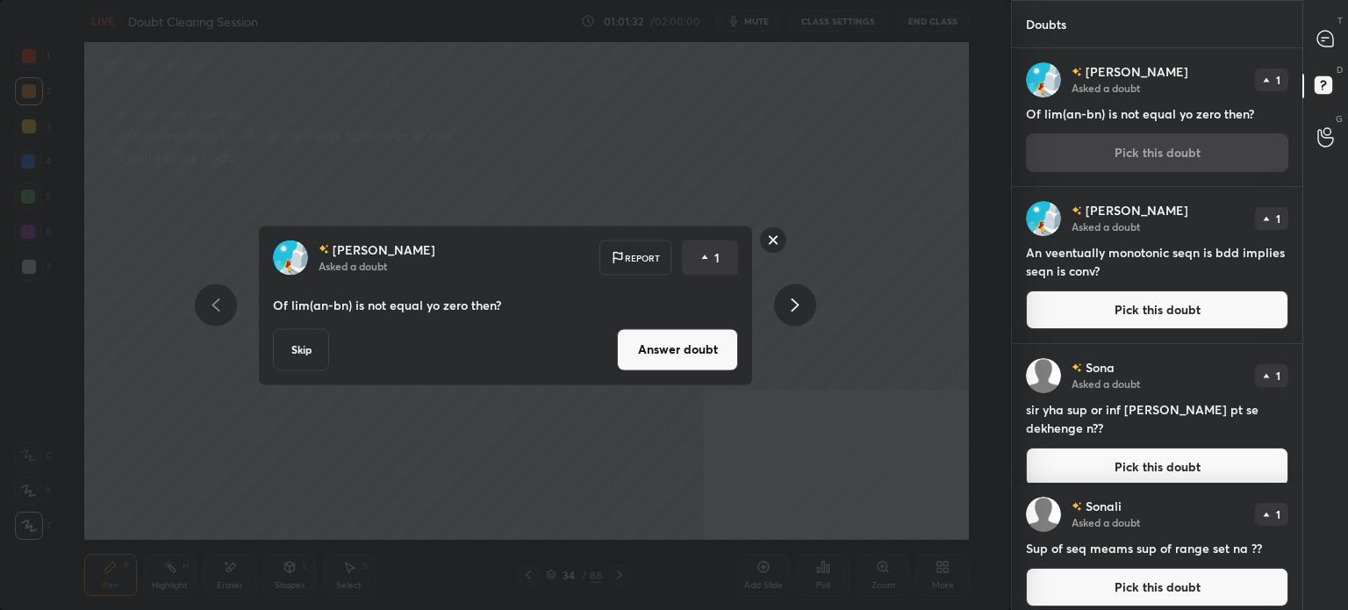
click at [723, 364] on button "Answer doubt" at bounding box center [677, 349] width 121 height 42
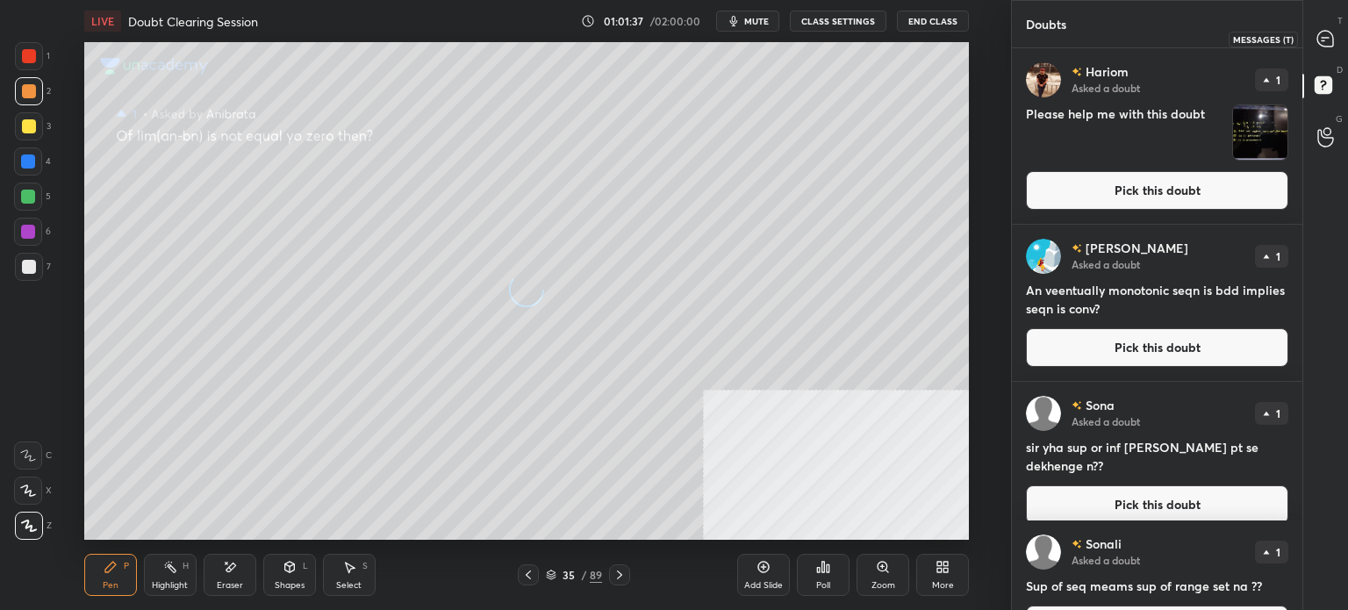
click at [1324, 38] on icon at bounding box center [1325, 38] width 7 height 0
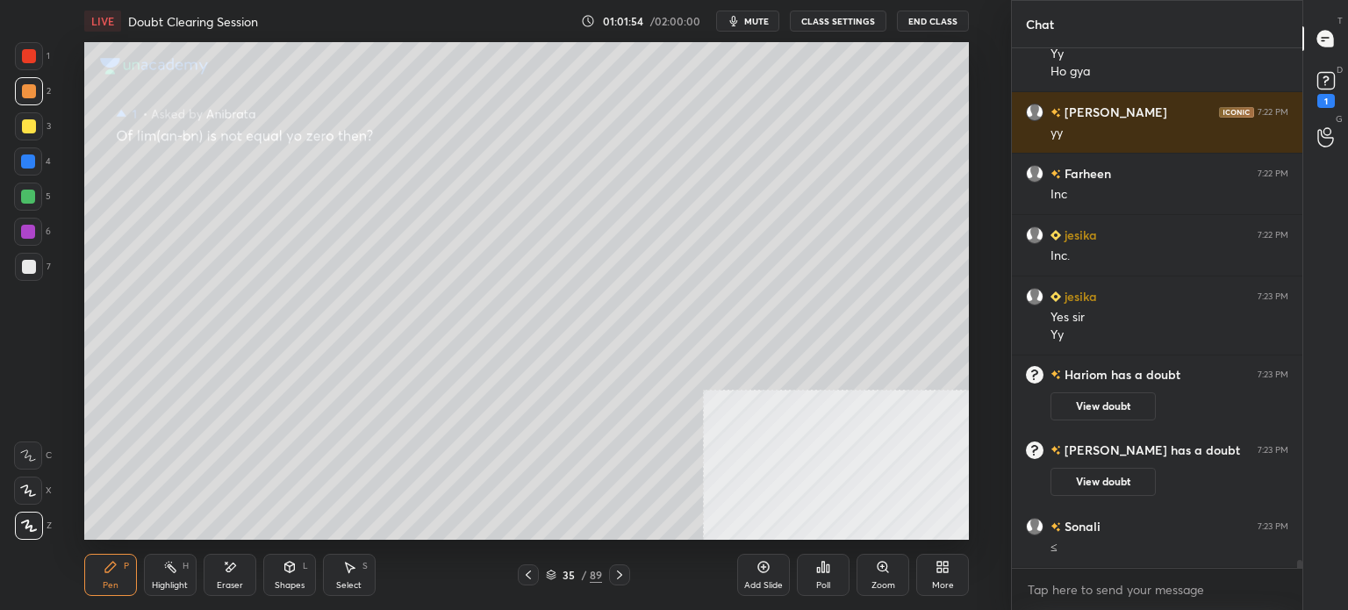
scroll to position [35393, 0]
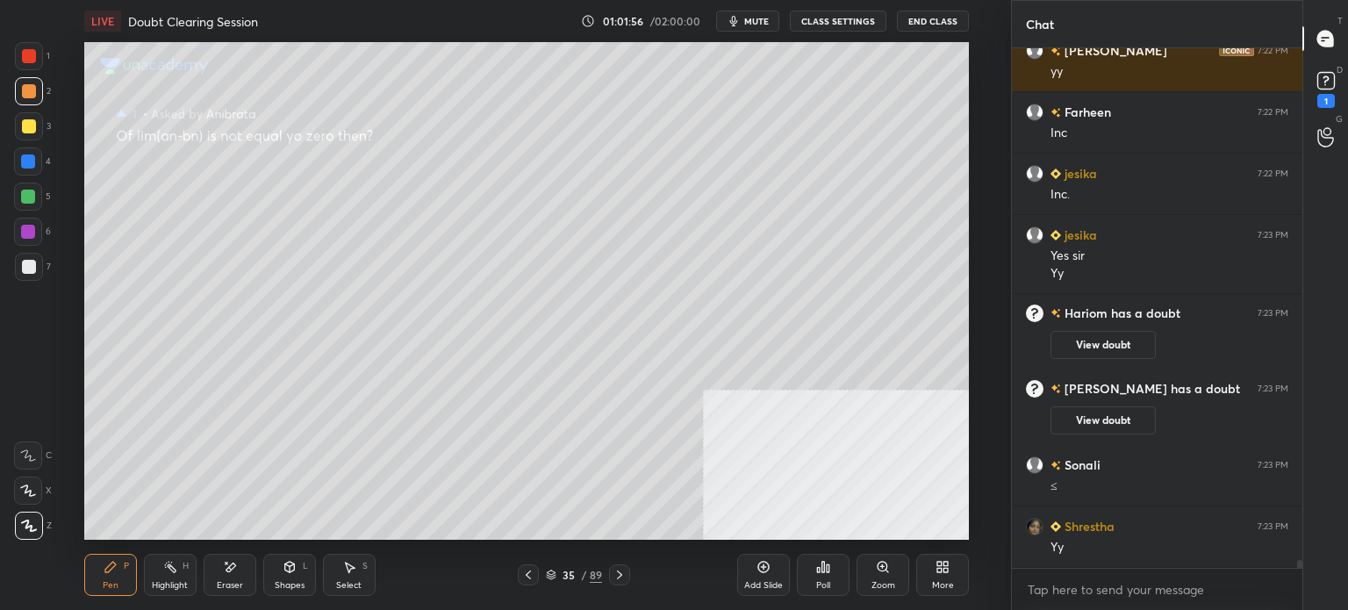
click at [751, 11] on button "mute" at bounding box center [747, 21] width 63 height 21
click at [769, 31] on button "unmute" at bounding box center [747, 21] width 63 height 21
click at [1327, 91] on icon at bounding box center [1326, 81] width 26 height 26
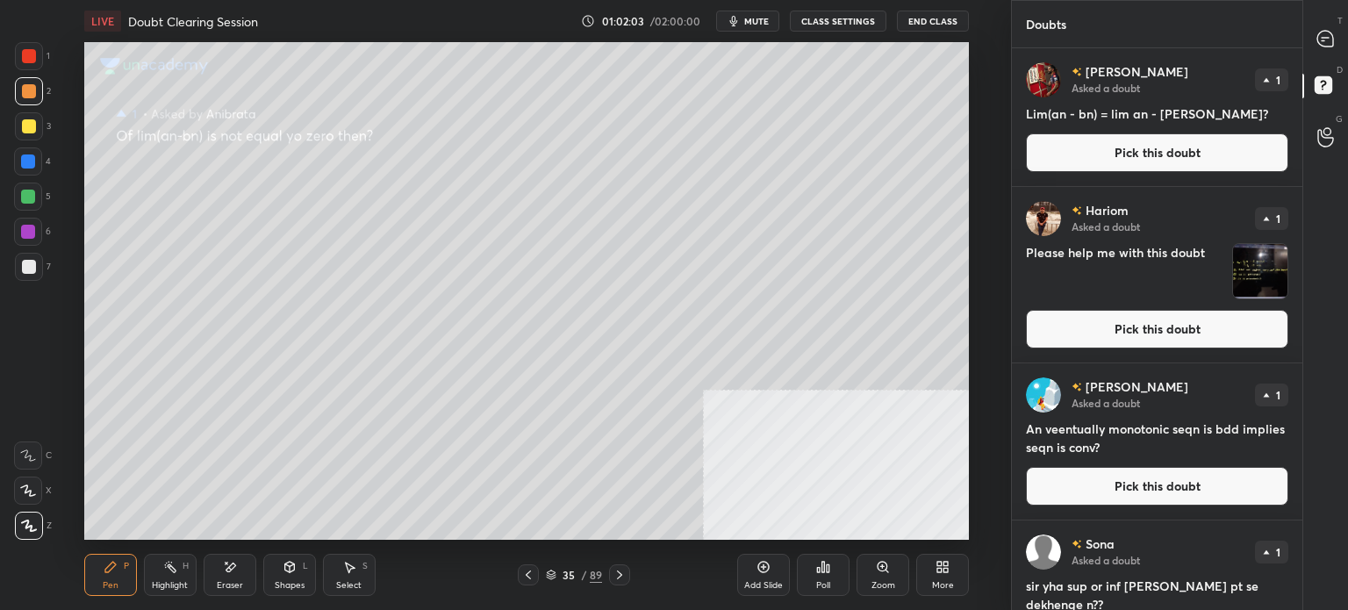
click at [1097, 154] on button "Pick this doubt" at bounding box center [1157, 152] width 262 height 39
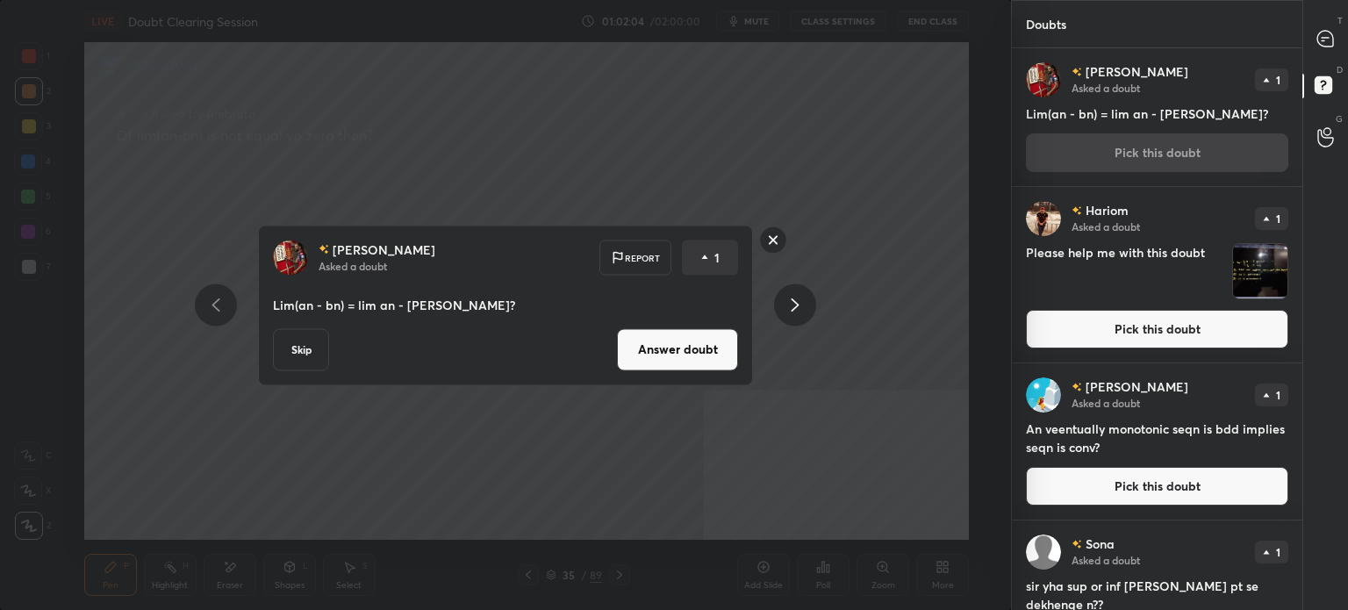
click at [711, 353] on button "Answer doubt" at bounding box center [677, 349] width 121 height 42
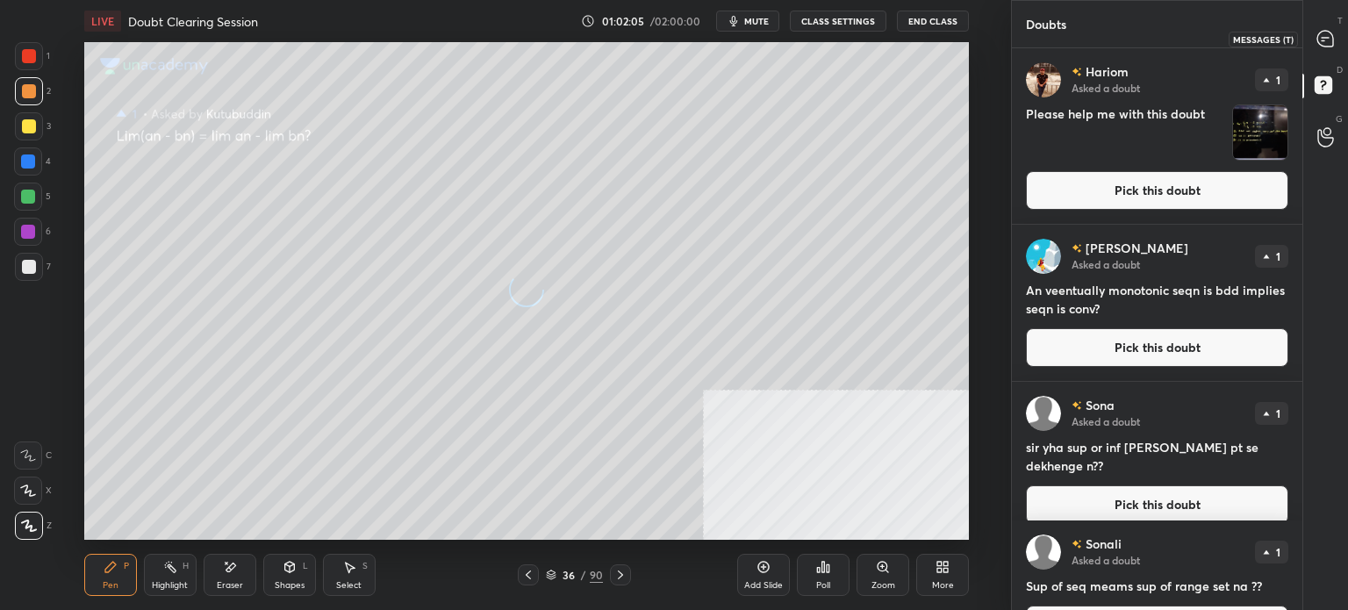
click at [1325, 47] on icon at bounding box center [1326, 39] width 18 height 18
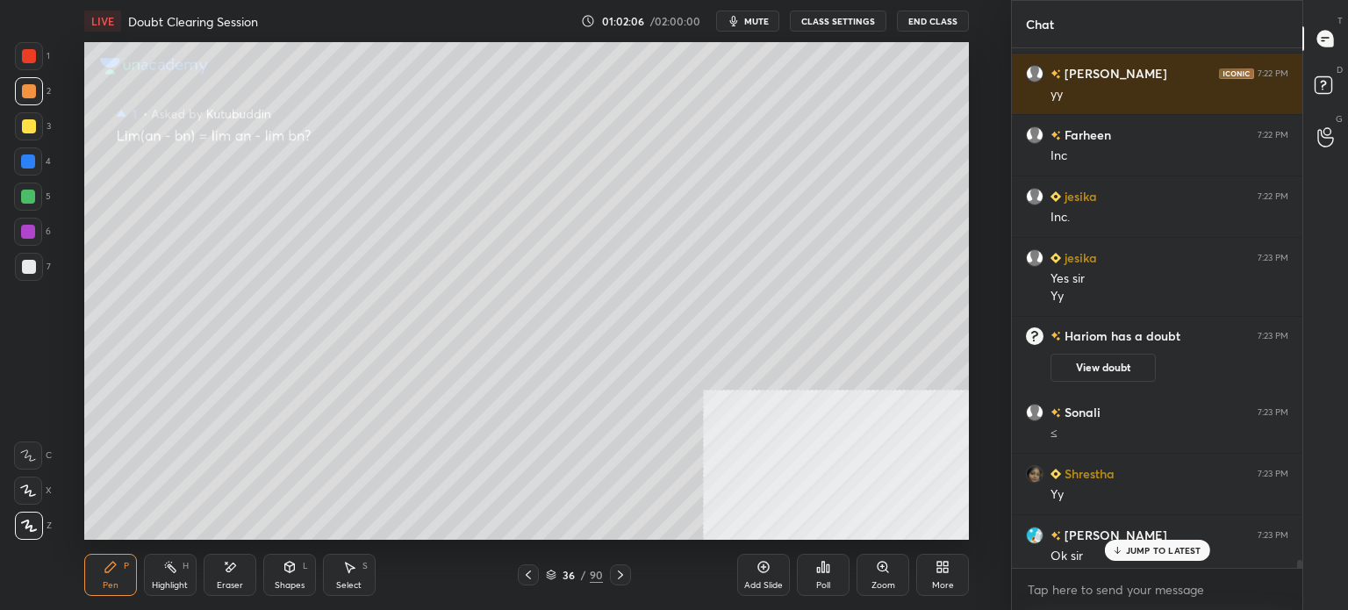
scroll to position [35840, 0]
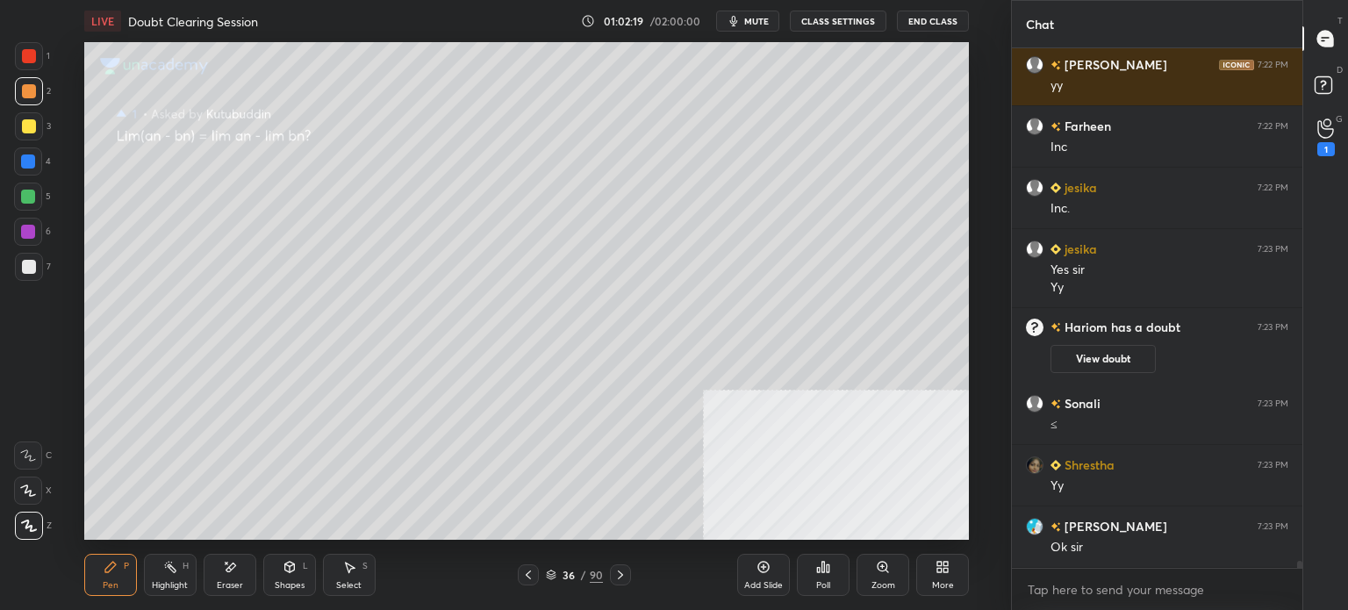
click at [236, 572] on icon at bounding box center [230, 567] width 14 height 15
click at [113, 572] on icon at bounding box center [111, 567] width 14 height 14
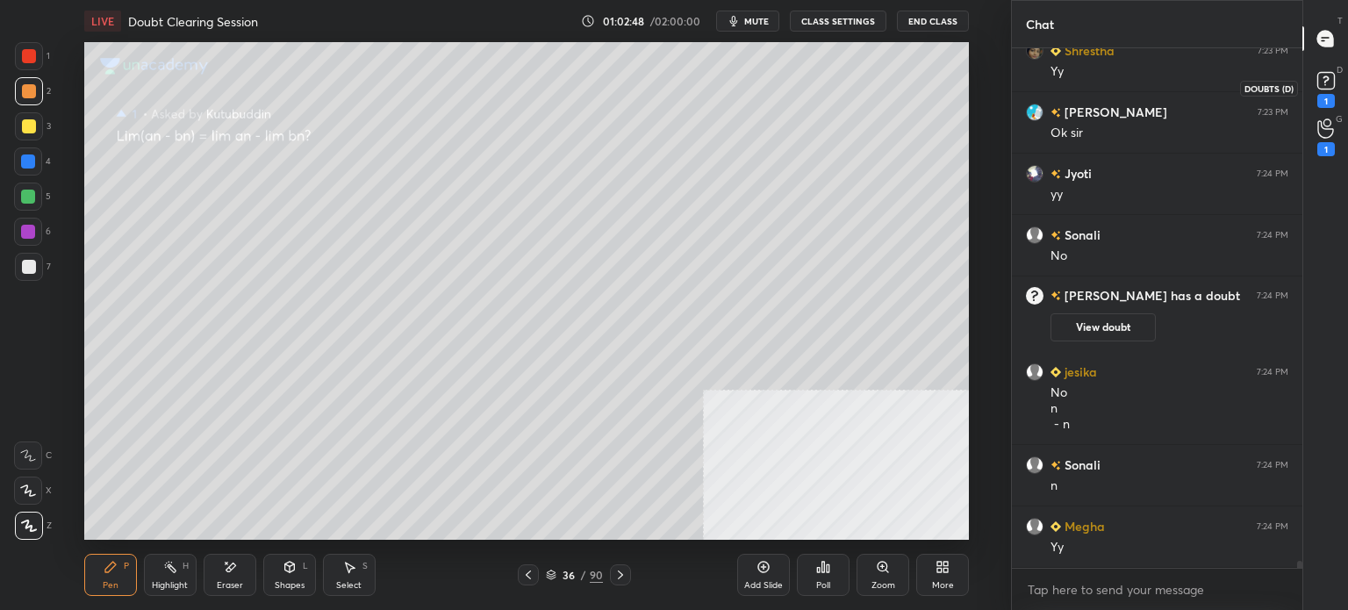
scroll to position [35767, 0]
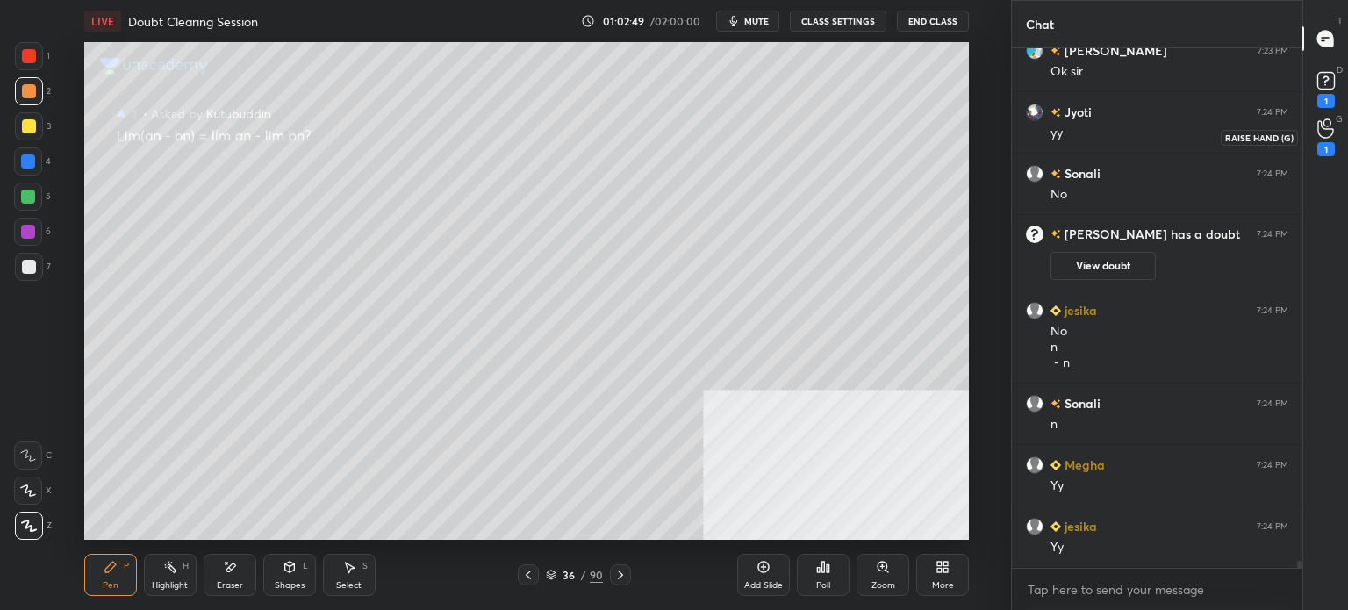
click at [1326, 121] on icon at bounding box center [1326, 129] width 17 height 20
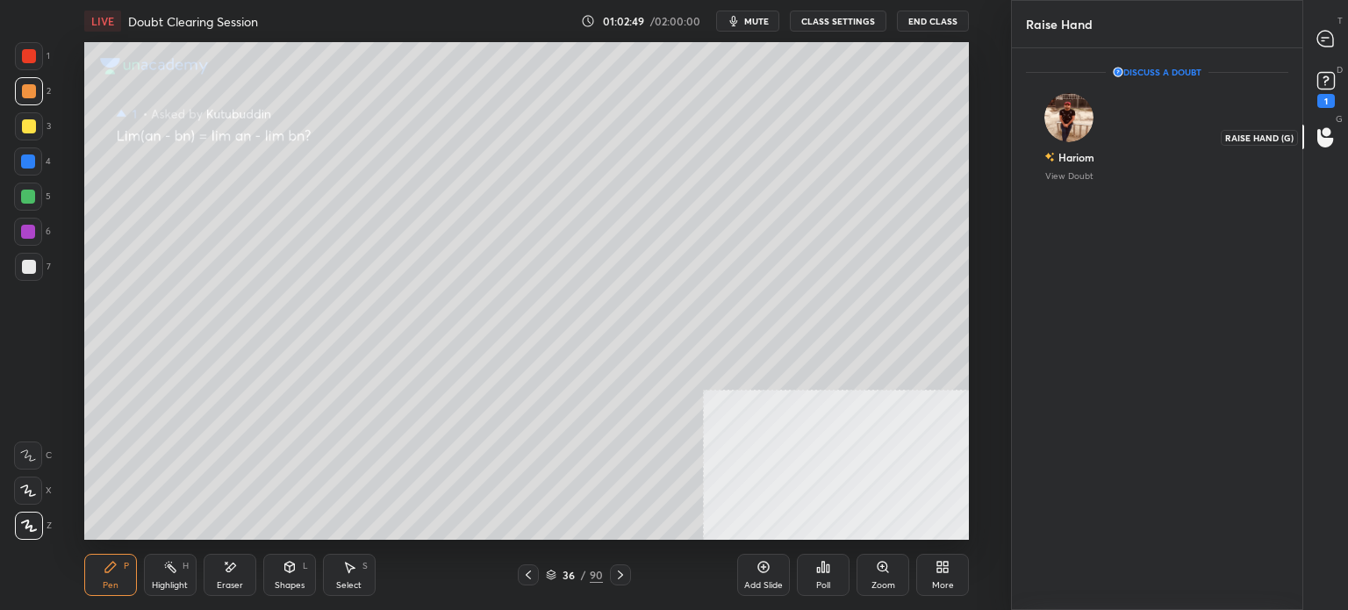
scroll to position [4, 5]
click at [1332, 93] on icon at bounding box center [1326, 81] width 26 height 26
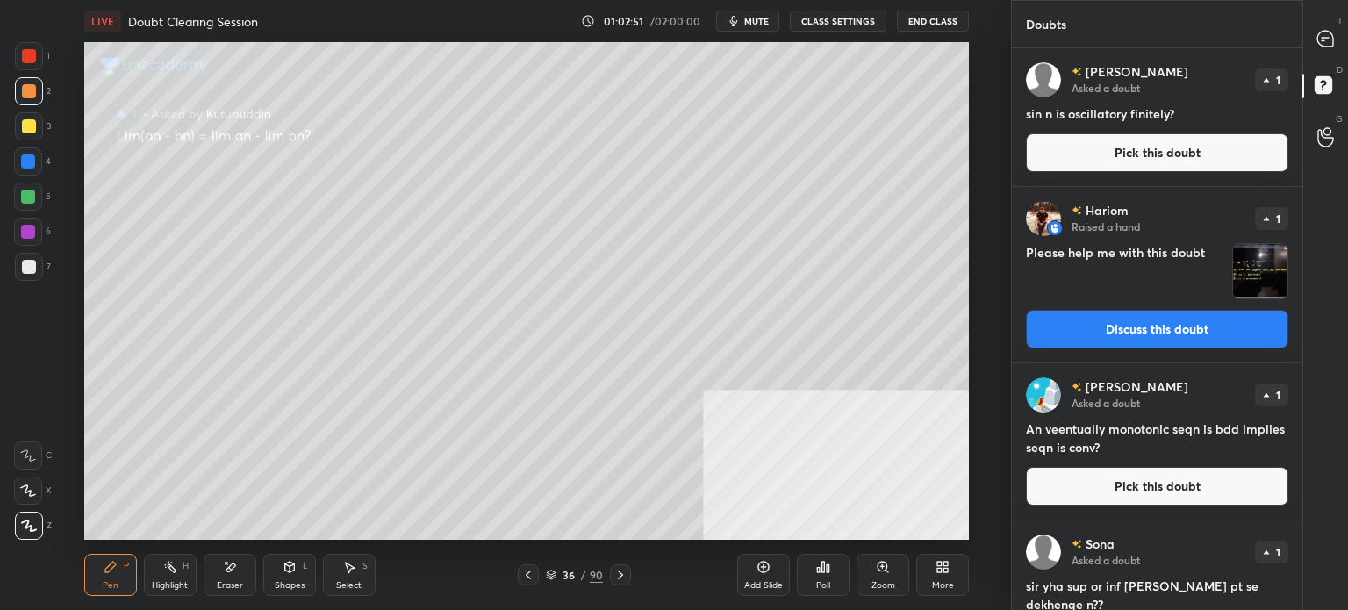
click at [1160, 306] on div "[PERSON_NAME] Raised a hand 1 Please help me with this doubt Discuss this doubt" at bounding box center [1157, 275] width 291 height 176
click at [1178, 337] on button "Discuss this doubt" at bounding box center [1157, 329] width 262 height 39
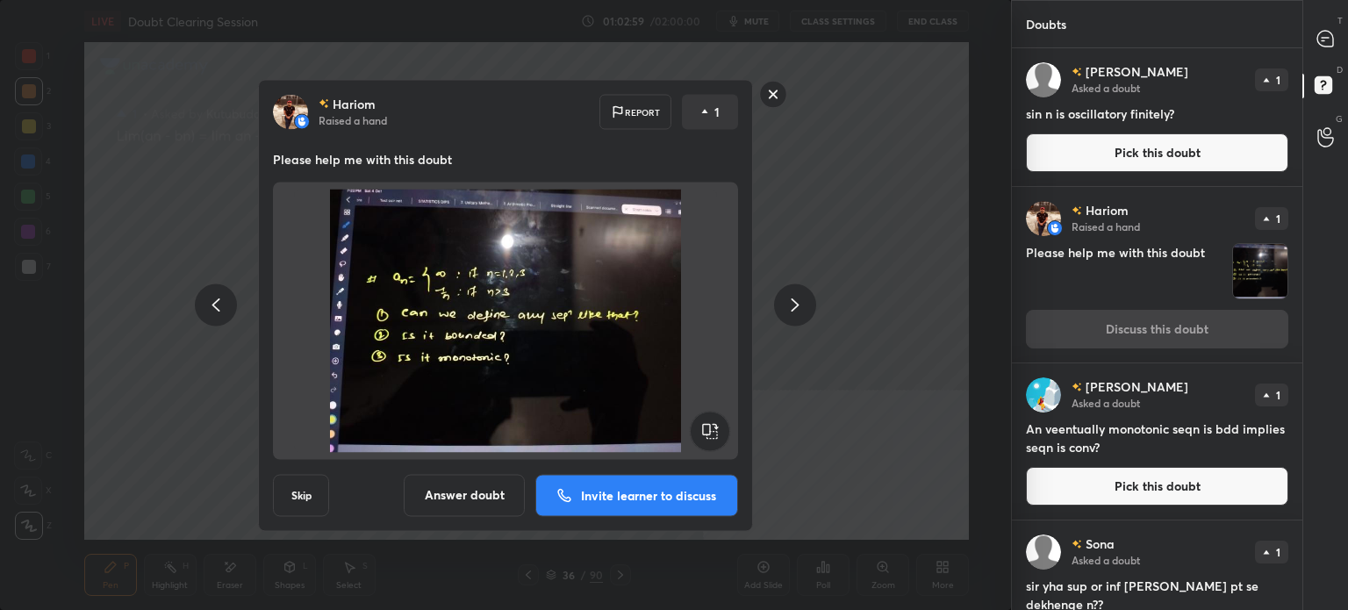
click at [485, 500] on button "Answer doubt" at bounding box center [464, 495] width 121 height 42
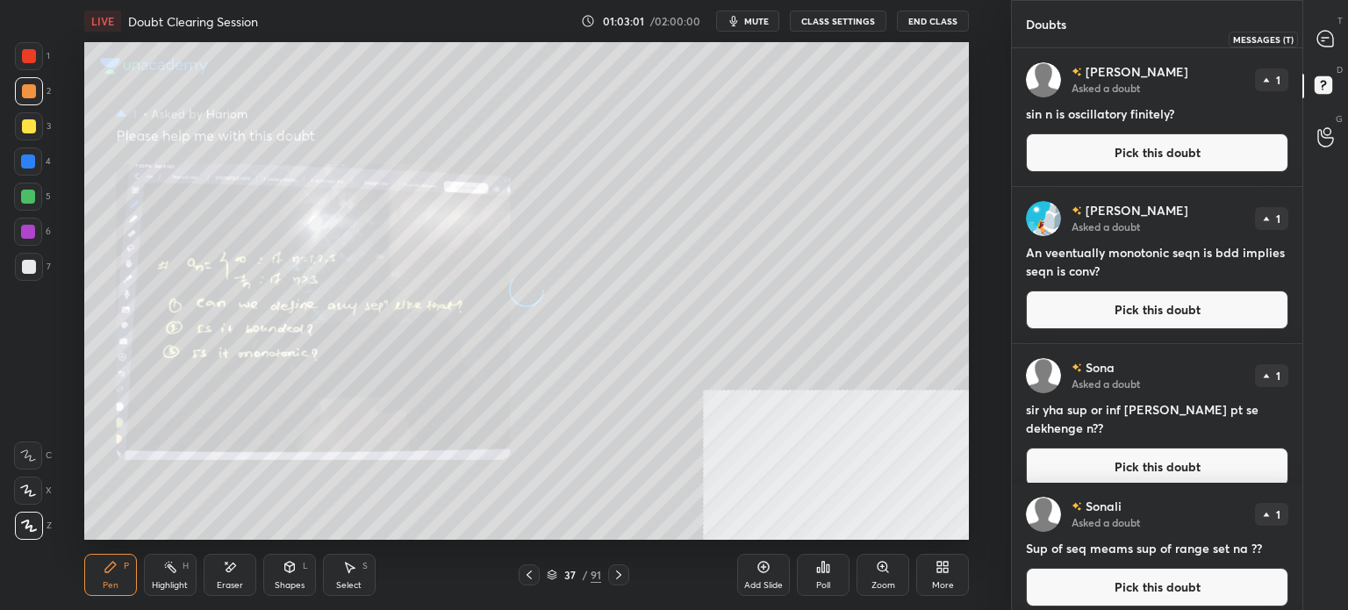
click at [1320, 43] on icon at bounding box center [1326, 39] width 16 height 16
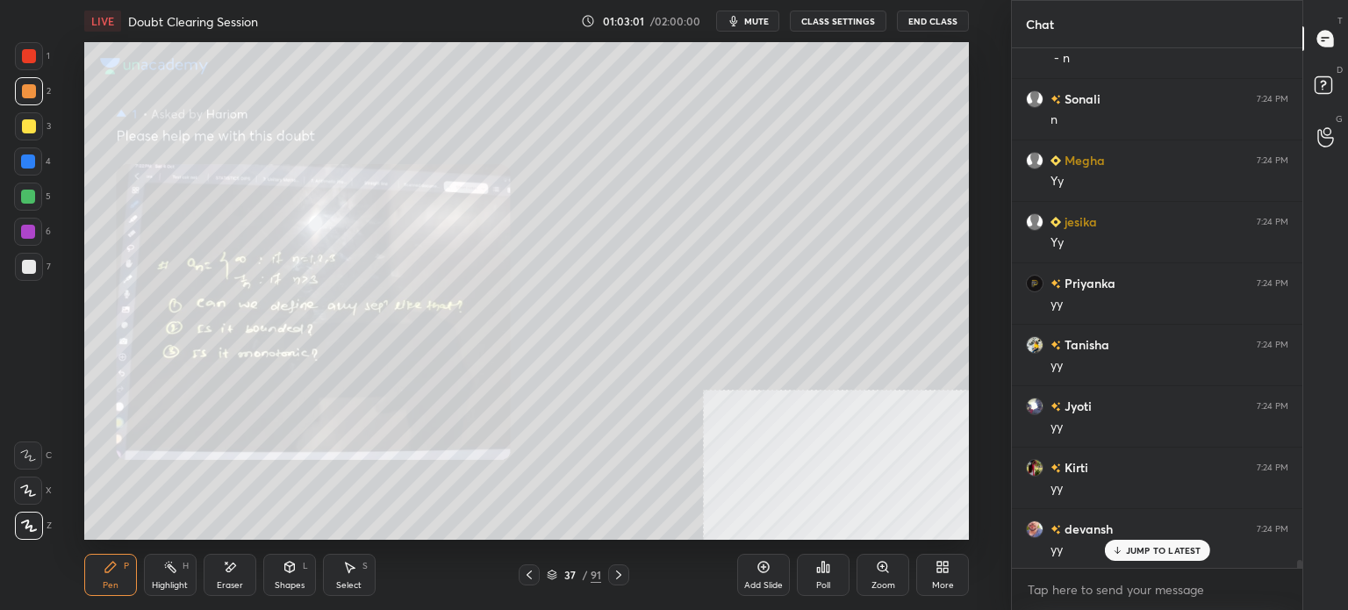
scroll to position [36460, 0]
click at [872, 576] on div "Zoom" at bounding box center [883, 575] width 53 height 42
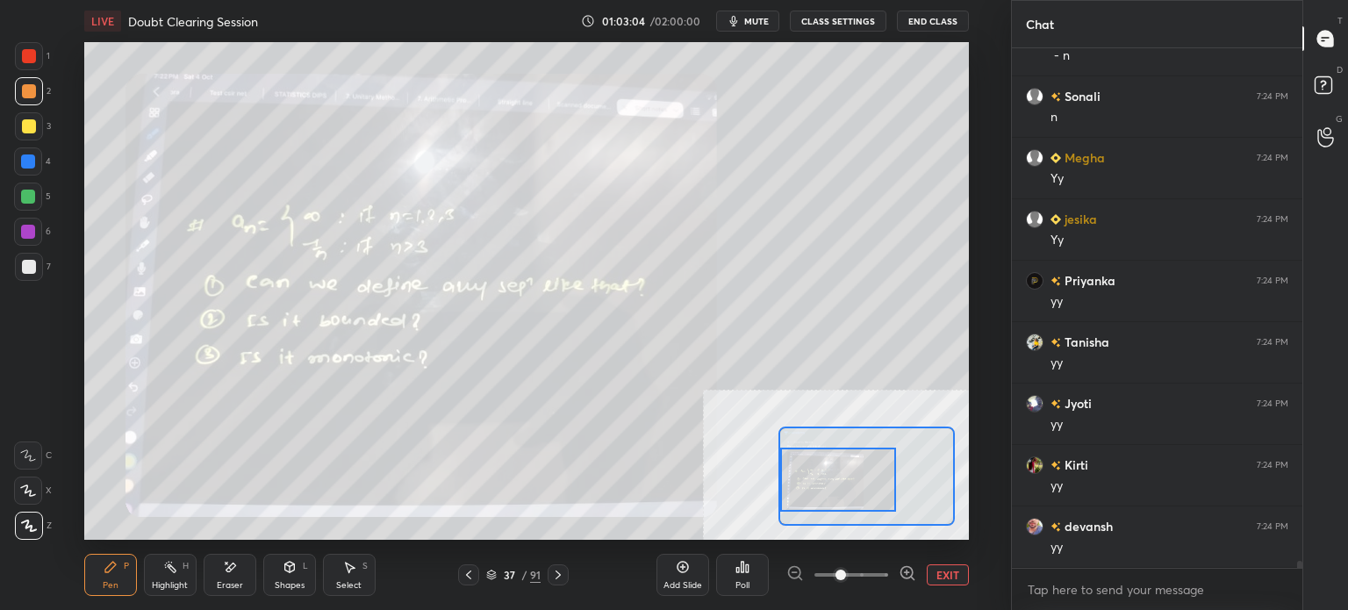
click at [835, 489] on div at bounding box center [838, 480] width 116 height 64
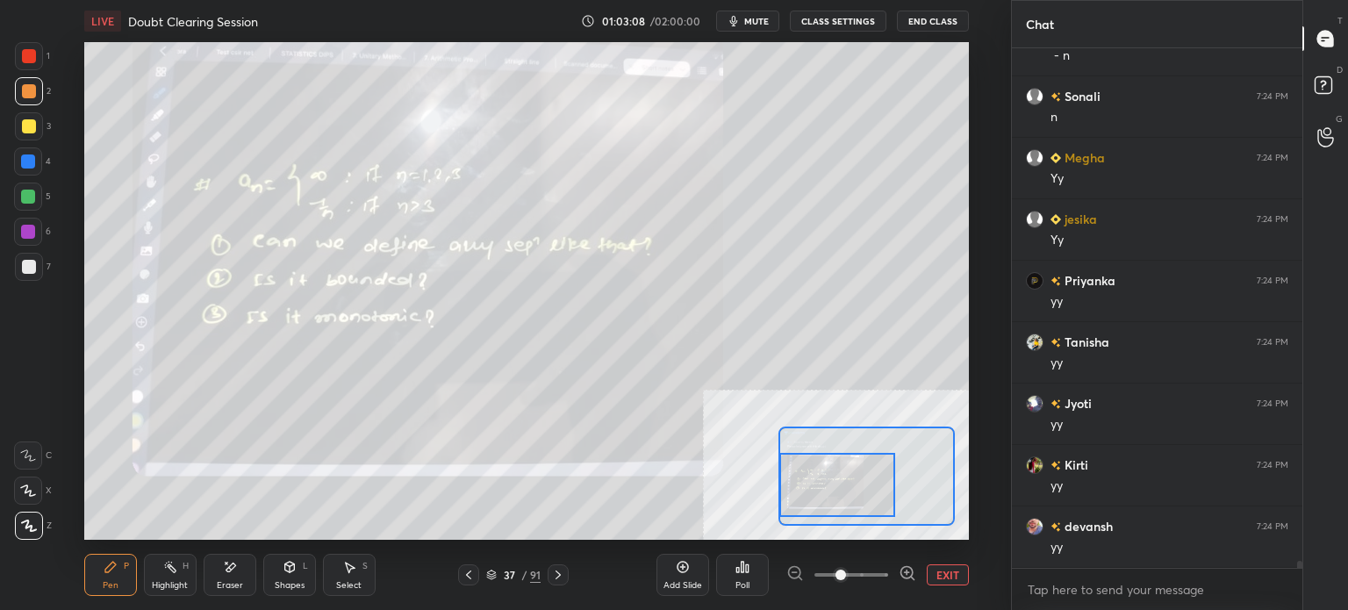
drag, startPoint x: 844, startPoint y: 485, endPoint x: 818, endPoint y: 491, distance: 26.0
click at [818, 491] on div at bounding box center [838, 485] width 116 height 64
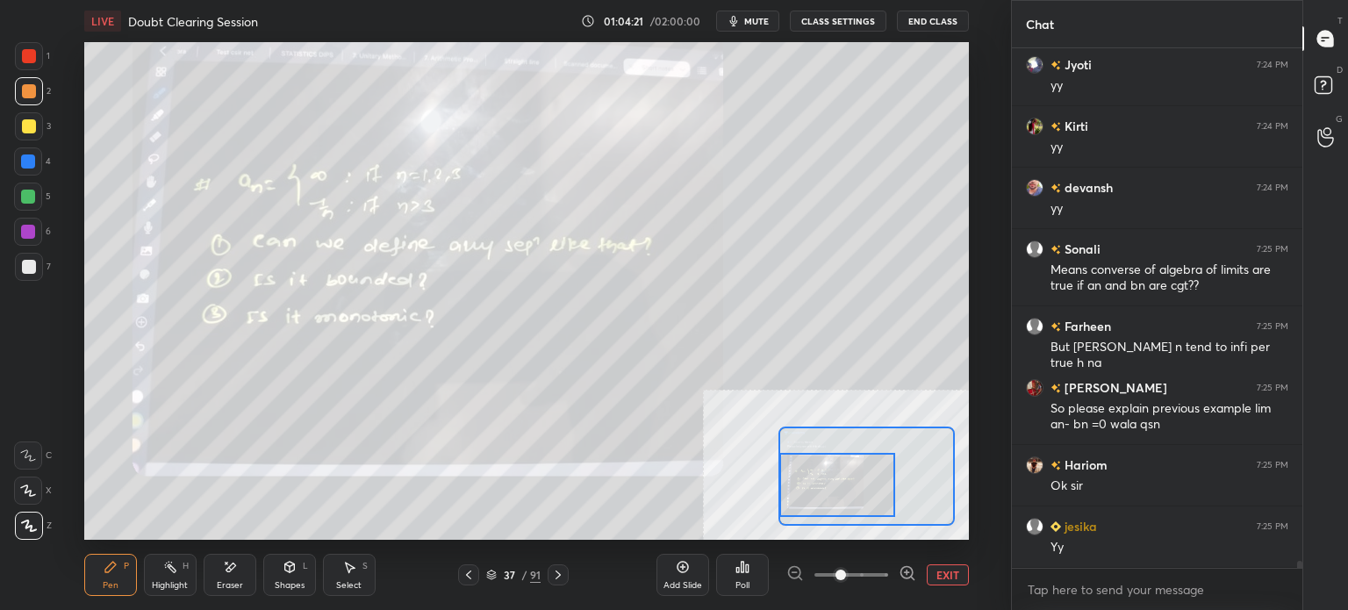
scroll to position [36860, 0]
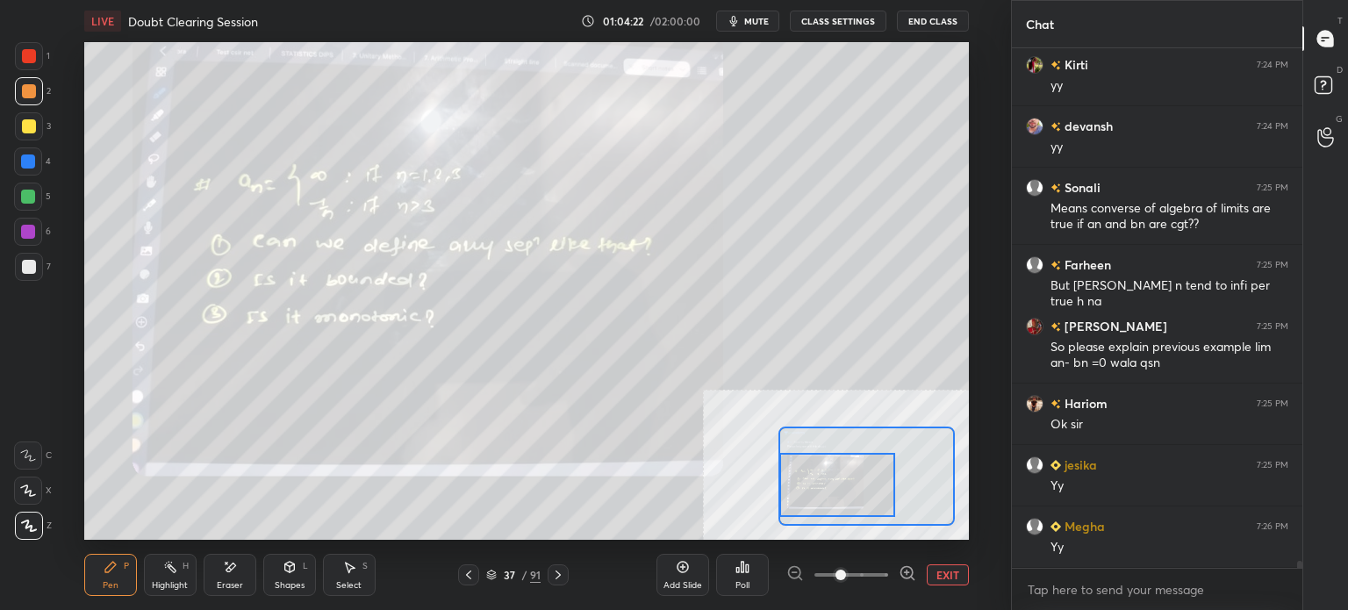
click at [948, 577] on button "EXIT" at bounding box center [948, 574] width 42 height 21
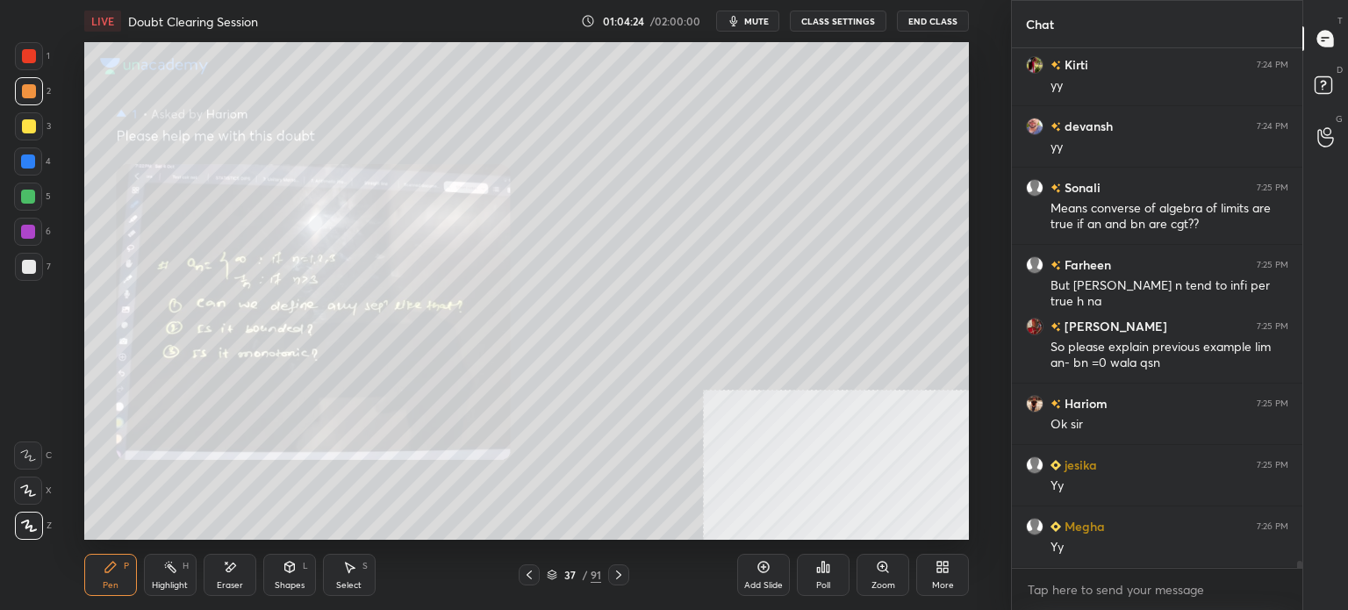
scroll to position [36922, 0]
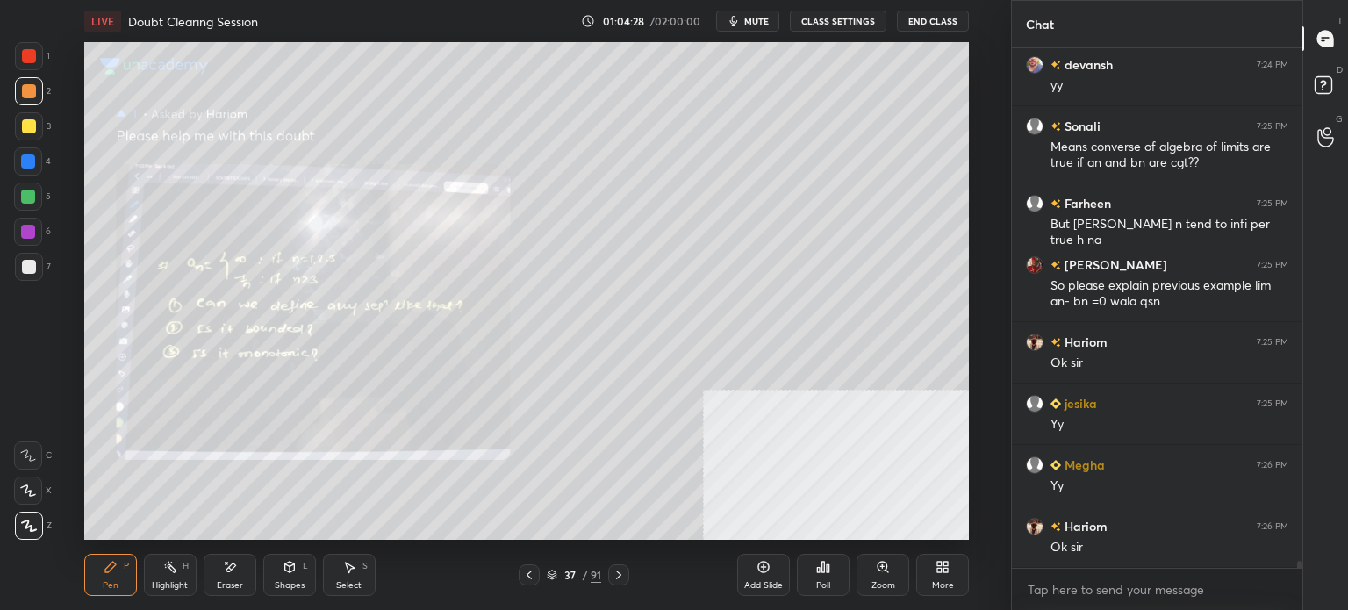
click at [1335, 97] on icon at bounding box center [1327, 88] width 32 height 32
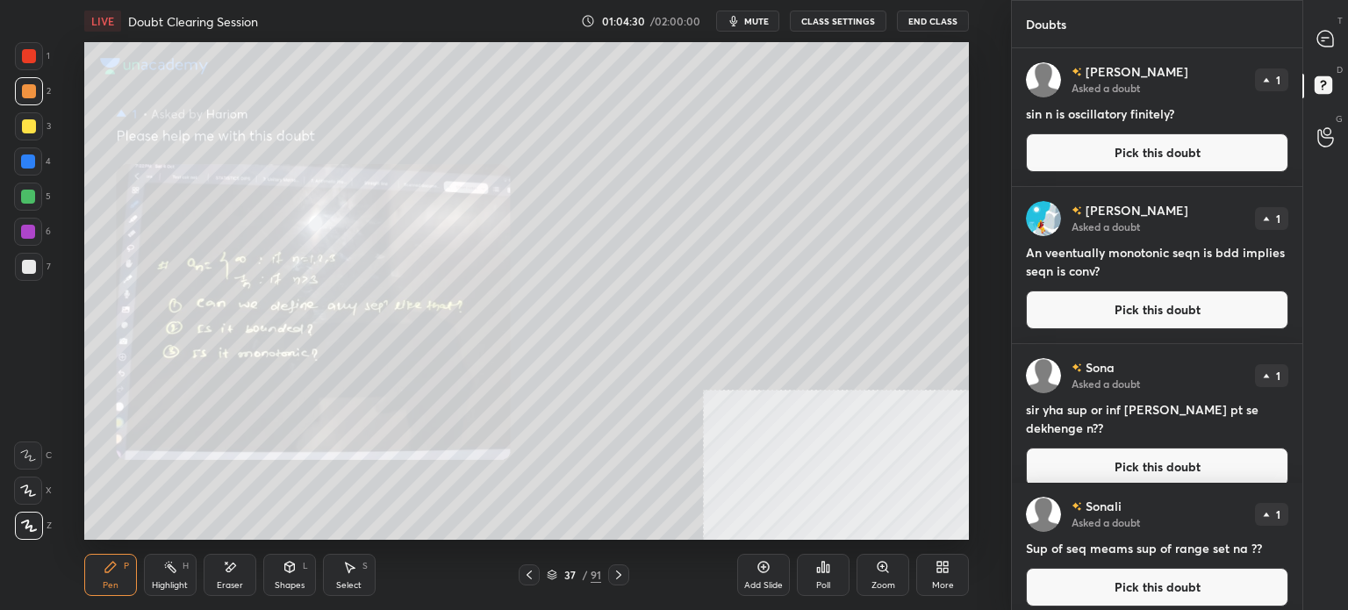
click at [1087, 154] on button "Pick this doubt" at bounding box center [1157, 152] width 262 height 39
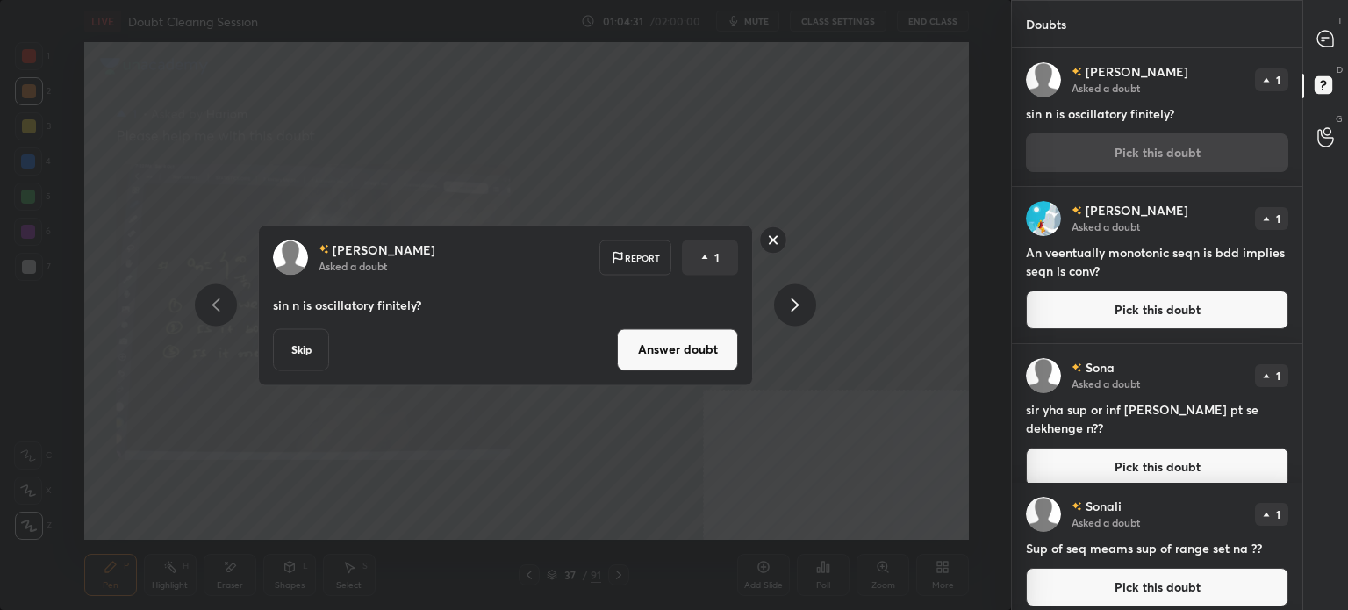
click at [719, 351] on button "Answer doubt" at bounding box center [677, 349] width 121 height 42
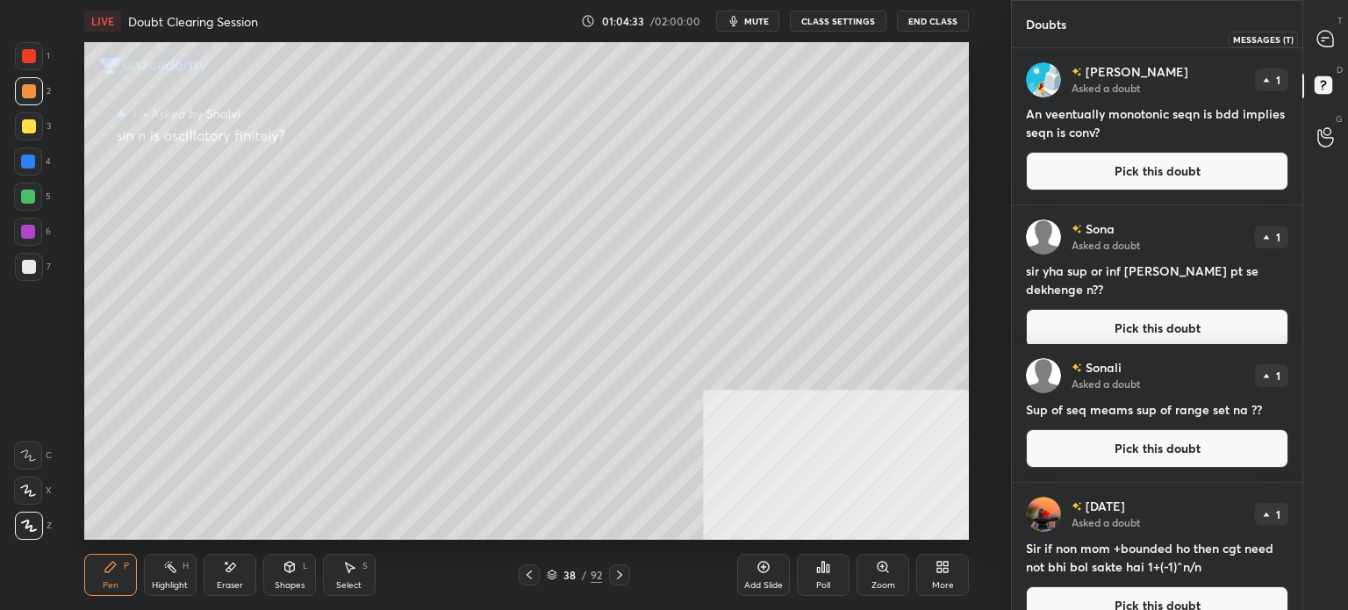
click at [1327, 51] on div at bounding box center [1326, 39] width 35 height 32
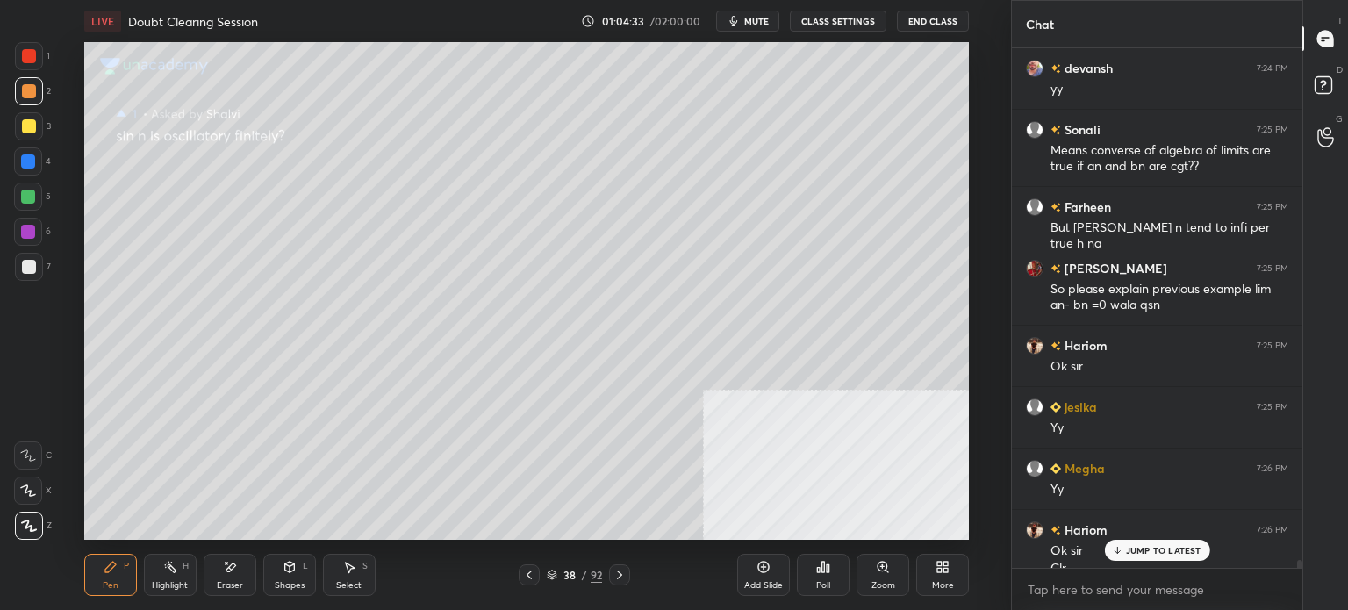
scroll to position [36864, 0]
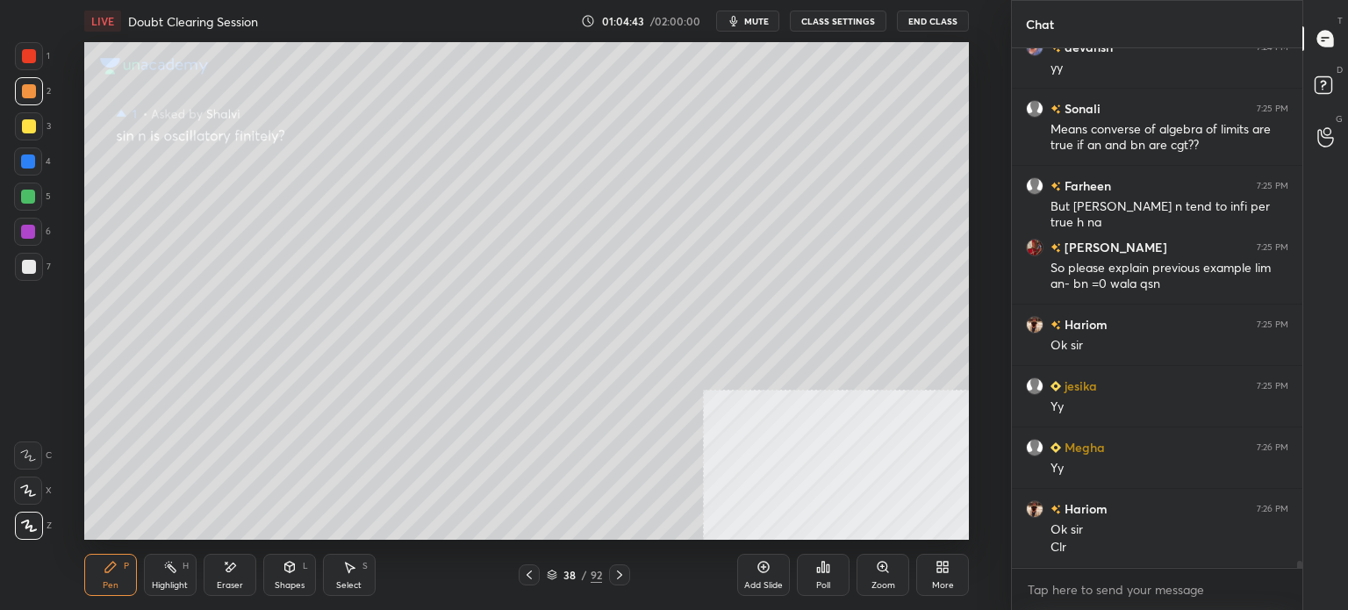
click at [1345, 93] on div "D Doubts (D)" at bounding box center [1326, 87] width 45 height 49
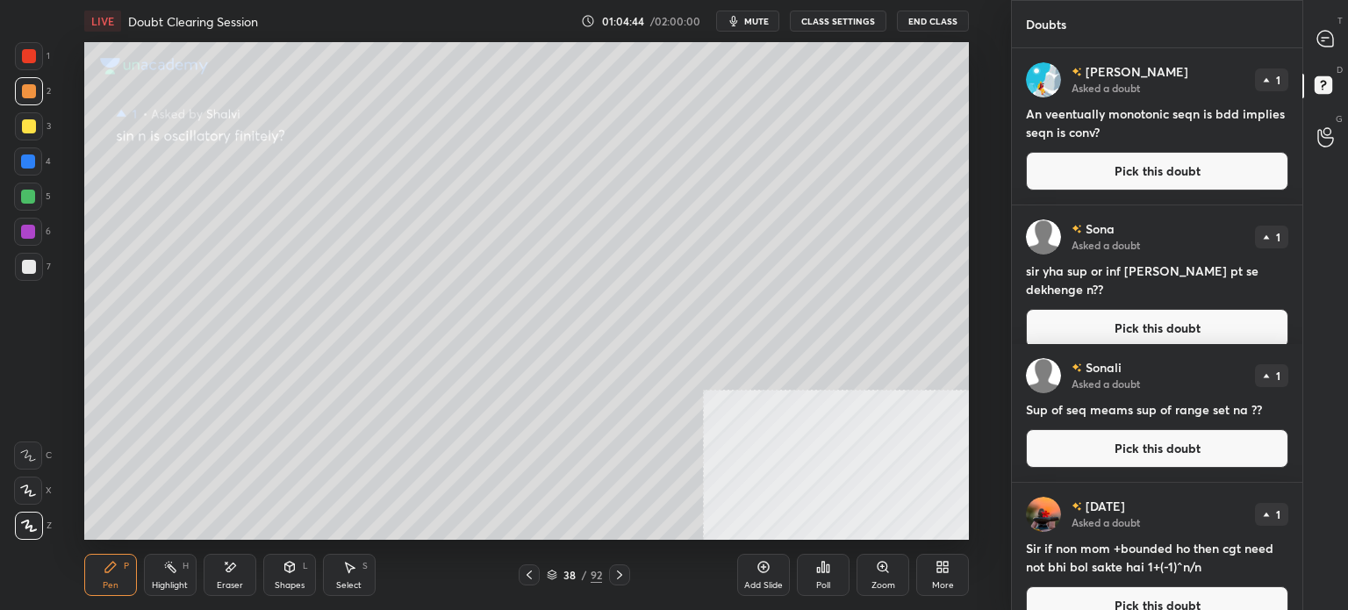
click at [1120, 176] on button "Pick this doubt" at bounding box center [1157, 171] width 262 height 39
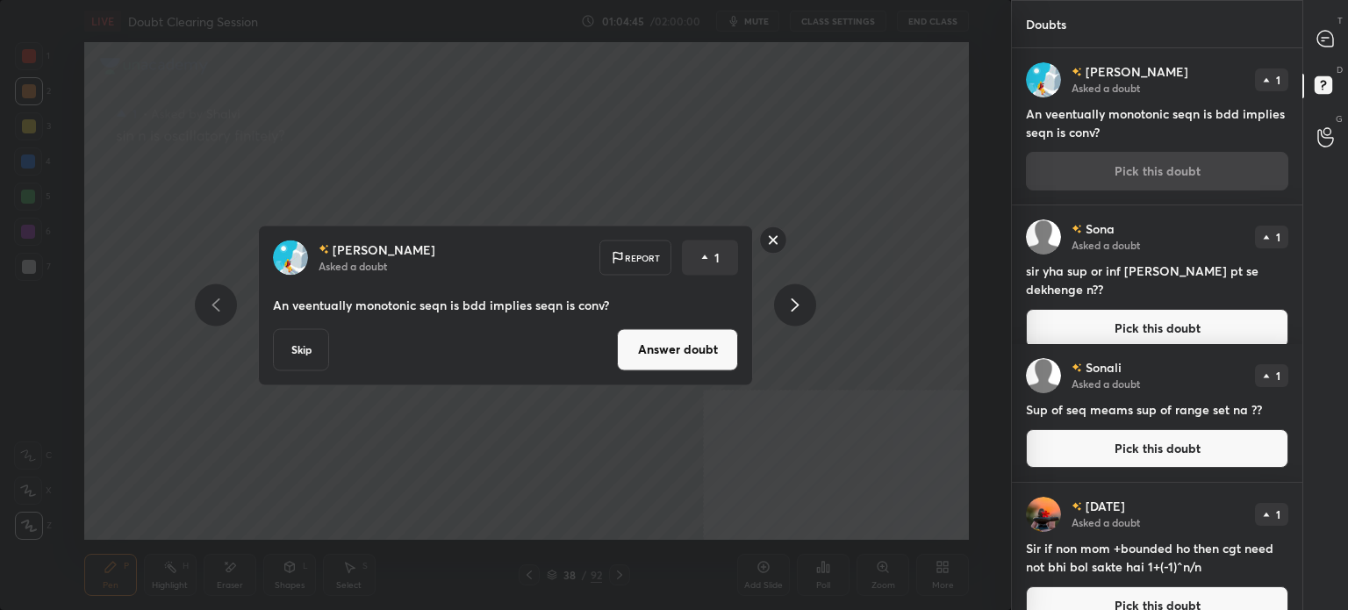
click at [685, 356] on button "Answer doubt" at bounding box center [677, 349] width 121 height 42
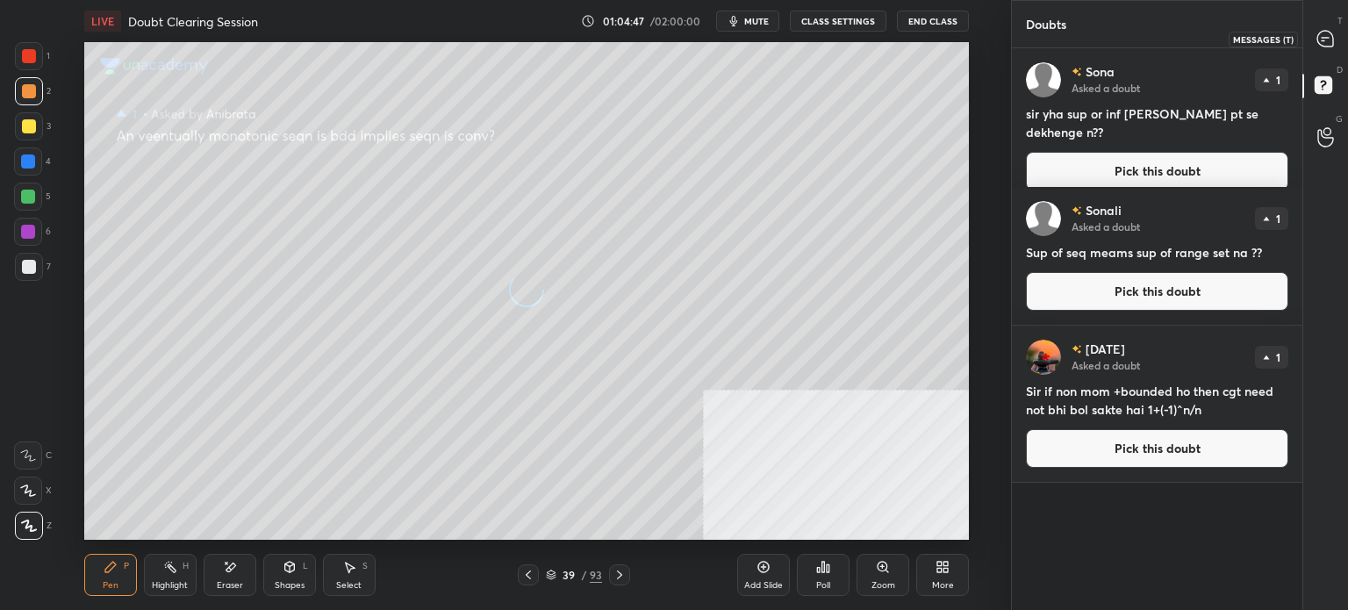
click at [1327, 40] on icon at bounding box center [1326, 39] width 16 height 16
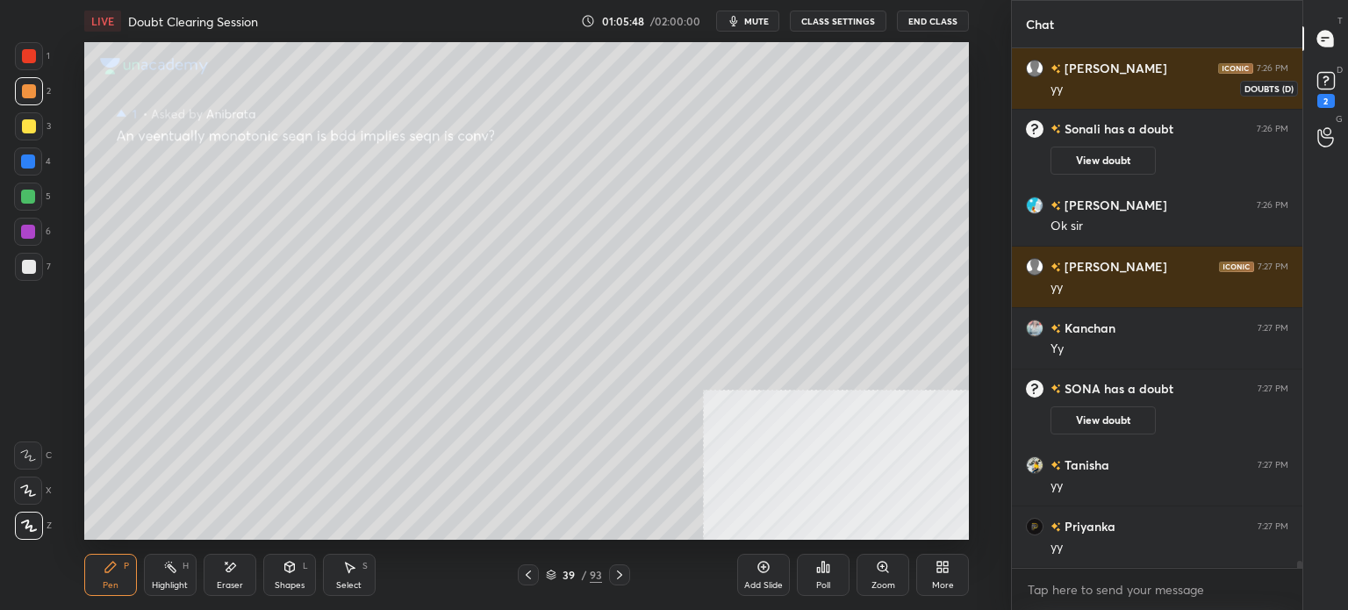
scroll to position [36560, 0]
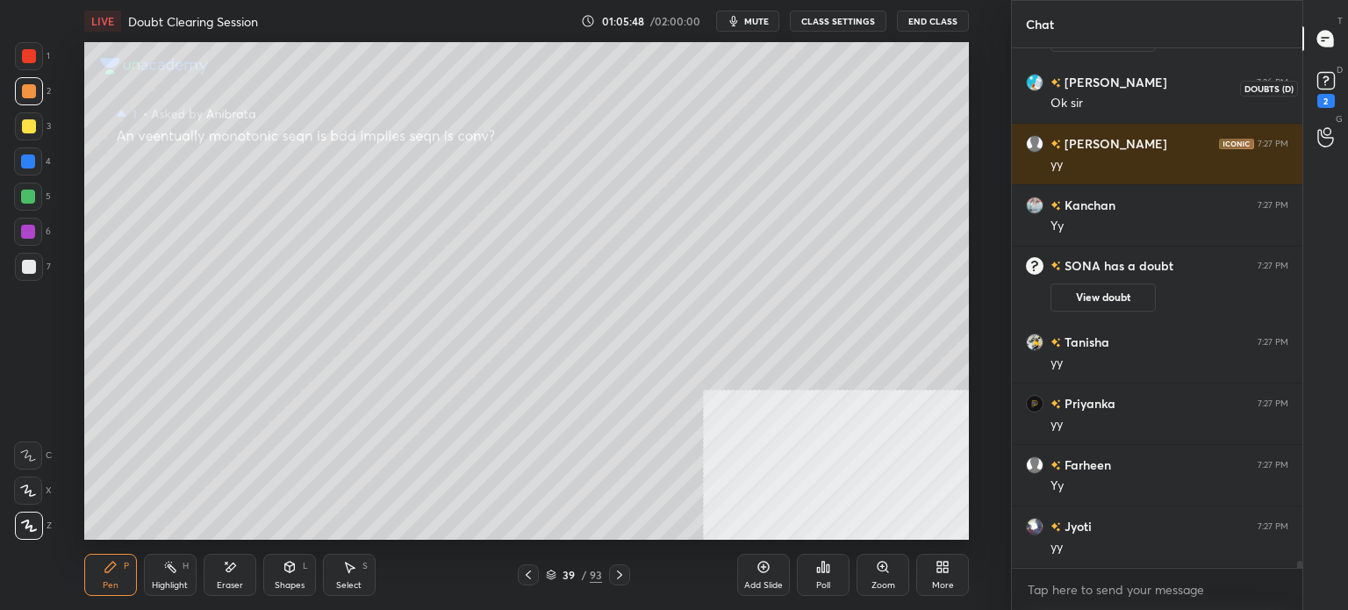
click at [1335, 85] on icon at bounding box center [1326, 81] width 26 height 26
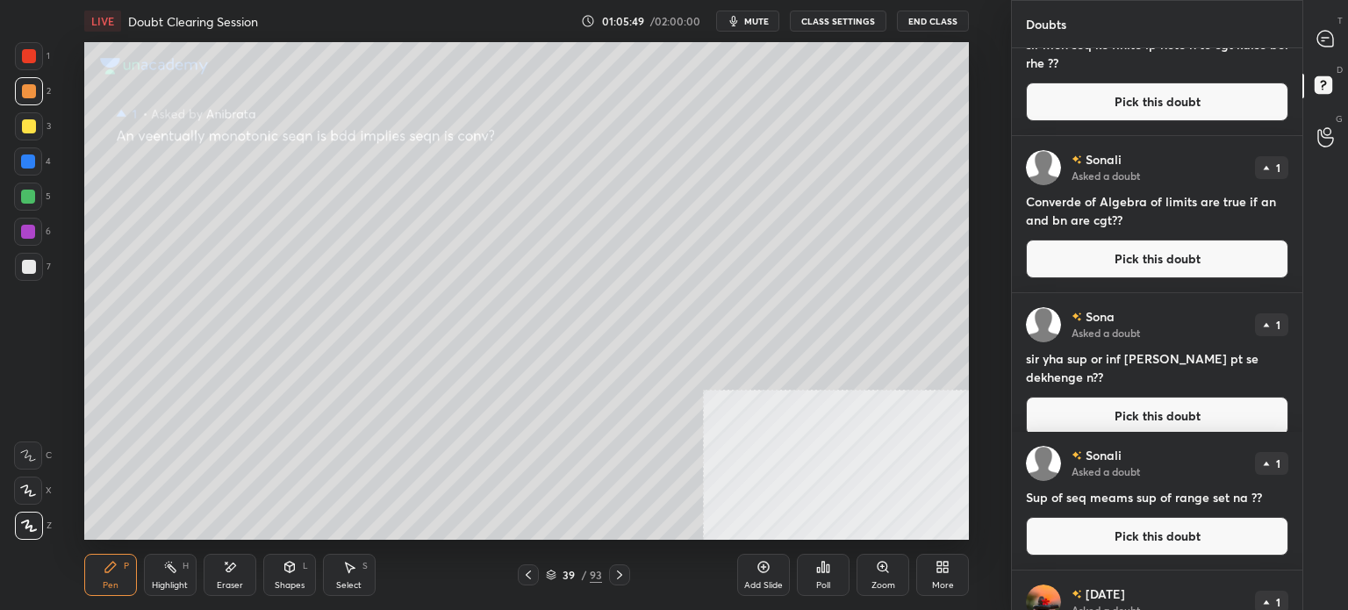
scroll to position [186, 0]
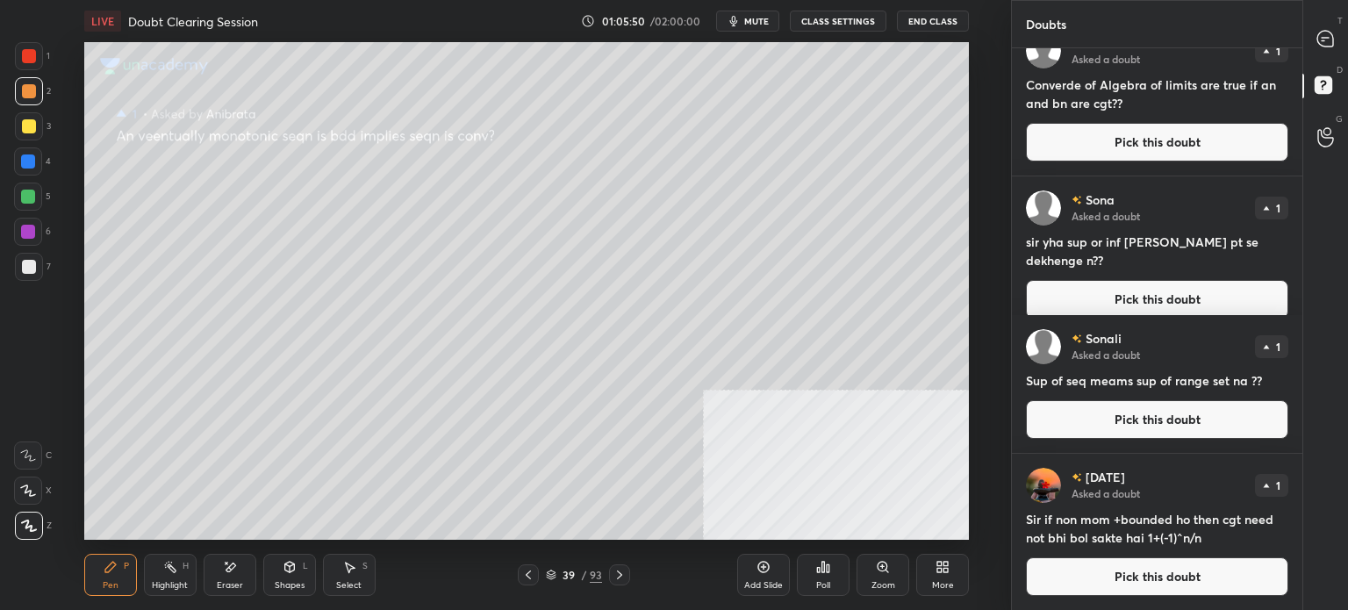
click at [1338, 33] on div at bounding box center [1326, 39] width 35 height 32
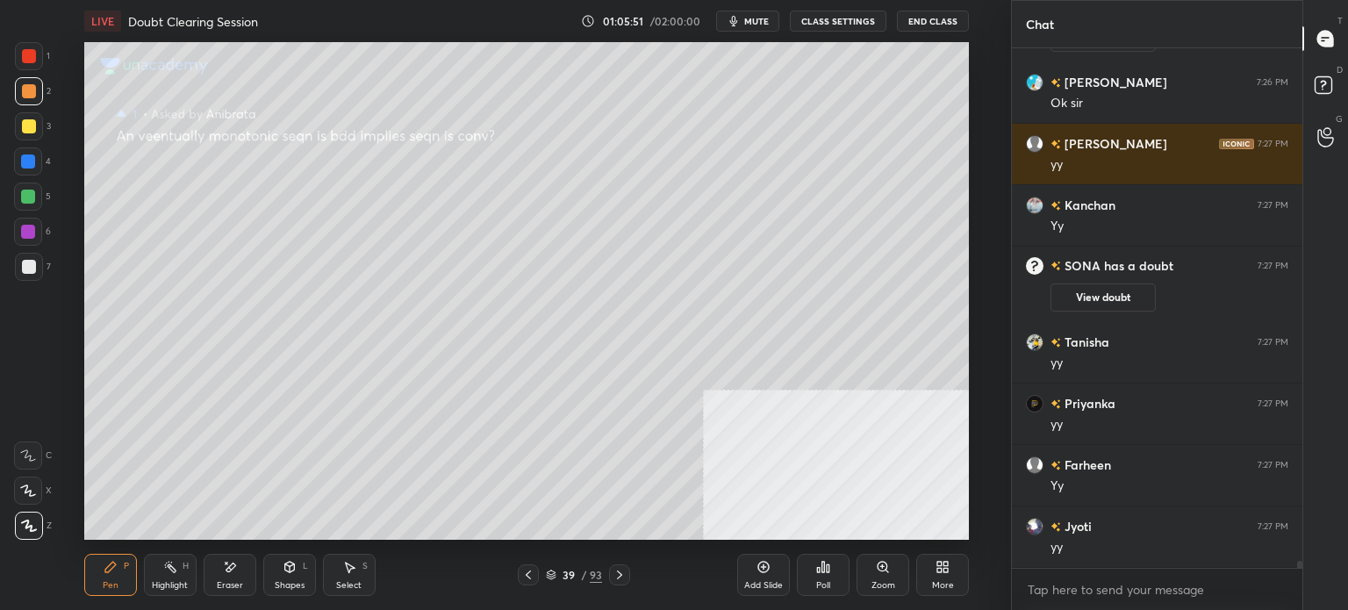
scroll to position [37083, 0]
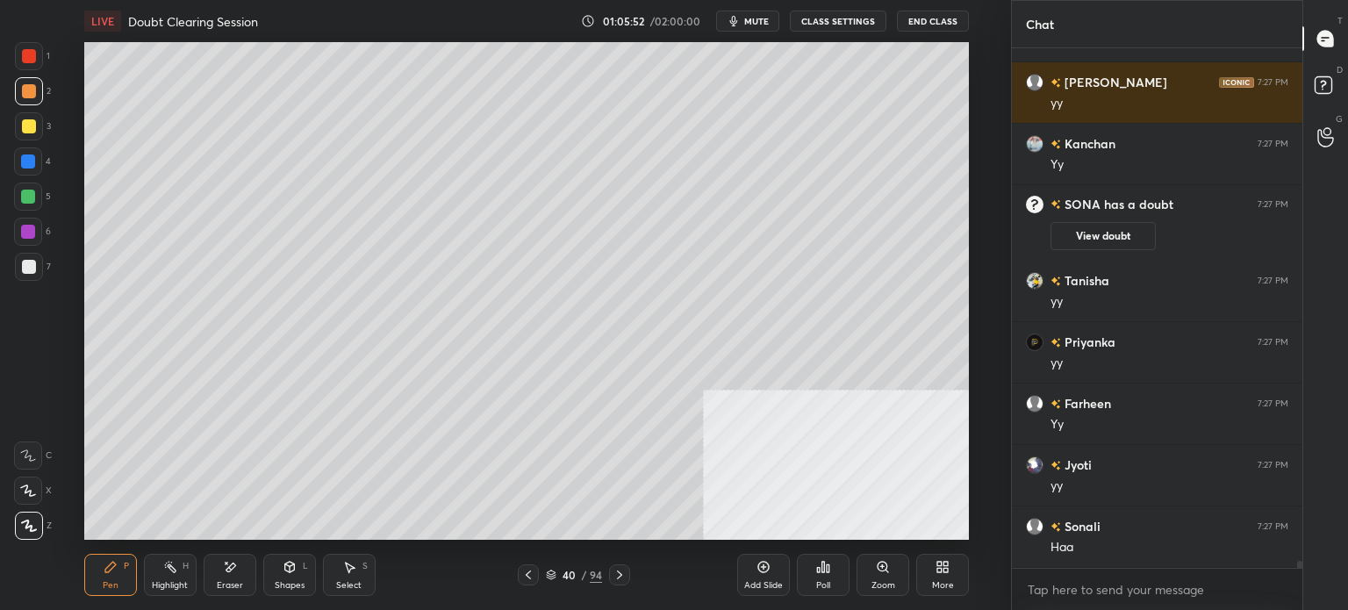
click at [29, 122] on div at bounding box center [29, 126] width 14 height 14
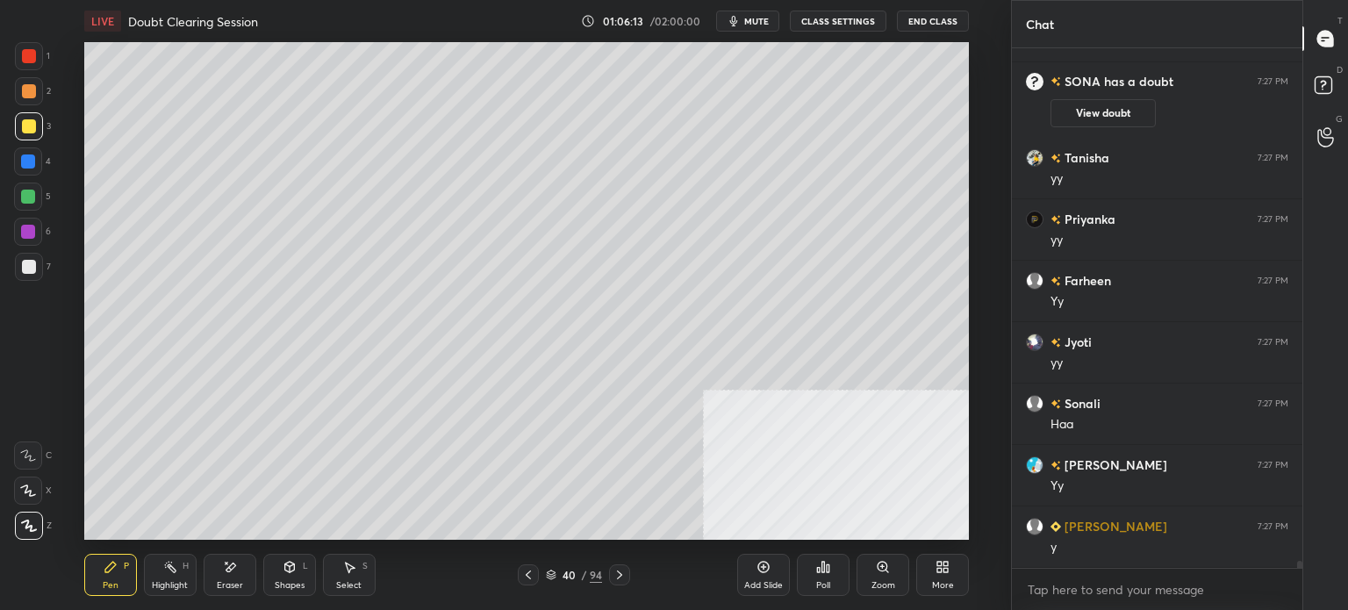
scroll to position [37268, 0]
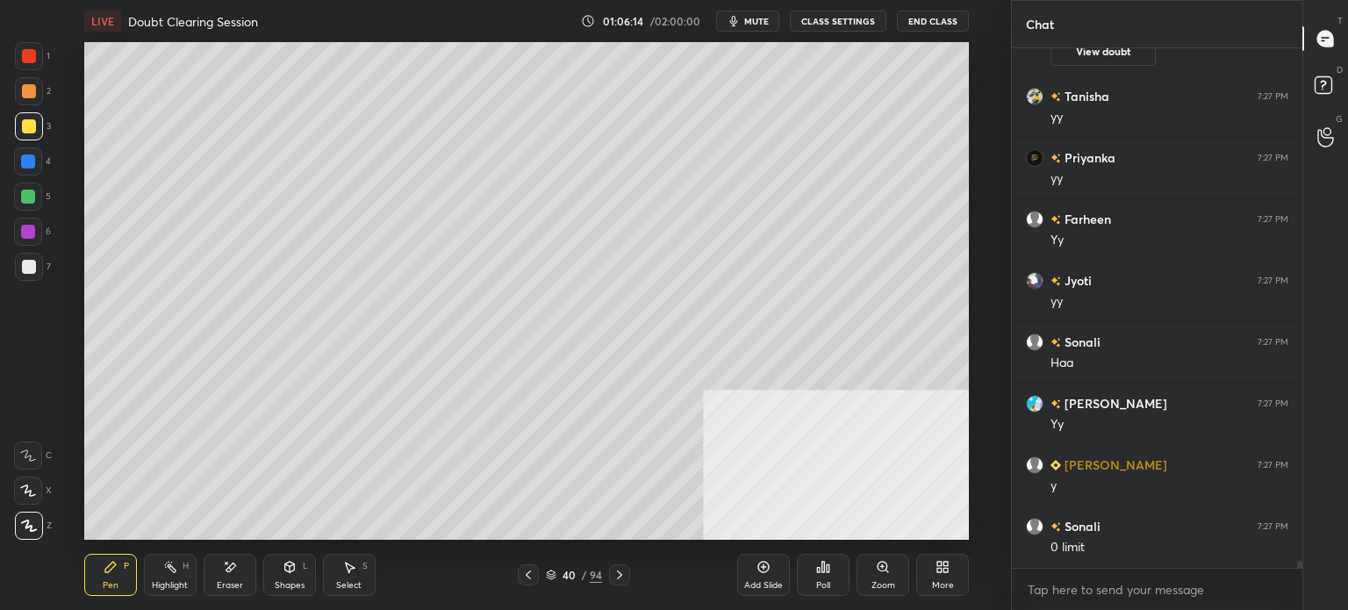
drag, startPoint x: 209, startPoint y: 573, endPoint x: 210, endPoint y: 551, distance: 22.0
click at [211, 573] on div "Eraser" at bounding box center [230, 575] width 53 height 42
click at [86, 568] on div "Pen P" at bounding box center [110, 575] width 53 height 42
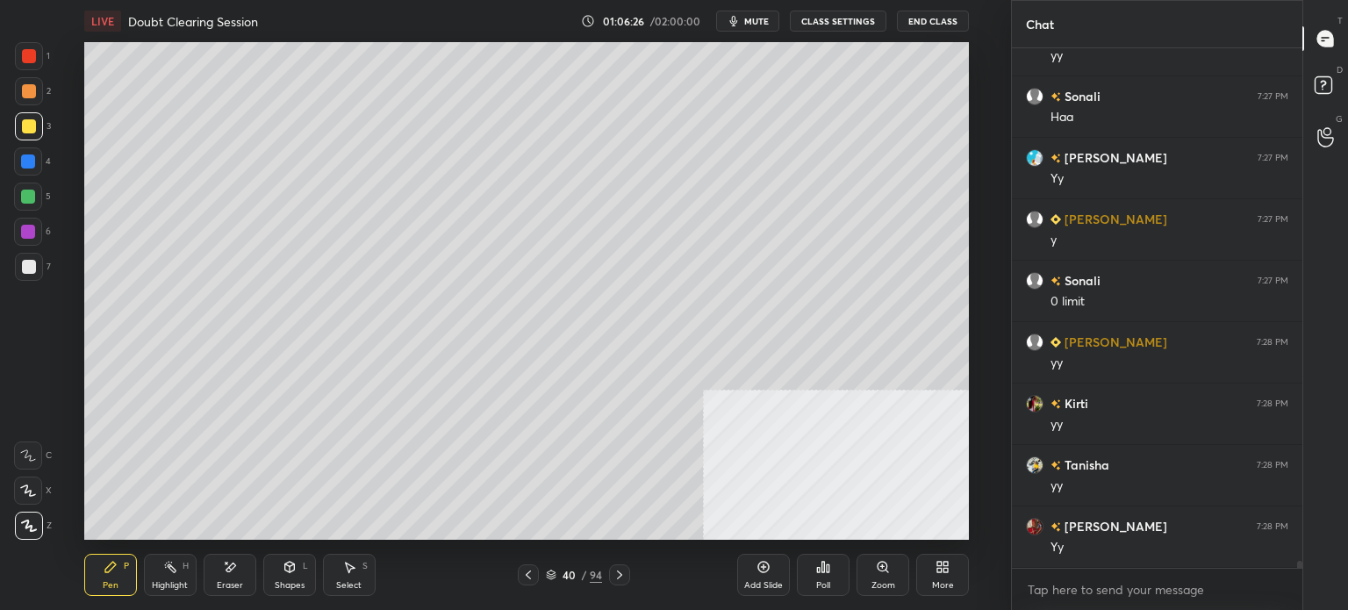
scroll to position [37637, 0]
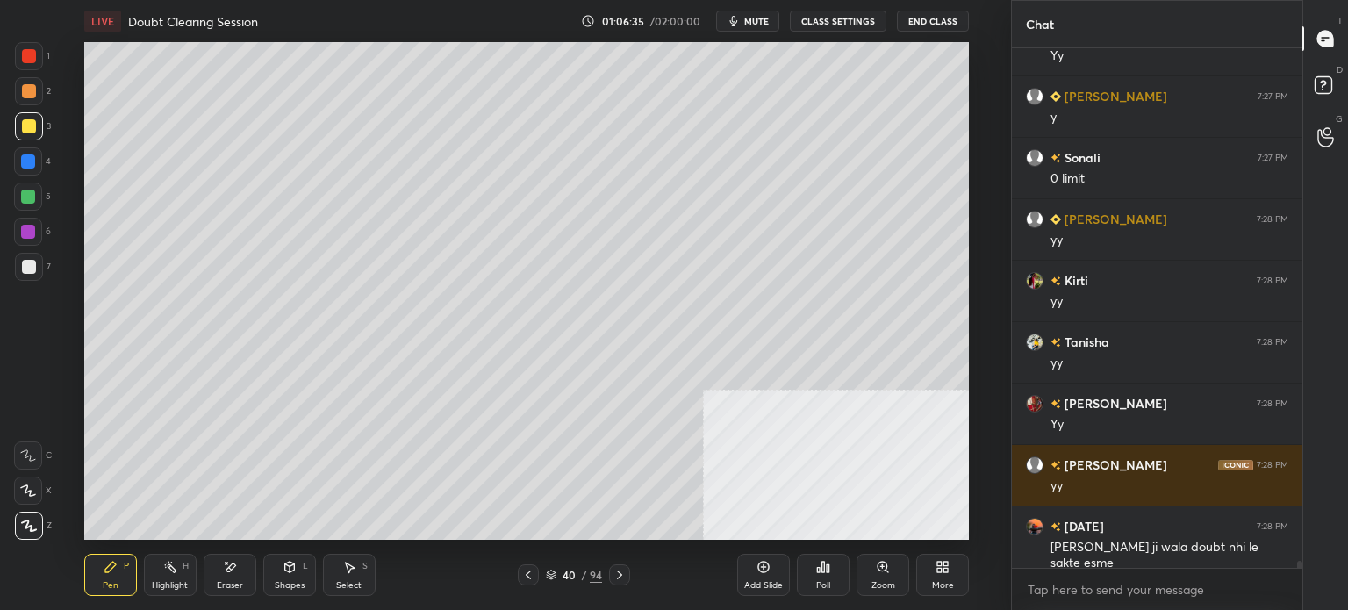
click at [1344, 79] on div "D Doubts (D)" at bounding box center [1326, 87] width 45 height 49
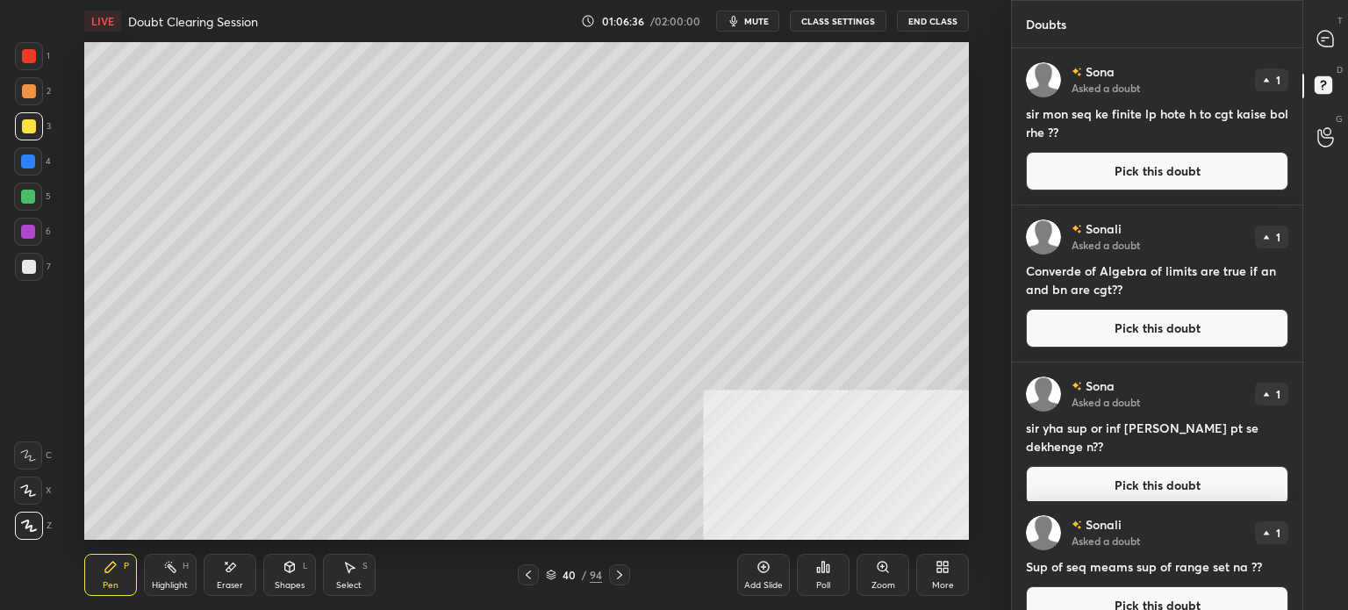
click at [1083, 192] on div "[PERSON_NAME] Asked a doubt 1 sir mon seq ke finite lp hote h to cgt kaise bol …" at bounding box center [1157, 126] width 291 height 156
click at [1016, 169] on div "[PERSON_NAME] Asked a doubt 1 sir mon seq ke finite lp hote h to cgt kaise bol …" at bounding box center [1157, 126] width 291 height 156
click at [1100, 162] on button "Pick this doubt" at bounding box center [1157, 171] width 262 height 39
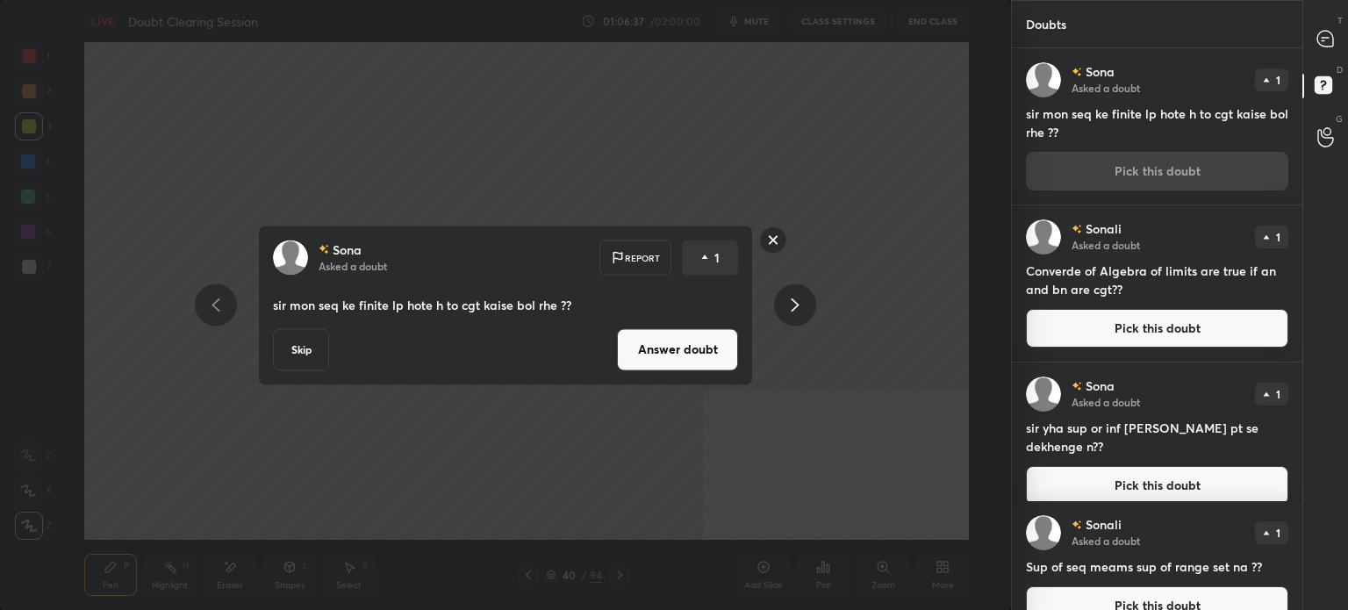
click at [734, 353] on button "Answer doubt" at bounding box center [677, 349] width 121 height 42
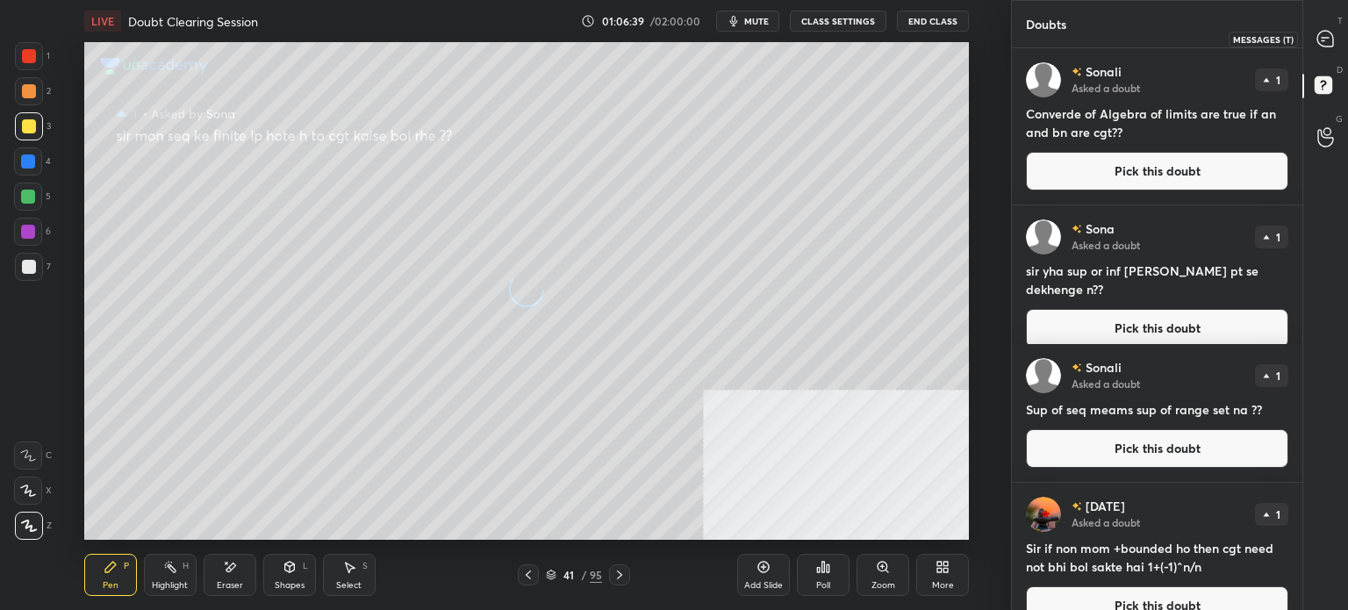
click at [1324, 35] on icon at bounding box center [1326, 39] width 16 height 16
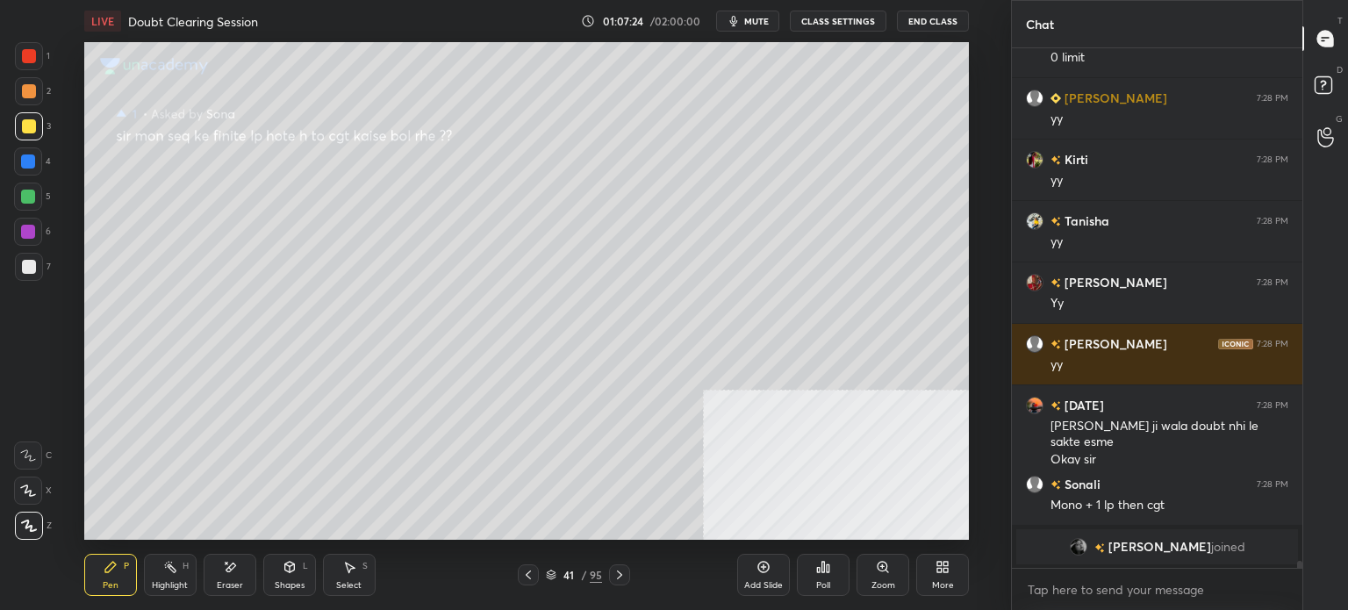
scroll to position [36969, 0]
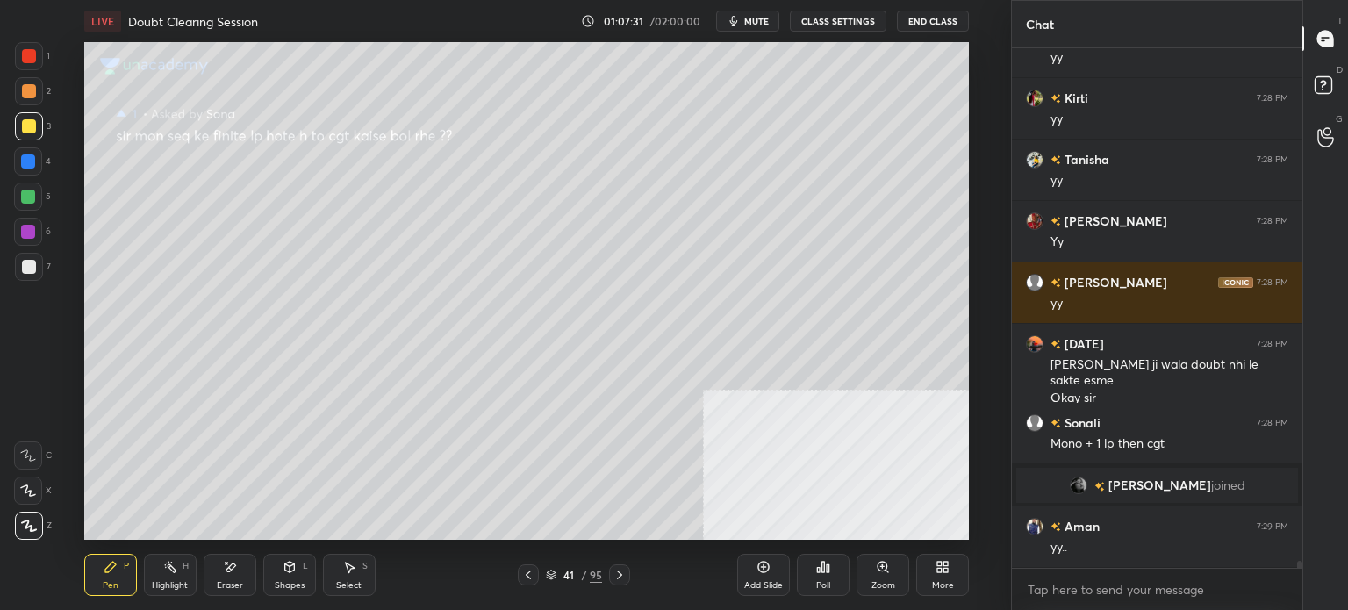
click at [1343, 74] on div "D Doubts (D)" at bounding box center [1326, 87] width 45 height 49
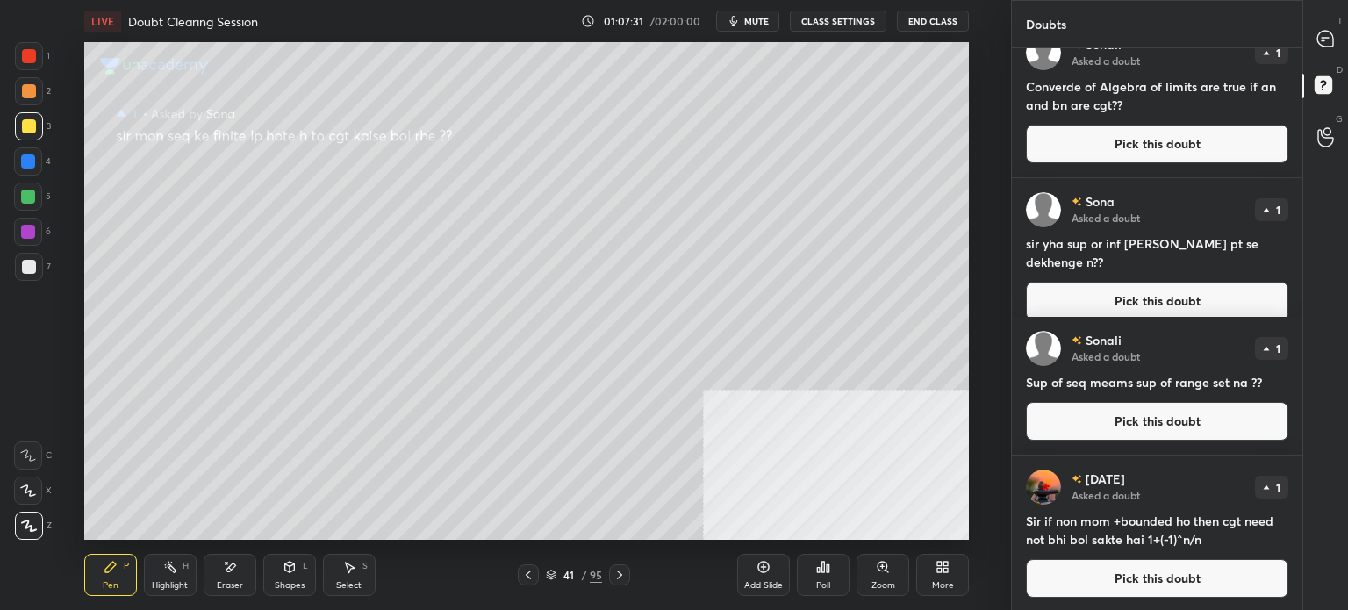
scroll to position [30, 0]
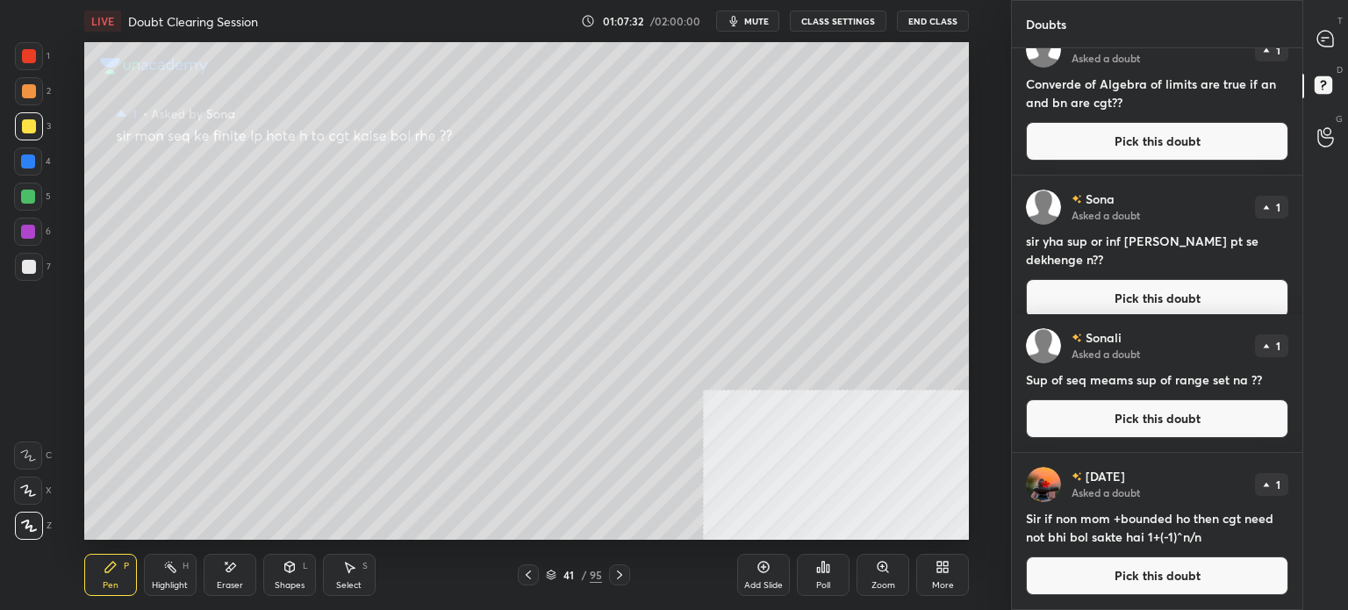
click at [1110, 133] on button "Pick this doubt" at bounding box center [1157, 141] width 262 height 39
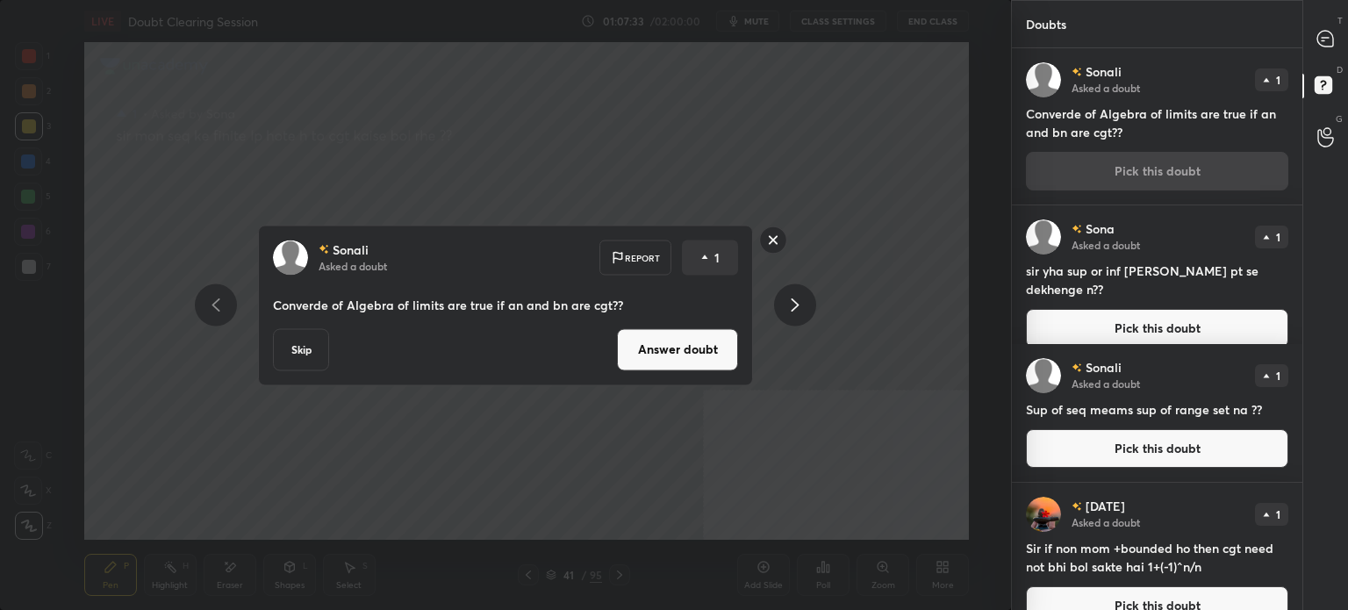
click at [667, 341] on button "Answer doubt" at bounding box center [677, 349] width 121 height 42
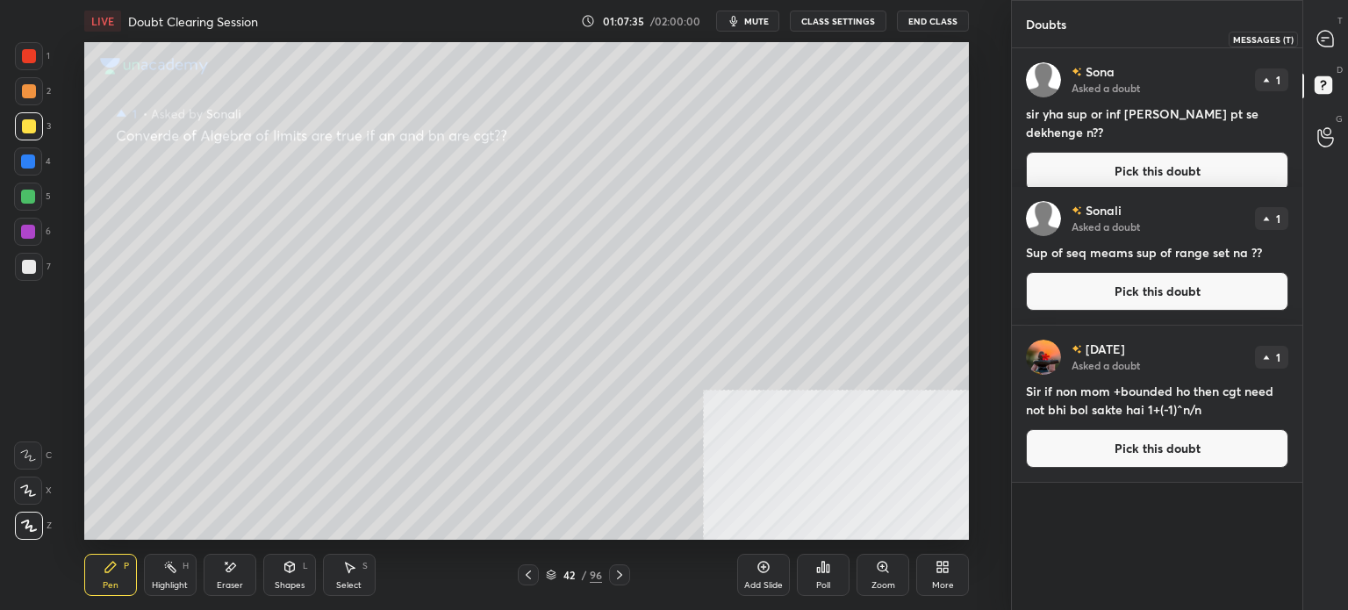
click at [1341, 25] on div at bounding box center [1326, 39] width 35 height 32
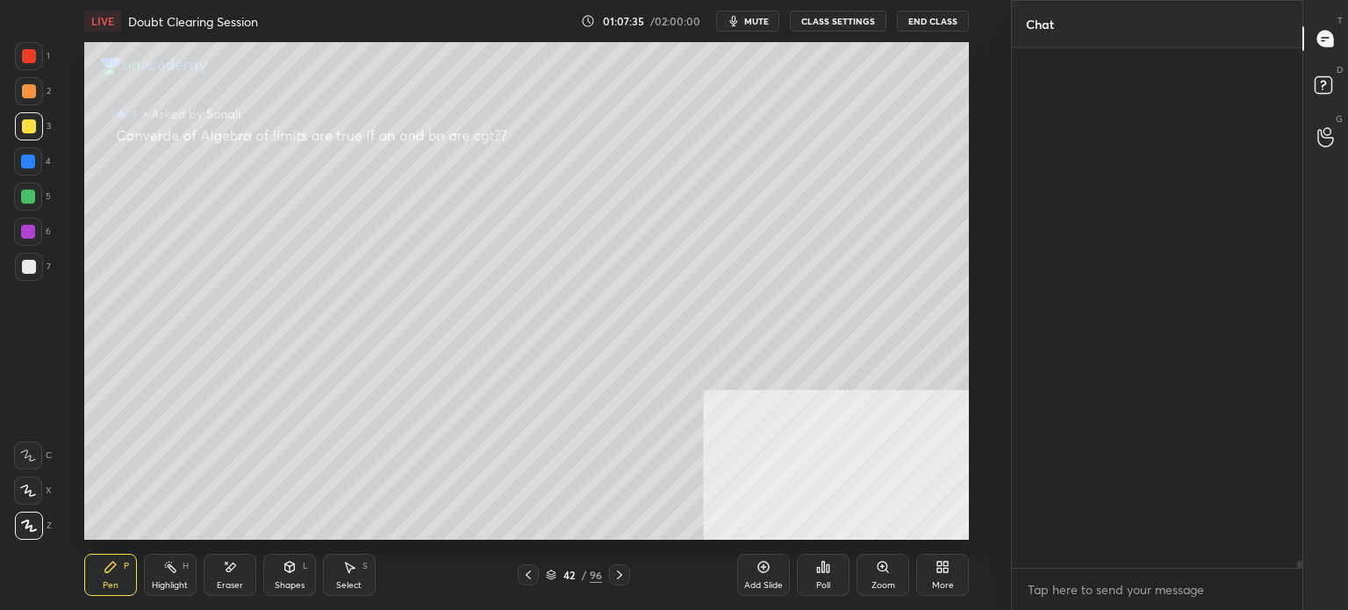
scroll to position [514, 285]
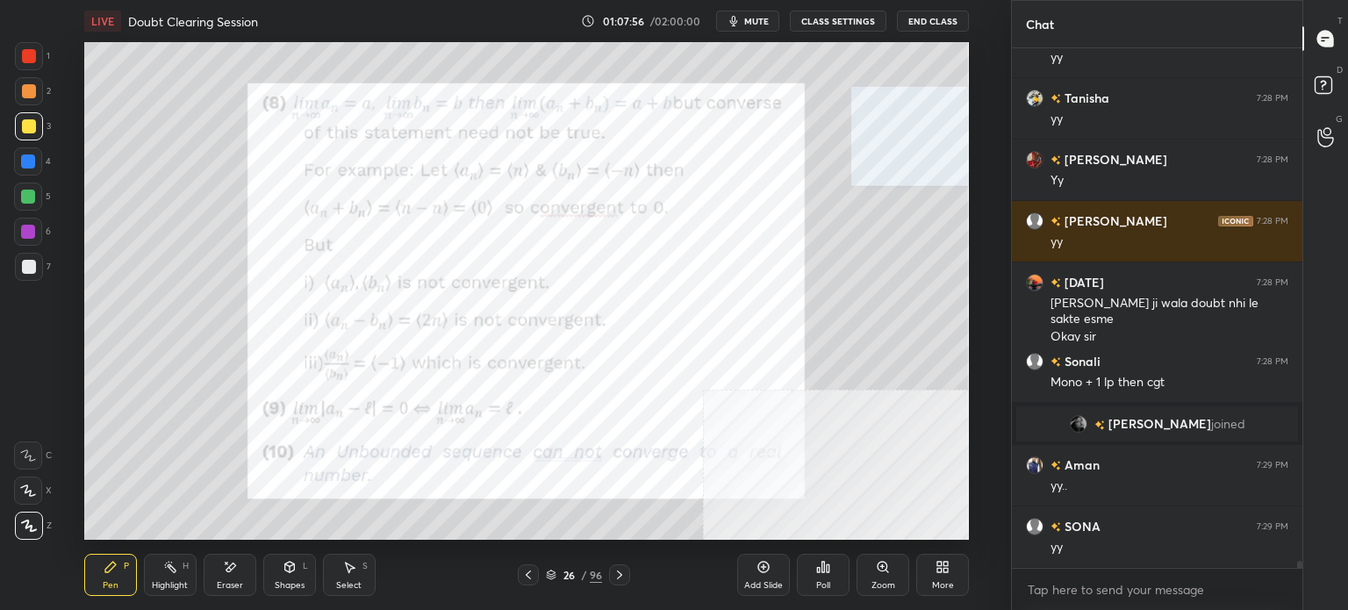
click at [20, 59] on div at bounding box center [29, 56] width 28 height 28
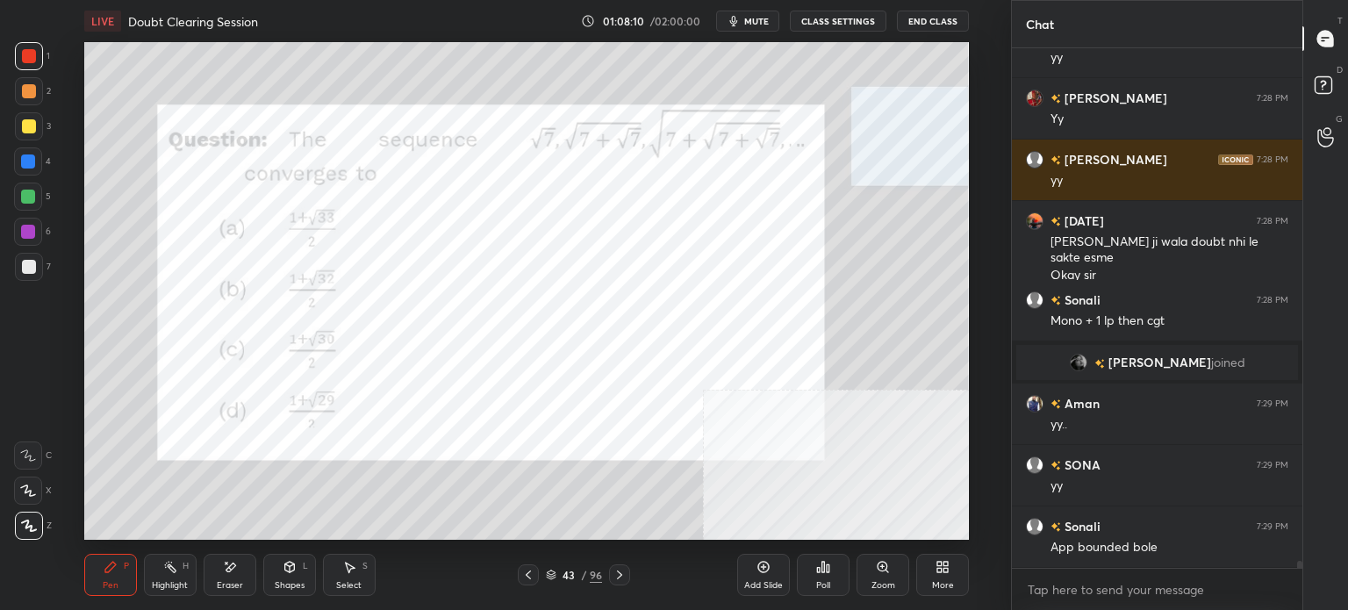
click at [762, 21] on span "mute" at bounding box center [756, 21] width 25 height 12
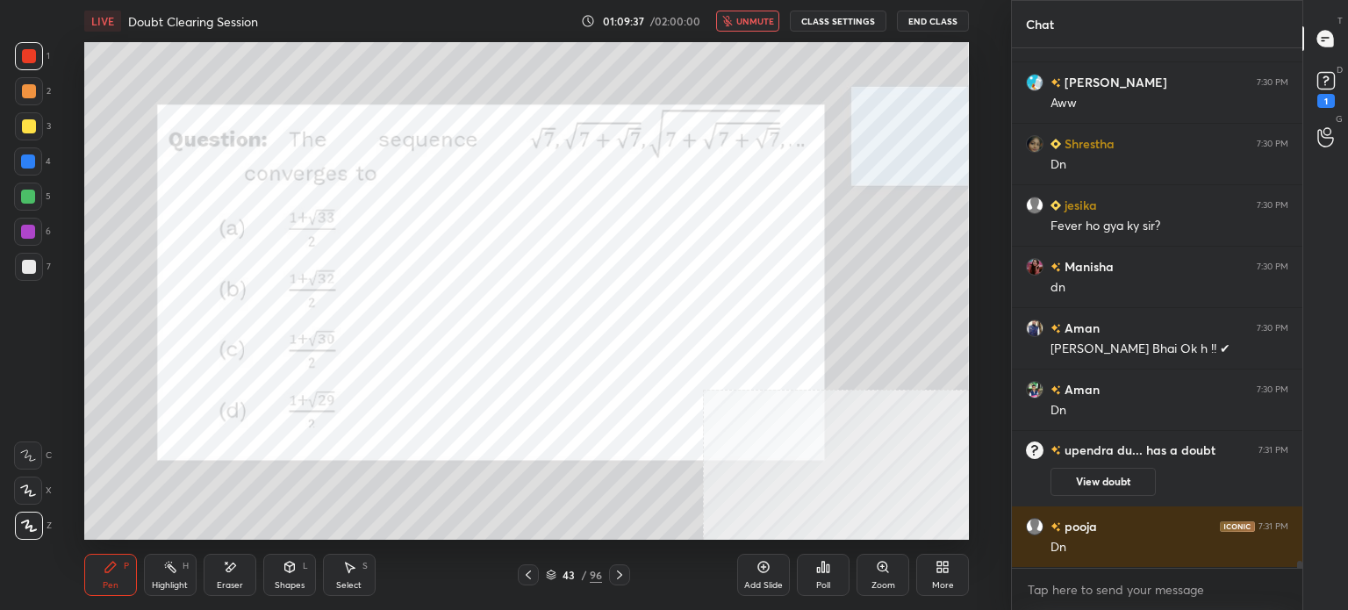
scroll to position [37364, 0]
click at [765, 18] on span "unmute" at bounding box center [756, 21] width 38 height 12
click at [1334, 97] on div "1" at bounding box center [1327, 101] width 18 height 14
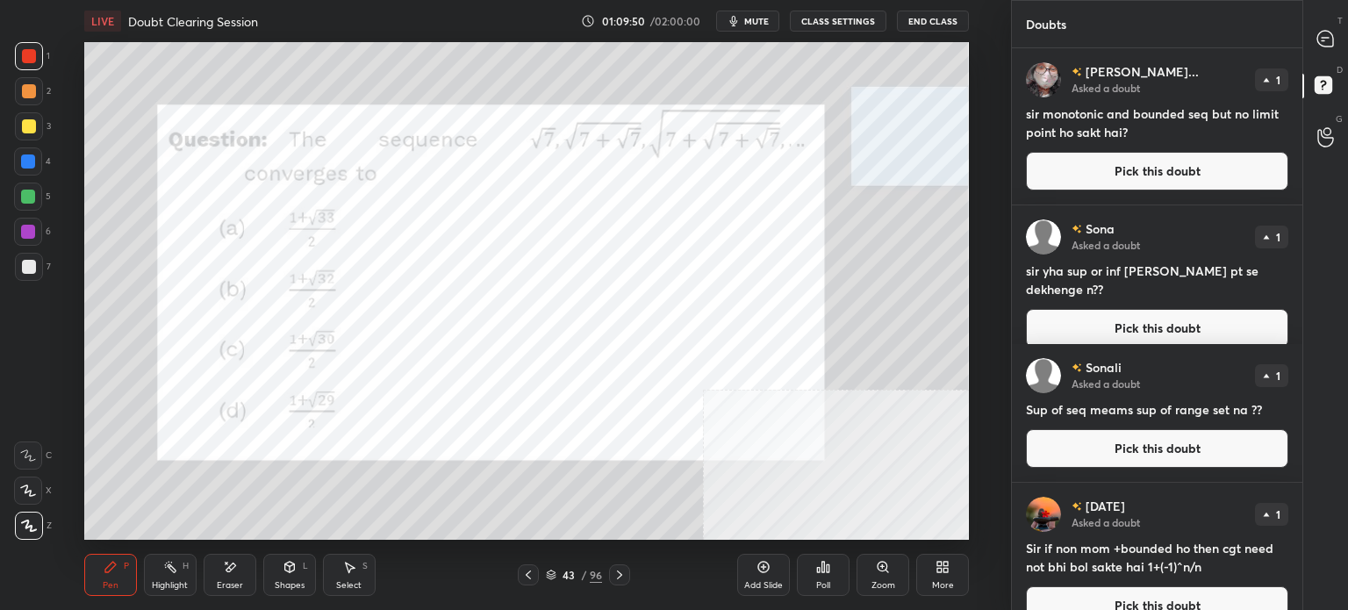
scroll to position [30, 0]
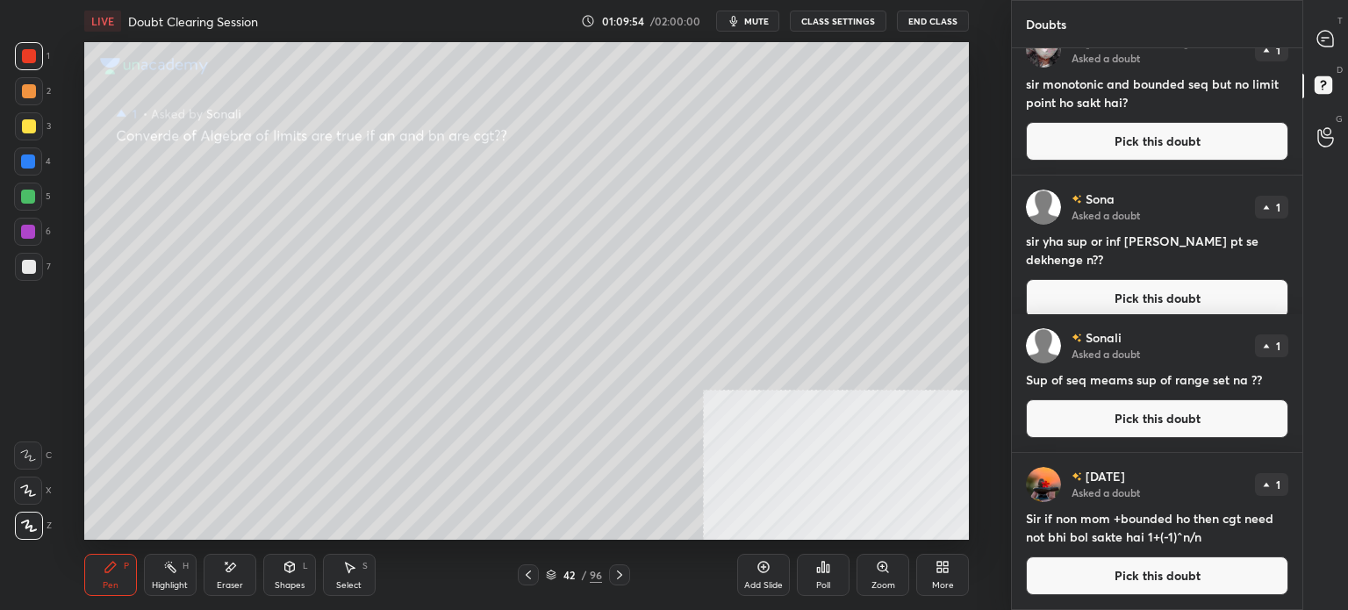
click at [1334, 31] on icon at bounding box center [1326, 39] width 18 height 18
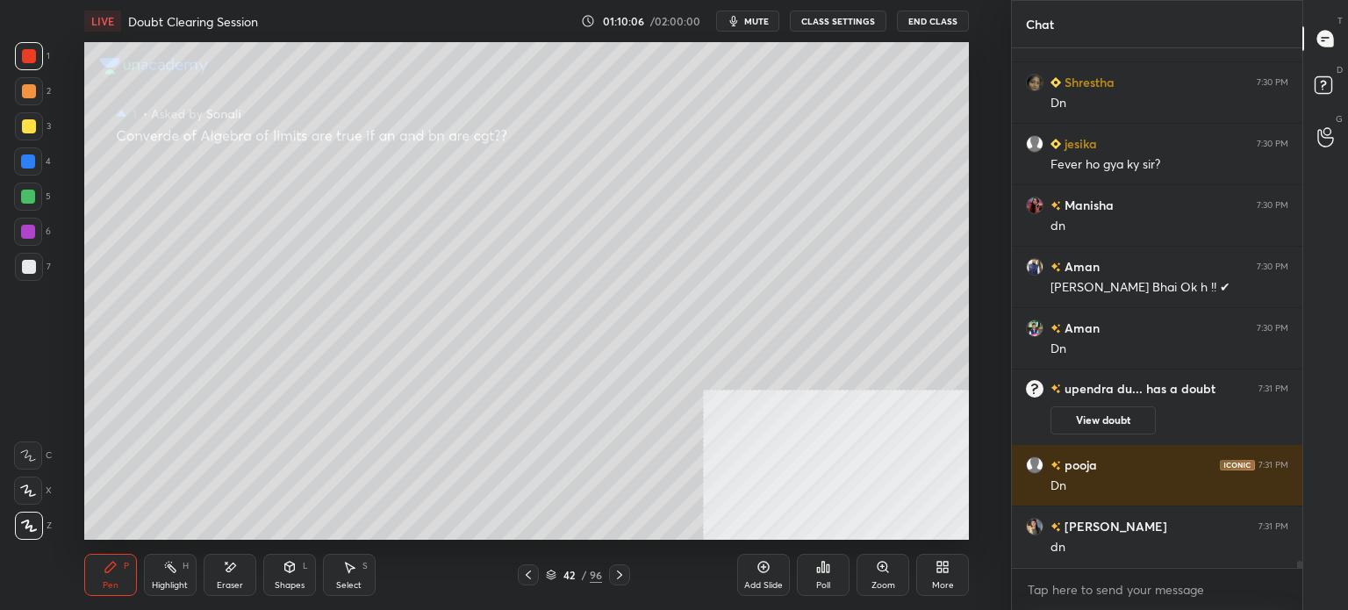
scroll to position [37949, 0]
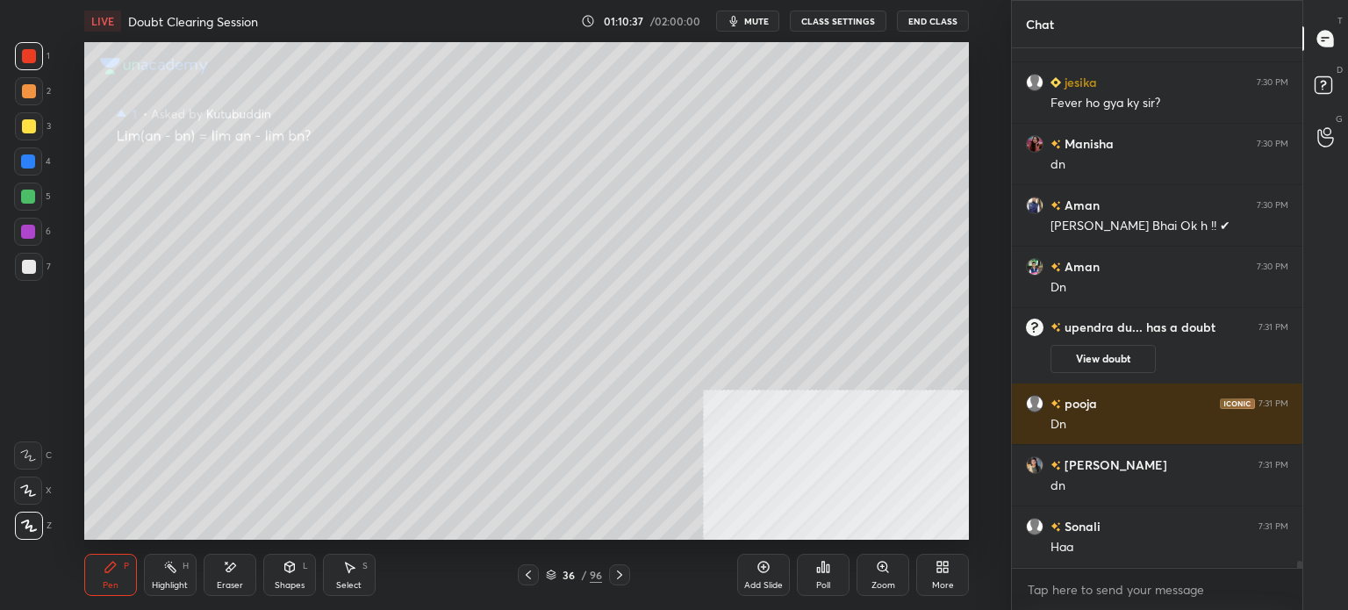
click at [229, 581] on div "Eraser" at bounding box center [230, 585] width 26 height 9
click at [118, 579] on div "Pen P" at bounding box center [110, 575] width 53 height 42
drag, startPoint x: 223, startPoint y: 574, endPoint x: 257, endPoint y: 544, distance: 45.4
click at [225, 574] on icon at bounding box center [230, 567] width 14 height 15
click at [107, 578] on div "Pen P" at bounding box center [110, 575] width 53 height 42
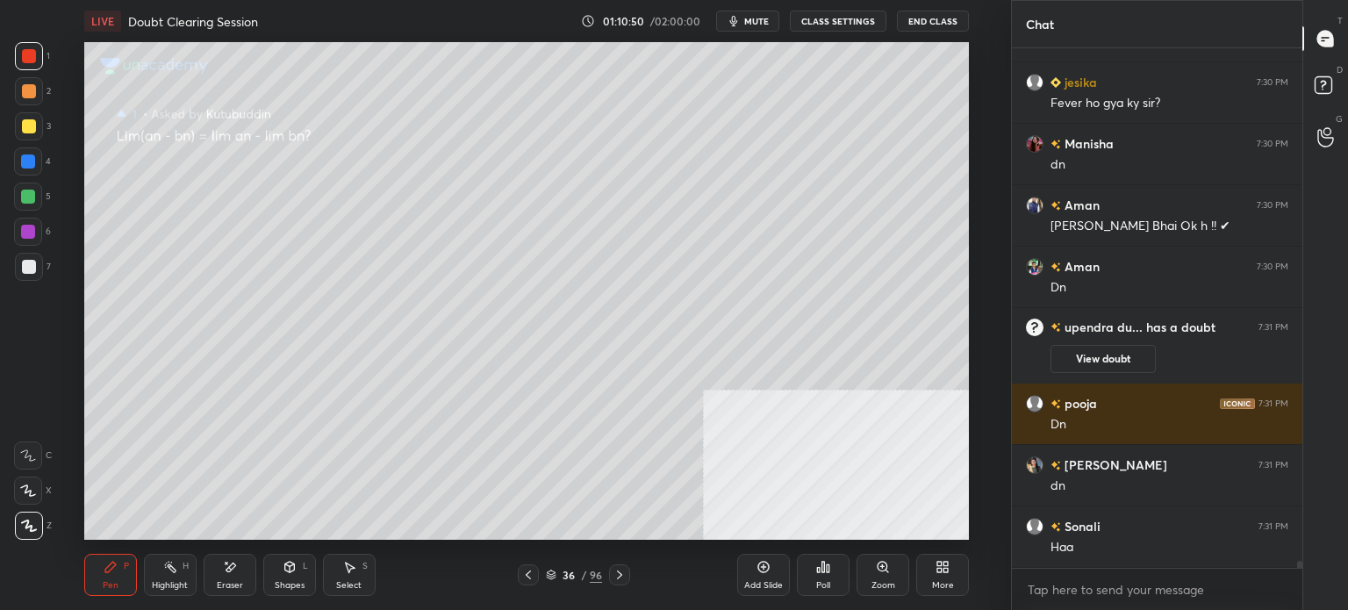
scroll to position [38011, 0]
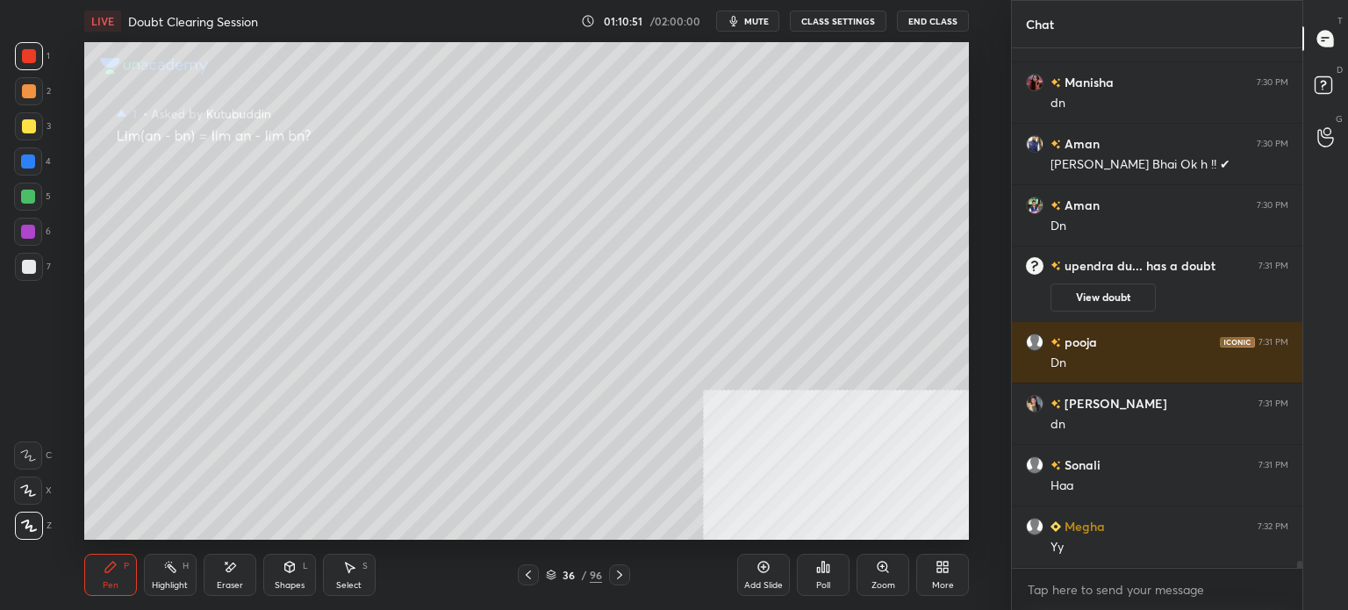
click at [22, 119] on div at bounding box center [29, 126] width 14 height 14
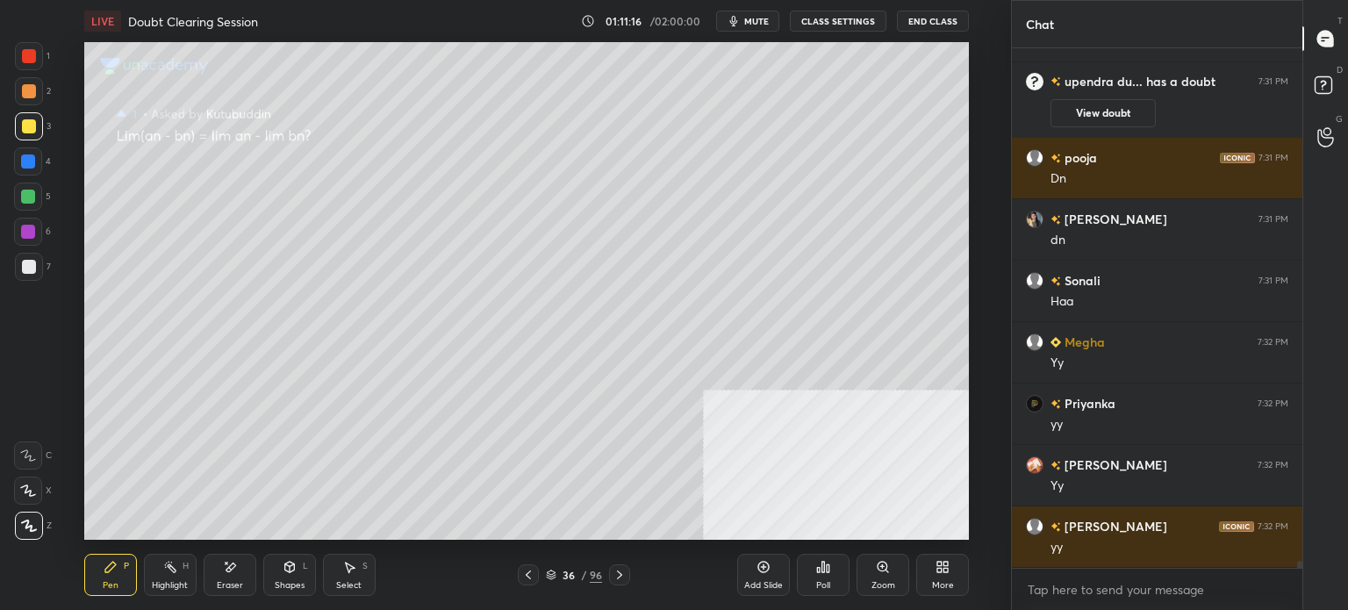
scroll to position [38256, 0]
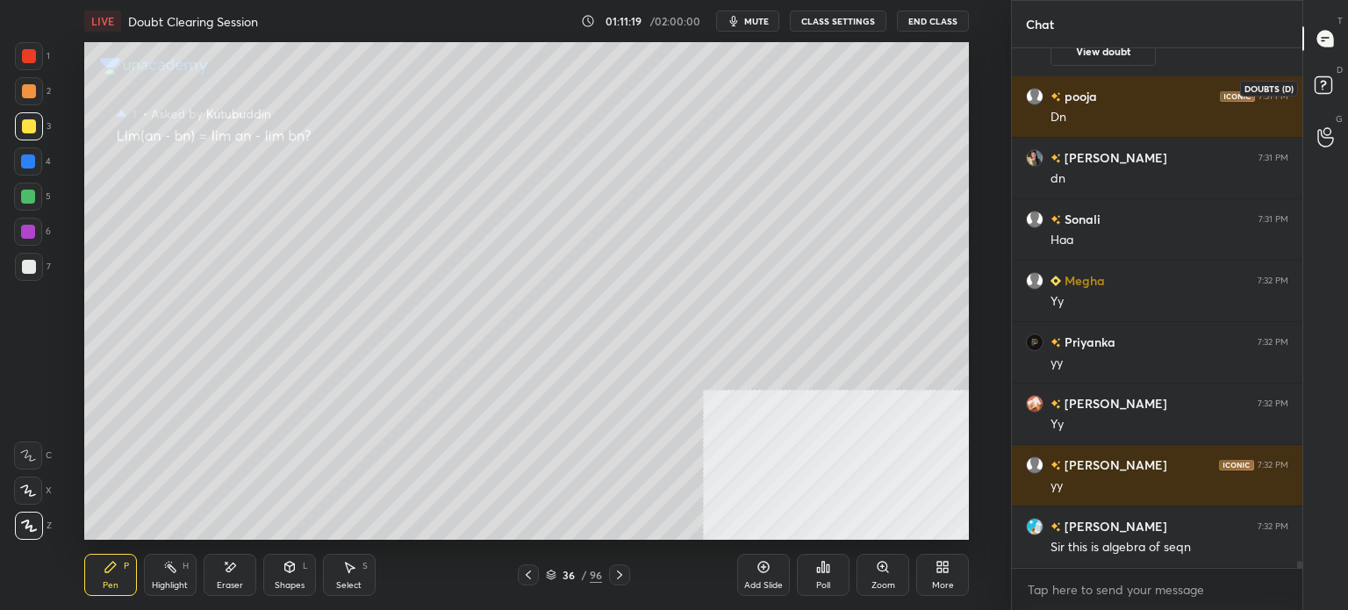
click at [1337, 90] on icon at bounding box center [1327, 88] width 32 height 32
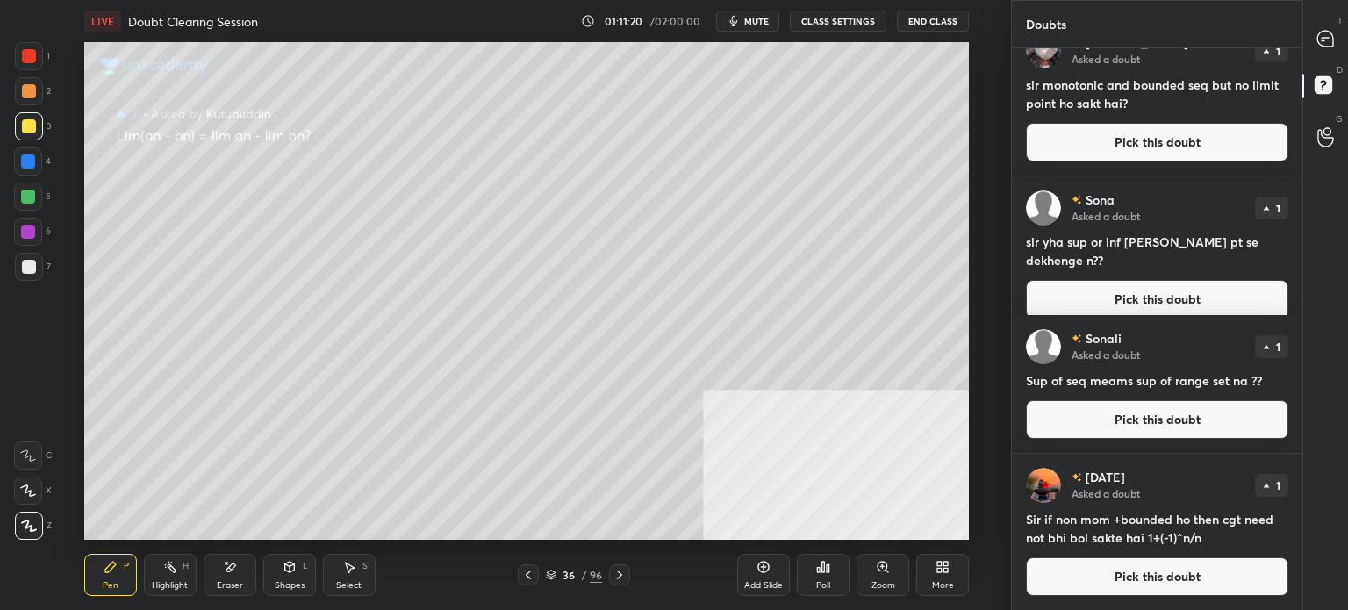
scroll to position [30, 0]
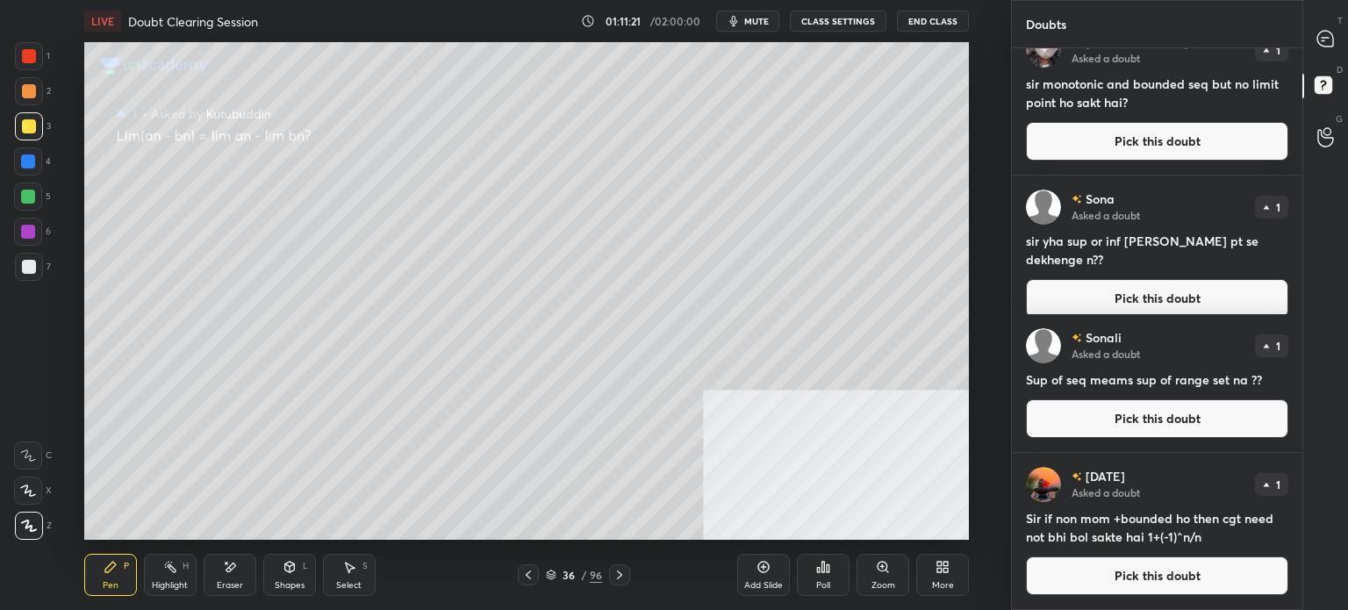
click at [1148, 149] on button "Pick this doubt" at bounding box center [1157, 141] width 262 height 39
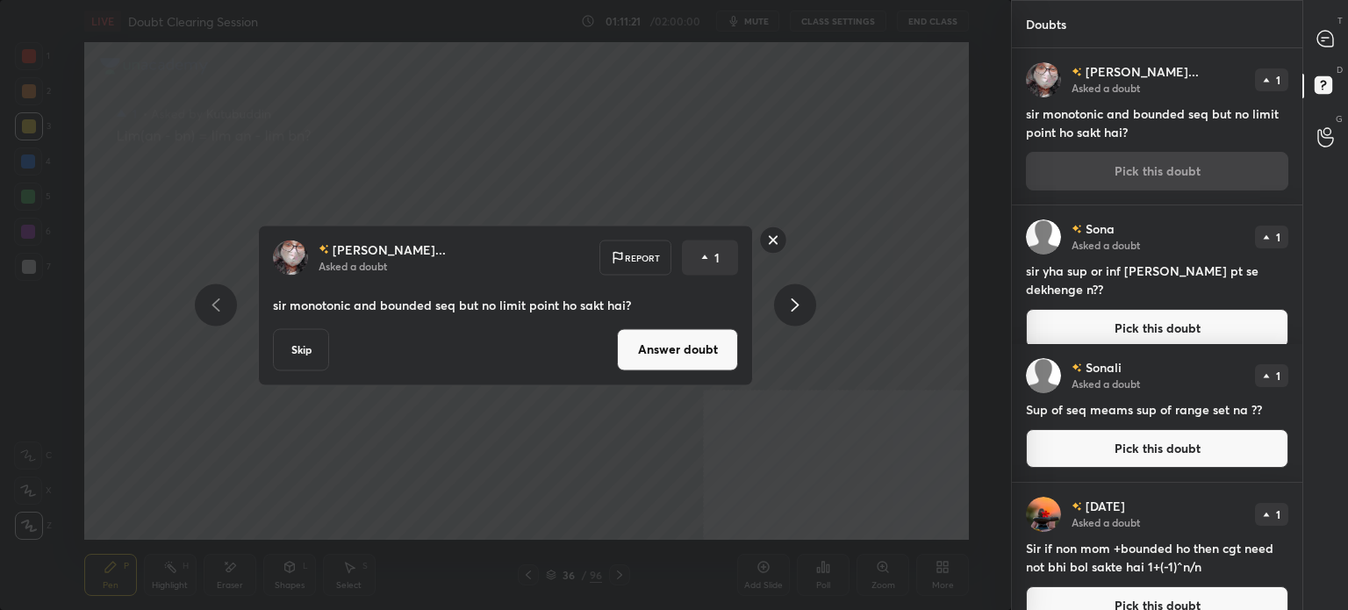
click at [707, 355] on button "Answer doubt" at bounding box center [677, 349] width 121 height 42
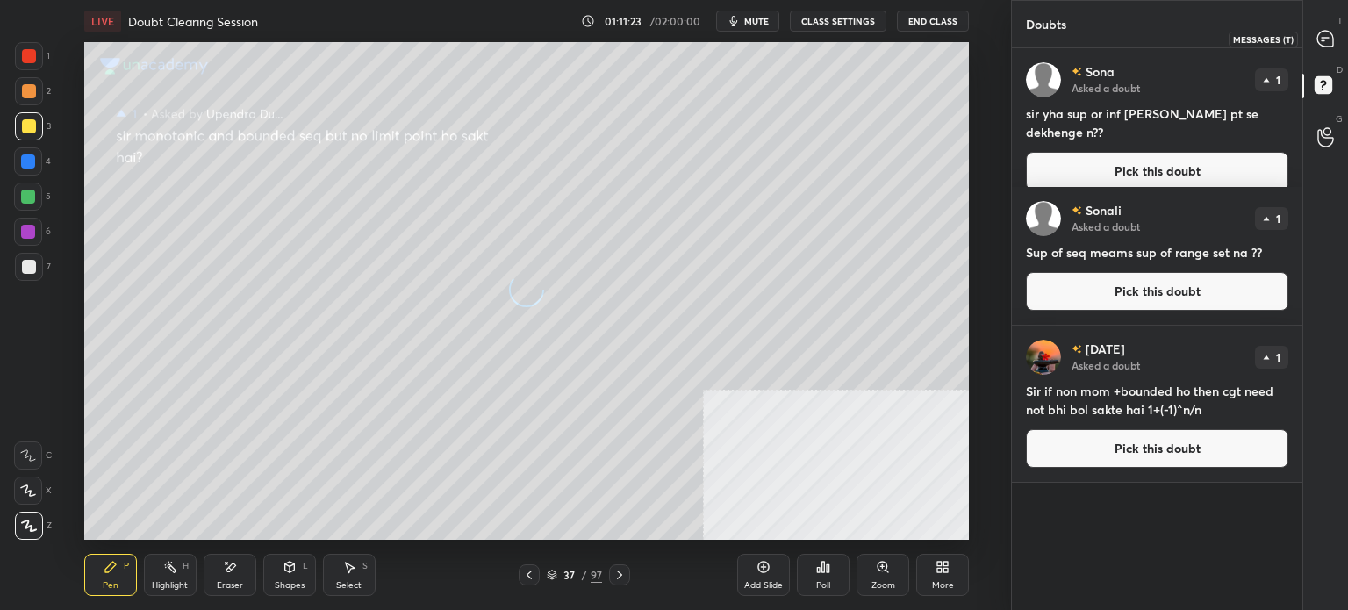
click at [1323, 41] on icon at bounding box center [1326, 39] width 16 height 16
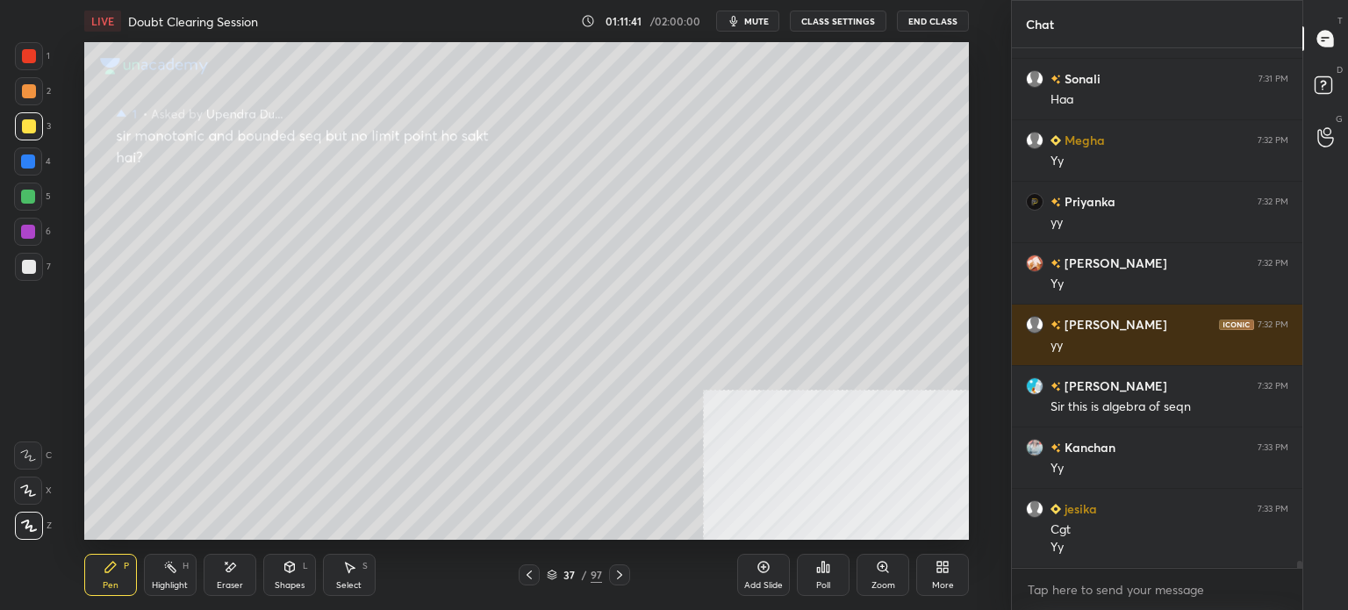
scroll to position [38383, 0]
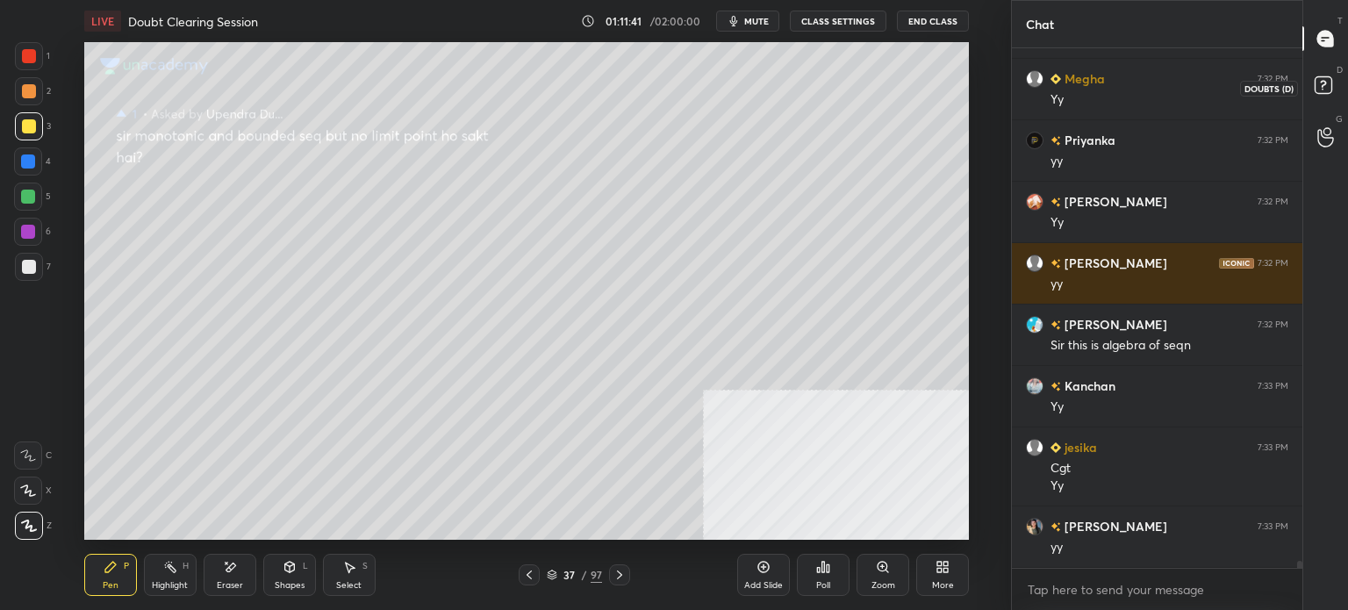
click at [1322, 89] on icon at bounding box center [1323, 90] width 2 height 2
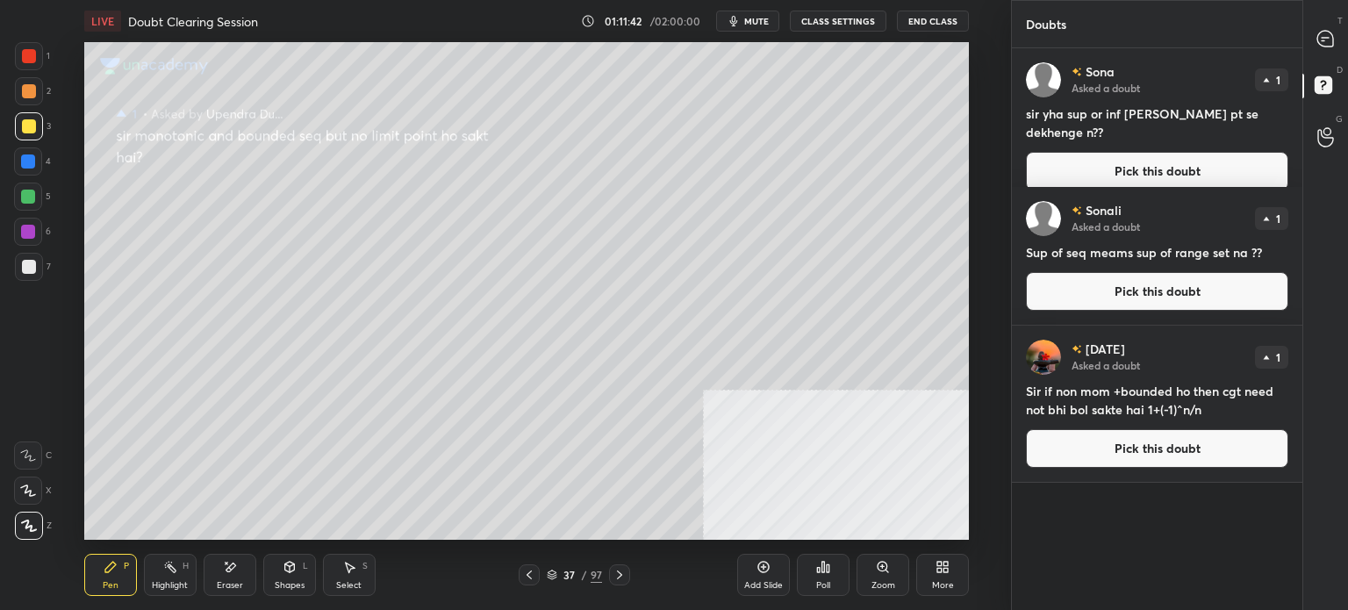
click at [1125, 174] on div "[PERSON_NAME] Asked a doubt 1 sir yha sup or inf lim pt se dekhenge n?? Pick th…" at bounding box center [1157, 126] width 291 height 156
click at [1107, 167] on button "Pick this doubt" at bounding box center [1157, 171] width 262 height 39
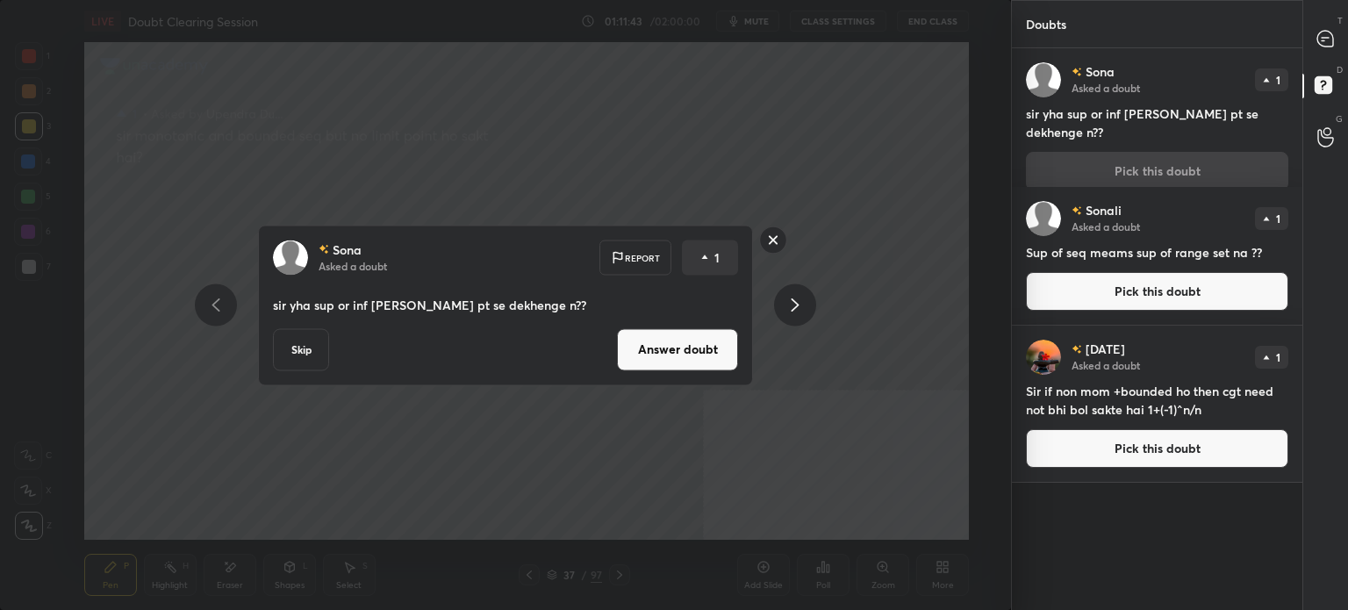
click at [705, 344] on button "Answer doubt" at bounding box center [677, 349] width 121 height 42
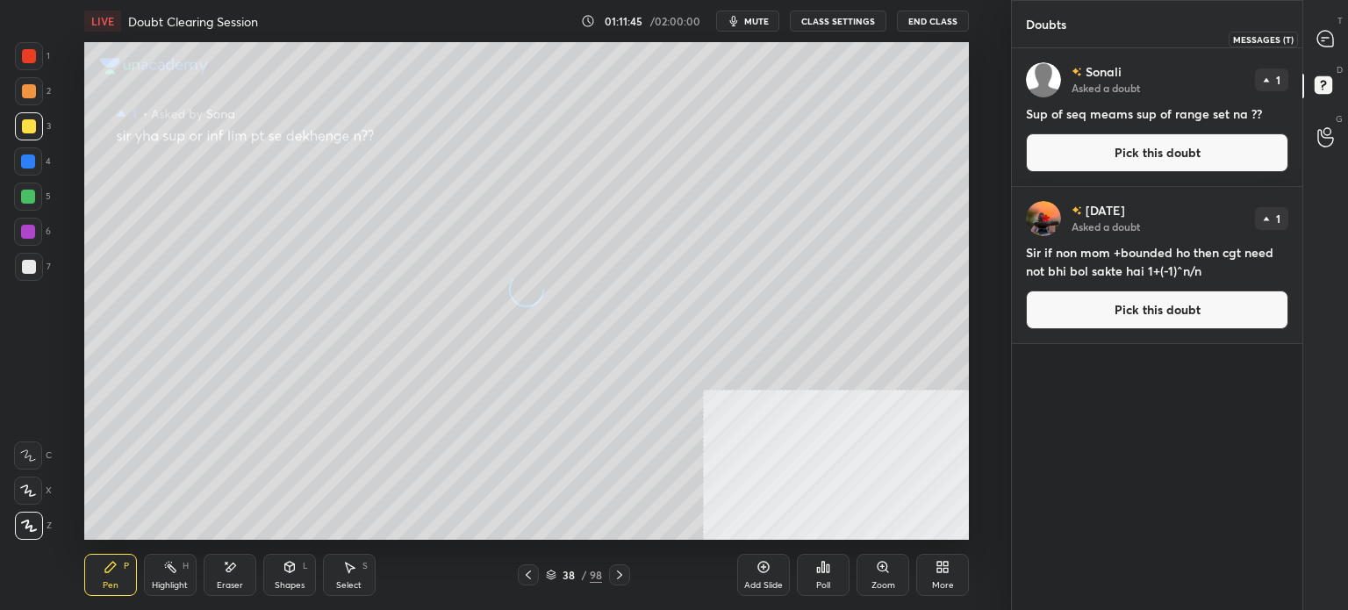
click at [1326, 32] on icon at bounding box center [1326, 39] width 16 height 16
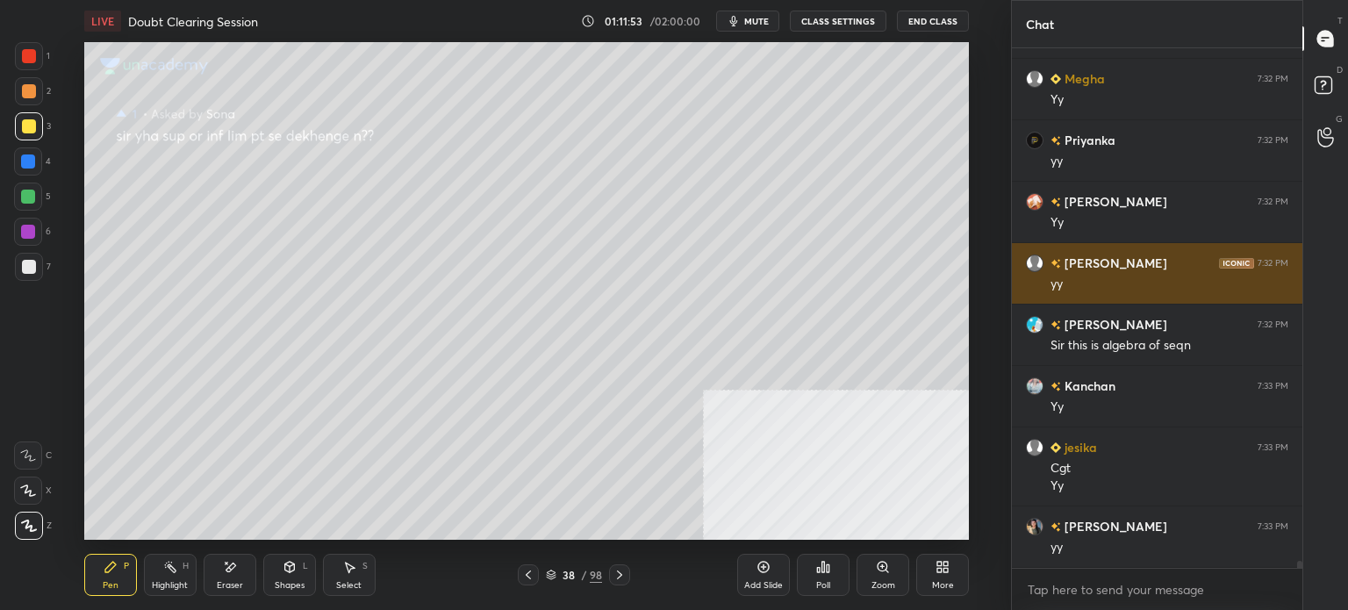
scroll to position [38402, 0]
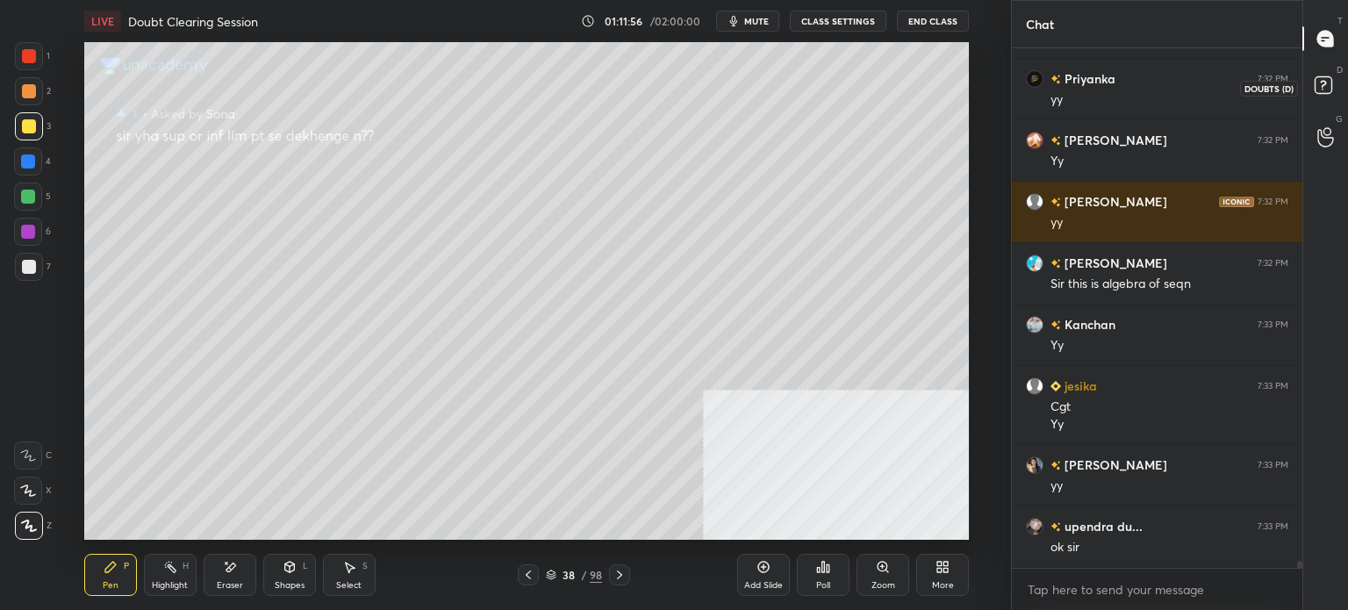
click at [1330, 80] on rect at bounding box center [1323, 85] width 17 height 17
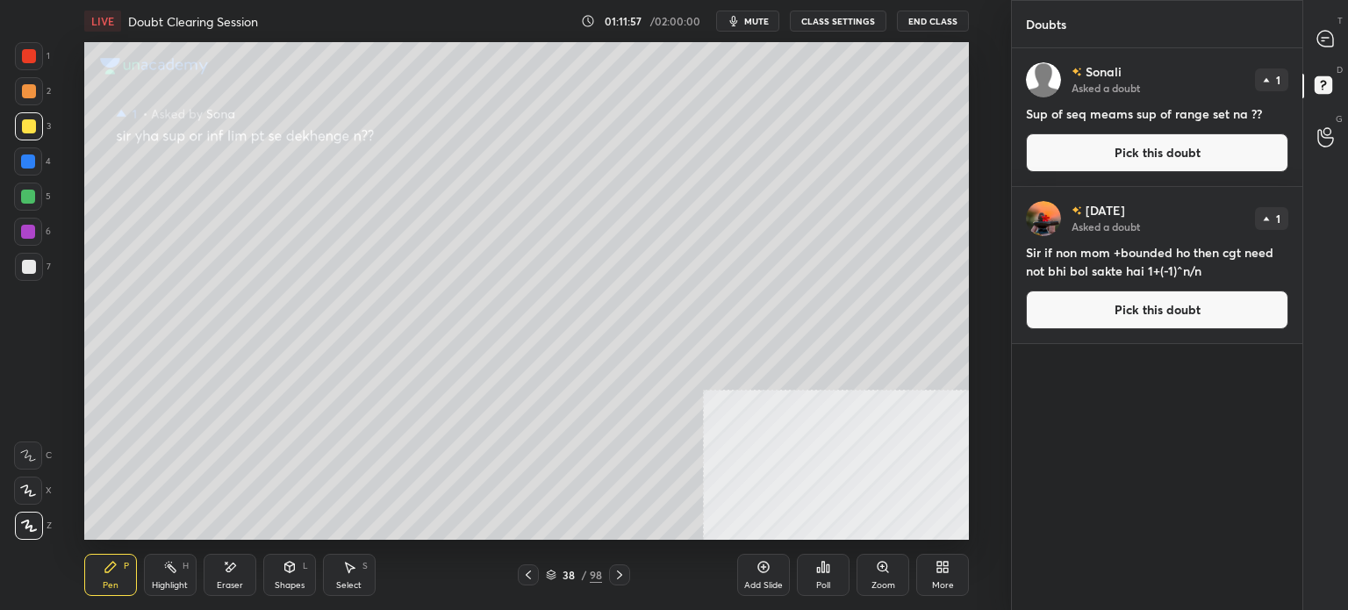
click at [1092, 173] on div "[PERSON_NAME] Asked a doubt 1 Sup of seq meams sup of range set na ?? Pick this…" at bounding box center [1157, 117] width 291 height 138
click at [1075, 159] on button "Pick this doubt" at bounding box center [1157, 152] width 262 height 39
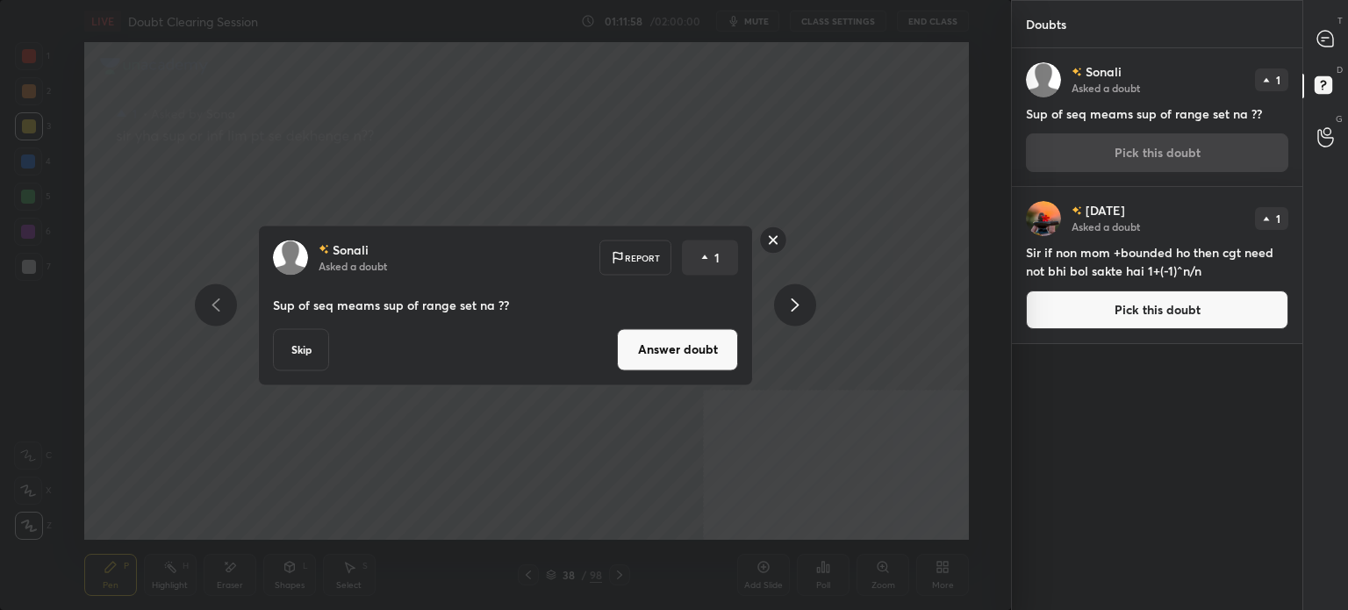
click at [702, 345] on button "Answer doubt" at bounding box center [677, 349] width 121 height 42
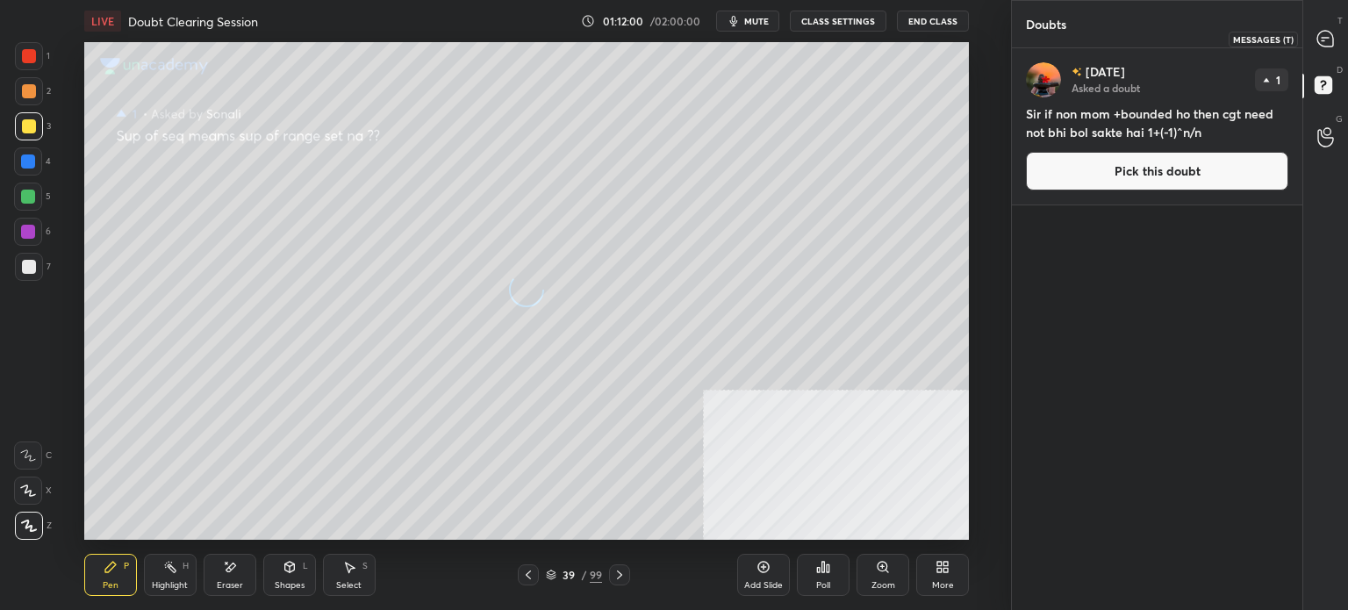
click at [1329, 40] on icon at bounding box center [1326, 39] width 16 height 16
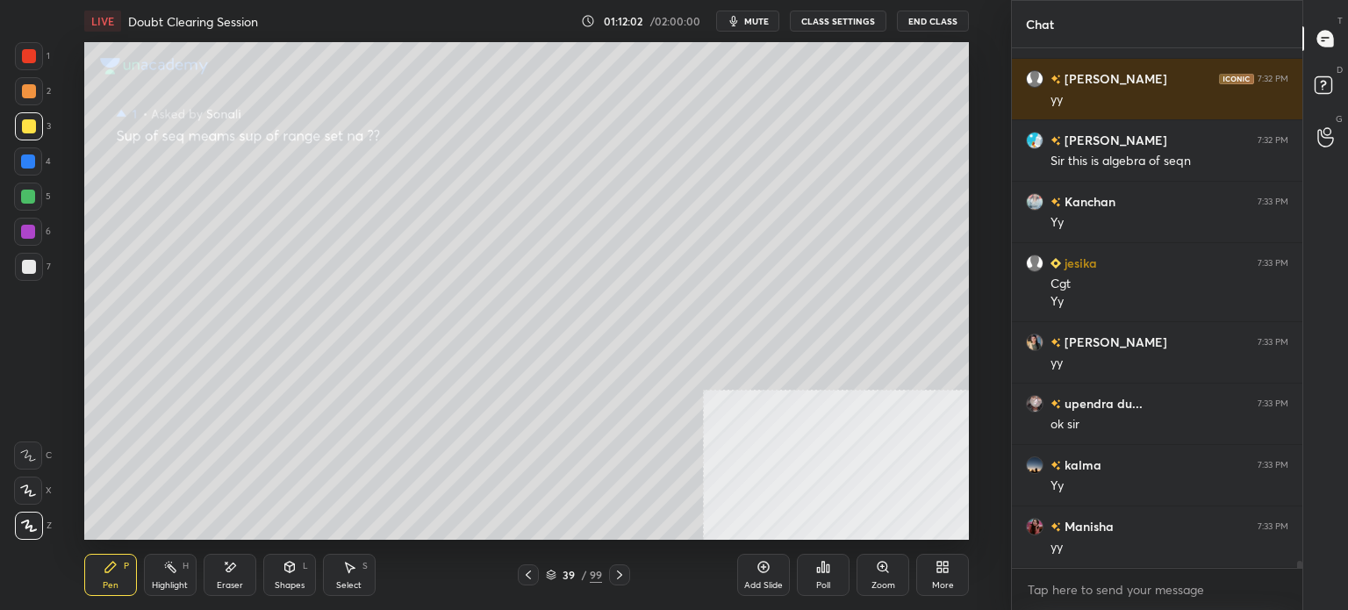
scroll to position [38543, 0]
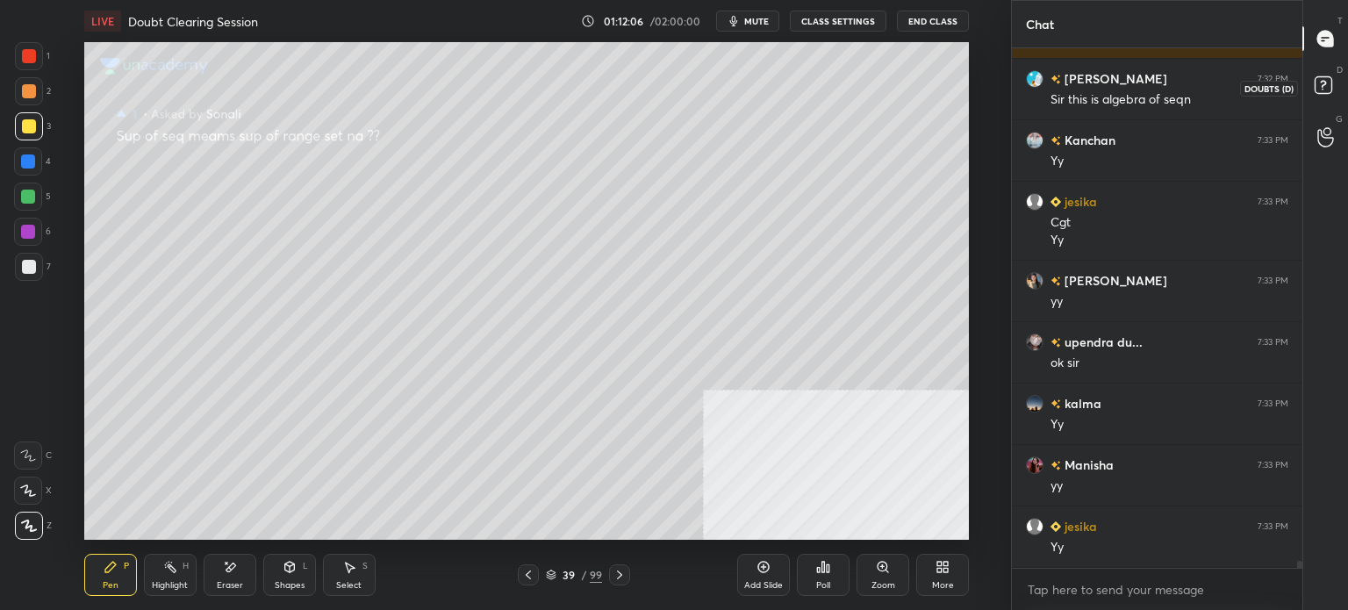
click at [1338, 90] on icon at bounding box center [1327, 88] width 32 height 32
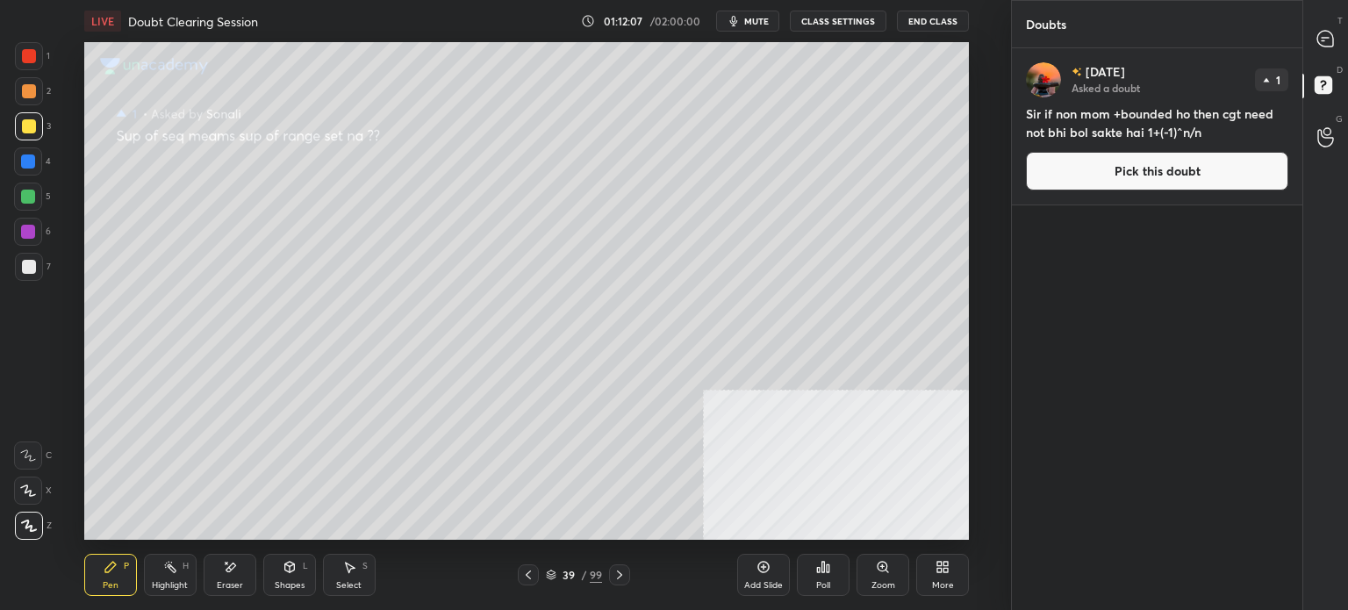
click at [1125, 160] on button "Pick this doubt" at bounding box center [1157, 171] width 262 height 39
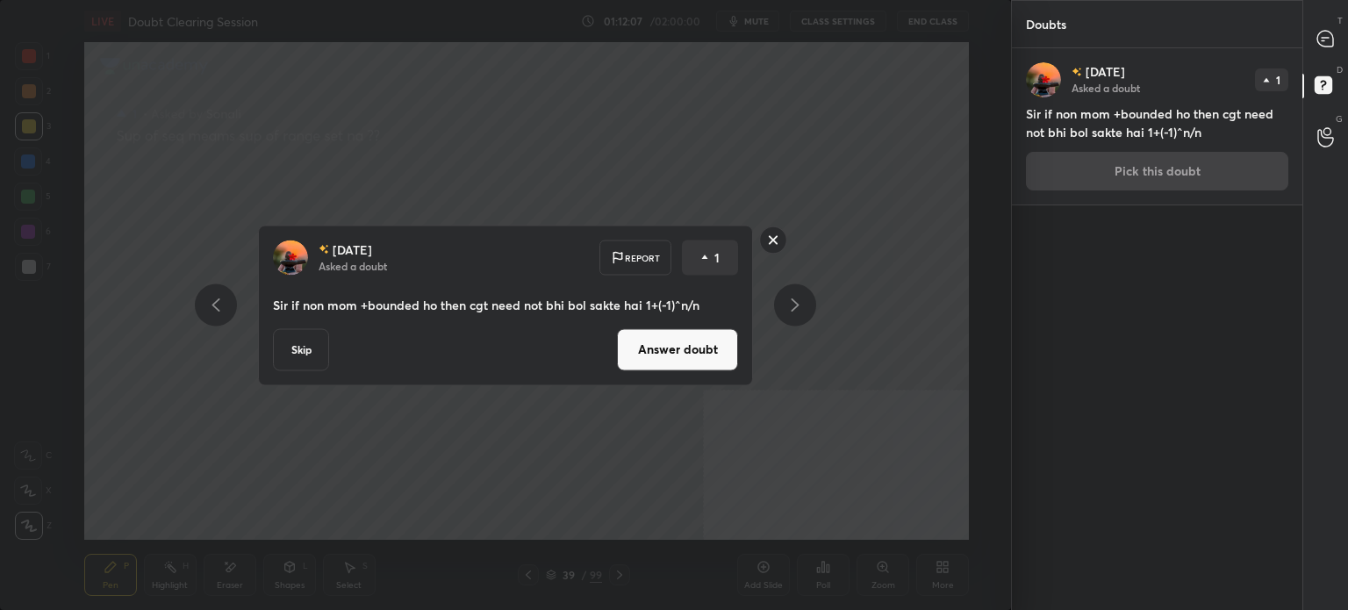
click at [672, 368] on button "Answer doubt" at bounding box center [677, 349] width 121 height 42
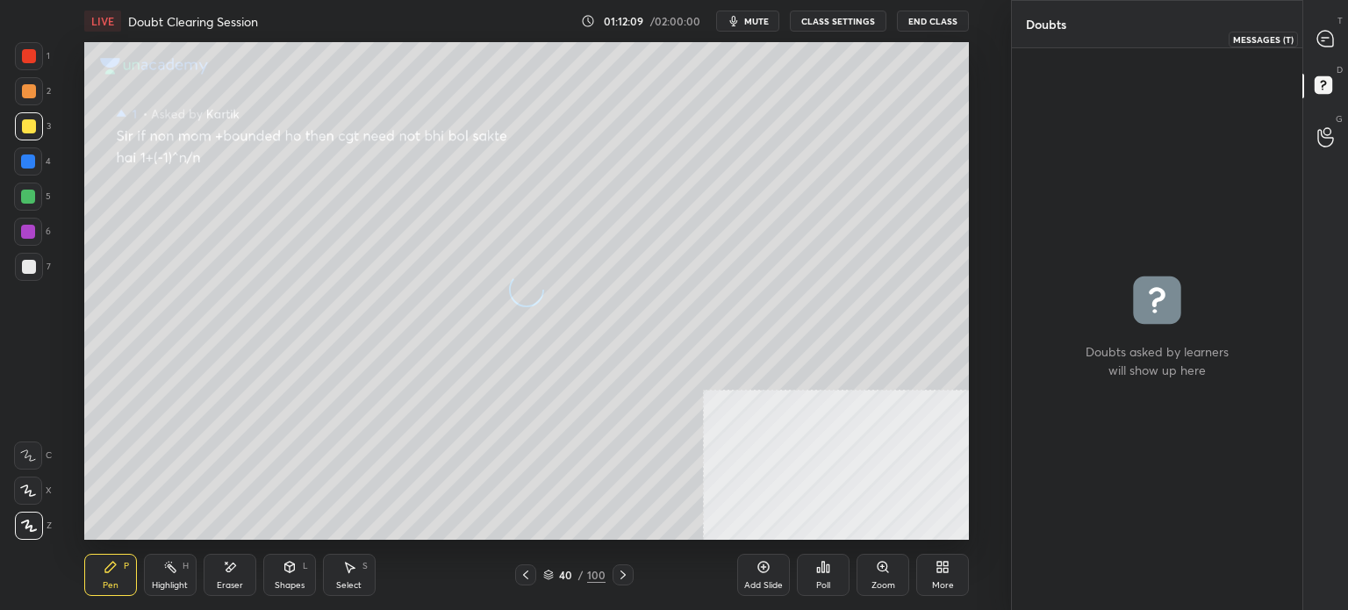
click at [1325, 45] on icon at bounding box center [1326, 39] width 16 height 16
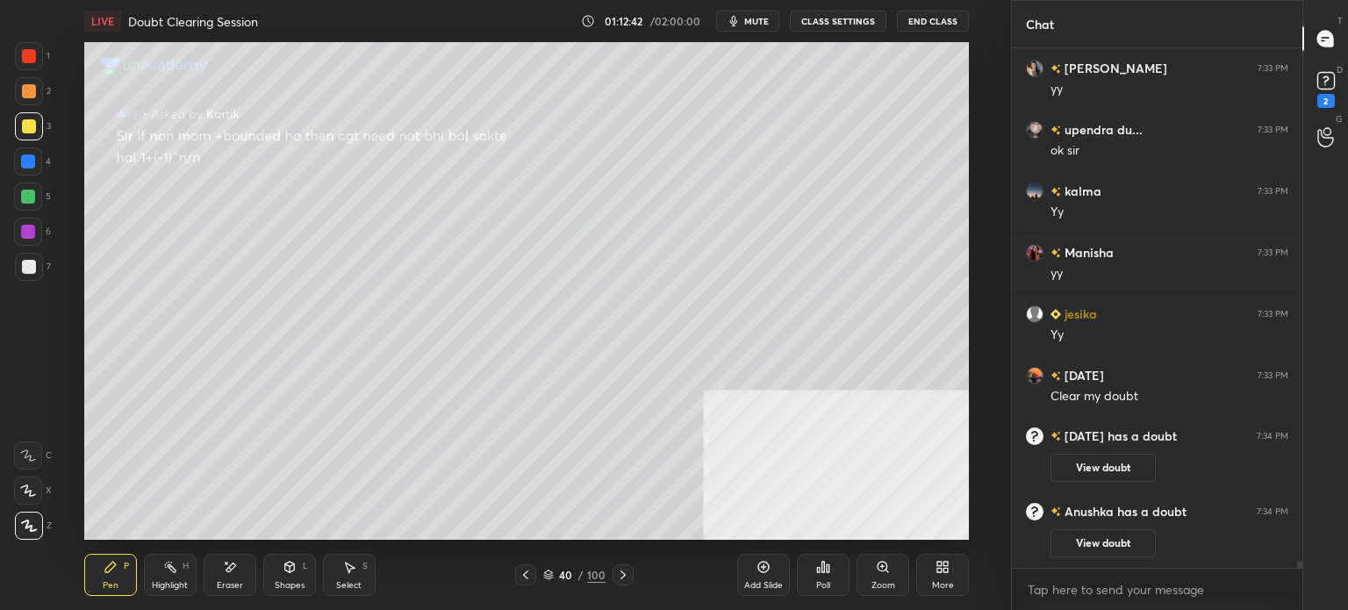
scroll to position [37968, 0]
click at [1320, 107] on div "2" at bounding box center [1327, 101] width 18 height 14
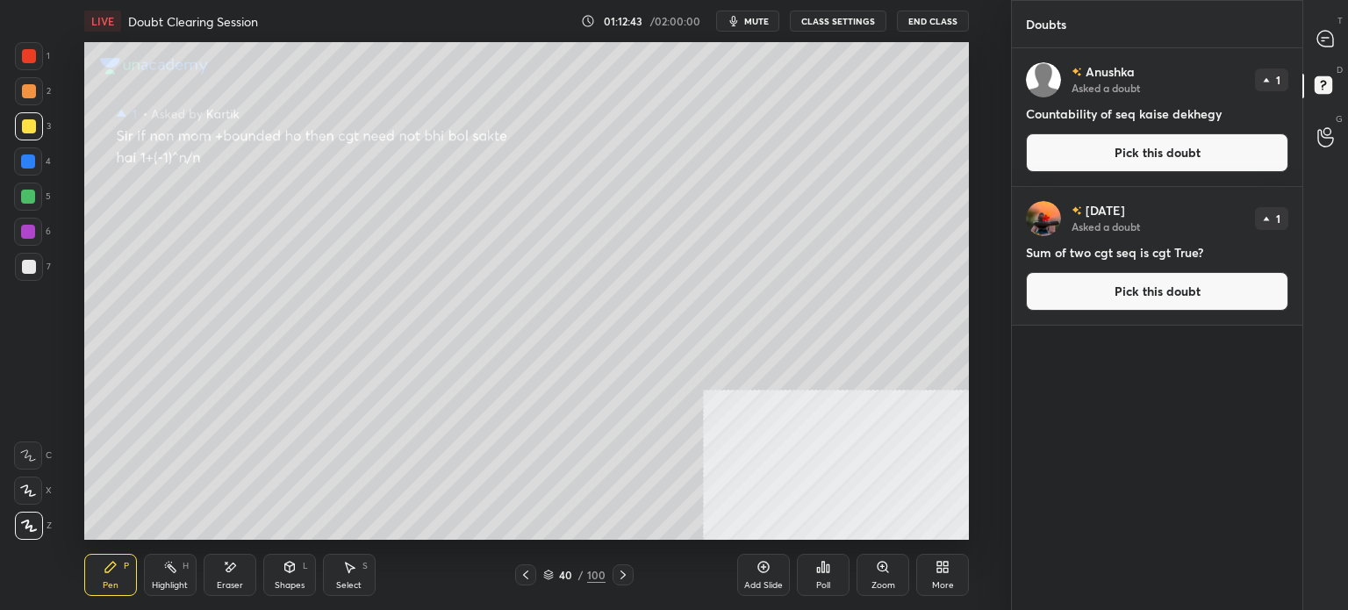
click at [1120, 164] on button "Pick this doubt" at bounding box center [1157, 152] width 262 height 39
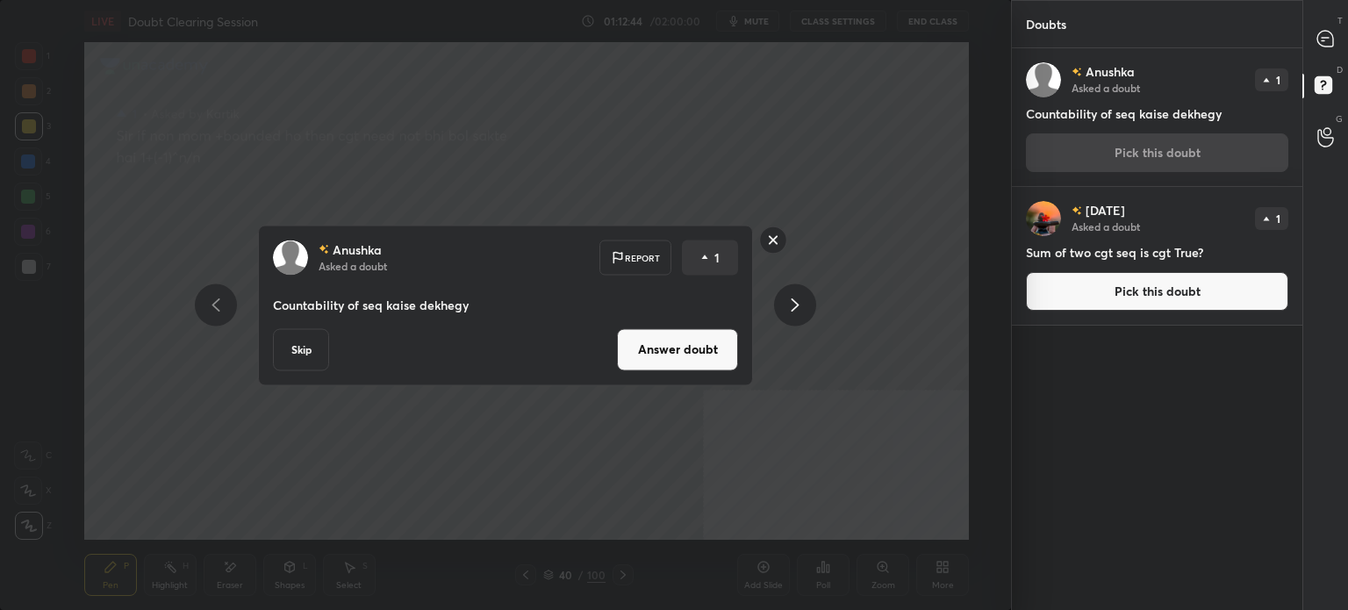
click at [694, 357] on button "Answer doubt" at bounding box center [677, 349] width 121 height 42
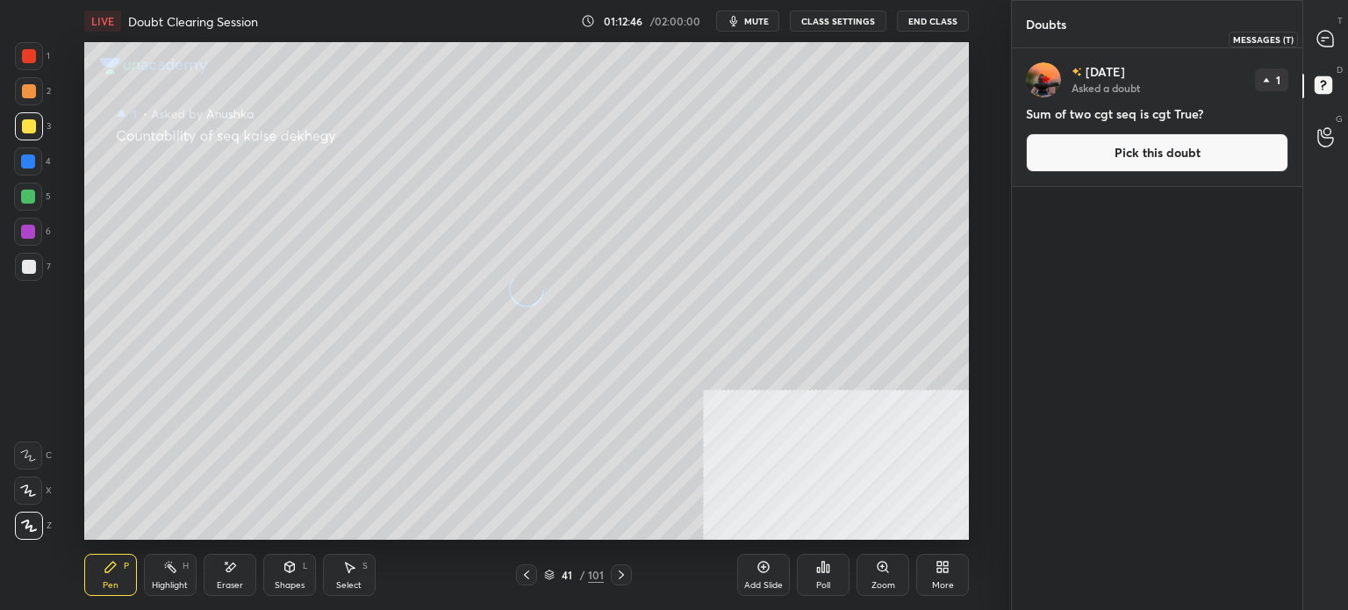
click at [1327, 39] on icon at bounding box center [1326, 39] width 16 height 16
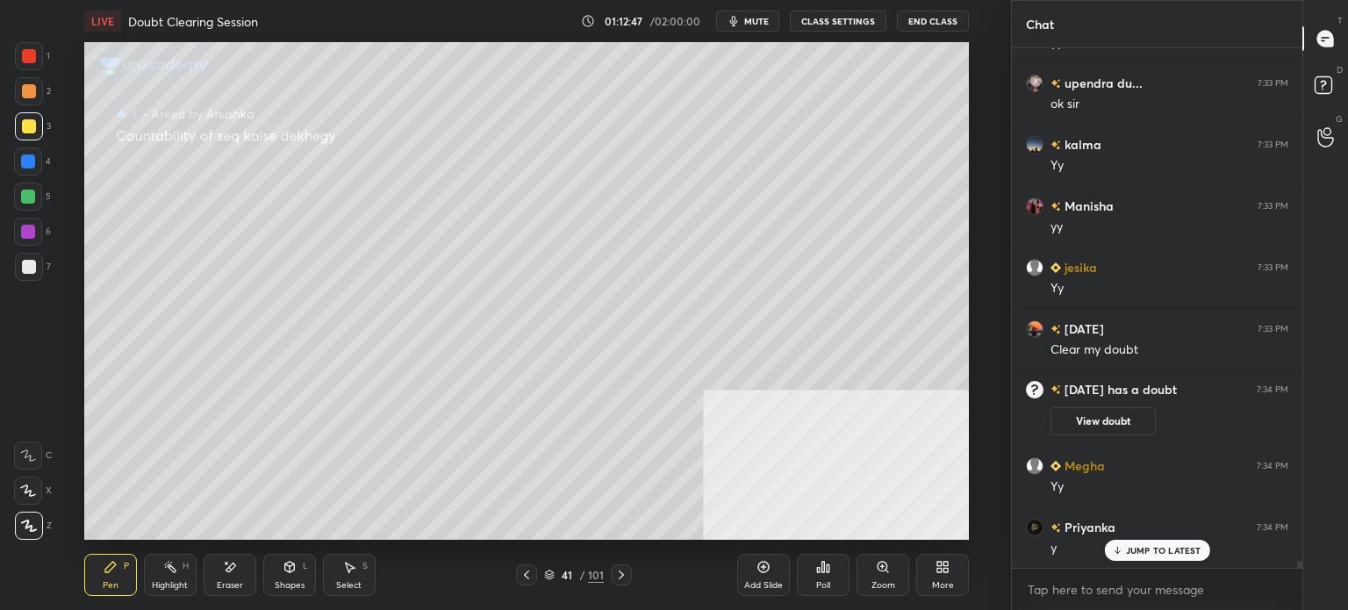
scroll to position [38478, 0]
click at [1336, 90] on icon at bounding box center [1327, 88] width 32 height 32
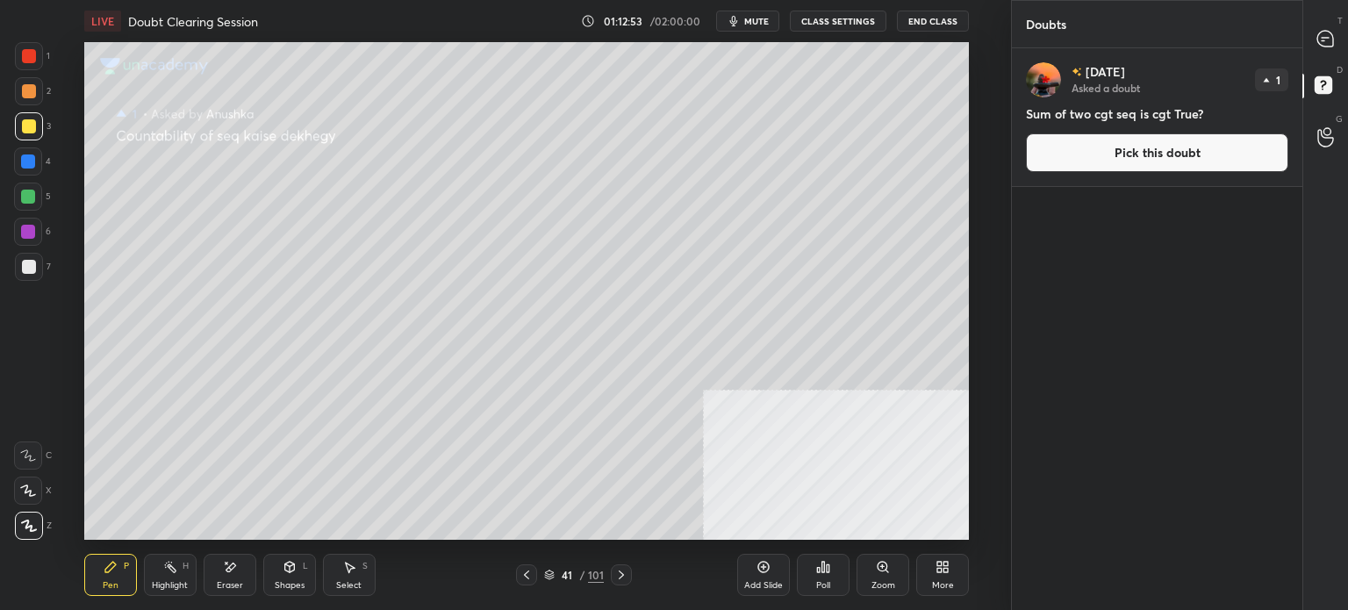
click at [1180, 161] on button "Pick this doubt" at bounding box center [1157, 152] width 262 height 39
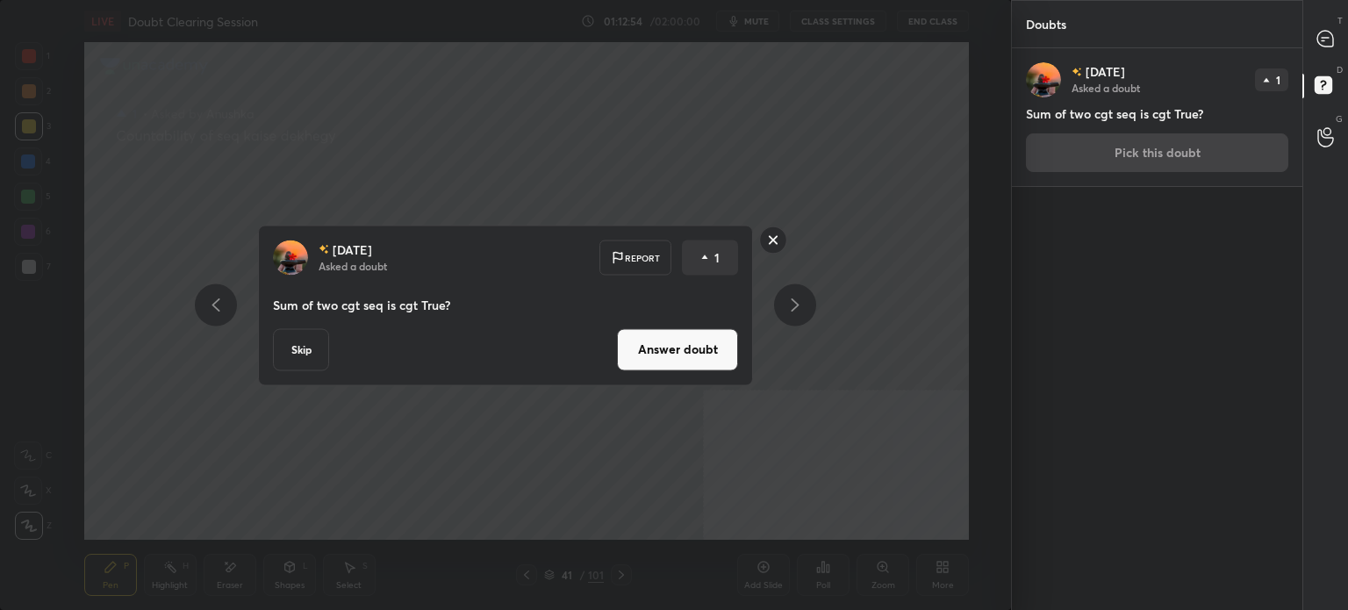
click at [647, 370] on button "Answer doubt" at bounding box center [677, 349] width 121 height 42
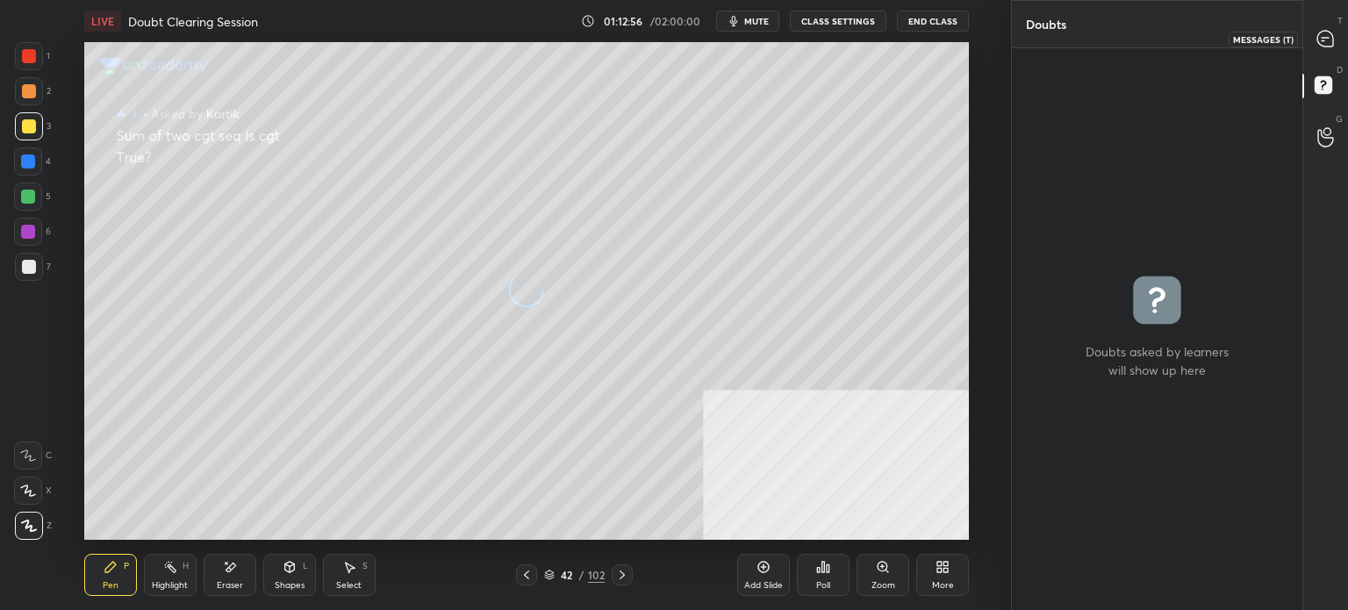
click at [1331, 32] on icon at bounding box center [1326, 39] width 16 height 16
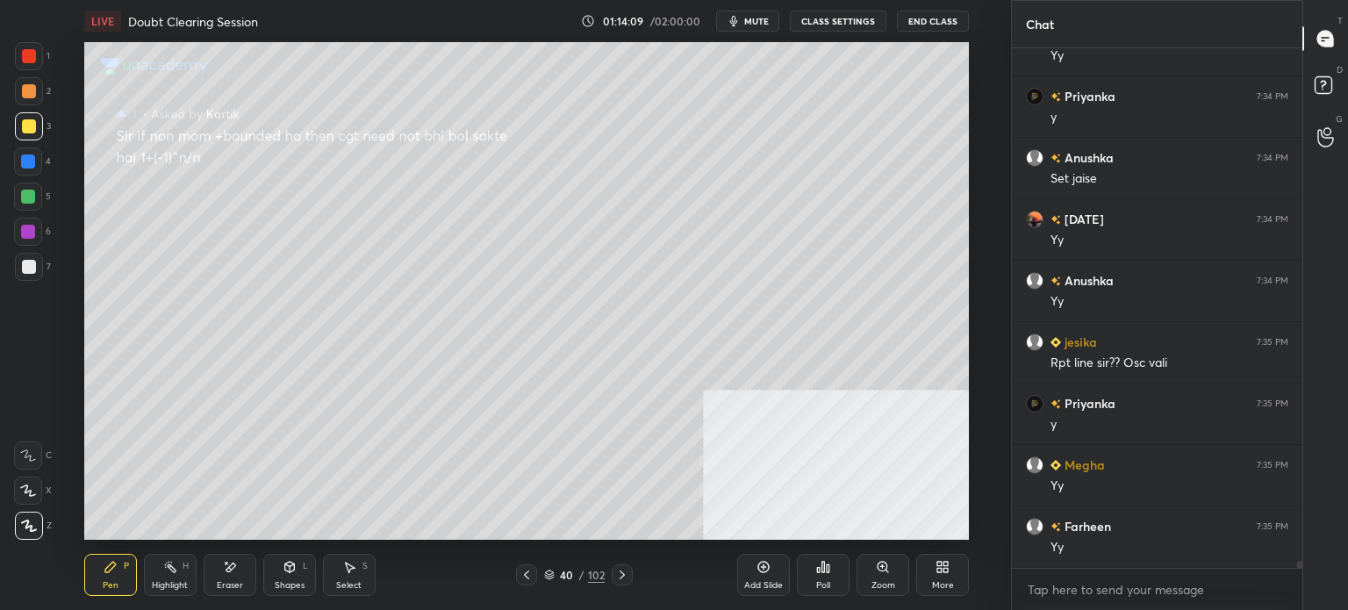
scroll to position [38894, 0]
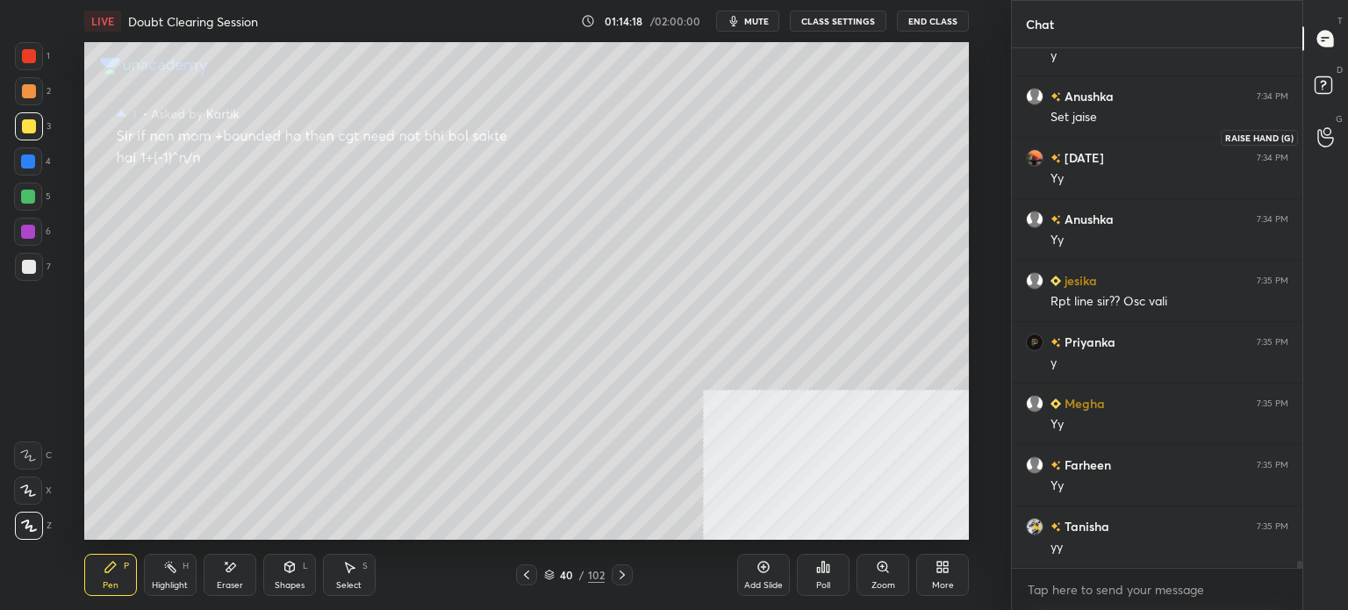
click at [1325, 97] on icon at bounding box center [1327, 88] width 32 height 32
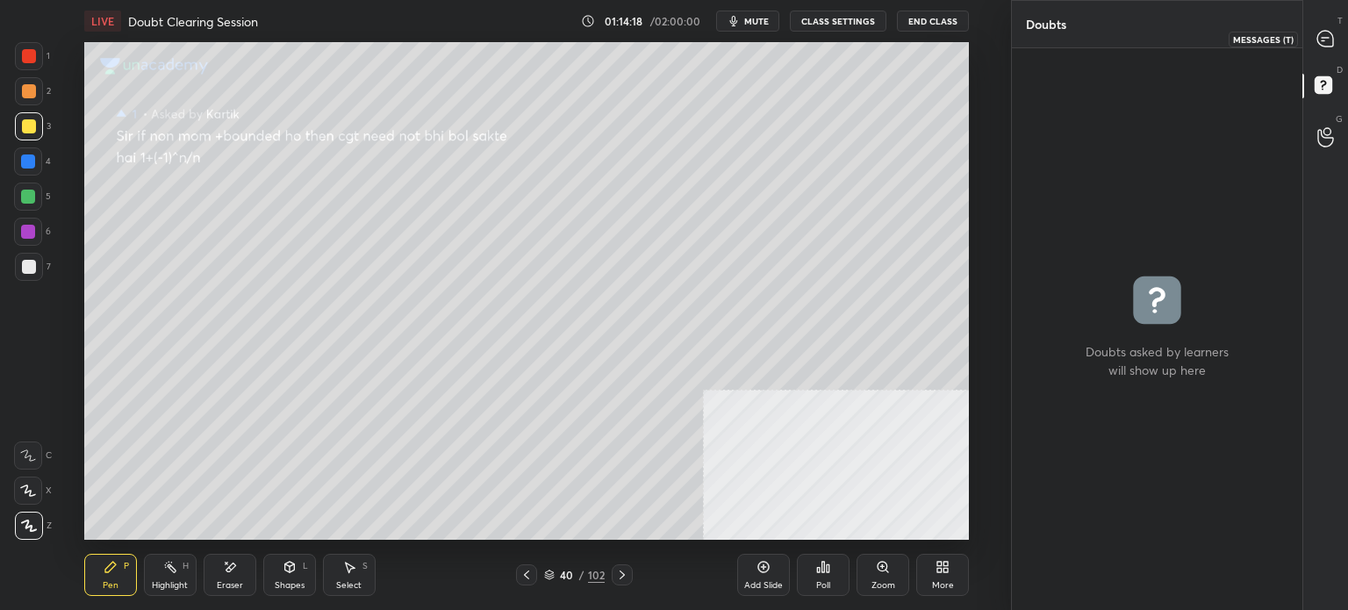
click at [1341, 38] on div at bounding box center [1326, 39] width 35 height 32
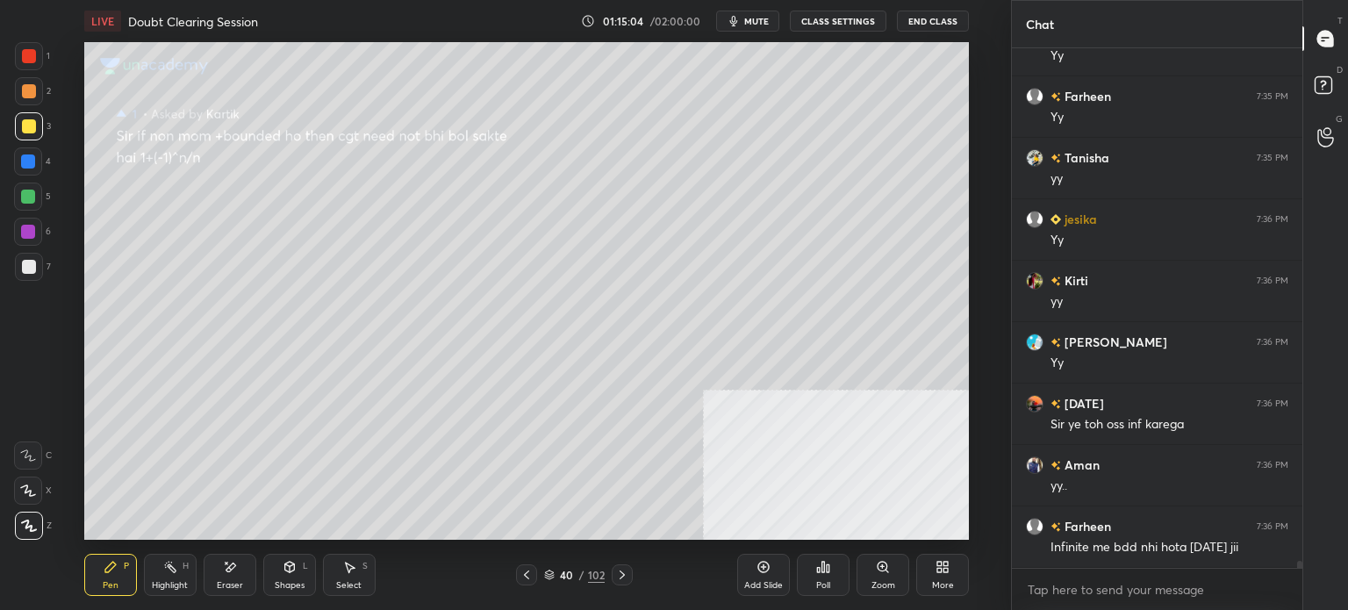
scroll to position [39324, 0]
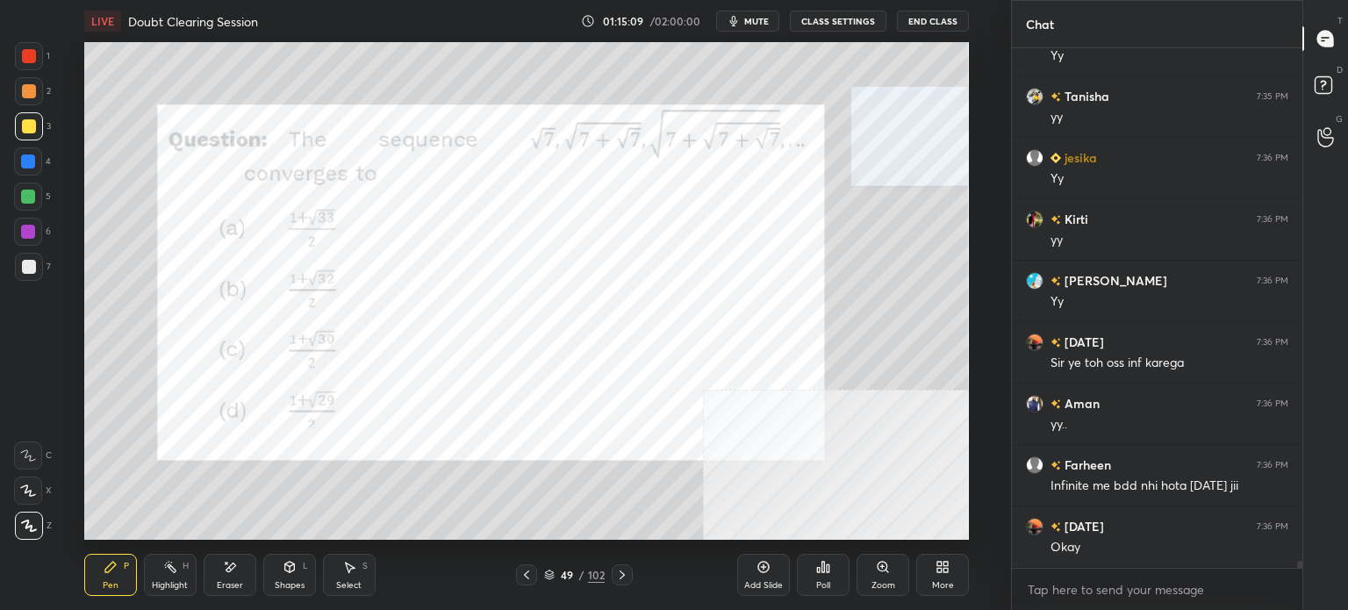
click at [720, 21] on button "mute" at bounding box center [747, 21] width 63 height 21
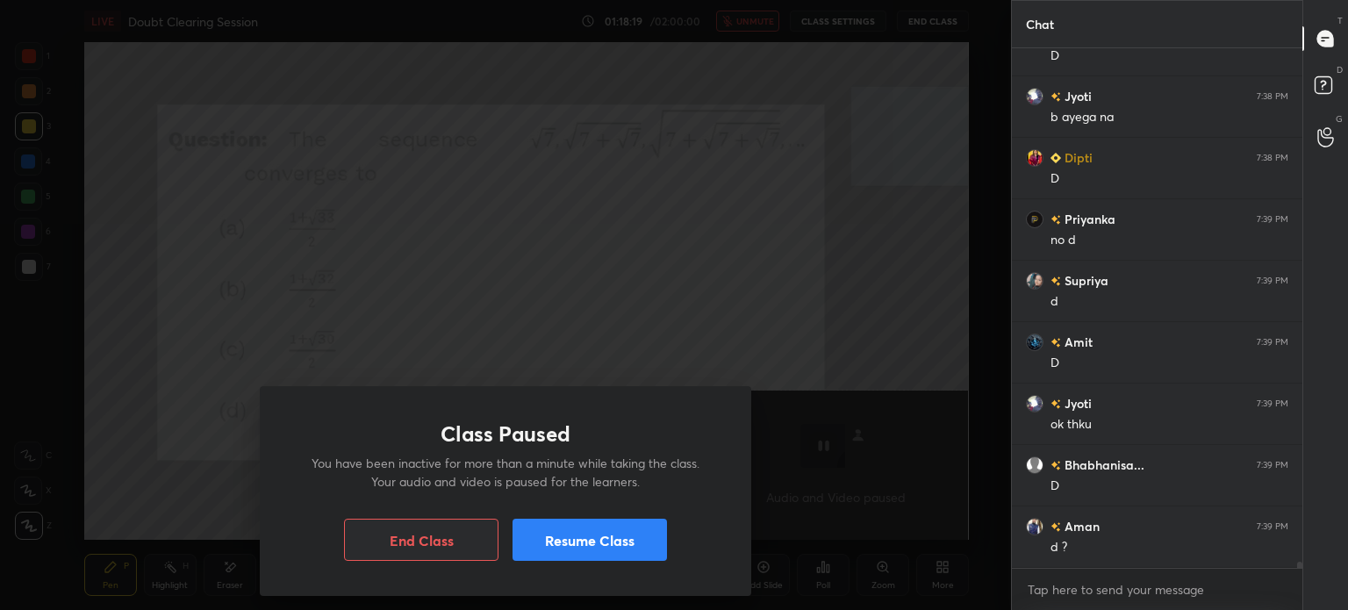
scroll to position [40676, 0]
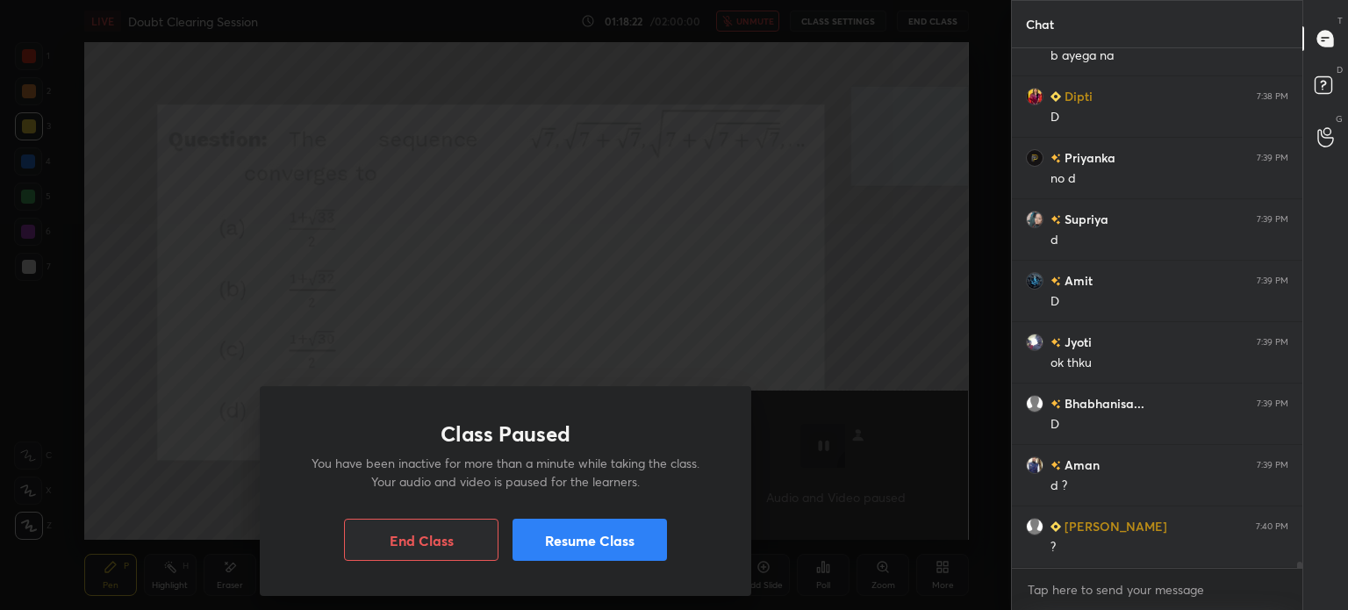
drag, startPoint x: 639, startPoint y: 532, endPoint x: 643, endPoint y: 500, distance: 32.7
click at [631, 541] on button "Resume Class" at bounding box center [590, 540] width 155 height 42
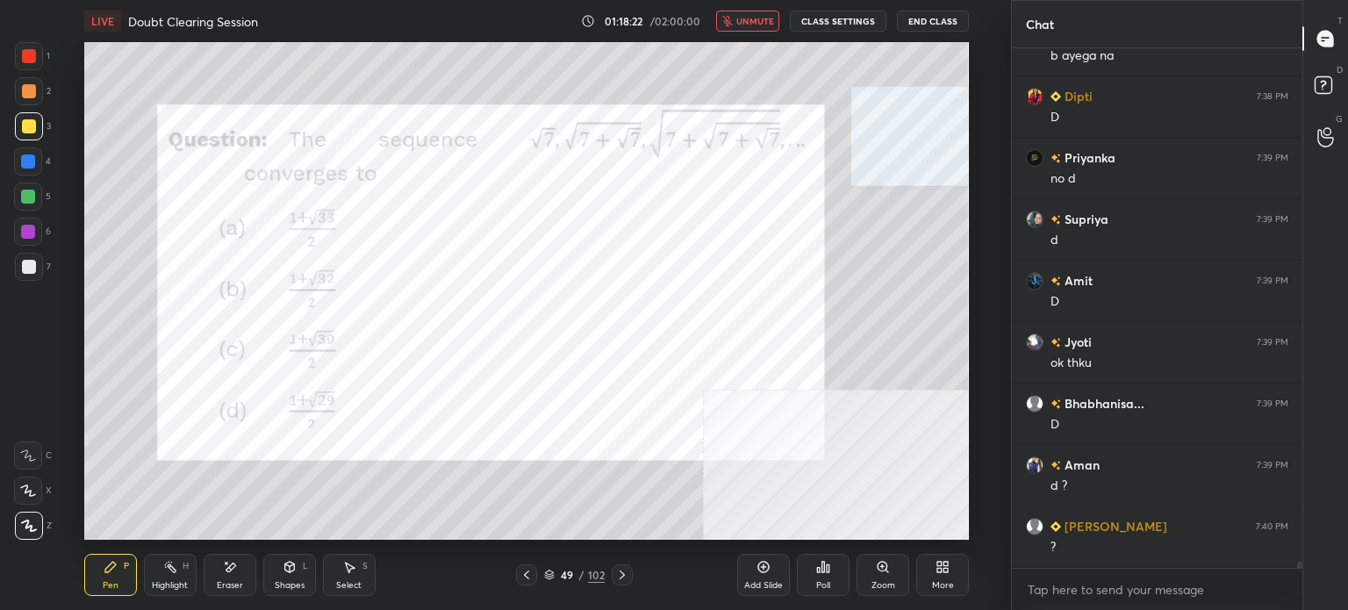
click at [794, 11] on button "CLASS SETTINGS" at bounding box center [838, 21] width 97 height 21
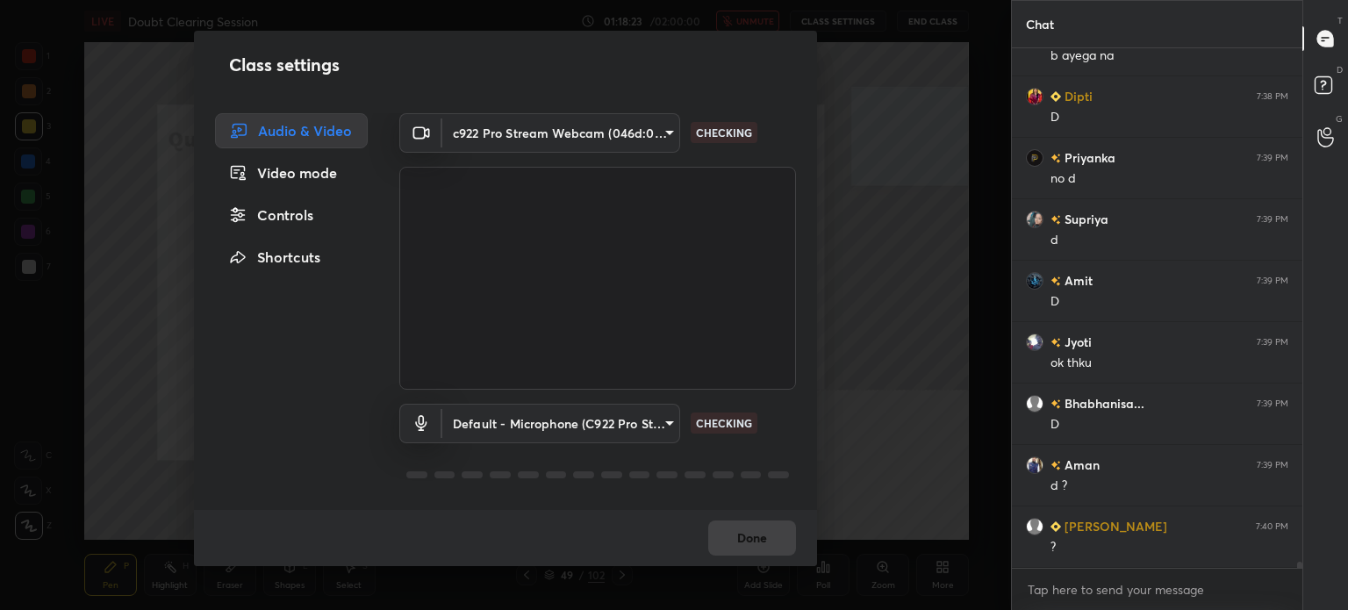
click at [748, 24] on div "Class settings Audio & Video Video mode Controls Shortcuts c922 Pro Stream Webc…" at bounding box center [505, 305] width 1011 height 610
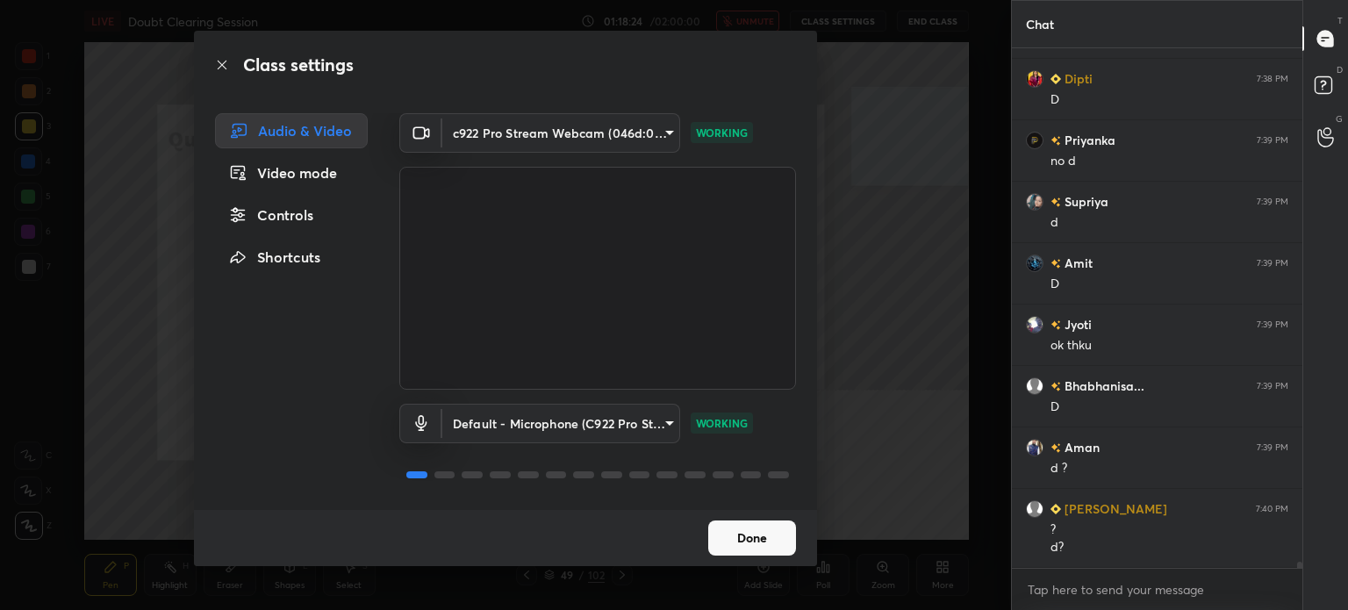
click at [753, 548] on button "Done" at bounding box center [752, 538] width 88 height 35
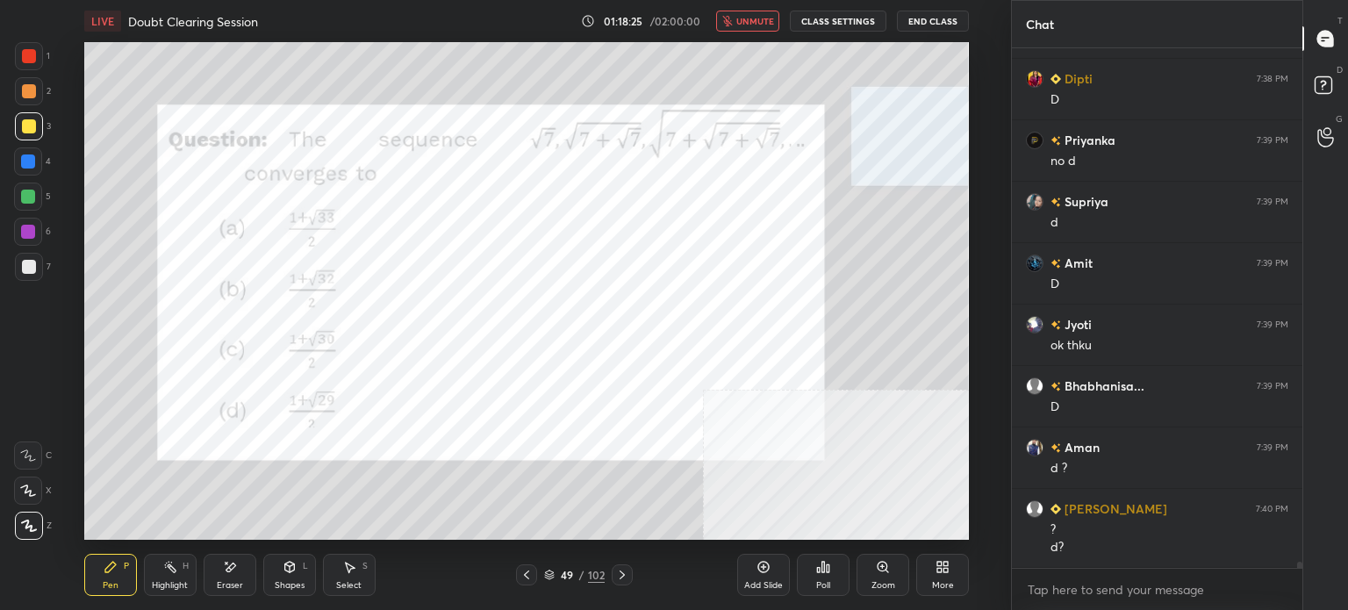
click at [780, 24] on button "unmute" at bounding box center [747, 21] width 63 height 21
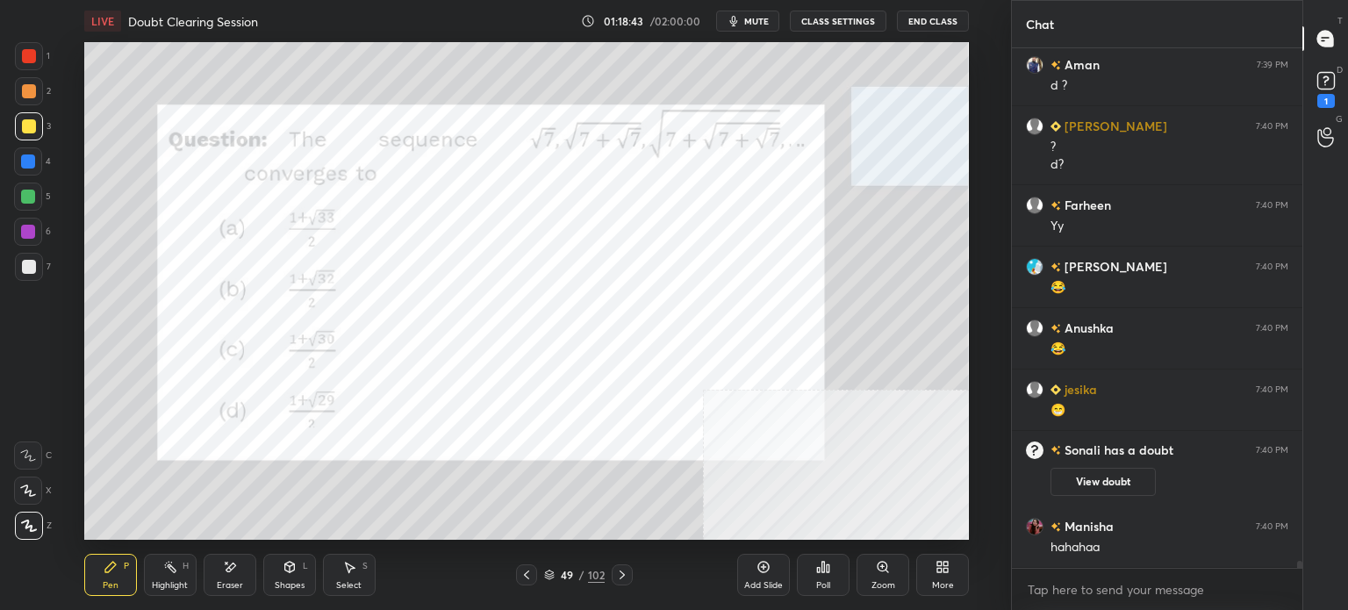
scroll to position [39824, 0]
click at [1334, 80] on icon at bounding box center [1326, 81] width 26 height 26
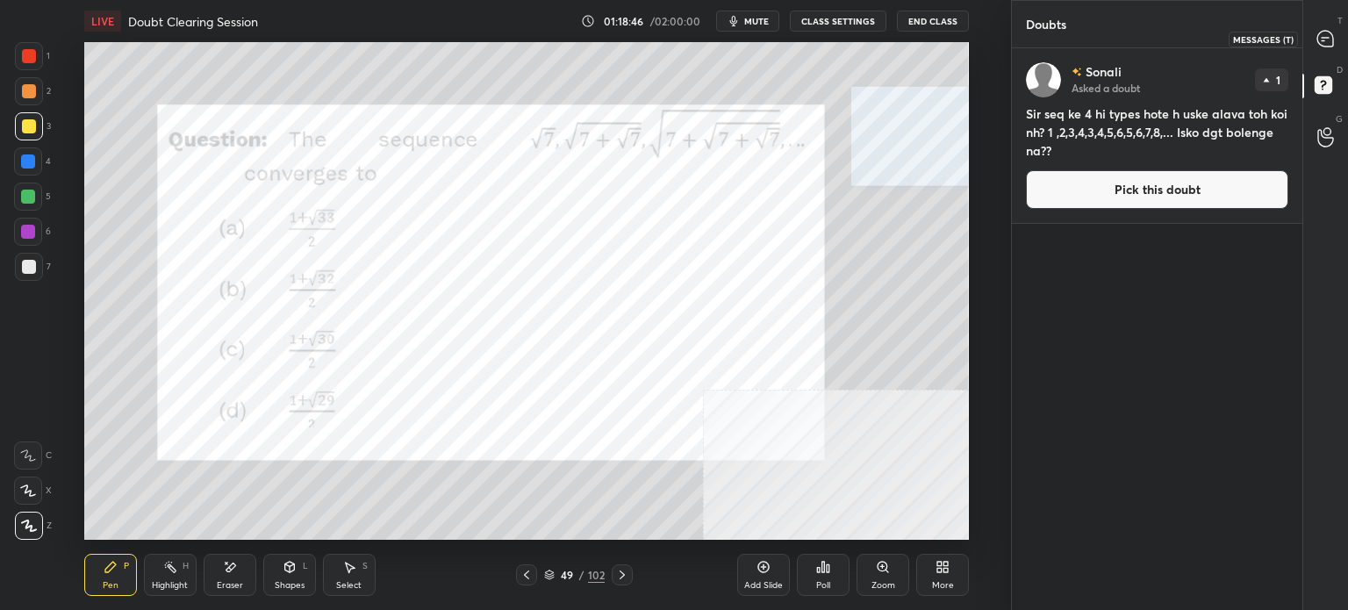
click at [1337, 34] on div at bounding box center [1326, 39] width 35 height 32
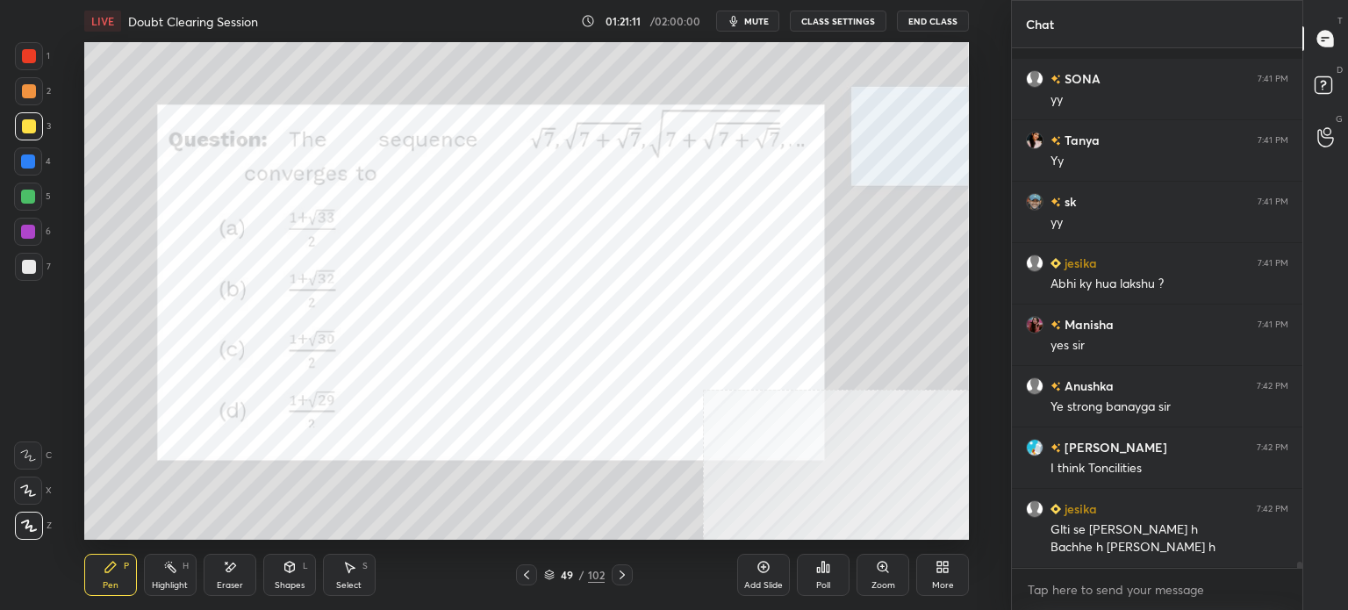
scroll to position [41548, 0]
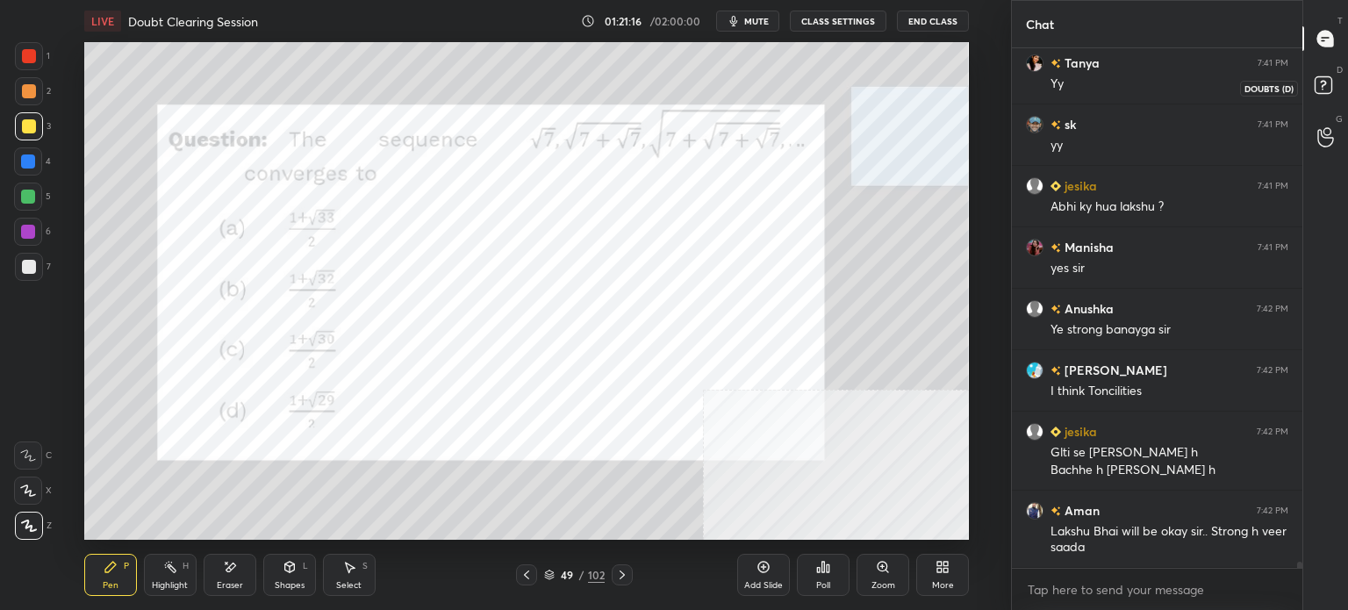
click at [1333, 87] on icon at bounding box center [1327, 88] width 32 height 32
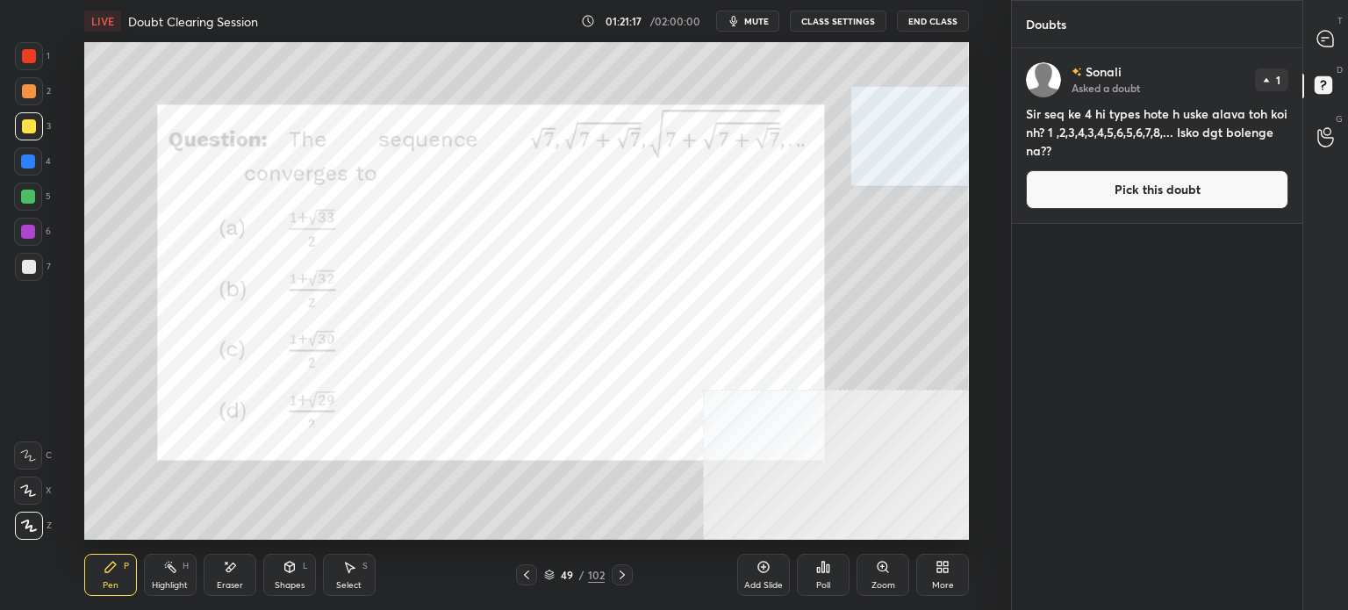
click at [1199, 185] on button "Pick this doubt" at bounding box center [1157, 189] width 262 height 39
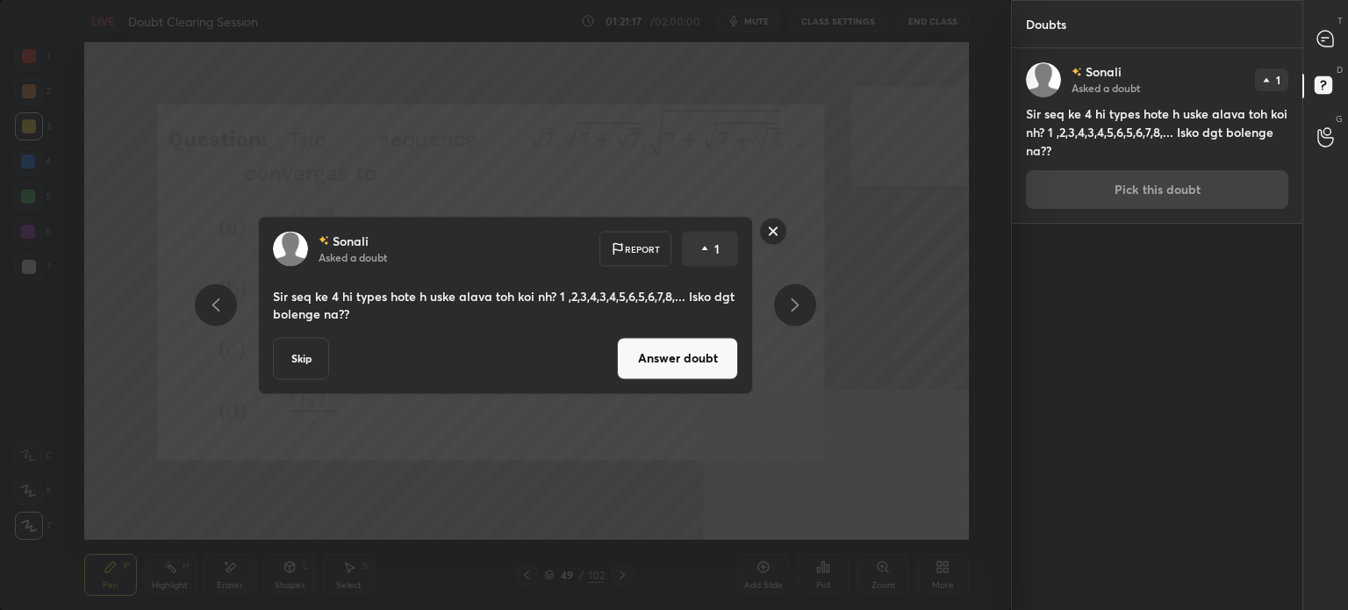
click at [727, 357] on button "Answer doubt" at bounding box center [677, 358] width 121 height 42
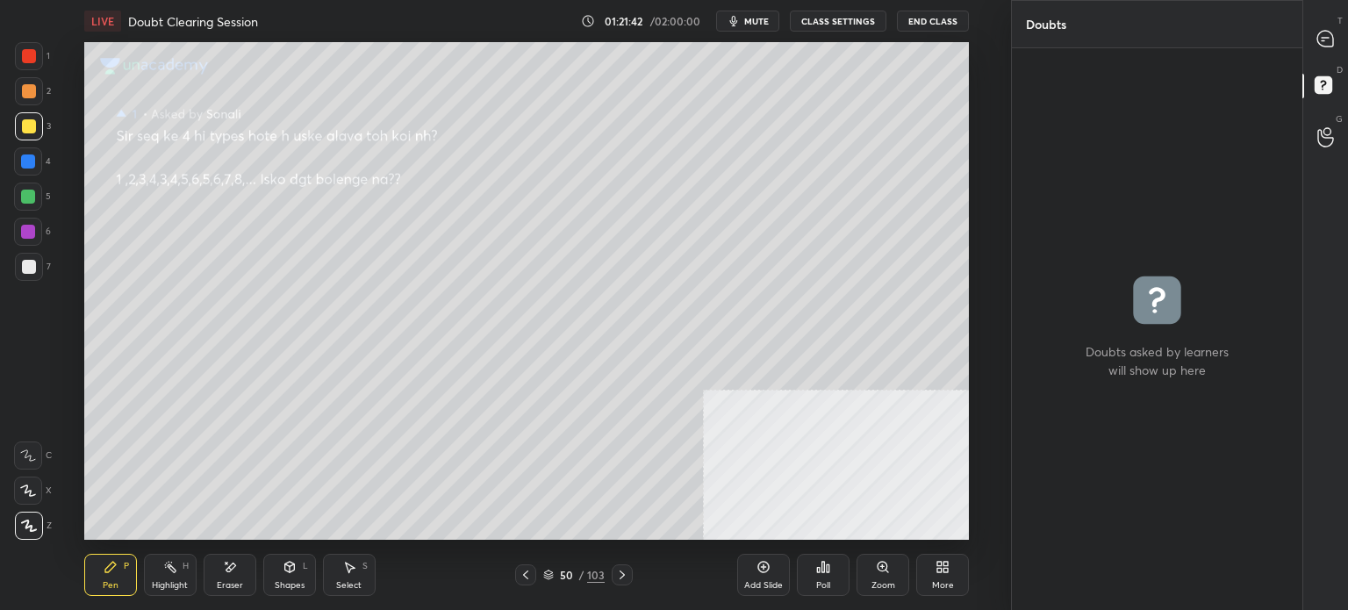
click at [1334, 32] on icon at bounding box center [1326, 39] width 18 height 18
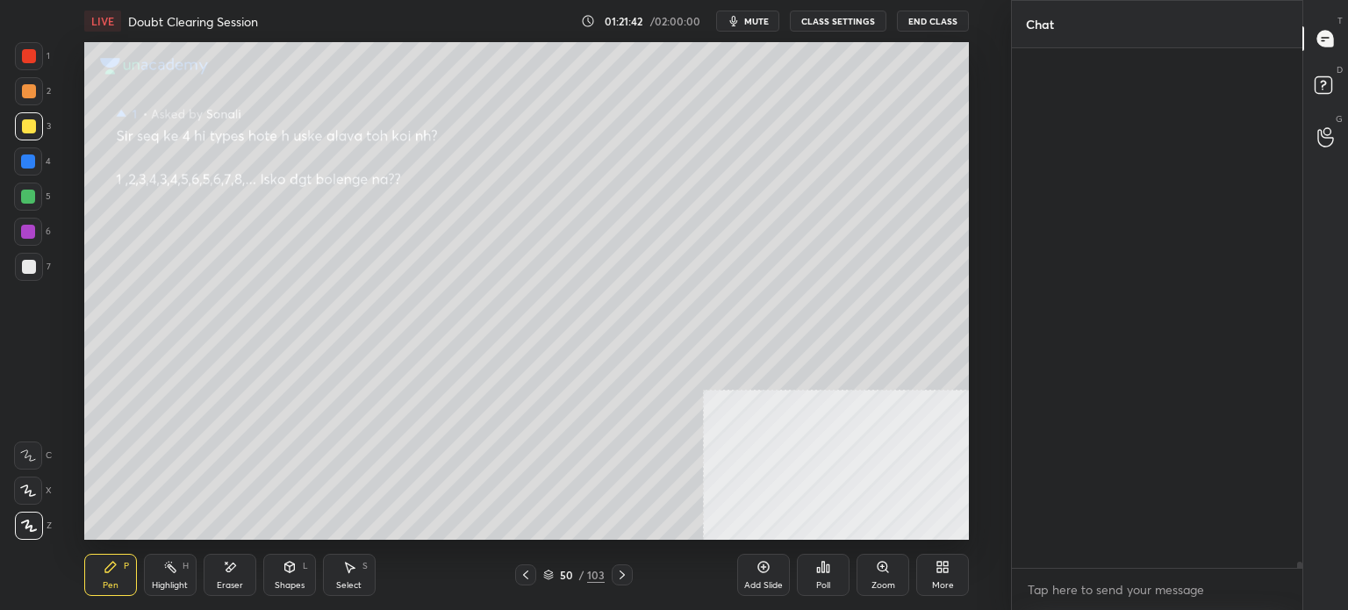
scroll to position [514, 285]
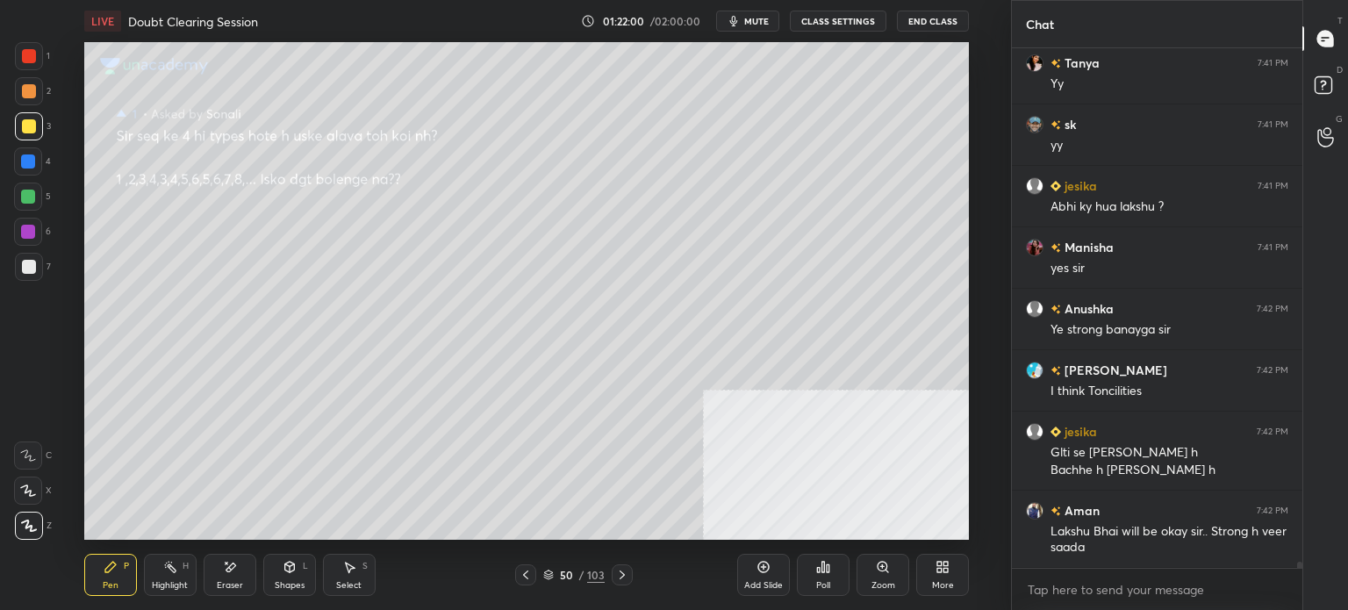
click at [47, 132] on div "3" at bounding box center [33, 126] width 36 height 28
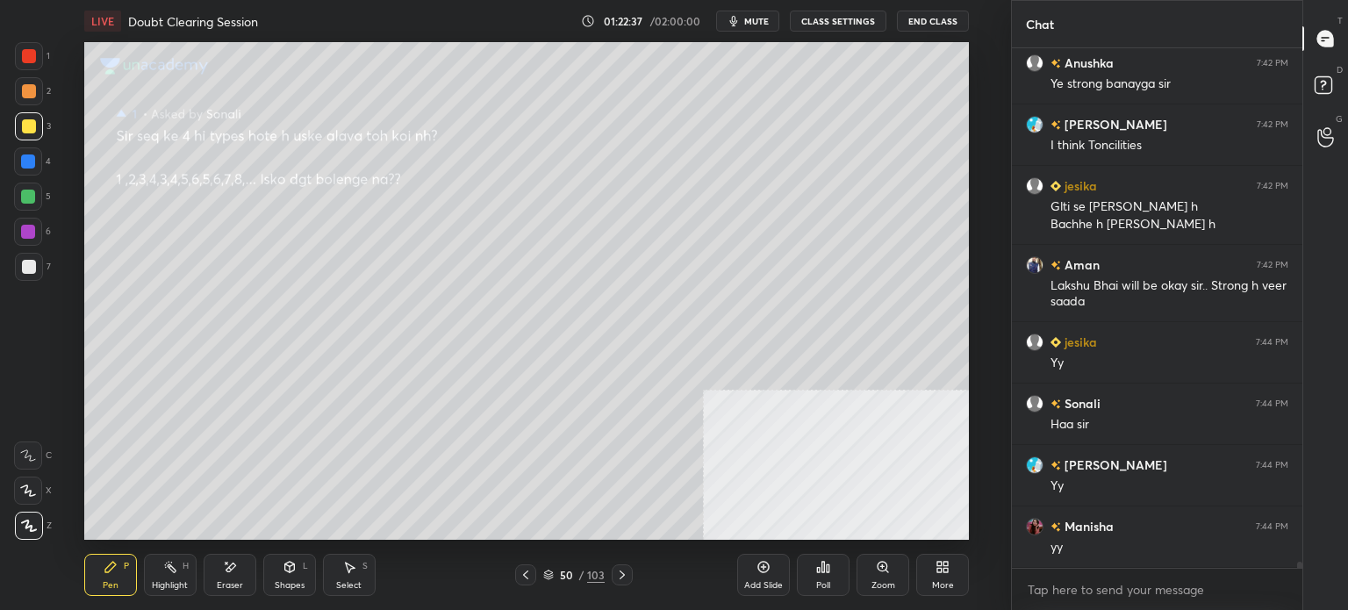
scroll to position [41780, 0]
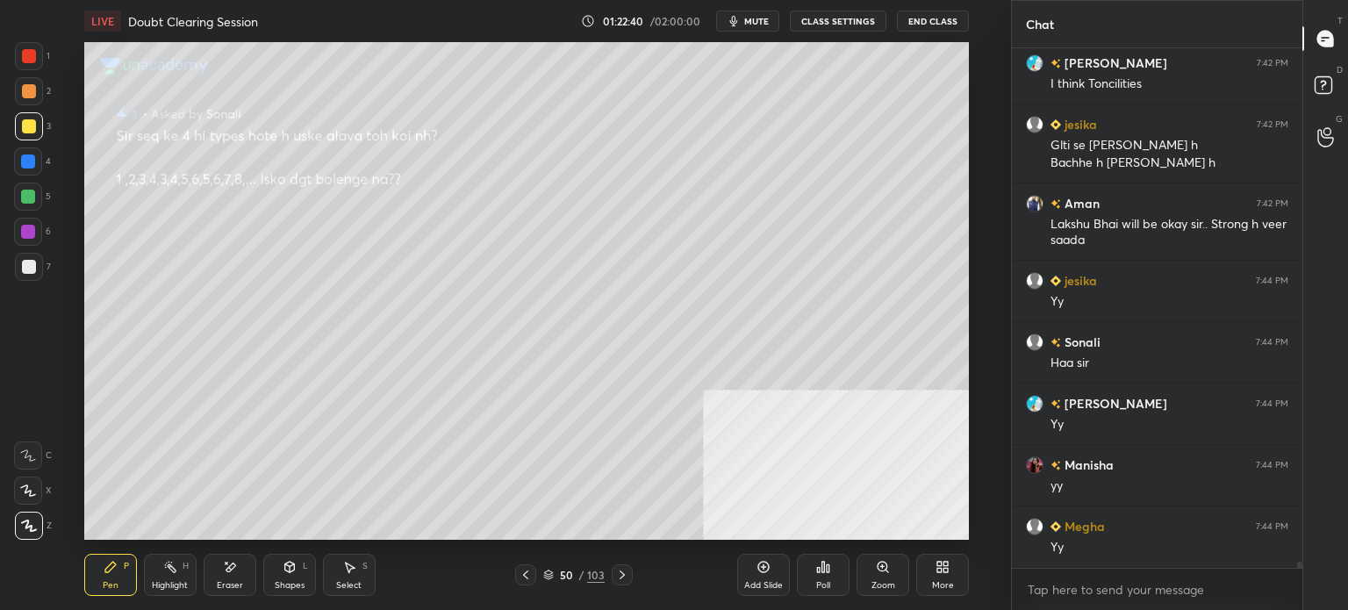
click at [1343, 78] on div "D Doubts (D)" at bounding box center [1326, 87] width 45 height 49
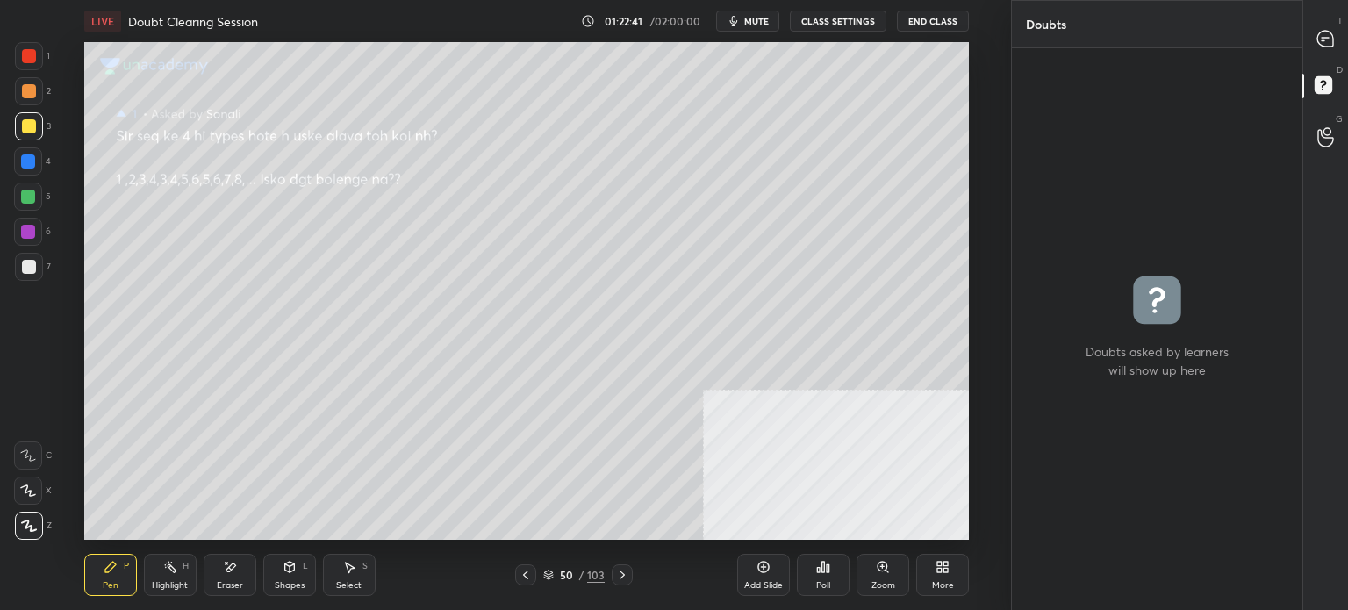
click at [1328, 55] on div "T Messages (T)" at bounding box center [1326, 38] width 45 height 49
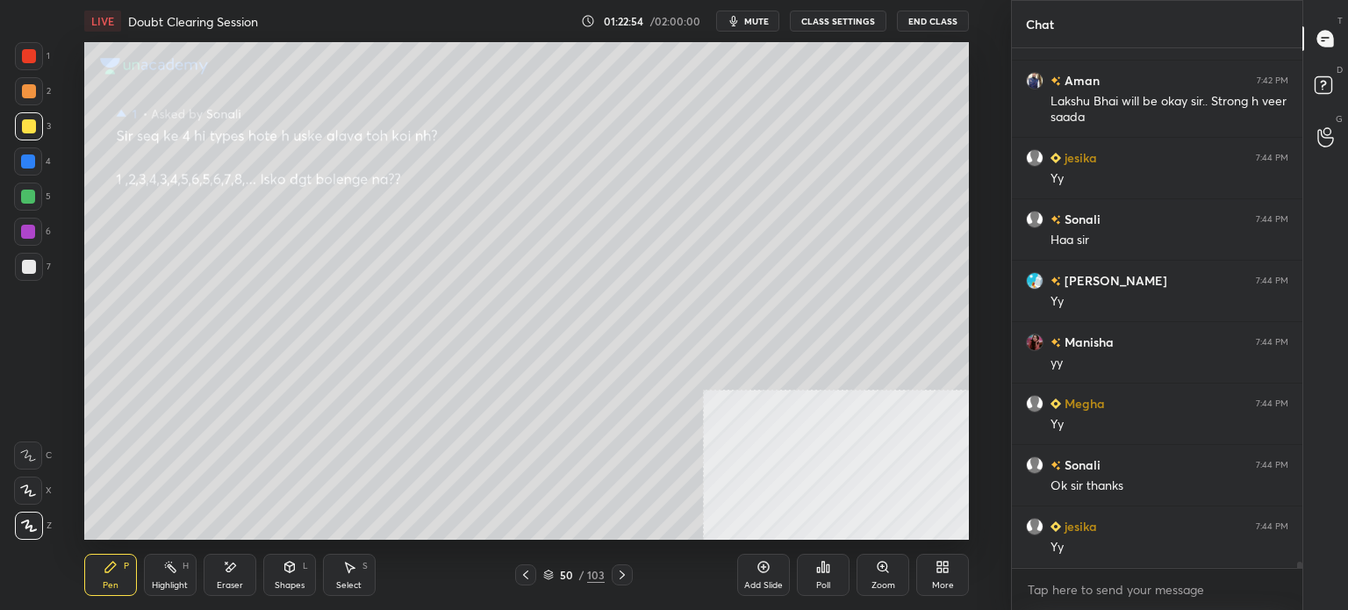
scroll to position [41979, 0]
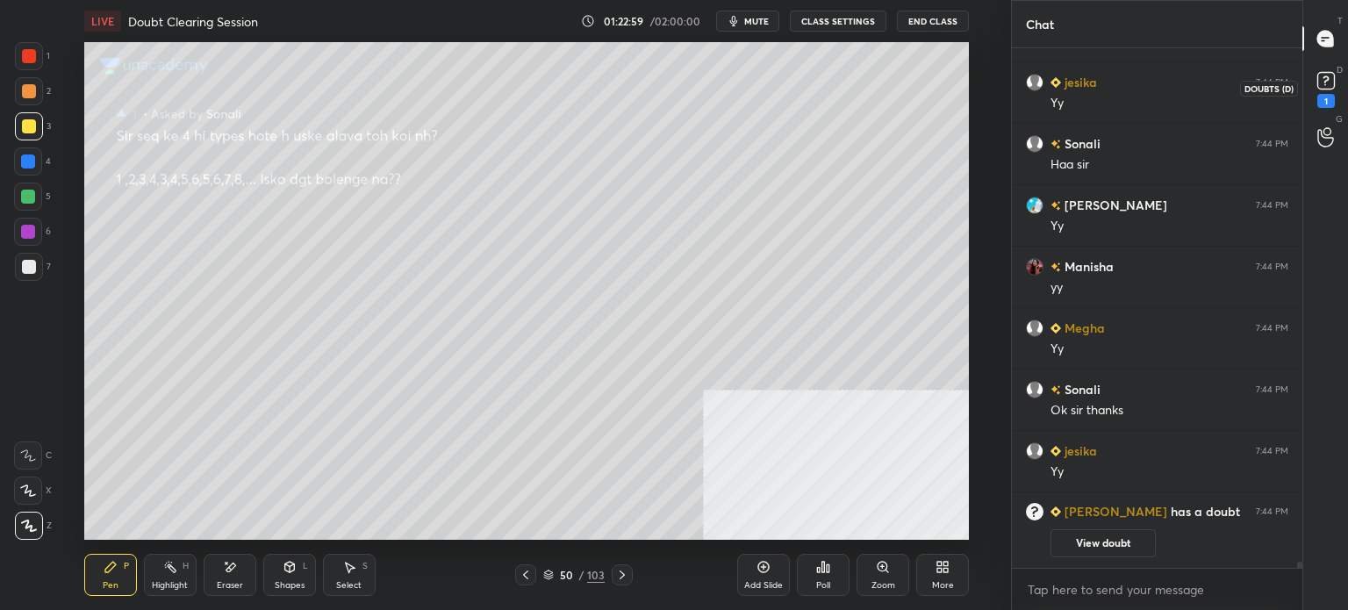
click at [1321, 90] on icon at bounding box center [1326, 81] width 26 height 26
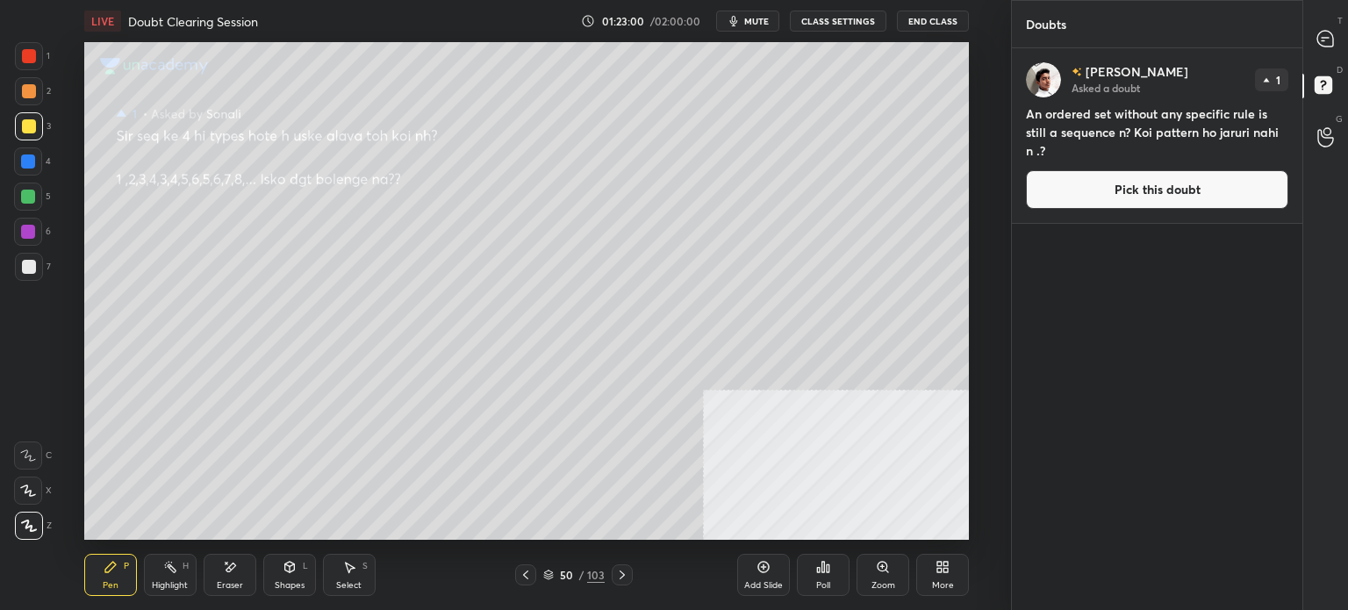
click at [1328, 40] on icon at bounding box center [1326, 39] width 16 height 16
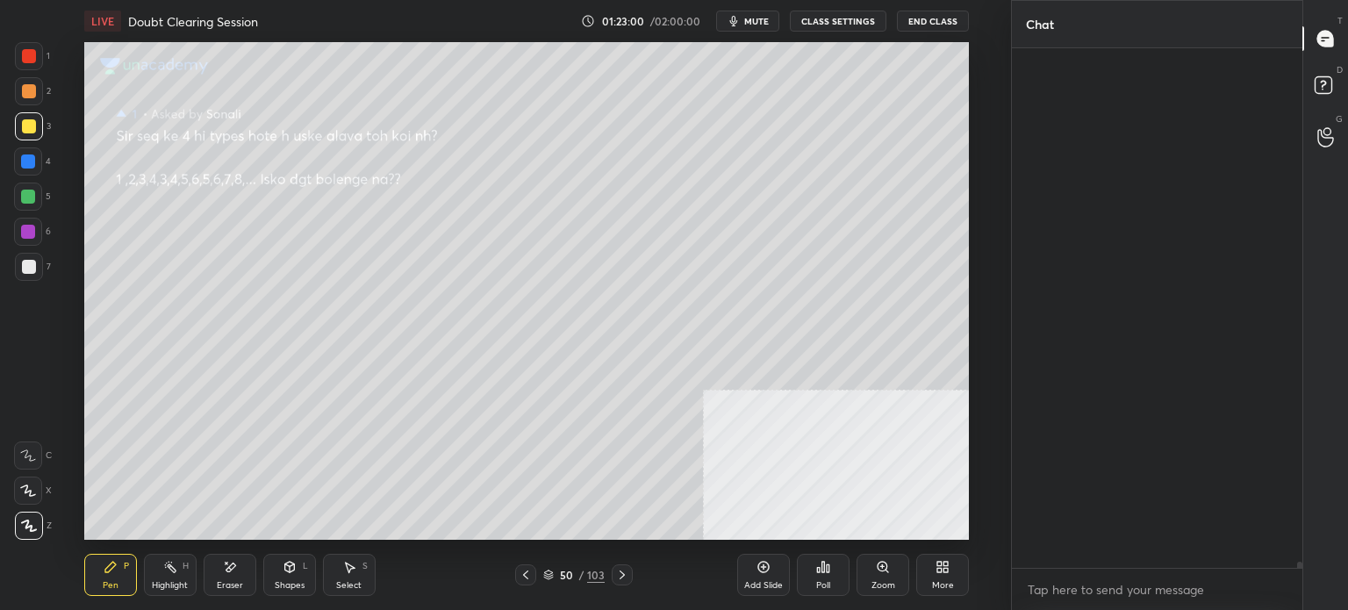
scroll to position [514, 285]
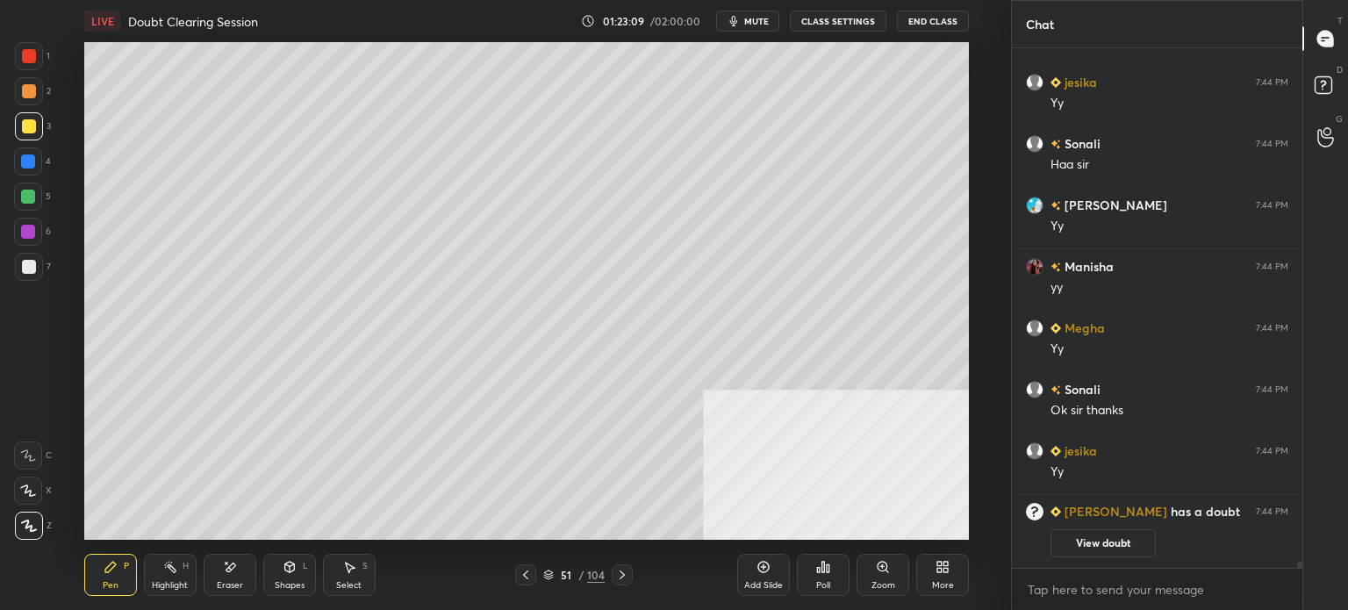
click at [32, 91] on div at bounding box center [29, 91] width 14 height 14
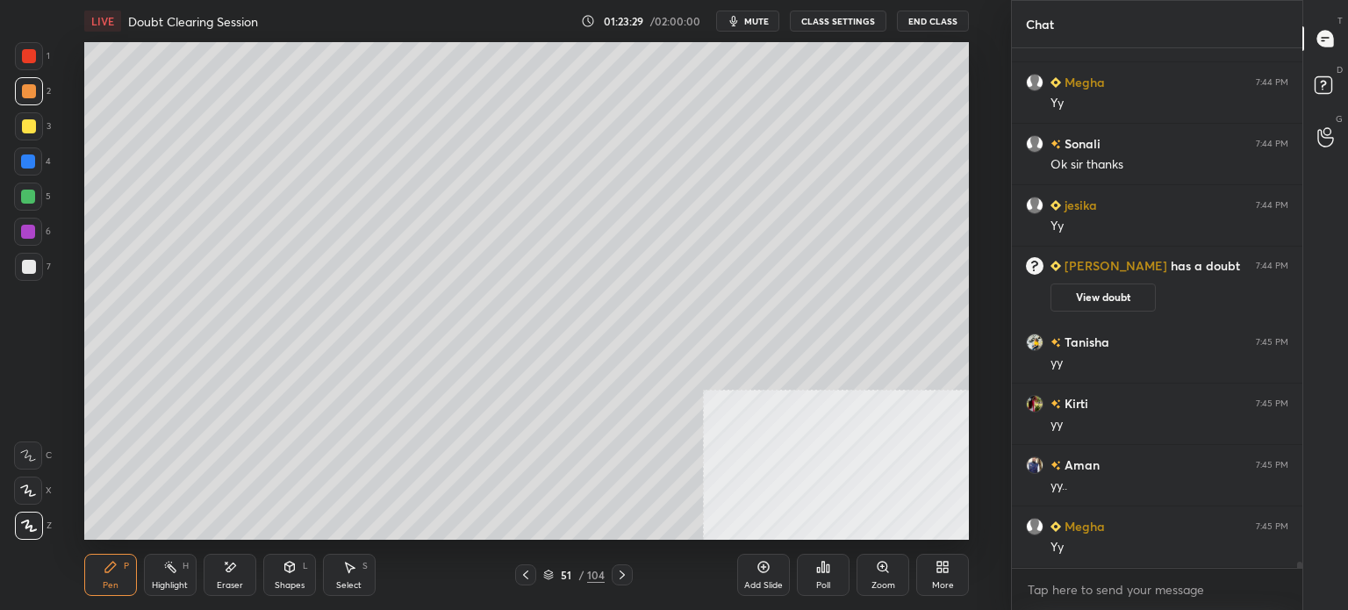
scroll to position [41619, 0]
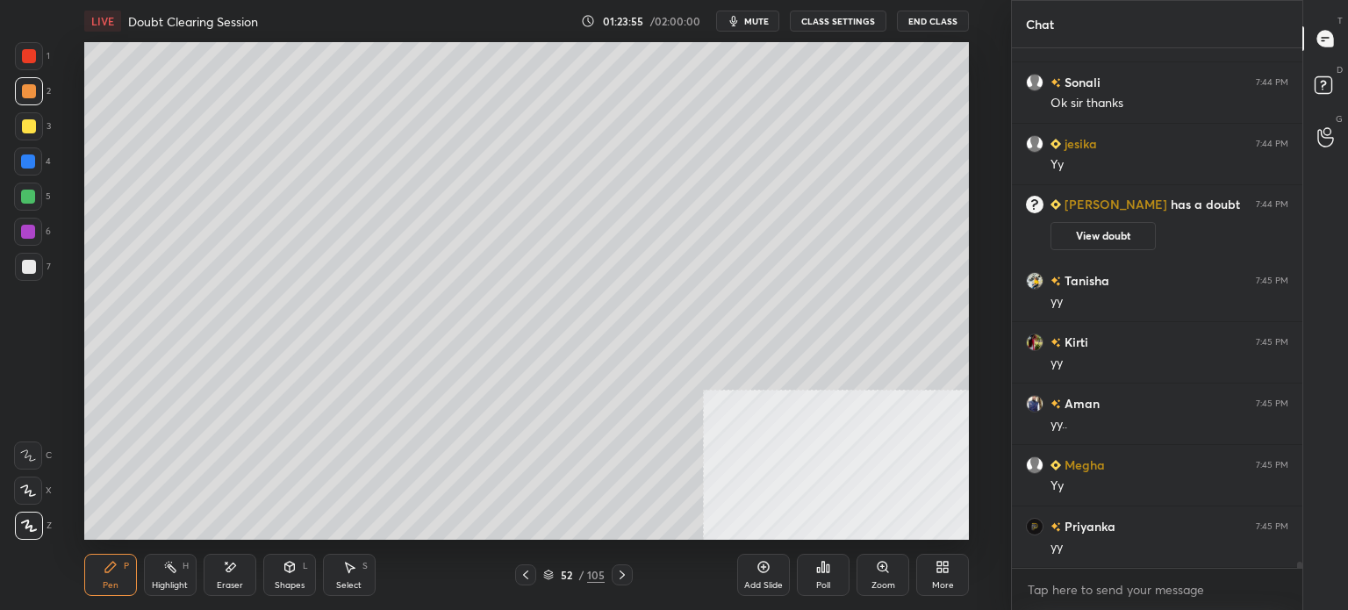
click at [21, 139] on div at bounding box center [29, 126] width 28 height 28
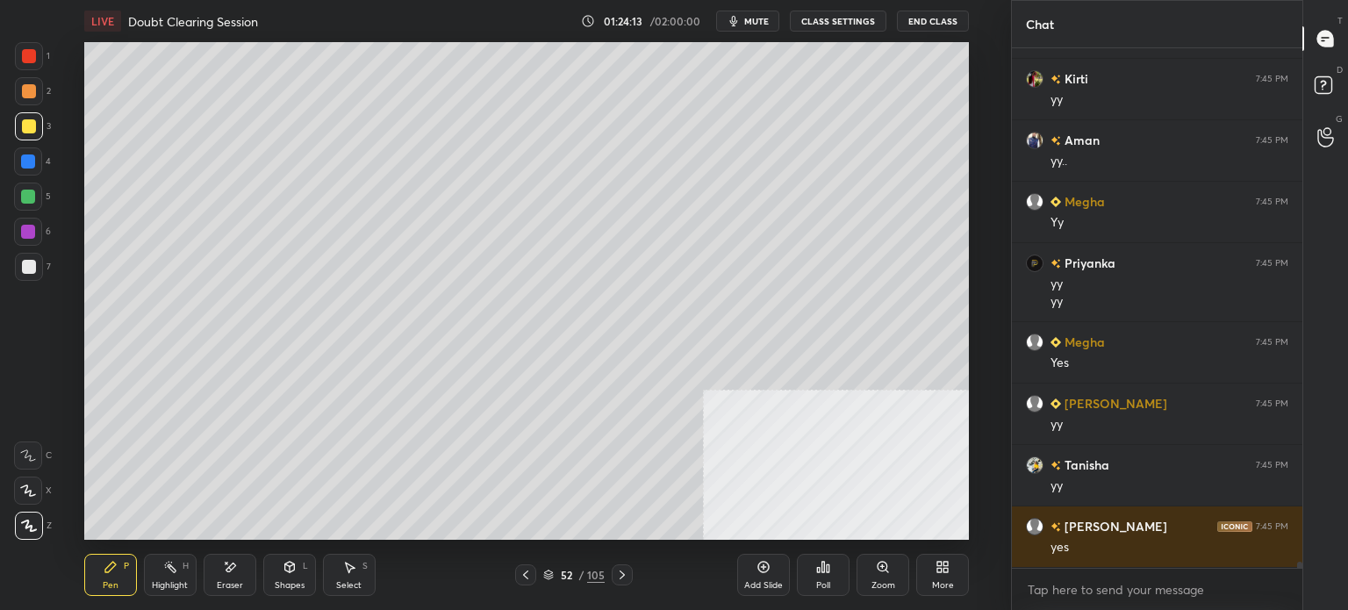
scroll to position [41979, 0]
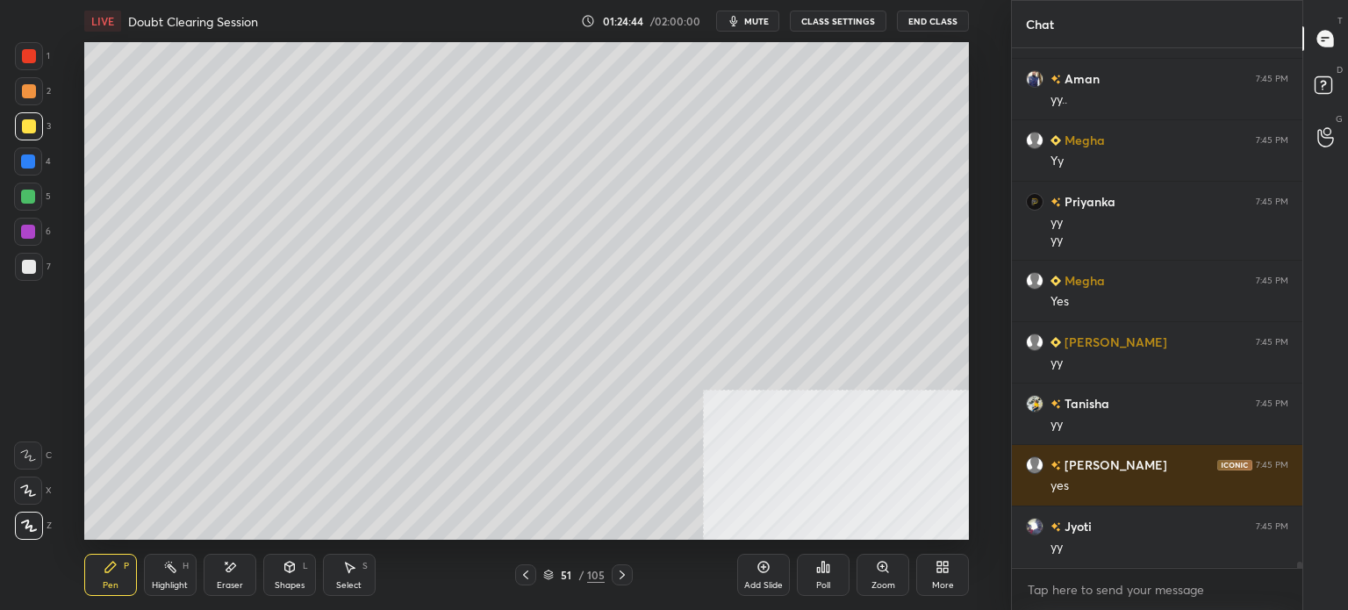
click at [358, 573] on div "Select S" at bounding box center [349, 575] width 53 height 42
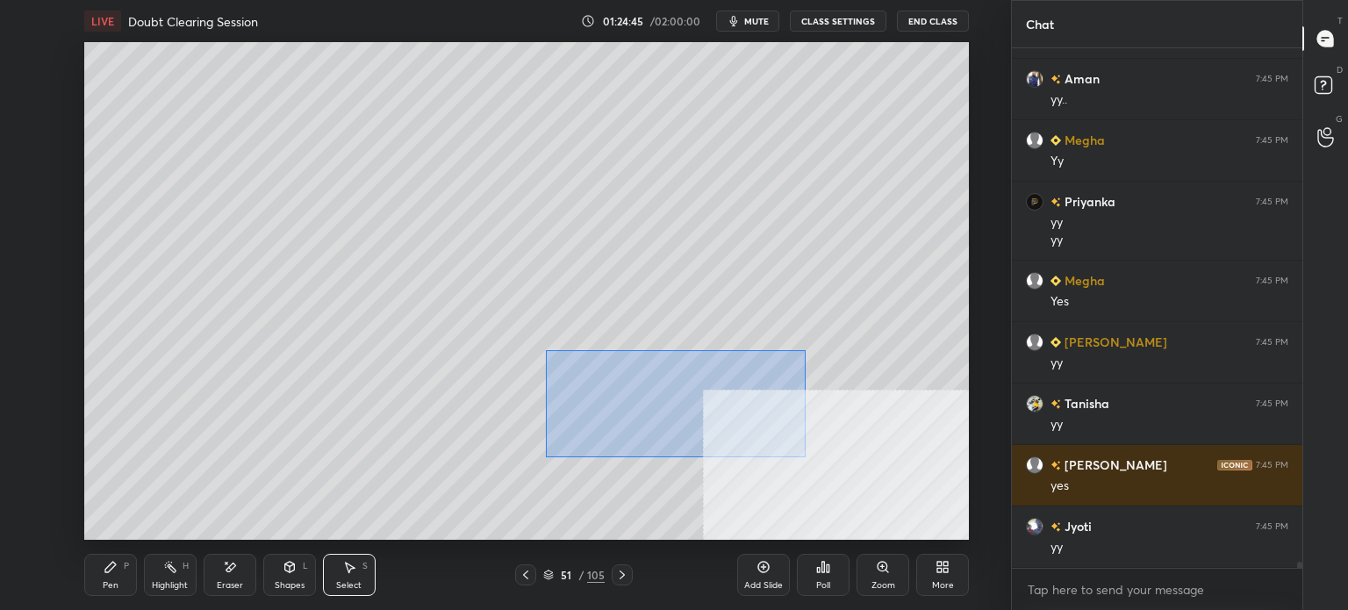
drag, startPoint x: 546, startPoint y: 350, endPoint x: 731, endPoint y: 435, distance: 203.5
click at [797, 456] on div "0 ° Undo Copy Duplicate Duplicate to new slide Delete" at bounding box center [526, 291] width 885 height 498
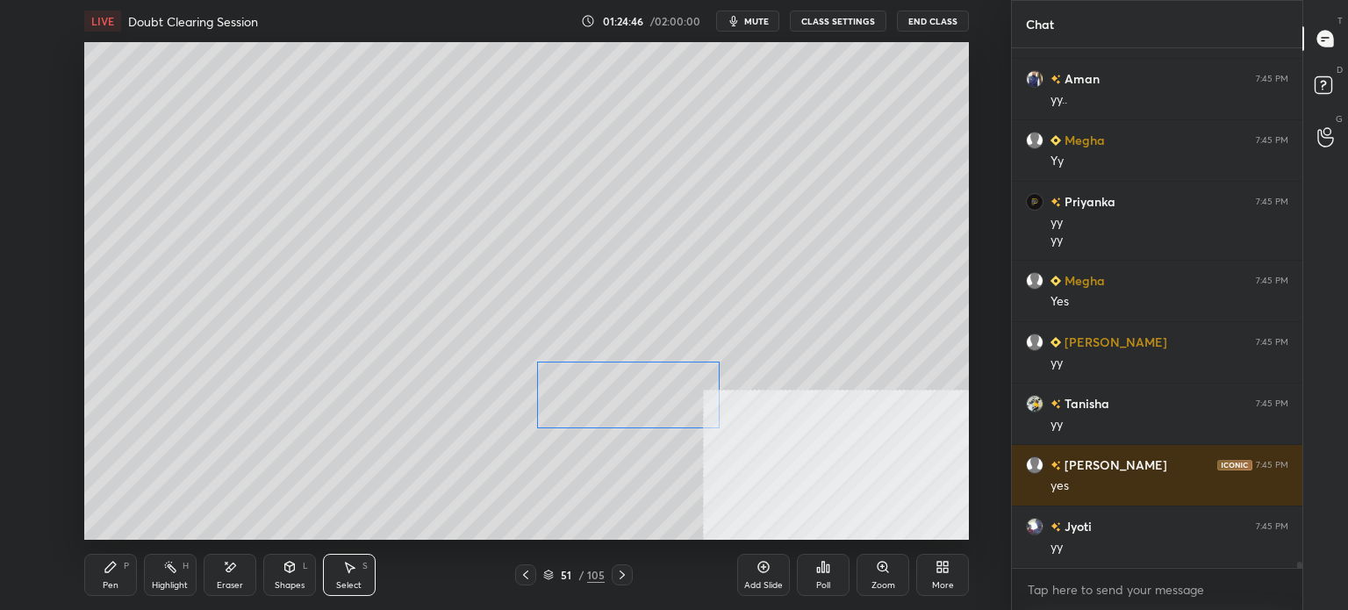
drag, startPoint x: 643, startPoint y: 482, endPoint x: 748, endPoint y: 425, distance: 119.0
click at [657, 408] on div "0 ° Undo Copy Duplicate Duplicate to new slide Delete" at bounding box center [526, 291] width 885 height 498
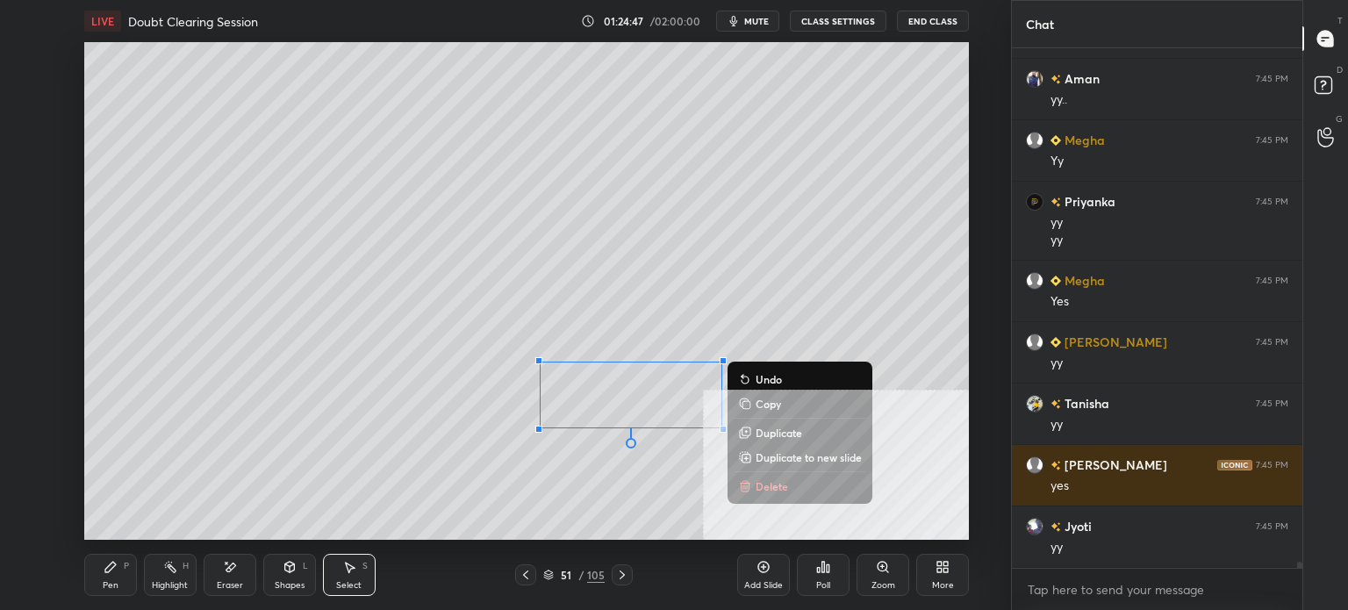
click at [767, 434] on p "Duplicate" at bounding box center [779, 433] width 47 height 14
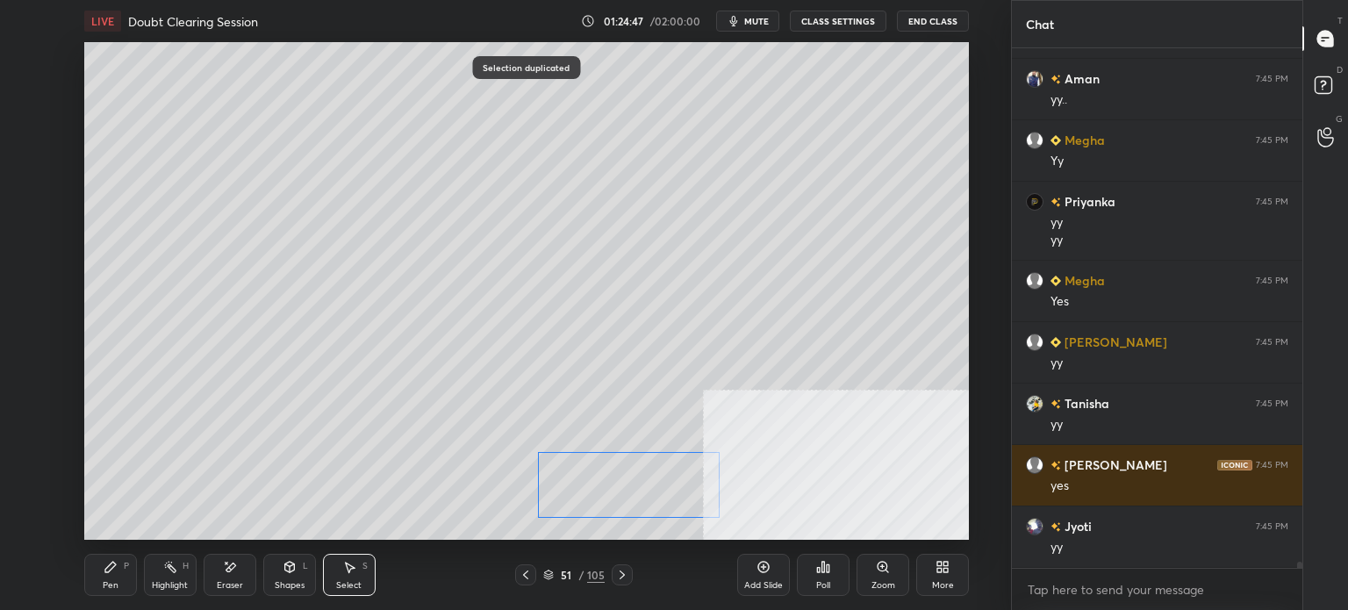
drag, startPoint x: 602, startPoint y: 496, endPoint x: 591, endPoint y: 480, distance: 19.5
click at [591, 479] on div "0 ° Undo Copy Duplicate Duplicate to new slide Delete" at bounding box center [526, 291] width 885 height 498
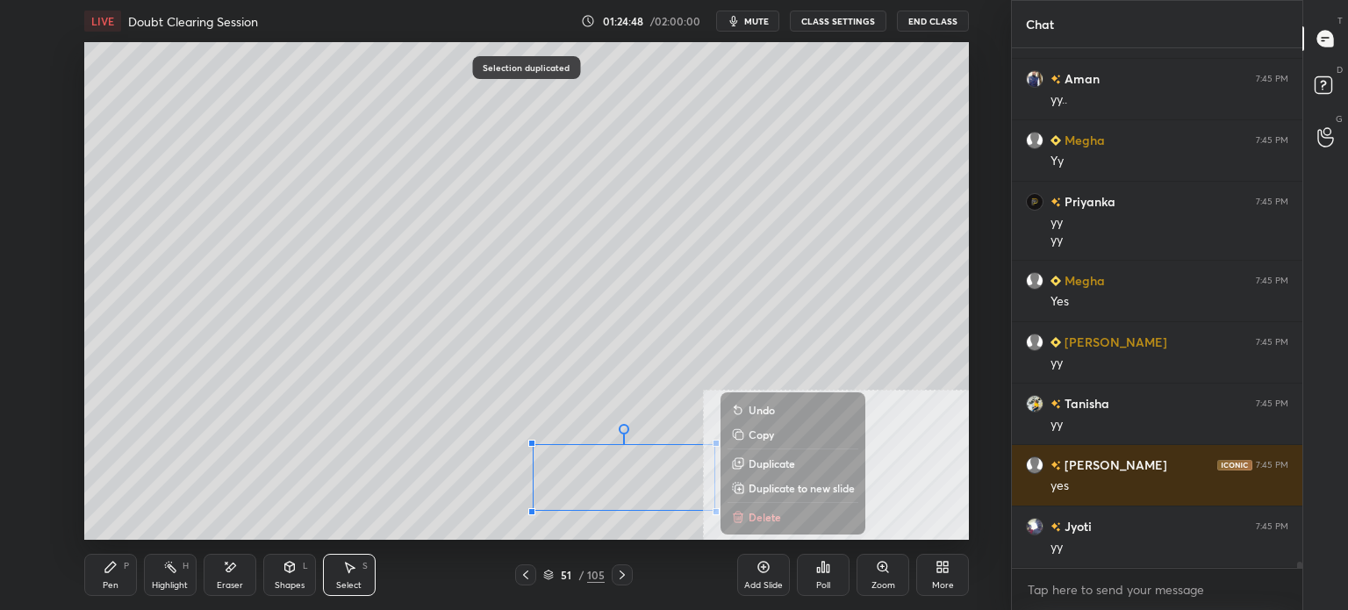
click at [394, 512] on div "0 ° Undo Copy Duplicate Duplicate to new slide Delete" at bounding box center [526, 291] width 885 height 498
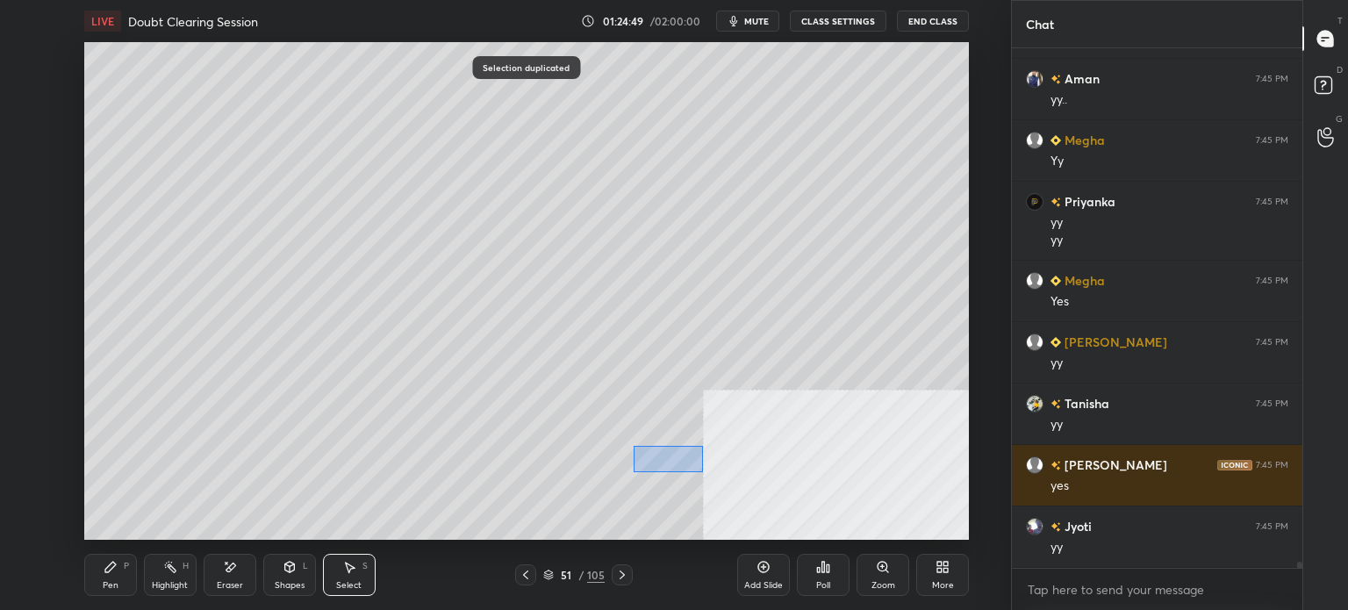
drag, startPoint x: 702, startPoint y: 472, endPoint x: 728, endPoint y: 478, distance: 26.2
click at [742, 484] on div "0 ° Undo Copy Duplicate Duplicate to new slide Delete" at bounding box center [526, 291] width 885 height 498
drag, startPoint x: 692, startPoint y: 463, endPoint x: 737, endPoint y: 502, distance: 60.4
click at [773, 511] on div "0 ° Undo Copy Duplicate Duplicate to new slide Delete" at bounding box center [526, 291] width 885 height 498
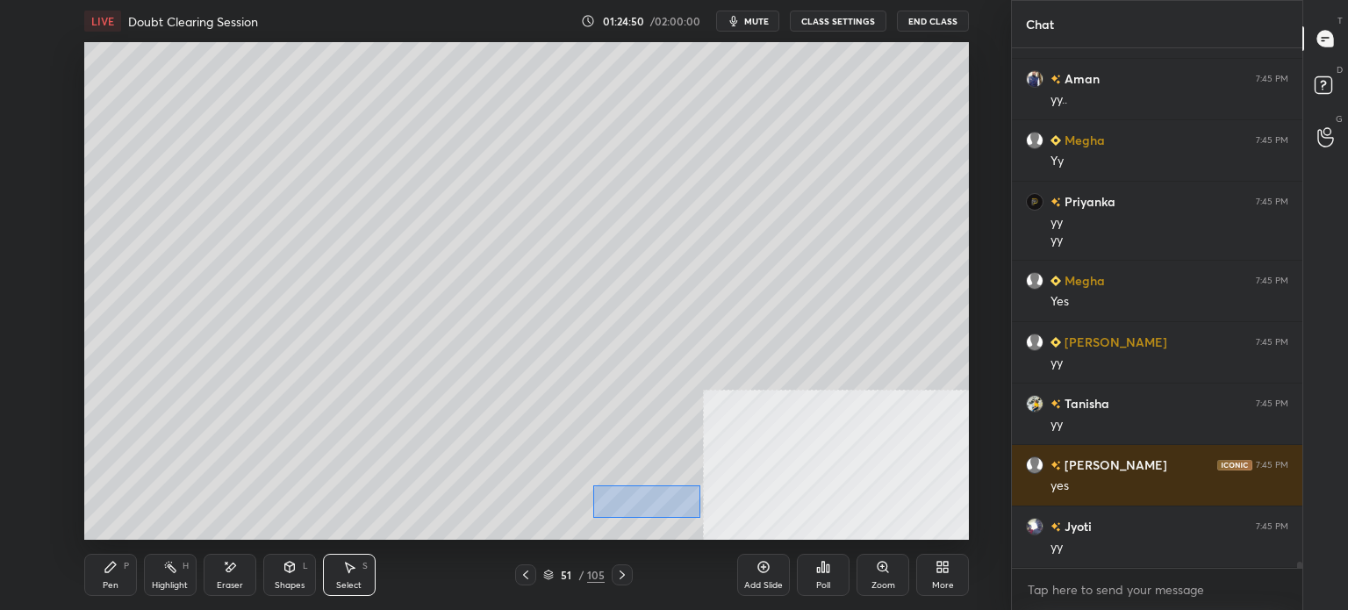
drag, startPoint x: 699, startPoint y: 517, endPoint x: 677, endPoint y: 505, distance: 25.2
click at [700, 516] on div "0 ° Undo Copy Duplicate Duplicate to new slide Delete" at bounding box center [526, 291] width 885 height 498
click at [686, 464] on div "0 ° Undo Copy Duplicate Duplicate to new slide Delete" at bounding box center [526, 291] width 885 height 498
drag, startPoint x: 699, startPoint y: 509, endPoint x: 821, endPoint y: 529, distance: 123.7
click at [821, 529] on div "LIVE Doubt Clearing Session 01:24:52 / 02:00:00 mute CLASS SETTINGS End Class 0…" at bounding box center [526, 305] width 941 height 610
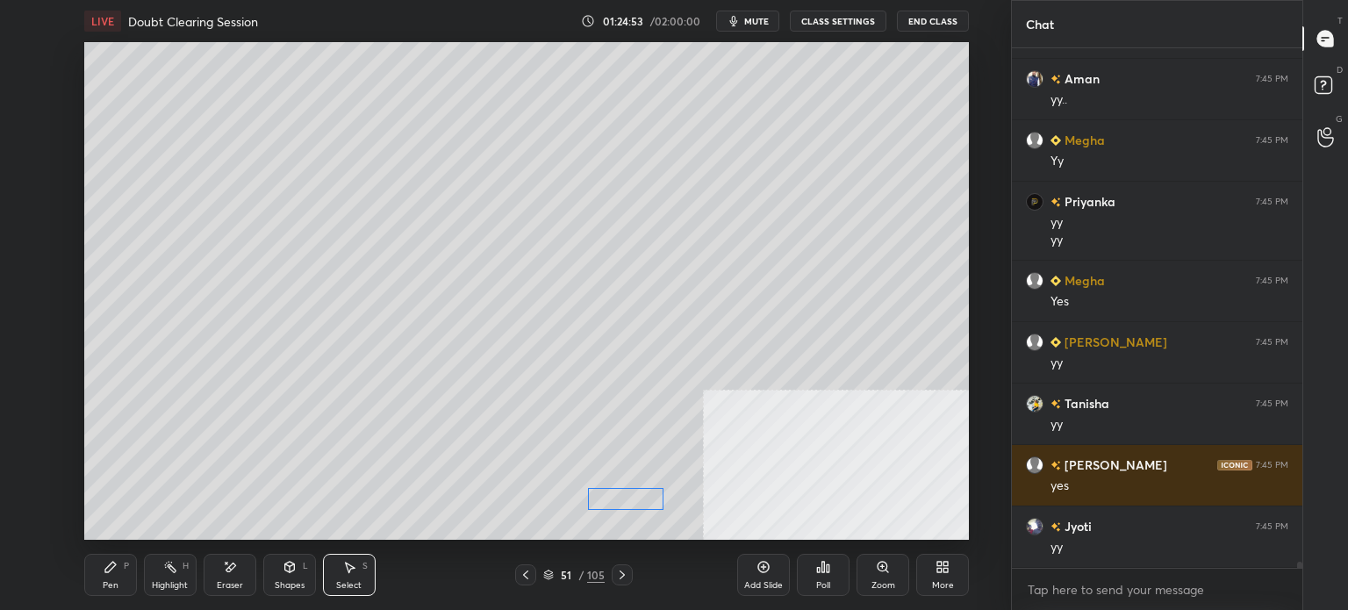
drag, startPoint x: 684, startPoint y: 496, endPoint x: 650, endPoint y: 501, distance: 34.6
click at [650, 502] on div "0 ° Undo Copy Duplicate Duplicate to new slide Delete" at bounding box center [526, 291] width 885 height 498
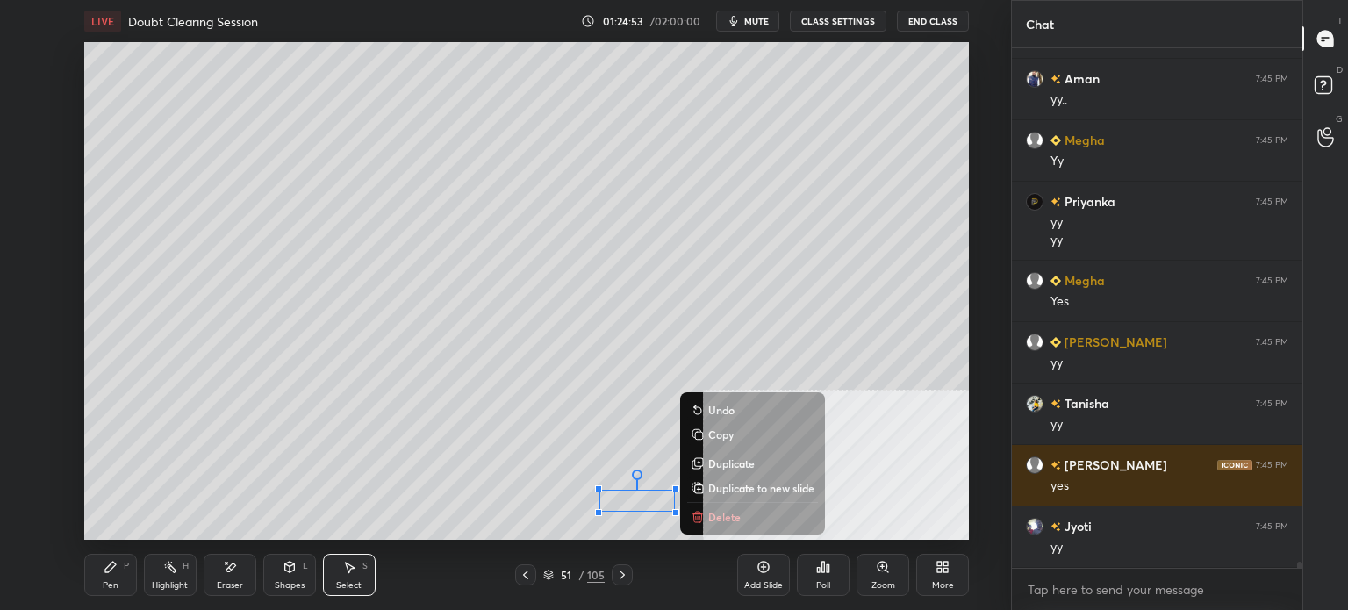
click at [760, 448] on div "0 ° Undo Copy Duplicate Duplicate to new slide Delete" at bounding box center [526, 291] width 885 height 498
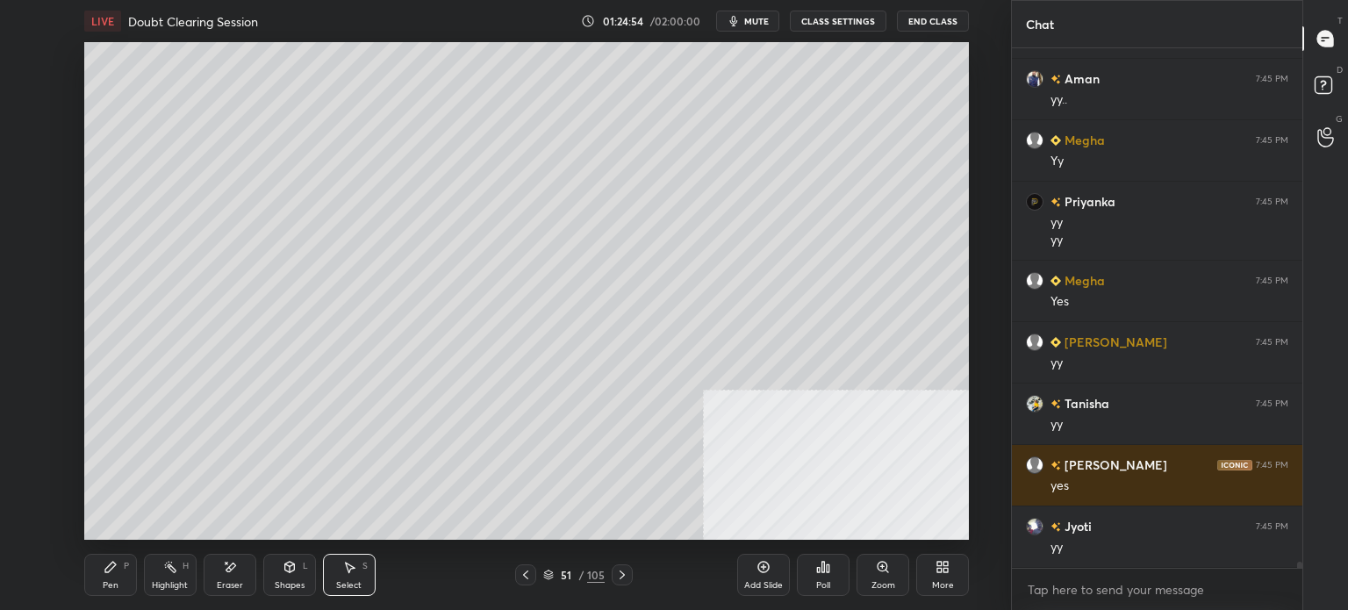
click at [114, 581] on div "Pen" at bounding box center [111, 585] width 16 height 9
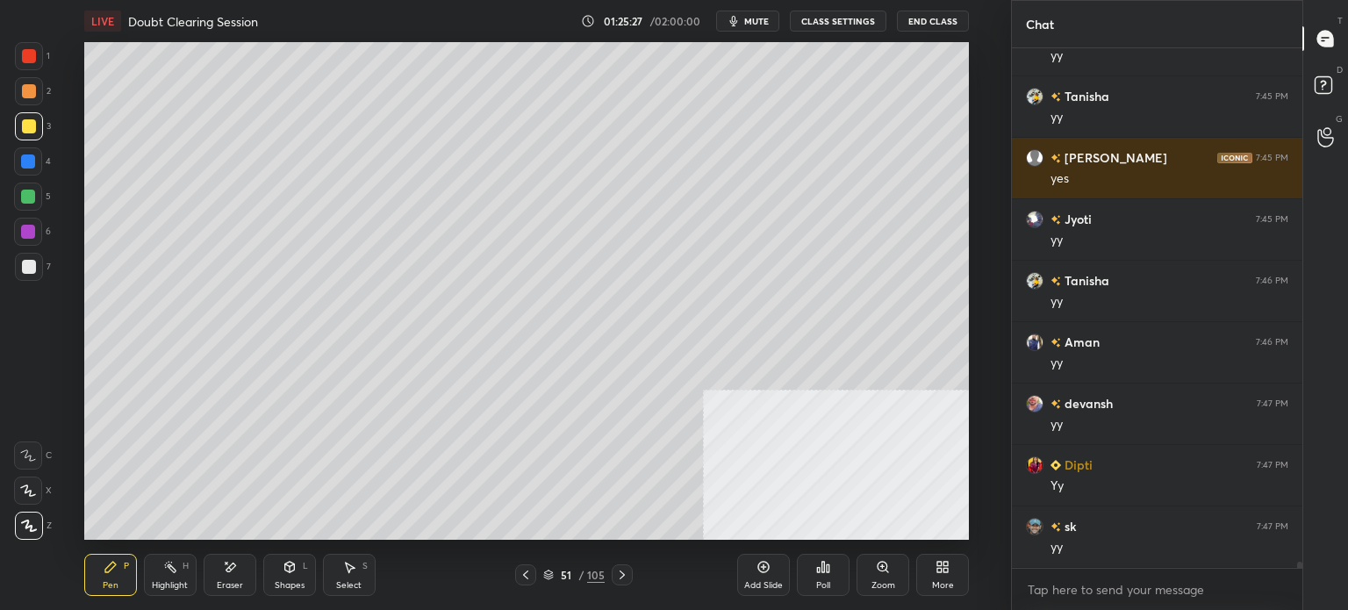
scroll to position [42347, 0]
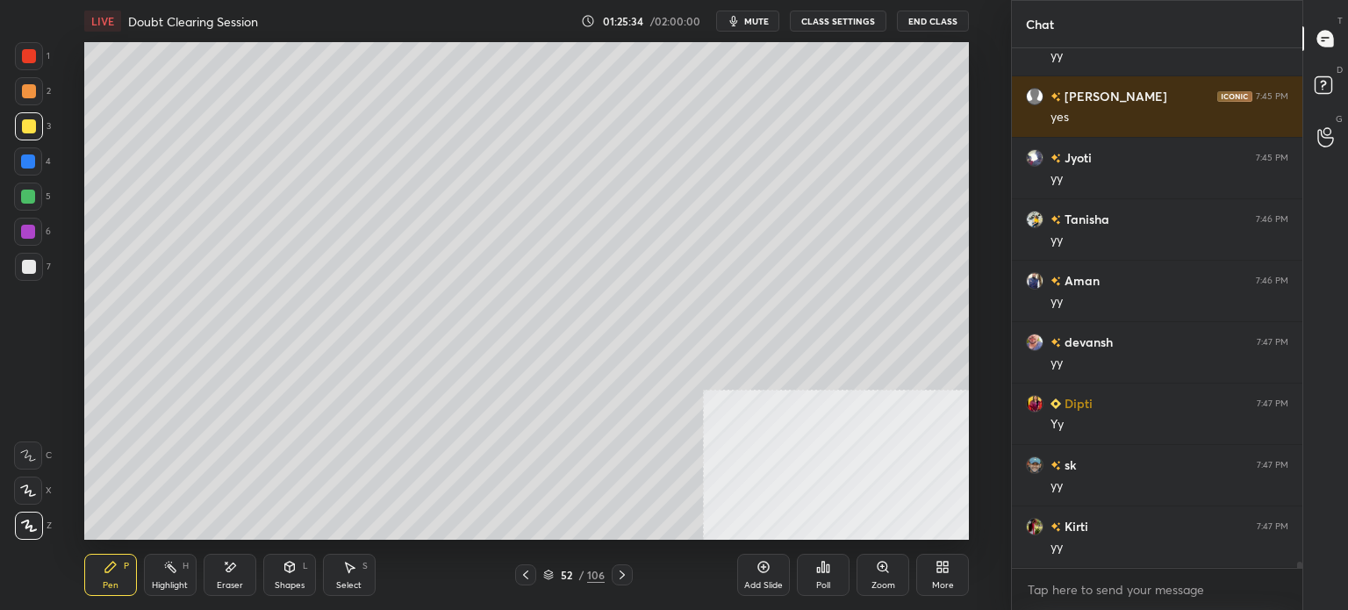
click at [38, 121] on div at bounding box center [29, 126] width 28 height 28
click at [225, 576] on div "Eraser" at bounding box center [230, 575] width 53 height 42
click at [363, 575] on div "Select S" at bounding box center [349, 575] width 53 height 42
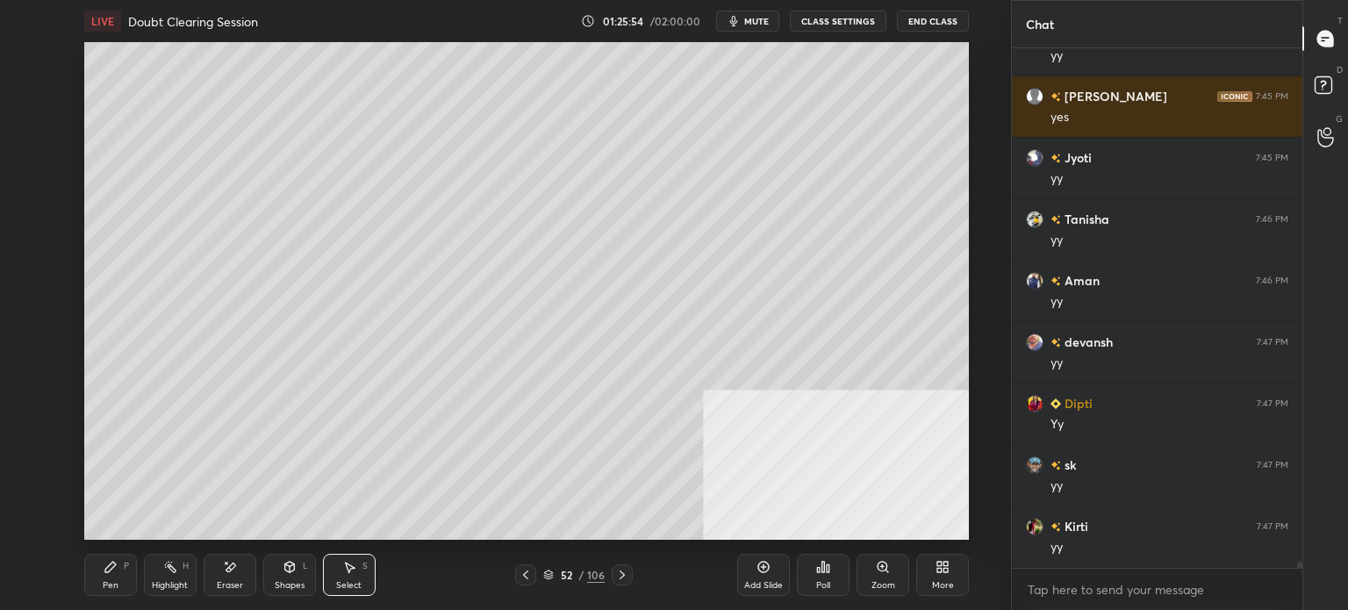
drag, startPoint x: 373, startPoint y: 164, endPoint x: 446, endPoint y: 303, distance: 156.7
click at [435, 282] on div "0 ° Undo Copy Duplicate Duplicate to new slide Delete" at bounding box center [526, 291] width 885 height 498
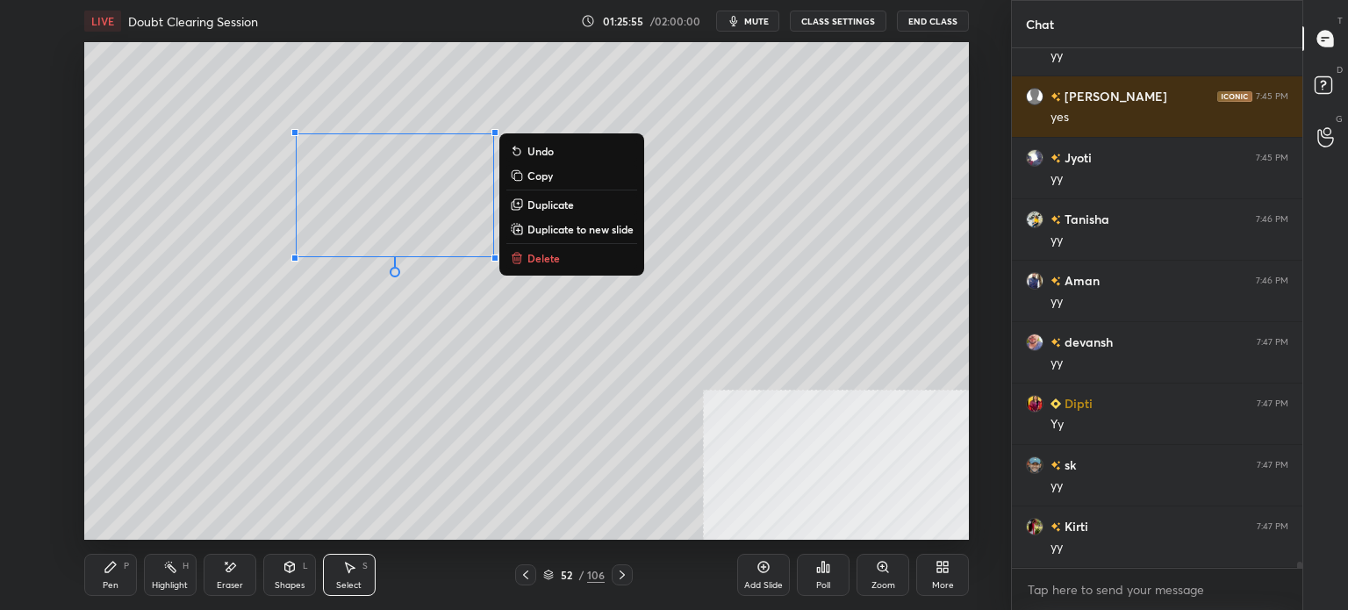
click at [565, 263] on button "Delete" at bounding box center [572, 258] width 131 height 21
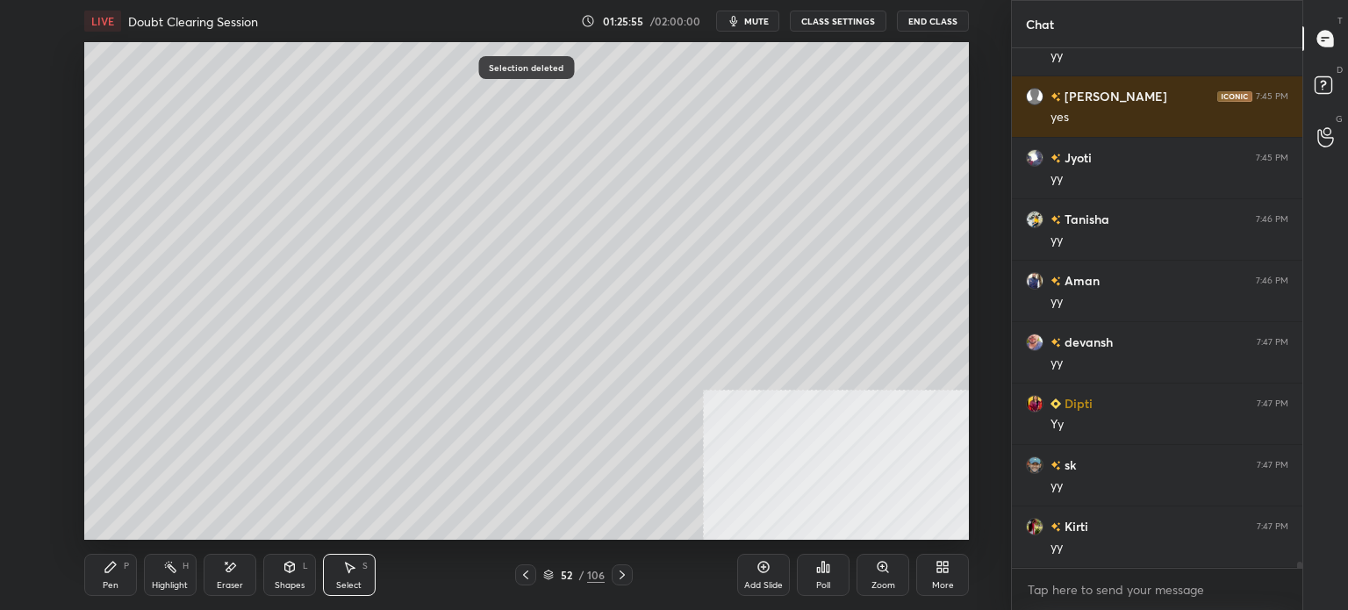
click at [116, 572] on icon at bounding box center [111, 567] width 14 height 14
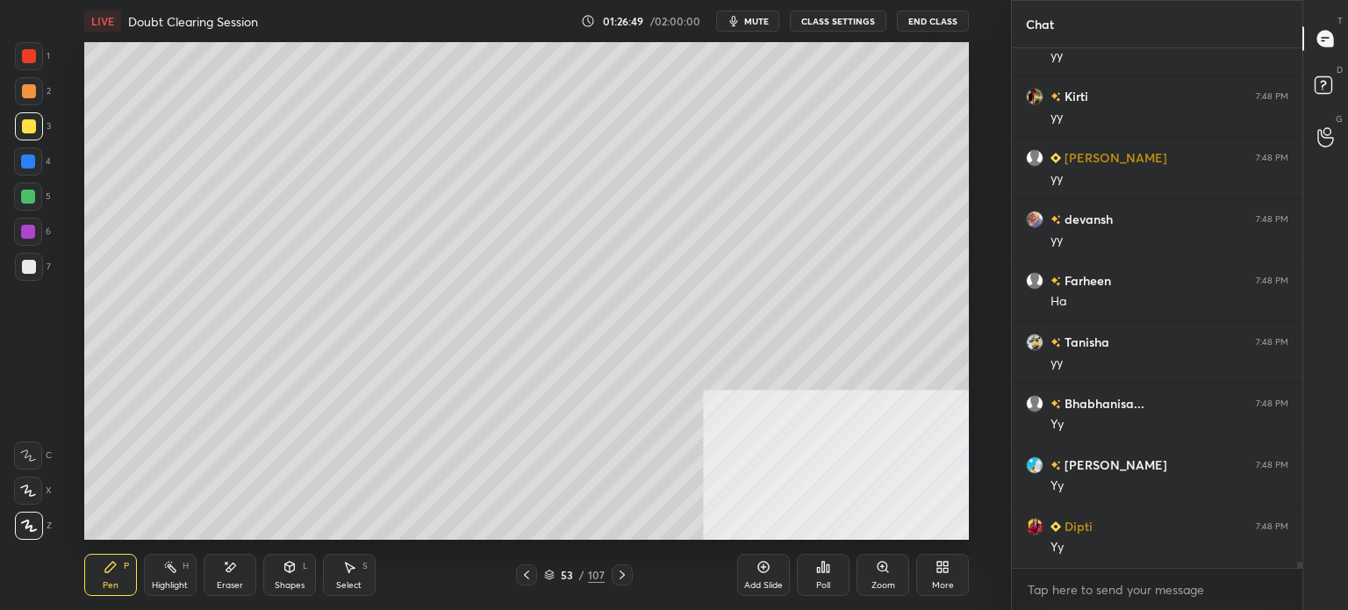
scroll to position [42900, 0]
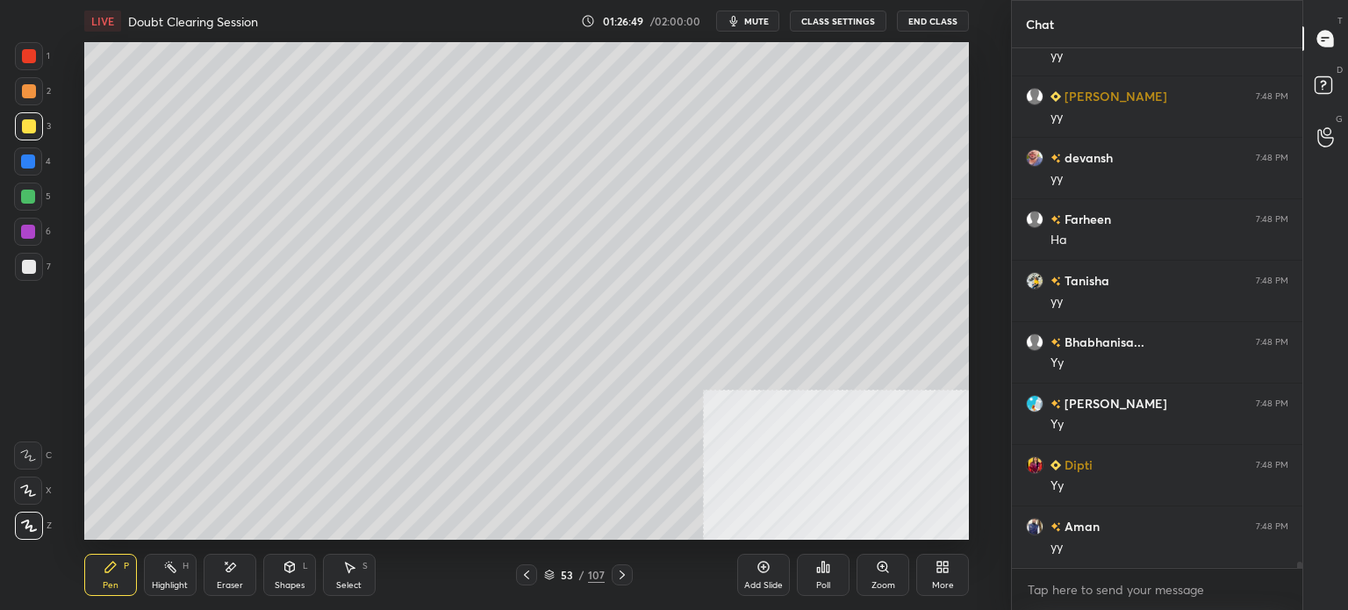
click at [32, 90] on div at bounding box center [29, 91] width 14 height 14
click at [349, 572] on icon at bounding box center [349, 567] width 14 height 14
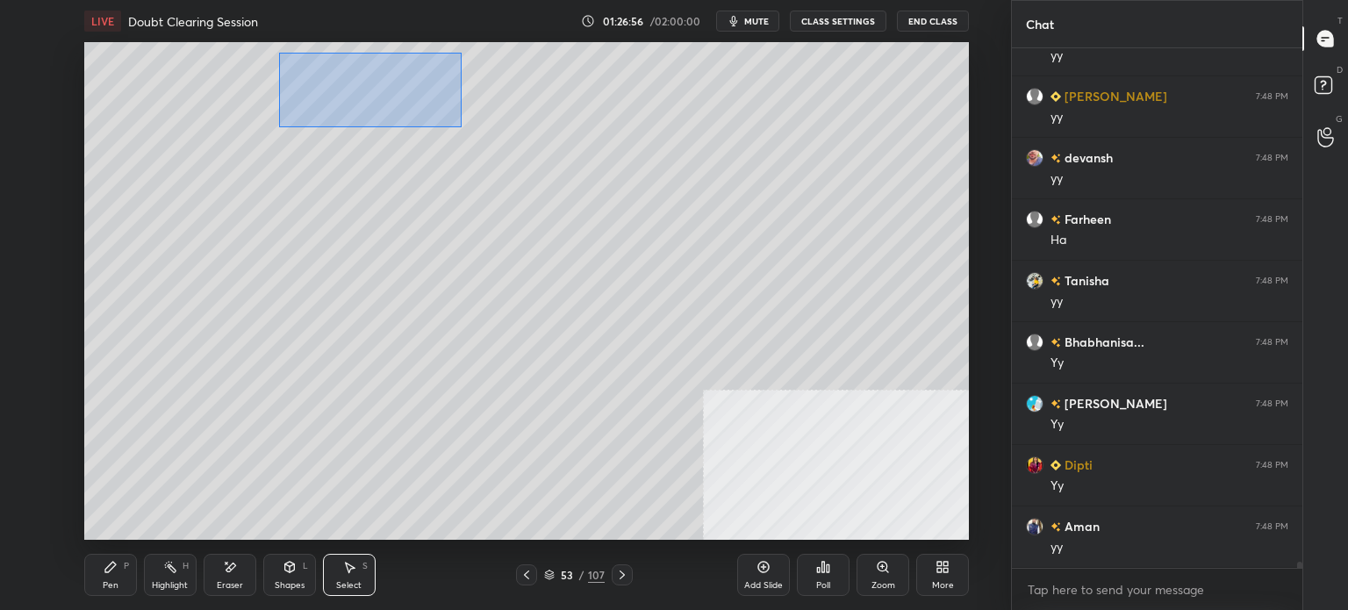
drag, startPoint x: 462, startPoint y: 126, endPoint x: 481, endPoint y: 151, distance: 31.3
click at [479, 134] on div "0 ° Undo Copy Duplicate Duplicate to new slide Delete" at bounding box center [526, 291] width 885 height 498
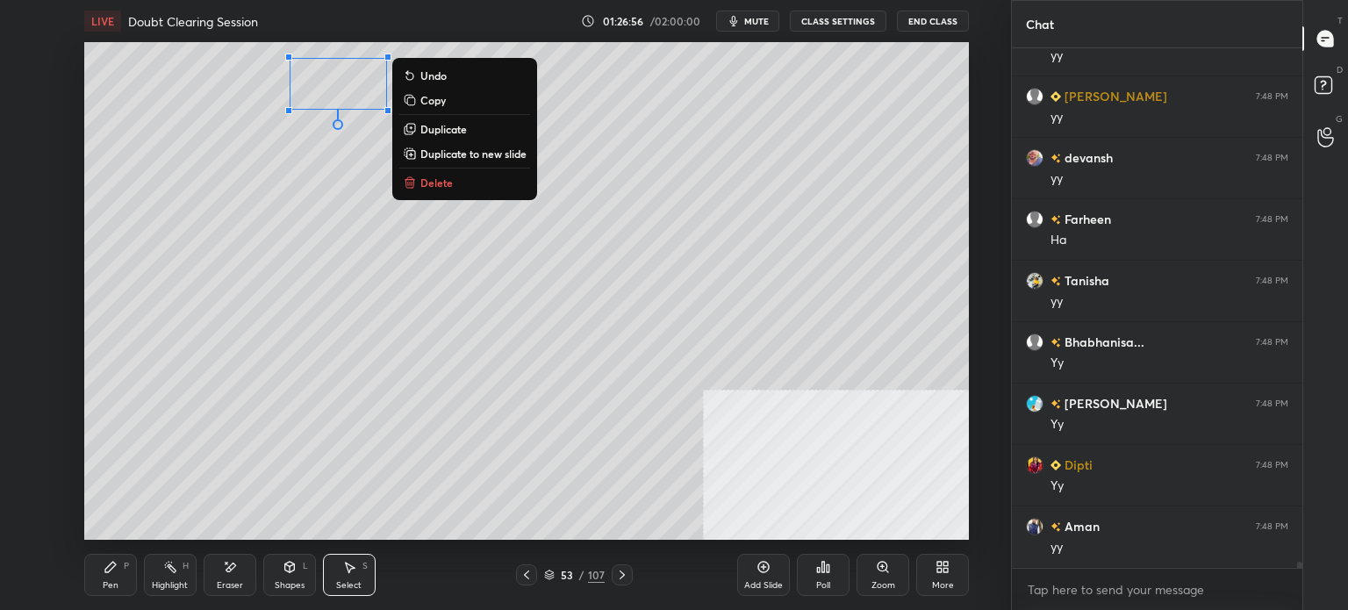
click at [464, 191] on button "Delete" at bounding box center [464, 182] width 131 height 21
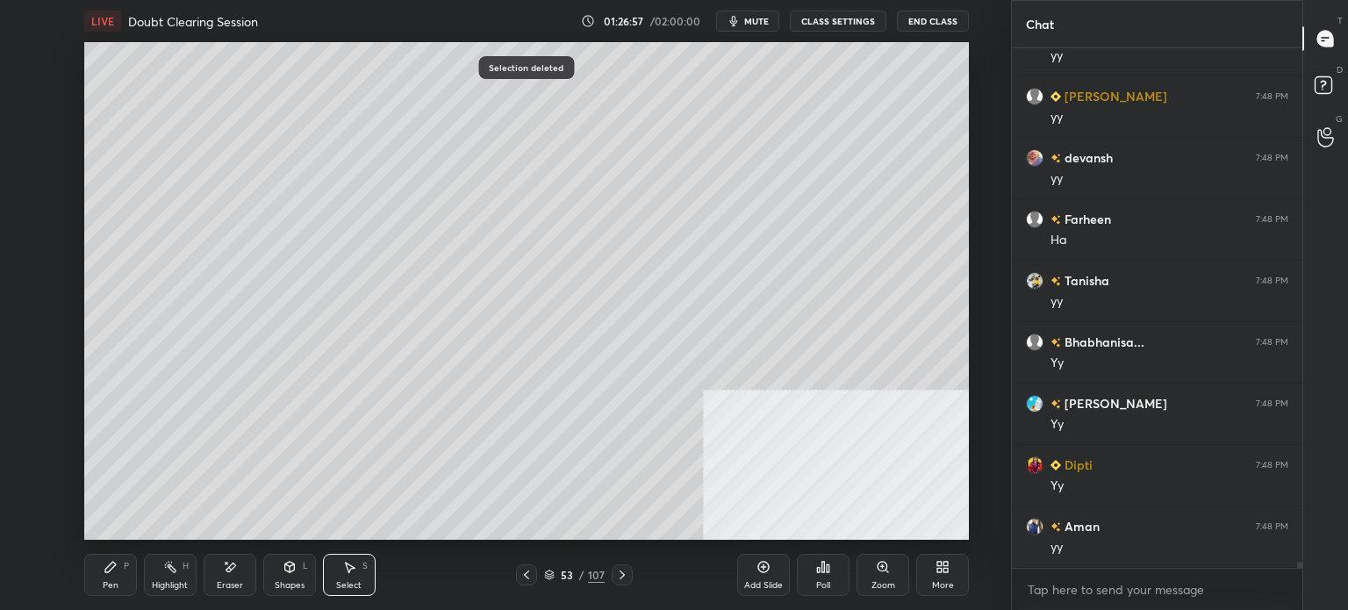
click at [99, 564] on div "Pen P" at bounding box center [110, 575] width 53 height 42
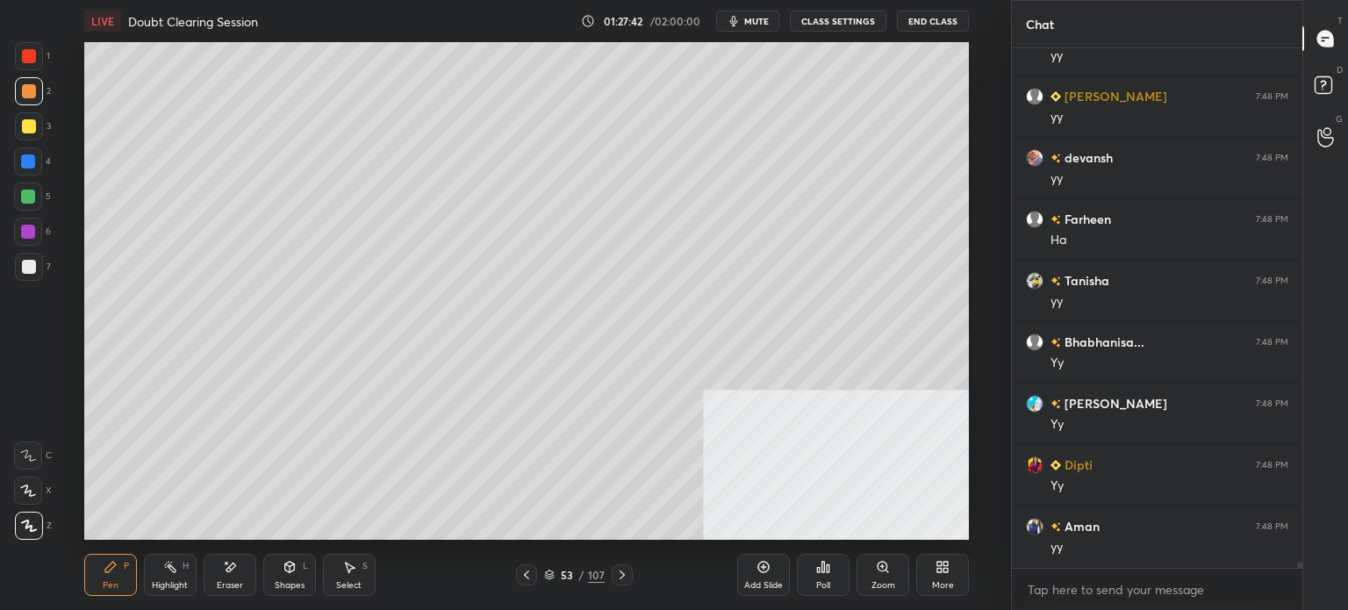
scroll to position [42962, 0]
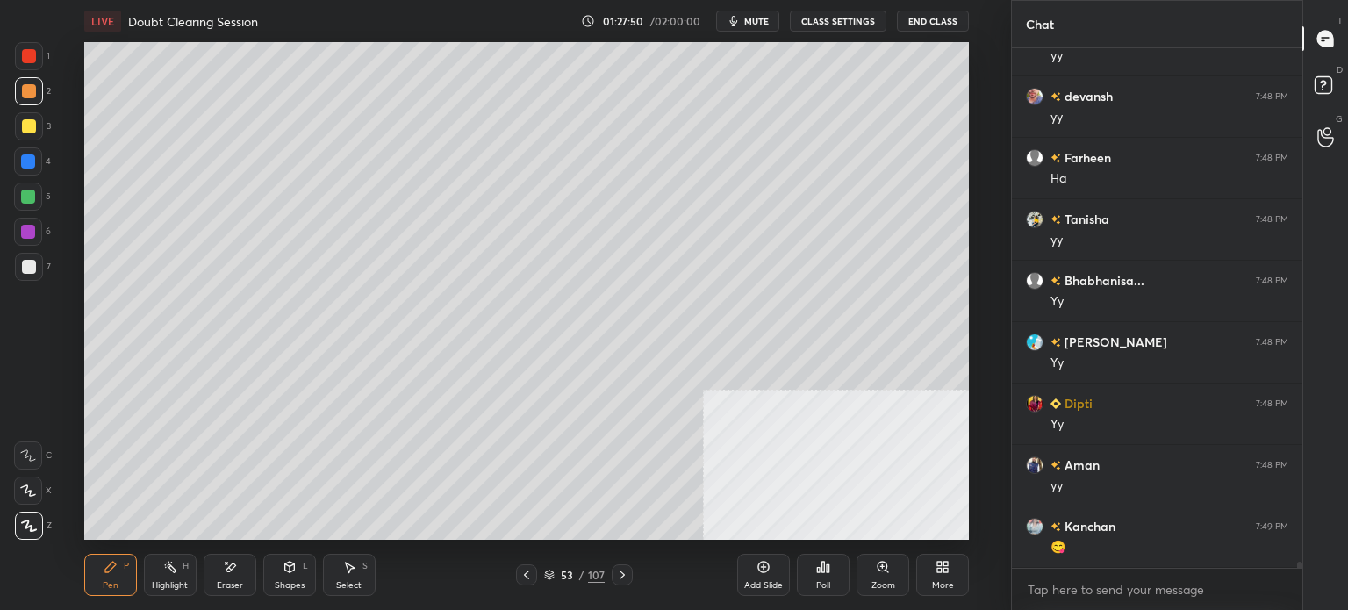
drag, startPoint x: 226, startPoint y: 574, endPoint x: 222, endPoint y: 547, distance: 27.6
click at [226, 575] on div "Eraser" at bounding box center [230, 575] width 53 height 42
click at [32, 454] on icon at bounding box center [30, 453] width 10 height 9
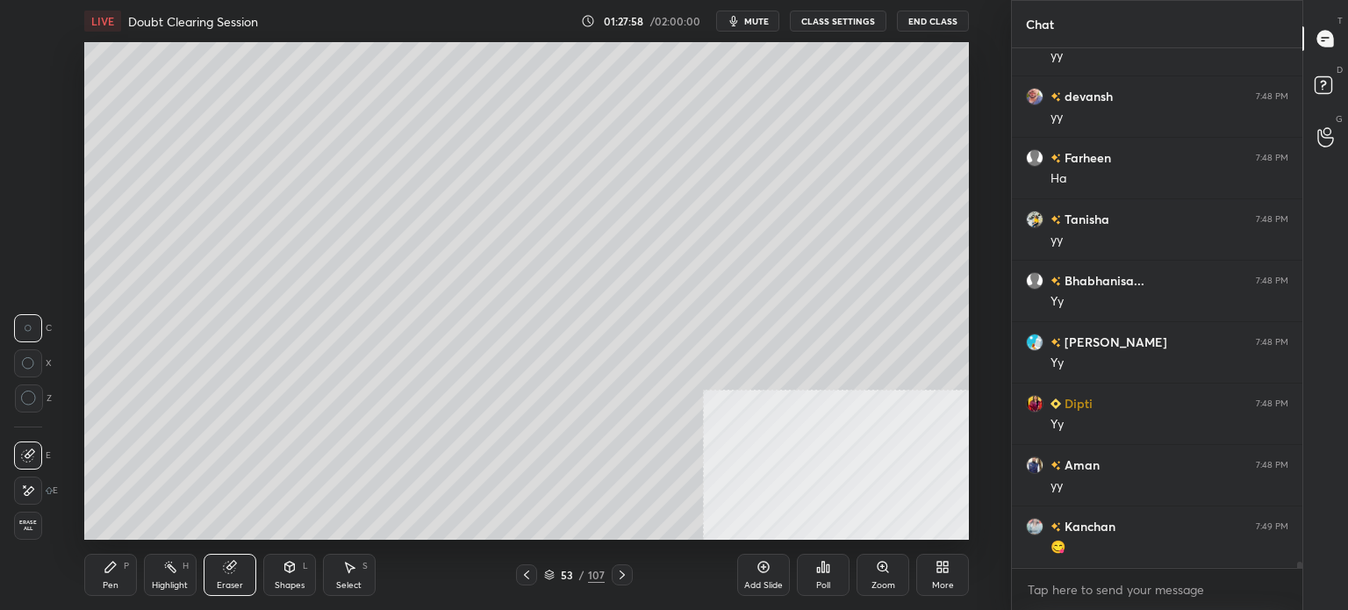
click at [183, 586] on div "Highlight" at bounding box center [170, 585] width 36 height 9
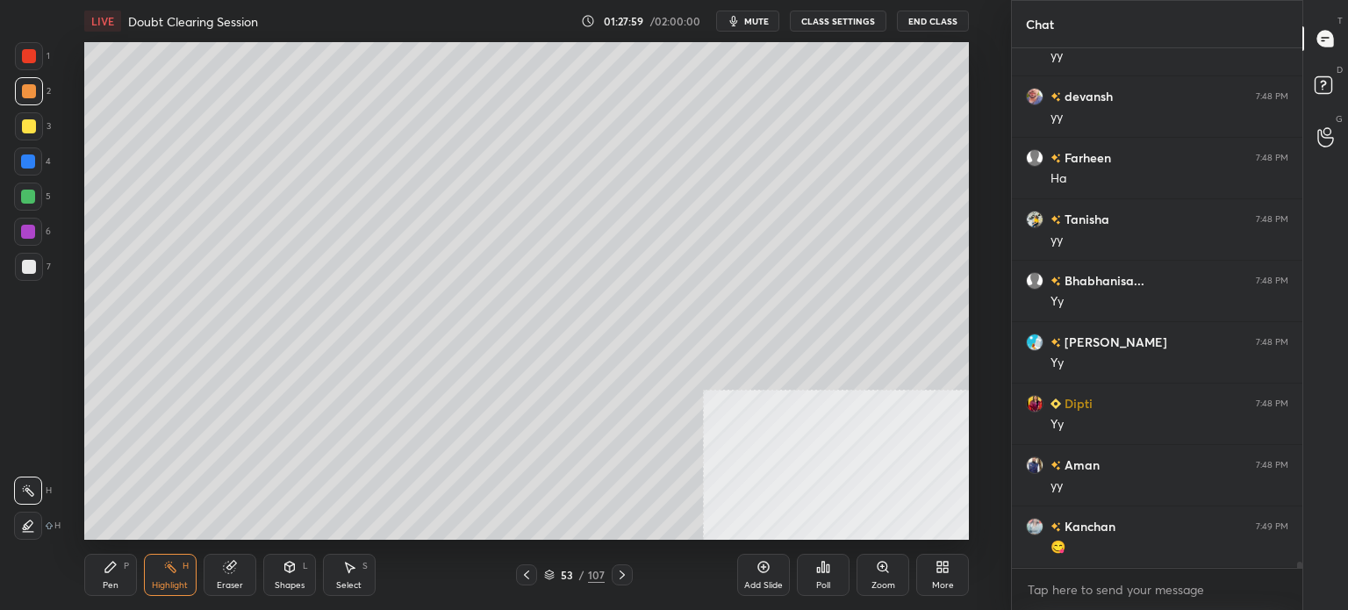
click at [237, 577] on div "Eraser" at bounding box center [230, 575] width 53 height 42
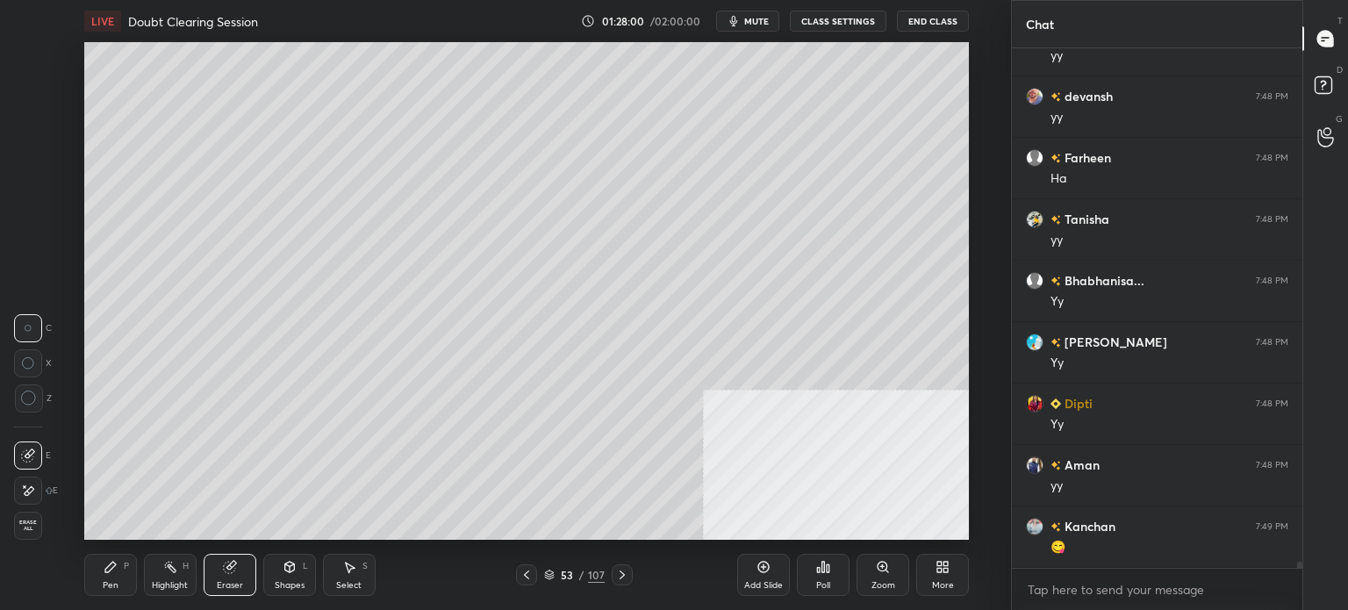
click at [106, 586] on div "Pen" at bounding box center [111, 585] width 16 height 9
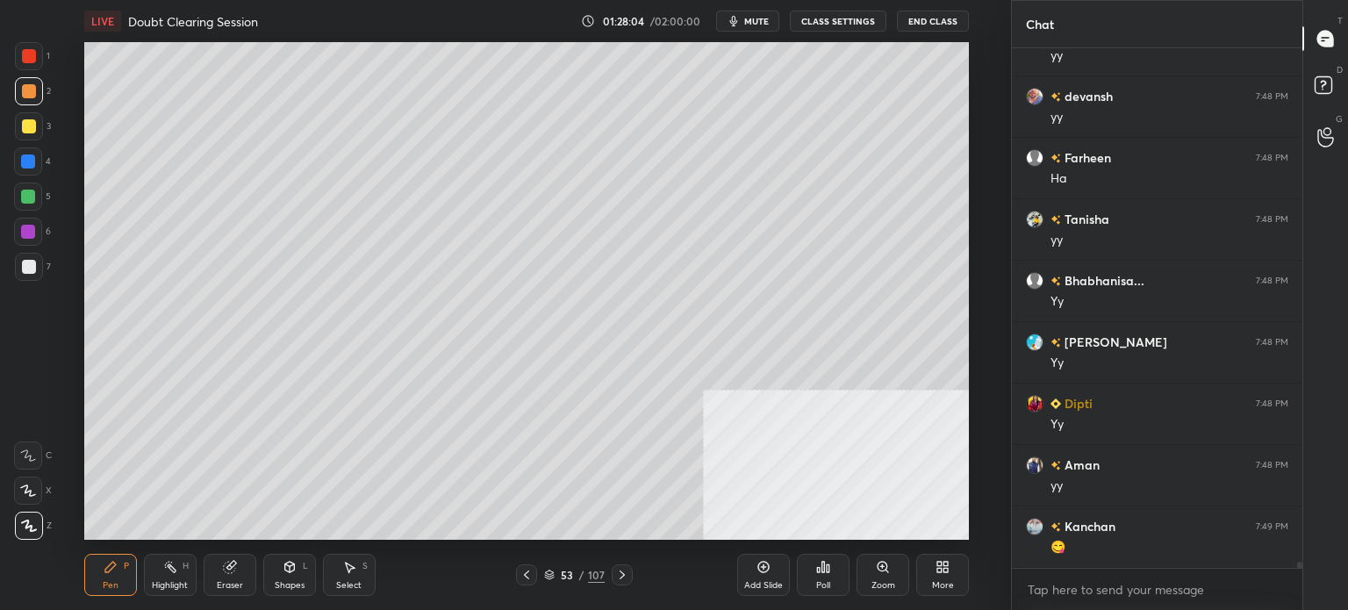
scroll to position [43023, 0]
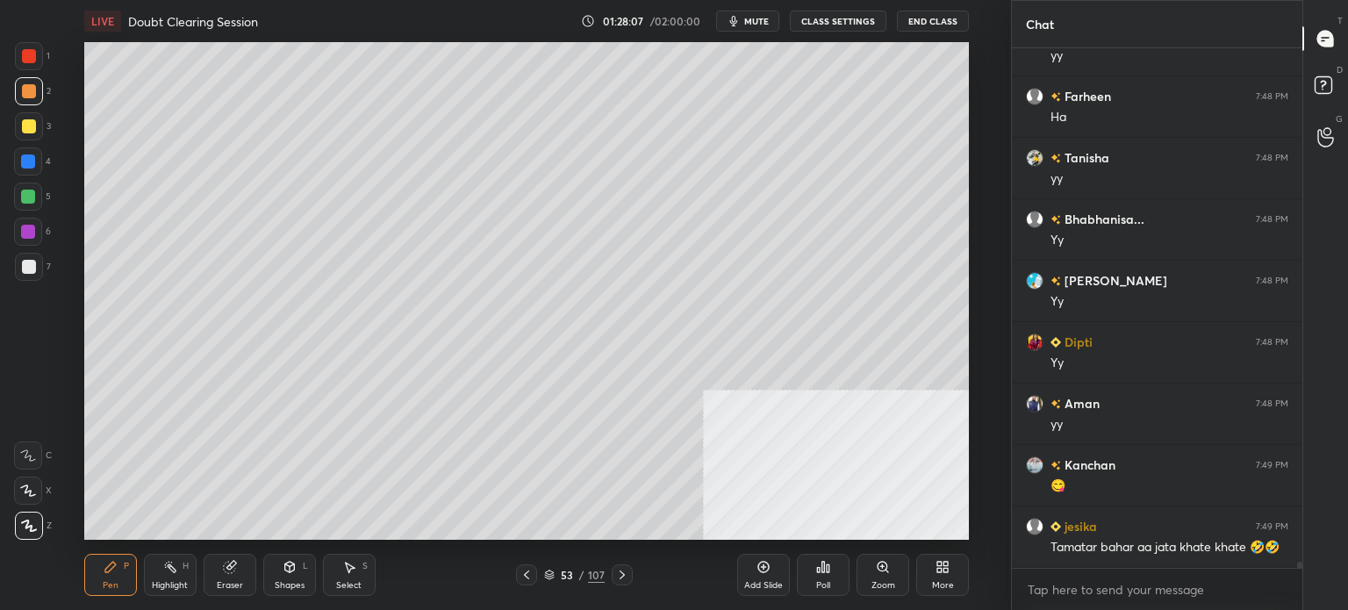
click at [229, 578] on div "Eraser" at bounding box center [230, 575] width 53 height 42
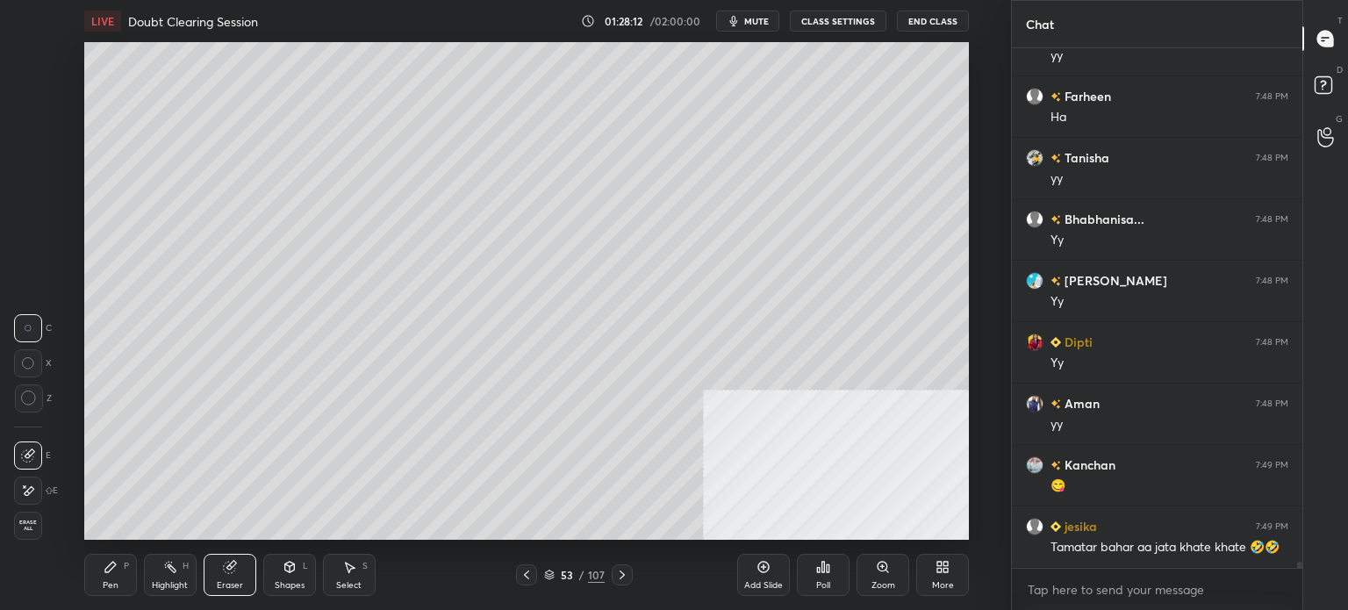
scroll to position [43085, 0]
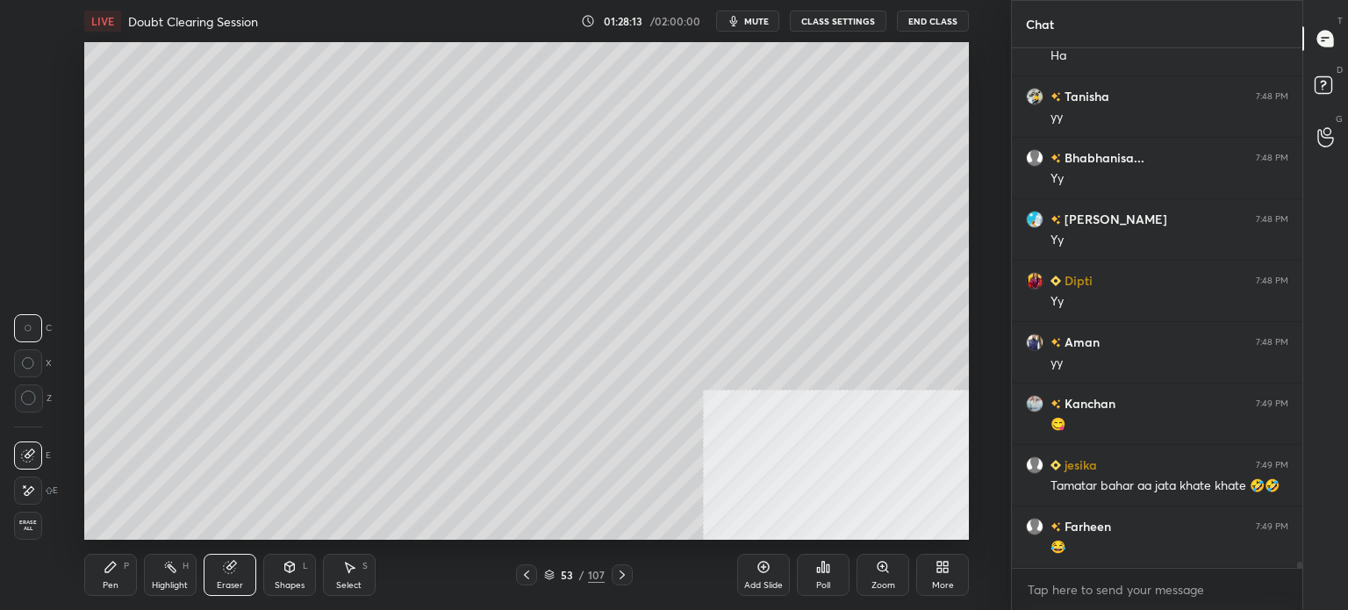
click at [120, 578] on div "Pen P" at bounding box center [110, 575] width 53 height 42
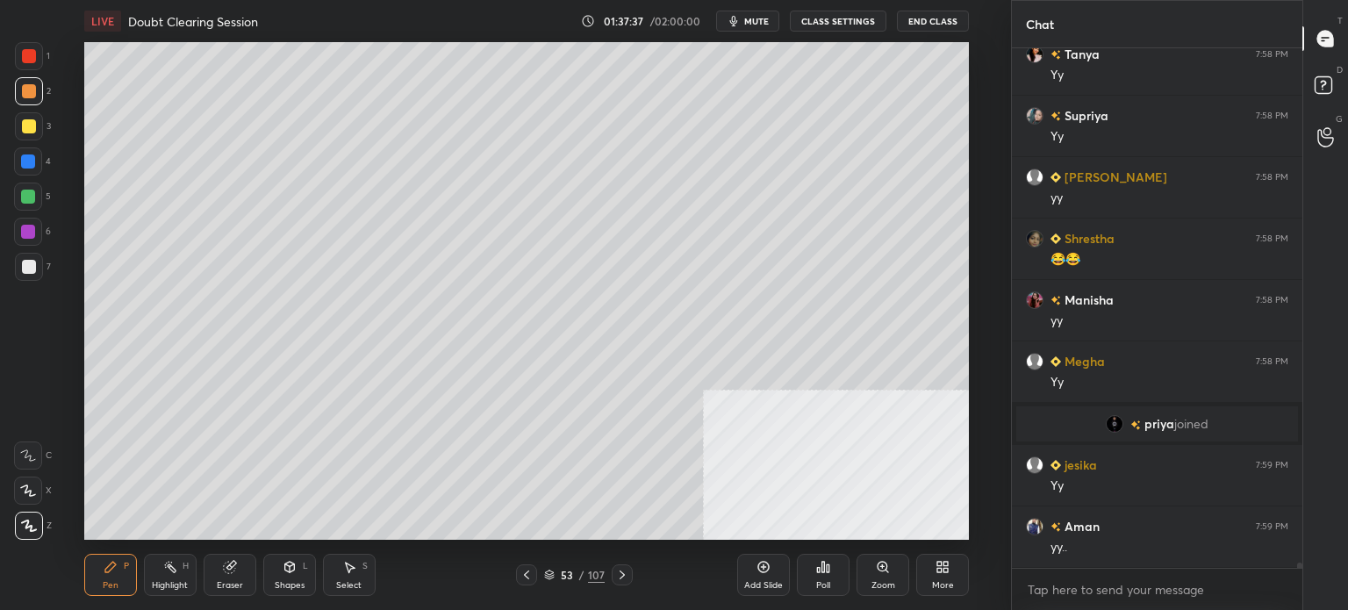
scroll to position [48761, 0]
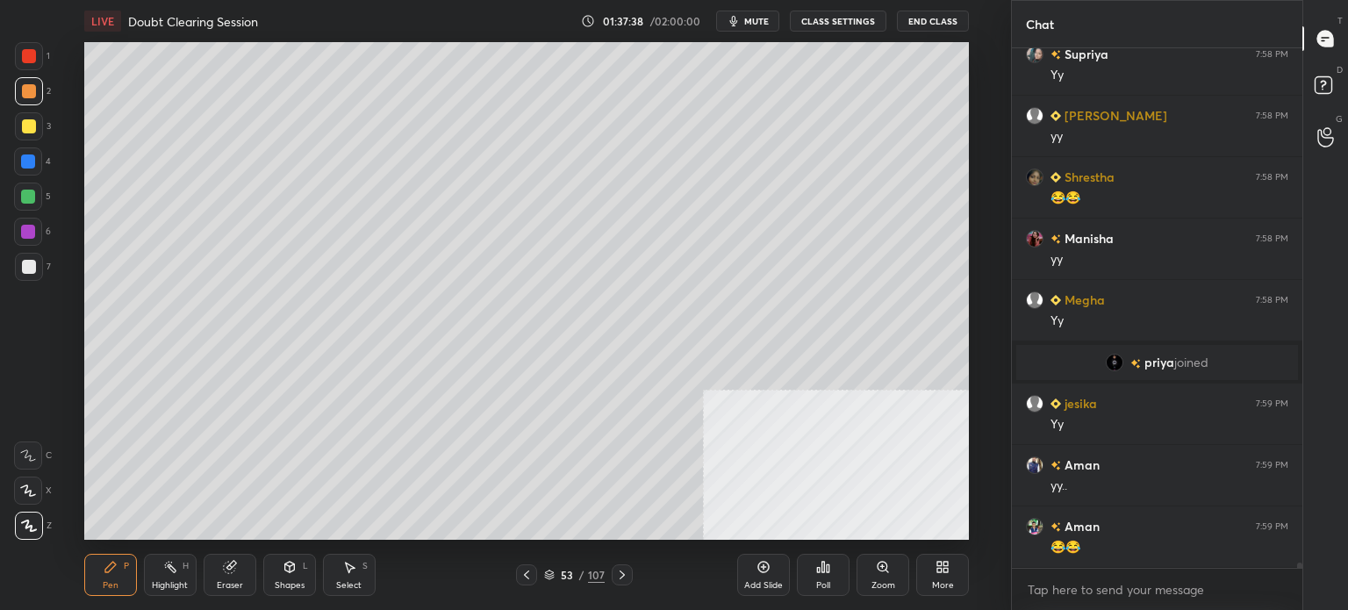
click at [363, 583] on div "Select S" at bounding box center [349, 575] width 53 height 42
drag, startPoint x: 678, startPoint y: 222, endPoint x: 996, endPoint y: 448, distance: 389.7
click at [1004, 452] on div "1 2 3 4 5 6 7 C X Z C X Z E E Erase all H H LIVE Doubt Clearing Session 01:37:3…" at bounding box center [505, 305] width 1011 height 610
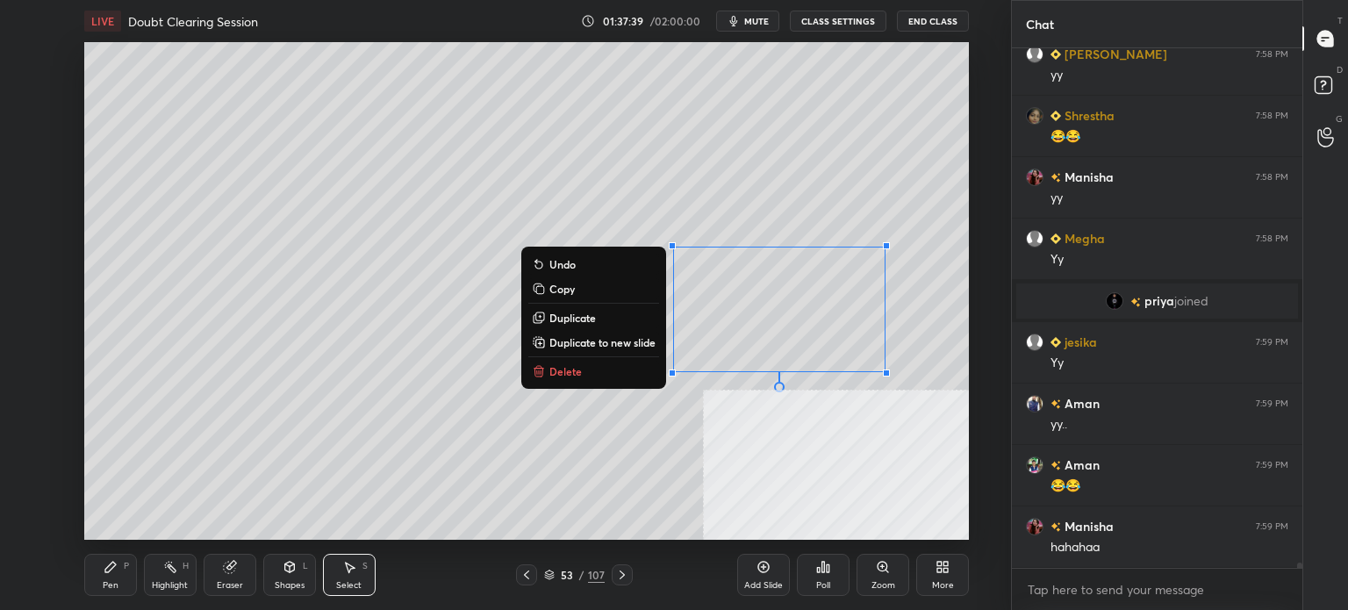
click at [590, 364] on button "Delete" at bounding box center [593, 371] width 131 height 21
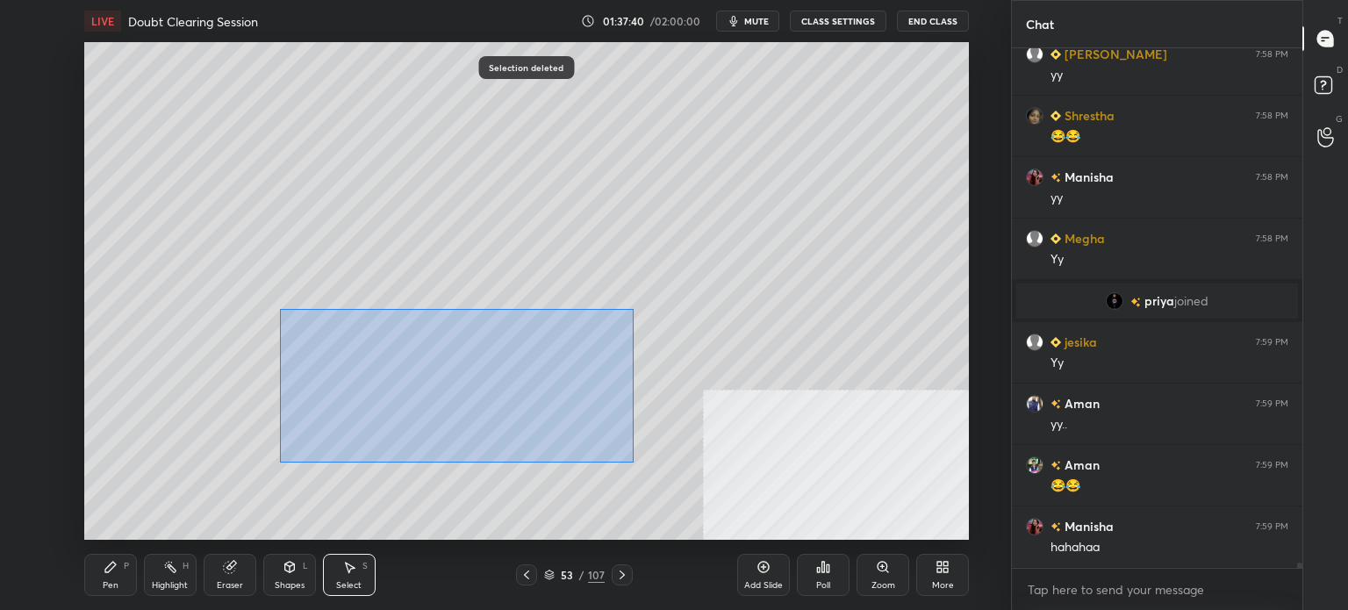
drag, startPoint x: 327, startPoint y: 341, endPoint x: 694, endPoint y: 487, distance: 395.6
click at [745, 502] on div "0 ° Undo Copy Duplicate Duplicate to new slide Delete" at bounding box center [526, 291] width 885 height 498
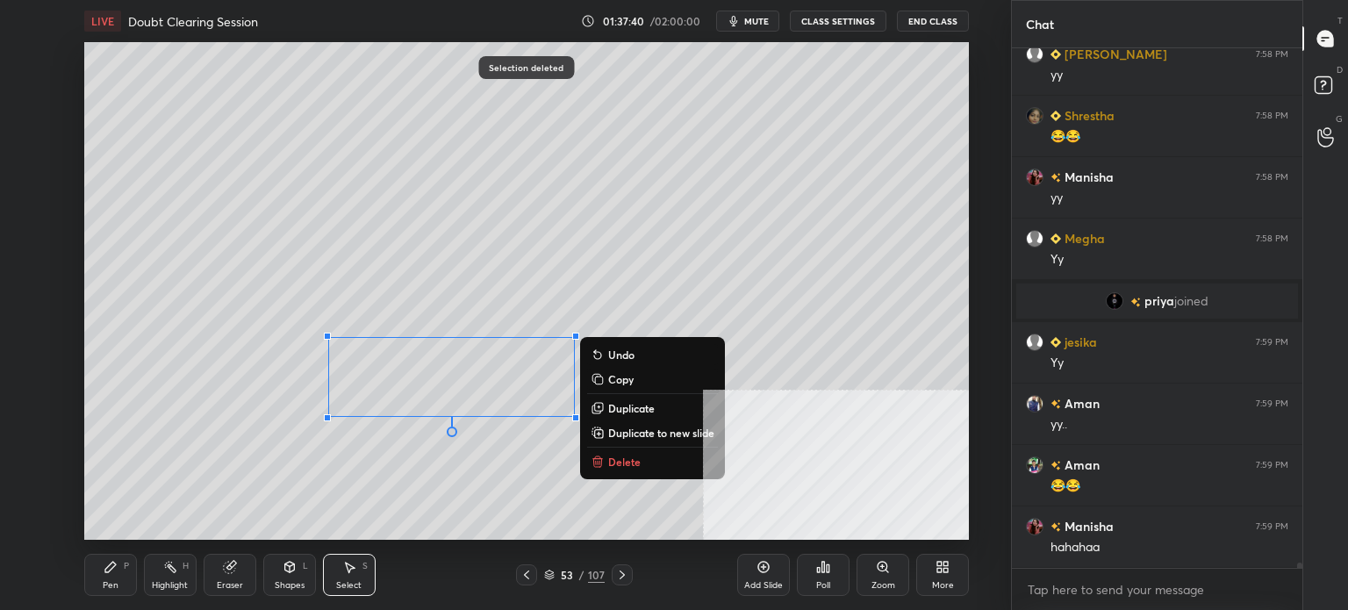
scroll to position [48884, 0]
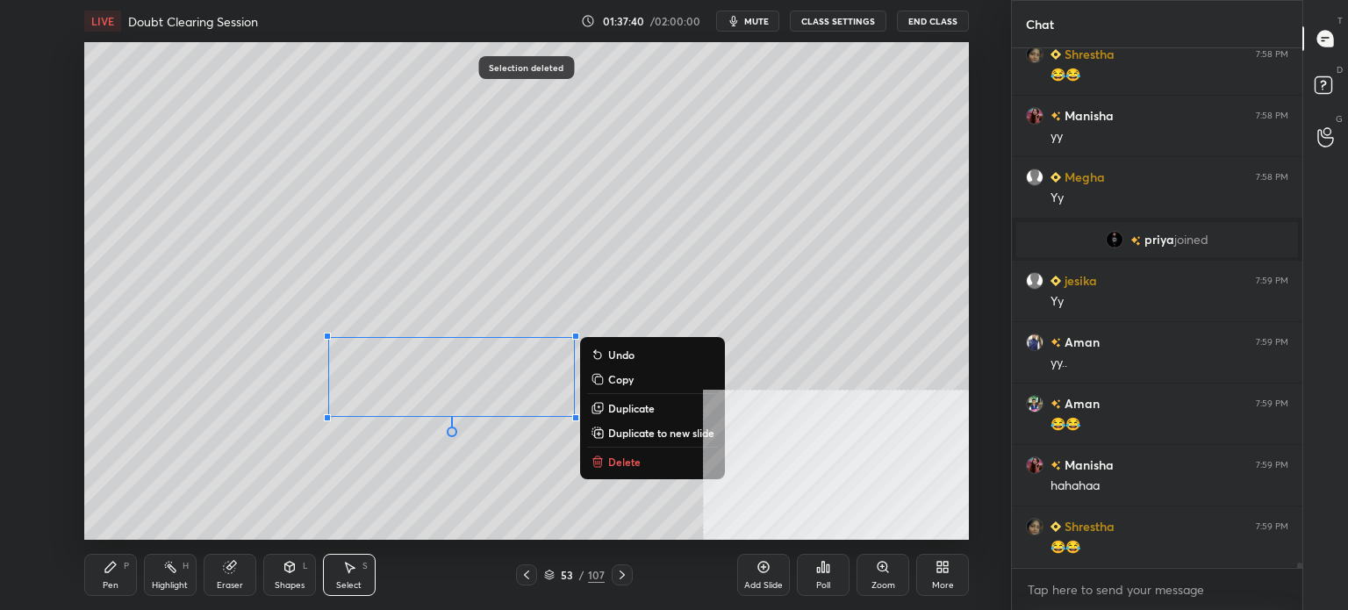
click at [639, 456] on p "Delete" at bounding box center [624, 462] width 32 height 14
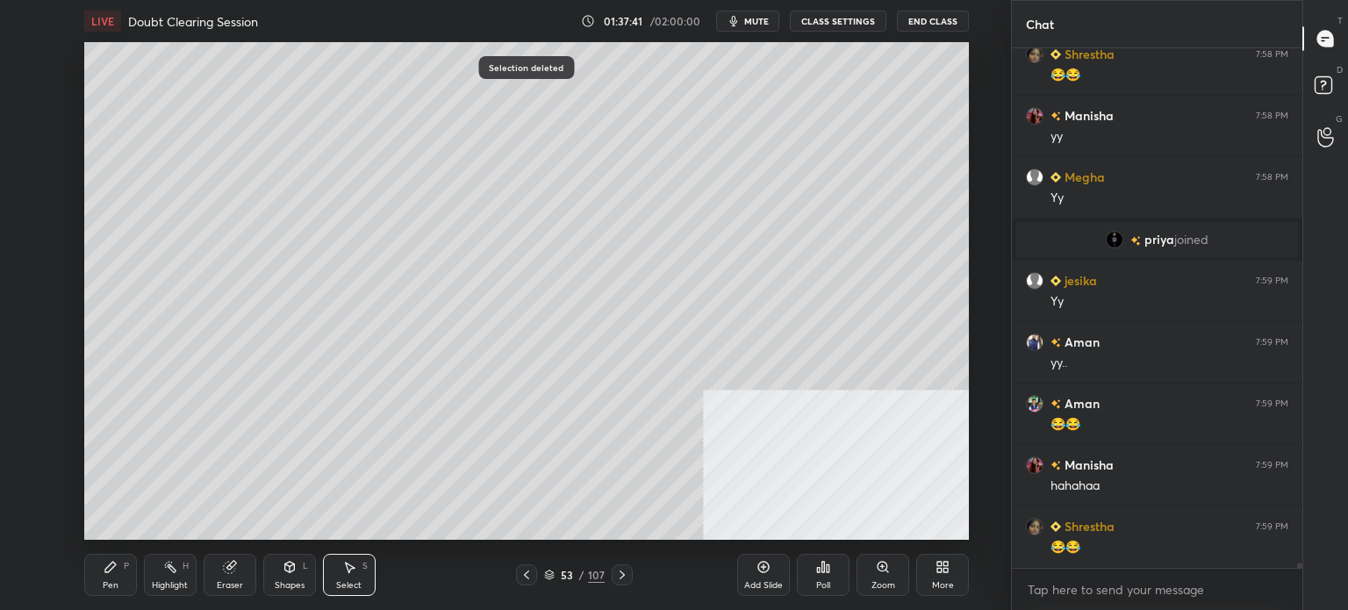
click at [112, 581] on div "Pen" at bounding box center [111, 585] width 16 height 9
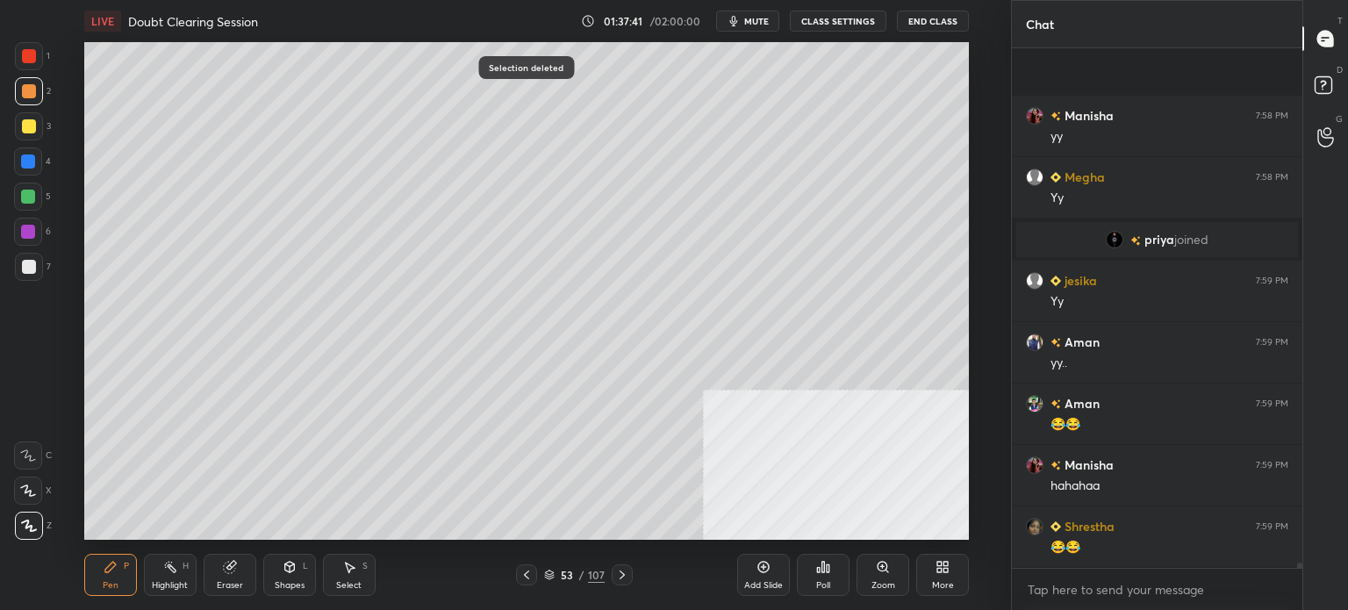
scroll to position [49007, 0]
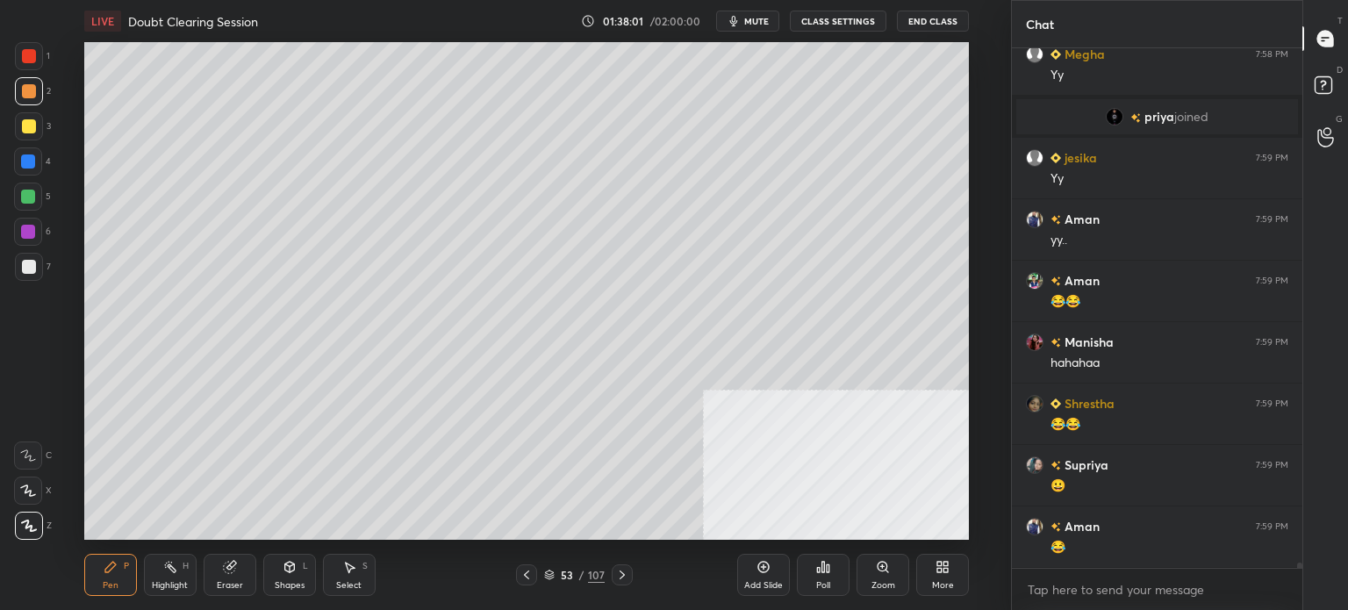
click at [26, 270] on div at bounding box center [29, 267] width 14 height 14
click at [238, 578] on div "Eraser" at bounding box center [230, 575] width 53 height 42
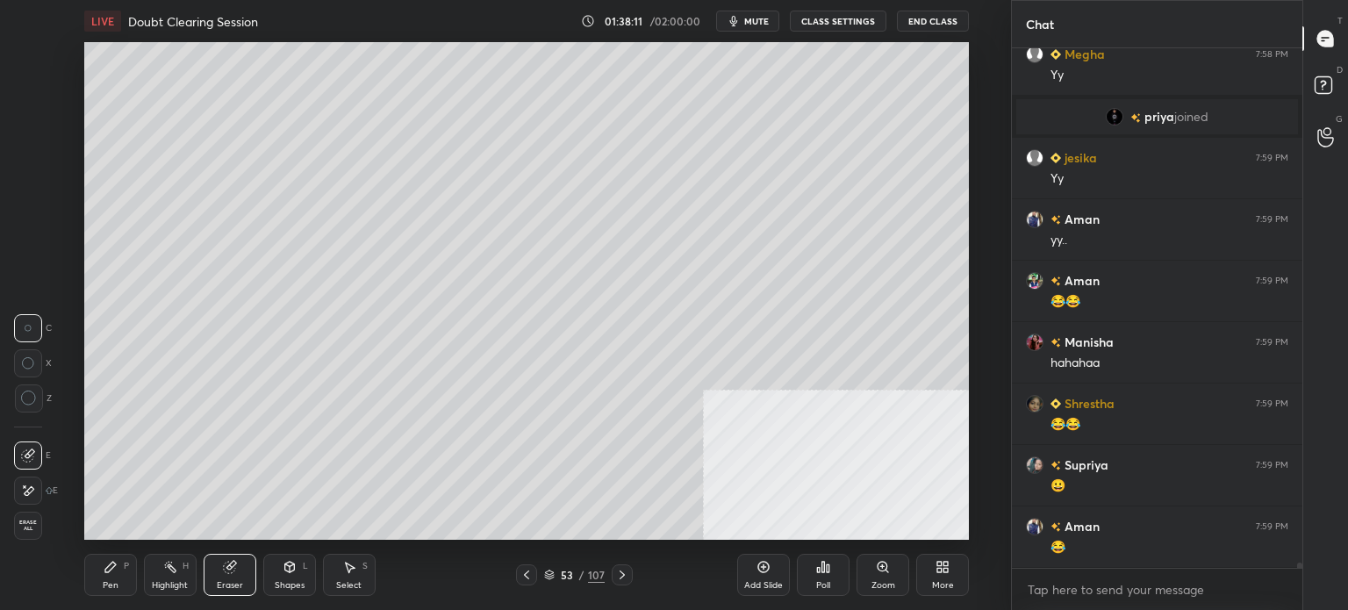
scroll to position [49068, 0]
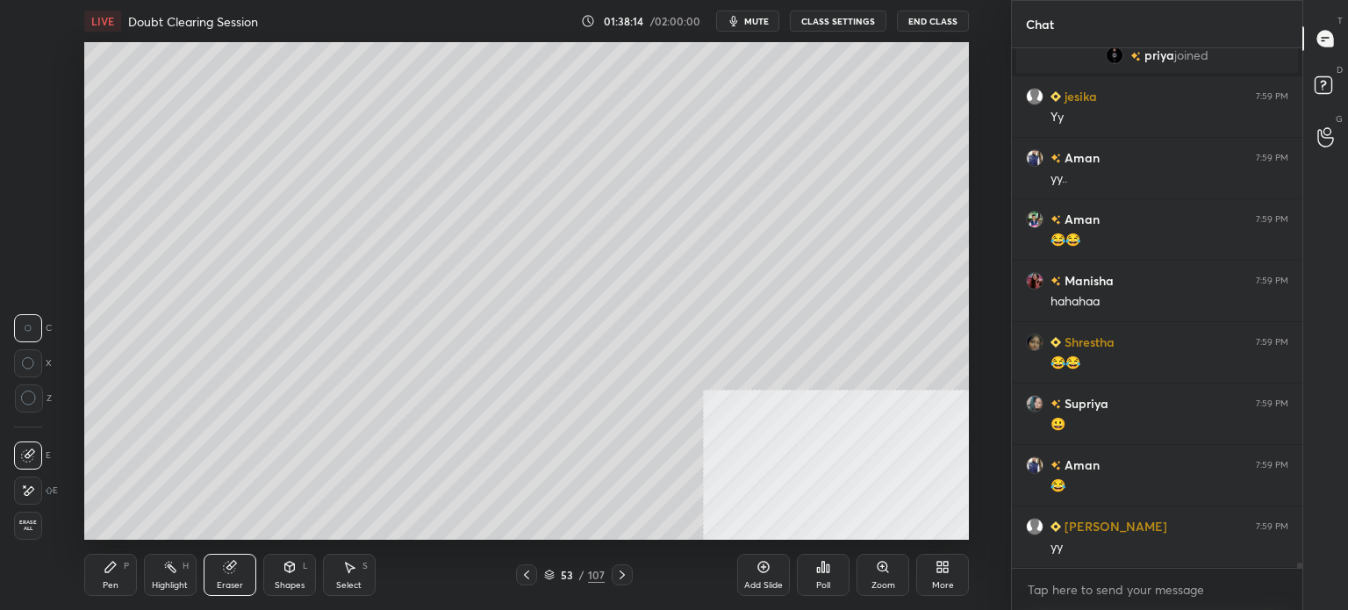
click at [103, 586] on div "Pen" at bounding box center [111, 585] width 16 height 9
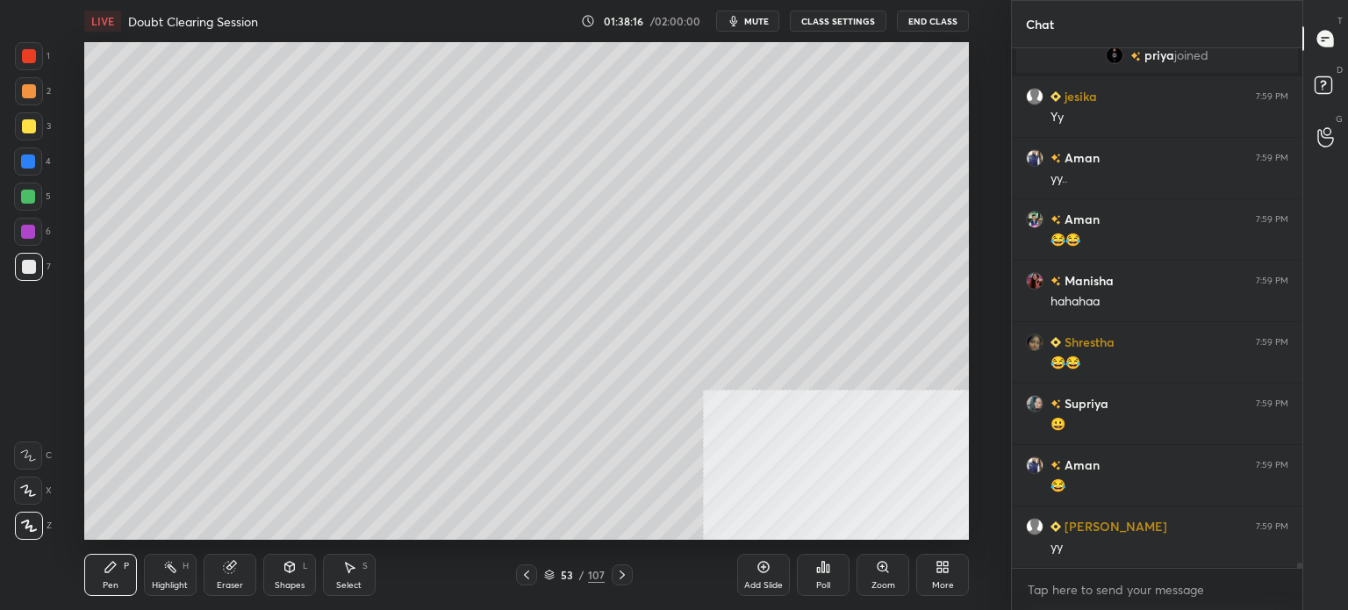
drag, startPoint x: 234, startPoint y: 578, endPoint x: 260, endPoint y: 554, distance: 35.4
click at [237, 579] on div "Eraser" at bounding box center [230, 575] width 53 height 42
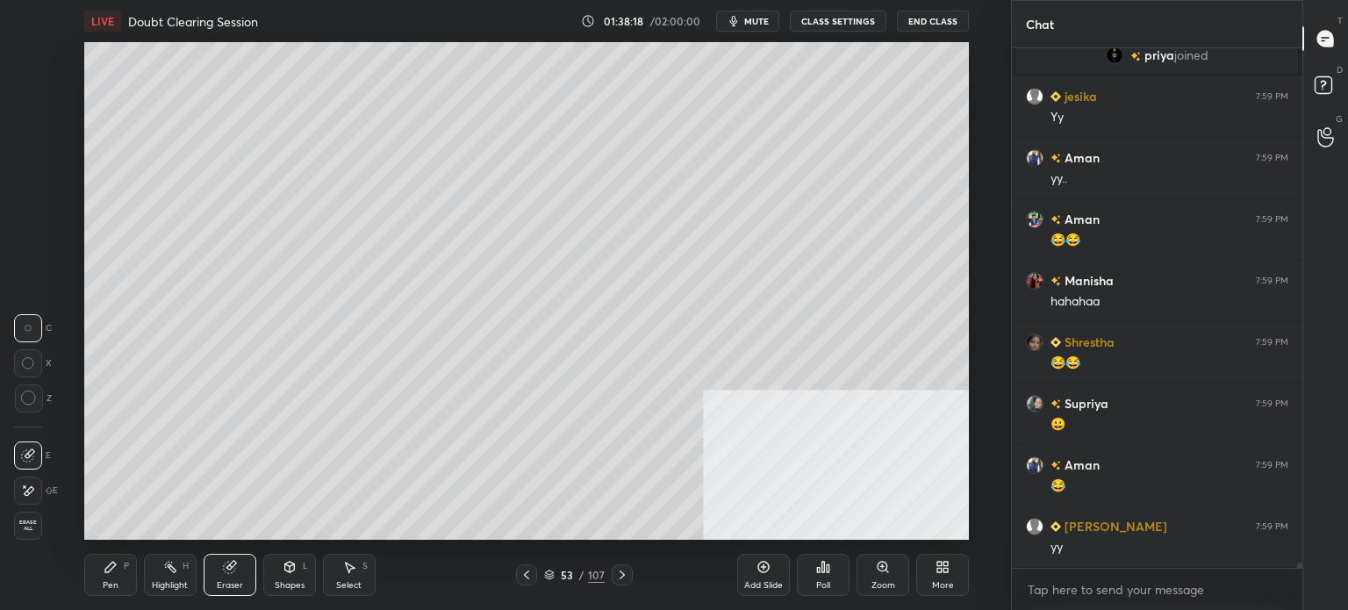
click at [101, 579] on div "Pen P" at bounding box center [110, 575] width 53 height 42
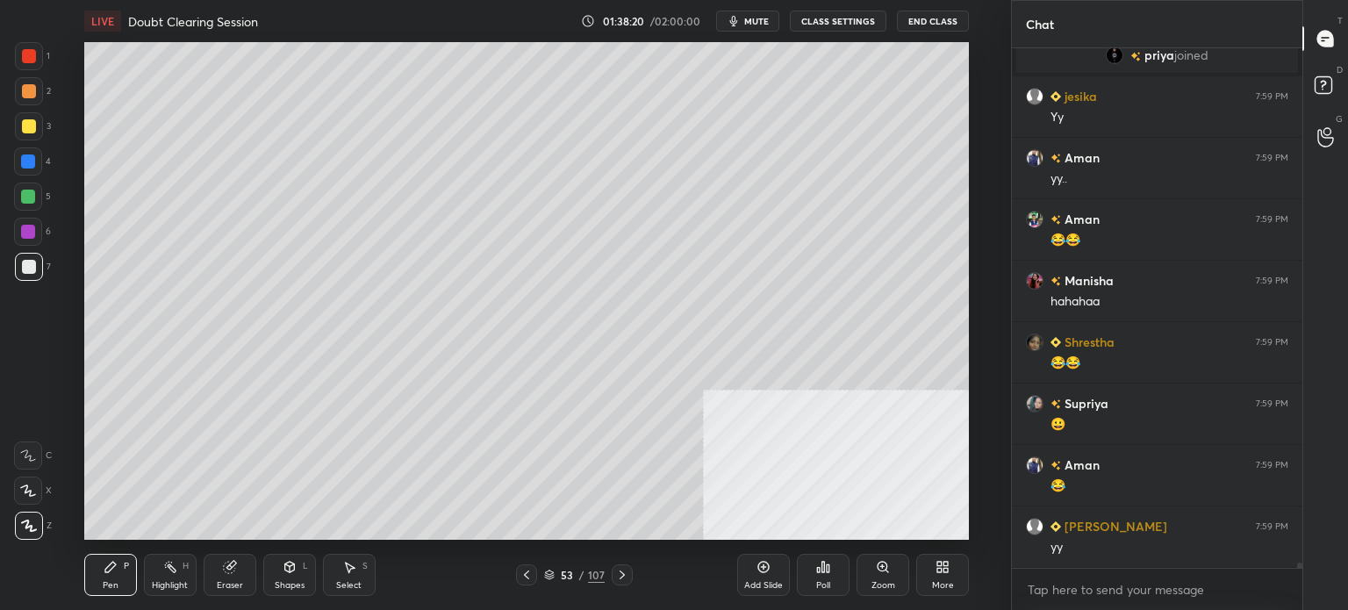
click at [233, 581] on div "Eraser" at bounding box center [230, 585] width 26 height 9
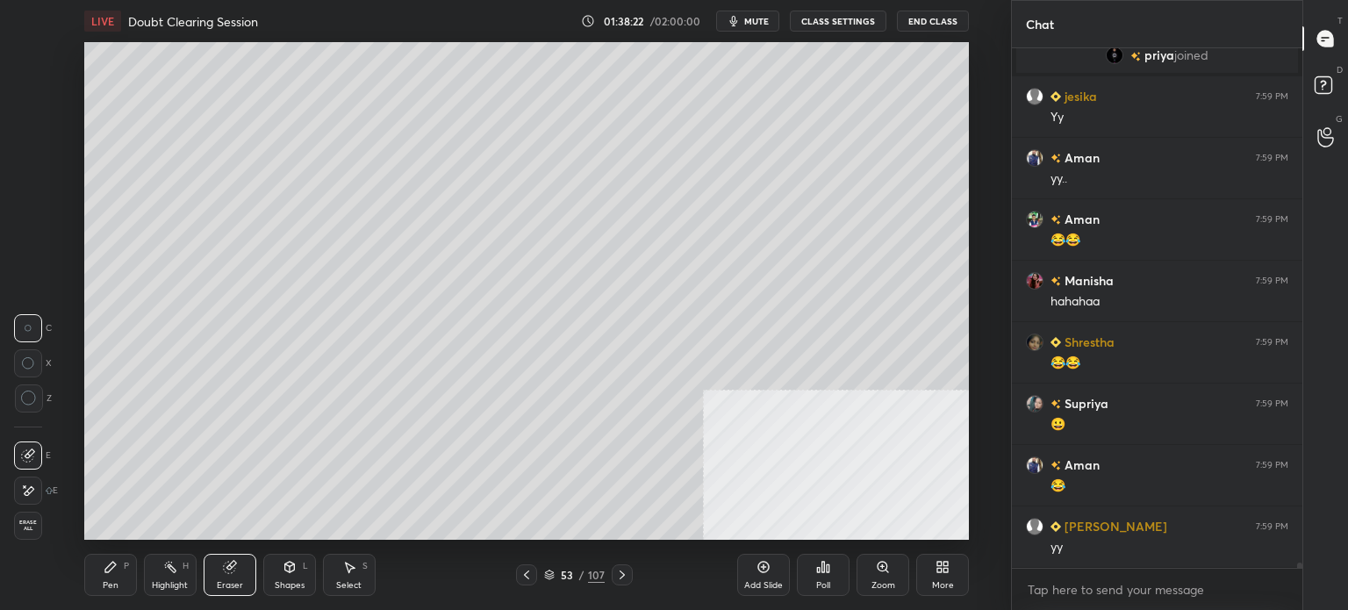
drag, startPoint x: 109, startPoint y: 578, endPoint x: 132, endPoint y: 542, distance: 42.6
click at [109, 577] on div "Pen P" at bounding box center [110, 575] width 53 height 42
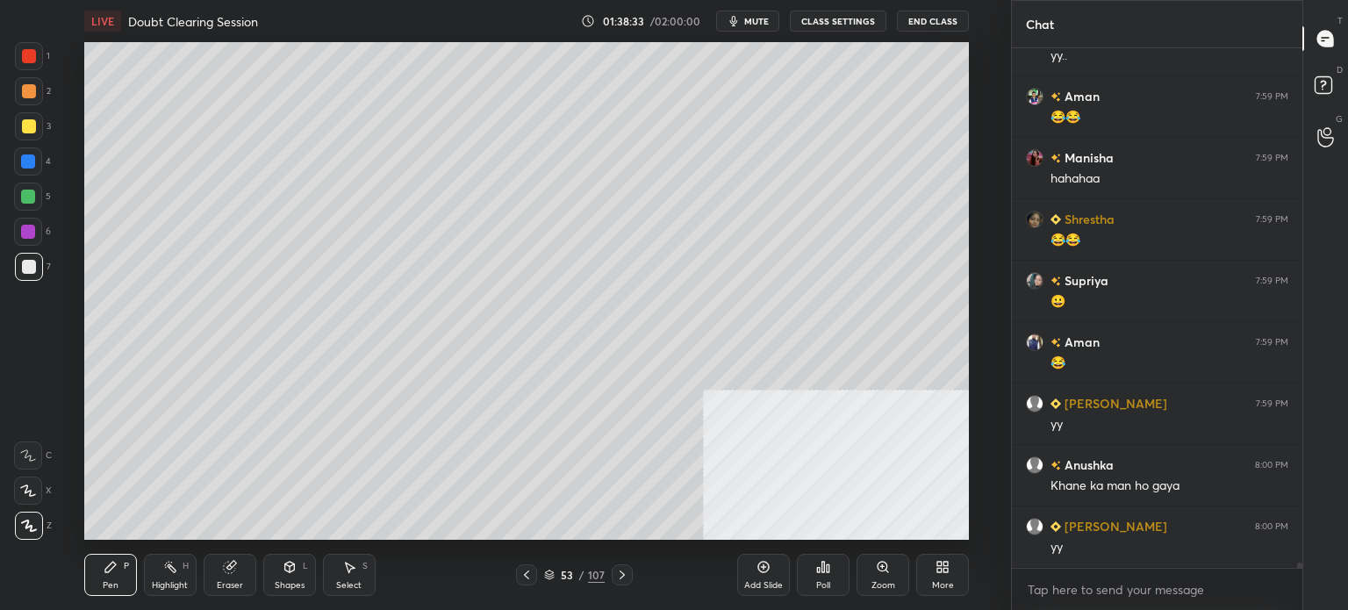
scroll to position [49253, 0]
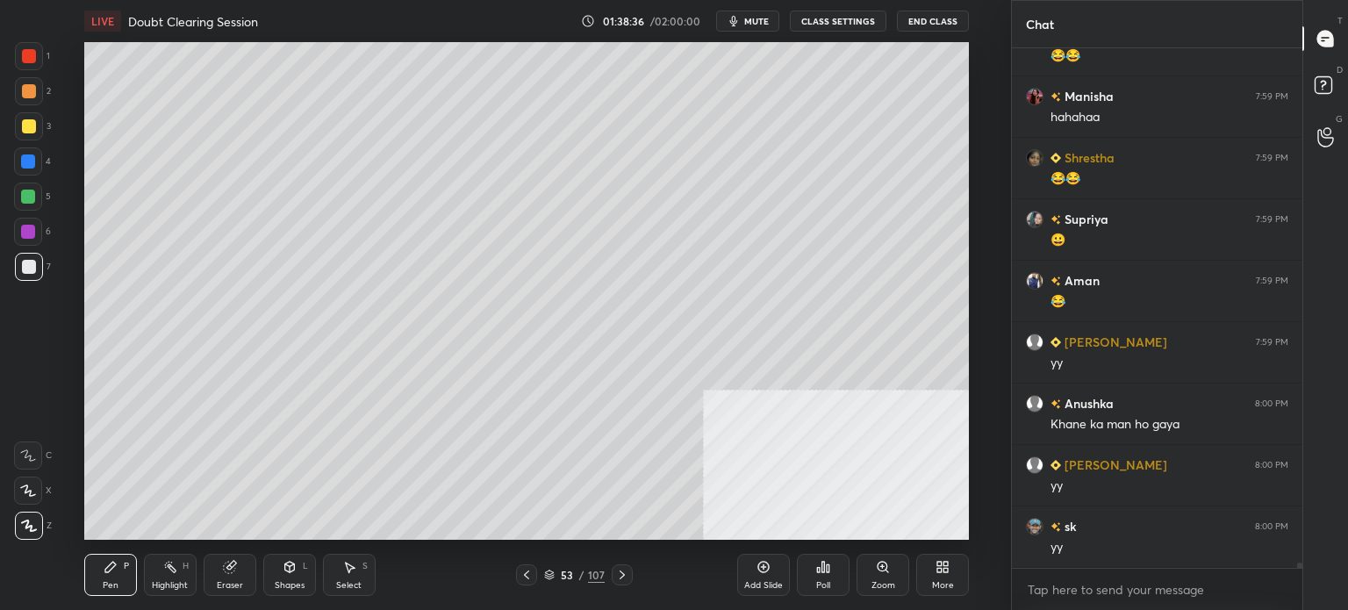
click at [355, 581] on div "Select" at bounding box center [348, 585] width 25 height 9
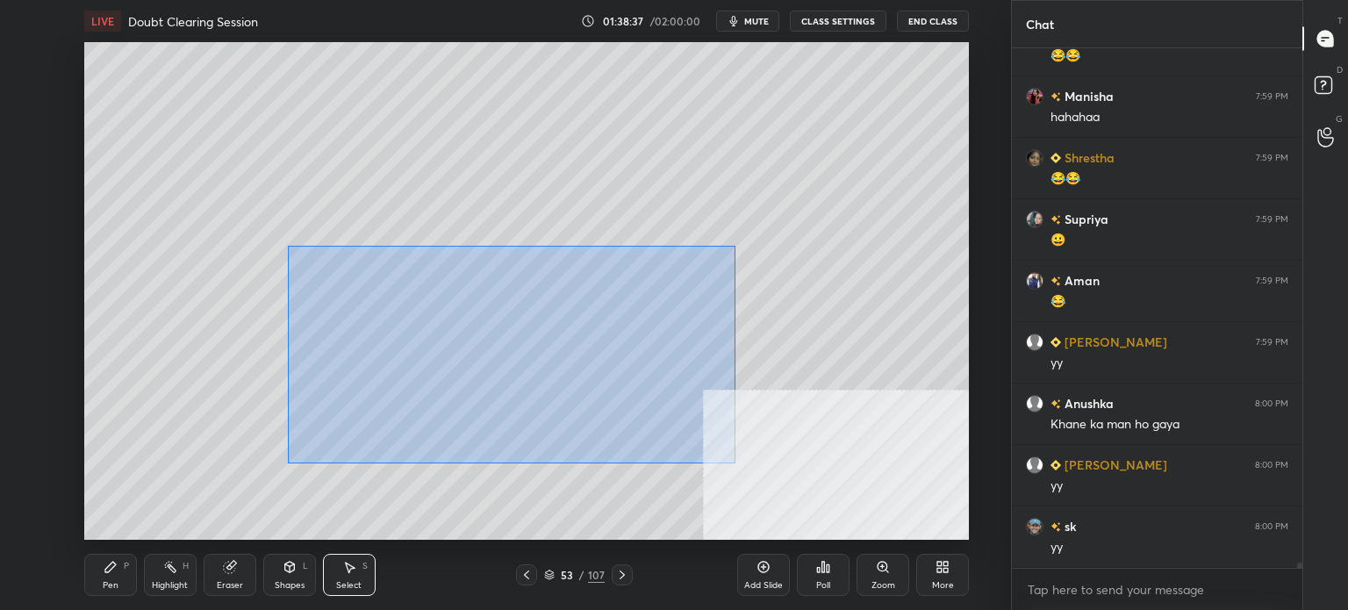
drag, startPoint x: 295, startPoint y: 244, endPoint x: 669, endPoint y: 415, distance: 411.3
click at [721, 462] on div "0 ° Undo Copy Duplicate Duplicate to new slide Delete" at bounding box center [526, 291] width 885 height 498
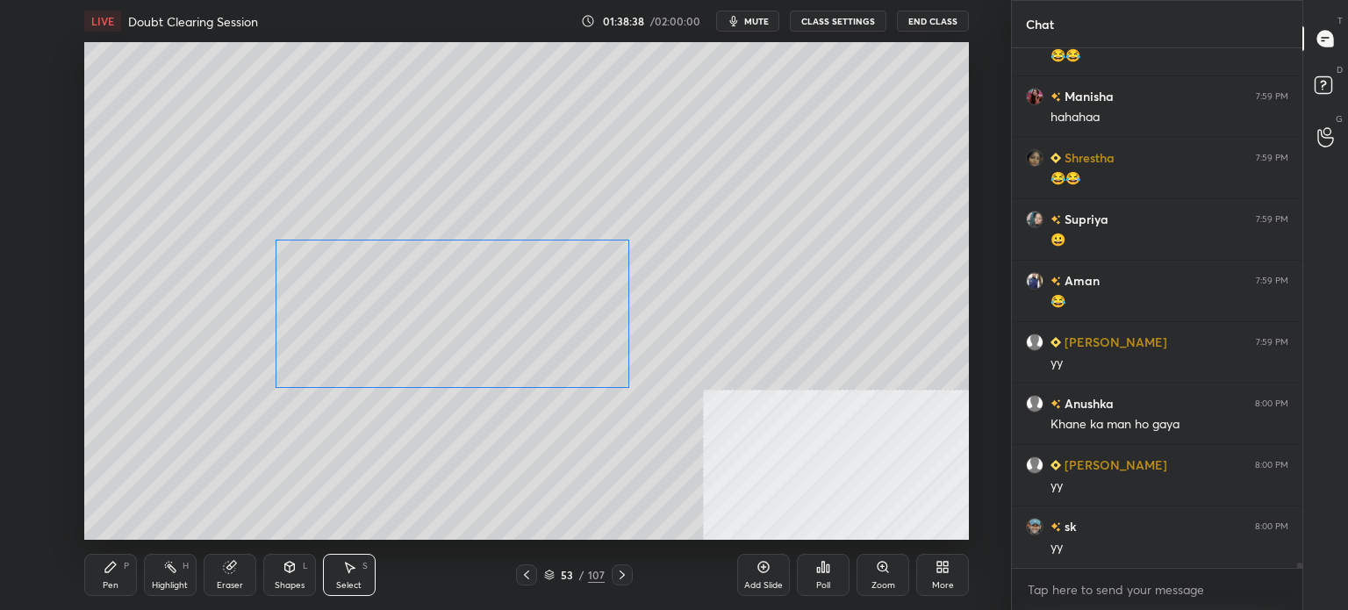
scroll to position [49314, 0]
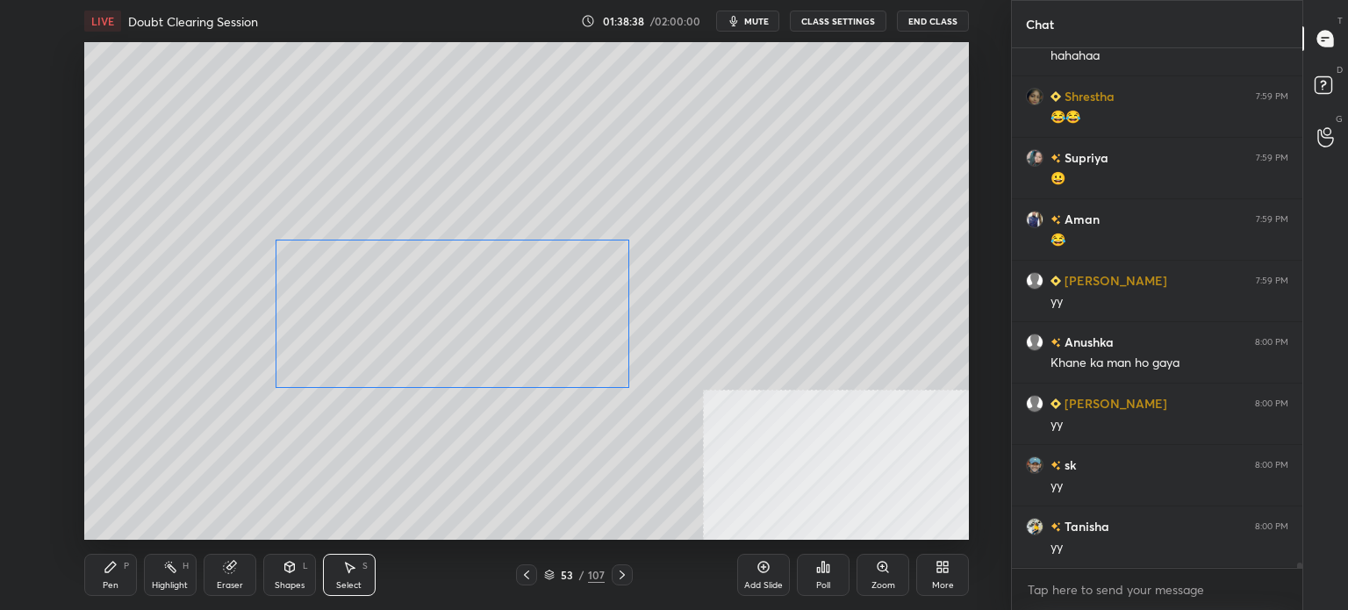
drag, startPoint x: 544, startPoint y: 361, endPoint x: 495, endPoint y: 407, distance: 67.7
click at [528, 359] on div "0 ° Undo Copy Duplicate Duplicate to new slide Delete" at bounding box center [526, 291] width 885 height 498
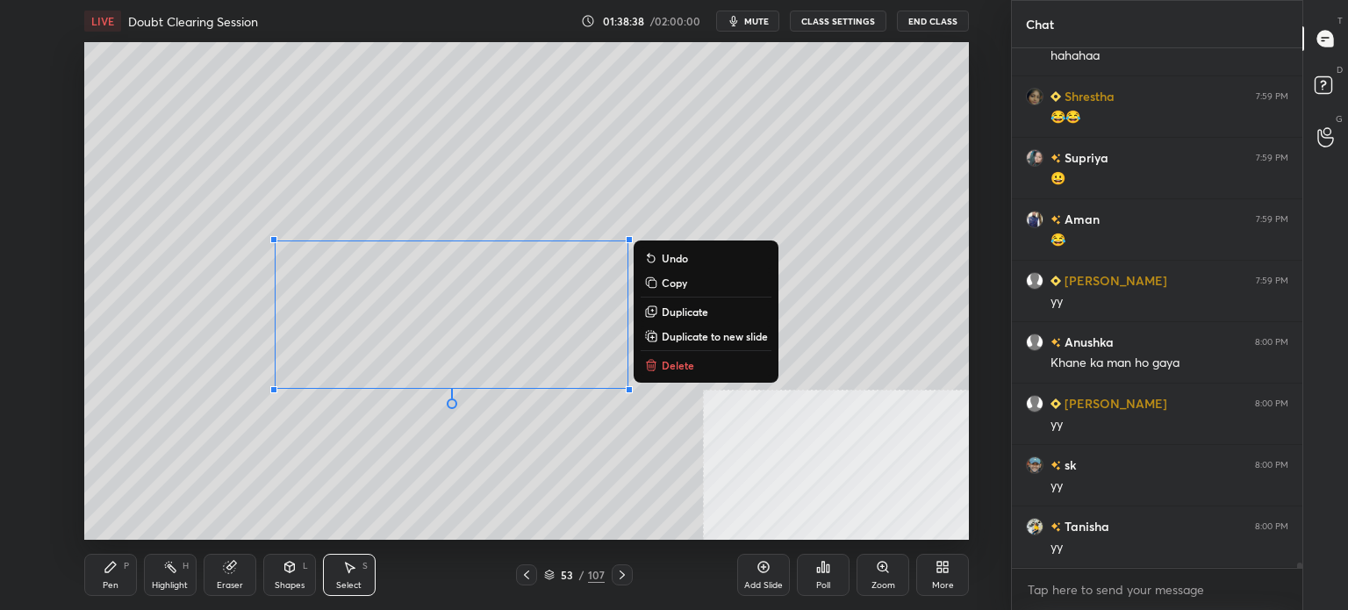
click at [454, 472] on div "0 ° Undo Copy Duplicate Duplicate to new slide Delete" at bounding box center [526, 291] width 885 height 498
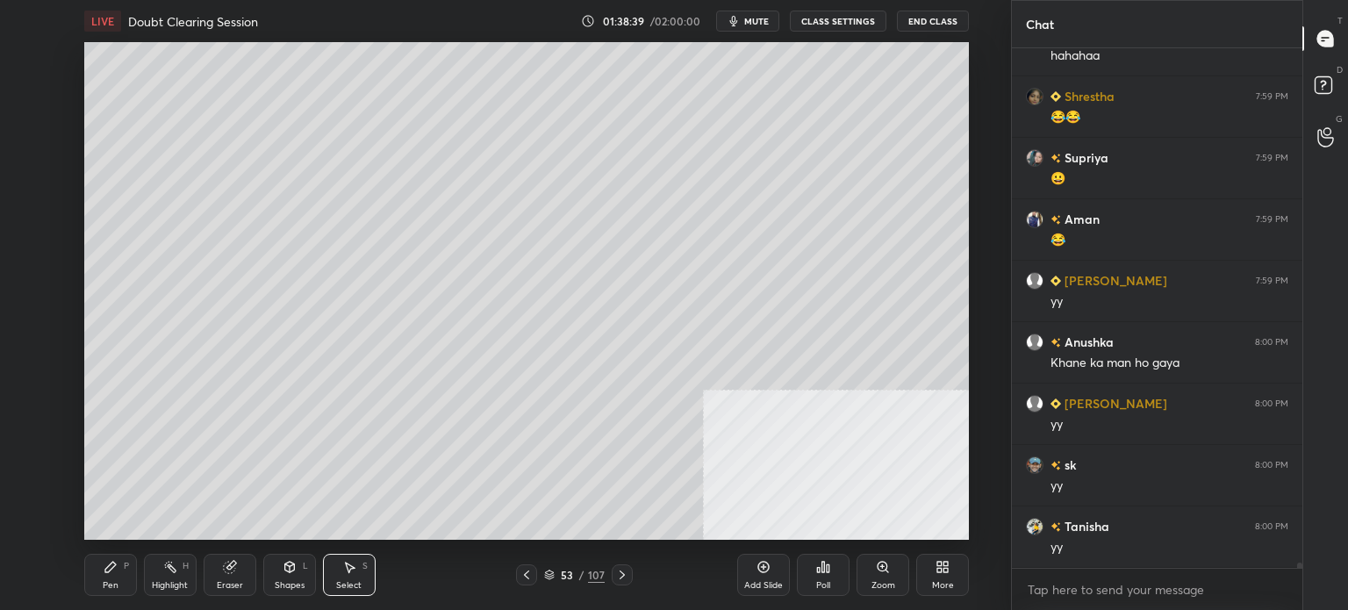
drag, startPoint x: 121, startPoint y: 577, endPoint x: 147, endPoint y: 545, distance: 41.1
click at [121, 576] on div "Pen P" at bounding box center [110, 575] width 53 height 42
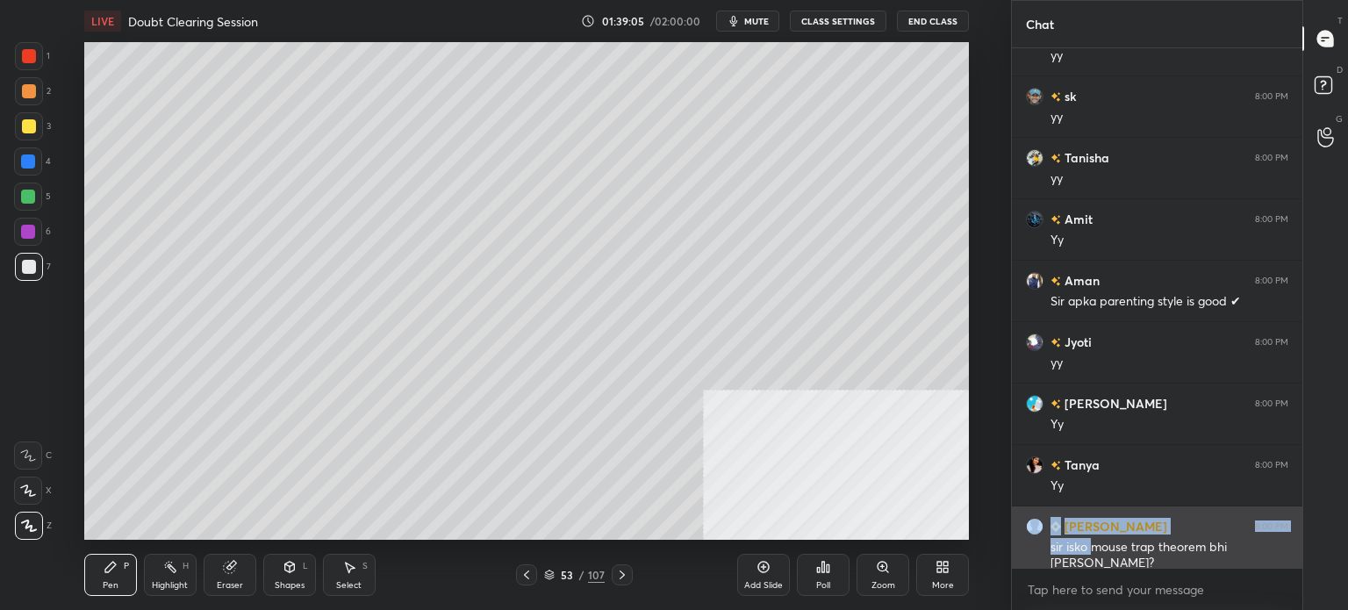
scroll to position [49744, 0]
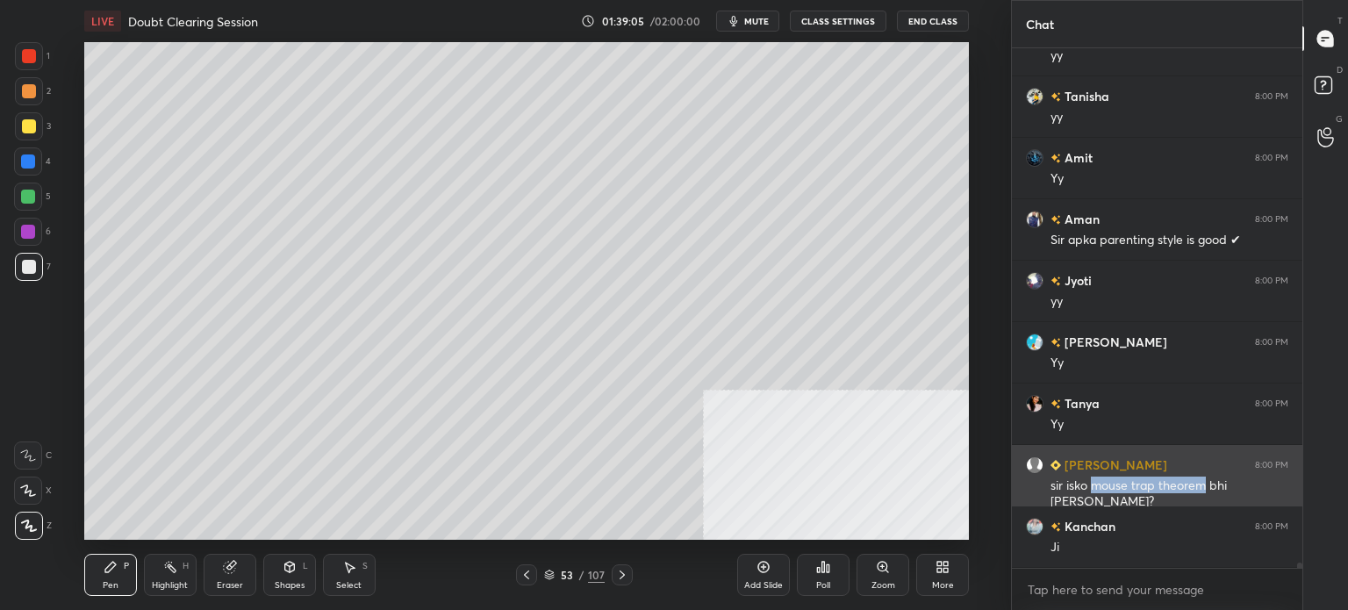
drag, startPoint x: 1090, startPoint y: 548, endPoint x: 1204, endPoint y: 487, distance: 128.4
click at [1204, 487] on div "sir isko mouse trap theorem bhi [PERSON_NAME]?" at bounding box center [1170, 494] width 238 height 33
copy div "mouse trap theorem"
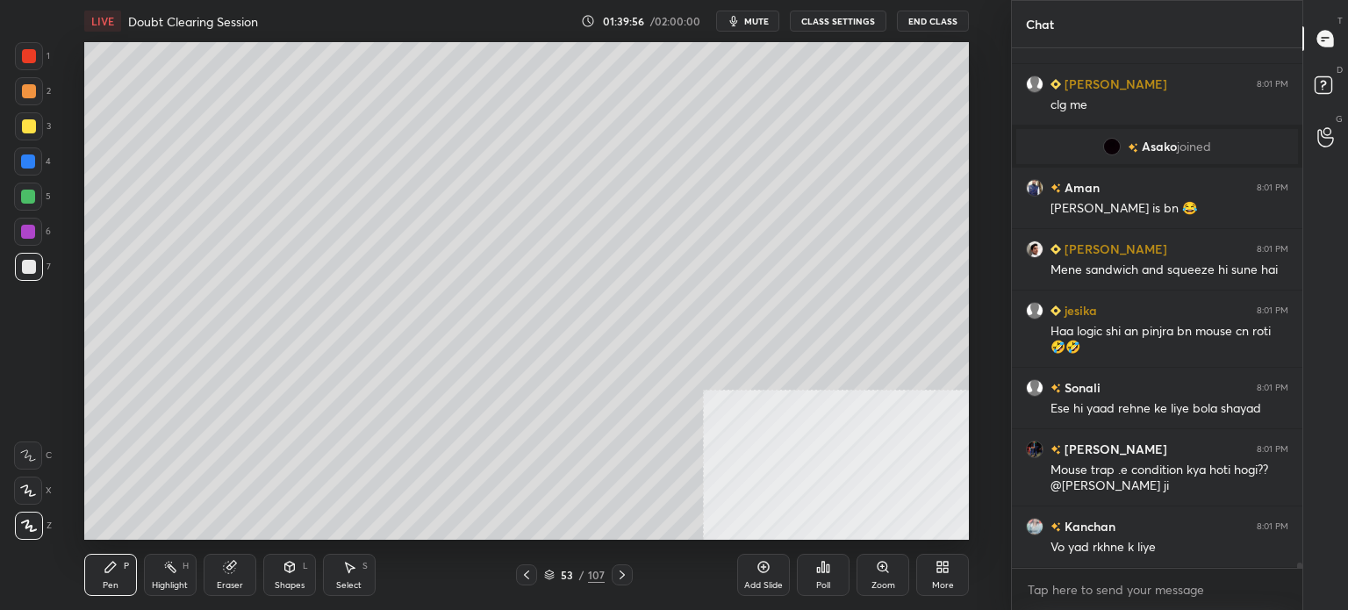
scroll to position [50199, 0]
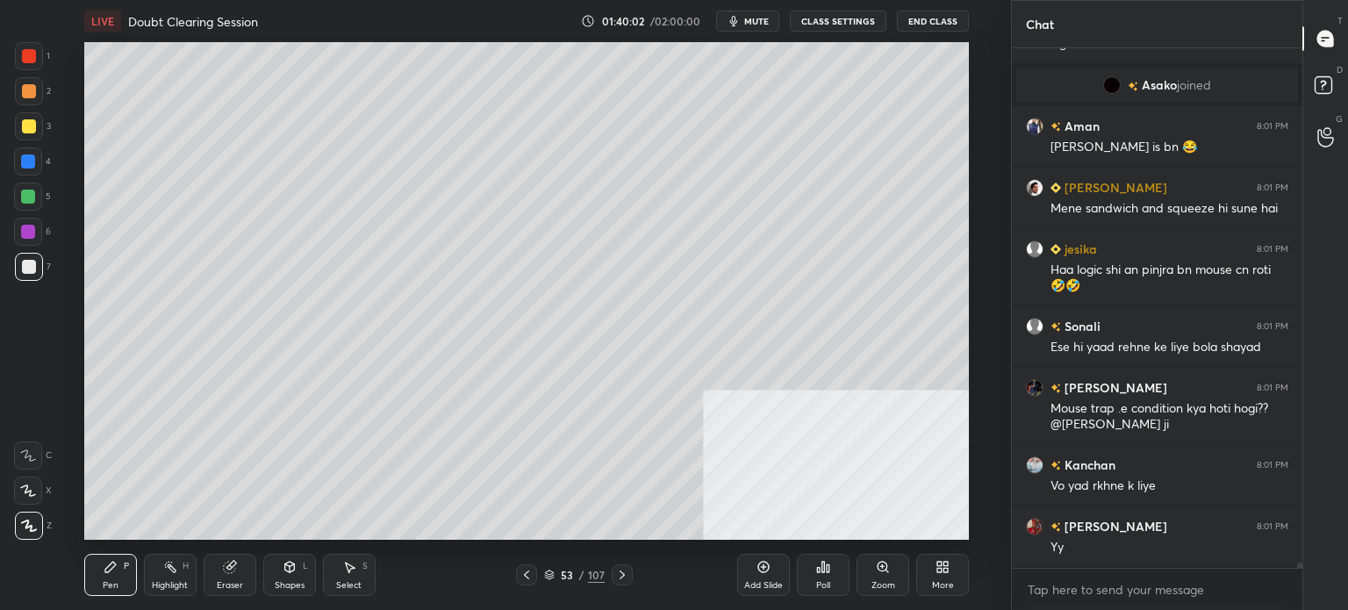
drag, startPoint x: 353, startPoint y: 566, endPoint x: 344, endPoint y: 540, distance: 27.8
click at [351, 567] on icon at bounding box center [349, 567] width 14 height 14
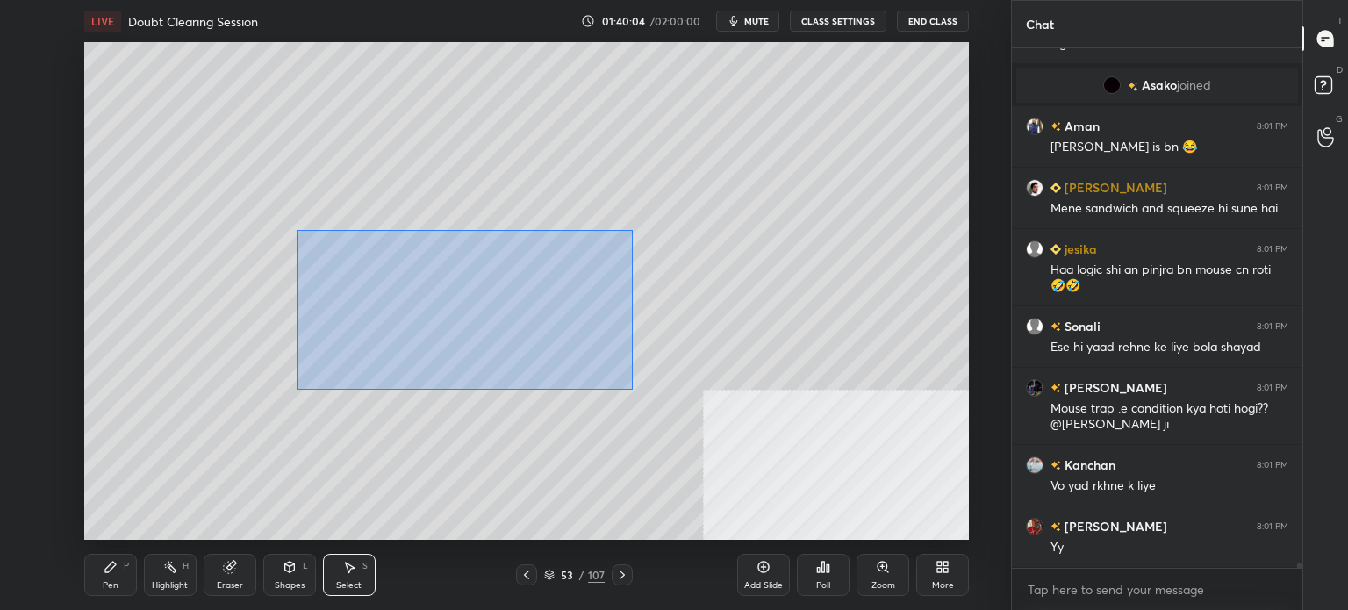
drag, startPoint x: 297, startPoint y: 230, endPoint x: 632, endPoint y: 392, distance: 372.2
click at [632, 392] on div "0 ° Undo Copy Duplicate Duplicate to new slide Delete" at bounding box center [526, 291] width 885 height 498
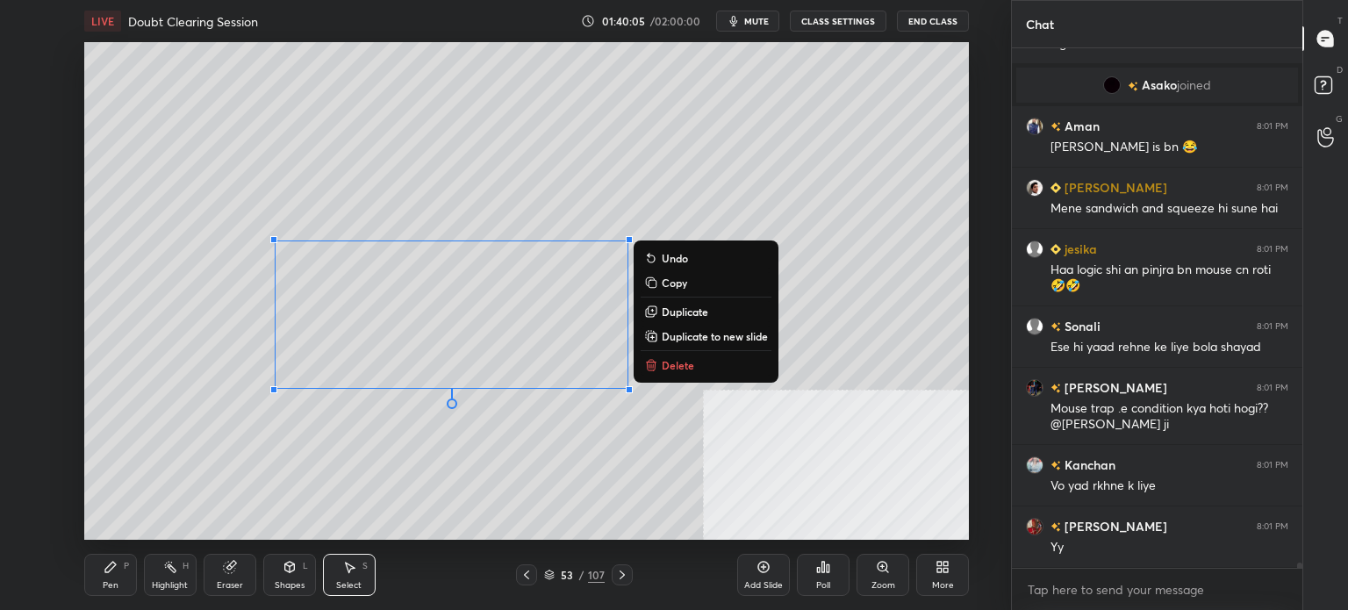
click at [708, 336] on p "Duplicate to new slide" at bounding box center [715, 336] width 106 height 14
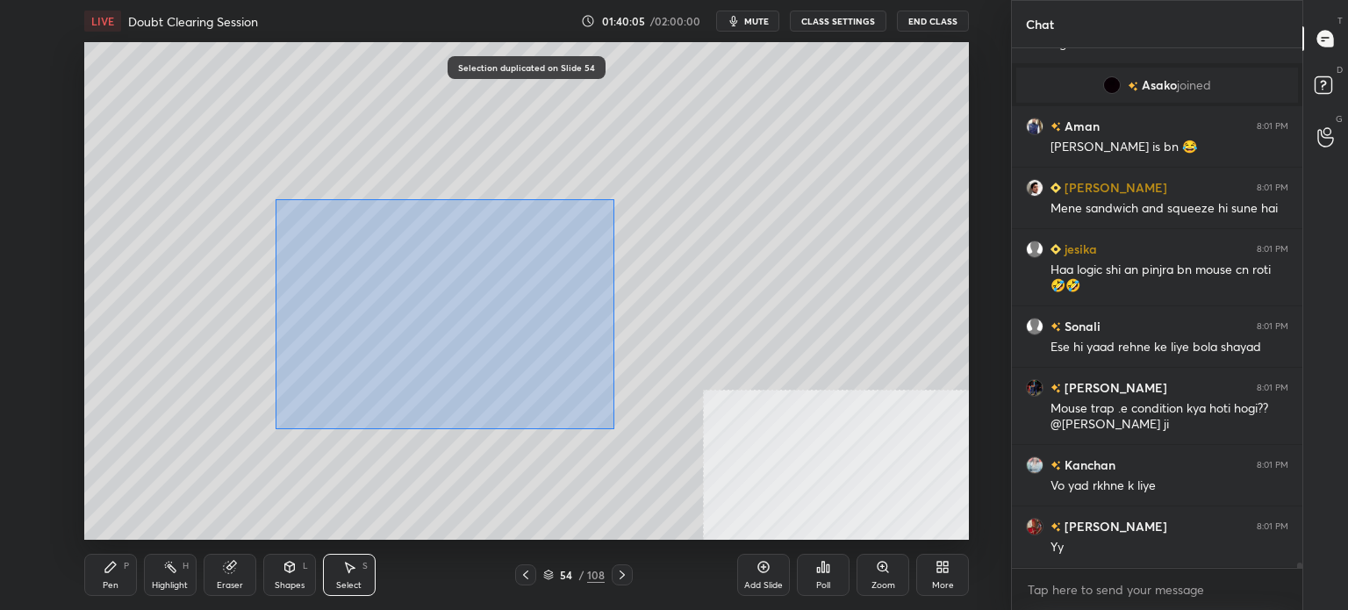
drag, startPoint x: 421, startPoint y: 312, endPoint x: 528, endPoint y: 346, distance: 111.6
click at [639, 449] on div "0 ° Undo Copy Duplicate Duplicate to new slide Delete" at bounding box center [526, 291] width 885 height 498
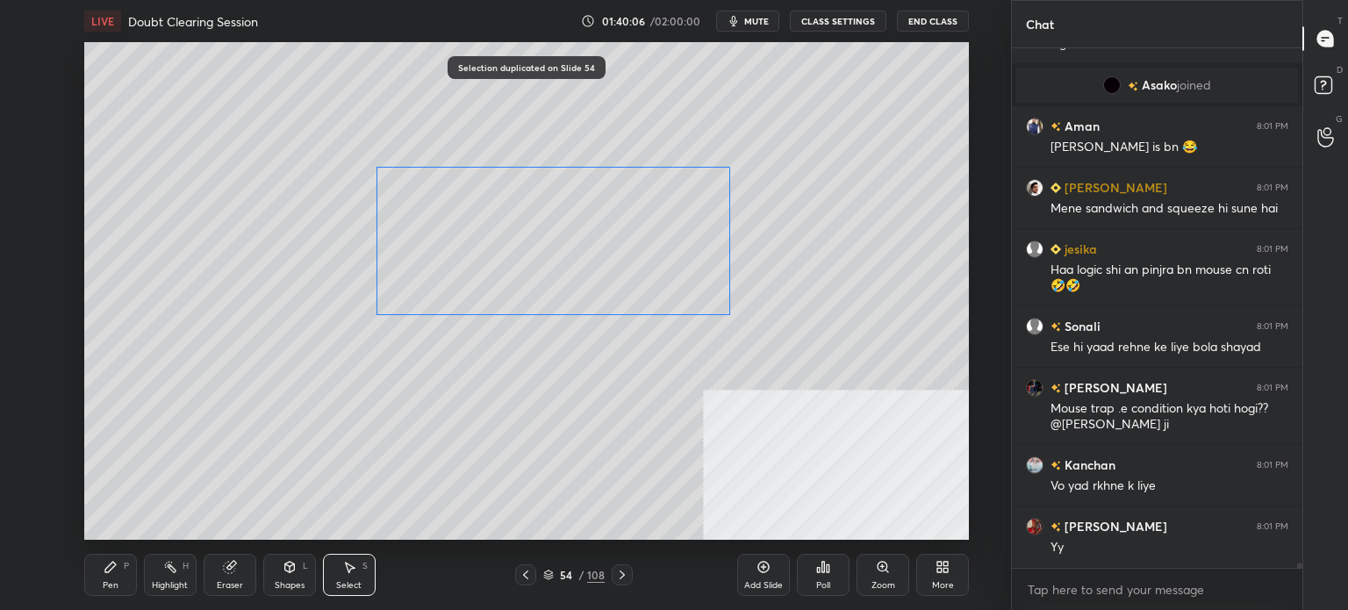
drag, startPoint x: 618, startPoint y: 277, endPoint x: 625, endPoint y: 254, distance: 23.9
click at [625, 252] on div "0 ° Undo Copy Duplicate Duplicate to new slide Delete" at bounding box center [526, 291] width 885 height 498
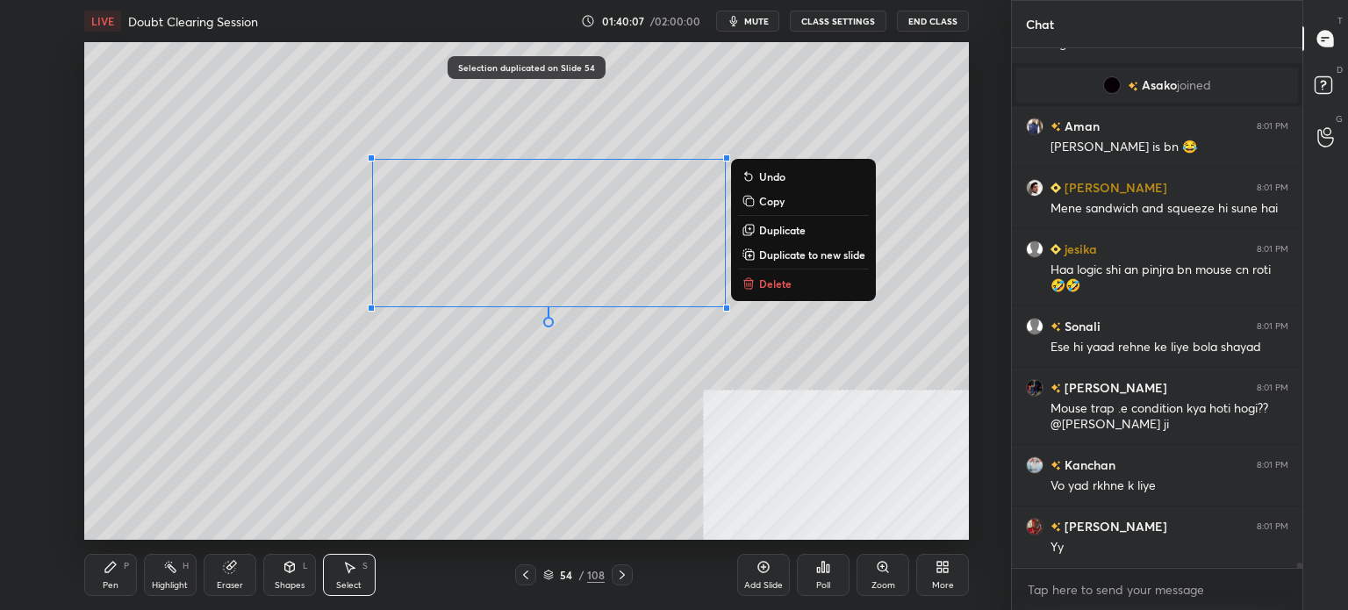
click at [104, 572] on icon at bounding box center [111, 567] width 14 height 14
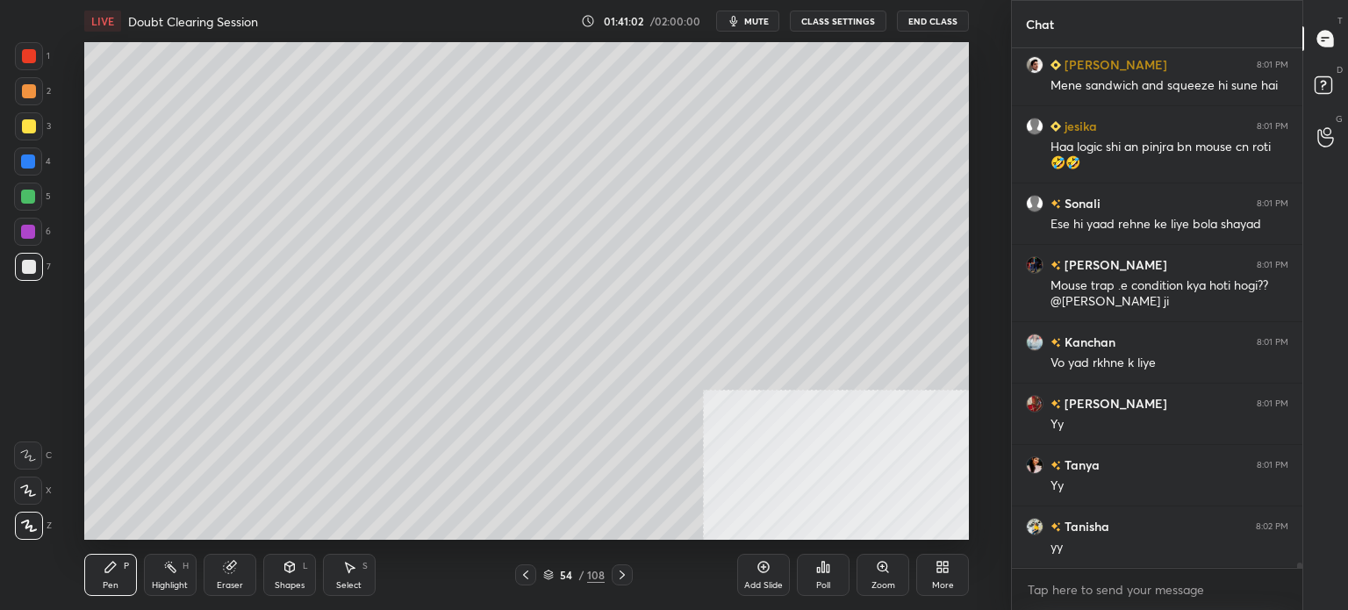
scroll to position [50383, 0]
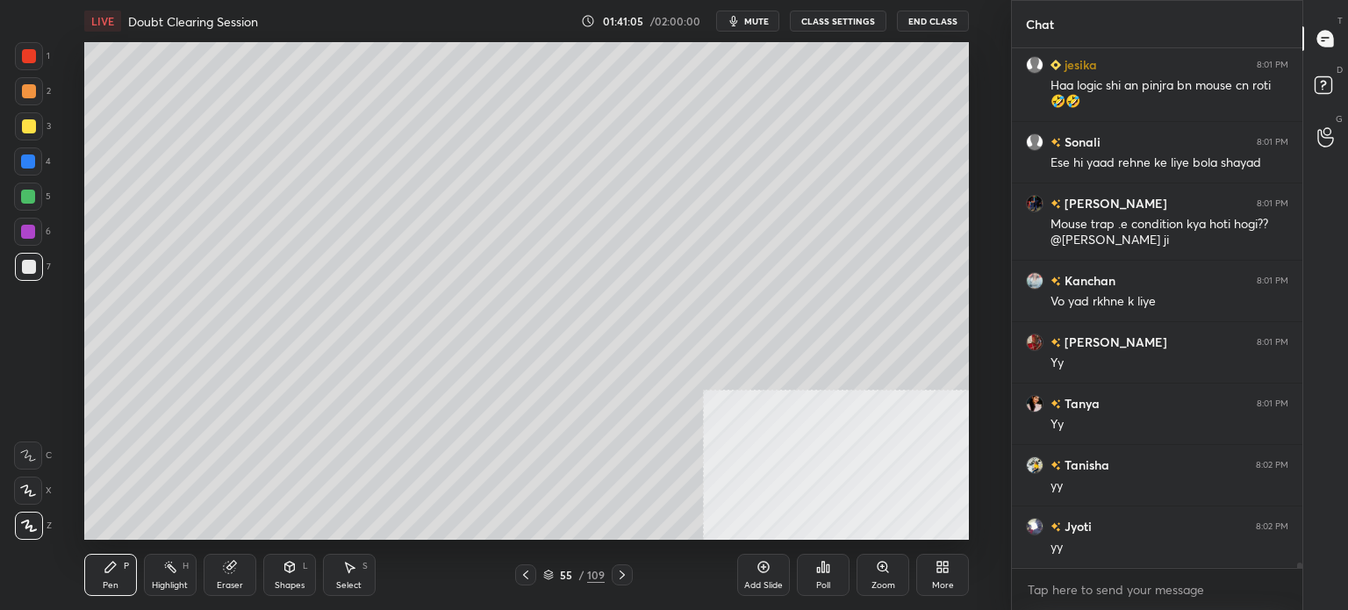
click at [26, 101] on div at bounding box center [29, 91] width 28 height 28
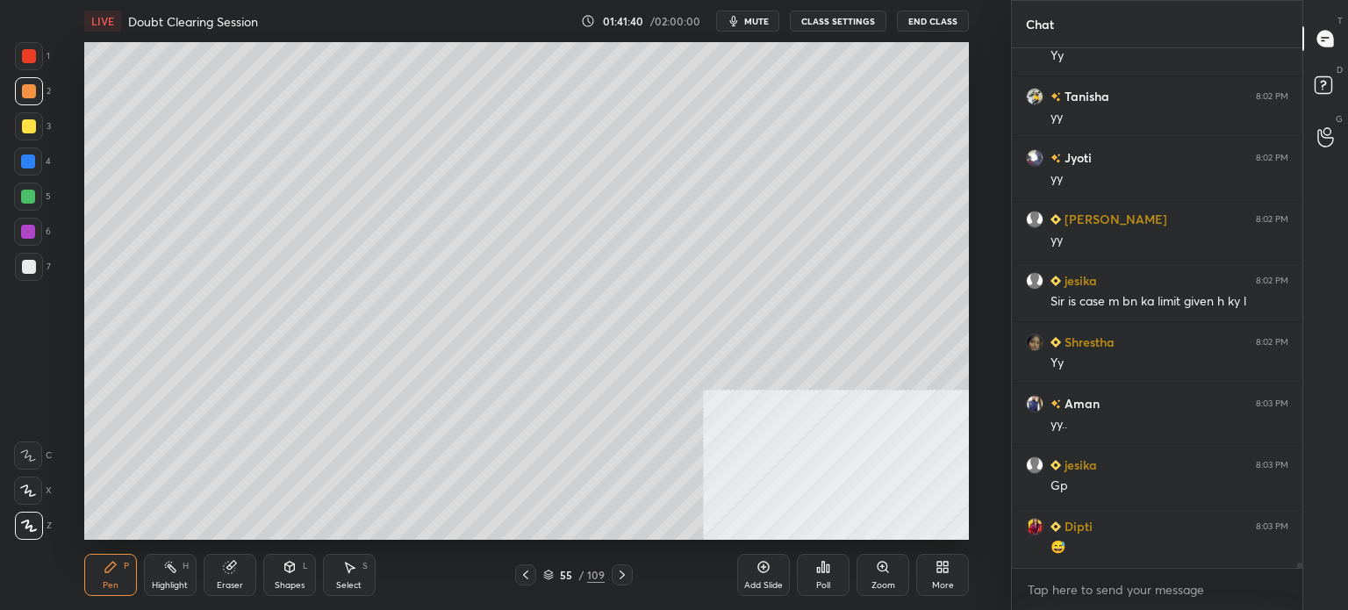
scroll to position [50814, 0]
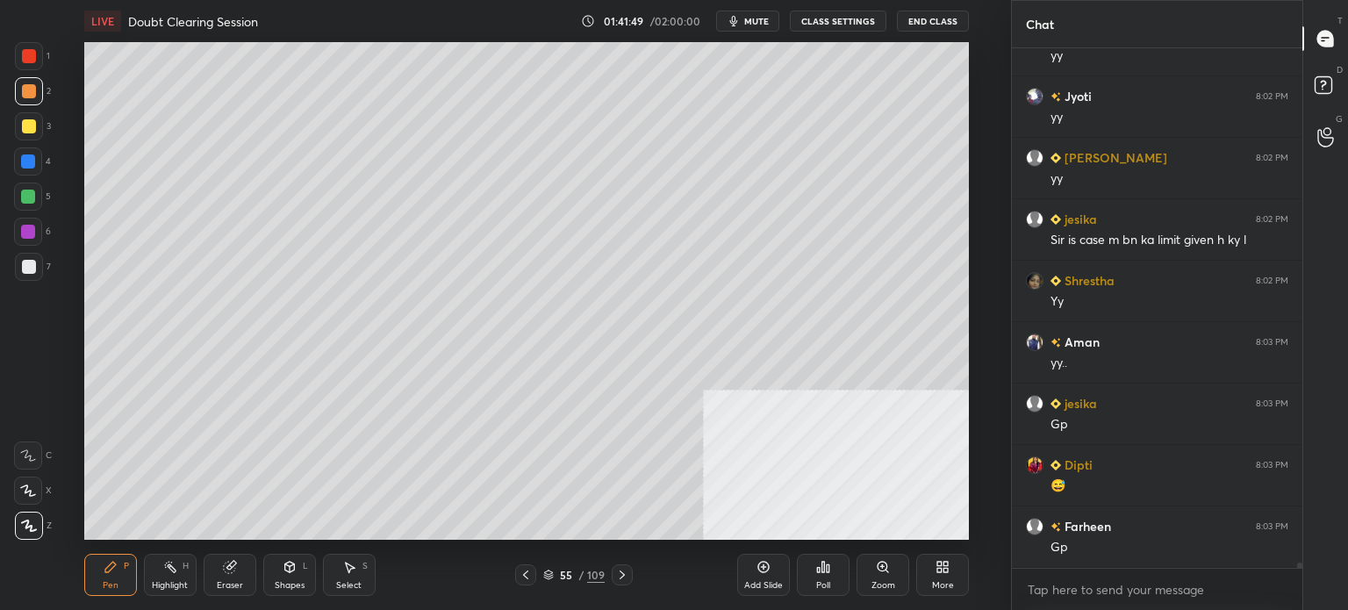
click at [298, 575] on div "Shapes L" at bounding box center [289, 575] width 53 height 42
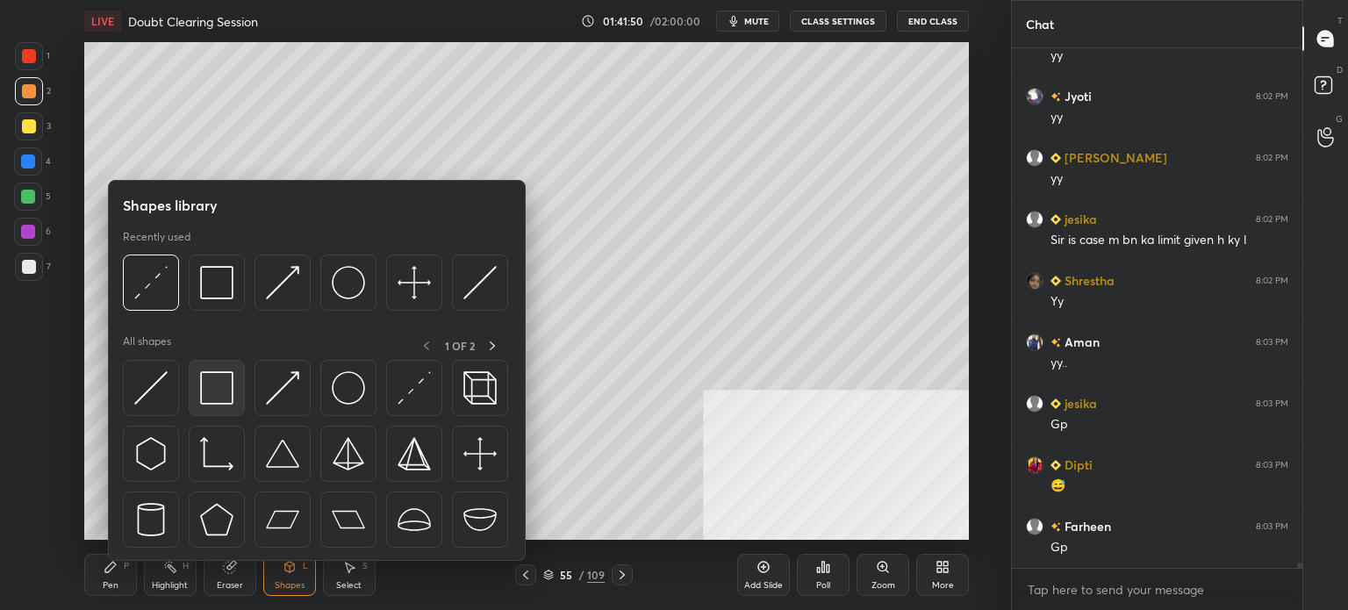
click at [213, 396] on img at bounding box center [216, 387] width 33 height 33
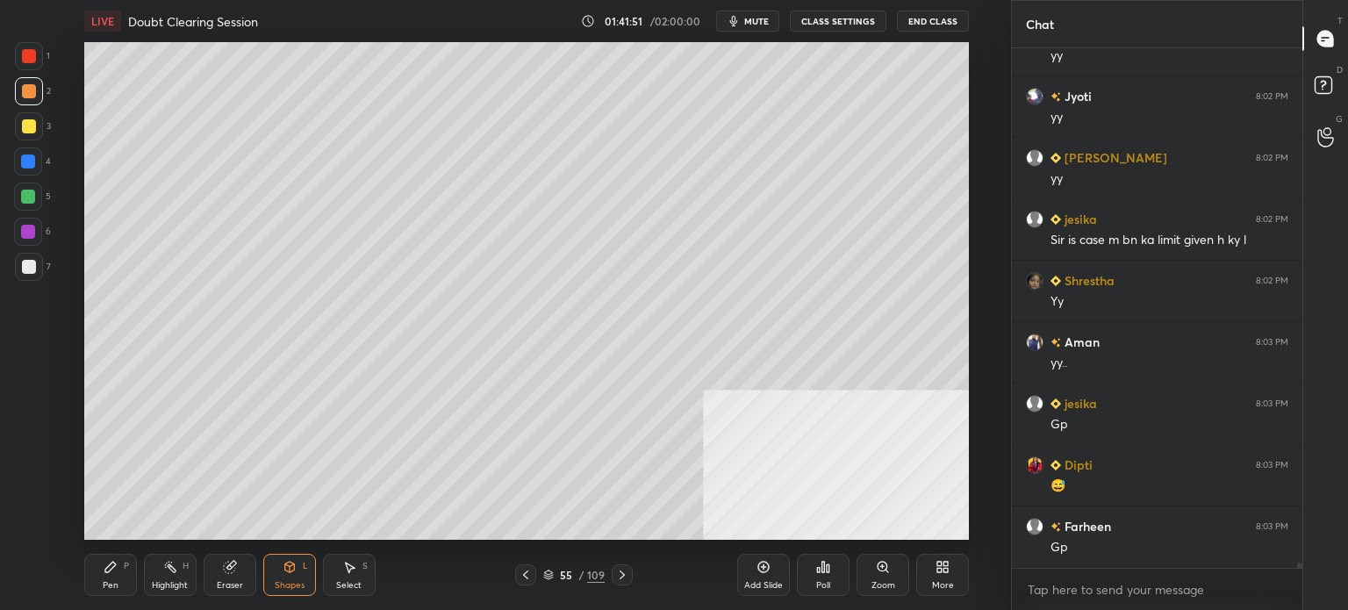
scroll to position [50875, 0]
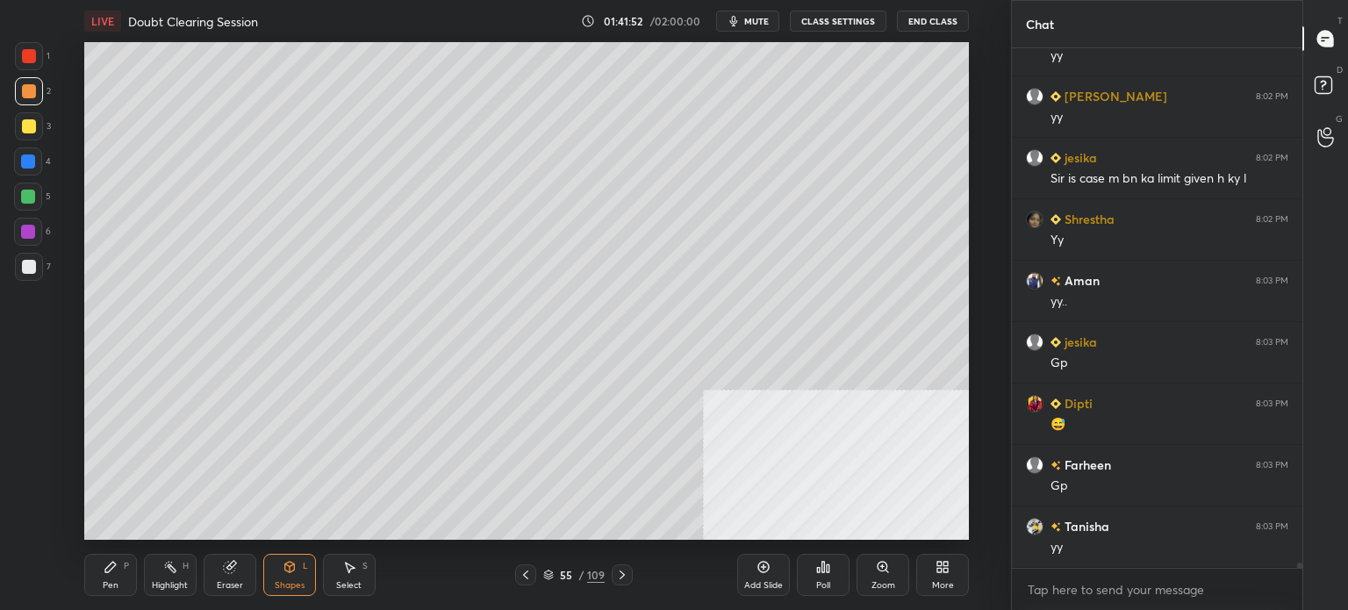
click at [118, 583] on div "Pen" at bounding box center [111, 585] width 16 height 9
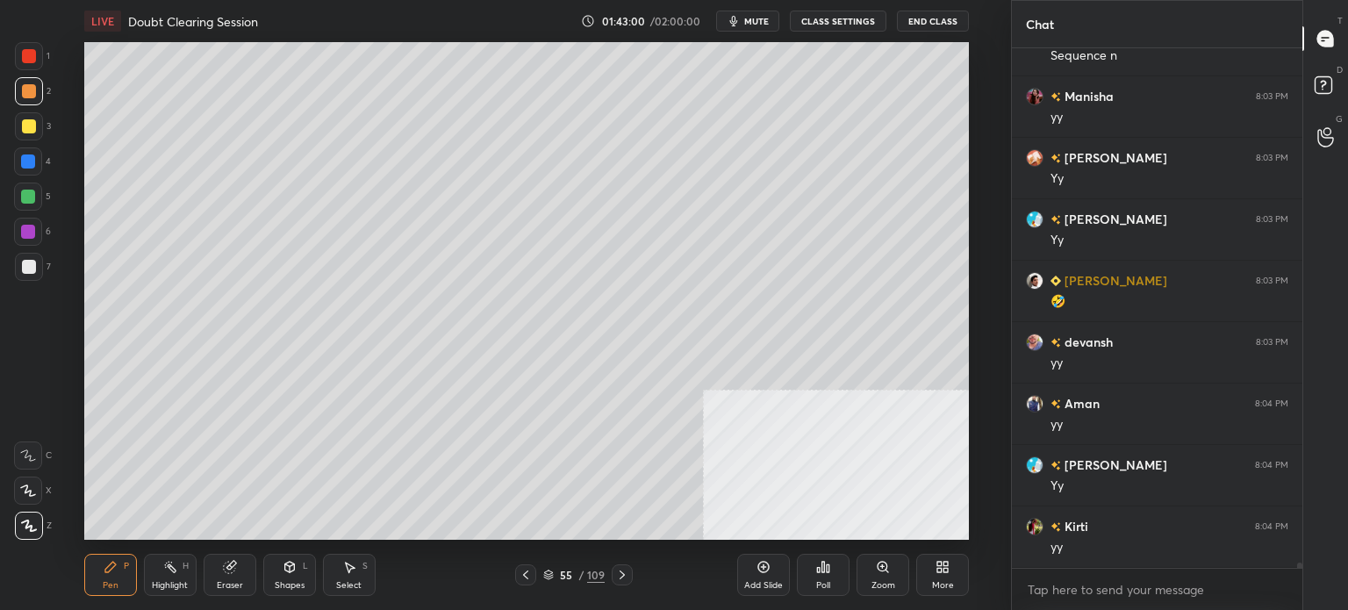
scroll to position [51735, 0]
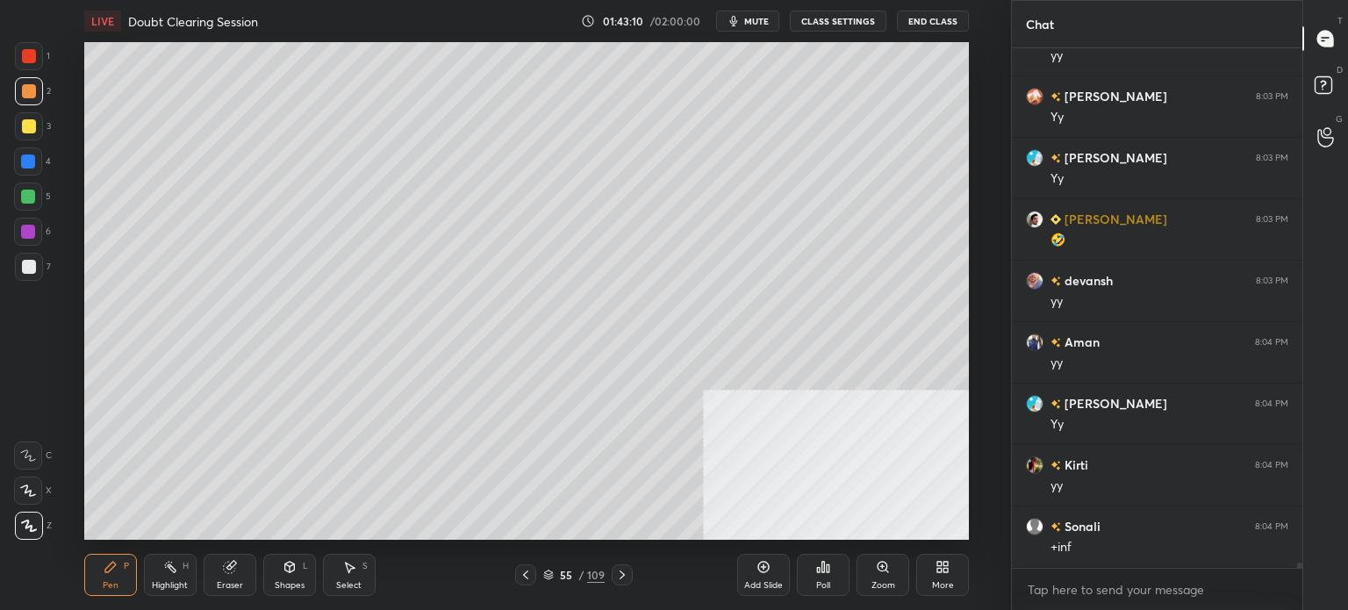
click at [344, 584] on div "Select" at bounding box center [348, 585] width 25 height 9
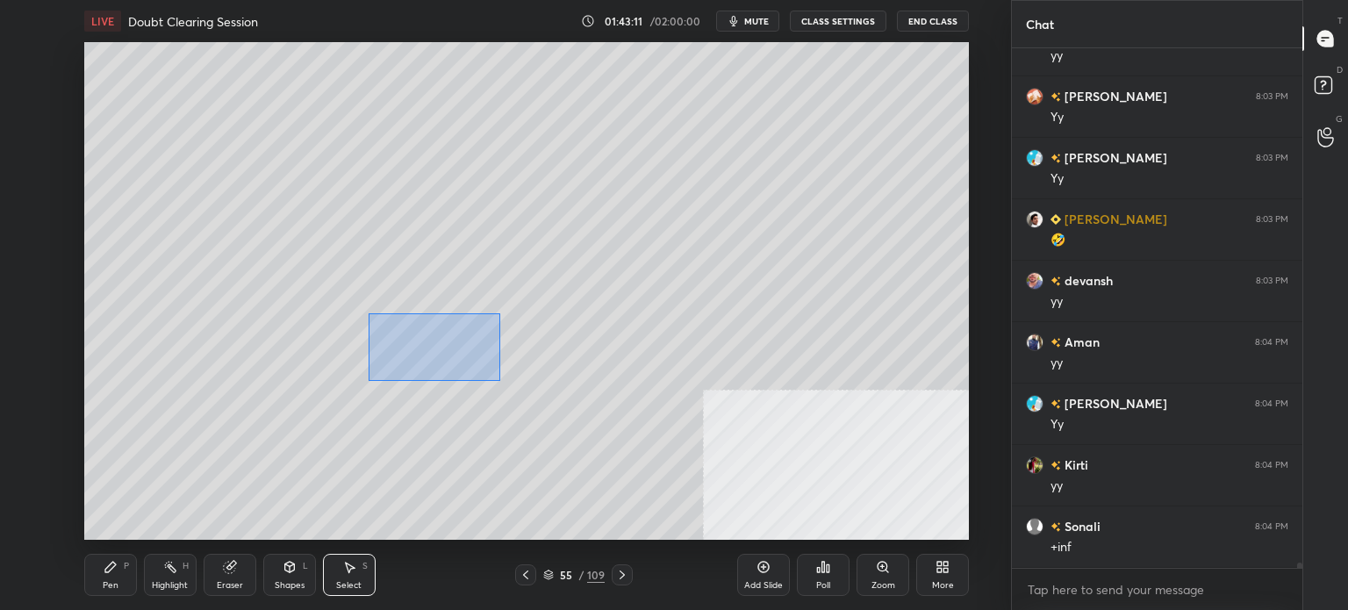
drag, startPoint x: 500, startPoint y: 381, endPoint x: 583, endPoint y: 385, distance: 83.5
click at [583, 385] on div "0 ° Undo Copy Duplicate Duplicate to new slide Delete" at bounding box center [526, 291] width 885 height 498
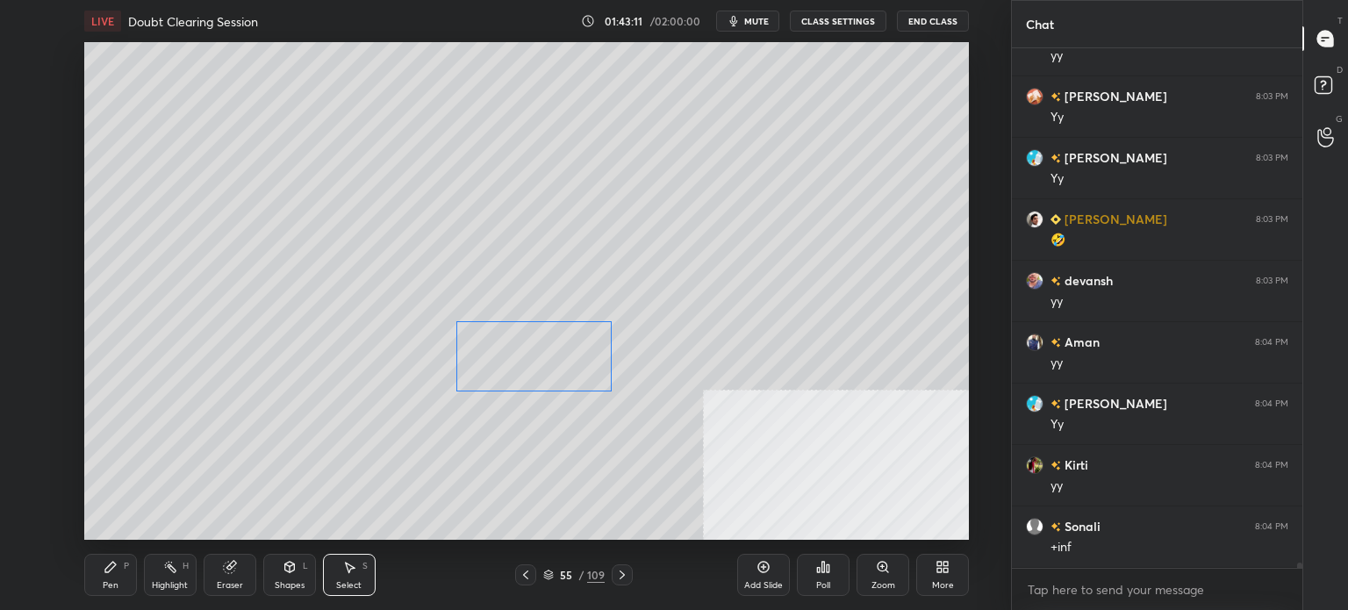
drag, startPoint x: 565, startPoint y: 358, endPoint x: 445, endPoint y: 438, distance: 144.4
click at [609, 355] on div "0 ° Undo Copy Duplicate Duplicate to new slide Delete" at bounding box center [526, 291] width 885 height 498
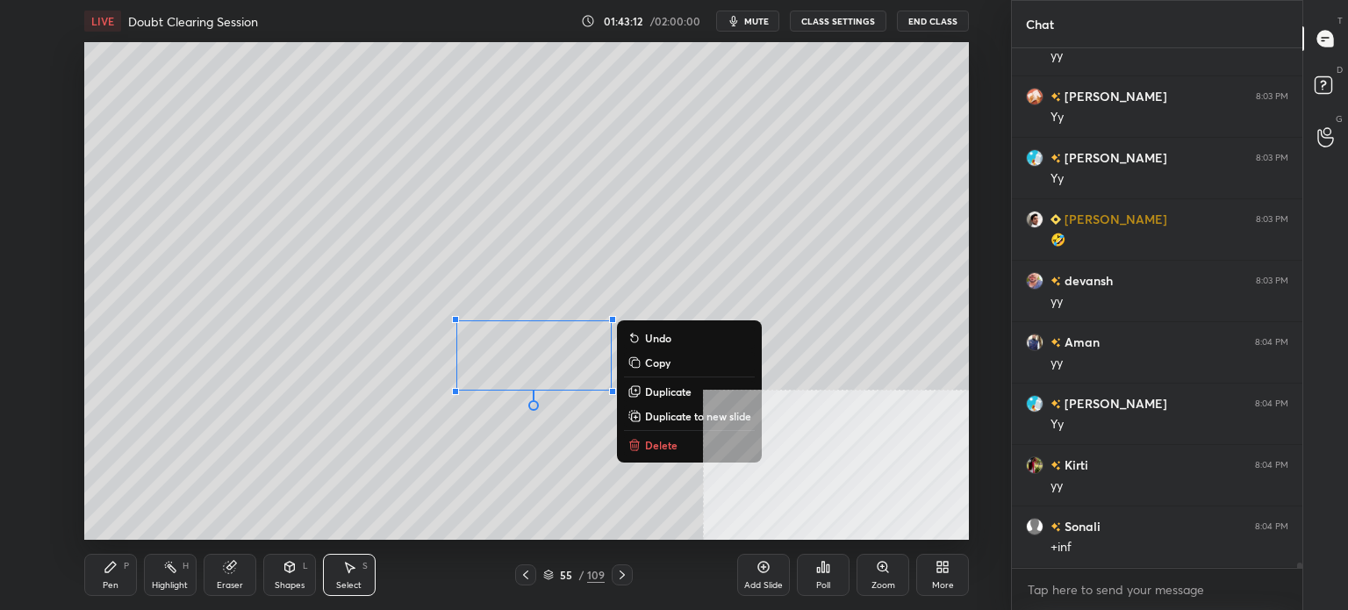
click at [107, 588] on div "Pen" at bounding box center [111, 585] width 16 height 9
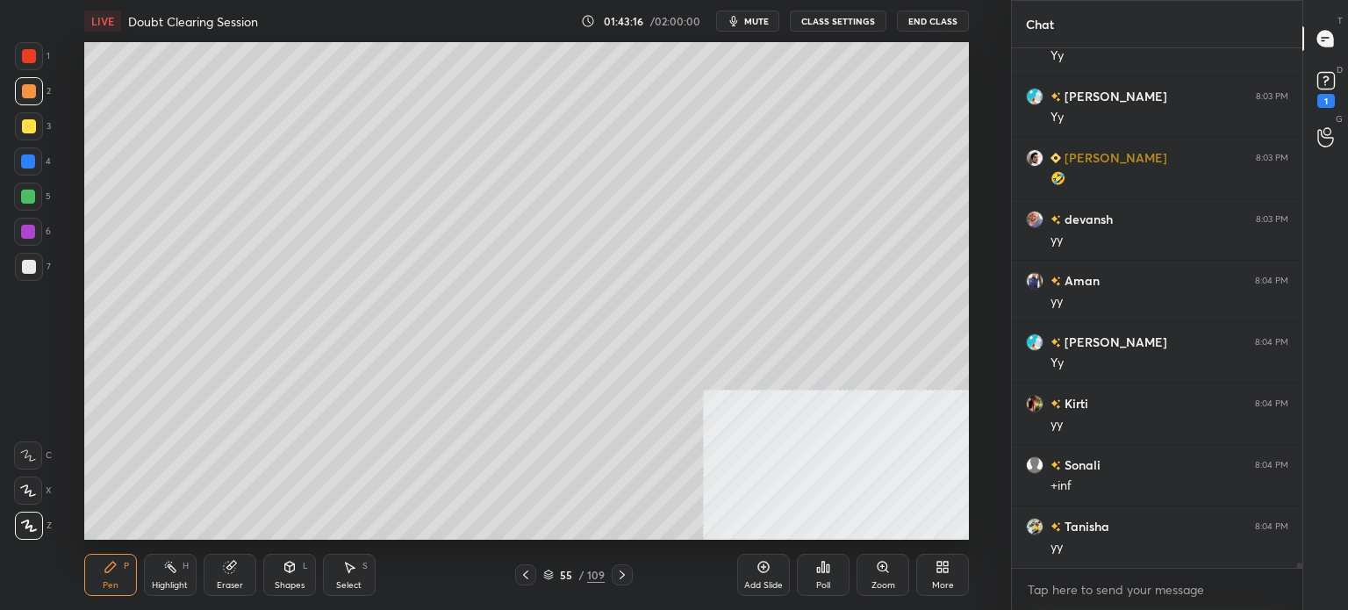
scroll to position [51872, 0]
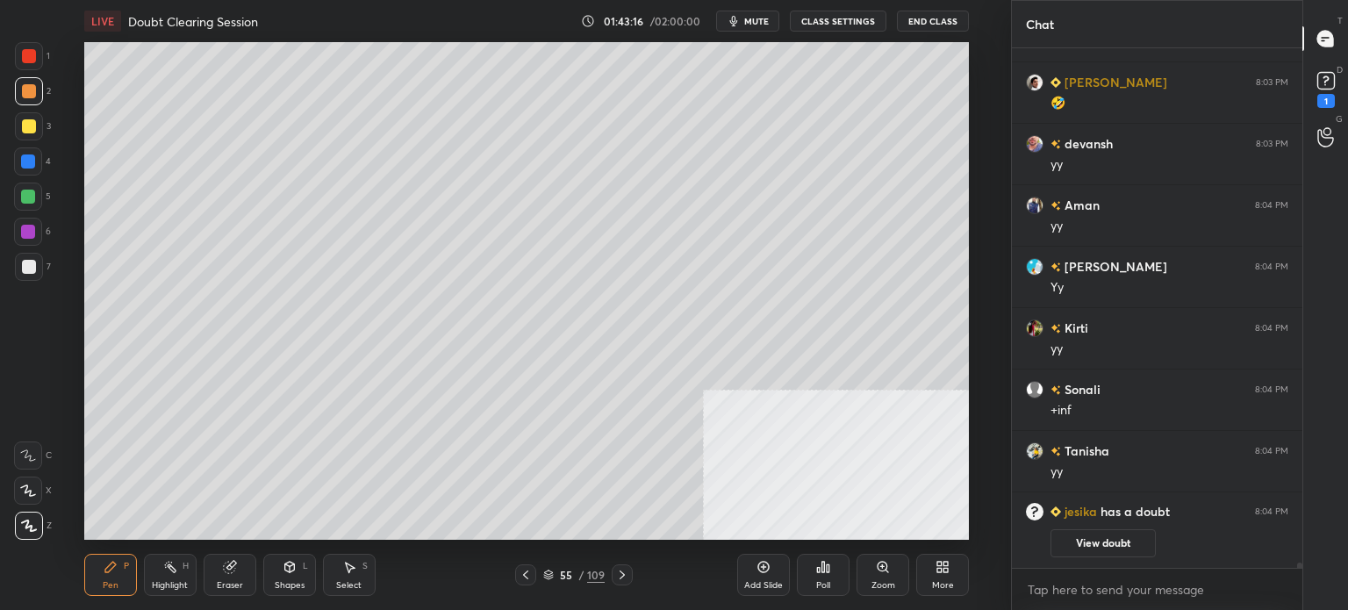
click at [298, 584] on div "Shapes" at bounding box center [290, 585] width 30 height 9
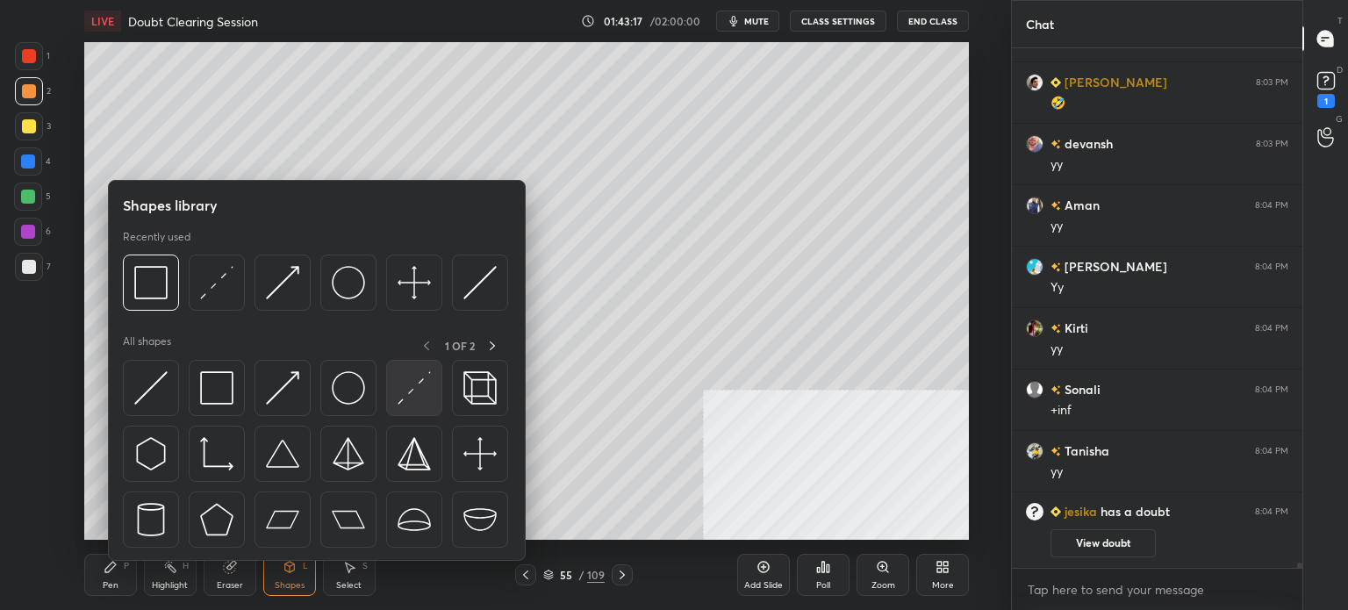
click at [432, 392] on div at bounding box center [414, 388] width 56 height 56
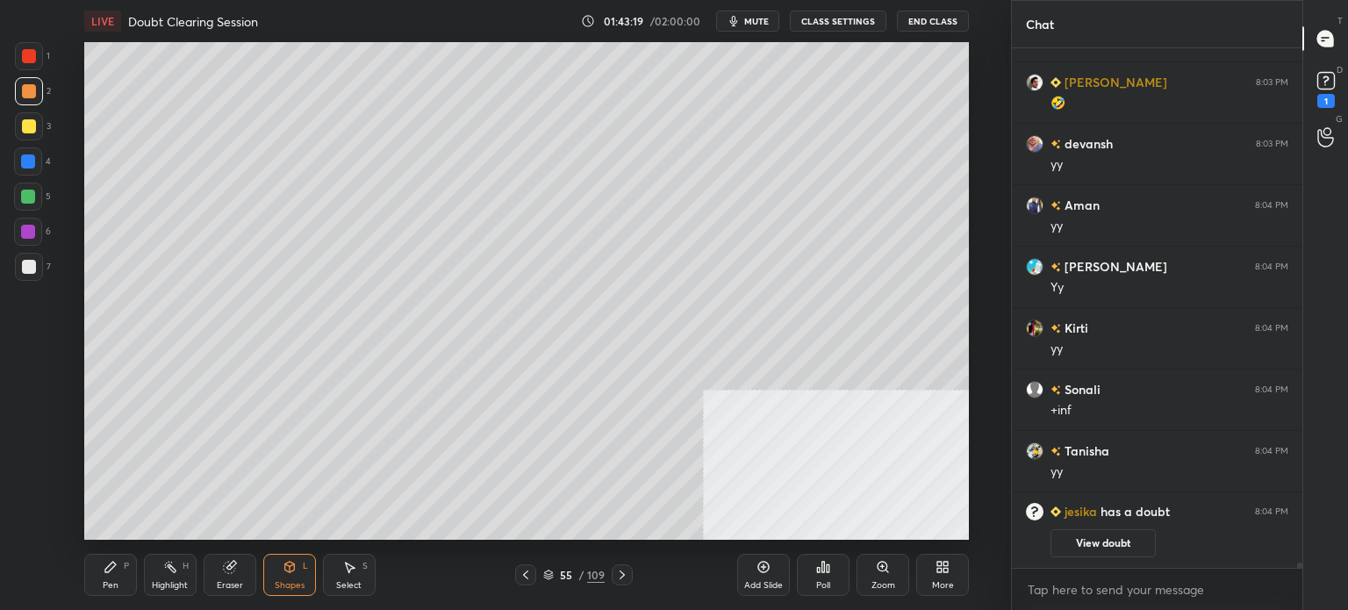
click at [123, 578] on div "Pen P" at bounding box center [110, 575] width 53 height 42
click at [1341, 90] on div "1" at bounding box center [1326, 88] width 35 height 32
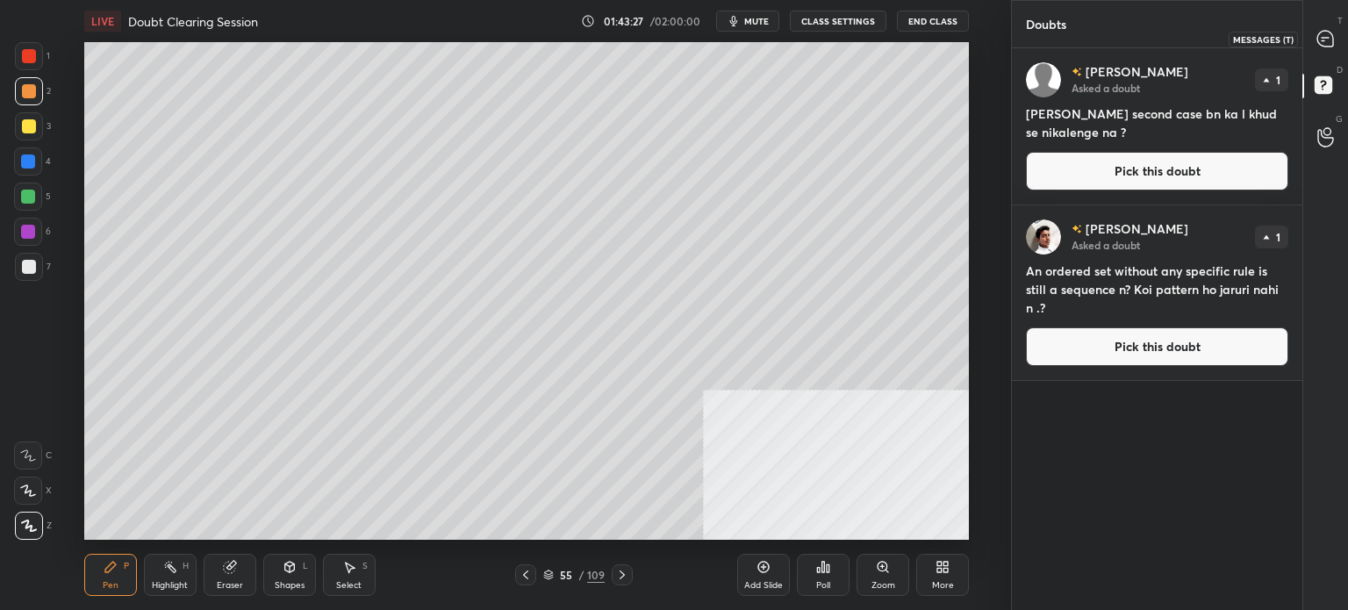
click at [1332, 31] on icon at bounding box center [1326, 39] width 18 height 18
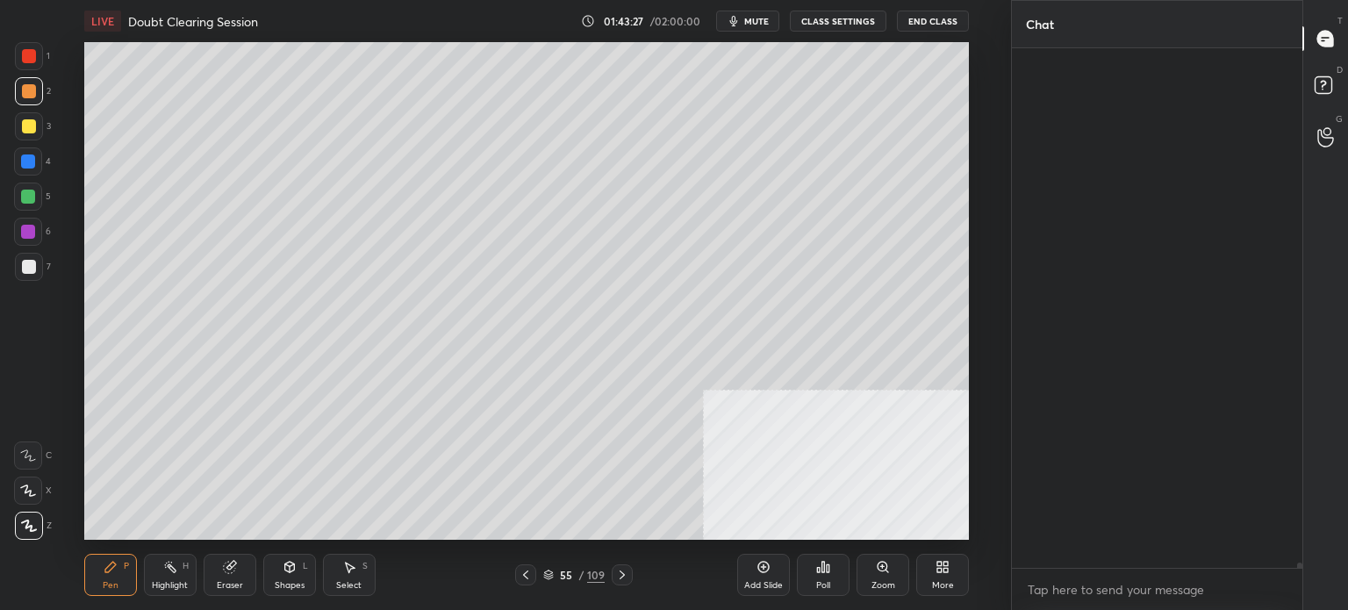
scroll to position [514, 285]
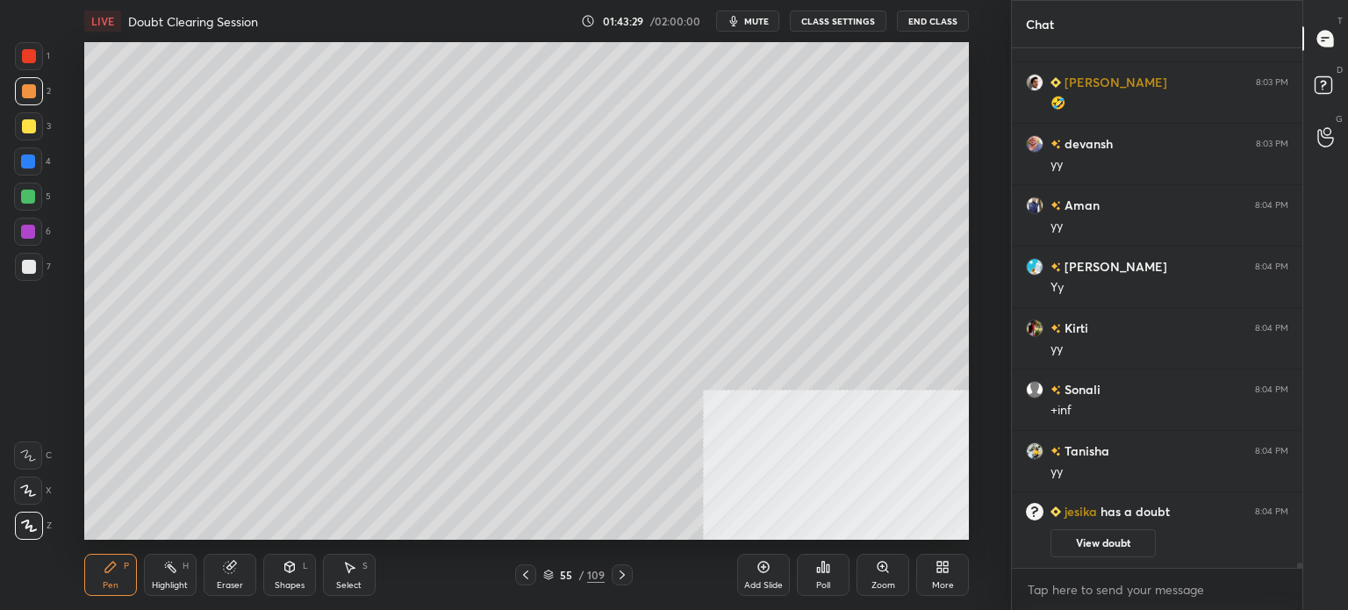
click at [37, 126] on div at bounding box center [29, 126] width 28 height 28
click at [297, 596] on div "Shapes L" at bounding box center [289, 575] width 53 height 42
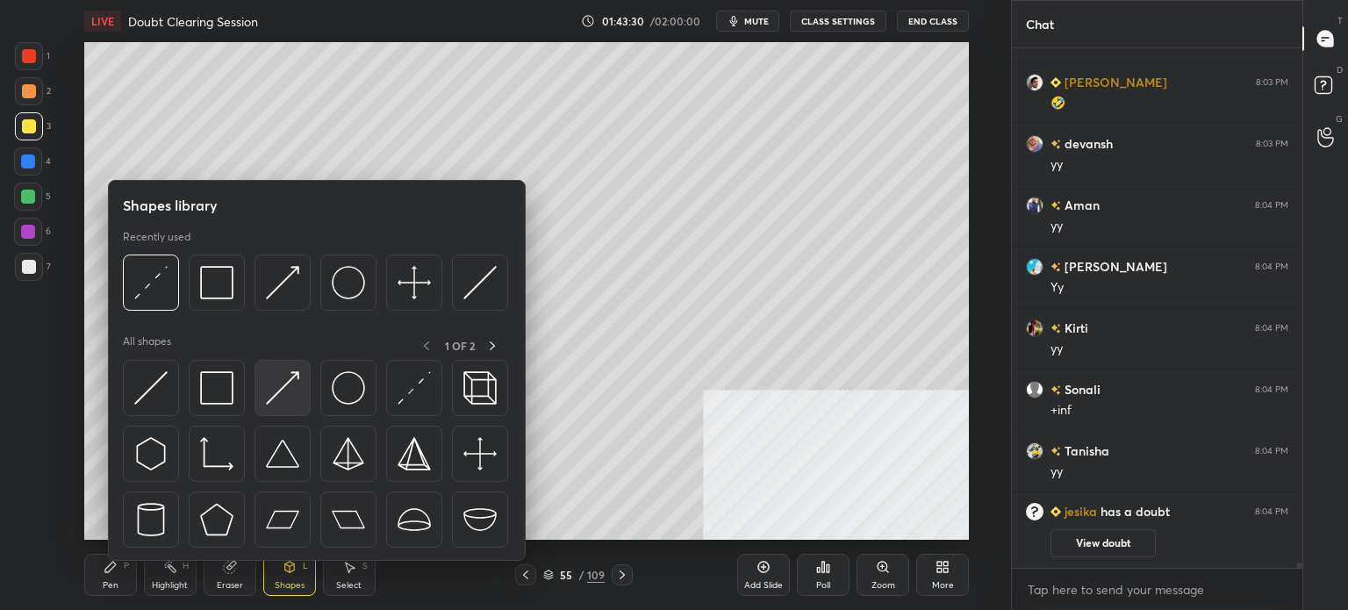
click at [284, 396] on img at bounding box center [282, 387] width 33 height 33
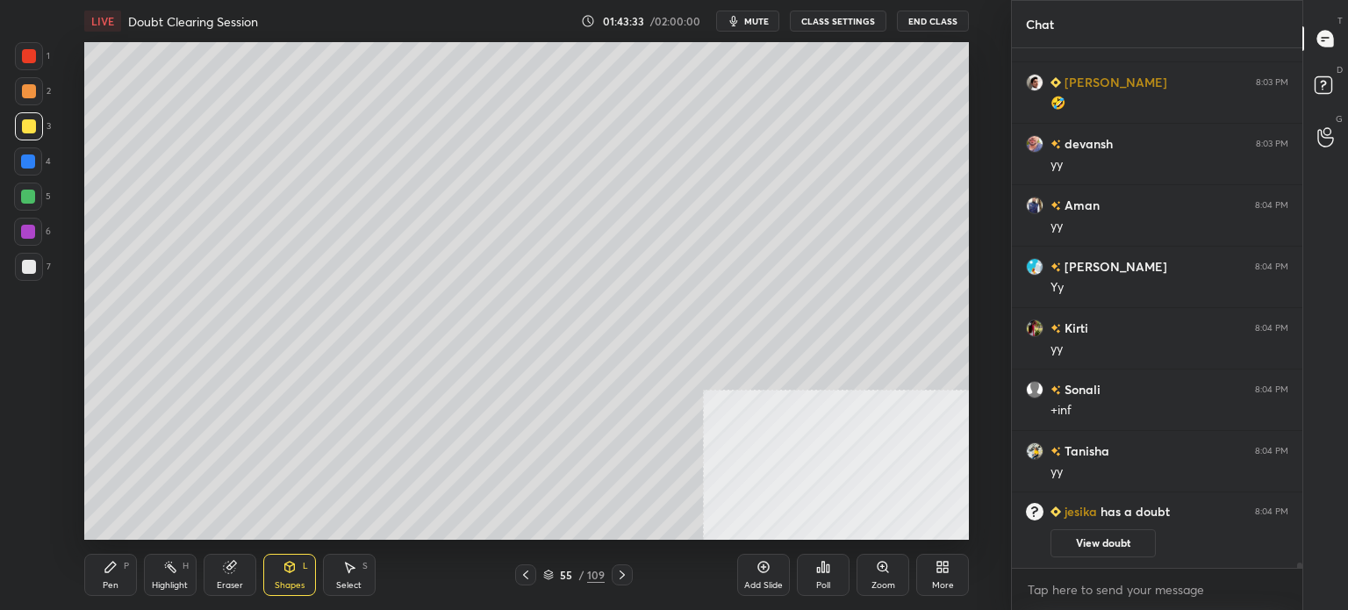
click at [120, 579] on div "Pen P" at bounding box center [110, 575] width 53 height 42
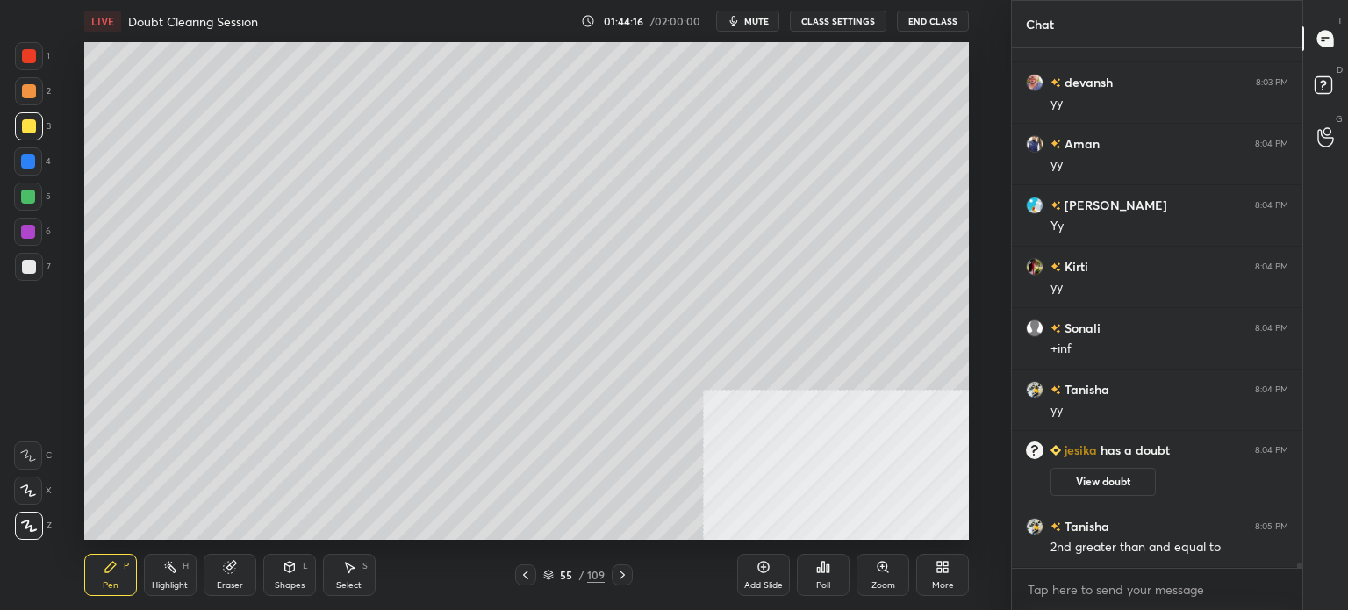
scroll to position [51830, 0]
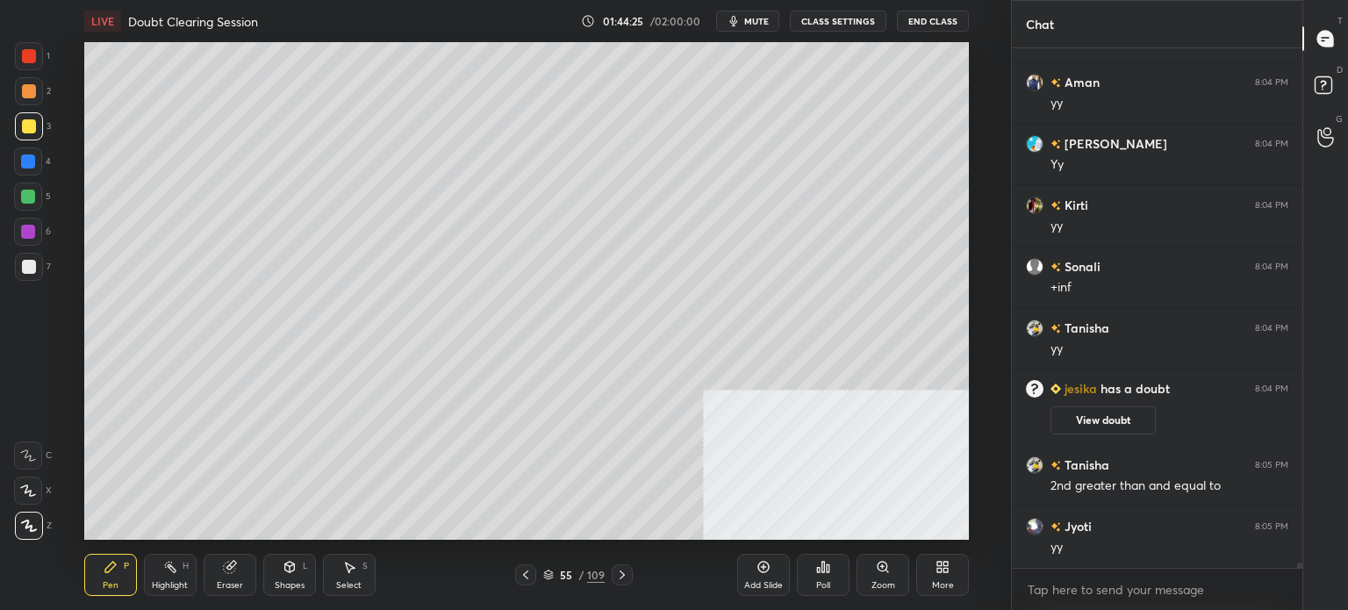
drag, startPoint x: 234, startPoint y: 580, endPoint x: 256, endPoint y: 543, distance: 42.9
click at [235, 581] on div "Eraser" at bounding box center [230, 585] width 26 height 9
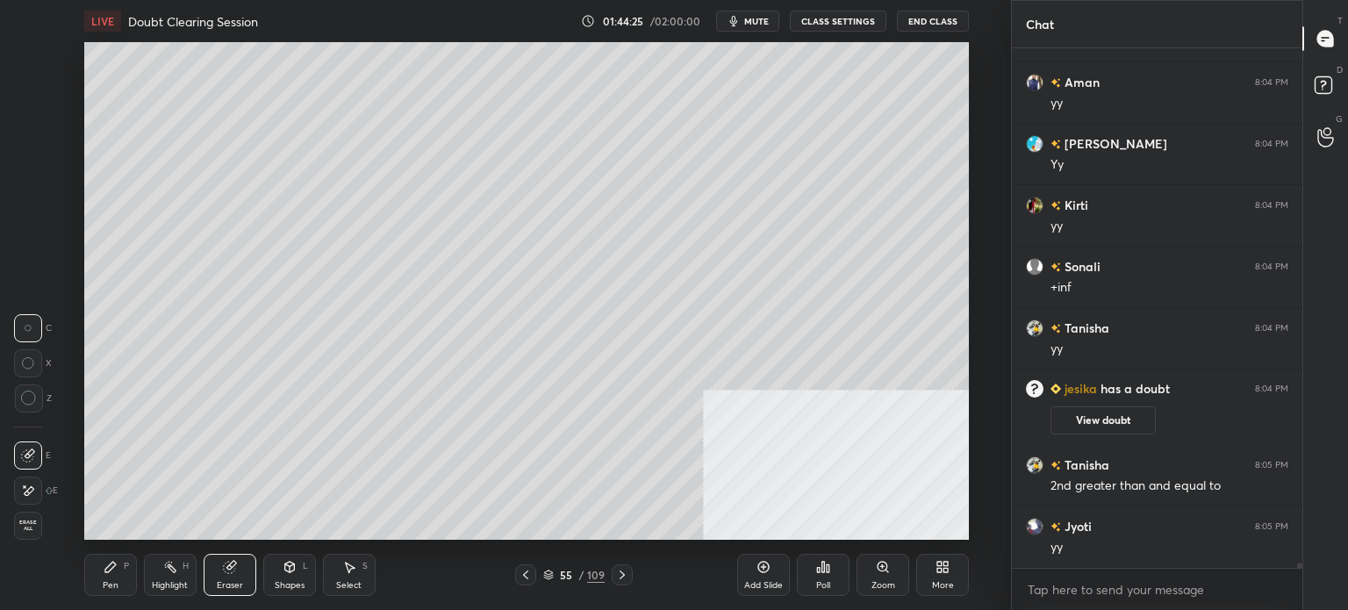
scroll to position [51892, 0]
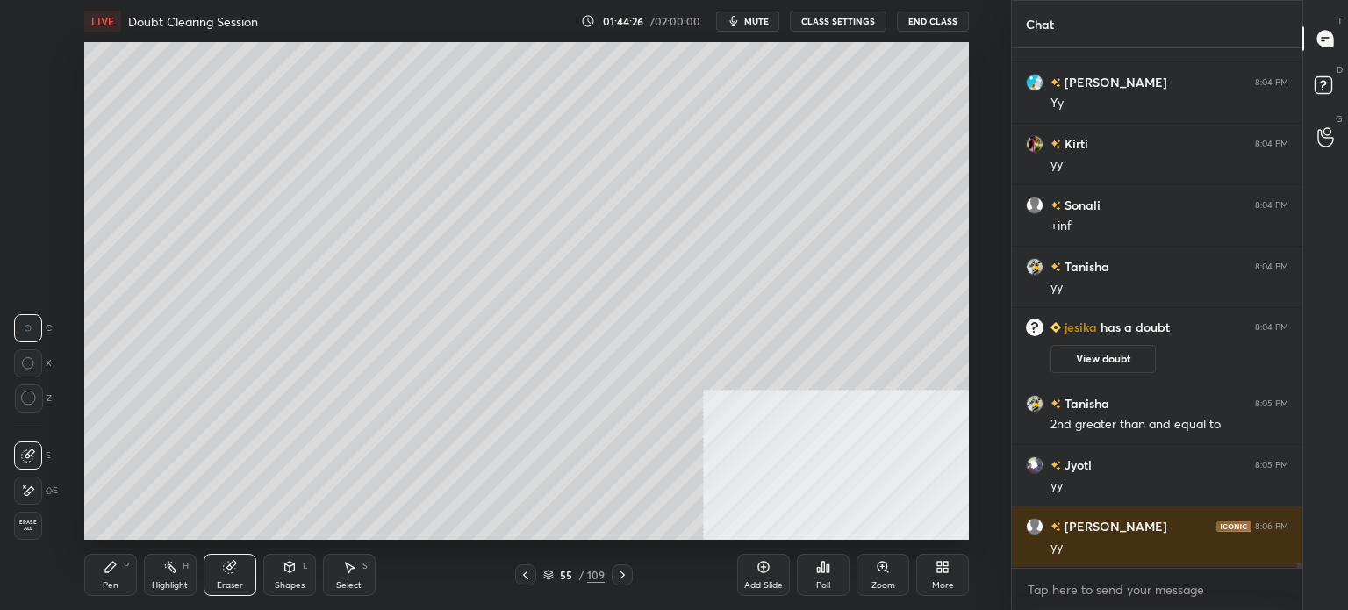
click at [106, 578] on div "Pen P" at bounding box center [110, 575] width 53 height 42
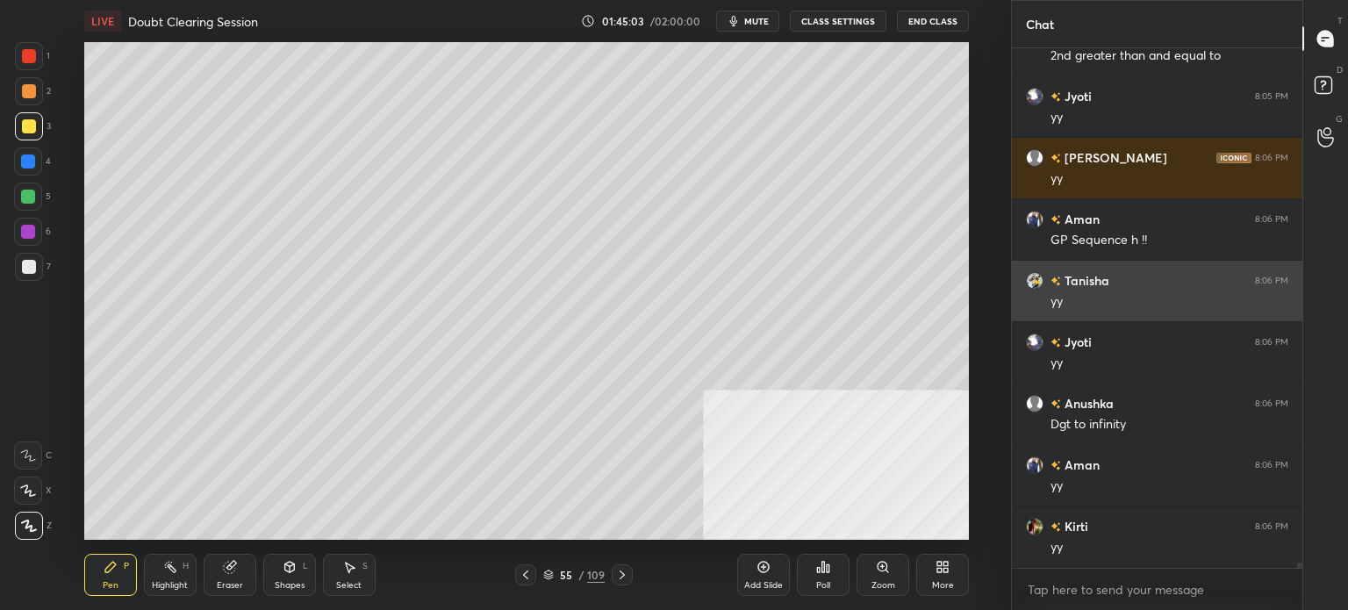
scroll to position [52322, 0]
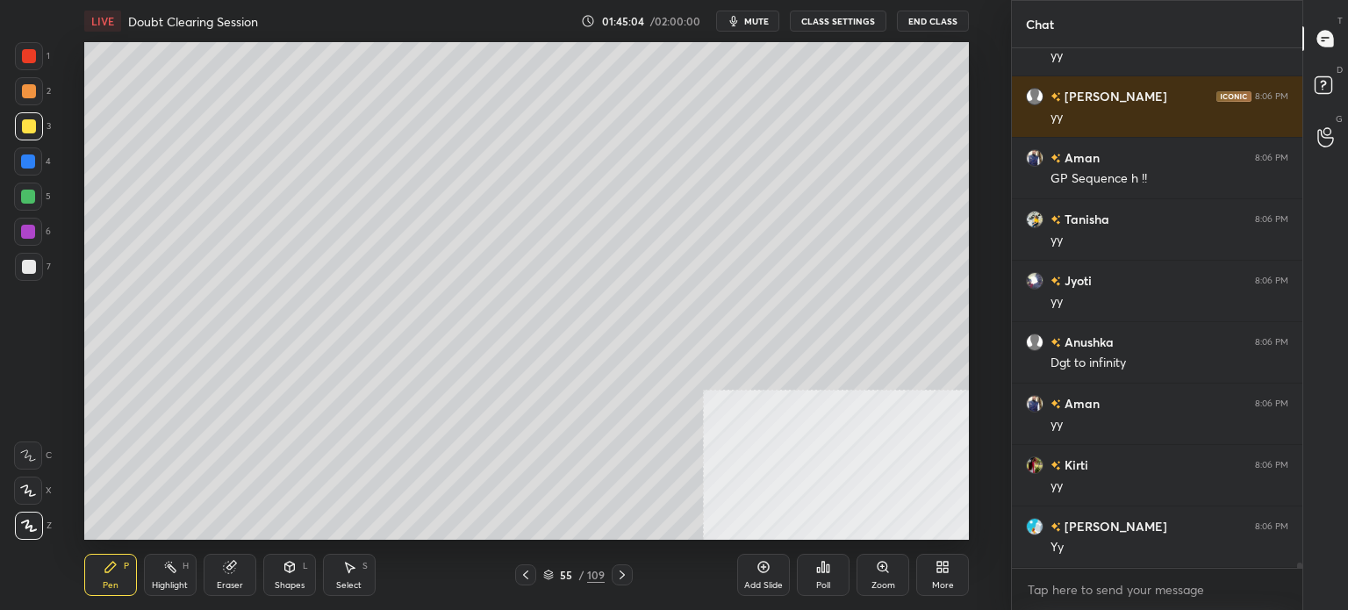
click at [999, 187] on div "1 2 3 4 5 6 7 C X Z C X Z E E Erase all H H LIVE Doubt Clearing Session 01:45:0…" at bounding box center [505, 305] width 1011 height 610
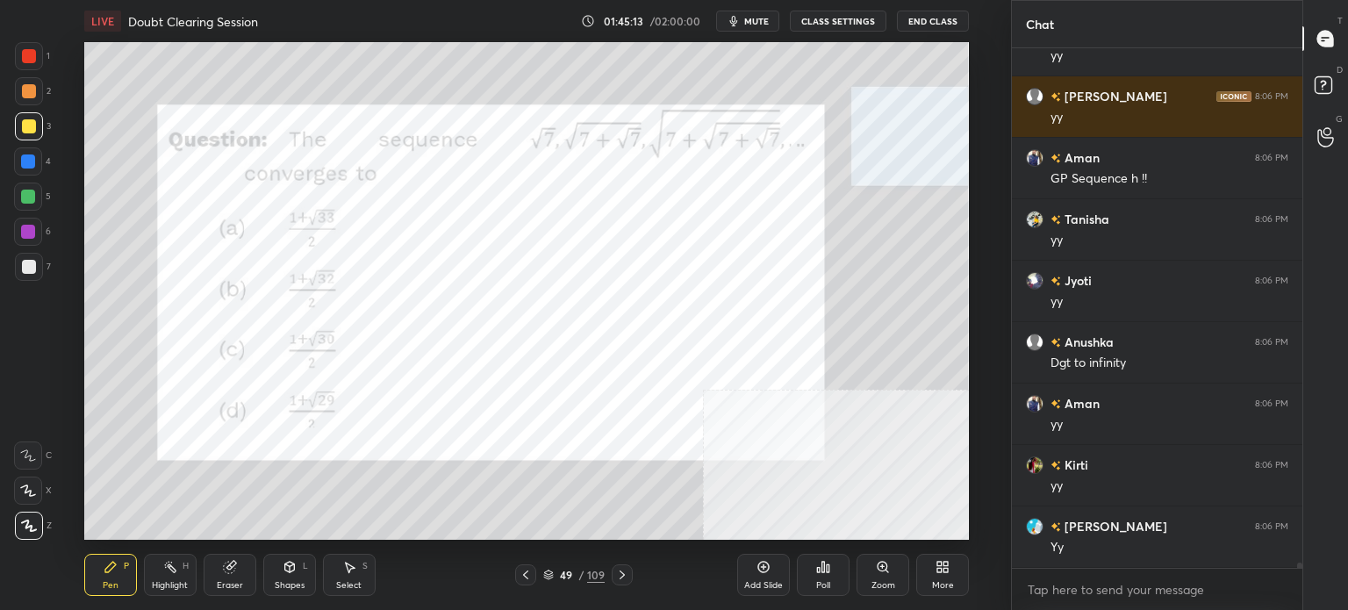
click at [36, 49] on div at bounding box center [29, 56] width 28 height 28
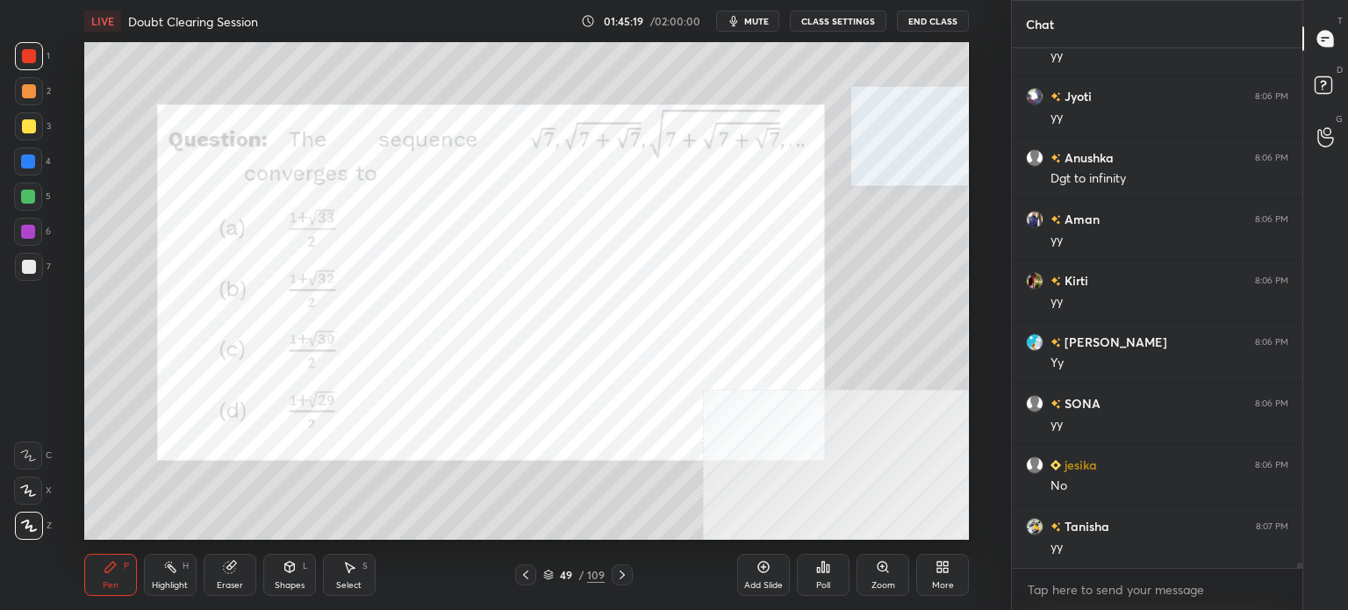
scroll to position [52568, 0]
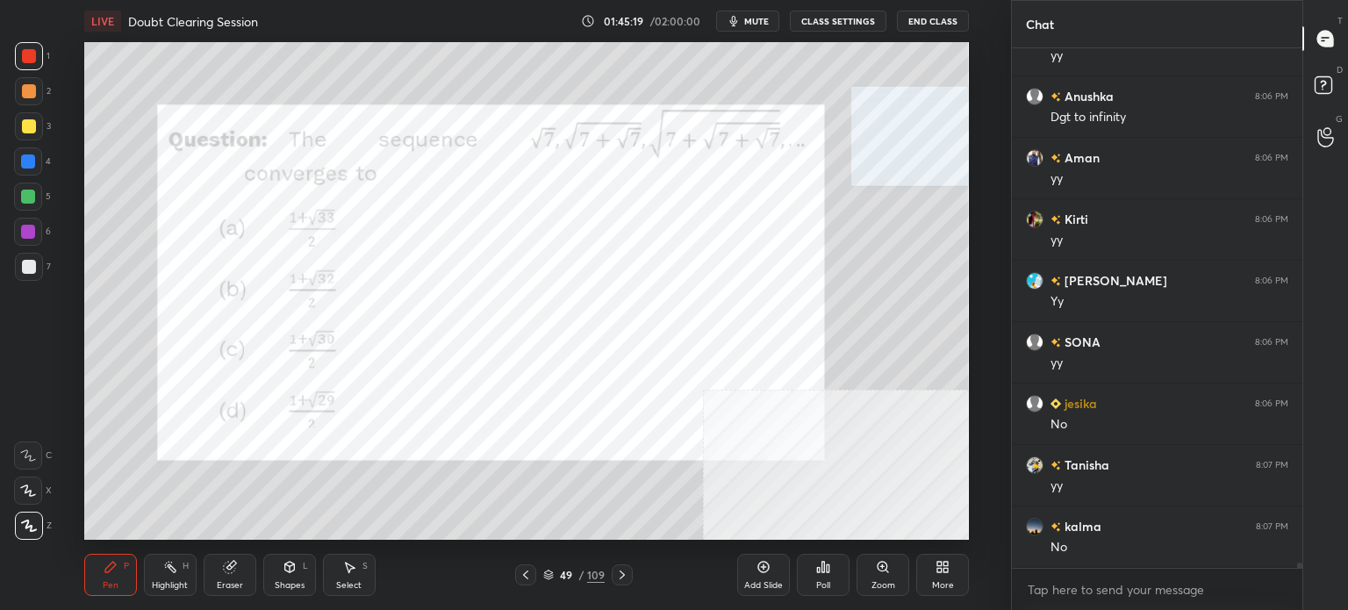
click at [549, 579] on icon at bounding box center [548, 575] width 11 height 11
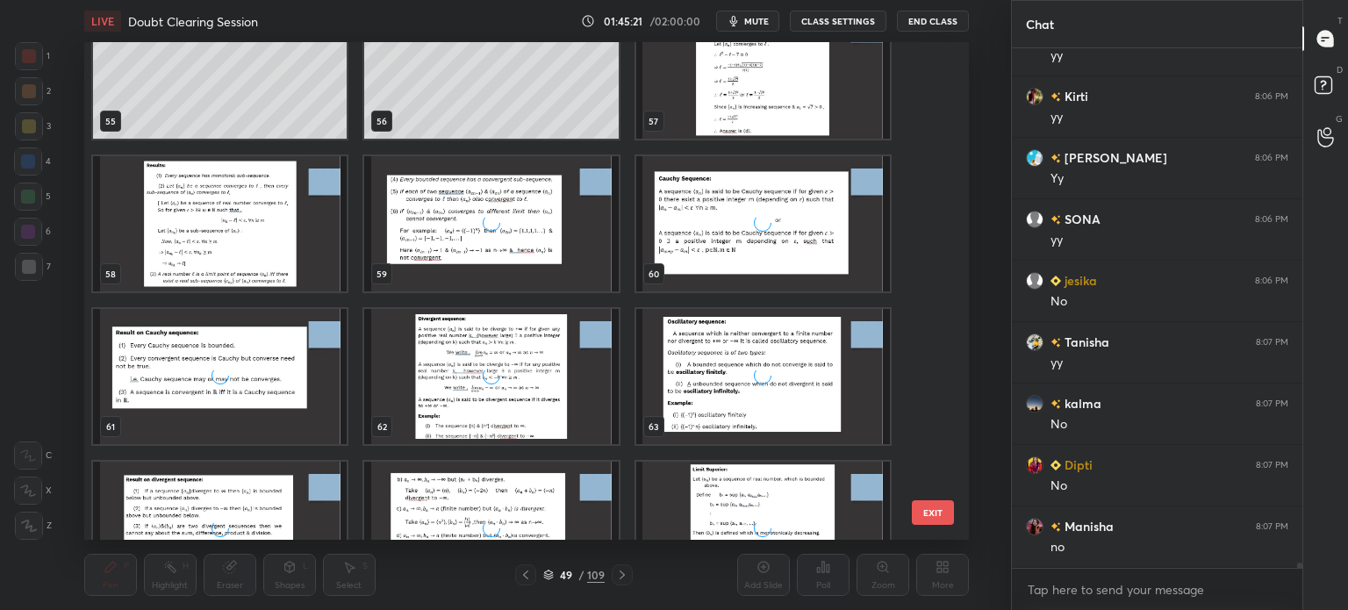
scroll to position [2801, 0]
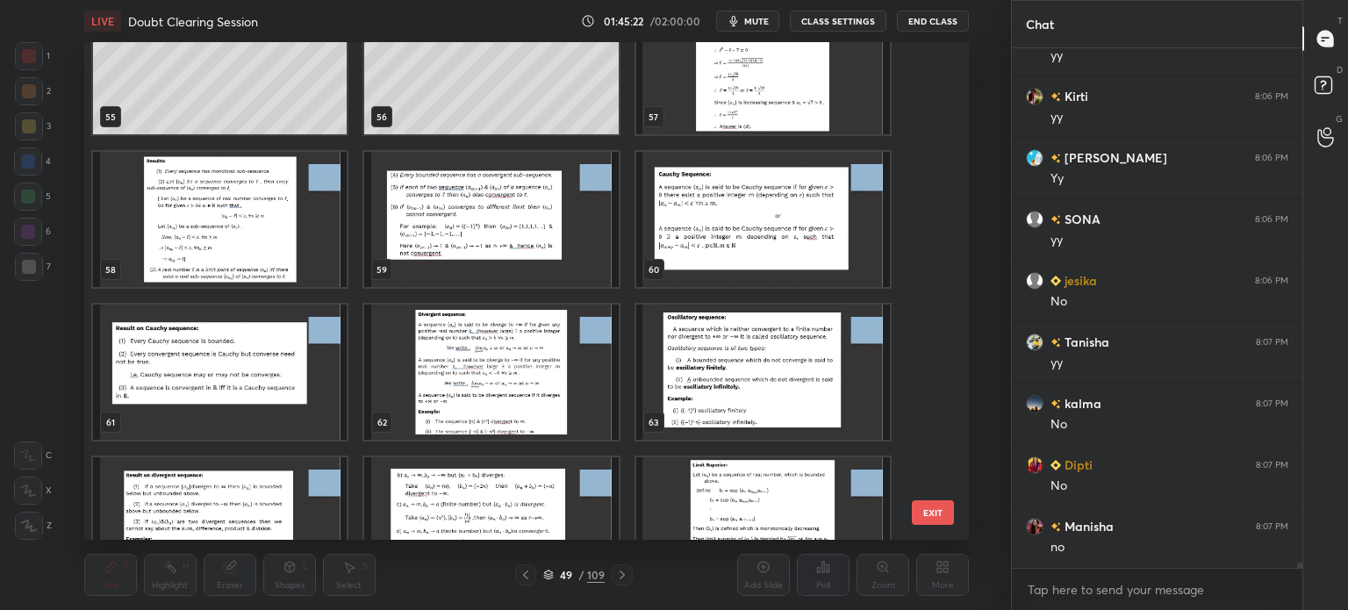
click at [284, 215] on img "grid" at bounding box center [220, 219] width 254 height 135
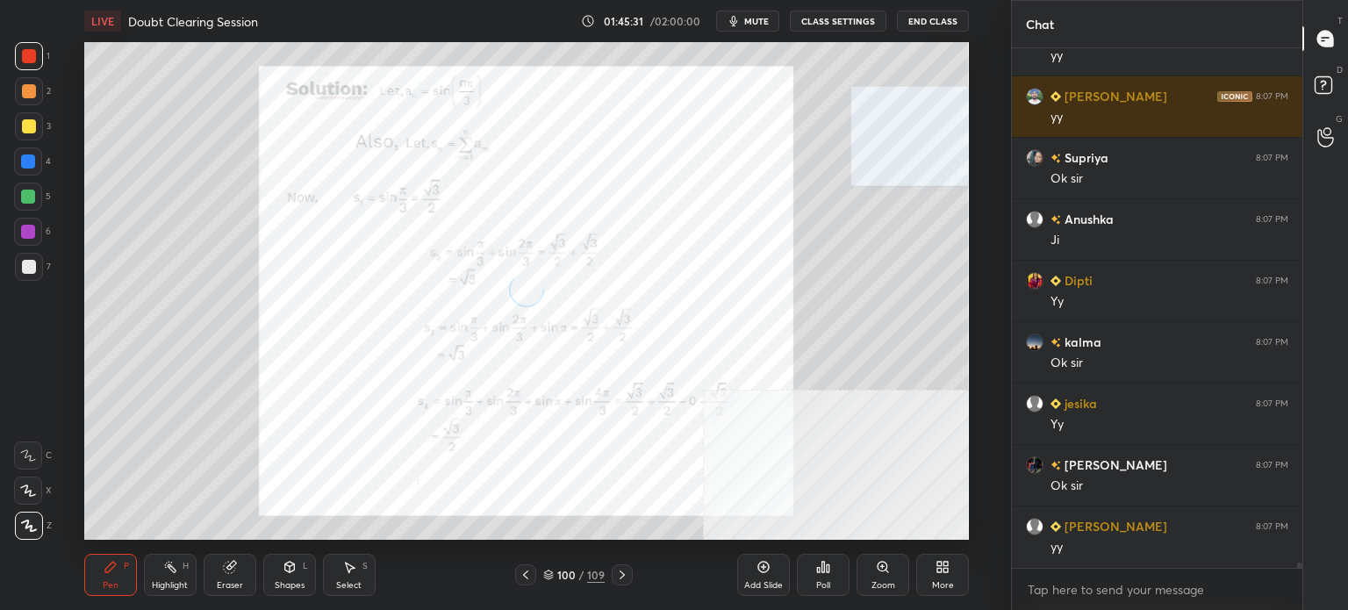
scroll to position [53551, 0]
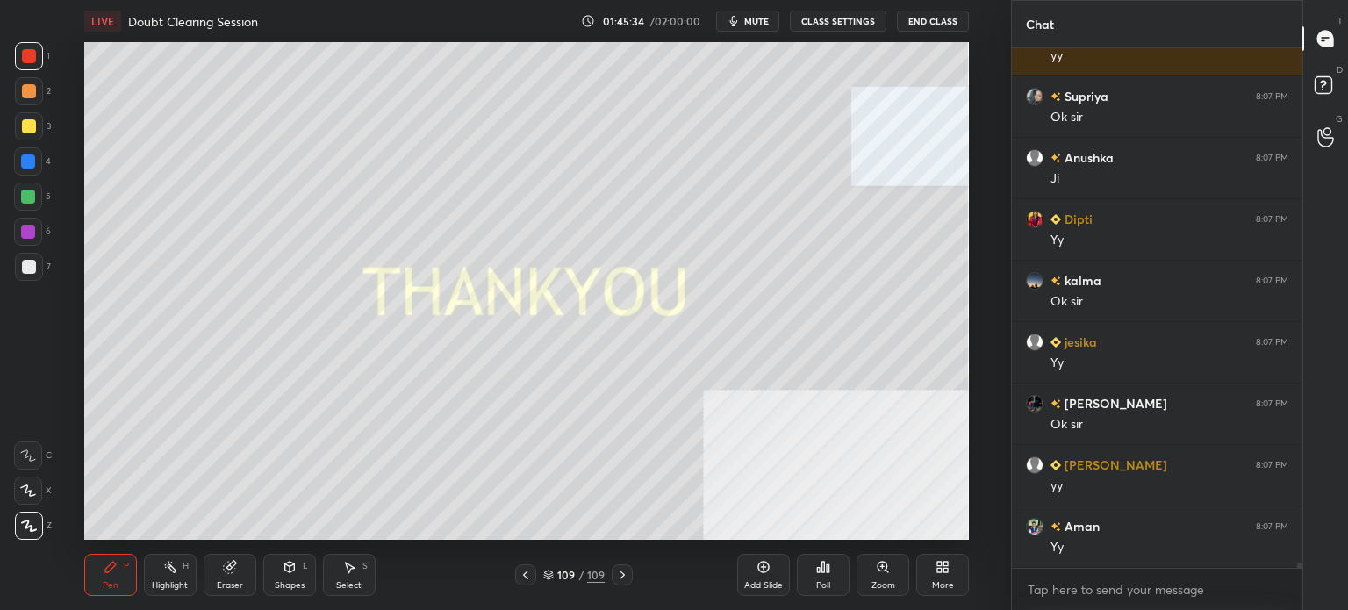
click at [45, 149] on div "4" at bounding box center [32, 161] width 37 height 28
drag, startPoint x: 33, startPoint y: 136, endPoint x: 67, endPoint y: 127, distance: 34.5
click at [34, 136] on div at bounding box center [29, 126] width 28 height 28
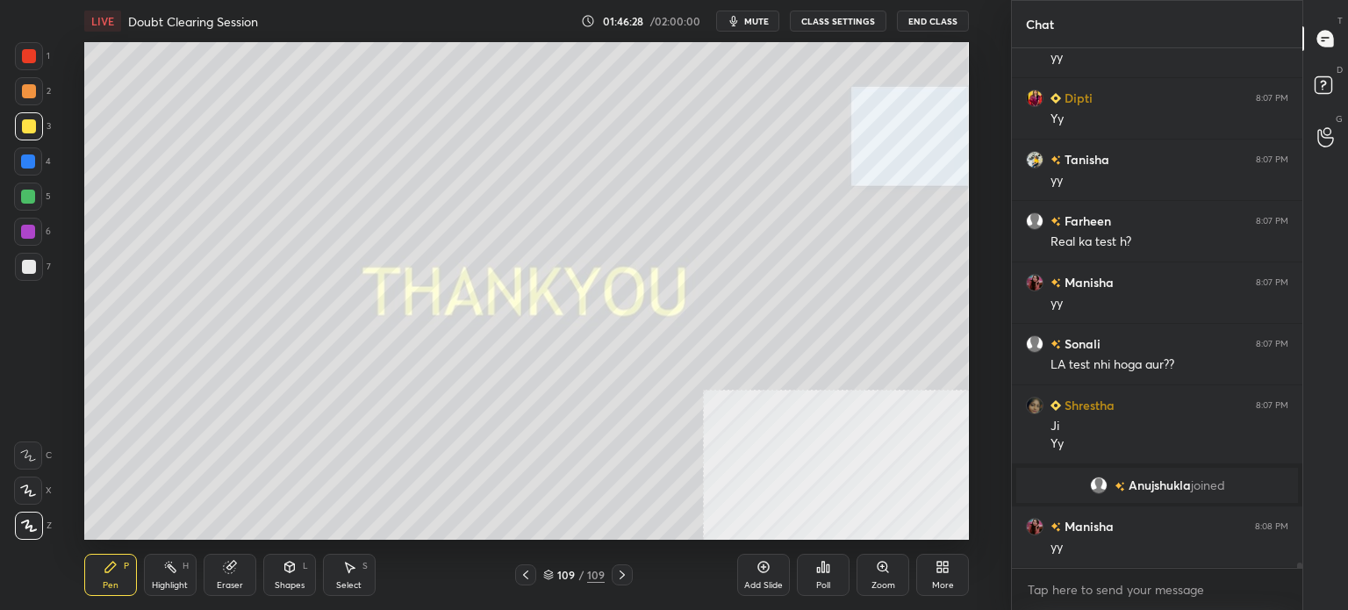
scroll to position [53196, 0]
click at [953, 560] on div "More" at bounding box center [943, 575] width 53 height 42
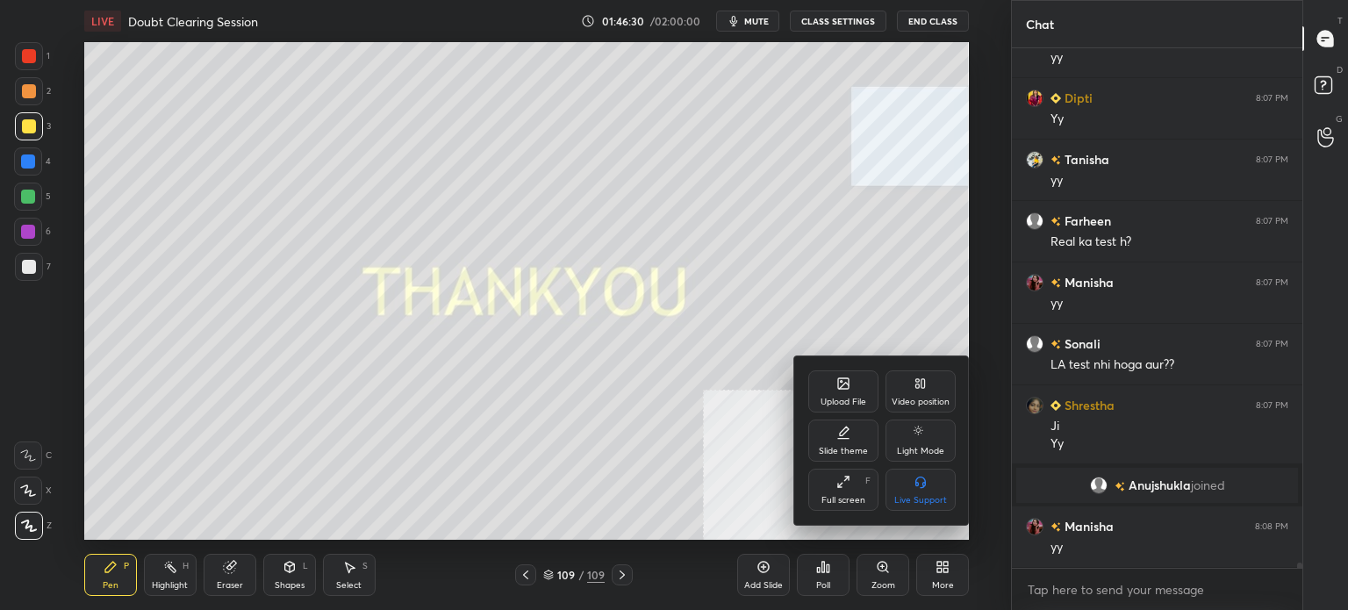
click at [929, 391] on div "Video position" at bounding box center [921, 391] width 70 height 42
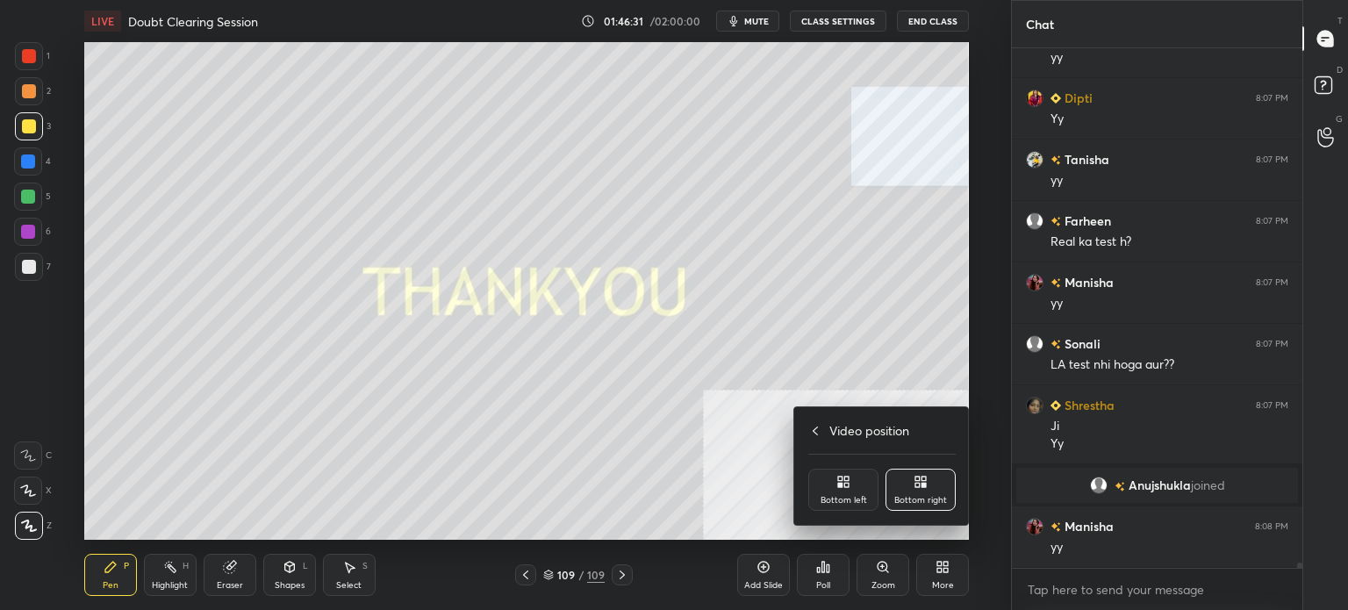
click at [848, 501] on div "Bottom left" at bounding box center [844, 500] width 47 height 9
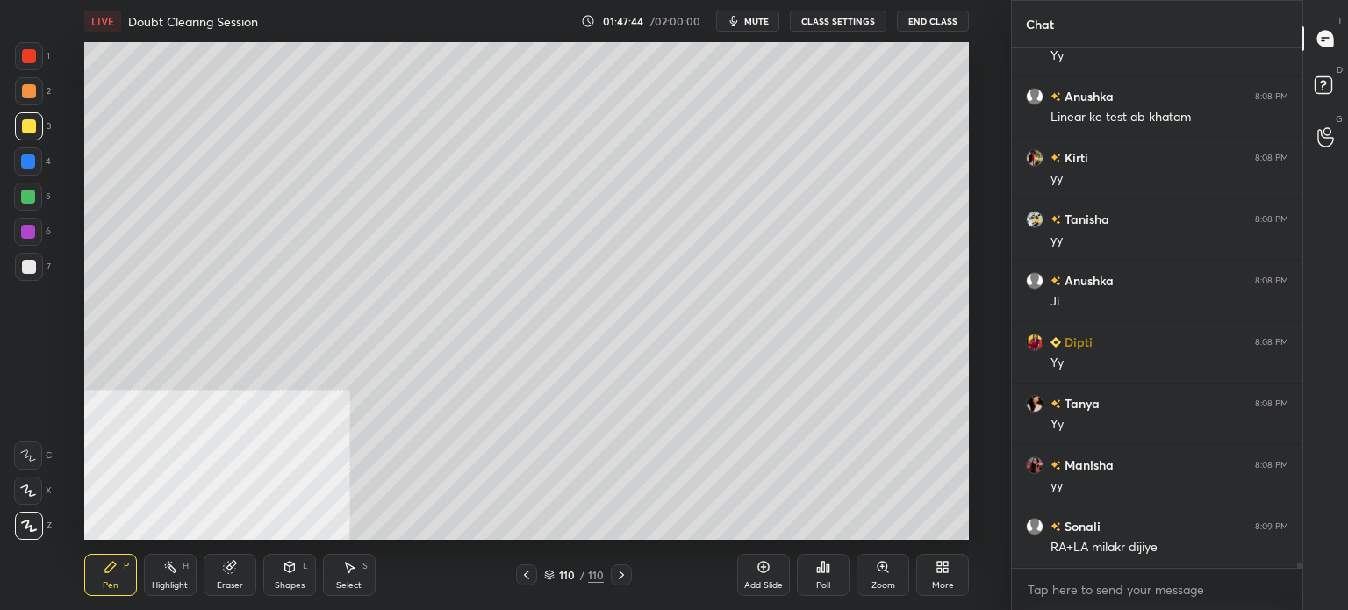
scroll to position [54425, 0]
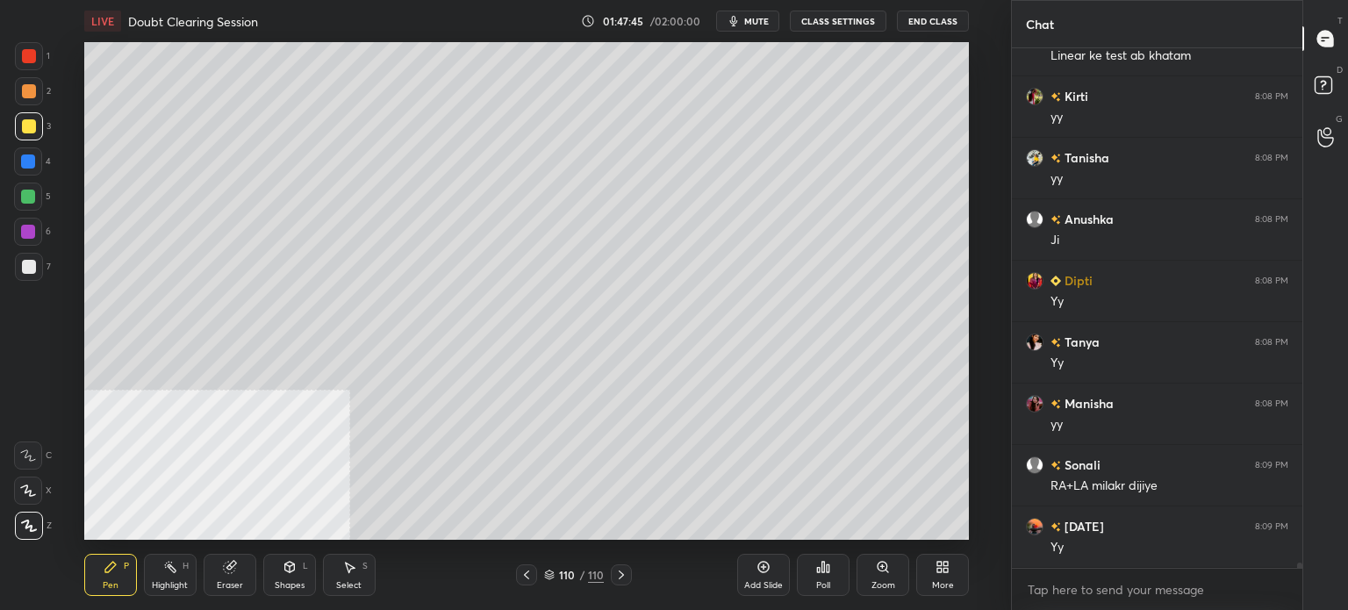
click at [40, 128] on div at bounding box center [29, 126] width 28 height 28
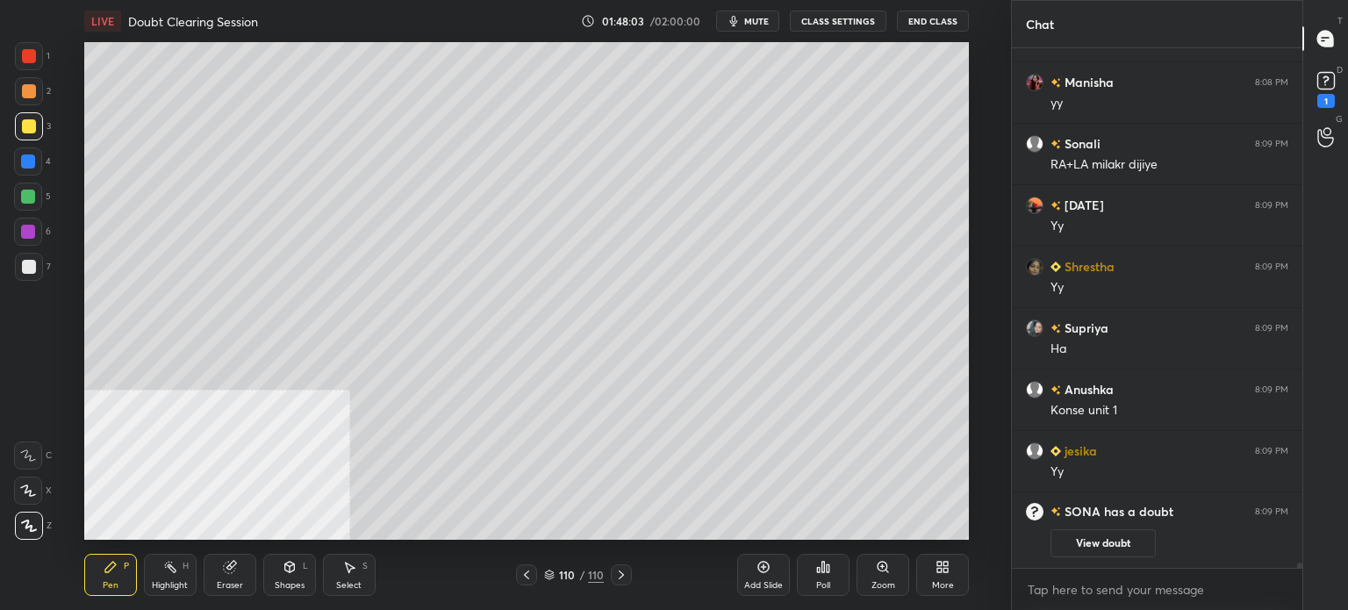
scroll to position [54353, 0]
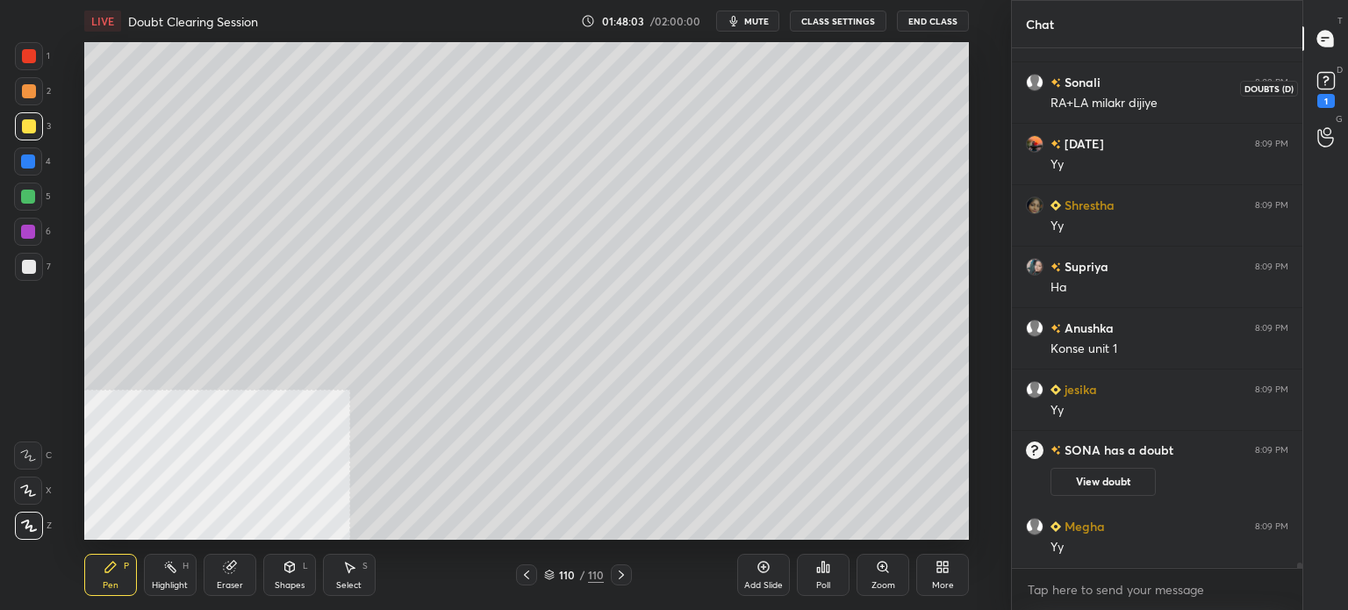
click at [1326, 91] on icon at bounding box center [1326, 81] width 26 height 26
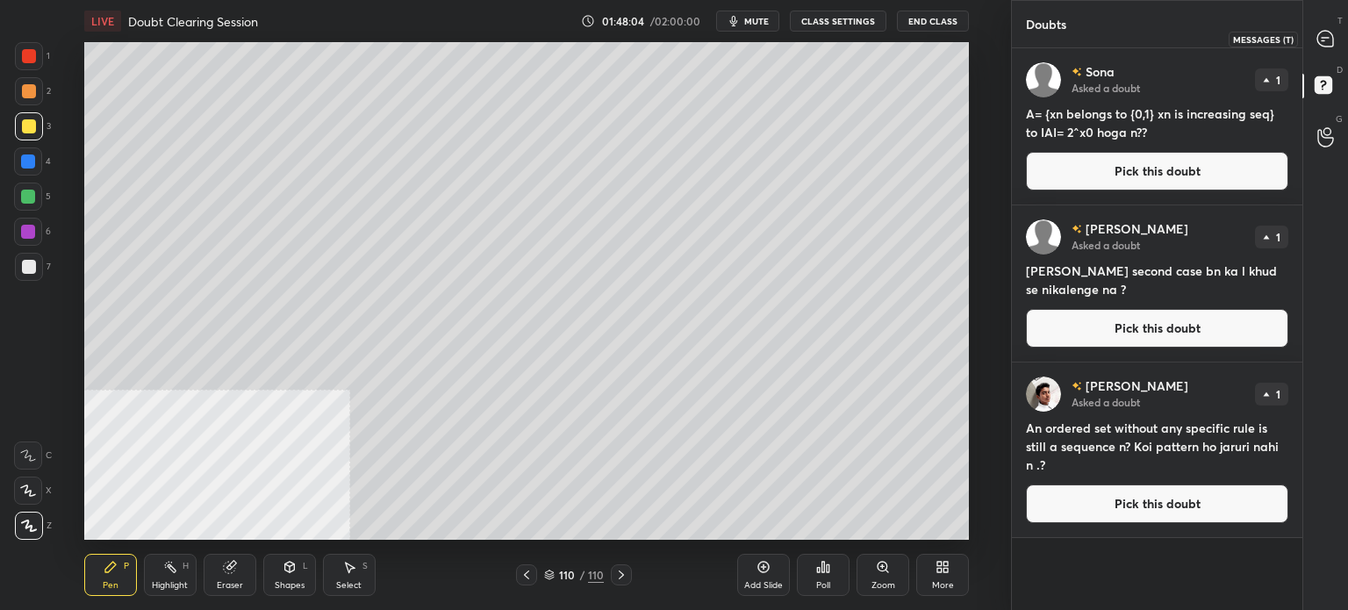
click at [1333, 31] on icon at bounding box center [1326, 39] width 18 height 18
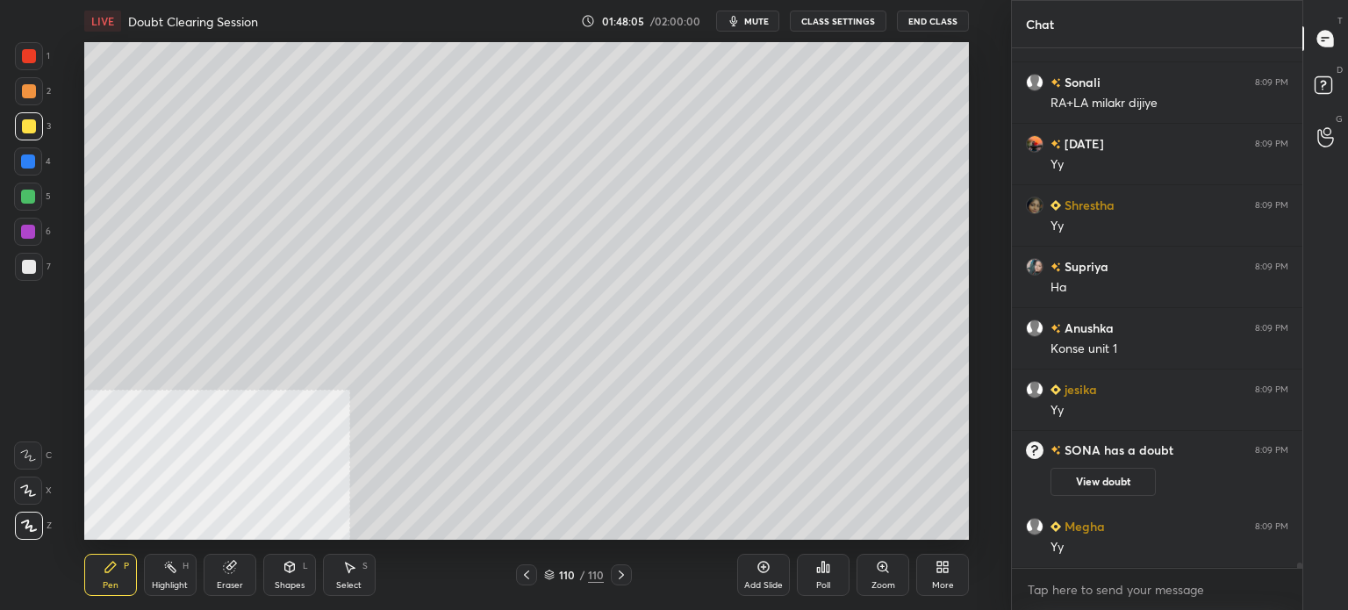
scroll to position [54876, 0]
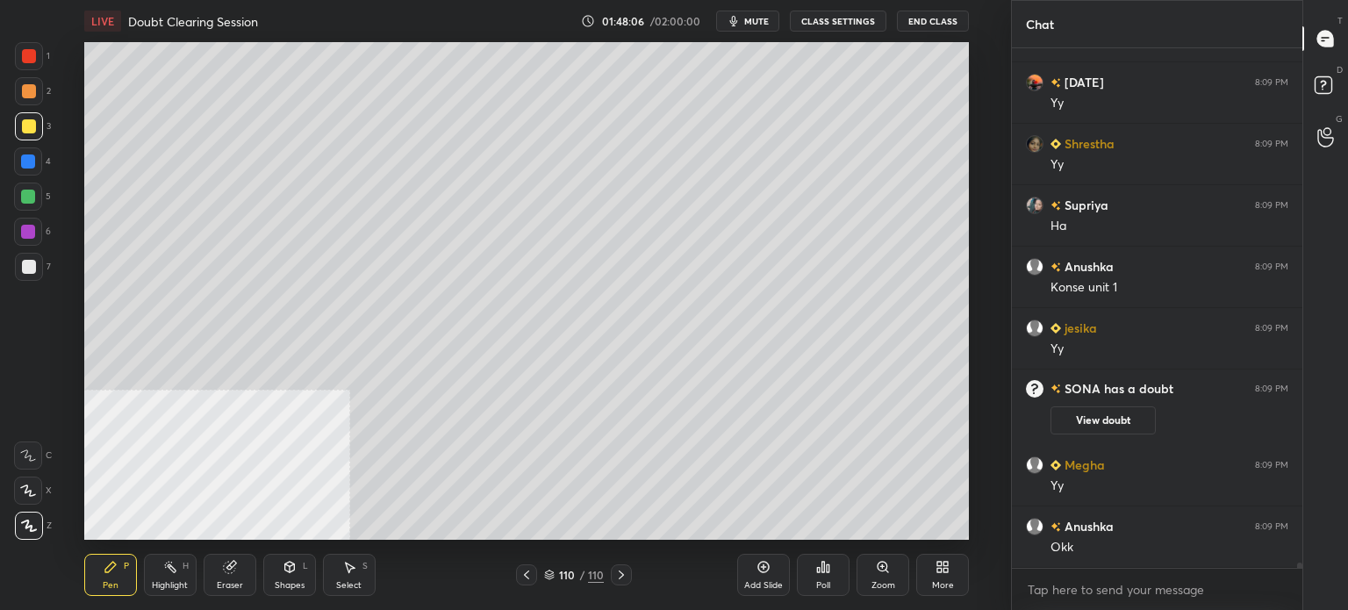
drag, startPoint x: 237, startPoint y: 570, endPoint x: 250, endPoint y: 545, distance: 27.9
click at [239, 573] on div "Eraser" at bounding box center [230, 575] width 53 height 42
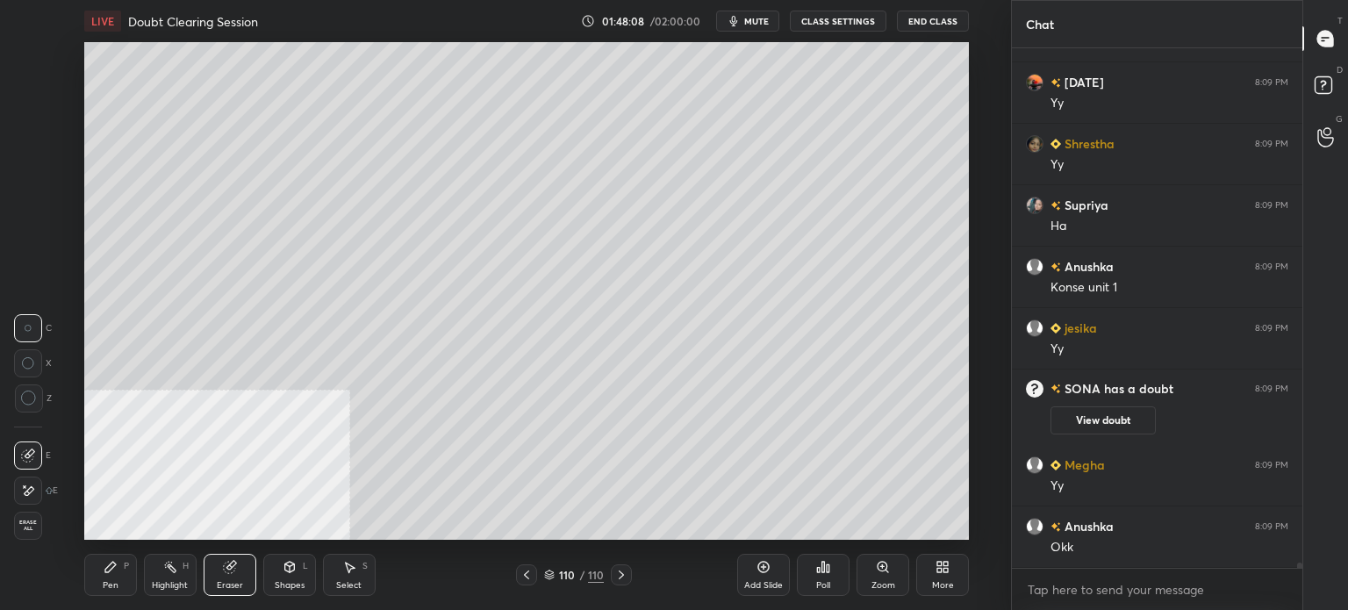
scroll to position [54938, 0]
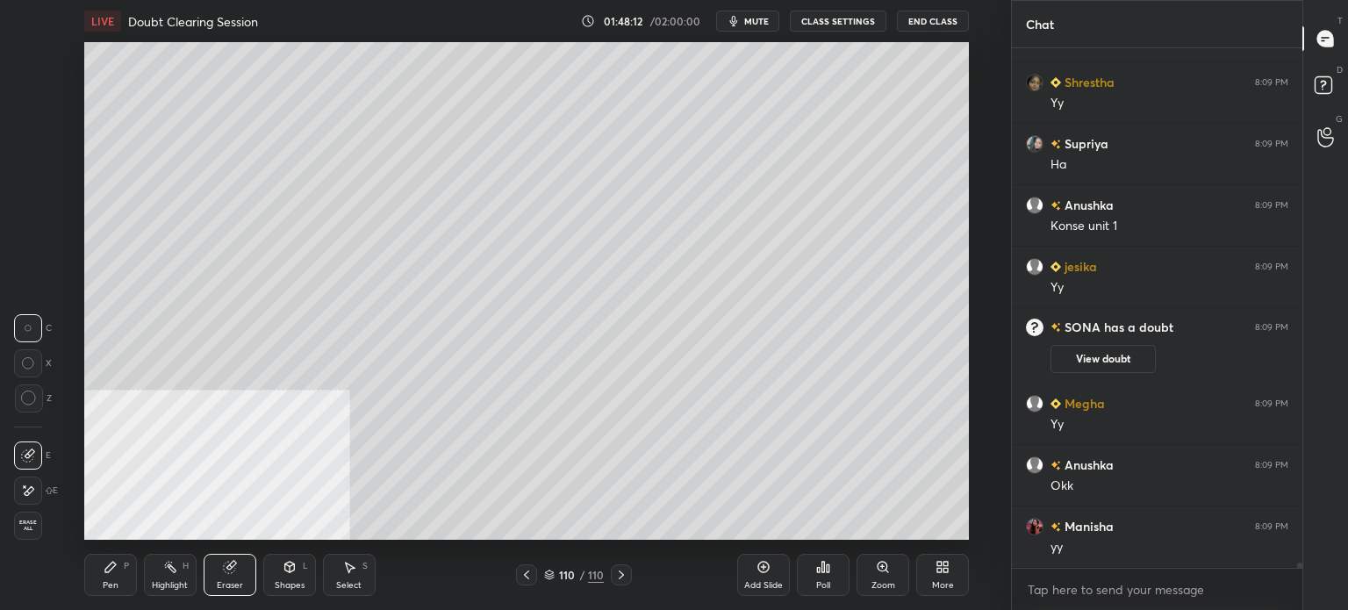
drag, startPoint x: 111, startPoint y: 579, endPoint x: 130, endPoint y: 550, distance: 35.6
click at [111, 579] on div "Pen P" at bounding box center [110, 575] width 53 height 42
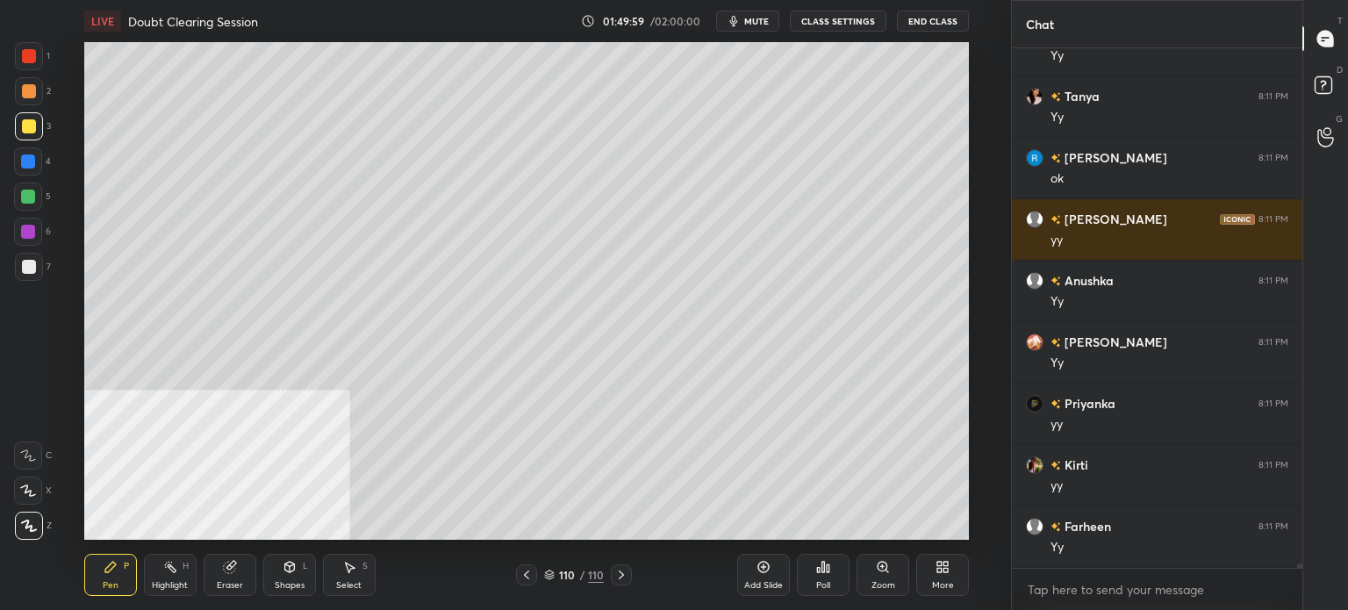
scroll to position [58412, 0]
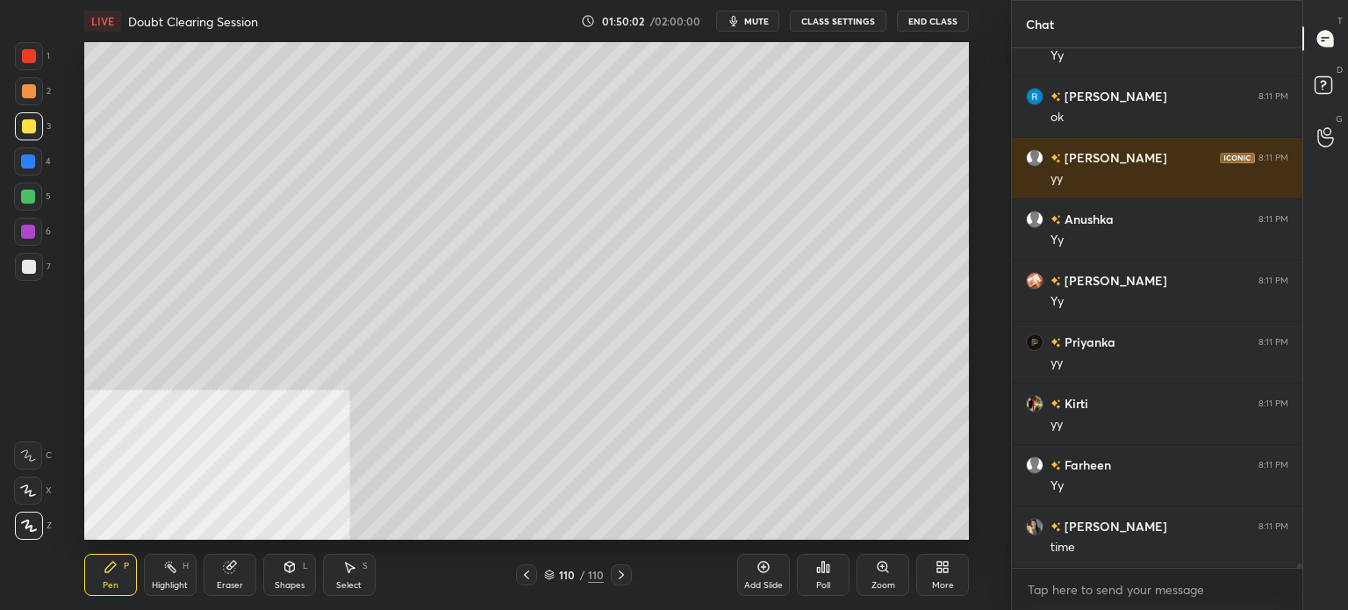
drag, startPoint x: 227, startPoint y: 584, endPoint x: 241, endPoint y: 541, distance: 45.3
click at [228, 583] on div "Eraser" at bounding box center [230, 585] width 26 height 9
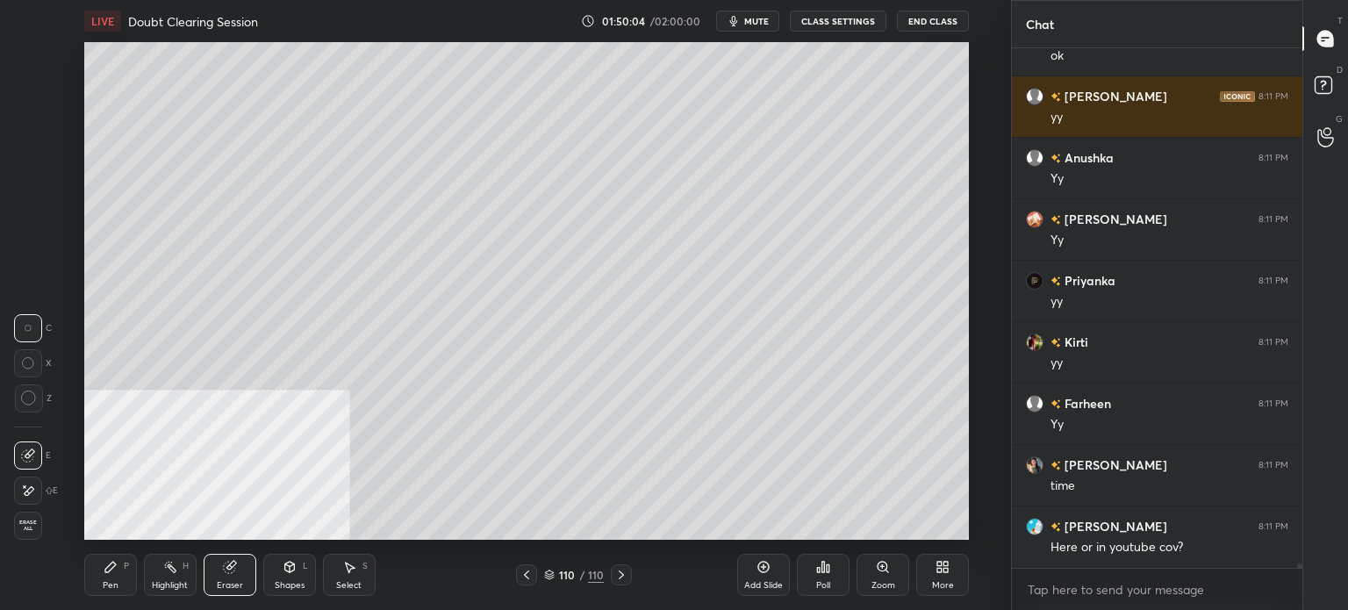
click at [119, 586] on div "Pen P" at bounding box center [110, 575] width 53 height 42
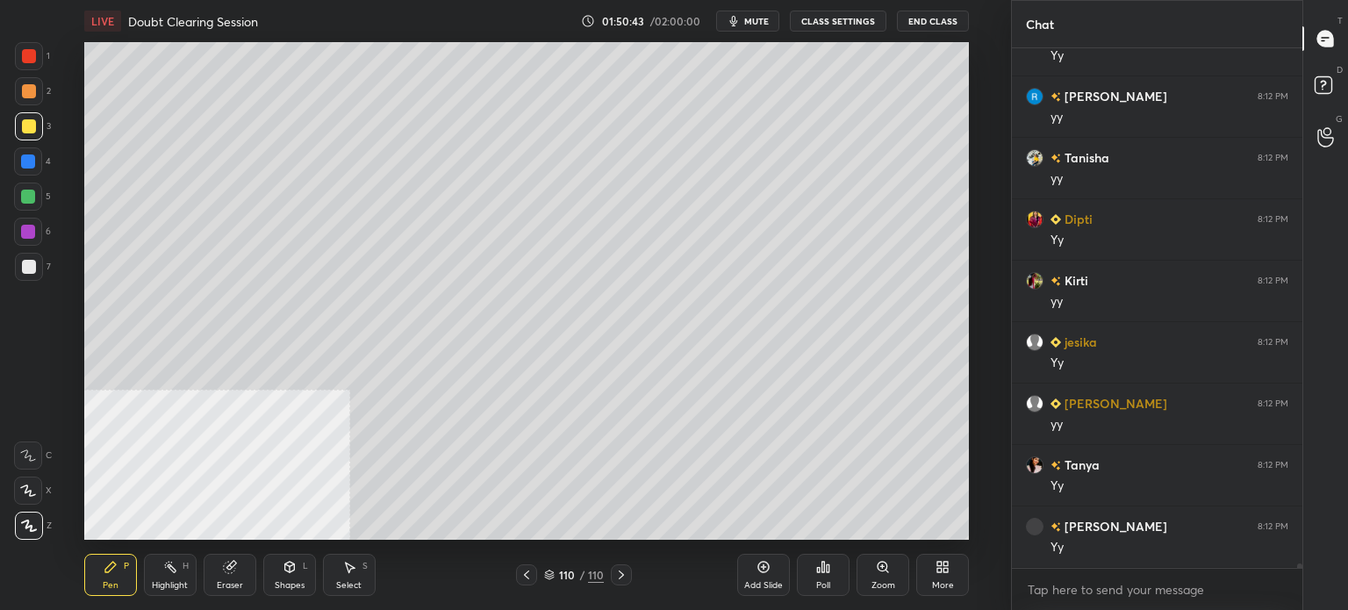
scroll to position [60133, 0]
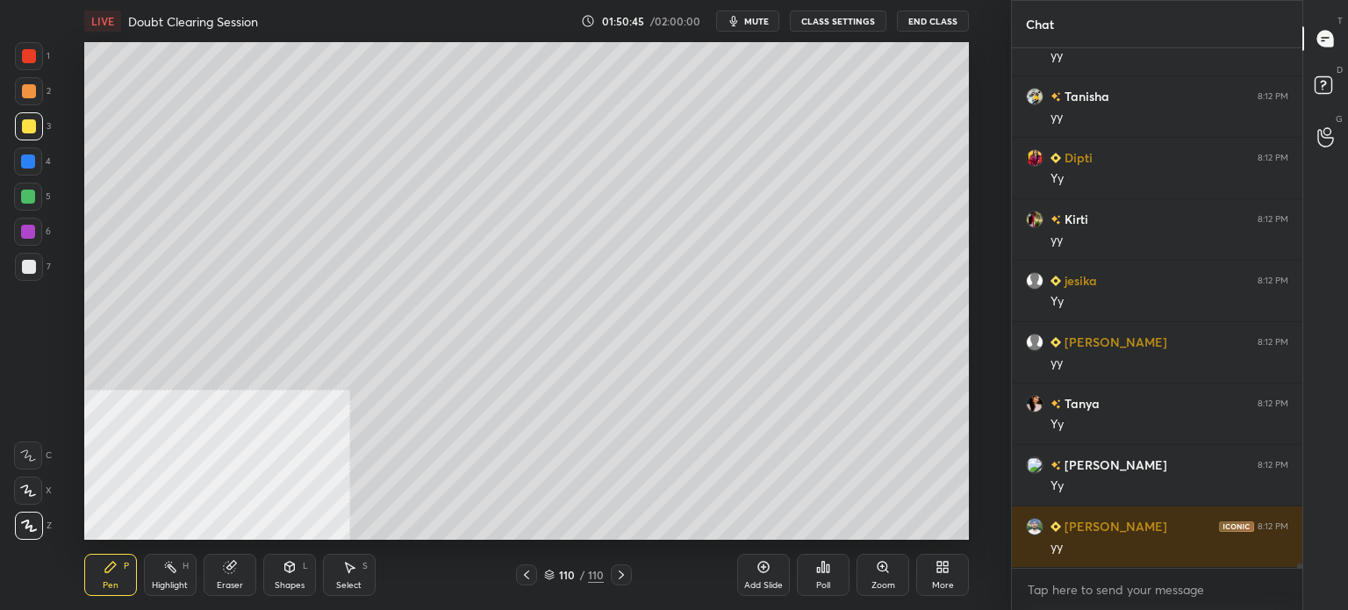
click at [226, 586] on div "Eraser" at bounding box center [230, 585] width 26 height 9
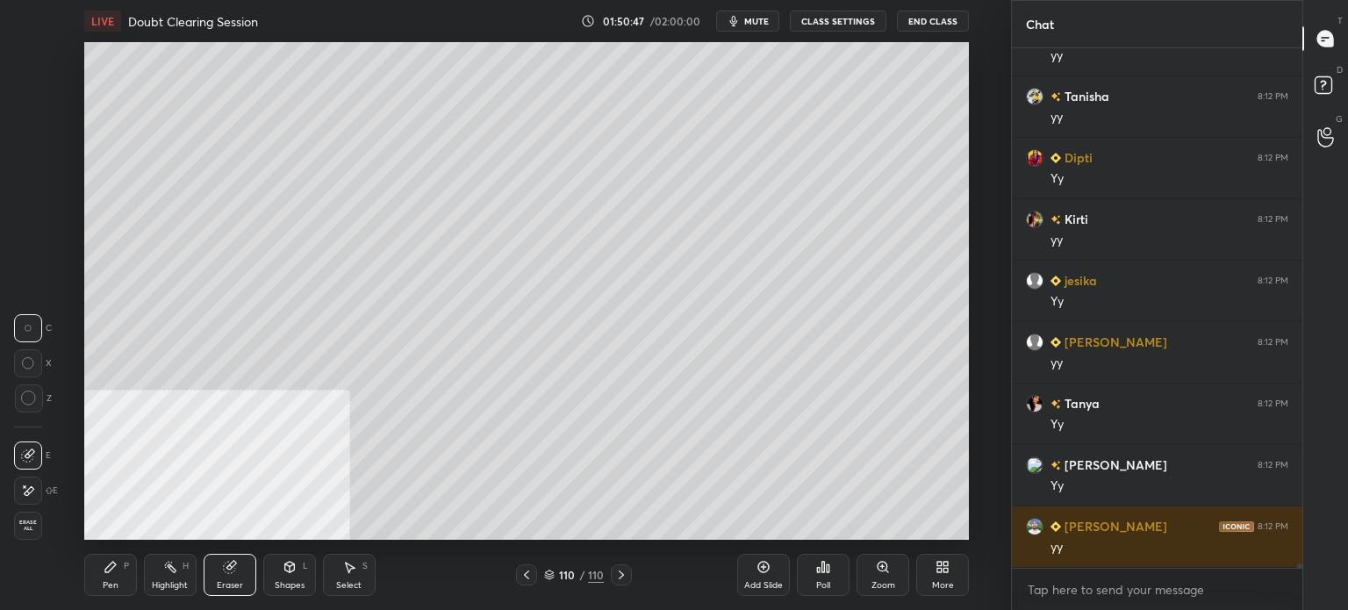
click at [123, 581] on div "Pen P" at bounding box center [110, 575] width 53 height 42
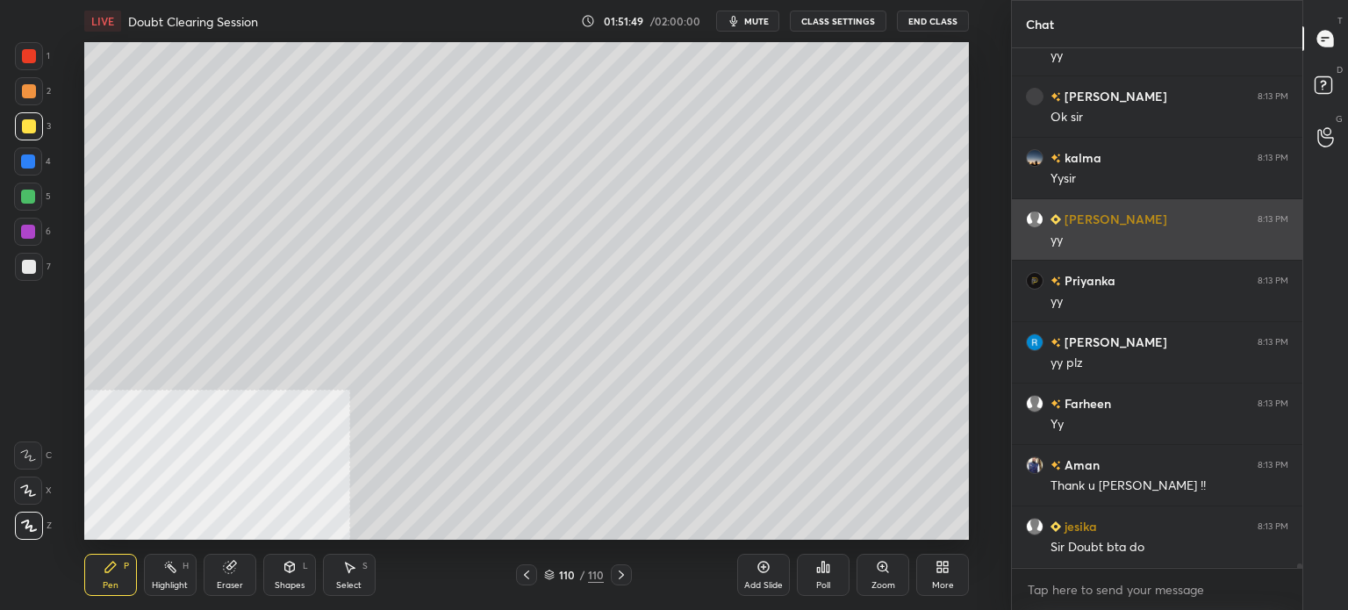
scroll to position [62194, 0]
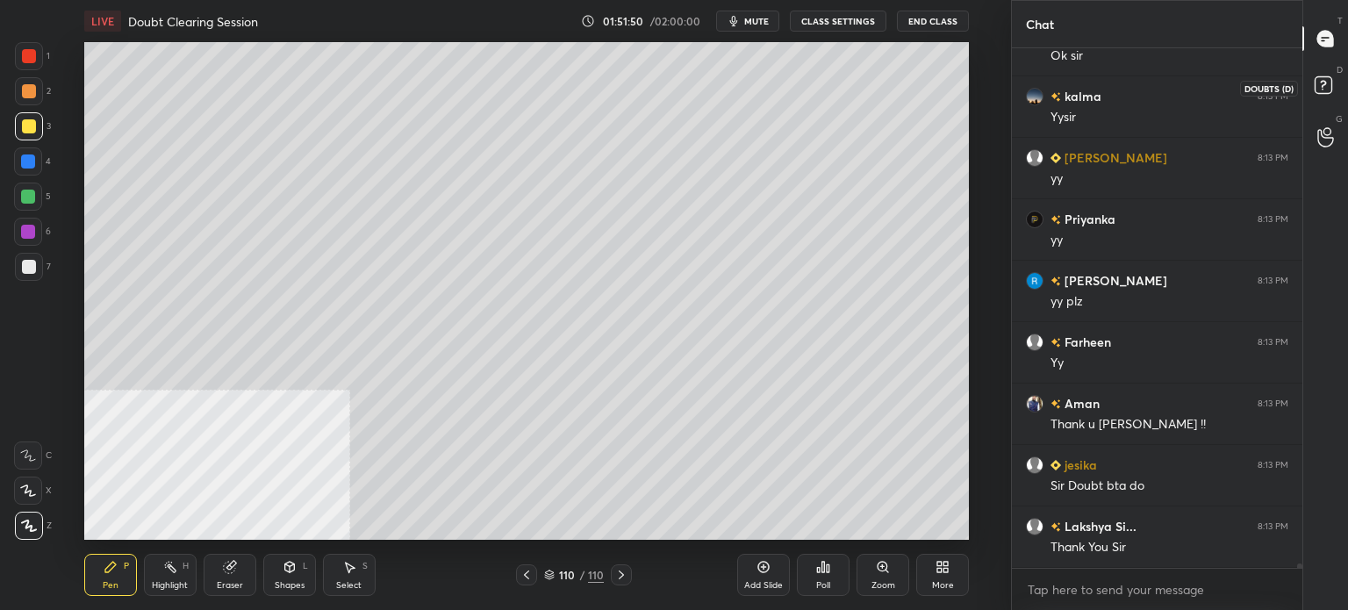
click at [1327, 83] on rect at bounding box center [1323, 85] width 17 height 17
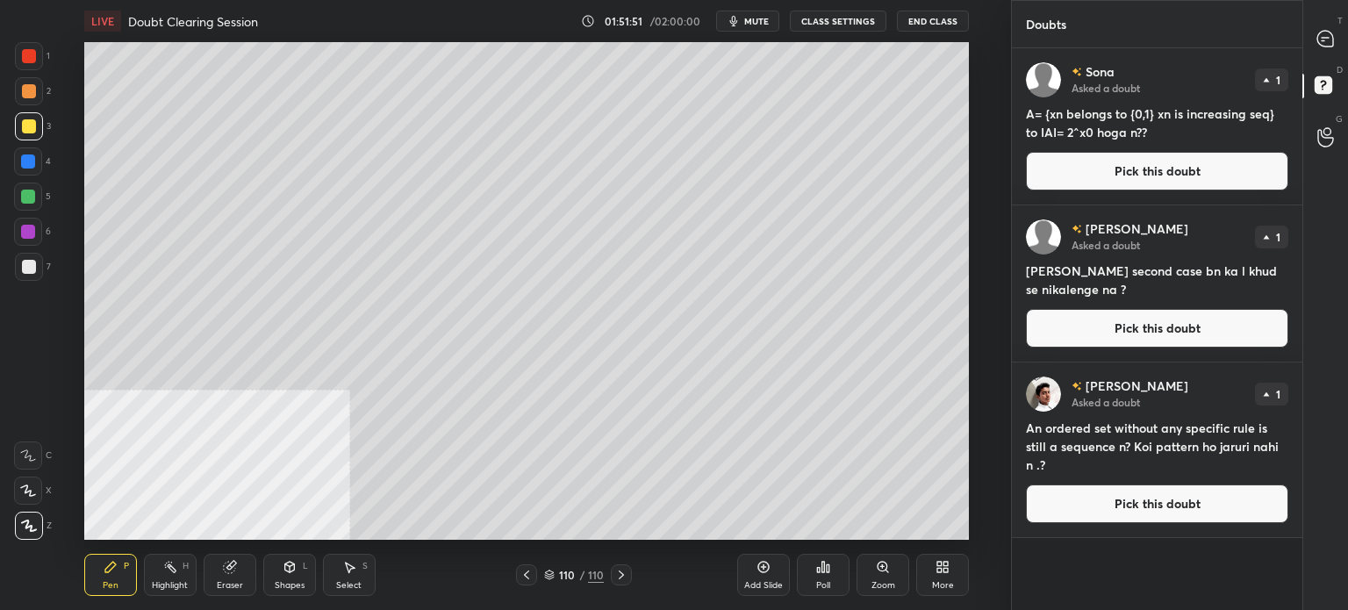
click at [1152, 177] on button "Pick this doubt" at bounding box center [1157, 171] width 262 height 39
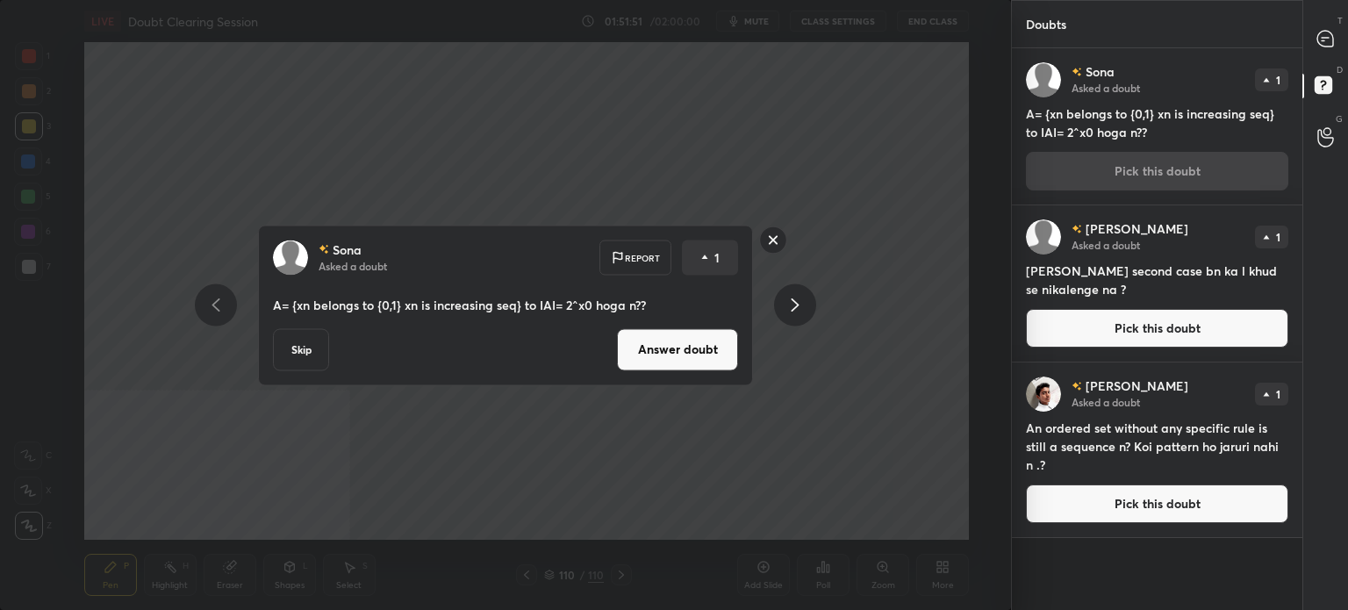
click at [741, 349] on div "Sona Asked a doubt Report 1 A= {xn belongs to {0,1} xn is increasing seq} to IA…" at bounding box center [505, 305] width 495 height 161
click at [713, 356] on button "Answer doubt" at bounding box center [677, 349] width 121 height 42
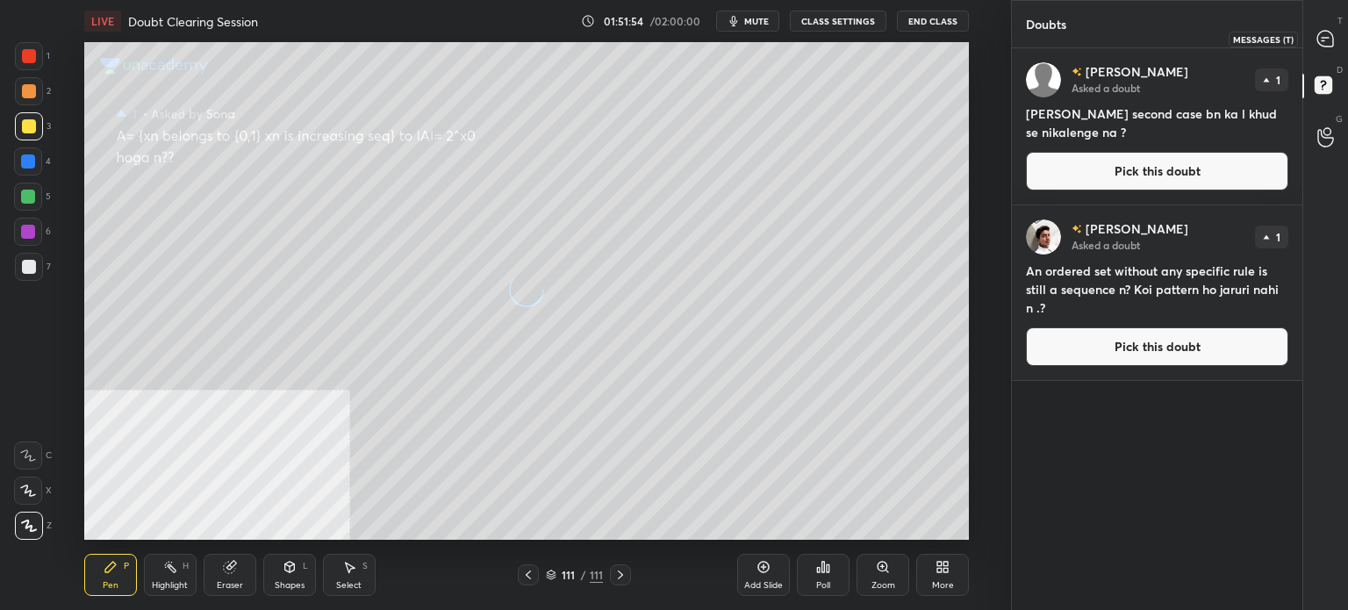
click at [1322, 38] on icon at bounding box center [1325, 38] width 7 height 0
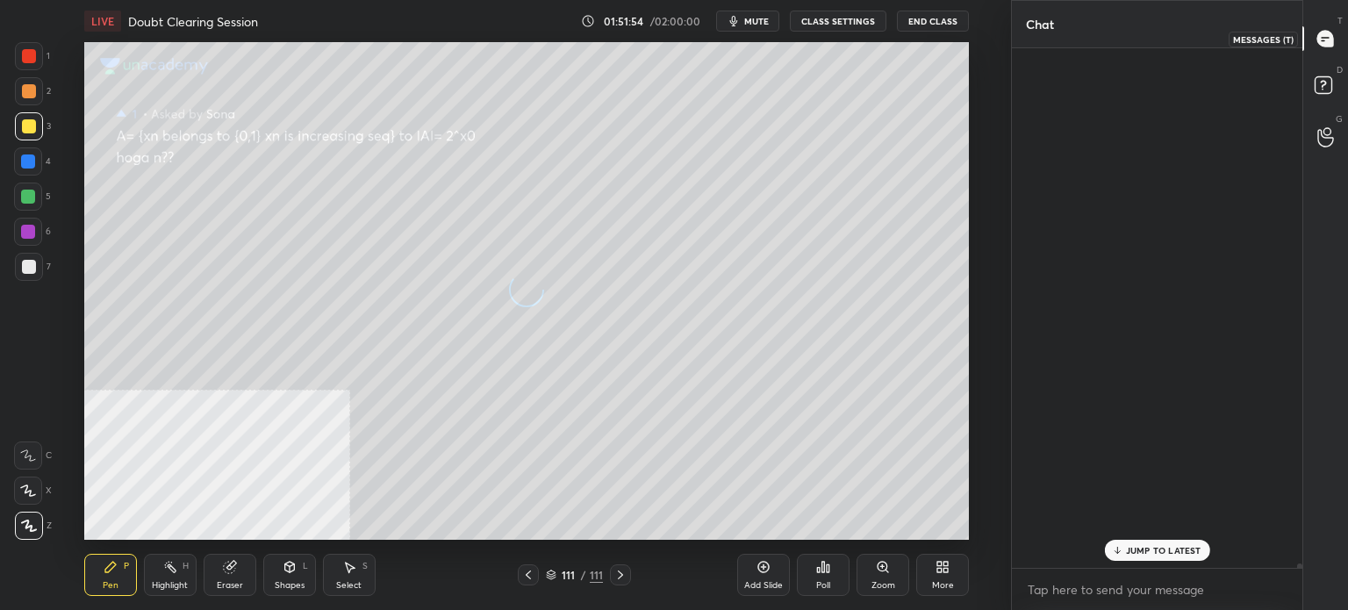
scroll to position [514, 285]
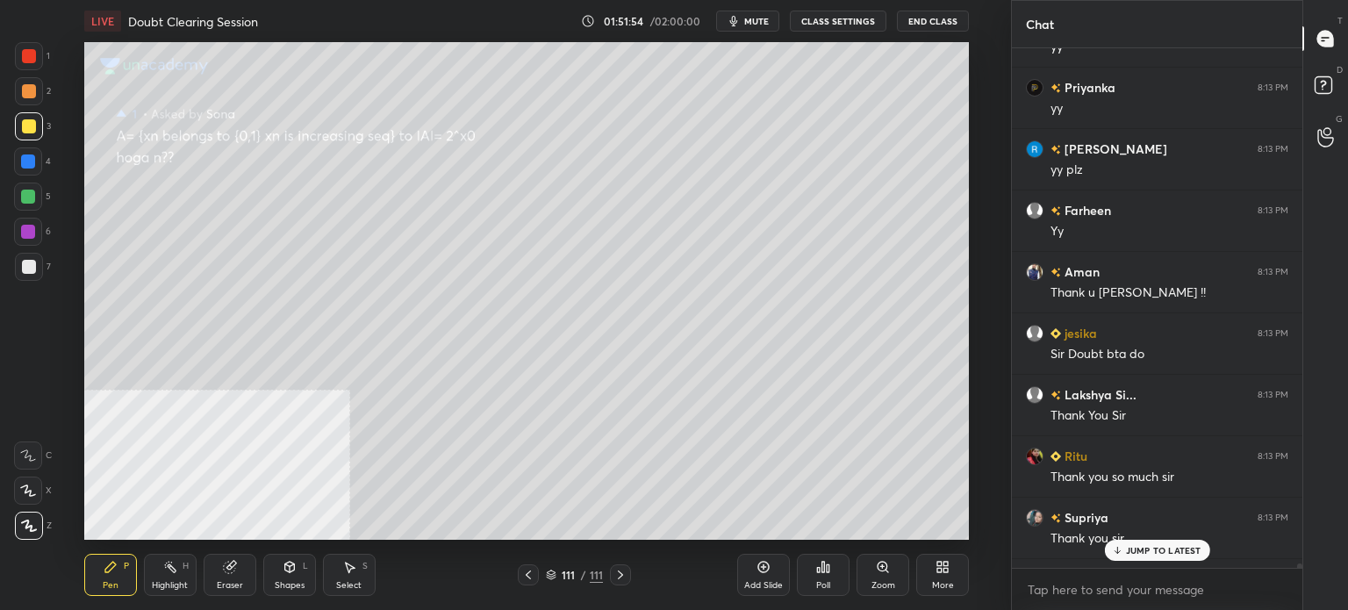
click at [839, 22] on button "CLASS SETTINGS" at bounding box center [838, 21] width 97 height 21
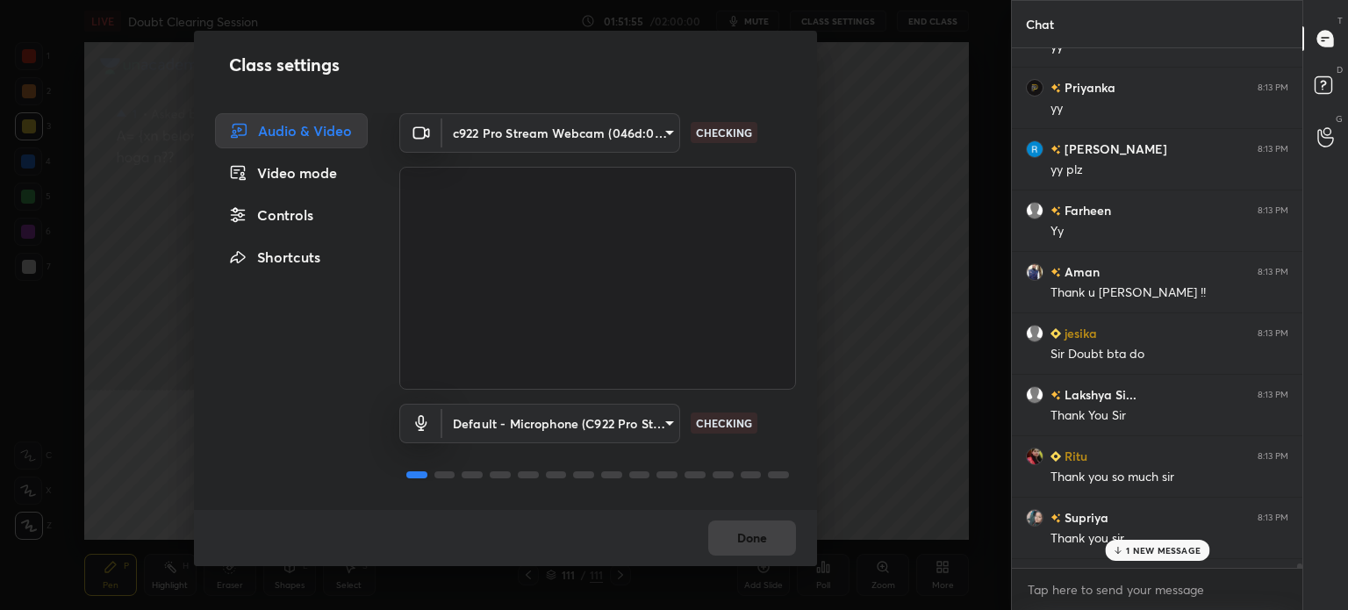
click at [298, 217] on div "Controls" at bounding box center [291, 215] width 153 height 35
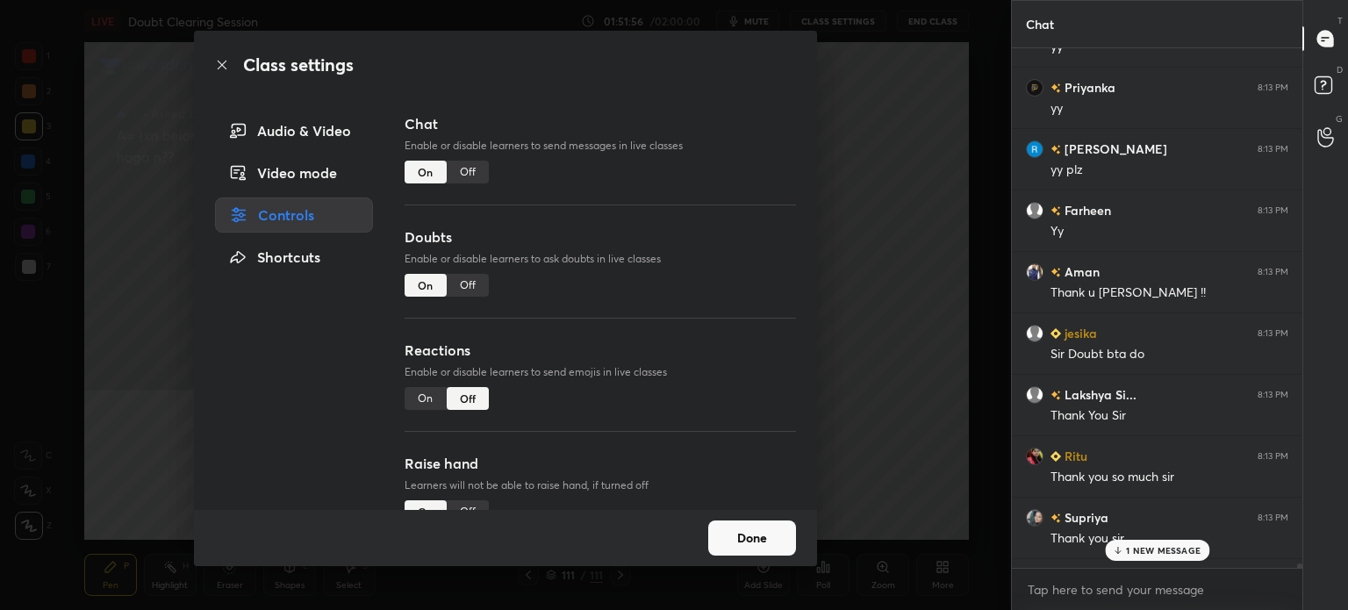
click at [462, 272] on div "Doubts Enable or disable learners to ask doubts in live classes On Off" at bounding box center [601, 282] width 392 height 113
click at [470, 287] on div "Off" at bounding box center [468, 285] width 42 height 23
click at [737, 537] on button "Done" at bounding box center [752, 538] width 88 height 35
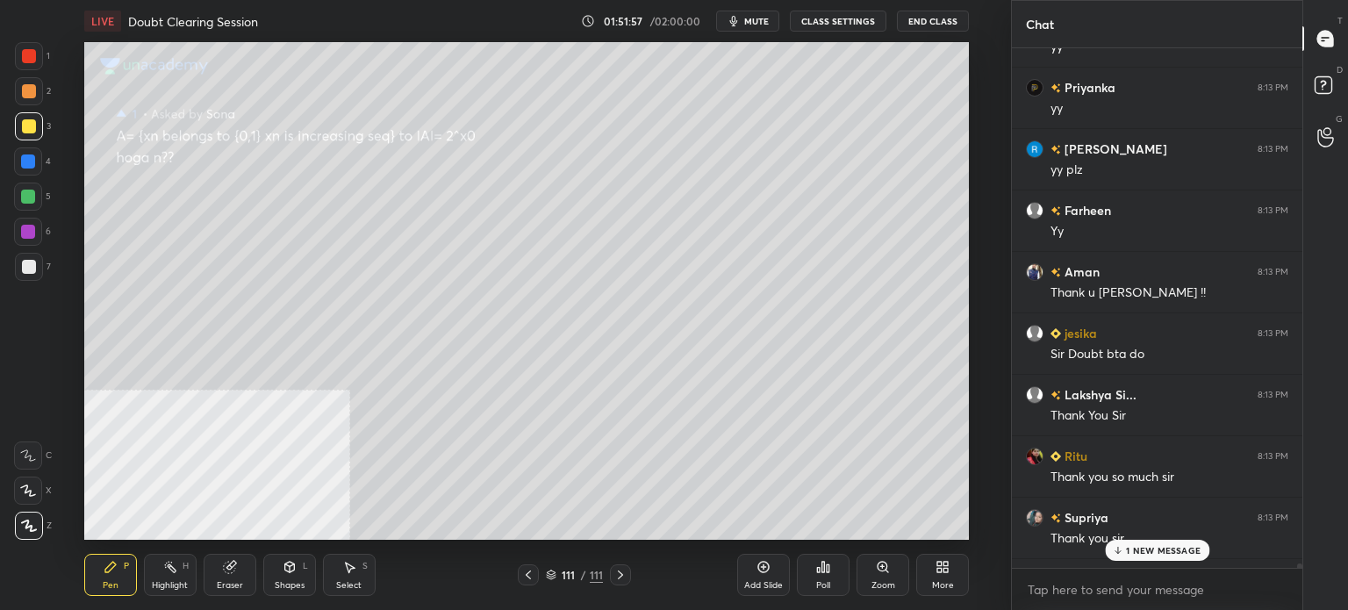
click at [1148, 540] on div "1 NEW MESSAGE" at bounding box center [1157, 550] width 104 height 21
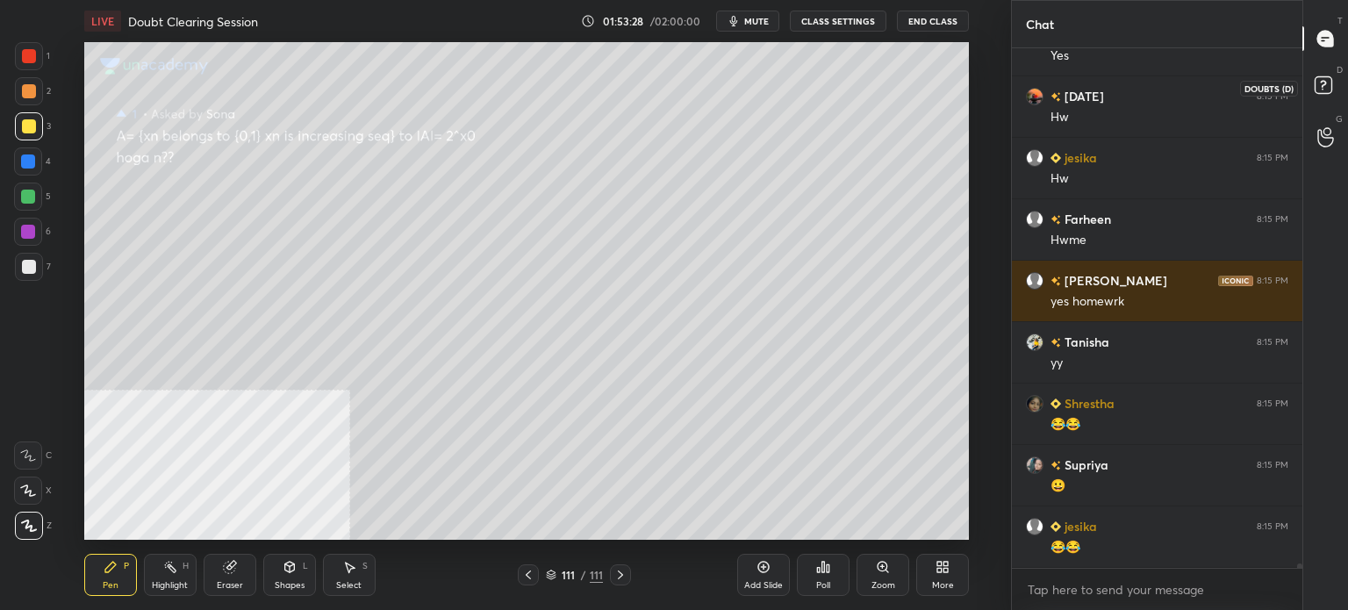
scroll to position [63827, 0]
click at [1330, 83] on rect at bounding box center [1323, 85] width 17 height 17
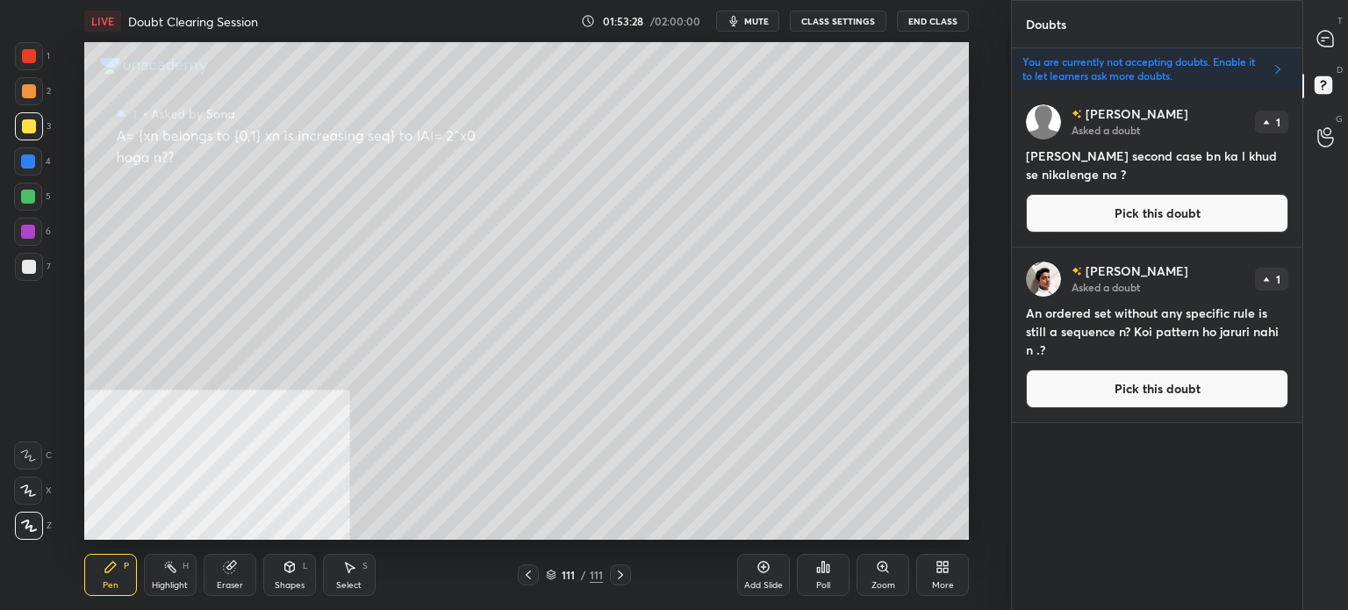
scroll to position [514, 285]
click at [1085, 220] on button "Pick this doubt" at bounding box center [1157, 213] width 262 height 39
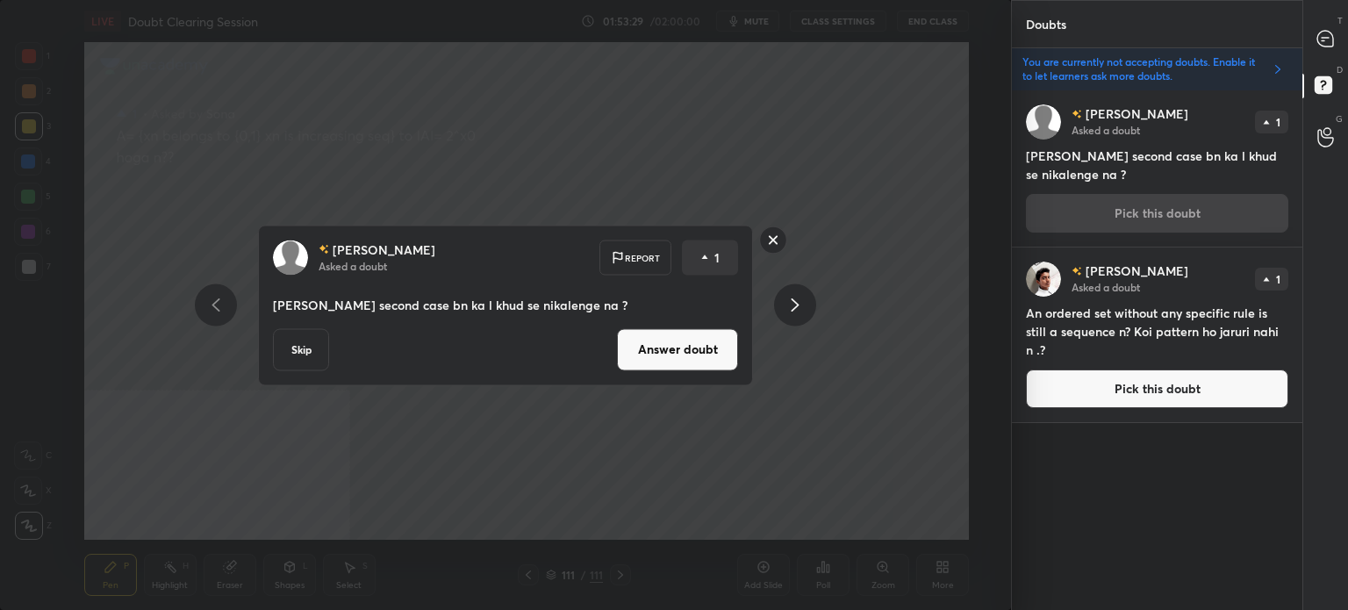
click at [693, 348] on button "Answer doubt" at bounding box center [677, 349] width 121 height 42
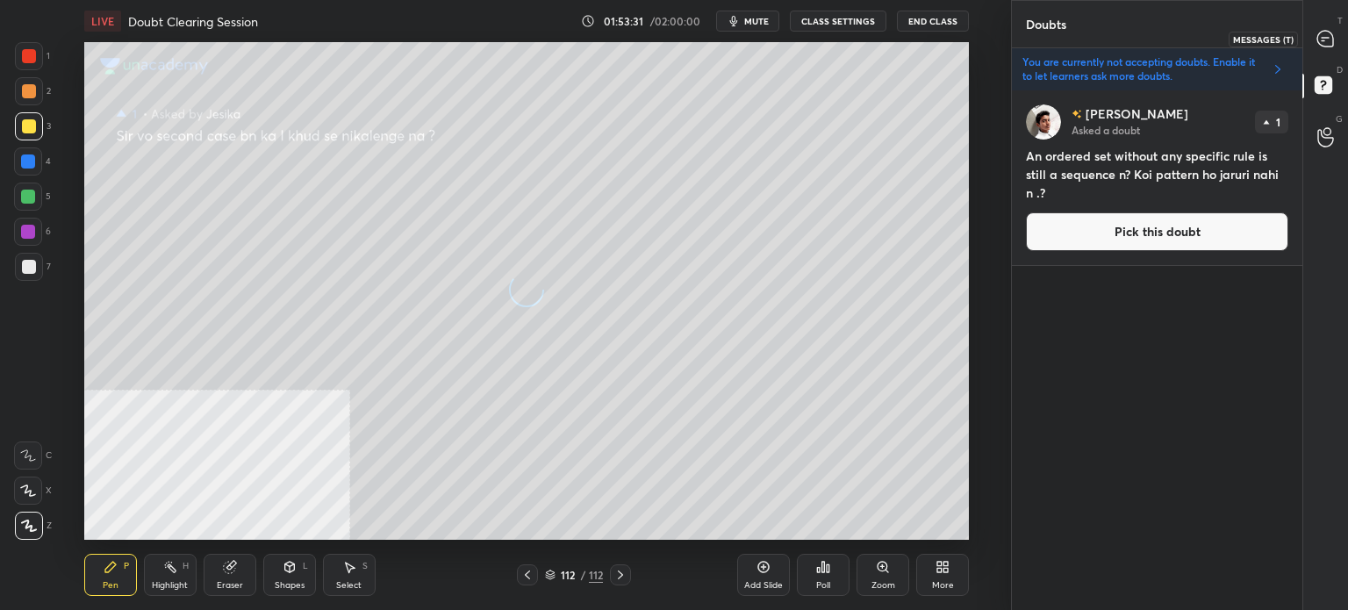
click at [1331, 44] on icon at bounding box center [1326, 39] width 16 height 16
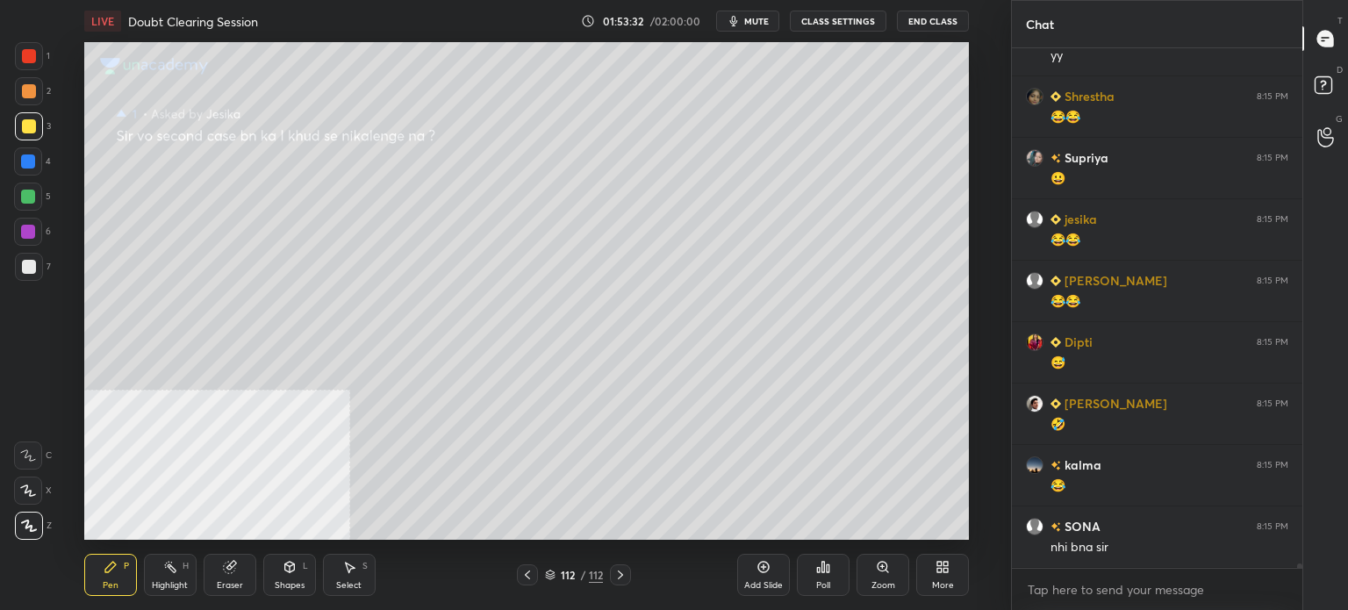
scroll to position [63968, 0]
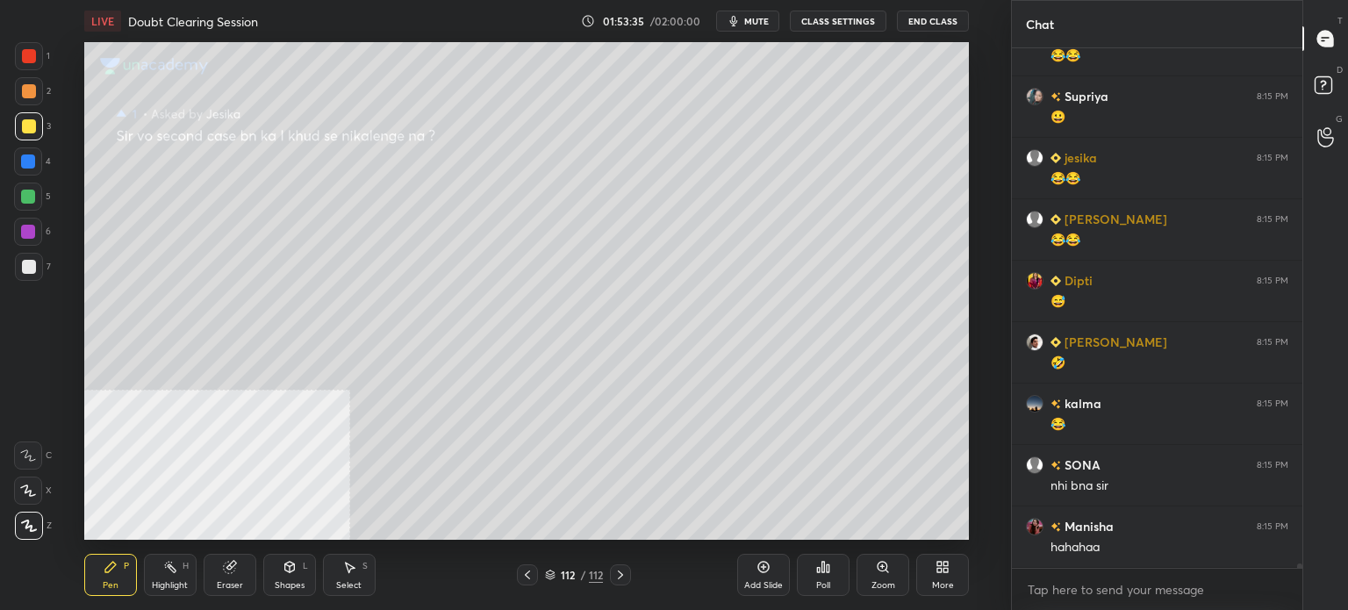
click at [47, 162] on div "1 2 3 4 5 6 7 C X Z C X Z E E Erase all H H LIVE Doubt Clearing Session 01:53:3…" at bounding box center [498, 305] width 997 height 610
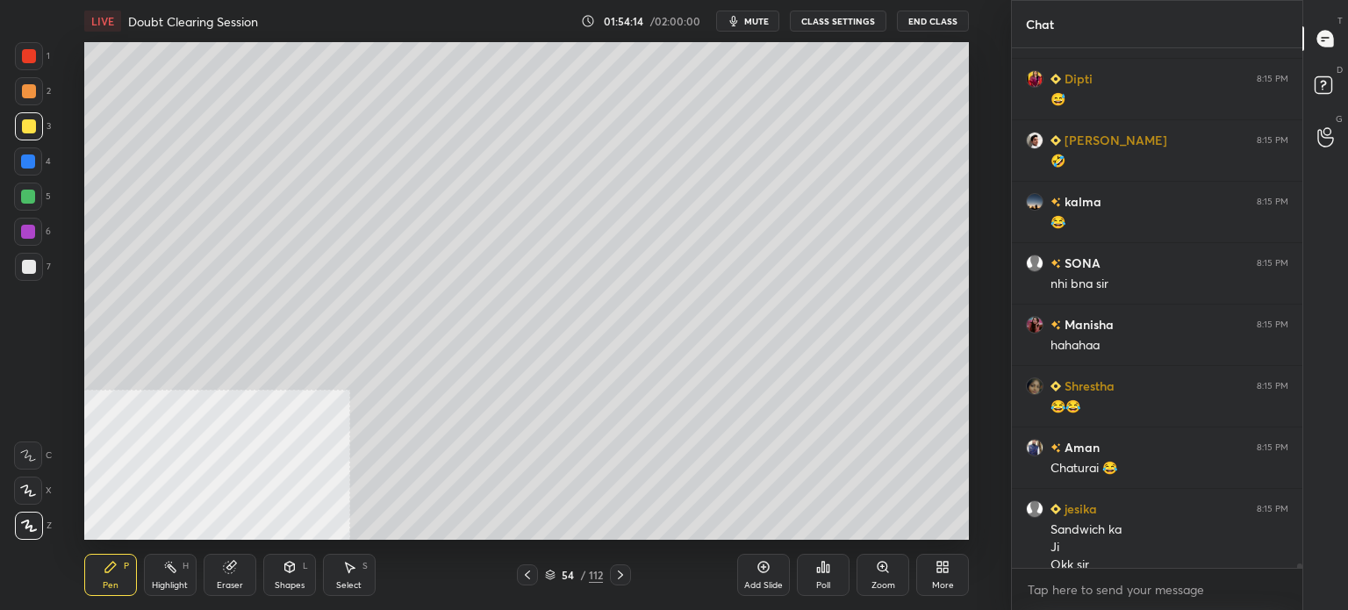
scroll to position [64187, 0]
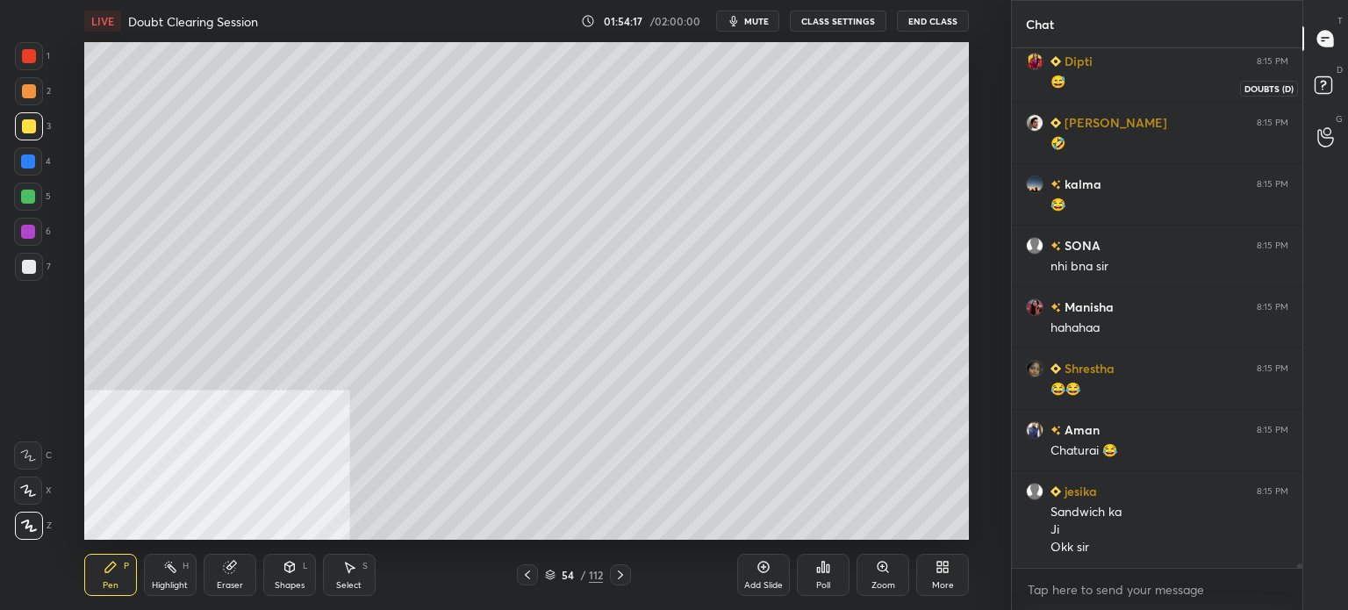
click at [1337, 91] on icon at bounding box center [1327, 88] width 32 height 32
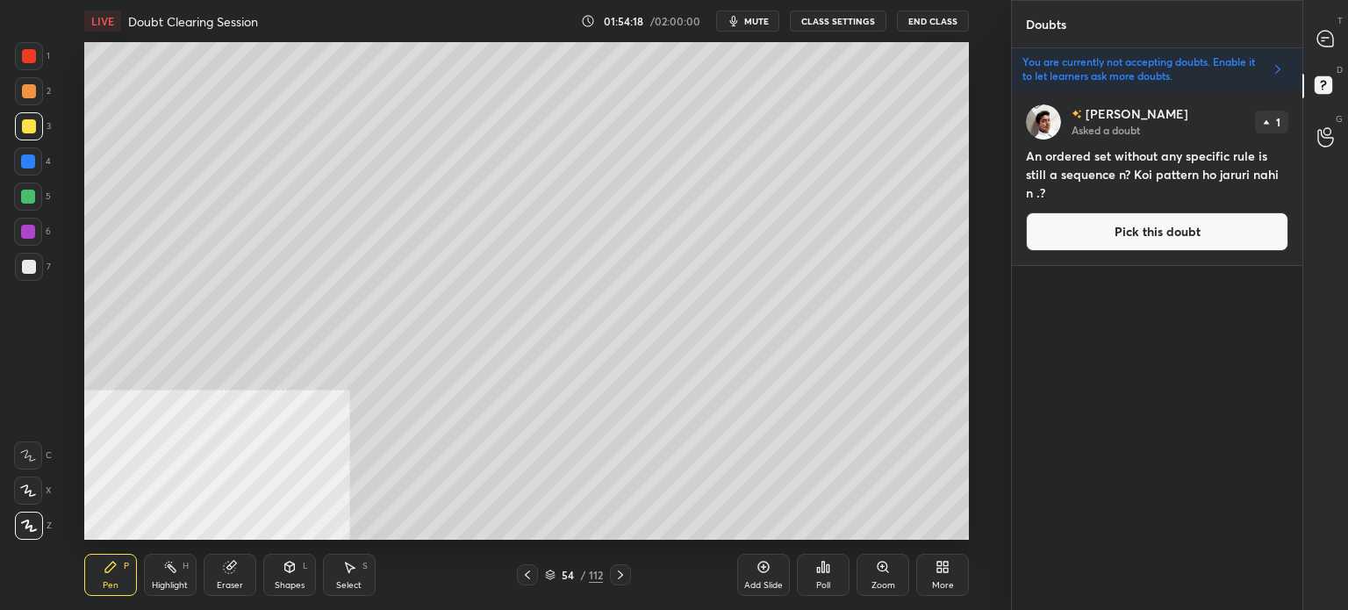
click at [1156, 234] on button "Pick this doubt" at bounding box center [1157, 231] width 262 height 39
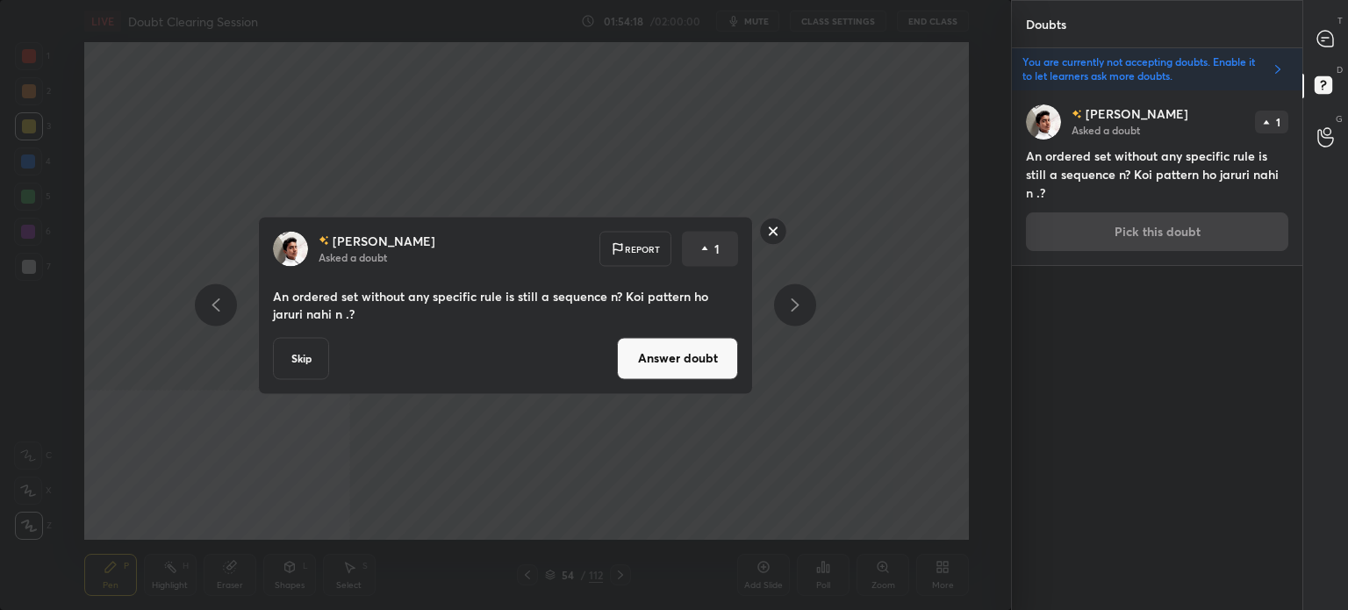
click at [692, 347] on button "Answer doubt" at bounding box center [677, 358] width 121 height 42
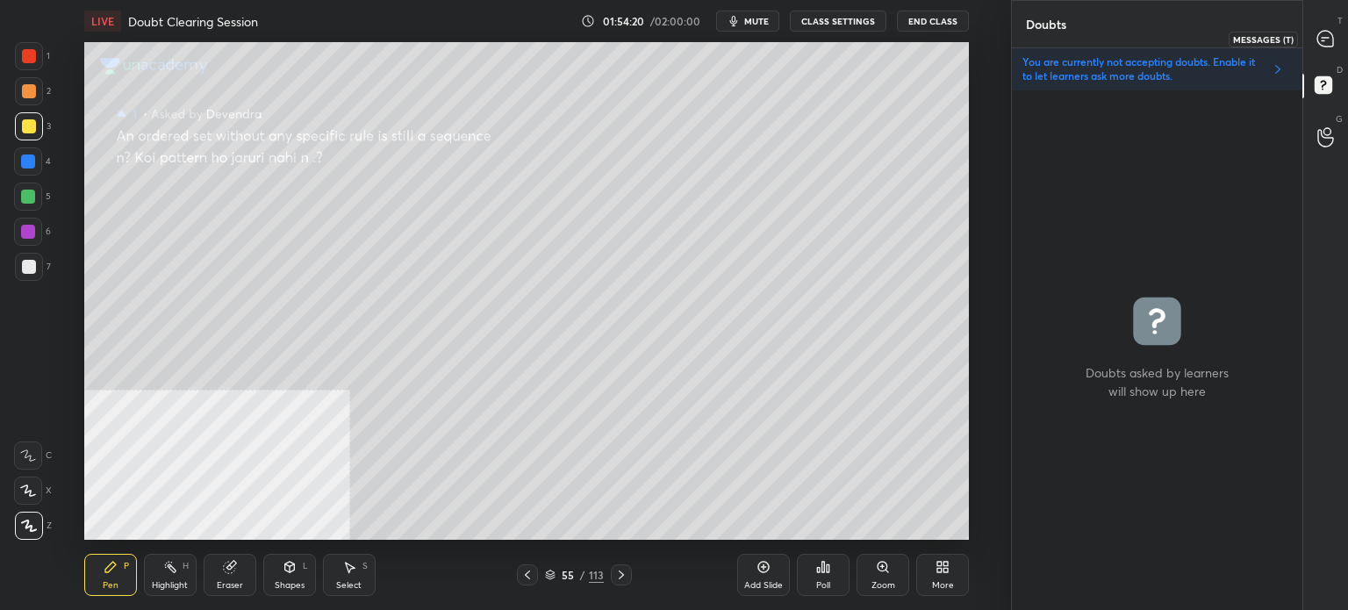
click at [1337, 38] on div at bounding box center [1326, 39] width 35 height 32
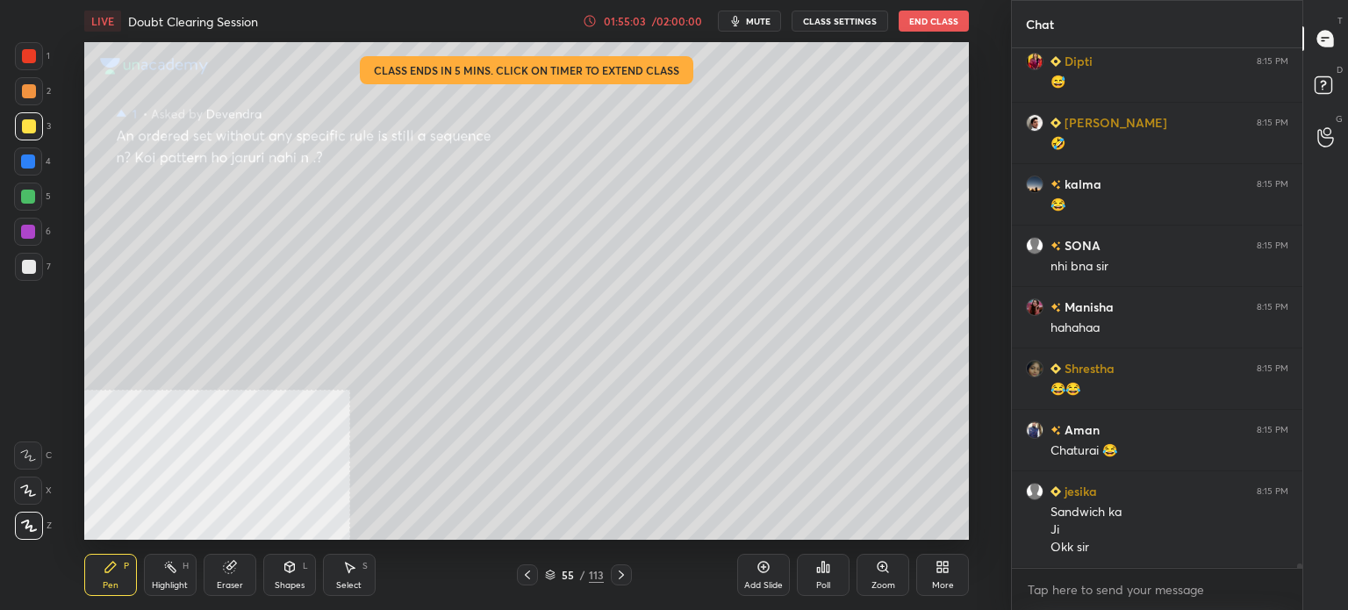
click at [761, 30] on button "mute" at bounding box center [749, 21] width 63 height 21
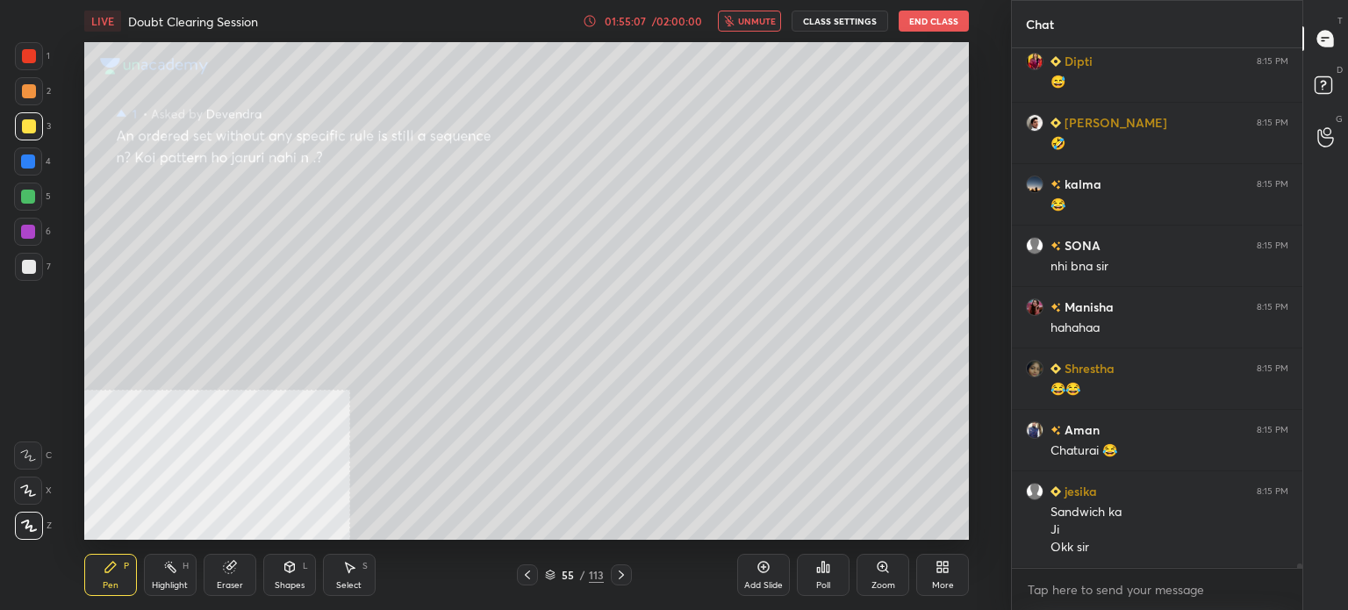
click at [786, 14] on div "01:55:07 / 02:00:00 unmute CLASS SETTINGS End Class" at bounding box center [776, 21] width 386 height 21
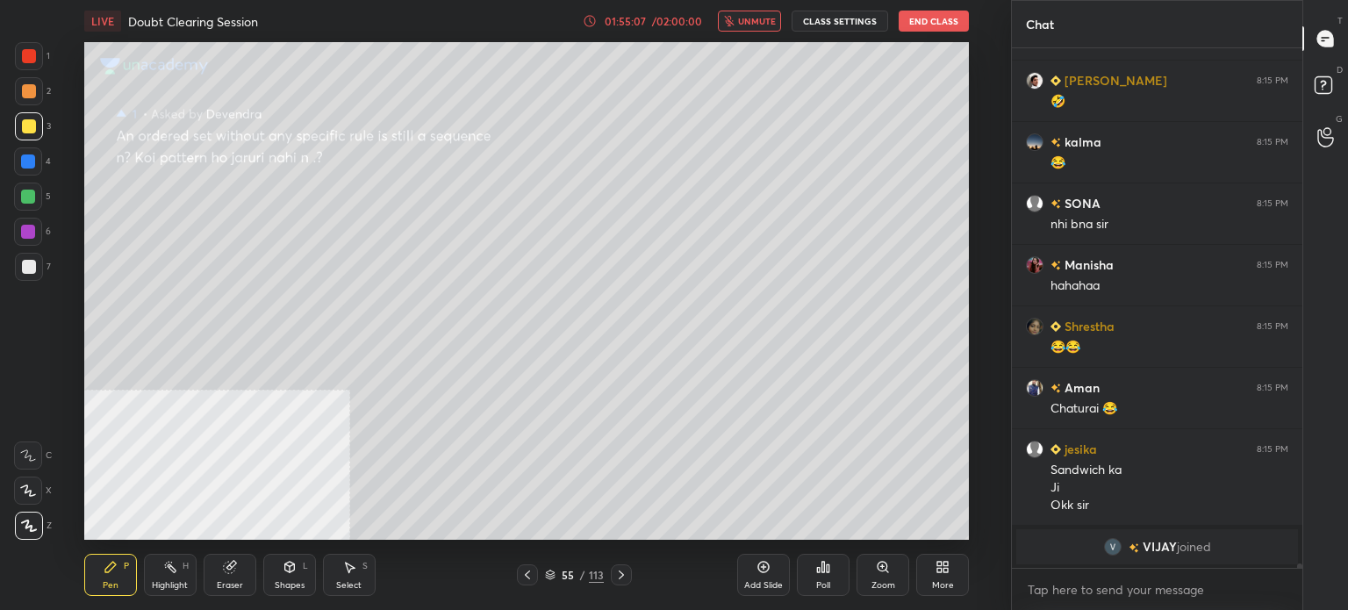
click at [776, 18] on span "unmute" at bounding box center [757, 21] width 38 height 12
click at [778, 18] on button "mute" at bounding box center [749, 21] width 63 height 21
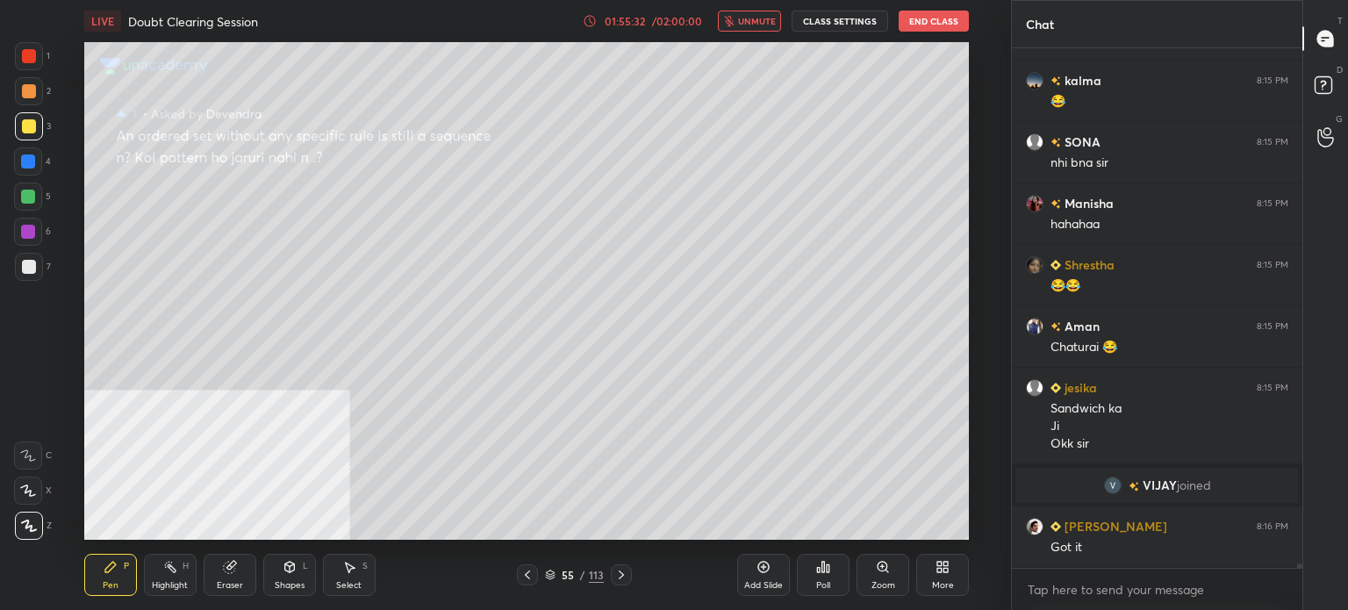
click at [776, 18] on span "unmute" at bounding box center [757, 21] width 38 height 12
click at [1330, 84] on rect at bounding box center [1323, 85] width 17 height 17
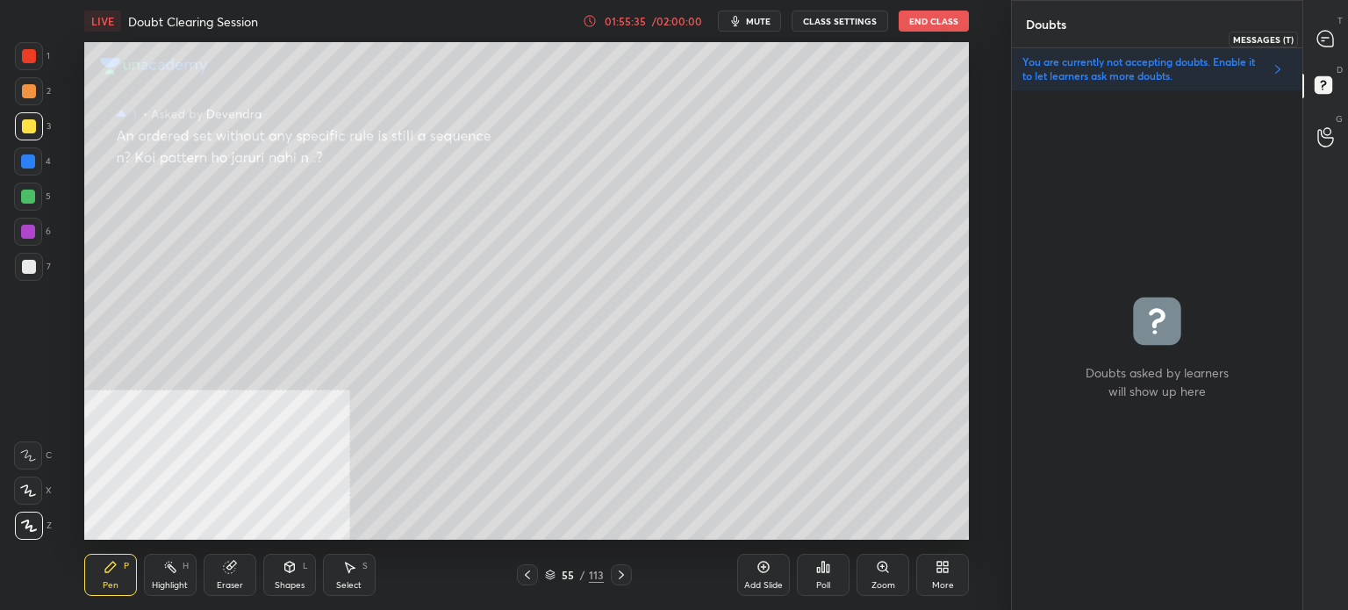
click at [1337, 43] on div at bounding box center [1326, 39] width 35 height 32
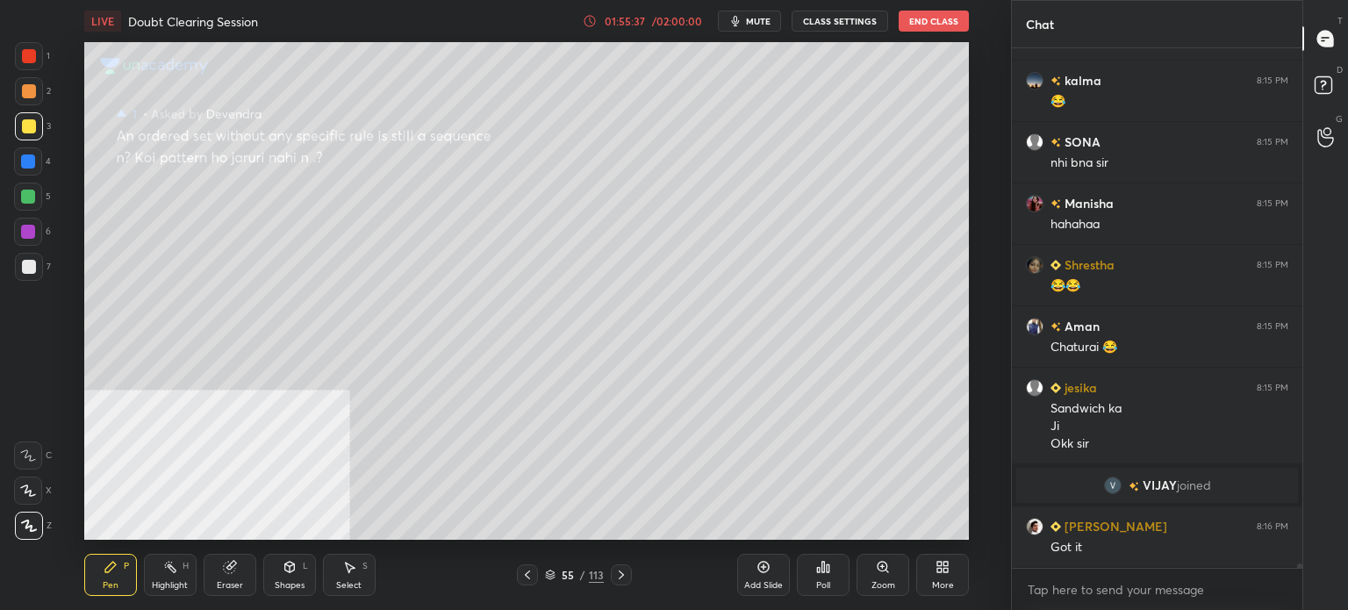
click at [589, 579] on div "113" at bounding box center [596, 575] width 15 height 16
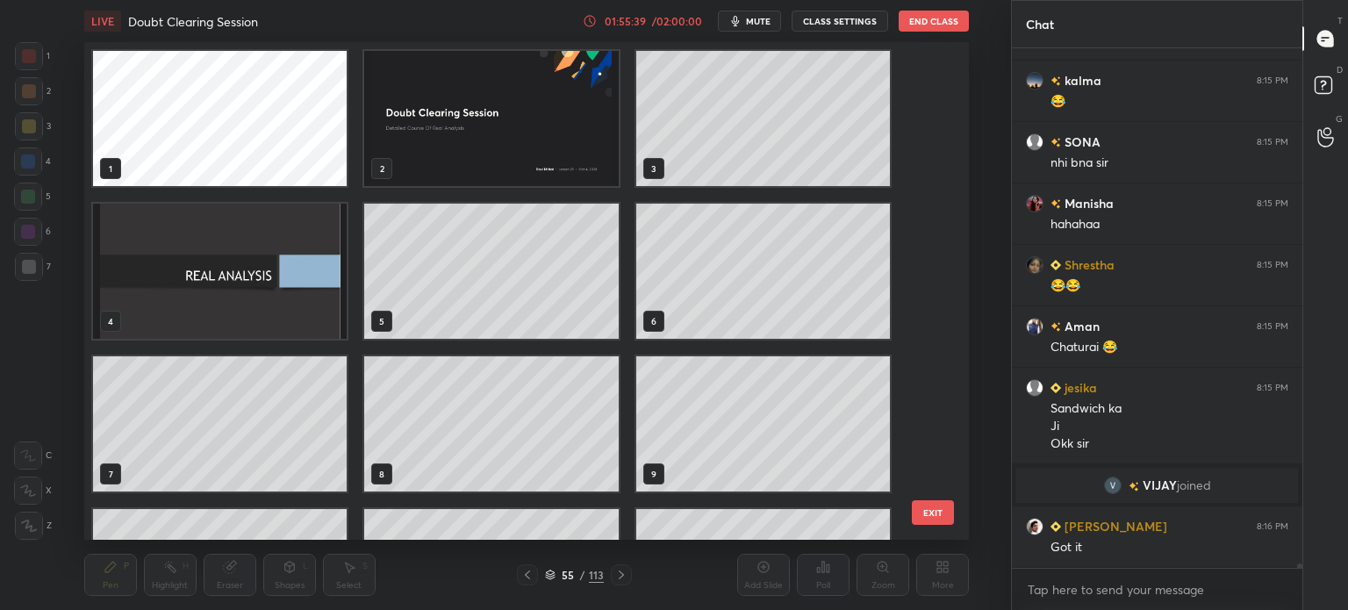
scroll to position [0, 0]
click at [567, 126] on img "grid" at bounding box center [491, 118] width 254 height 135
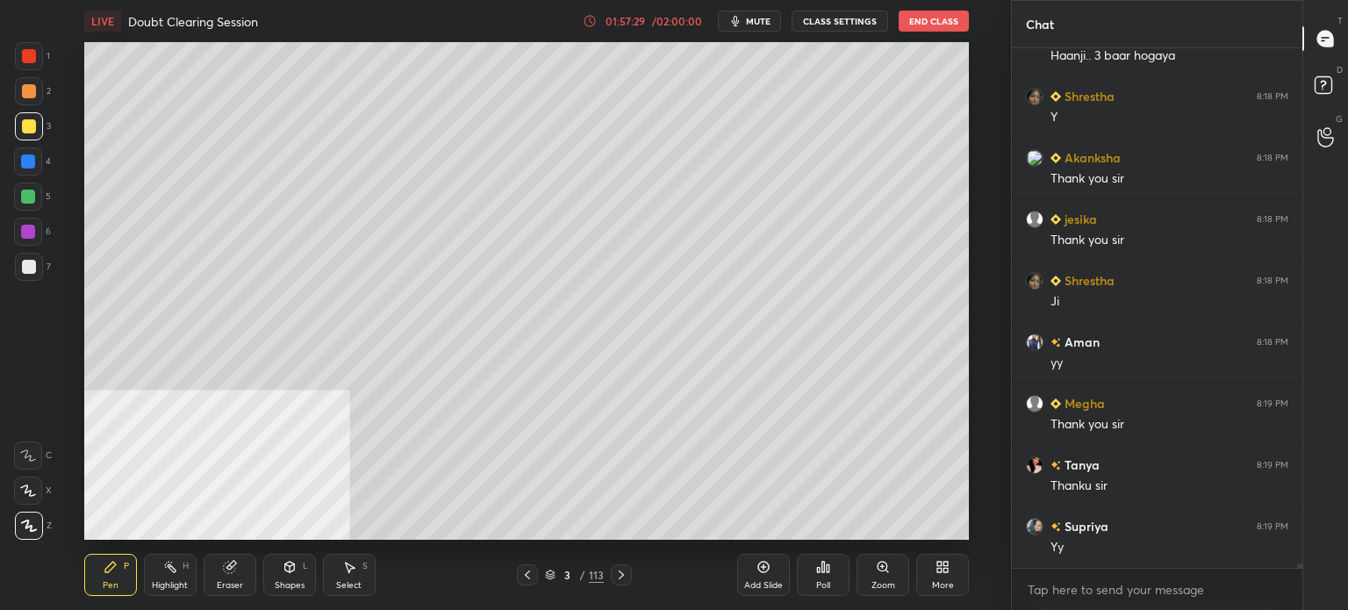
scroll to position [64113, 0]
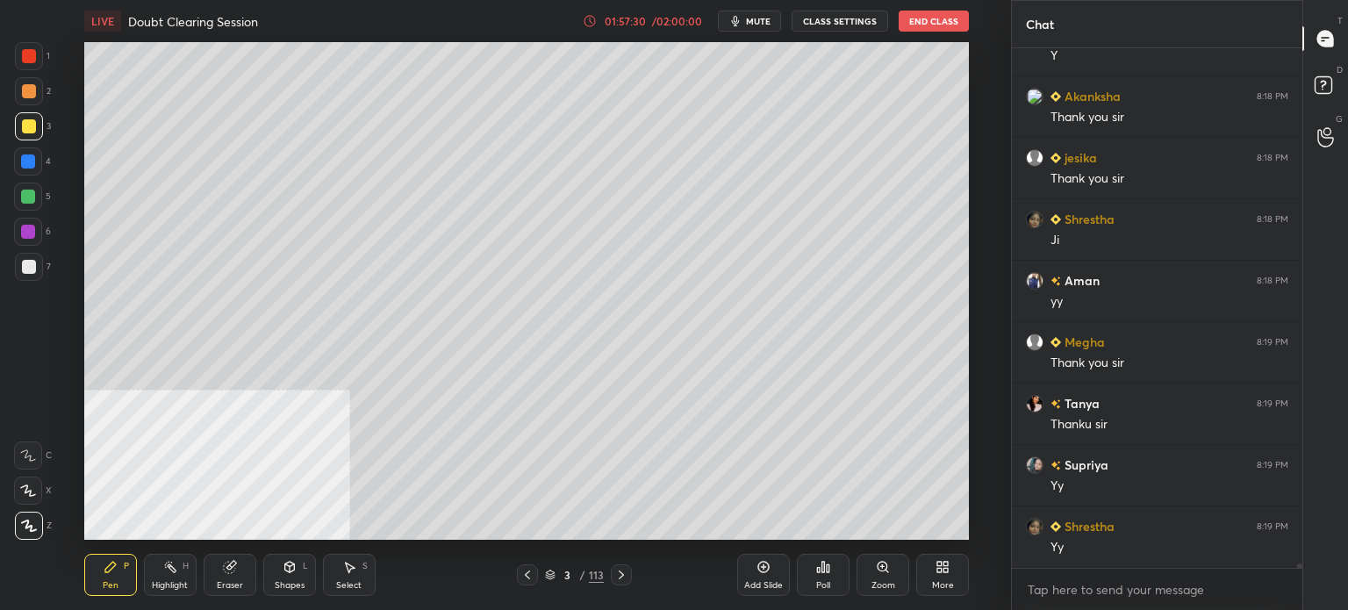
click at [550, 572] on icon at bounding box center [550, 575] width 11 height 11
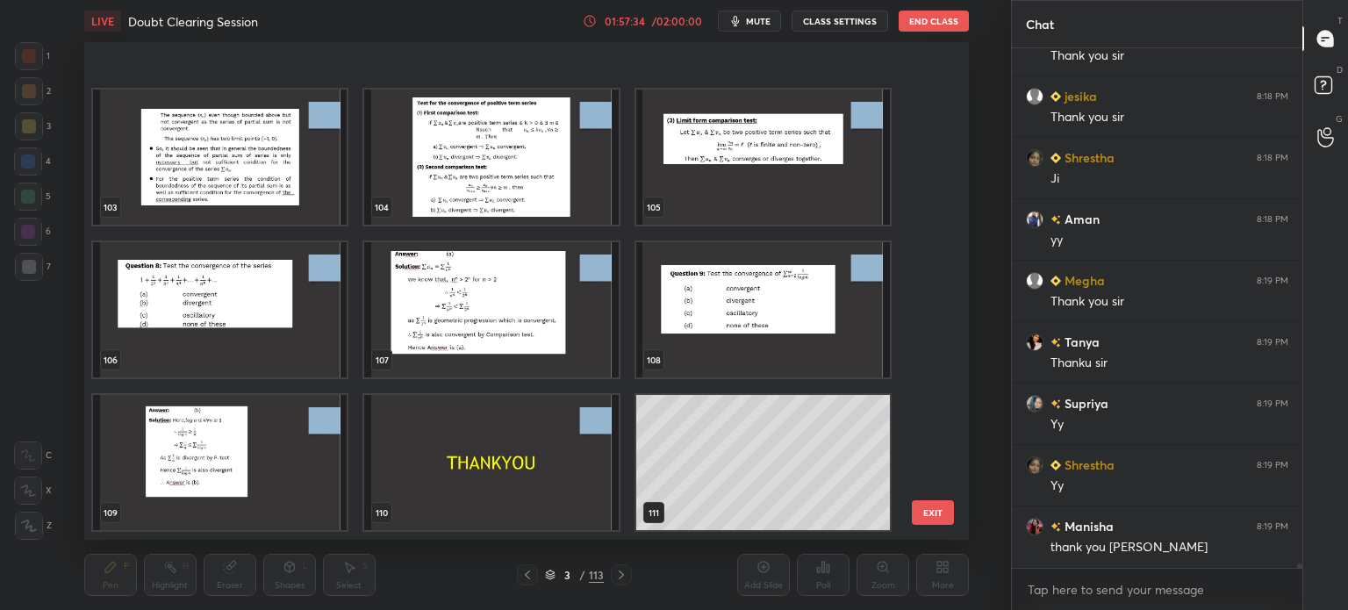
scroll to position [5306, 0]
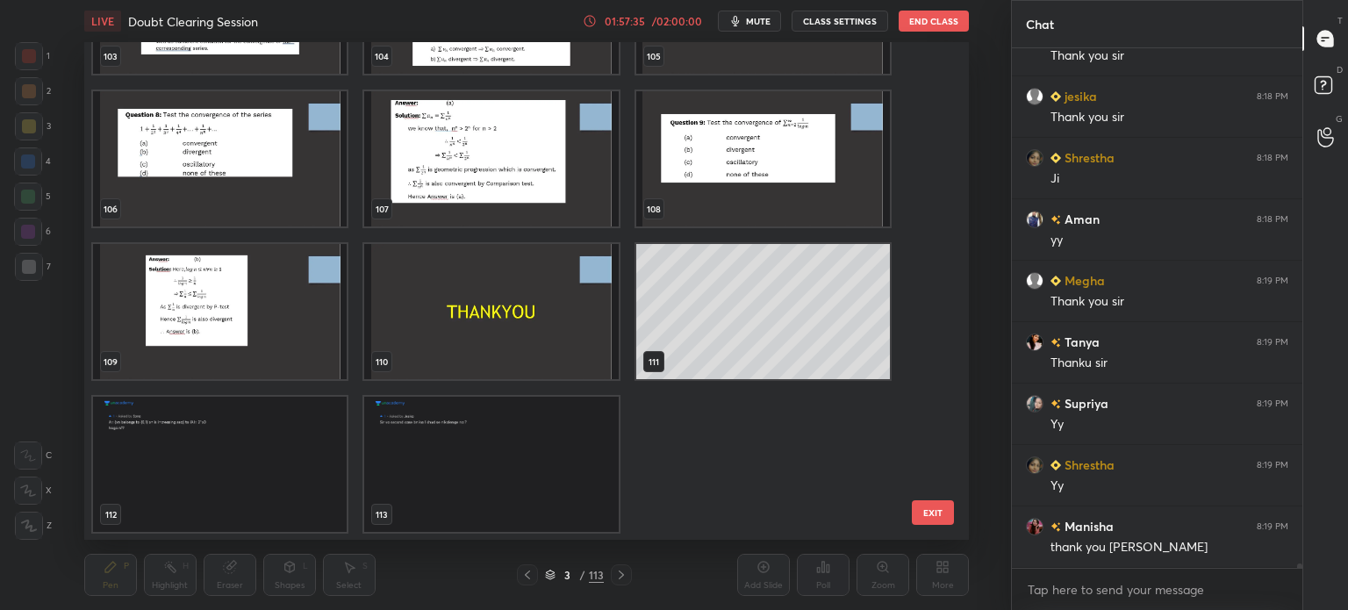
click at [518, 307] on img "grid" at bounding box center [491, 311] width 254 height 135
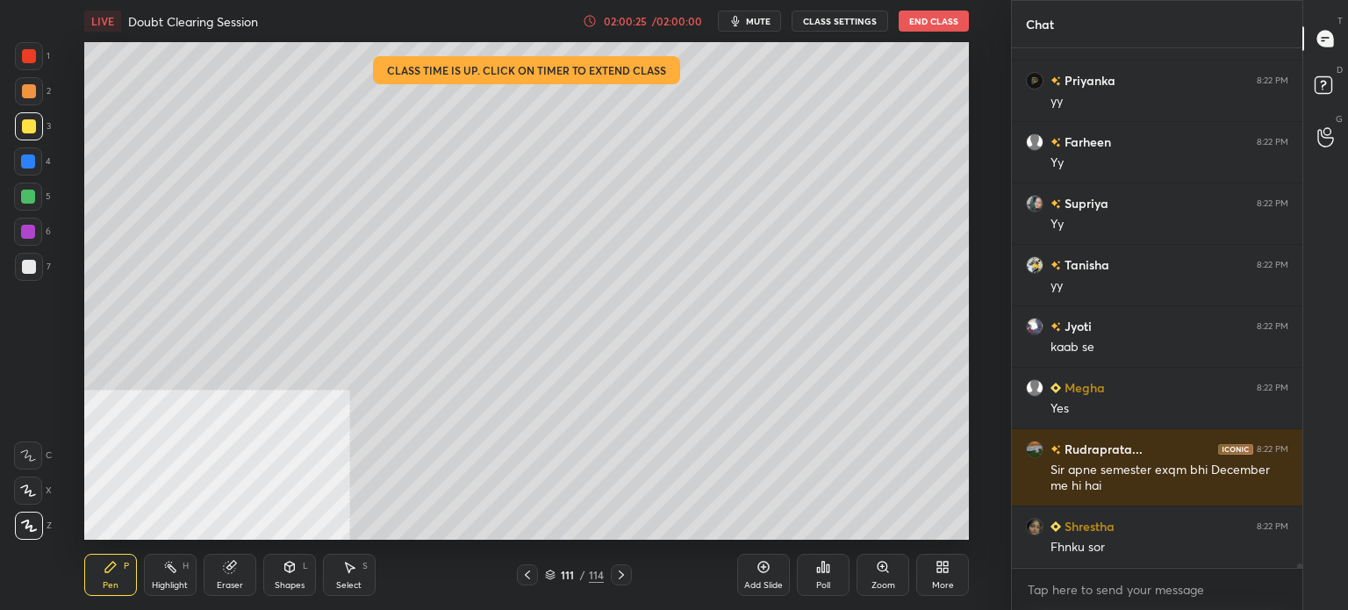
scroll to position [67093, 0]
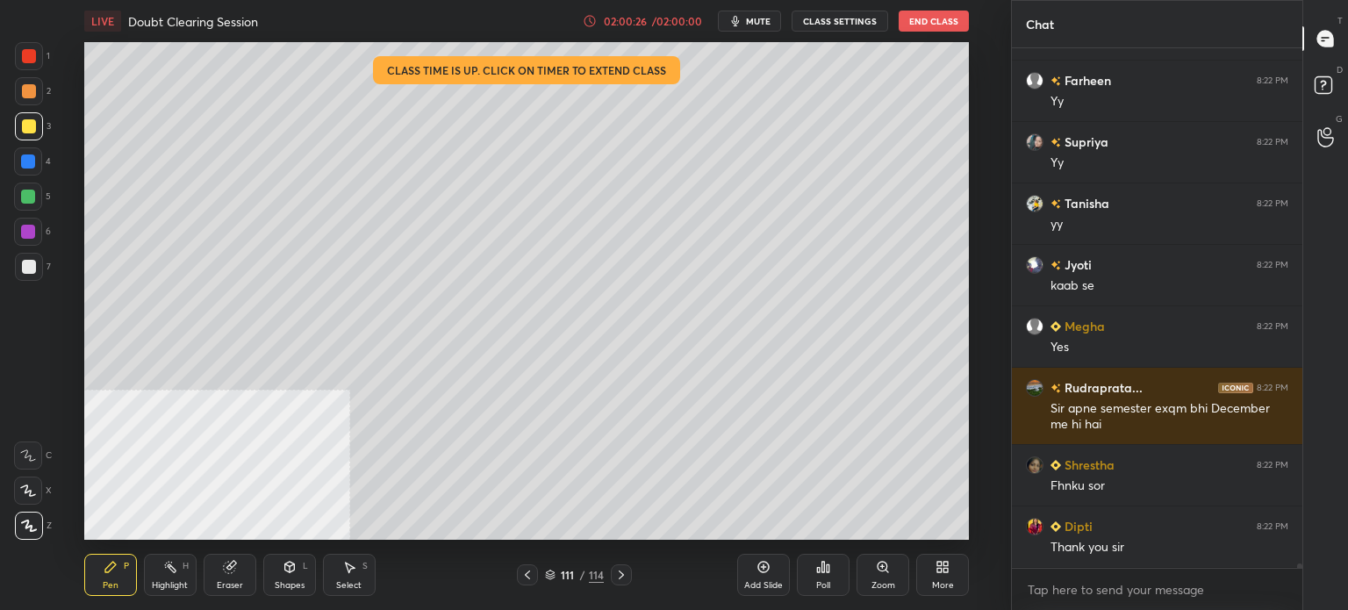
click at [924, 25] on button "End Class" at bounding box center [934, 21] width 70 height 21
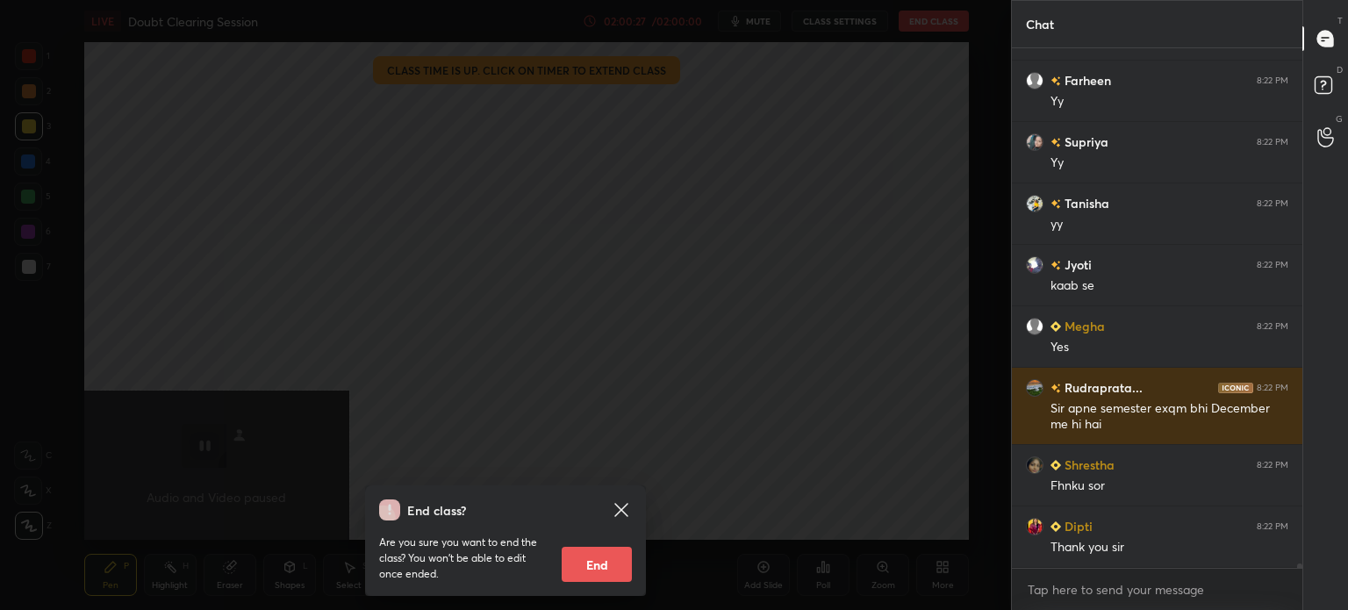
scroll to position [67154, 0]
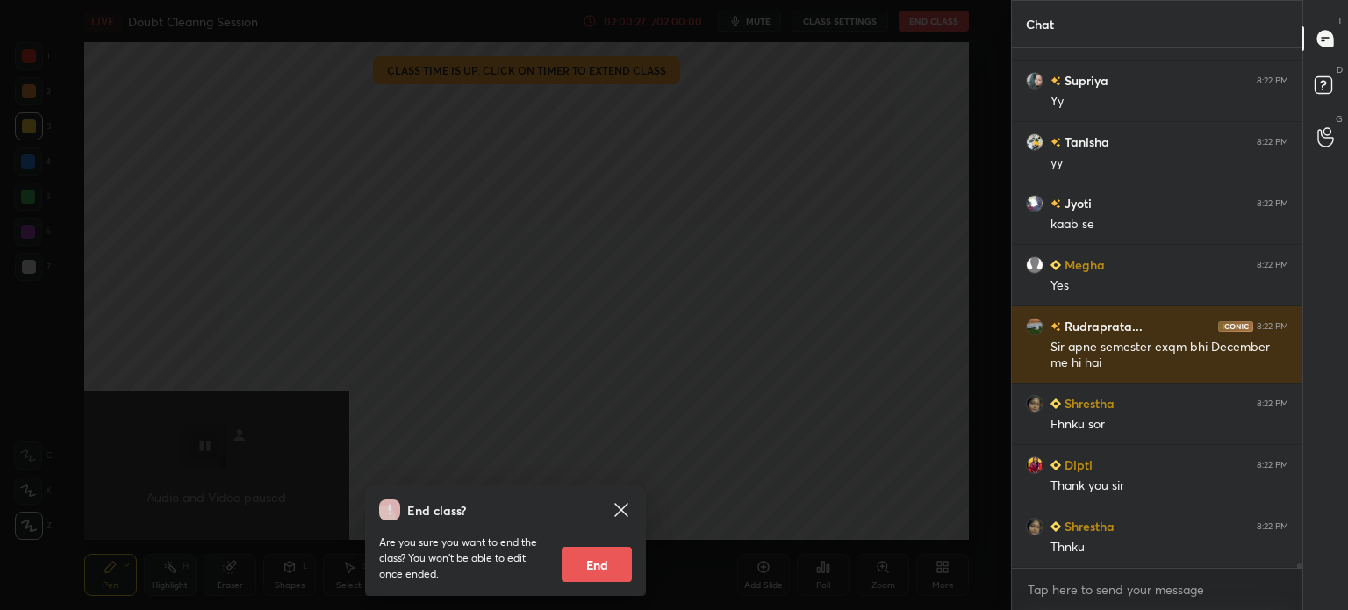
click at [614, 568] on button "End" at bounding box center [597, 564] width 70 height 35
type textarea "x"
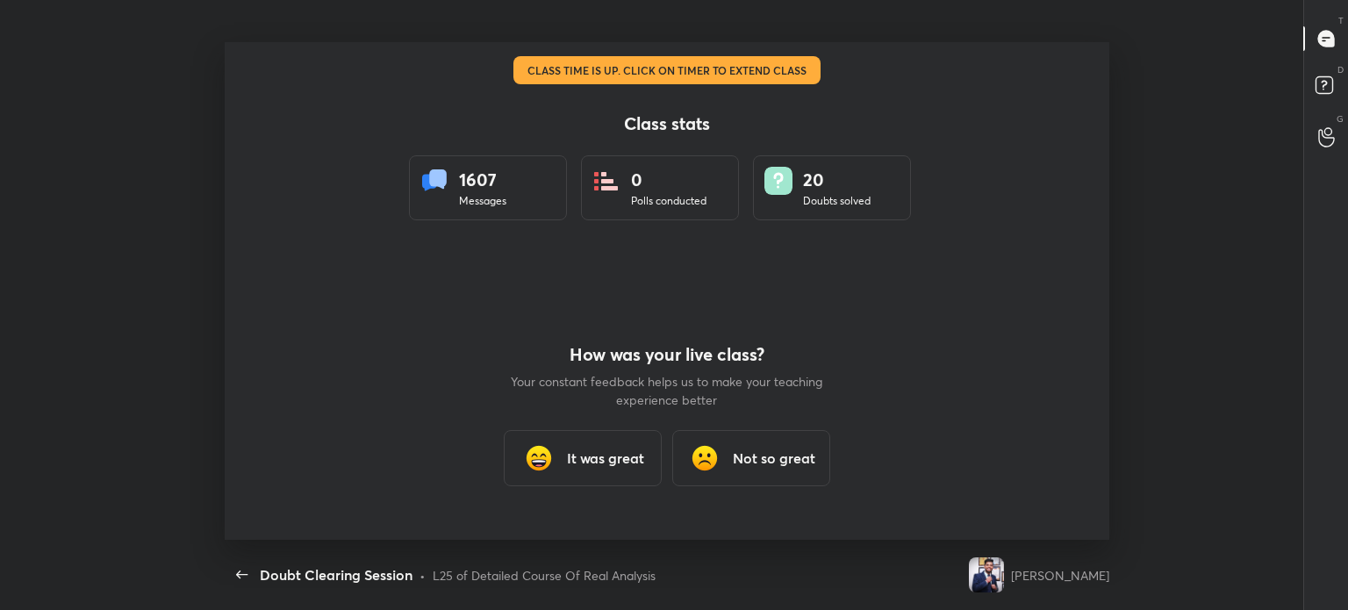
scroll to position [87290, 86584]
click at [643, 464] on h3 "It was great" at bounding box center [605, 458] width 77 height 21
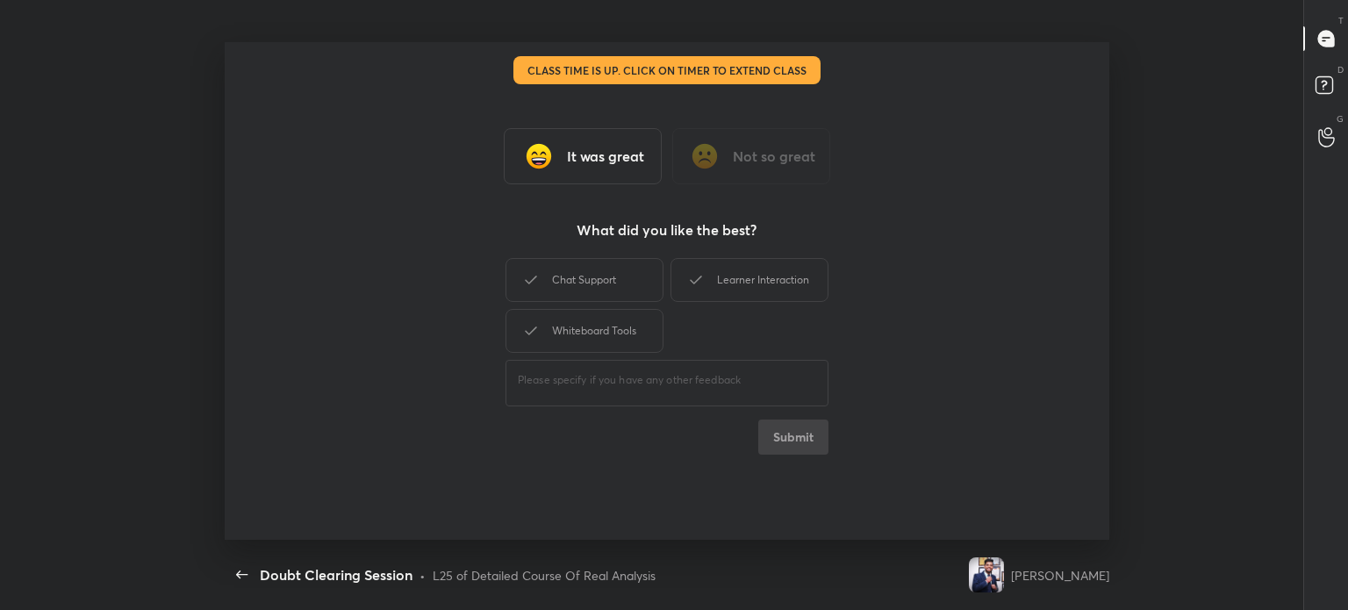
click at [622, 292] on div "Chat Support" at bounding box center [585, 280] width 158 height 44
click at [716, 292] on div "Learner Interaction" at bounding box center [750, 280] width 158 height 44
click at [639, 343] on div "Whiteboard Tools" at bounding box center [585, 331] width 158 height 44
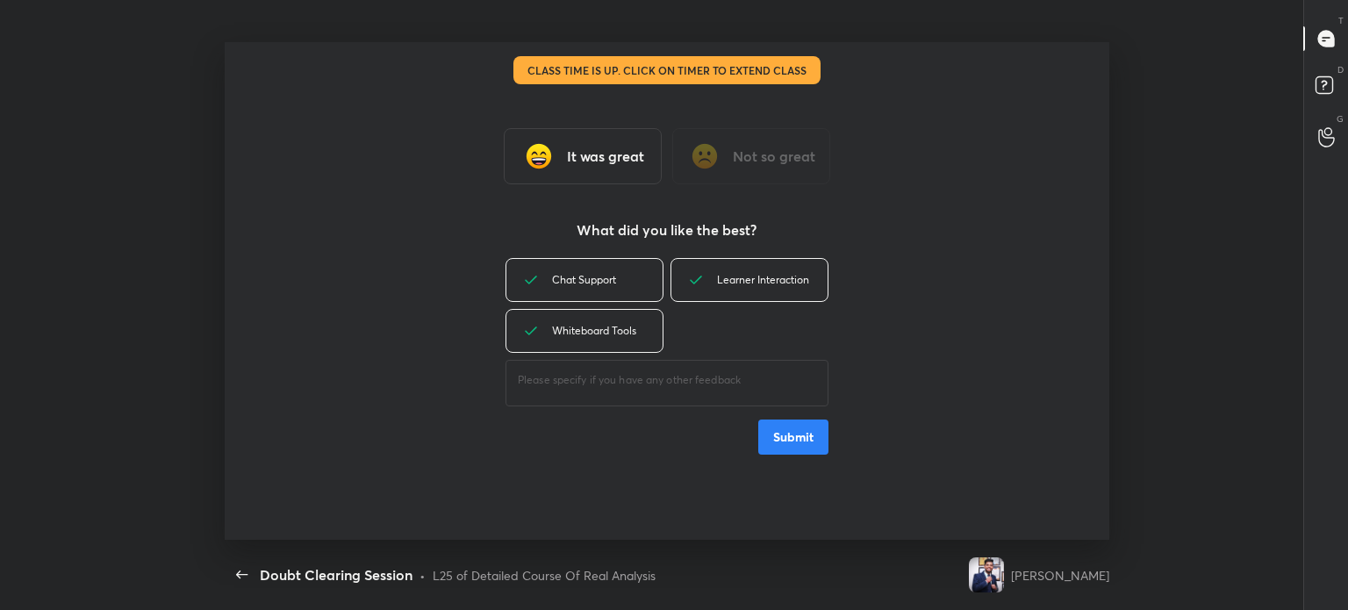
click at [836, 458] on div "It was great Not so great What did you like the best? Chat Support Learner Inte…" at bounding box center [667, 291] width 885 height 498
click at [822, 449] on button "Submit" at bounding box center [793, 437] width 70 height 35
